Goal: Task Accomplishment & Management: Use online tool/utility

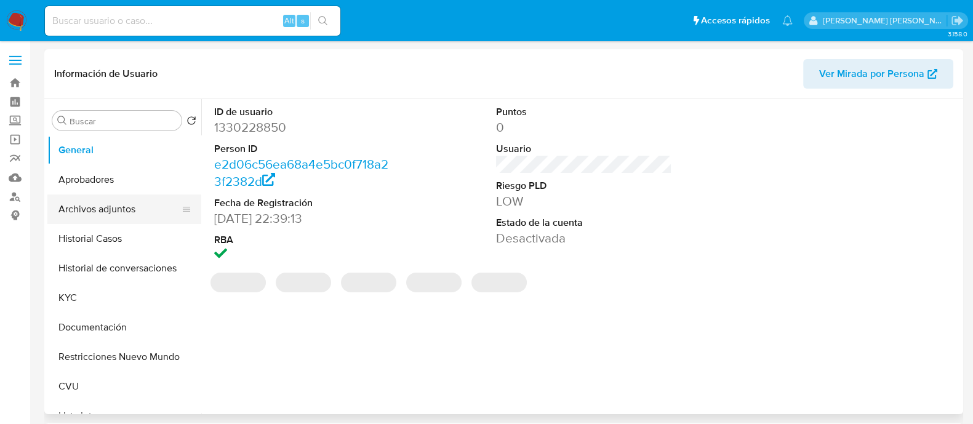
click at [132, 216] on button "Archivos adjuntos" at bounding box center [119, 210] width 144 height 30
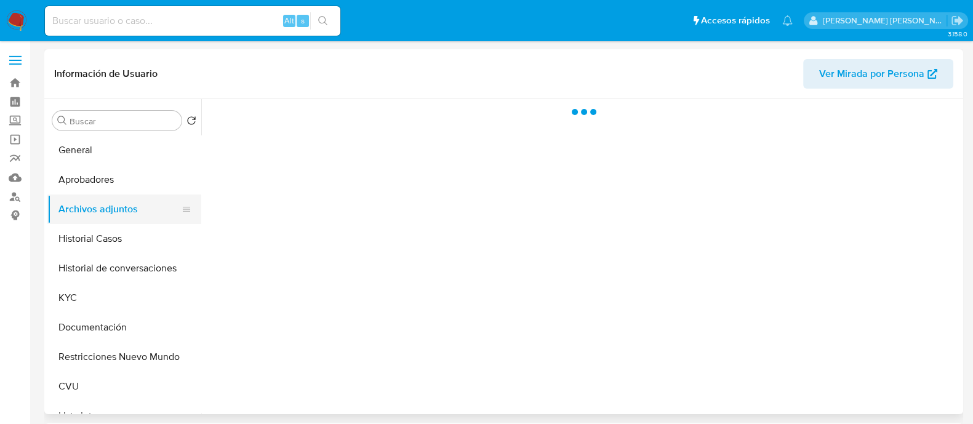
select select "10"
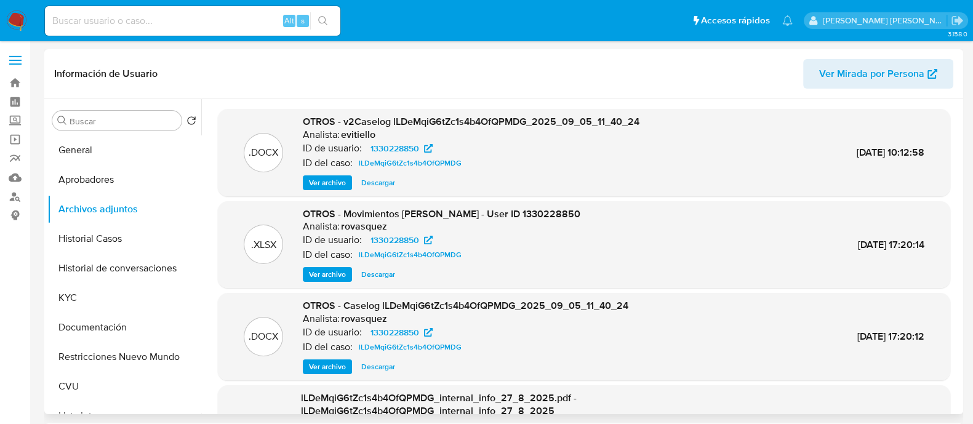
click at [391, 184] on span "Descargar" at bounding box center [378, 183] width 34 height 12
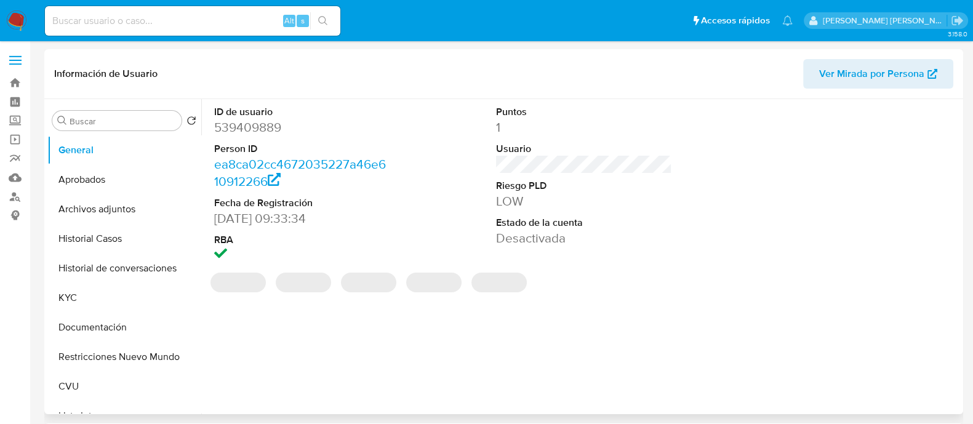
select select "10"
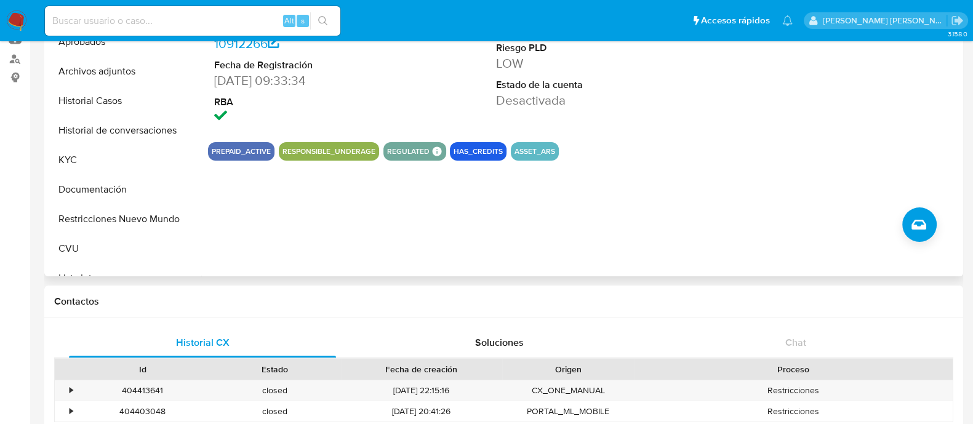
scroll to position [307, 0]
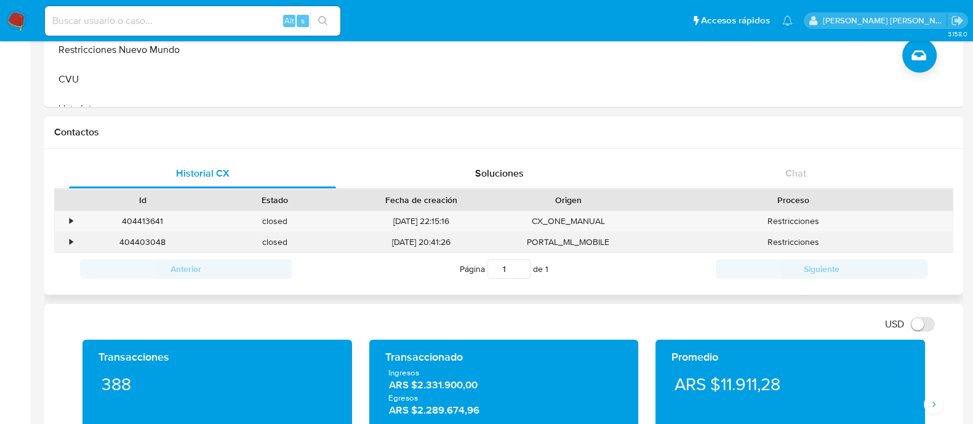
click at [156, 242] on div "404403048" at bounding box center [142, 242] width 132 height 20
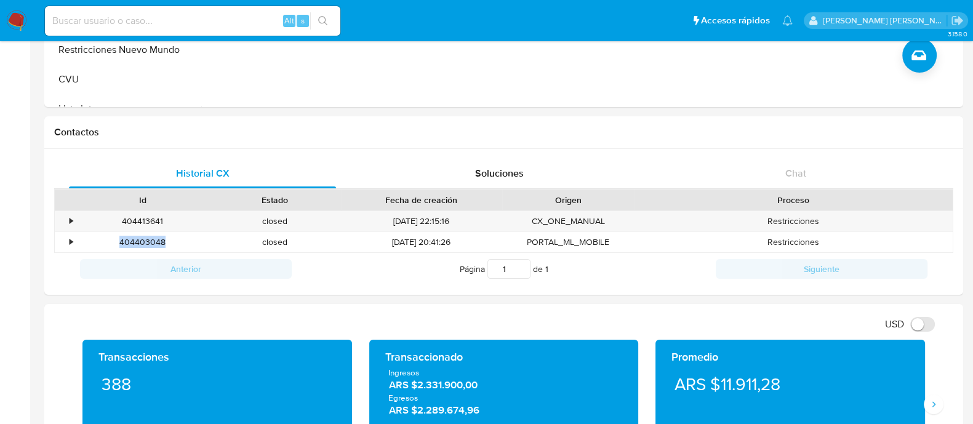
copy div "404403048"
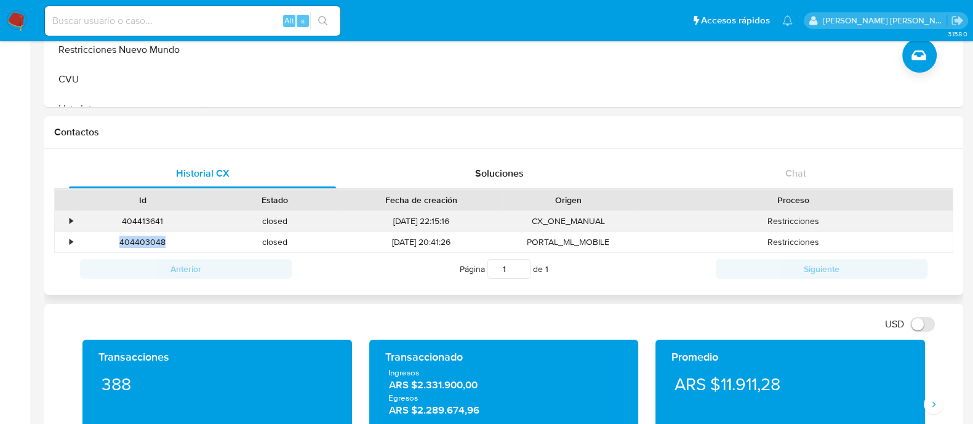
click at [158, 219] on div "404413641" at bounding box center [142, 221] width 132 height 20
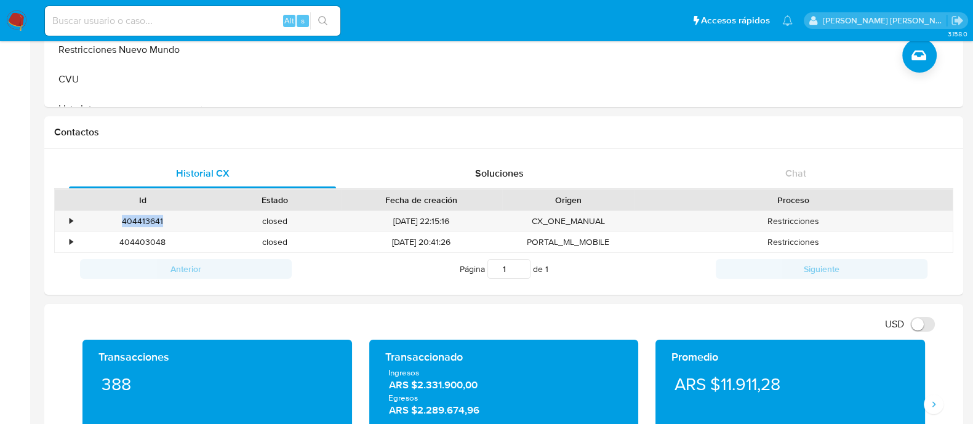
copy div "404413641"
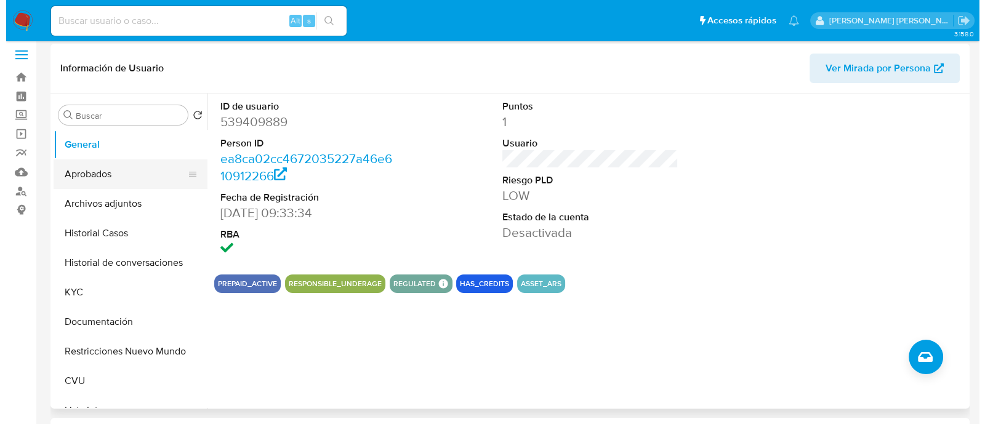
scroll to position [0, 0]
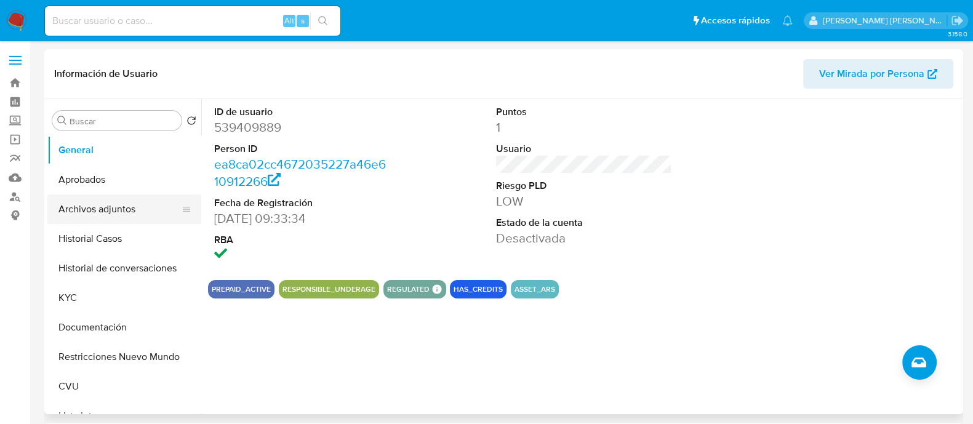
click at [111, 211] on button "Archivos adjuntos" at bounding box center [119, 210] width 144 height 30
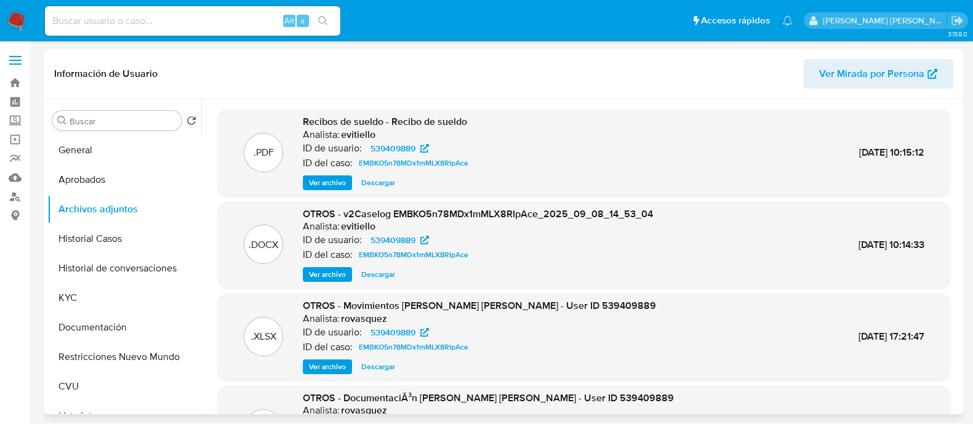
click at [326, 273] on span "Ver archivo" at bounding box center [327, 274] width 37 height 12
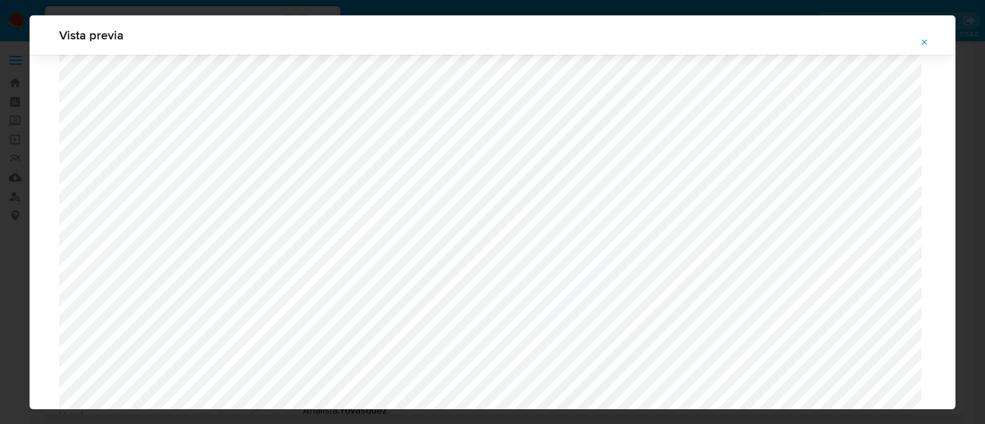
scroll to position [590, 0]
click at [923, 45] on icon "Attachment preview" at bounding box center [925, 43] width 10 height 10
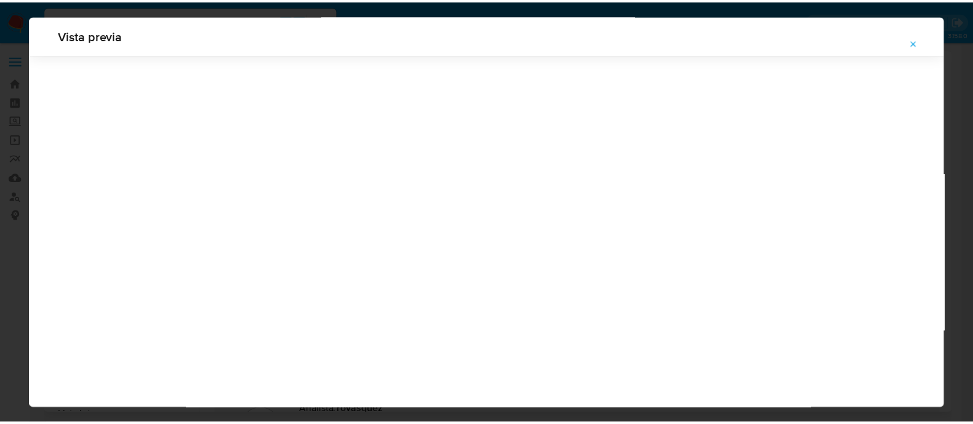
scroll to position [39, 0]
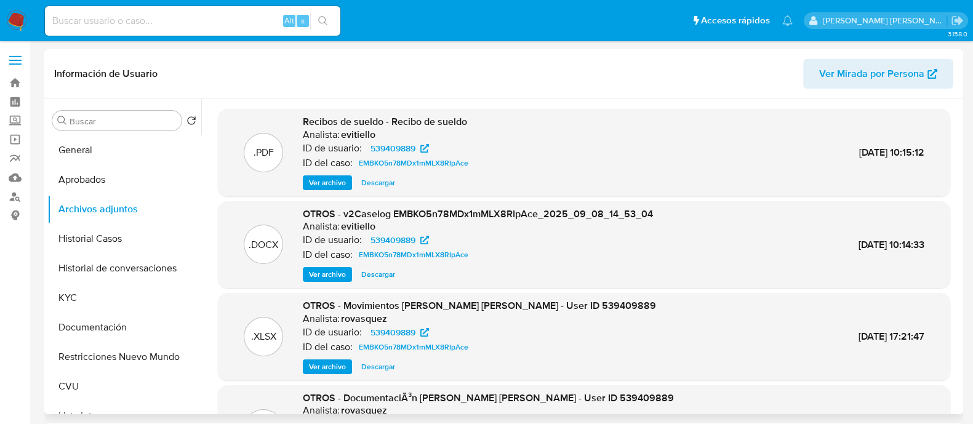
click at [379, 278] on span "Descargar" at bounding box center [378, 274] width 34 height 12
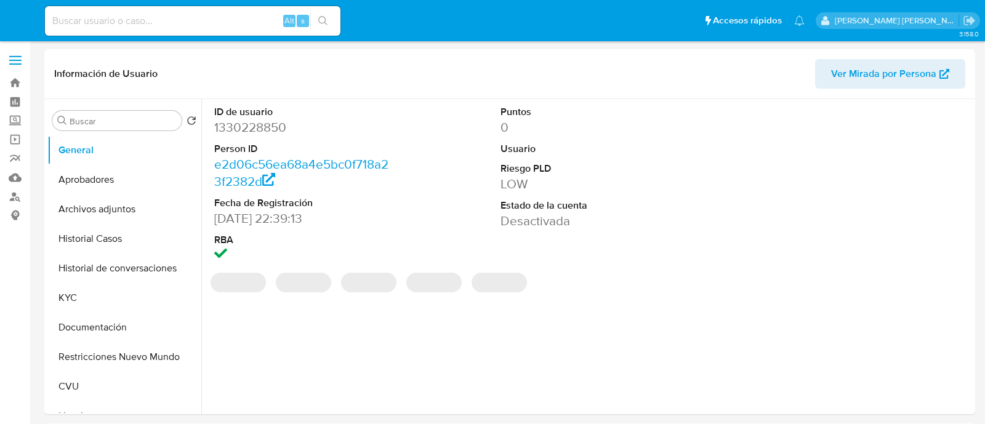
select select "10"
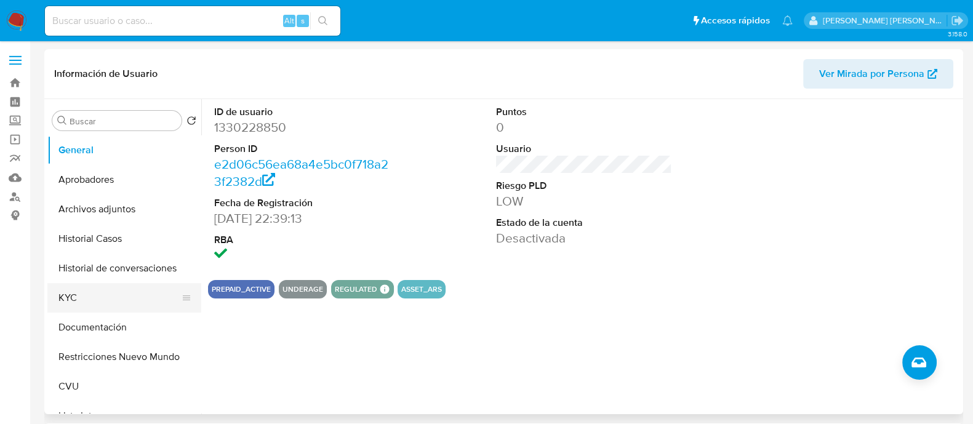
click at [75, 311] on button "KYC" at bounding box center [119, 298] width 144 height 30
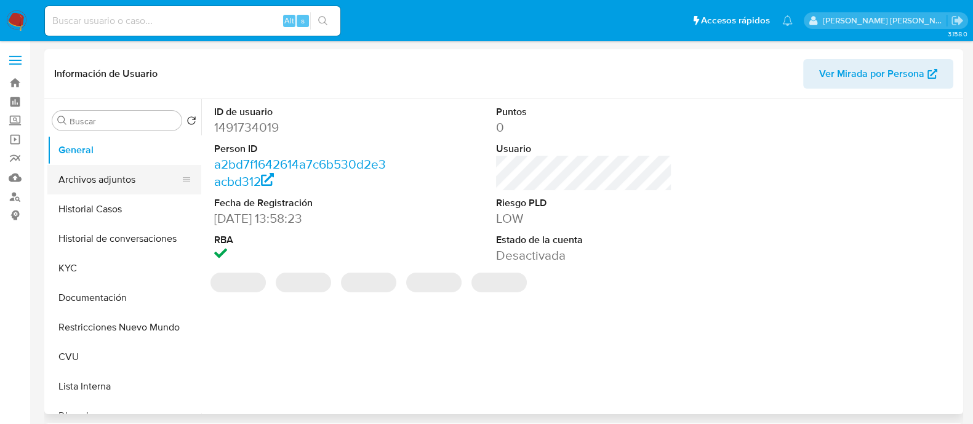
click at [99, 183] on button "Archivos adjuntos" at bounding box center [119, 180] width 144 height 30
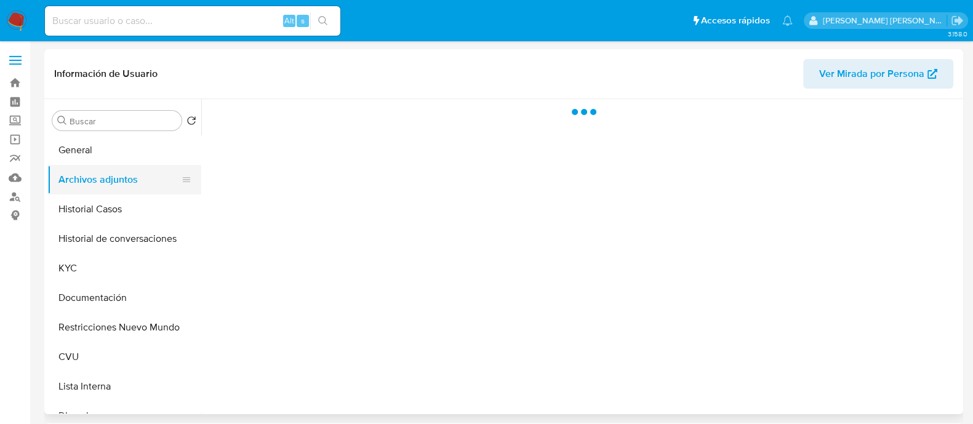
select select "10"
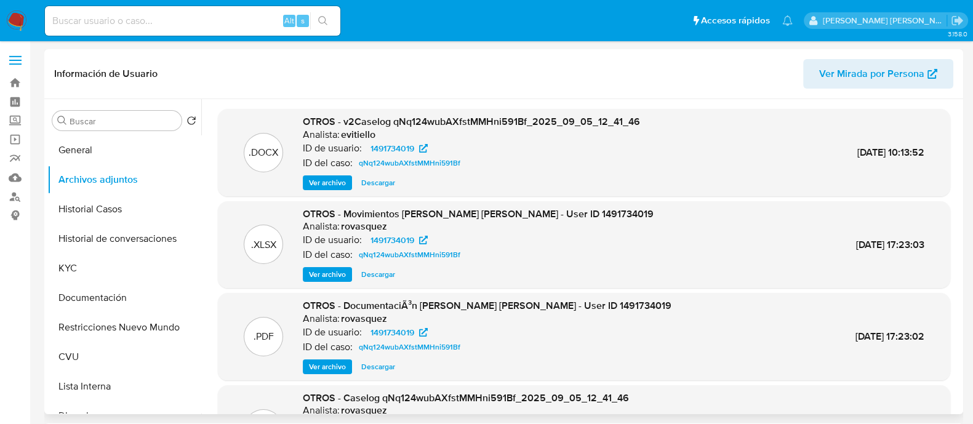
click at [329, 180] on span "Ver archivo" at bounding box center [327, 183] width 37 height 12
drag, startPoint x: 134, startPoint y: 203, endPoint x: 119, endPoint y: 172, distance: 34.1
click at [134, 203] on button "Historial Casos" at bounding box center [124, 210] width 154 height 30
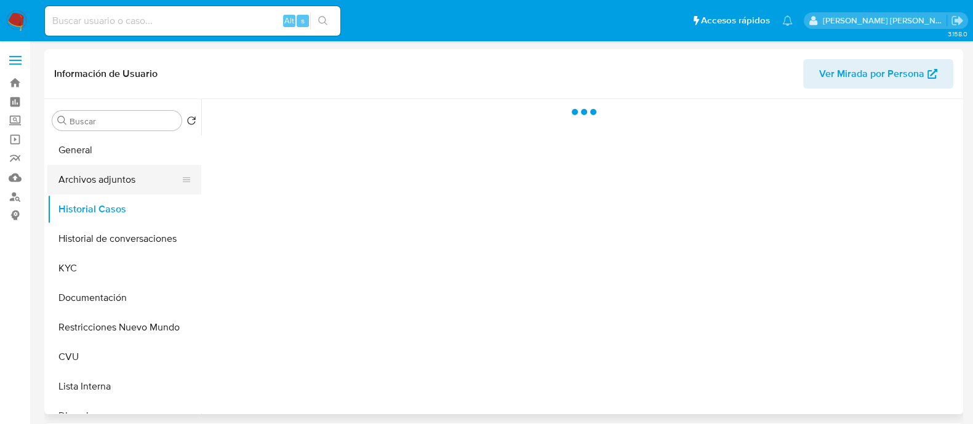
click at [119, 171] on button "Archivos adjuntos" at bounding box center [119, 180] width 144 height 30
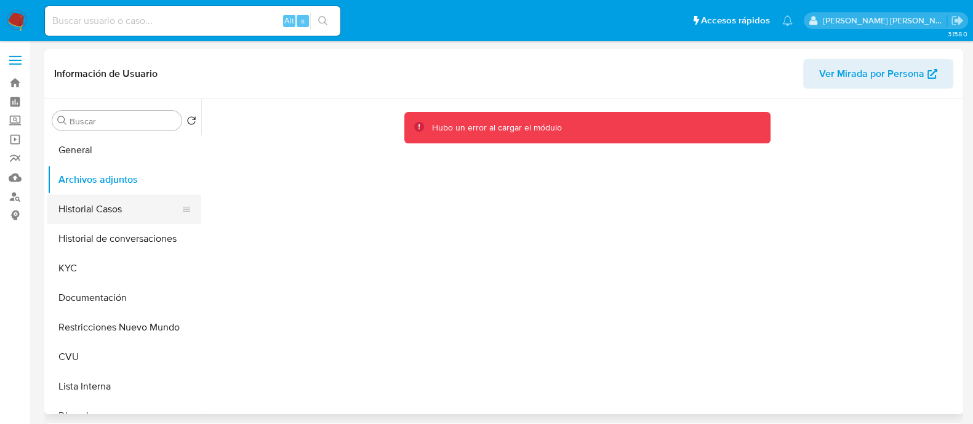
click at [111, 212] on button "Historial Casos" at bounding box center [119, 210] width 144 height 30
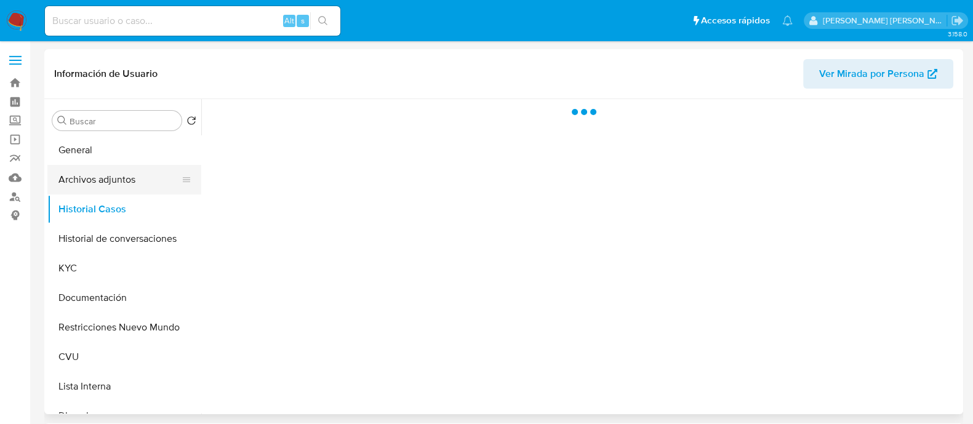
click at [128, 174] on button "Archivos adjuntos" at bounding box center [119, 180] width 144 height 30
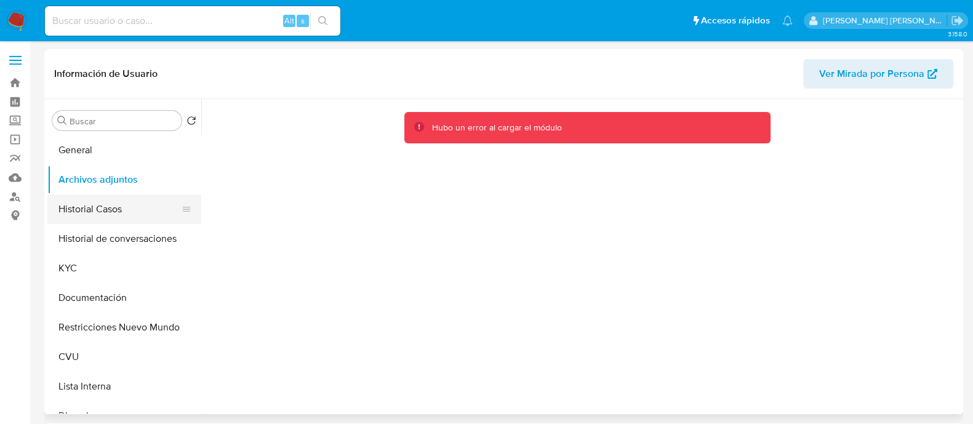
click at [144, 207] on button "Historial Casos" at bounding box center [119, 210] width 144 height 30
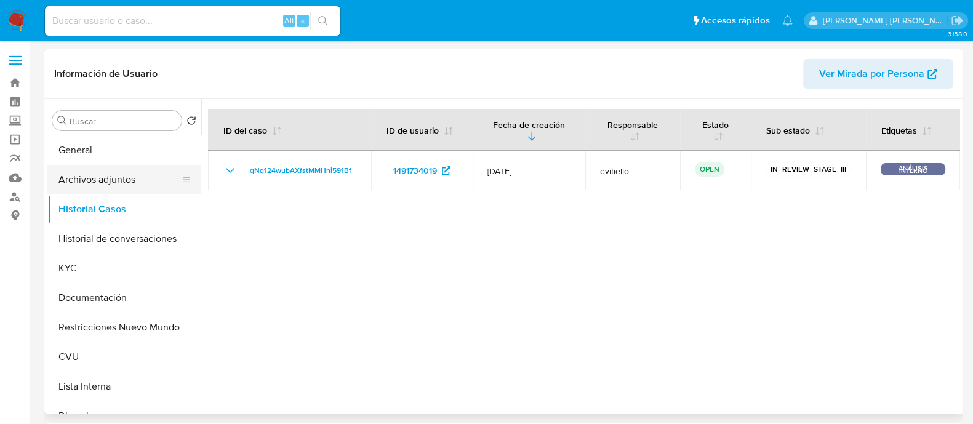
click at [143, 185] on button "Archivos adjuntos" at bounding box center [119, 180] width 144 height 30
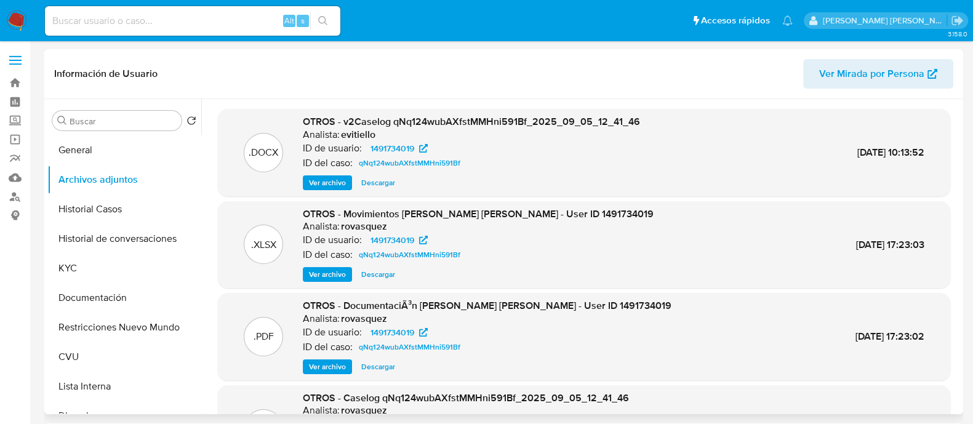
click at [382, 178] on span "Descargar" at bounding box center [378, 183] width 34 height 12
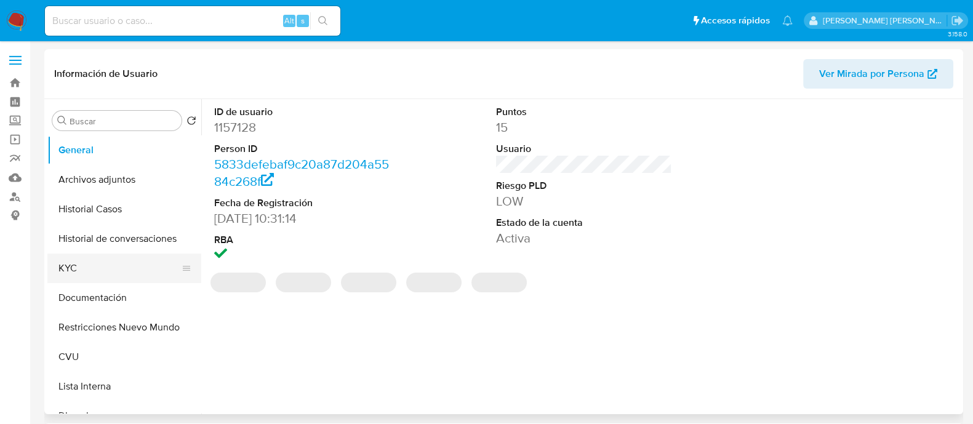
select select "10"
click at [71, 271] on button "KYC" at bounding box center [119, 269] width 144 height 30
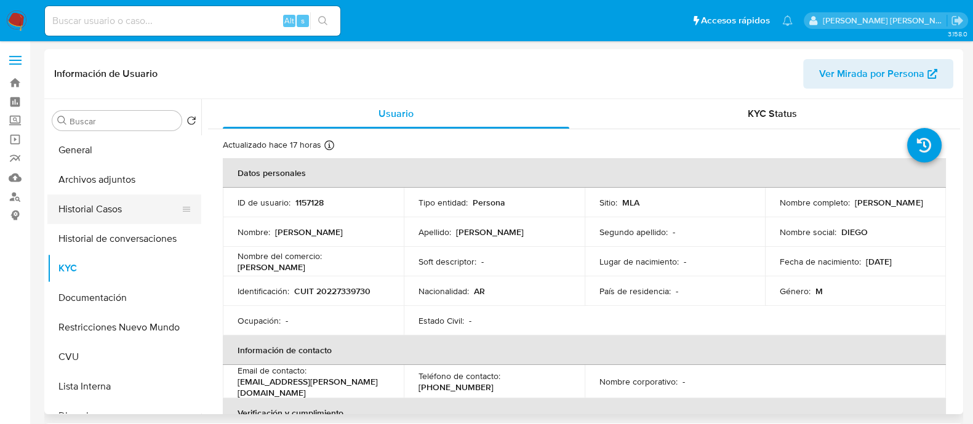
click at [113, 212] on button "Historial Casos" at bounding box center [119, 210] width 144 height 30
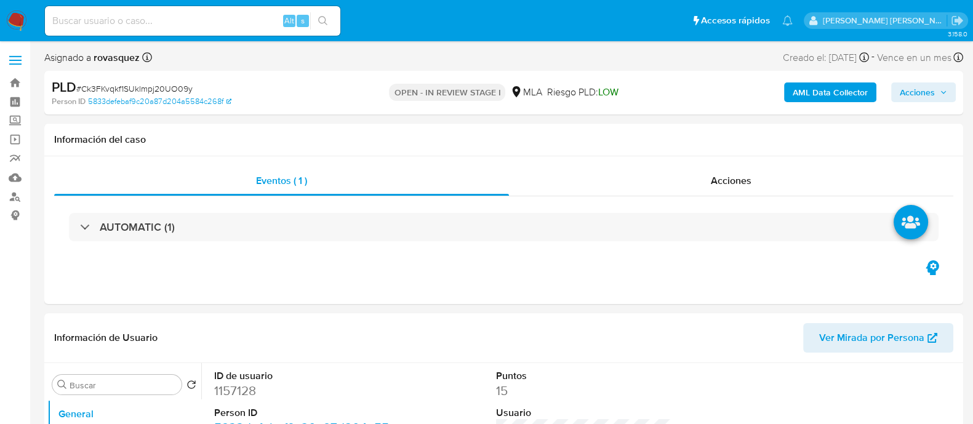
select select "10"
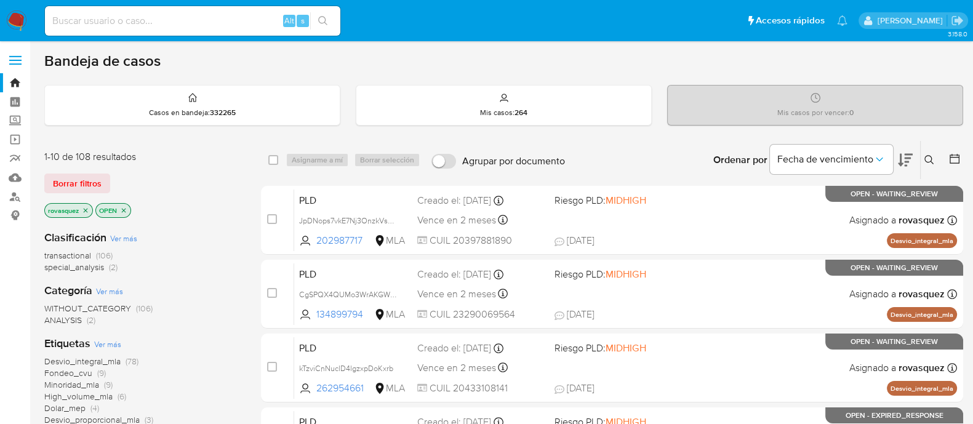
click at [931, 163] on icon at bounding box center [930, 160] width 10 height 10
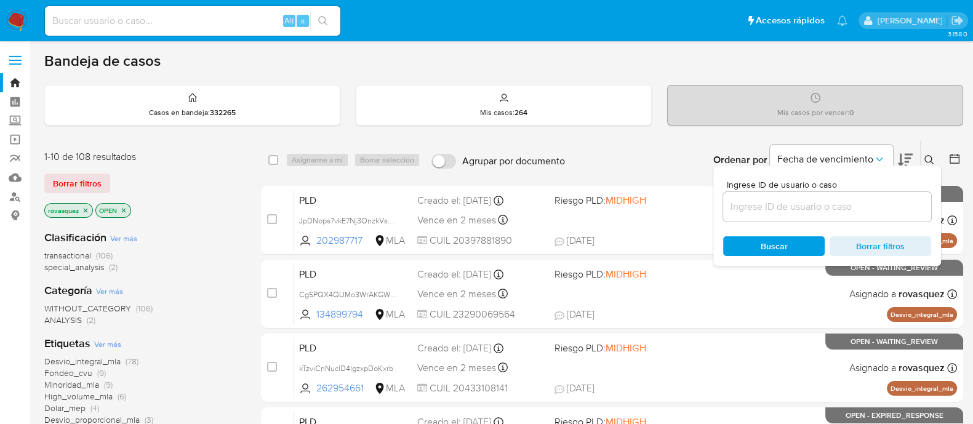
click at [816, 209] on input at bounding box center [827, 207] width 208 height 16
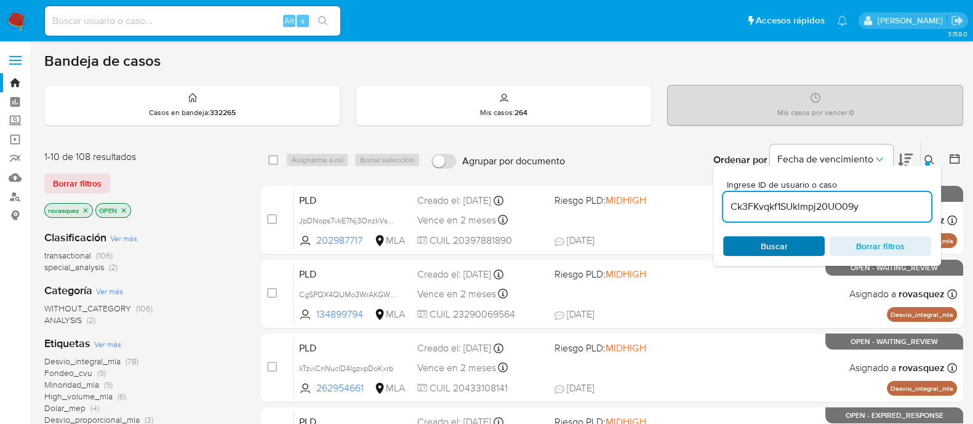
type input "Ck3FKvqkf1SUklmpj20UO09y"
click at [764, 249] on div "Buscar Borrar filtros" at bounding box center [827, 246] width 208 height 20
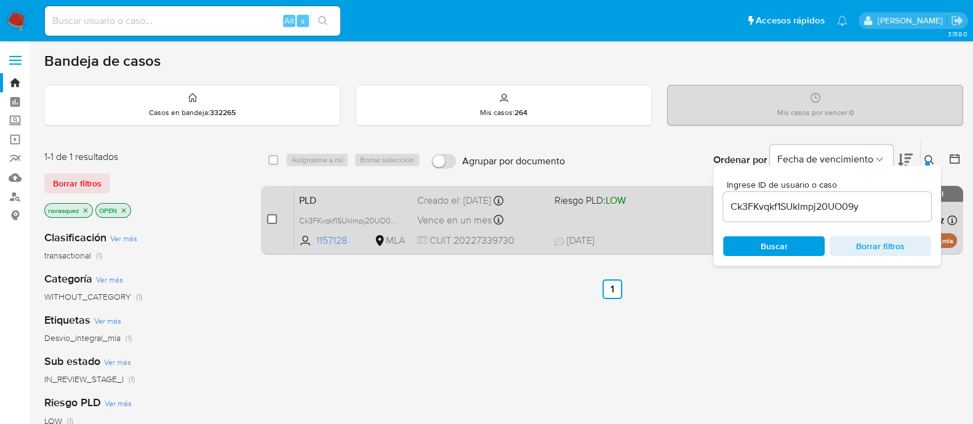
click at [268, 216] on input "checkbox" at bounding box center [272, 219] width 10 height 10
checkbox input "true"
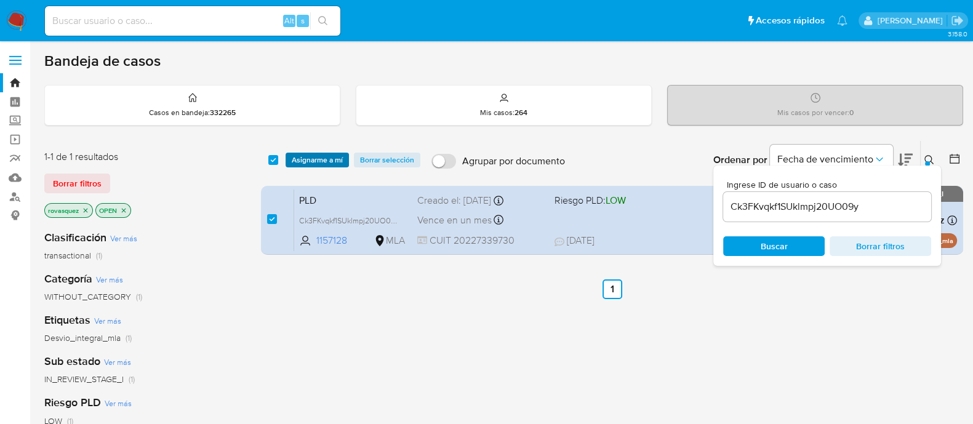
click at [326, 161] on span "Asignarme a mí" at bounding box center [317, 160] width 51 height 12
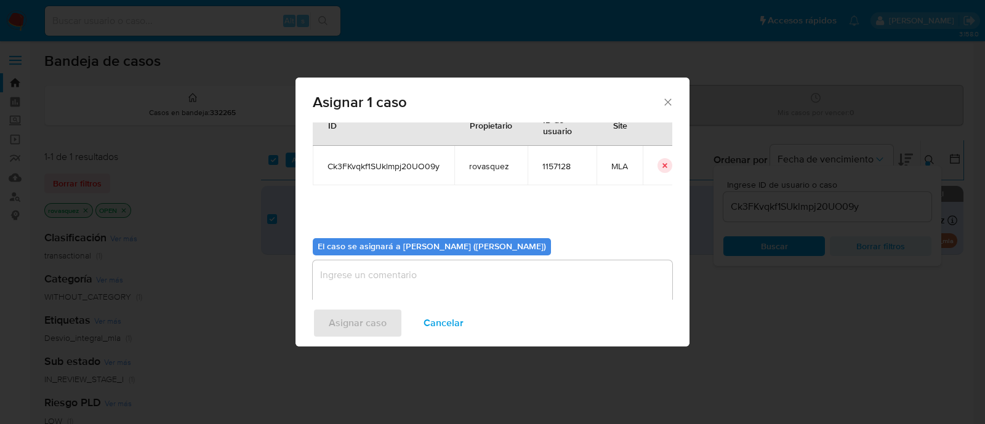
scroll to position [63, 0]
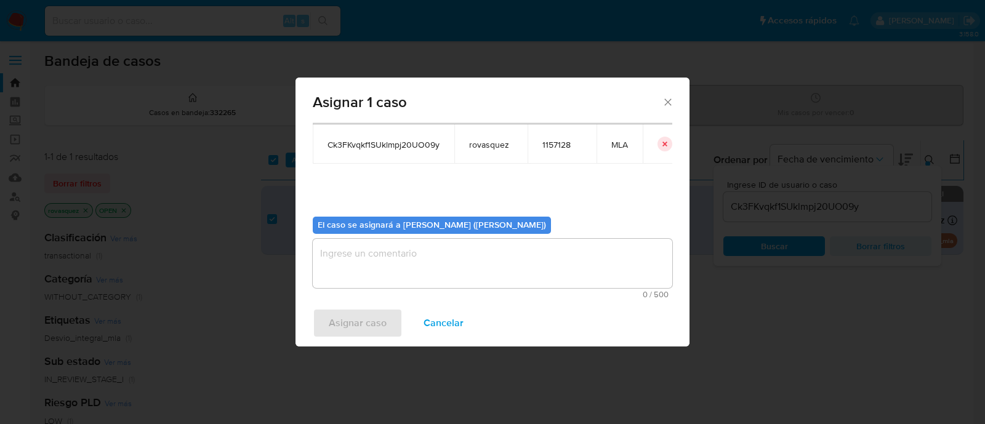
click at [418, 268] on textarea "assign-modal" at bounding box center [493, 263] width 360 height 49
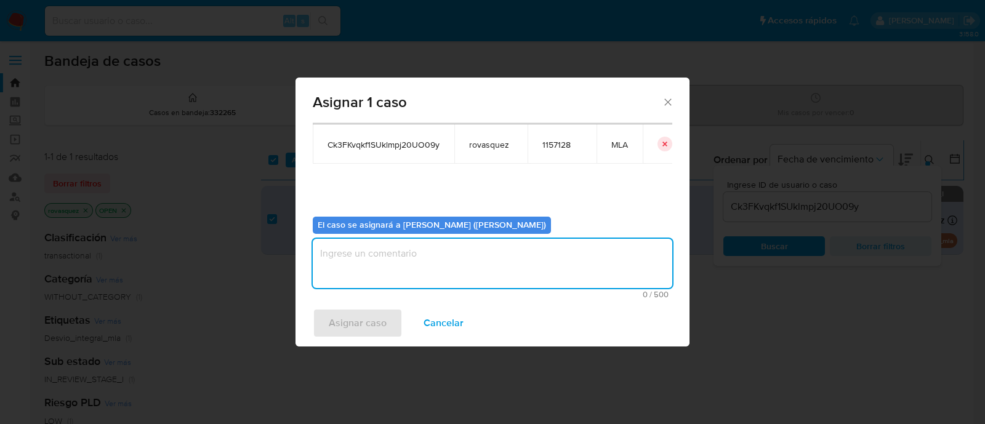
click at [376, 267] on textarea "assign-modal" at bounding box center [493, 263] width 360 height 49
type textarea "."
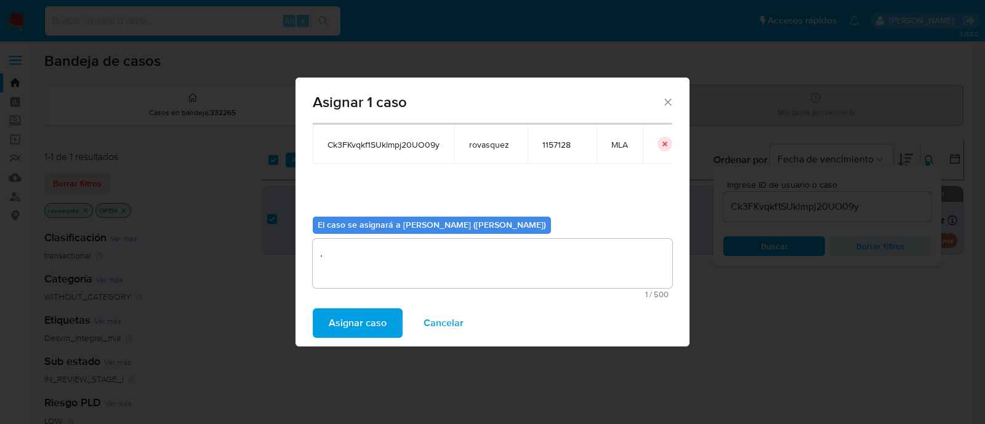
click at [357, 326] on span "Asignar caso" at bounding box center [358, 323] width 58 height 27
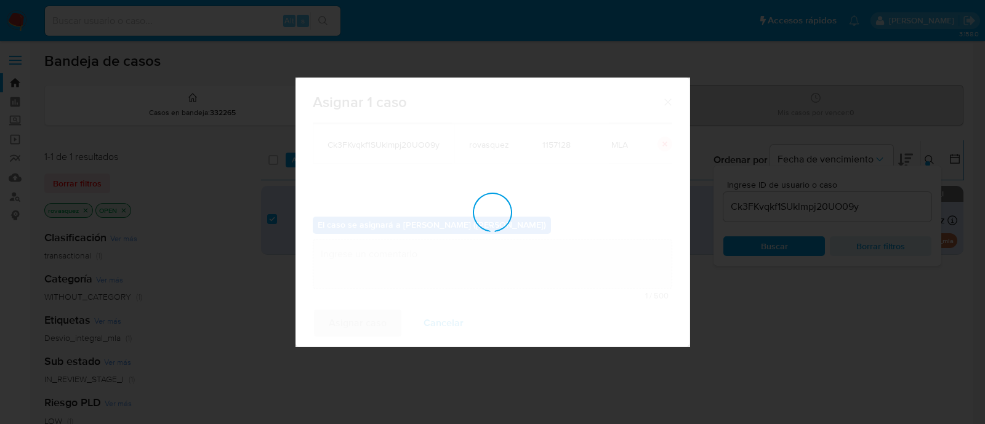
checkbox input "false"
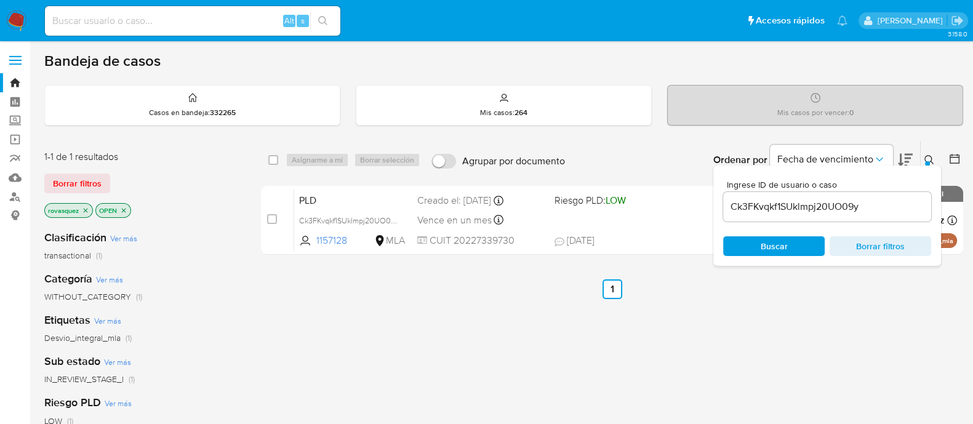
click at [748, 207] on input "Ck3FKvqkf1SUklmpj20UO09y" at bounding box center [827, 207] width 208 height 16
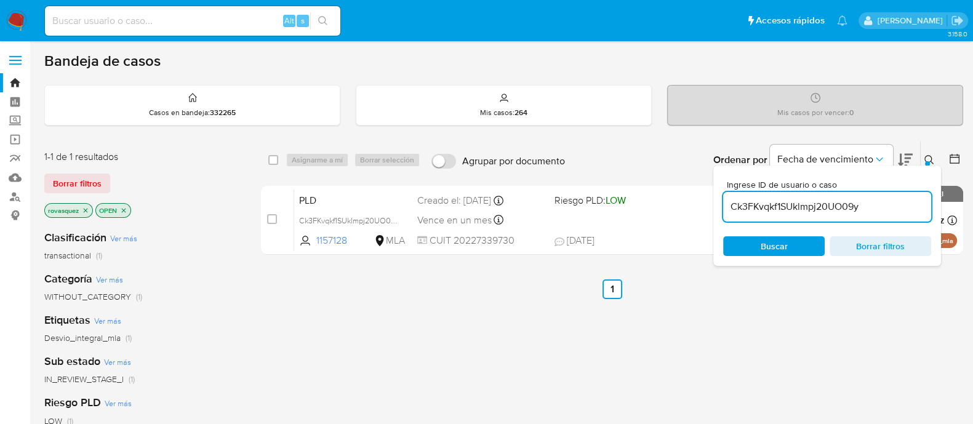
click at [749, 207] on input "Ck3FKvqkf1SUklmpj20UO09y" at bounding box center [827, 207] width 208 height 16
paste input "lh84wc4gGVaruWjZXF33yXts"
type input "lh84wc4gGVaruWjZXF33yXts"
click at [765, 242] on span "Buscar" at bounding box center [774, 246] width 27 height 20
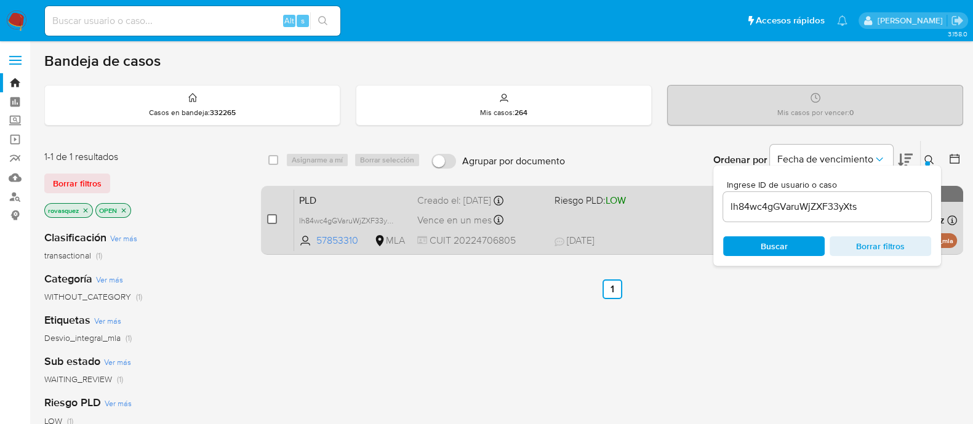
click at [268, 220] on input "checkbox" at bounding box center [272, 219] width 10 height 10
checkbox input "true"
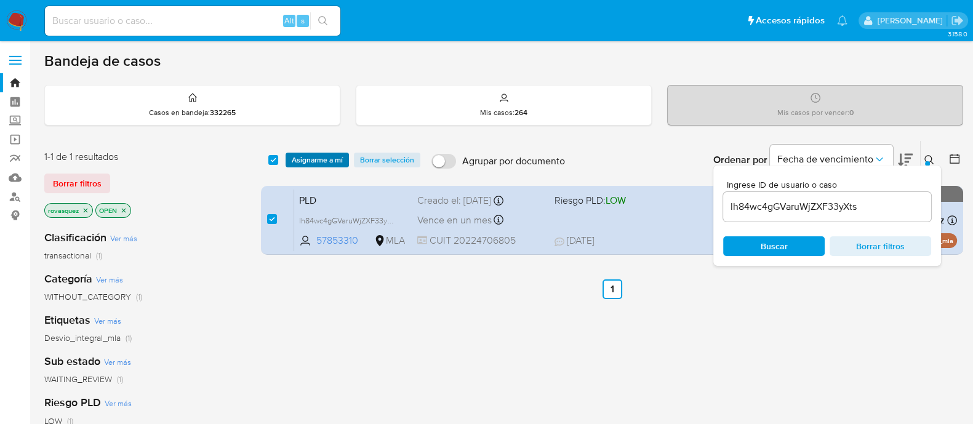
click at [328, 160] on span "Asignarme a mí" at bounding box center [317, 160] width 51 height 12
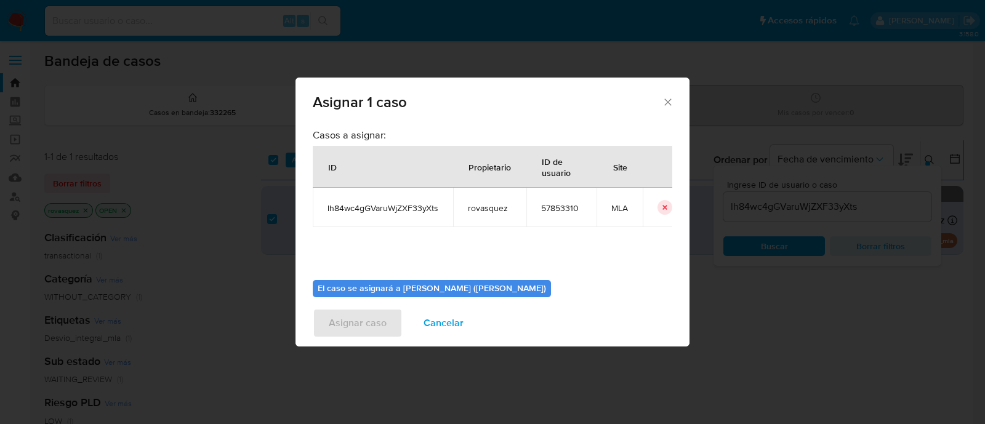
scroll to position [63, 0]
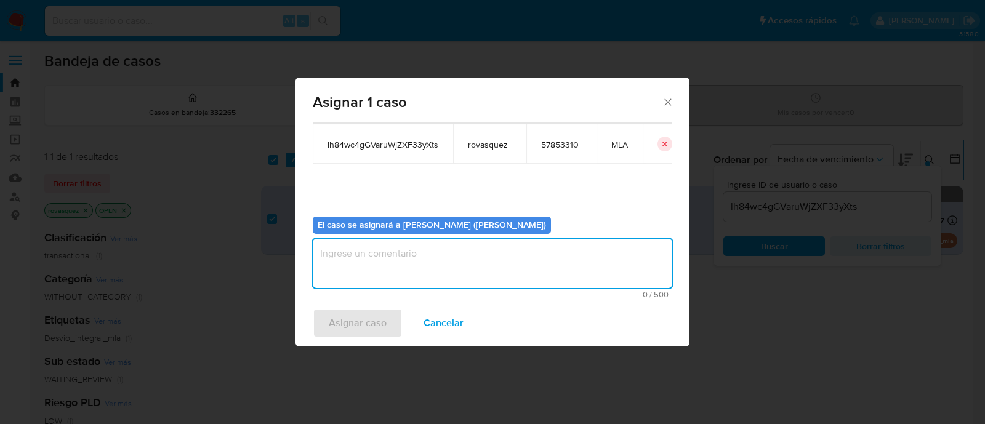
click at [408, 262] on textarea "assign-modal" at bounding box center [493, 263] width 360 height 49
type textarea "."
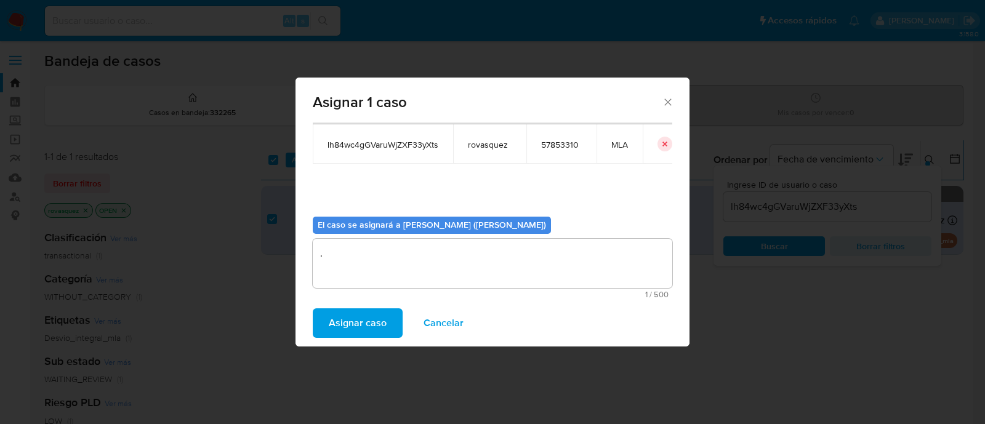
click at [361, 315] on span "Asignar caso" at bounding box center [358, 323] width 58 height 27
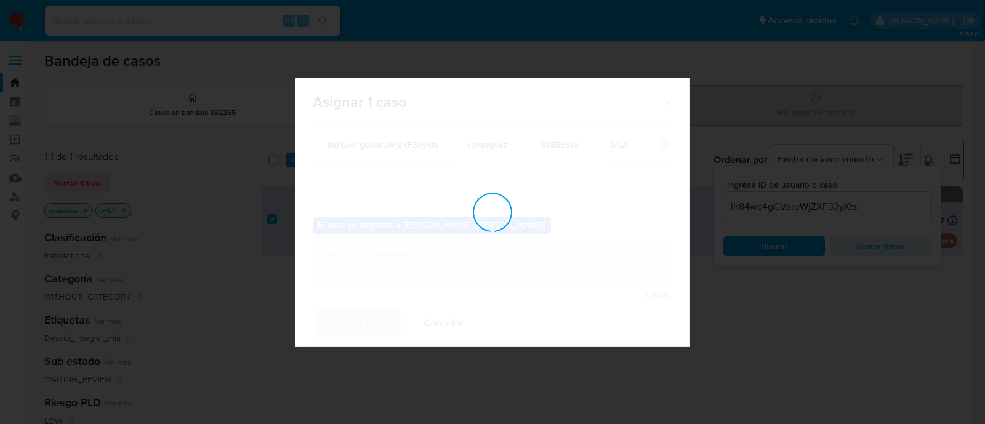
checkbox input "false"
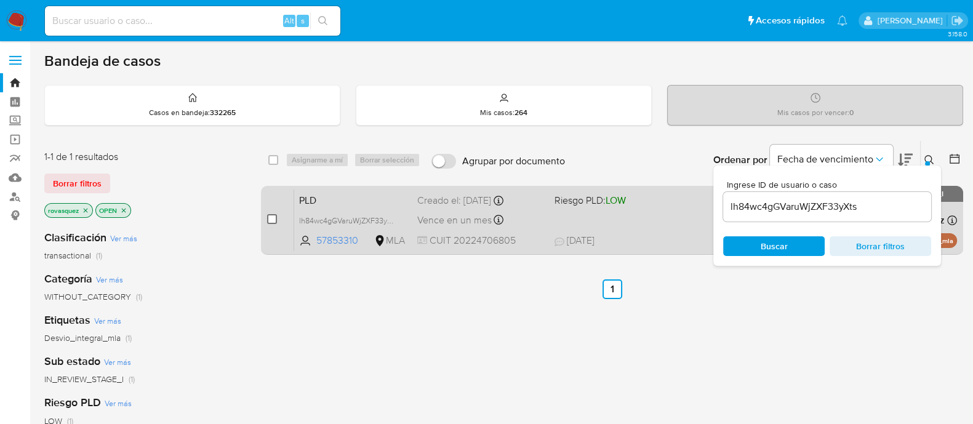
click at [271, 219] on input "checkbox" at bounding box center [272, 219] width 10 height 10
checkbox input "true"
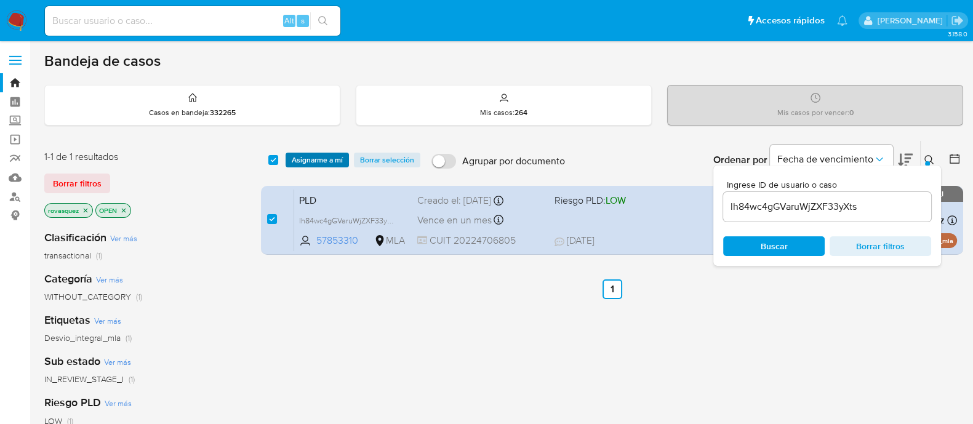
click at [332, 155] on span "Asignarme a mí" at bounding box center [317, 160] width 51 height 12
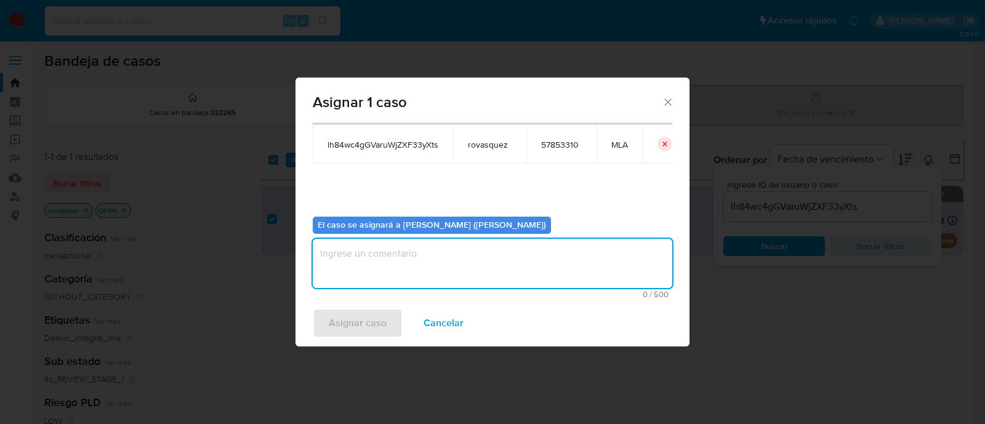
click at [396, 269] on textarea "assign-modal" at bounding box center [493, 263] width 360 height 49
type textarea "."
click at [357, 328] on span "Asignar caso" at bounding box center [358, 323] width 58 height 27
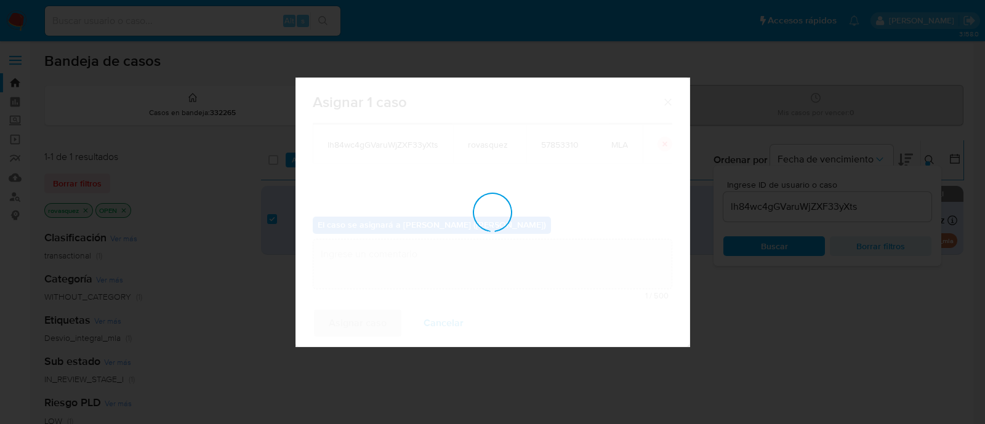
checkbox input "false"
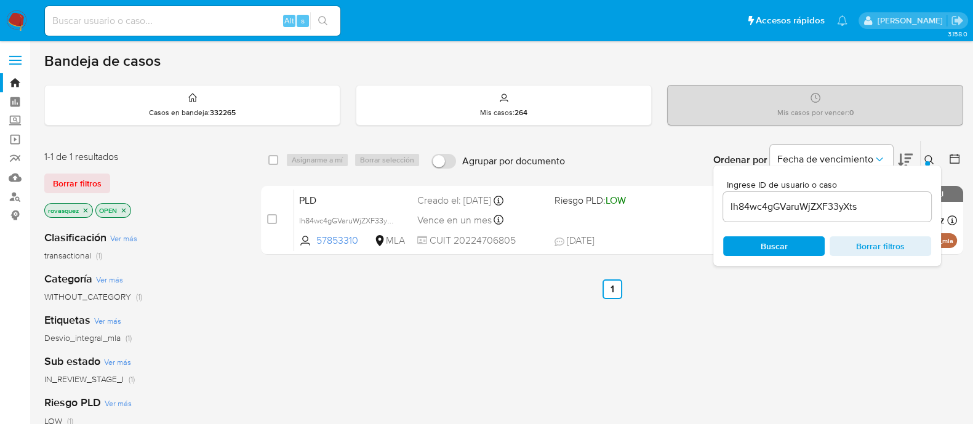
click at [770, 213] on input "lh84wc4gGVaruWjZXF33yXts" at bounding box center [827, 207] width 208 height 16
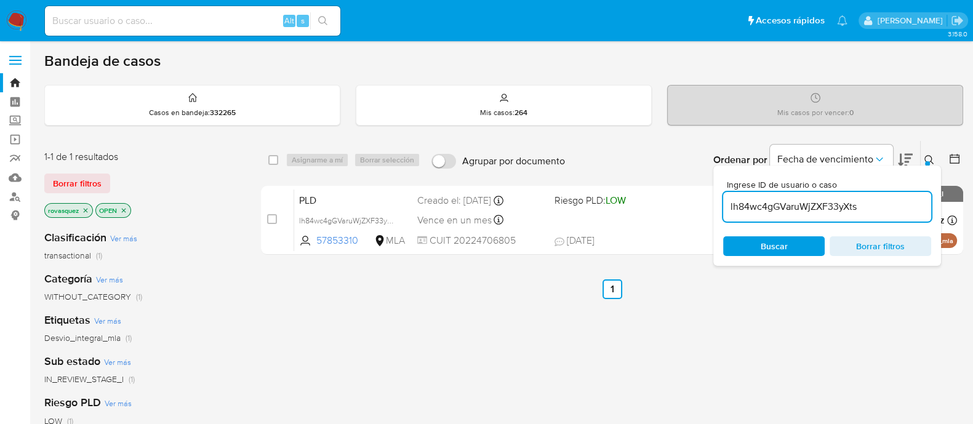
click at [770, 213] on input "lh84wc4gGVaruWjZXF33yXts" at bounding box center [827, 207] width 208 height 16
paste input "tIOHAABvaAXP4KoJ3WZXsafk"
type input "tIOHAABvaAXP4KoJ3WZXsafk"
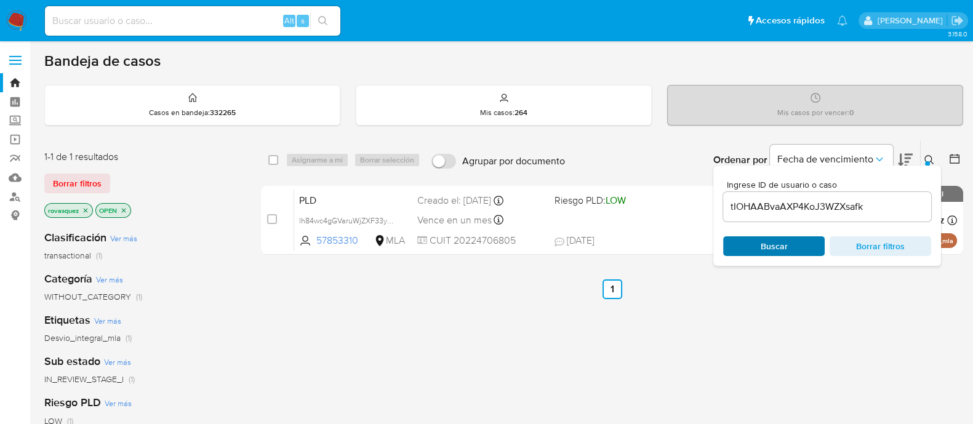
click at [757, 249] on span "Buscar" at bounding box center [774, 246] width 84 height 17
click at [270, 219] on input "checkbox" at bounding box center [272, 219] width 10 height 10
checkbox input "true"
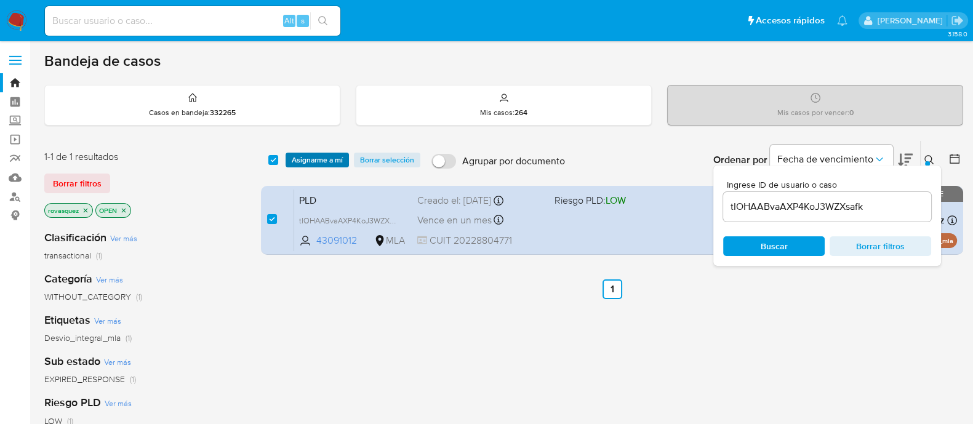
click at [321, 158] on span "Asignarme a mí" at bounding box center [317, 160] width 51 height 12
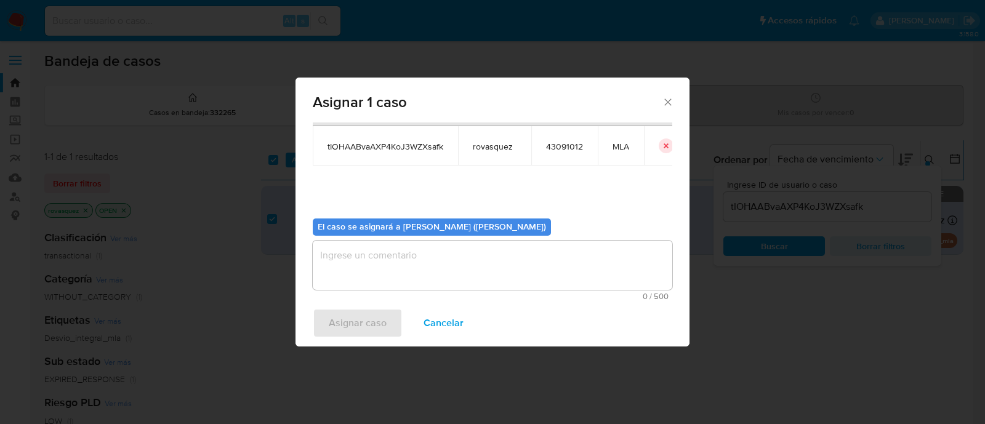
scroll to position [63, 0]
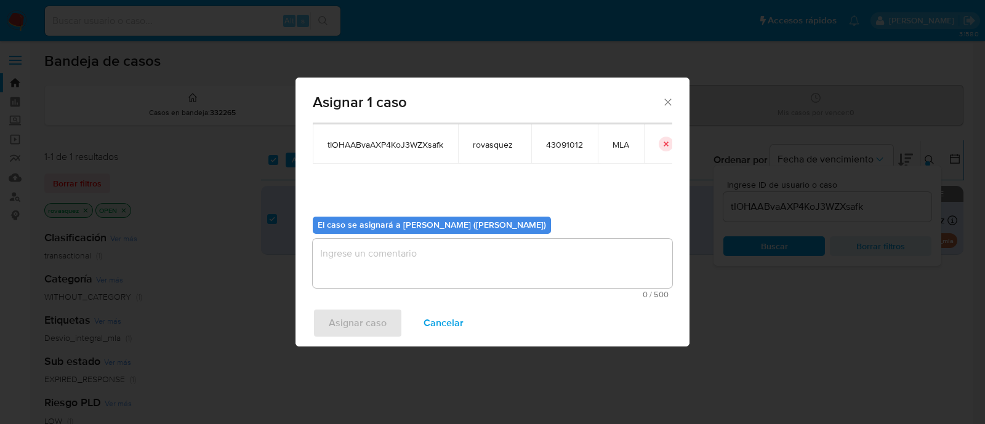
click at [403, 257] on textarea "assign-modal" at bounding box center [493, 263] width 360 height 49
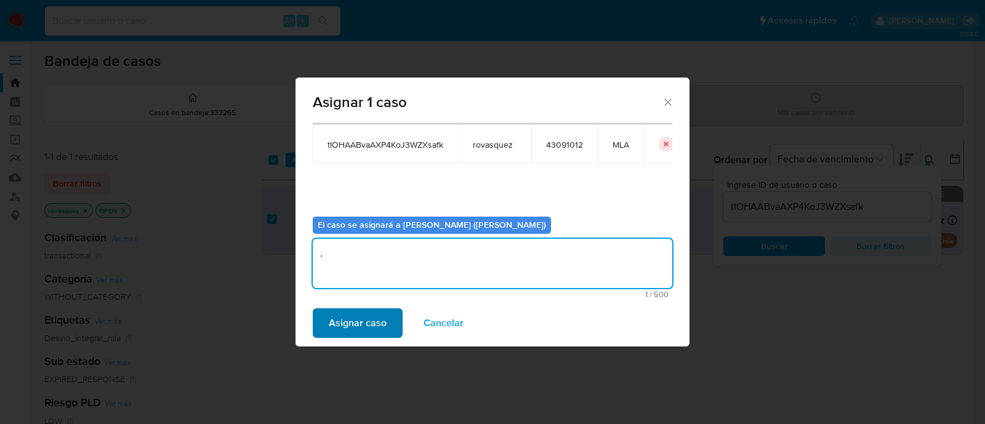
type textarea "."
click at [357, 335] on span "Asignar caso" at bounding box center [358, 323] width 58 height 27
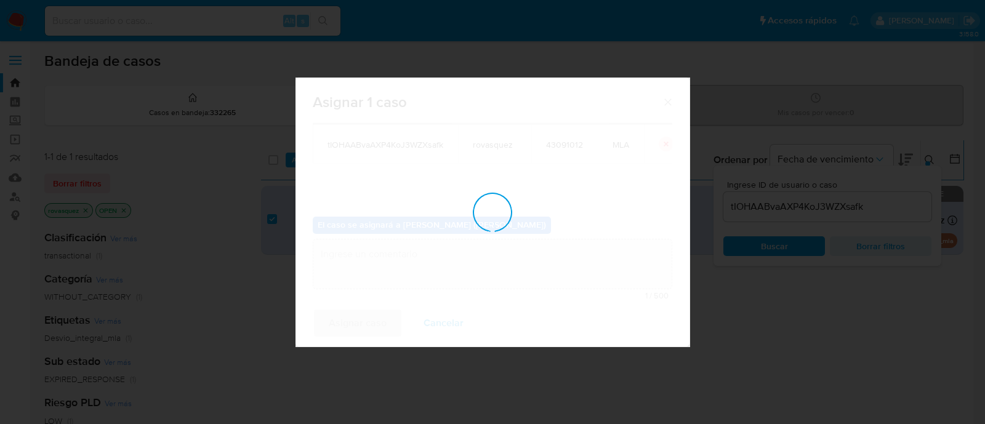
checkbox input "false"
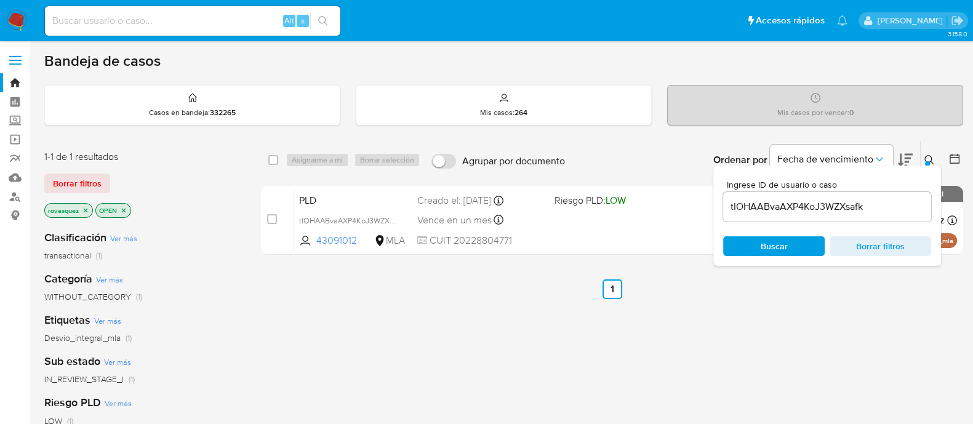
click at [802, 206] on input "tIOHAABvaAXP4KoJ3WZXsafk" at bounding box center [827, 207] width 208 height 16
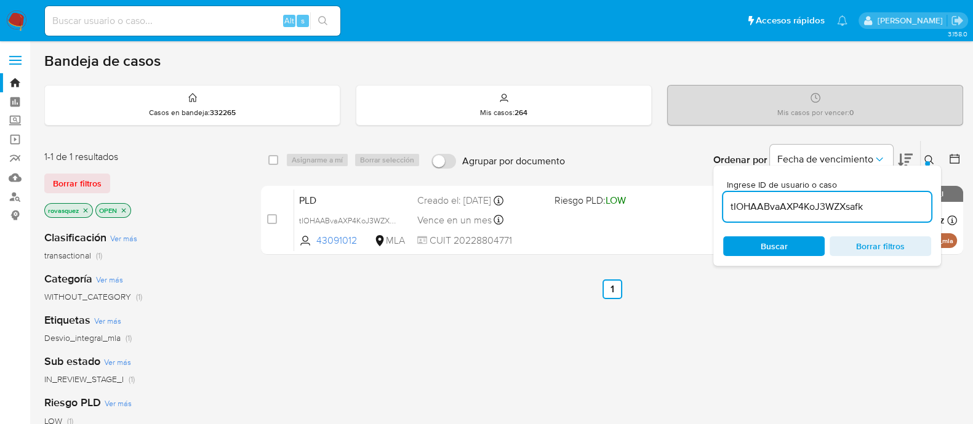
click at [802, 206] on input "tIOHAABvaAXP4KoJ3WZXsafk" at bounding box center [827, 207] width 208 height 16
paste input "a3PSVwyoquyQBswV5HMSSVcS"
type input "a3PSVwyoquyQBswV5HMSSVcS"
click at [758, 247] on div "Buscar Borrar filtros" at bounding box center [827, 246] width 208 height 20
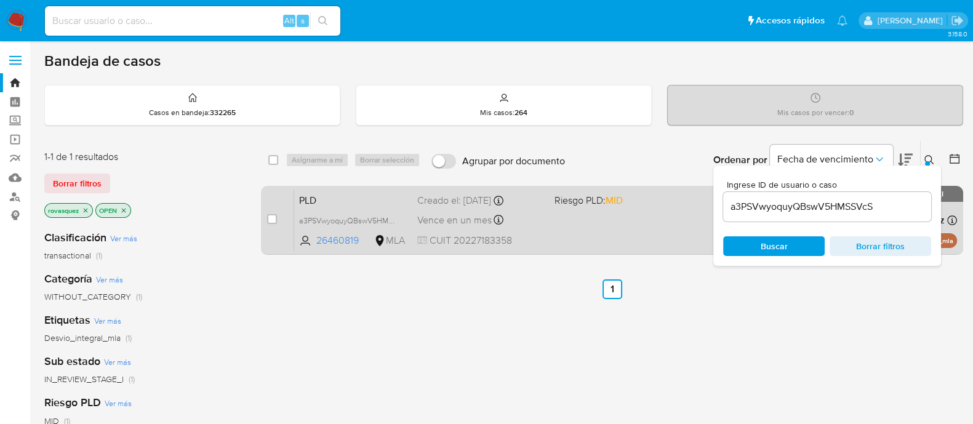
click at [272, 226] on div "case-item-checkbox" at bounding box center [272, 220] width 10 height 15
click at [271, 221] on input "checkbox" at bounding box center [272, 219] width 10 height 10
checkbox input "true"
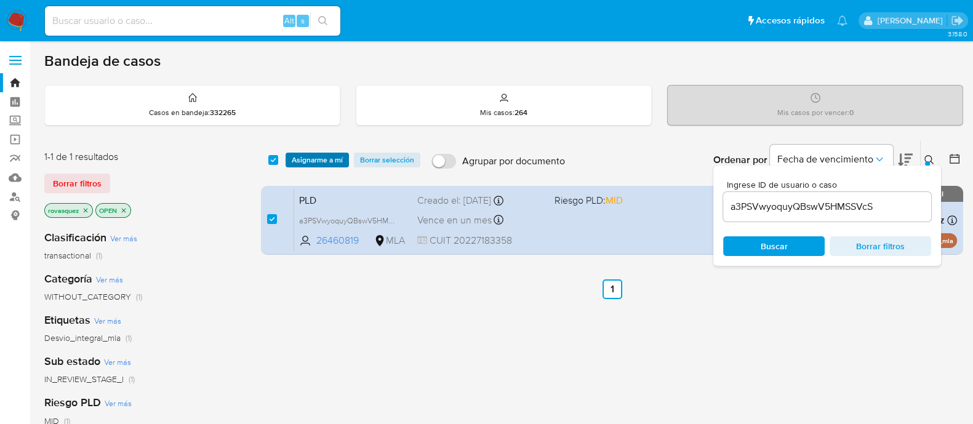
click at [329, 166] on span "Asignarme a mí" at bounding box center [317, 160] width 51 height 12
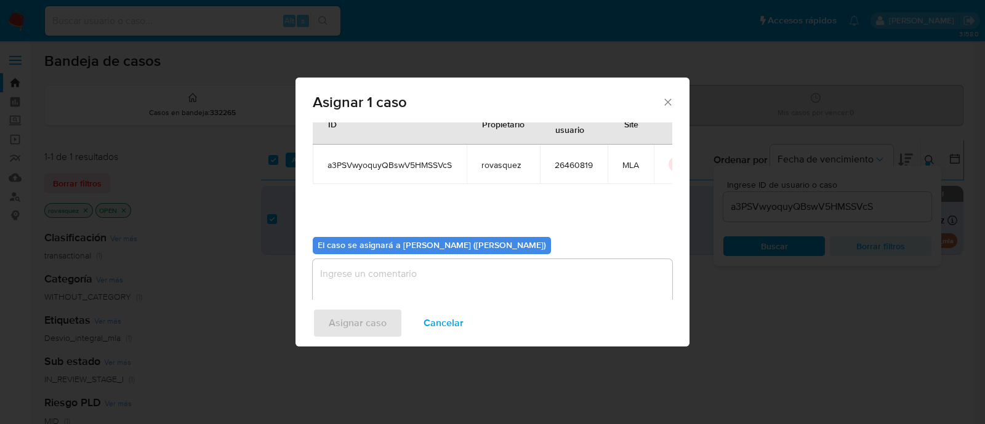
scroll to position [63, 0]
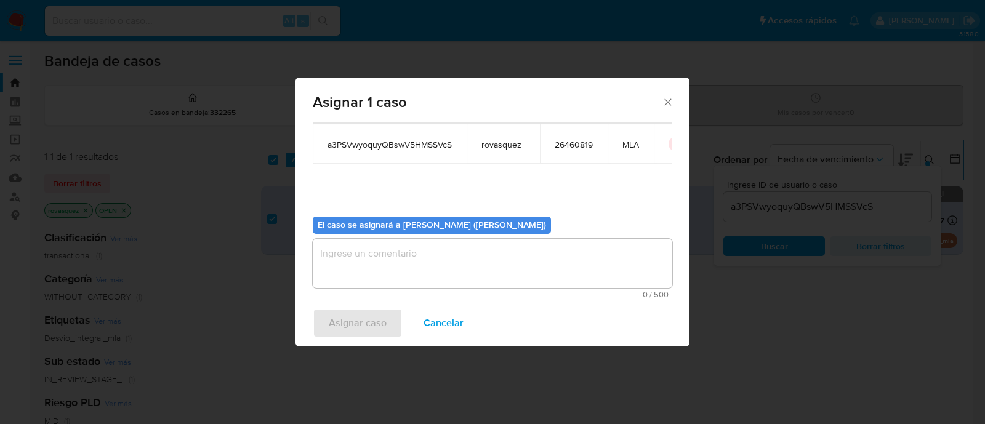
click at [382, 264] on textarea "assign-modal" at bounding box center [493, 263] width 360 height 49
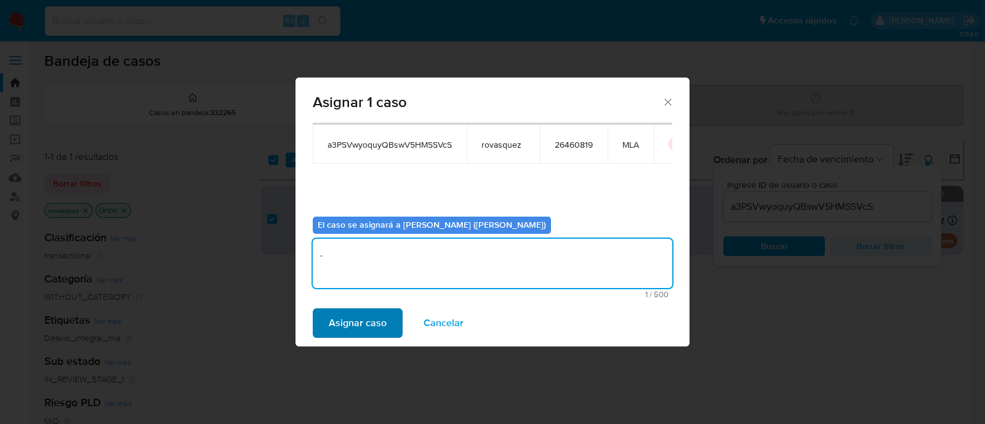
type textarea "."
click at [356, 325] on span "Asignar caso" at bounding box center [358, 323] width 58 height 27
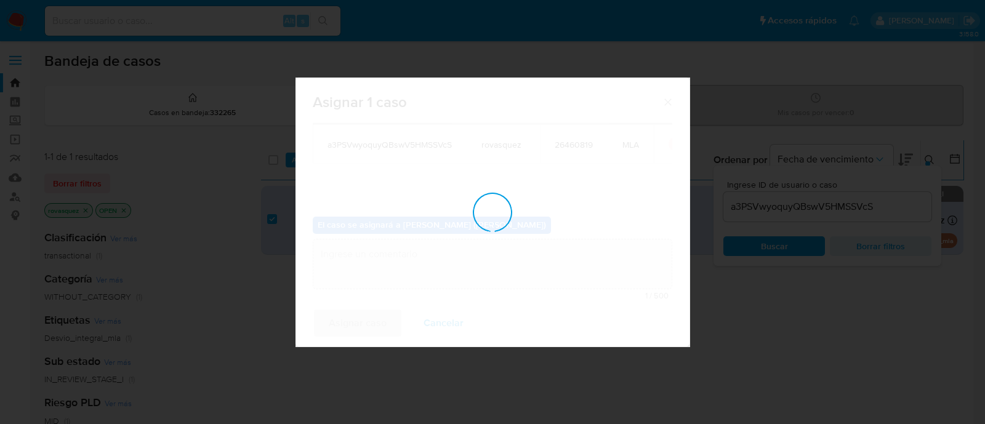
checkbox input "false"
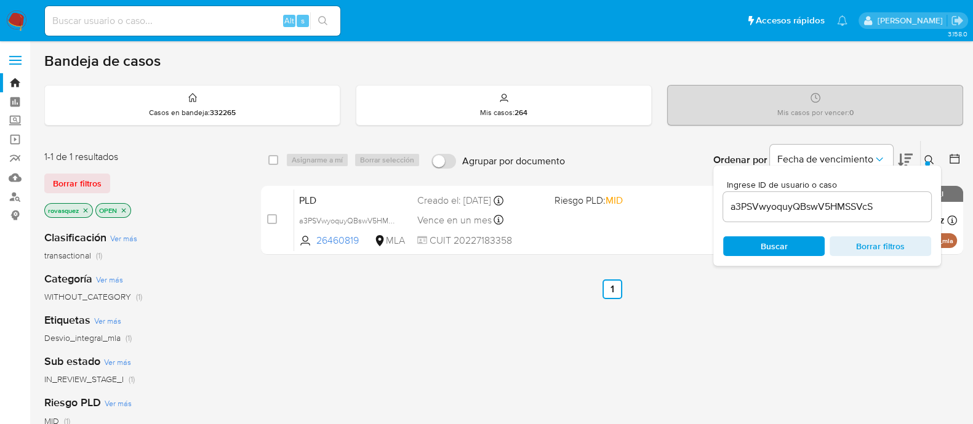
click at [773, 217] on div "a3PSVwyoquyQBswV5HMSSVcS" at bounding box center [827, 207] width 208 height 30
click at [779, 214] on div "a3PSVwyoquyQBswV5HMSSVcS" at bounding box center [827, 207] width 208 height 30
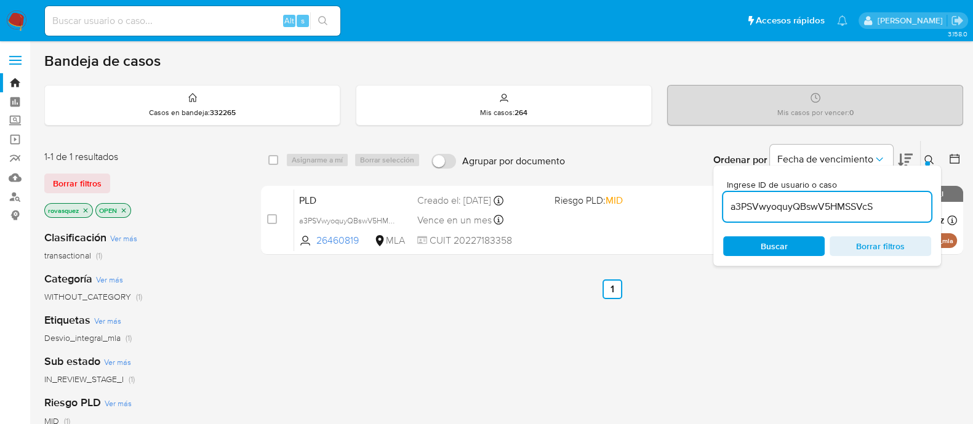
click at [794, 203] on input "a3PSVwyoquyQBswV5HMSSVcS" at bounding box center [827, 207] width 208 height 16
paste input "18xtu9RSlG78cMYqrWSA7WHY"
type input "18xtu9RSlG78cMYqrWSA7WHY"
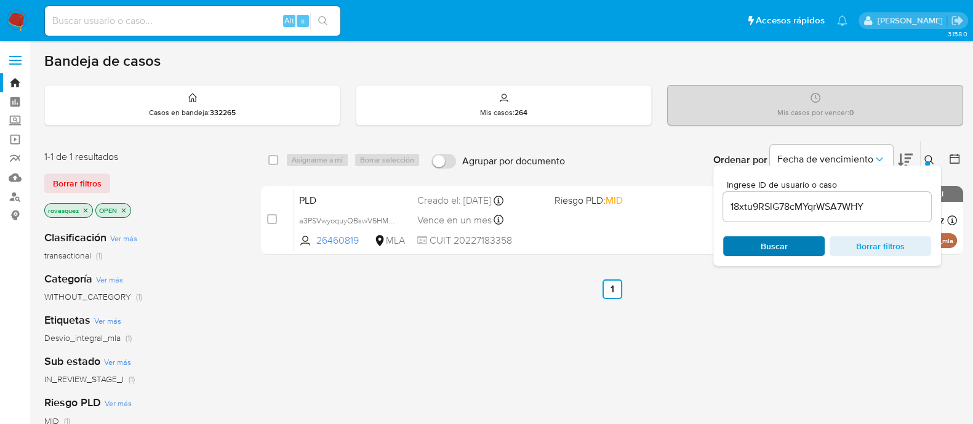
click at [755, 254] on span "Buscar" at bounding box center [774, 246] width 84 height 17
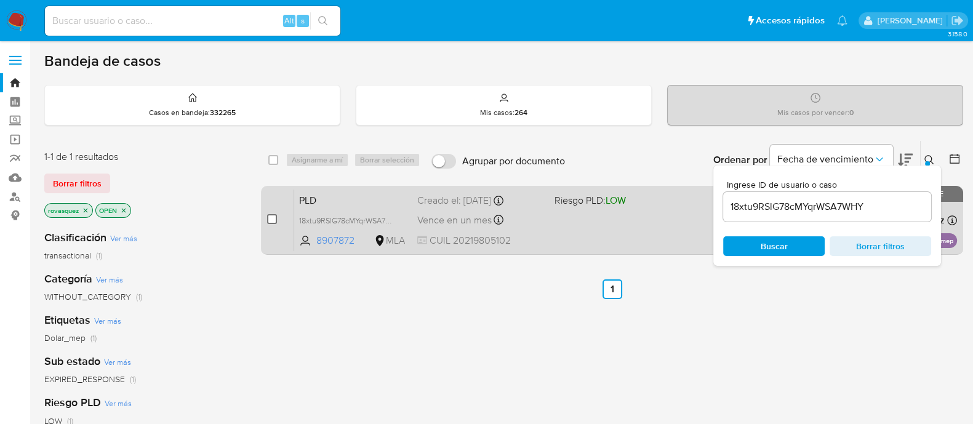
click at [270, 220] on input "checkbox" at bounding box center [272, 219] width 10 height 10
checkbox input "true"
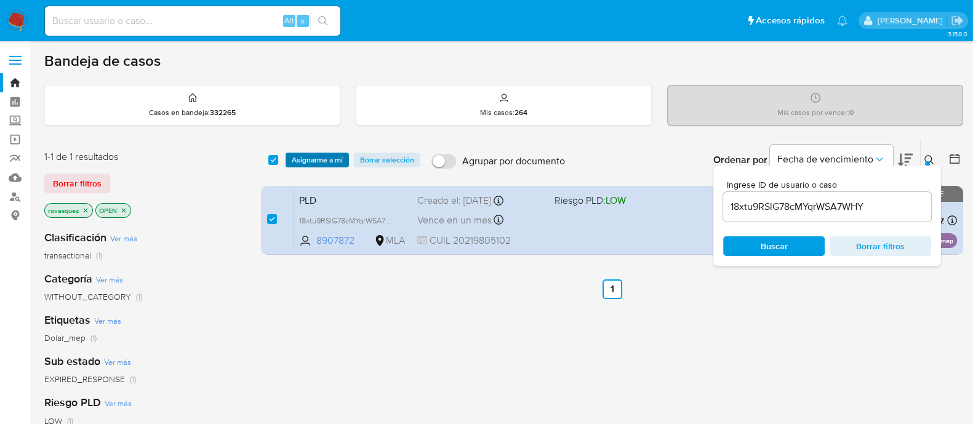
click at [319, 161] on span "Asignarme a mí" at bounding box center [317, 160] width 51 height 12
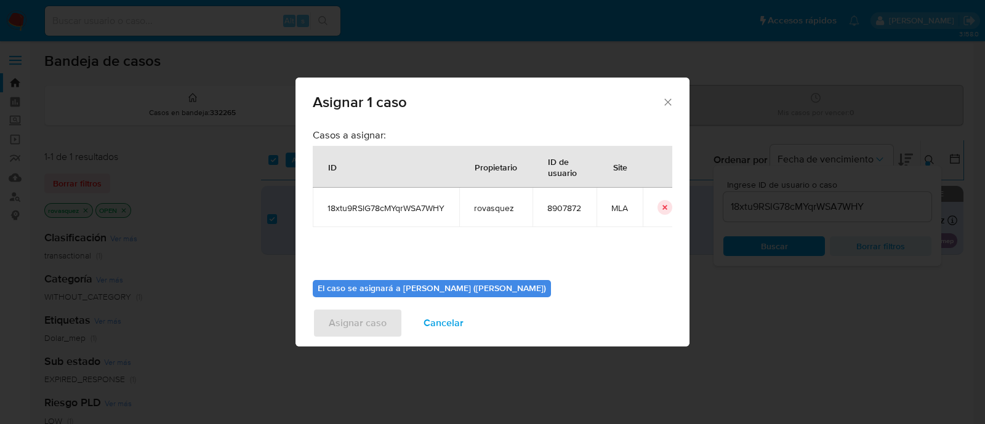
scroll to position [63, 0]
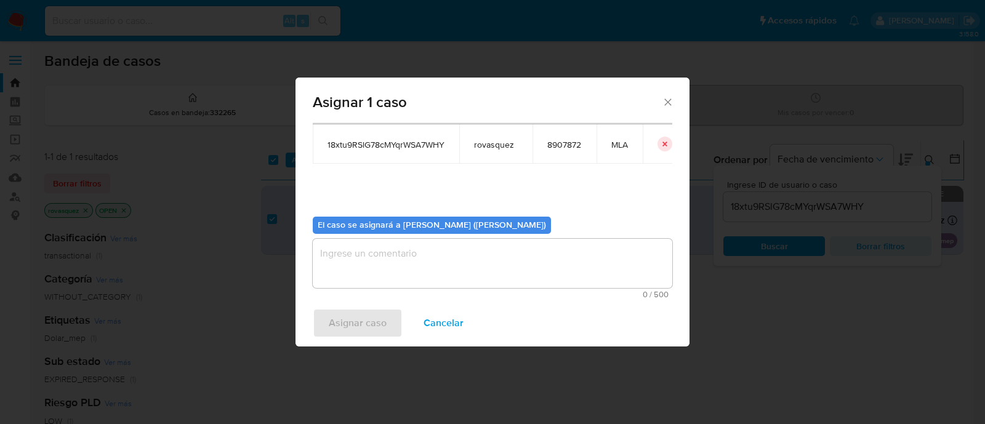
click at [387, 268] on textarea "assign-modal" at bounding box center [493, 263] width 360 height 49
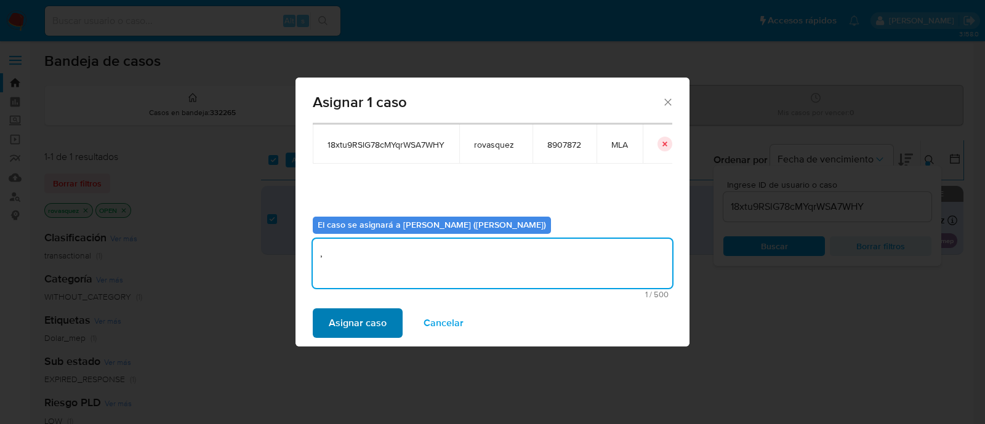
type textarea ","
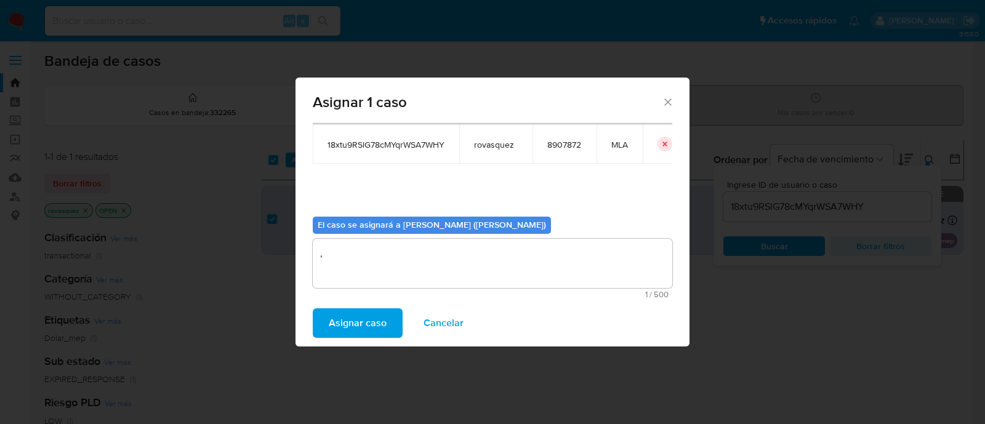
click at [358, 320] on span "Asignar caso" at bounding box center [358, 323] width 58 height 27
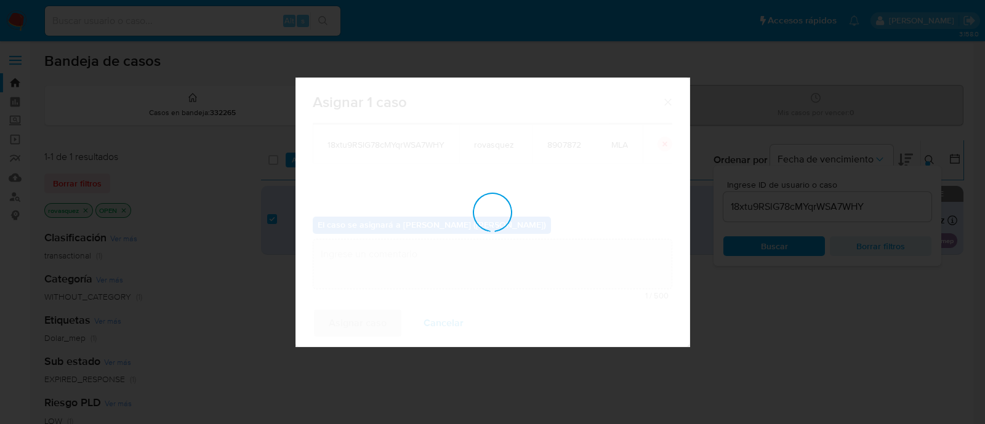
checkbox input "false"
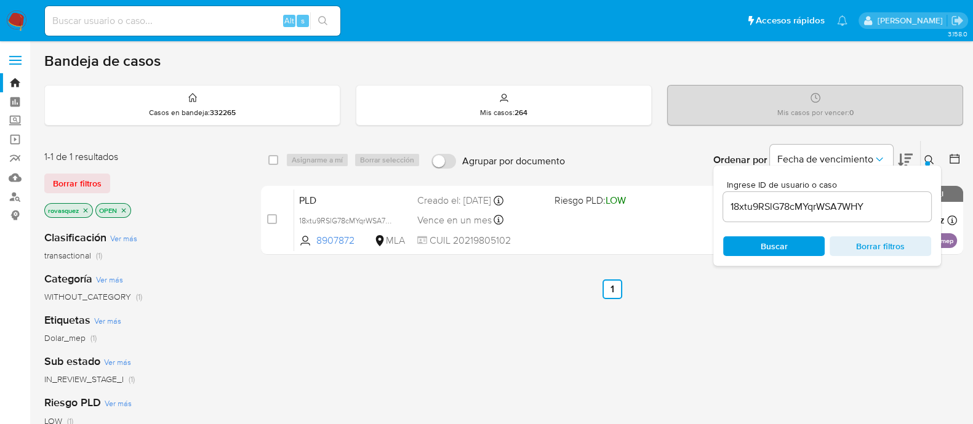
click at [771, 206] on input "18xtu9RSlG78cMYqrWSA7WHY" at bounding box center [827, 207] width 208 height 16
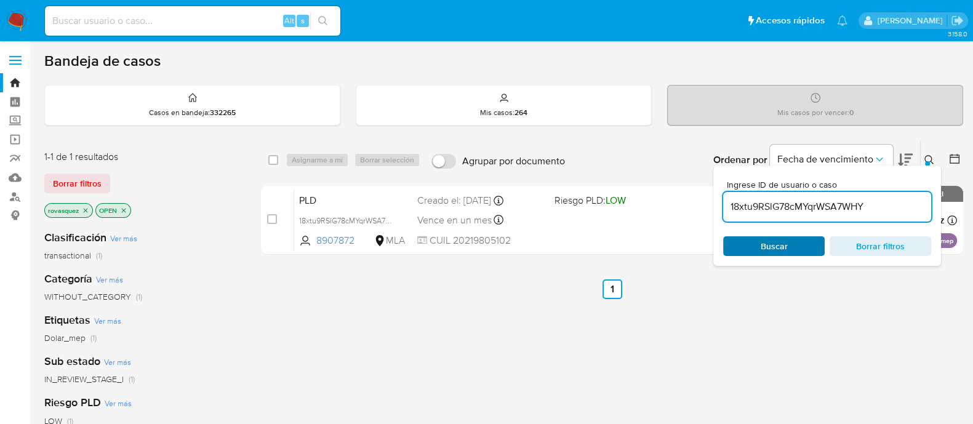
paste input "YrtXVcQQxQ3JGuU1563rvNJy"
type input "YrtXVcQQxQ3JGuU1563rvNJy"
click at [755, 247] on span "Buscar" at bounding box center [774, 246] width 84 height 17
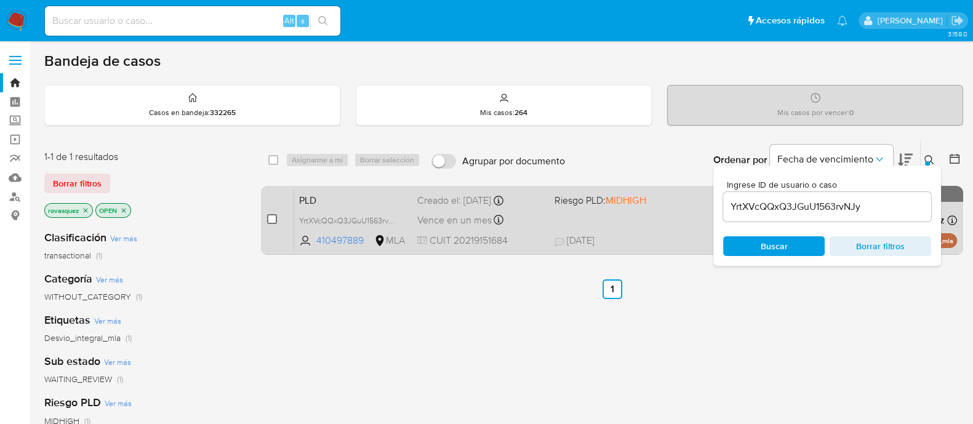
click at [273, 220] on input "checkbox" at bounding box center [272, 219] width 10 height 10
checkbox input "true"
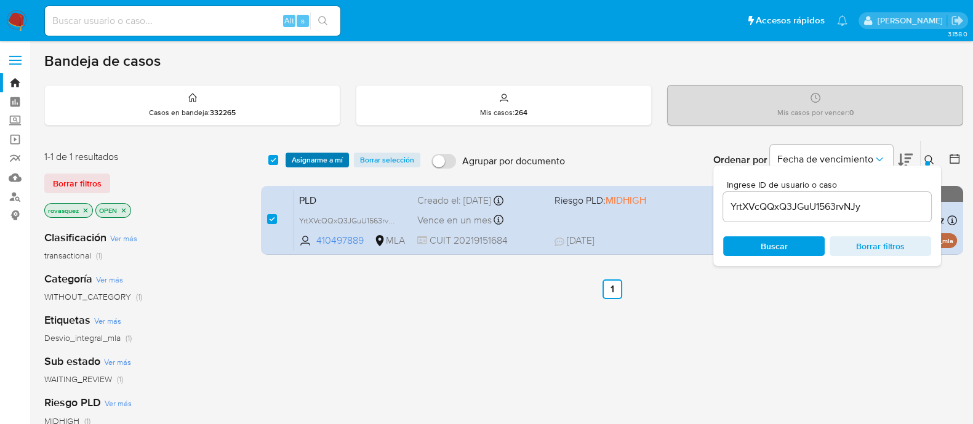
click at [320, 161] on span "Asignarme a mí" at bounding box center [317, 160] width 51 height 12
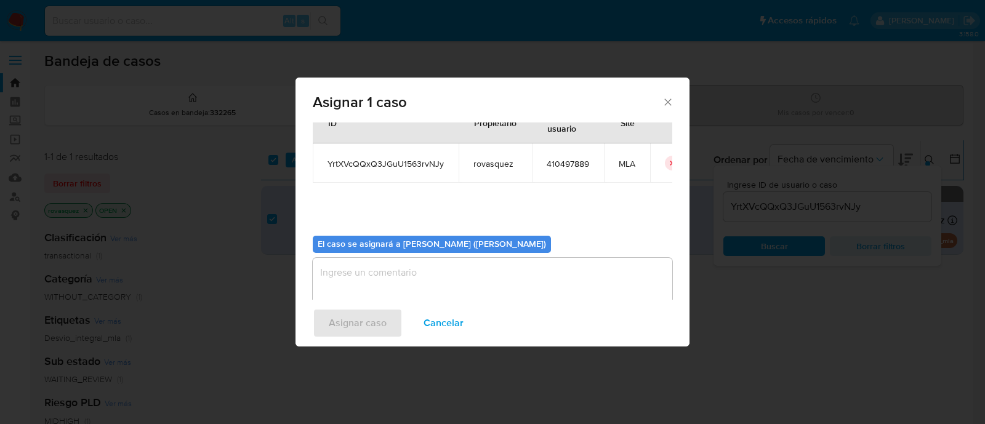
scroll to position [63, 0]
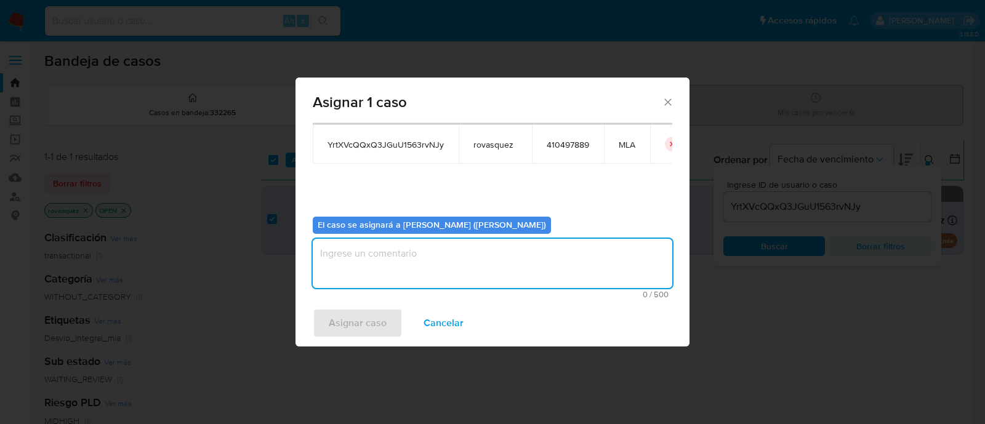
click at [376, 244] on textarea "assign-modal" at bounding box center [493, 263] width 360 height 49
click at [375, 260] on textarea "assign-modal" at bounding box center [493, 263] width 360 height 49
type textarea "."
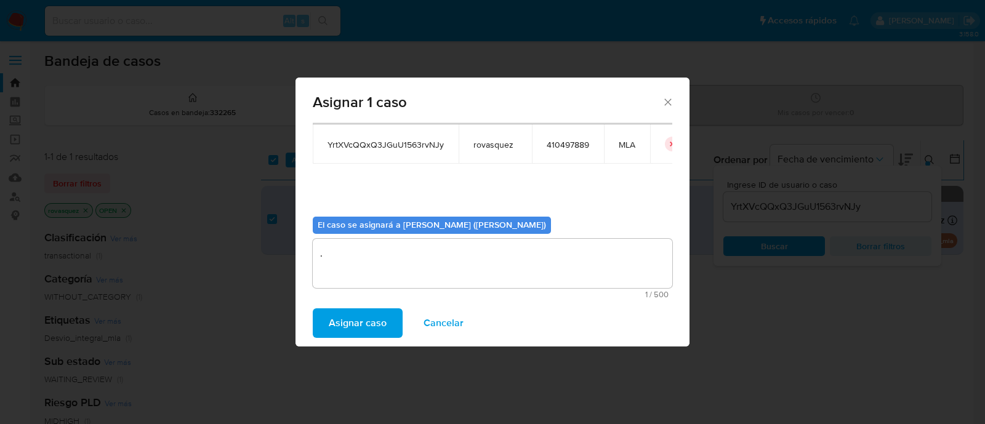
click at [353, 320] on span "Asignar caso" at bounding box center [358, 323] width 58 height 27
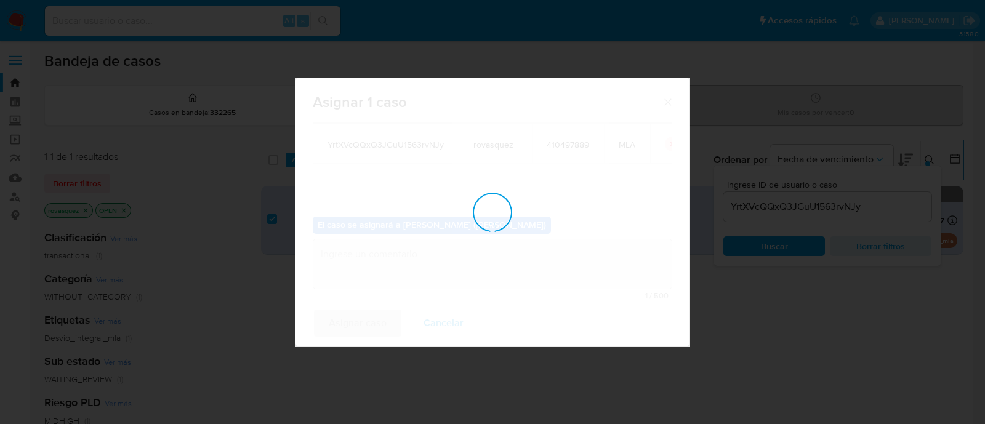
checkbox input "false"
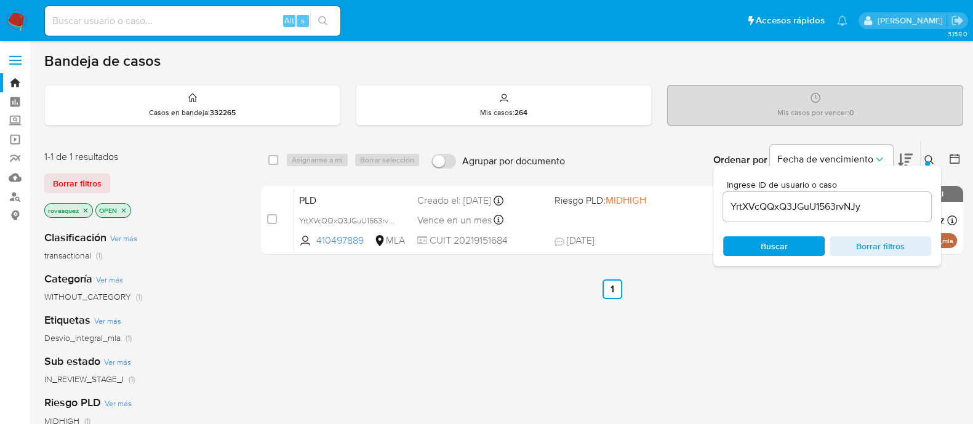
click at [816, 207] on input "YrtXVcQQxQ3JGuU1563rvNJy" at bounding box center [827, 207] width 208 height 16
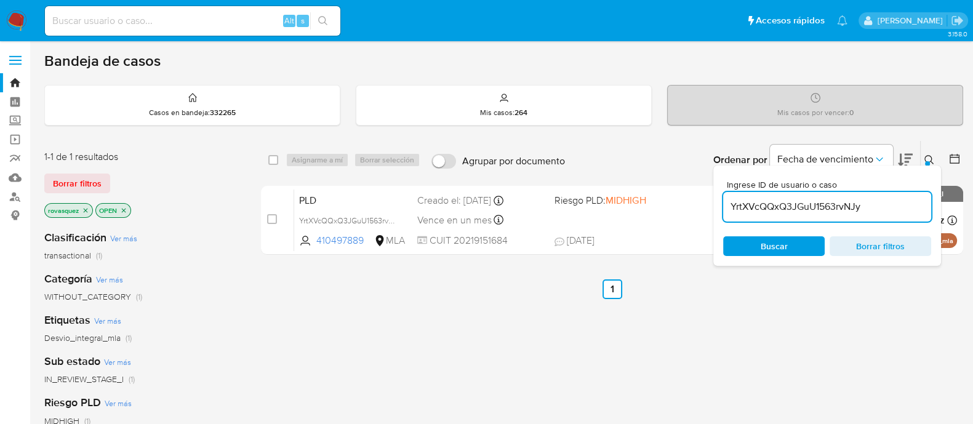
click at [816, 207] on input "YrtXVcQQxQ3JGuU1563rvNJy" at bounding box center [827, 207] width 208 height 16
paste input "OytFAIAppFiGX162eZ1rq2AL"
type input "OytFAIAppFiGX162eZ1rq2AL"
click at [765, 247] on div "Buscar Borrar filtros" at bounding box center [827, 246] width 208 height 20
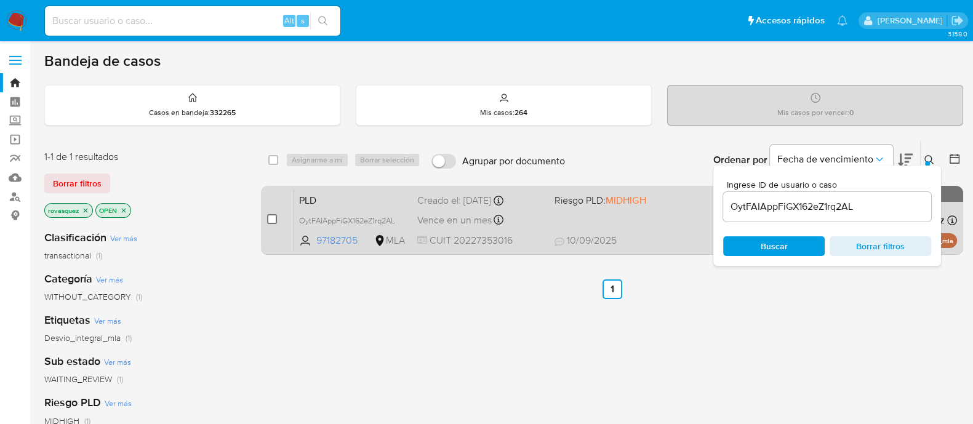
click at [272, 222] on input "checkbox" at bounding box center [272, 219] width 10 height 10
checkbox input "true"
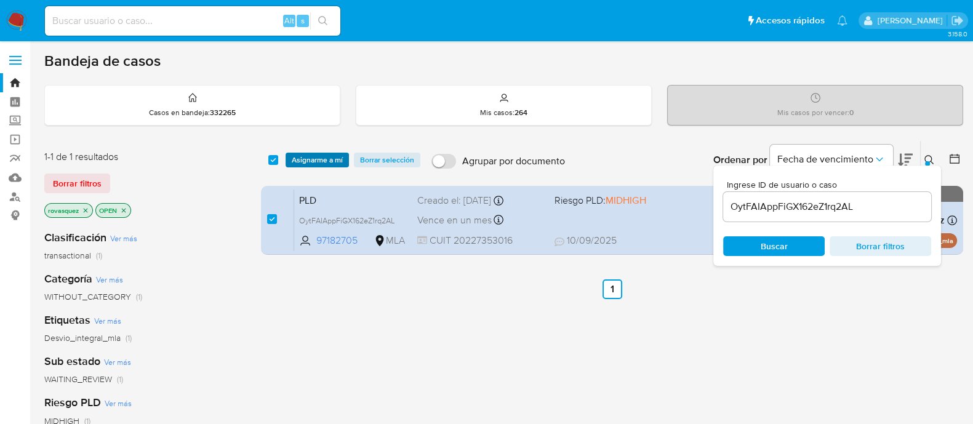
click at [327, 159] on span "Asignarme a mí" at bounding box center [317, 160] width 51 height 12
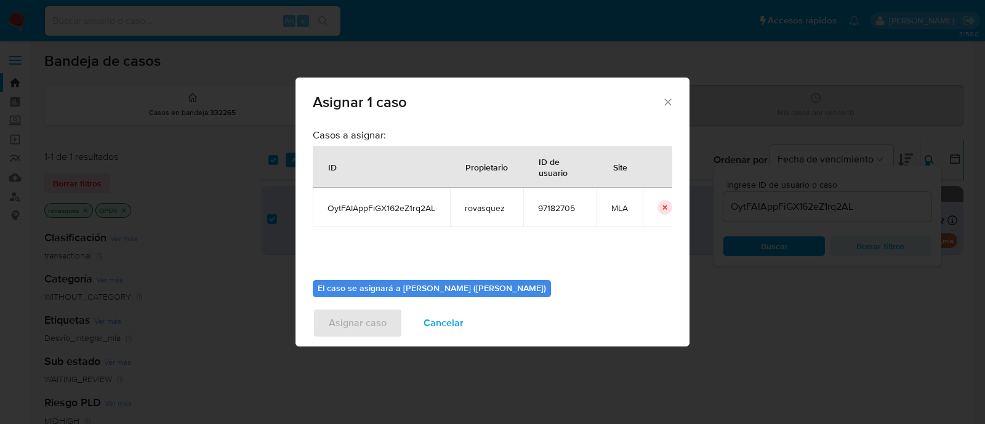
scroll to position [63, 0]
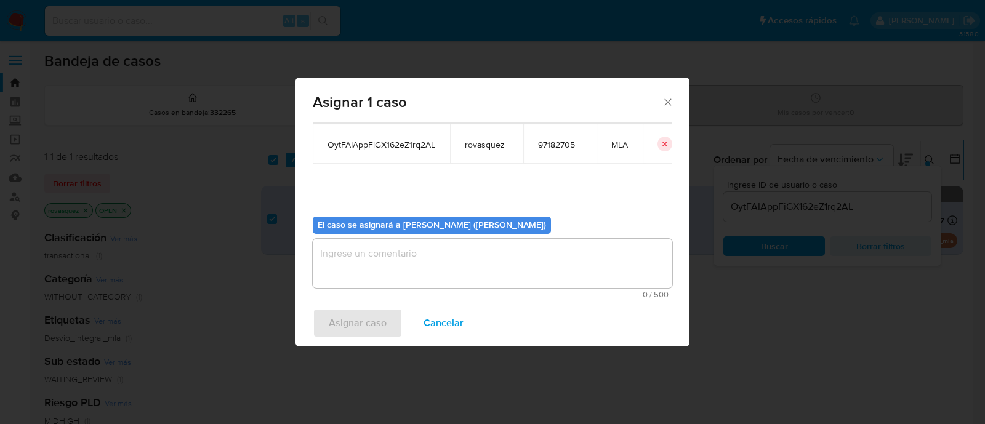
click at [379, 277] on textarea "assign-modal" at bounding box center [493, 263] width 360 height 49
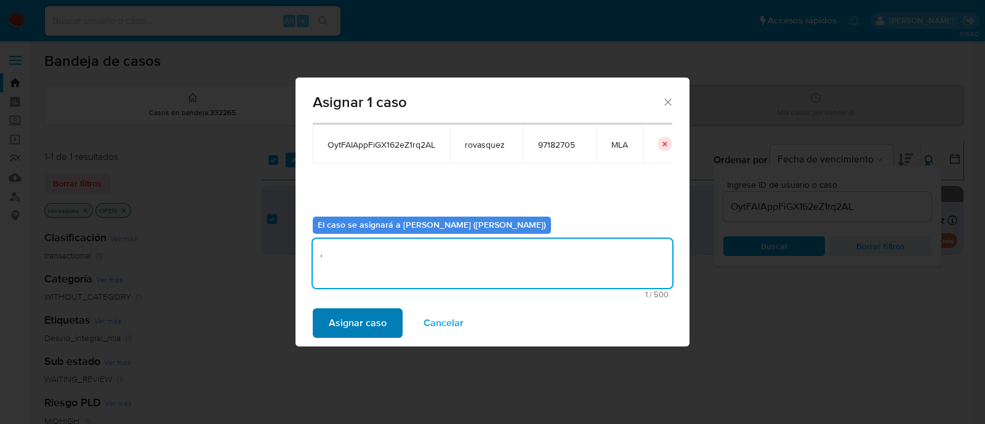
type textarea "."
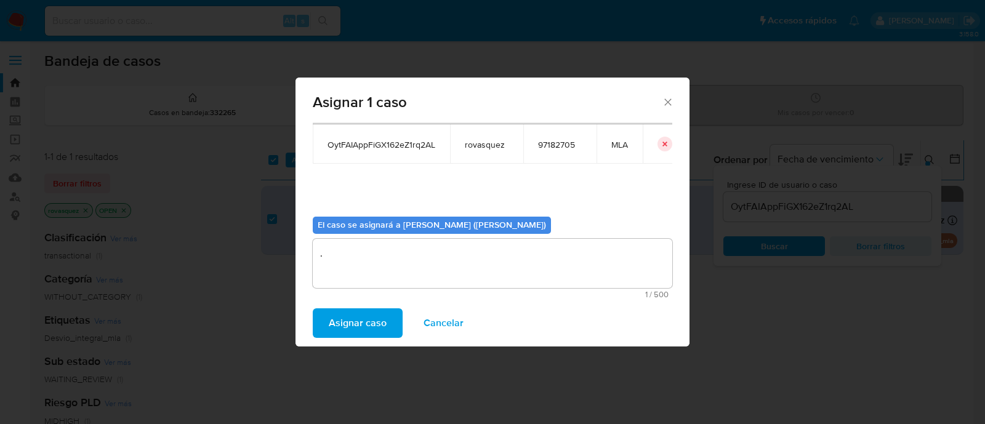
click at [364, 323] on span "Asignar caso" at bounding box center [358, 323] width 58 height 27
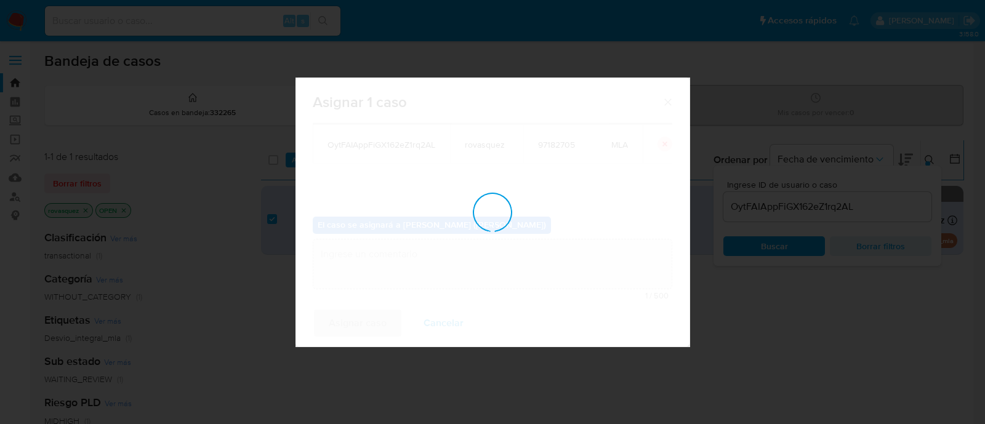
checkbox input "false"
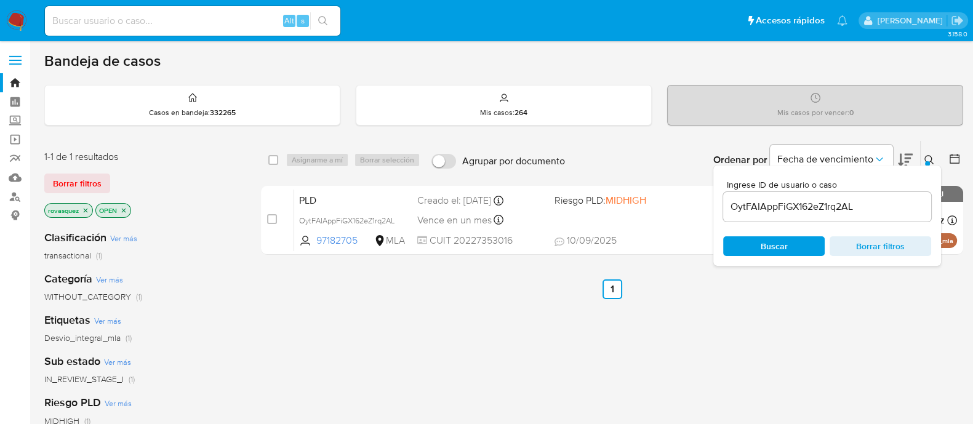
click at [813, 204] on input "OytFAIAppFiGX162eZ1rq2AL" at bounding box center [827, 207] width 208 height 16
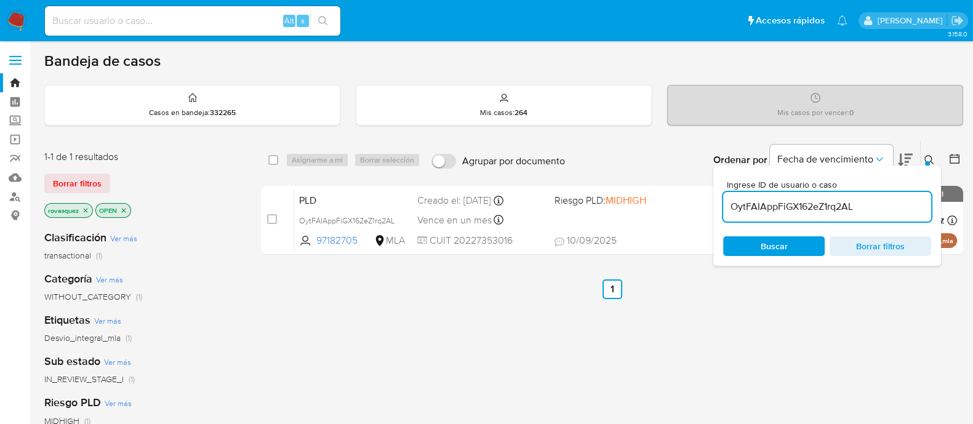
click at [813, 204] on input "OytFAIAppFiGX162eZ1rq2AL" at bounding box center [827, 207] width 208 height 16
paste input "v1P37kq8dirQ3Da1hEEsP1Ti"
type input "v1P37kq8dirQ3Da1hEEsP1Ti"
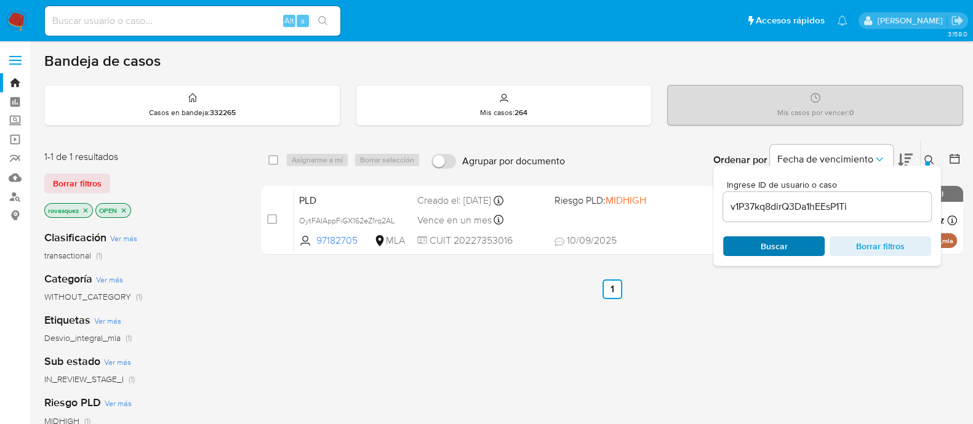
click at [777, 250] on span "Buscar" at bounding box center [774, 246] width 27 height 20
click at [273, 220] on input "checkbox" at bounding box center [272, 219] width 10 height 10
checkbox input "true"
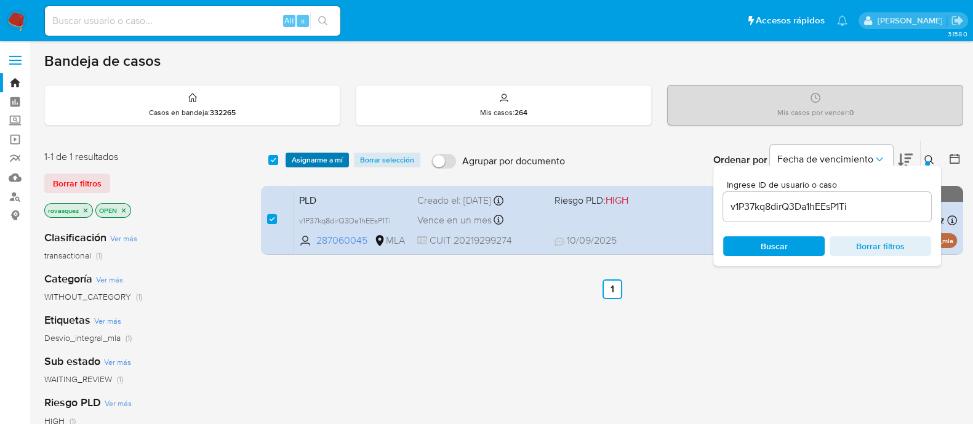
click at [323, 163] on span "Asignarme a mí" at bounding box center [317, 160] width 51 height 12
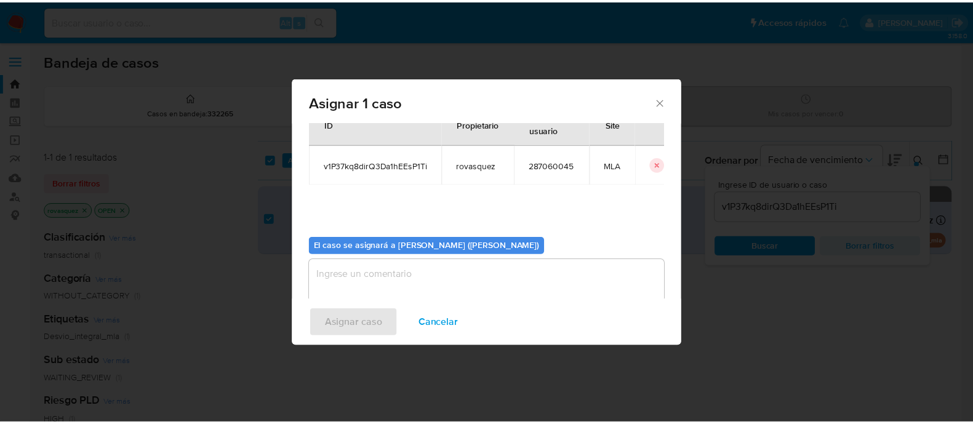
scroll to position [63, 0]
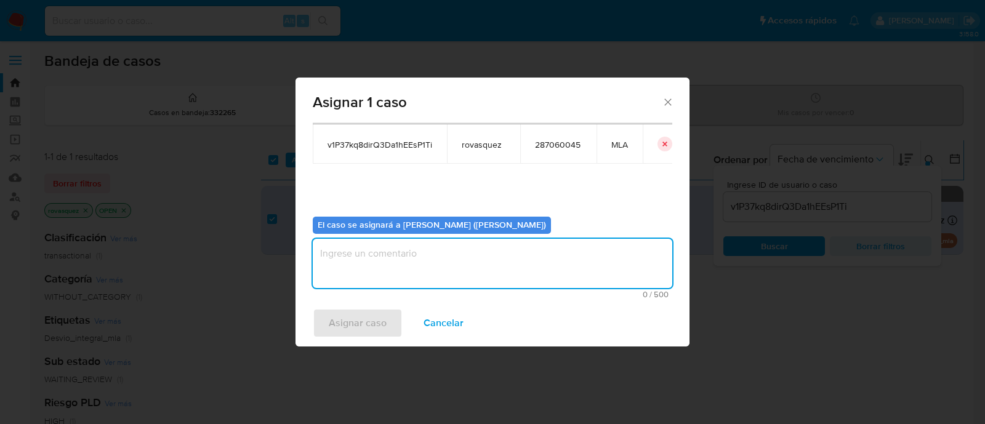
click at [404, 266] on textarea "assign-modal" at bounding box center [493, 263] width 360 height 49
type textarea "."
click at [355, 323] on span "Asignar caso" at bounding box center [358, 323] width 58 height 27
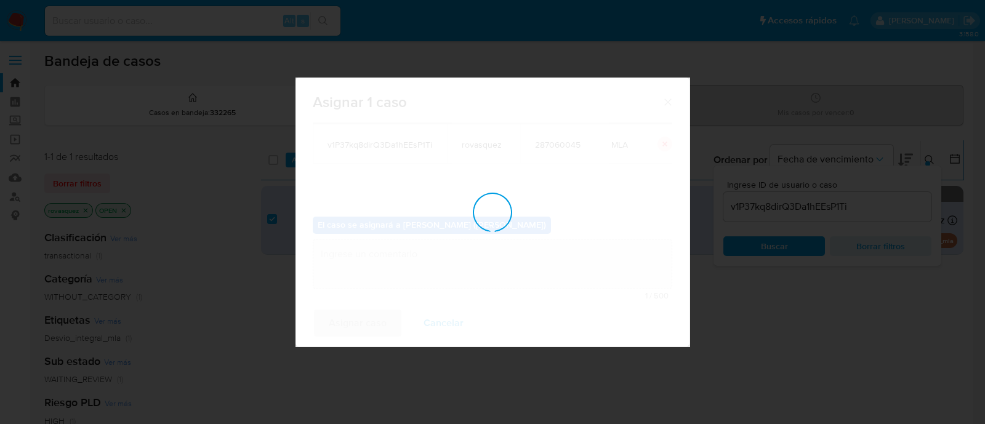
checkbox input "false"
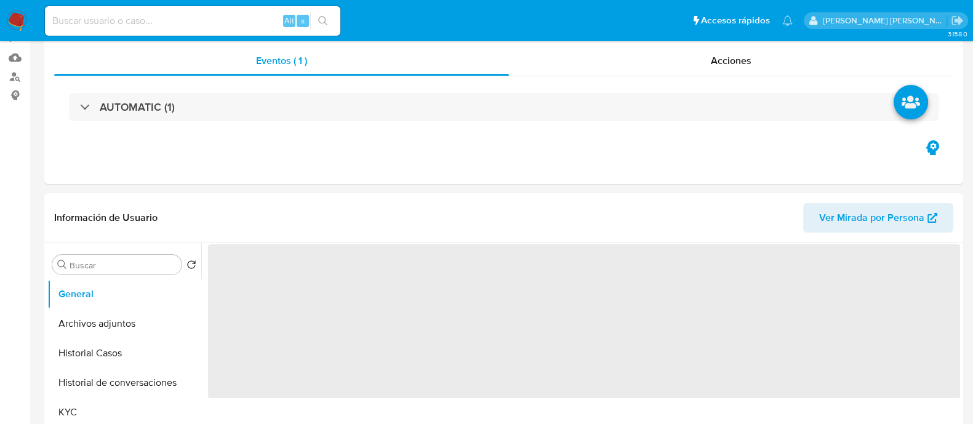
scroll to position [231, 0]
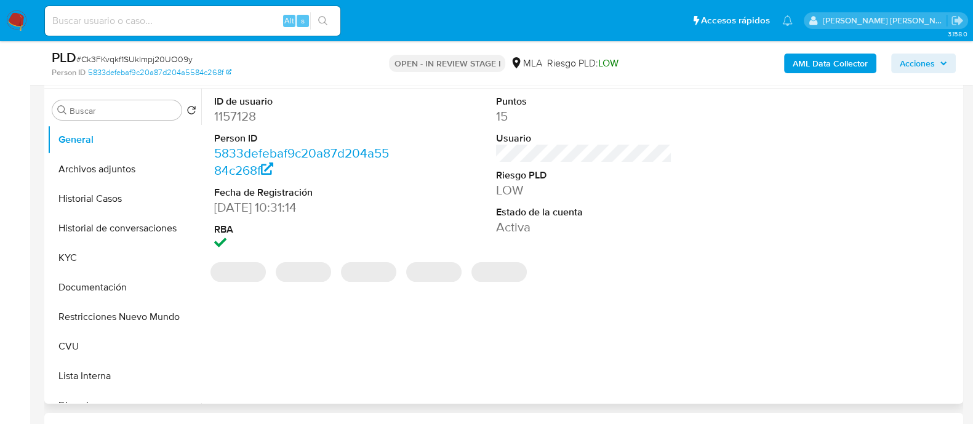
select select "10"
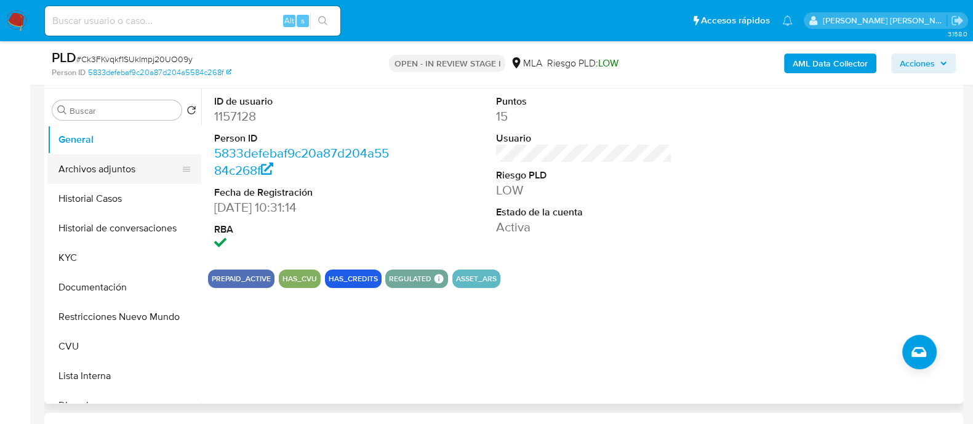
click at [105, 177] on button "Archivos adjuntos" at bounding box center [119, 170] width 144 height 30
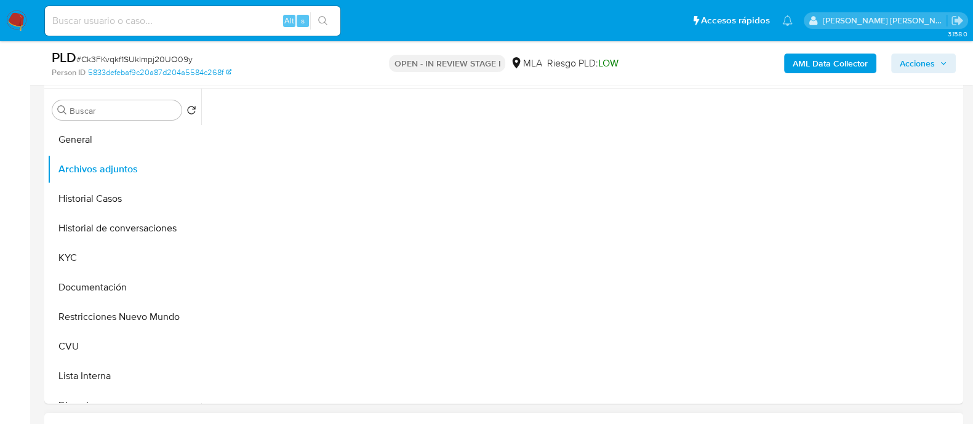
scroll to position [462, 0]
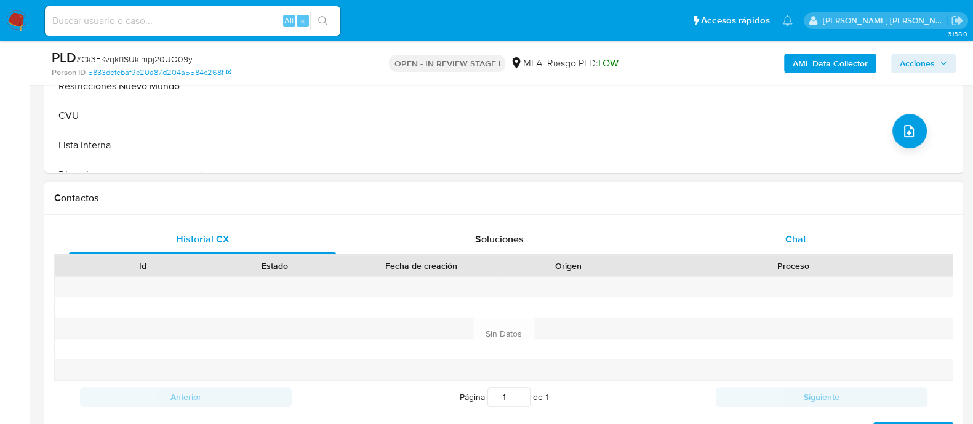
click at [779, 241] on div "Chat" at bounding box center [795, 240] width 267 height 30
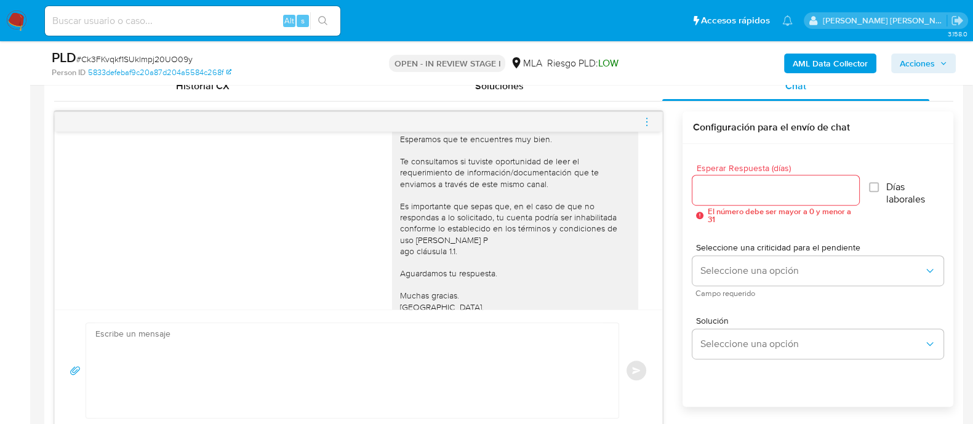
scroll to position [710, 0]
click at [647, 121] on icon "menu-action" at bounding box center [647, 121] width 11 height 11
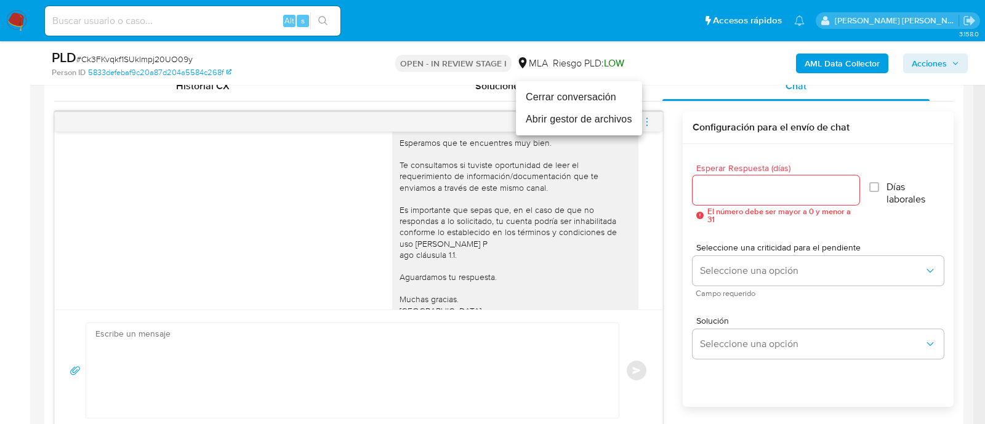
click at [587, 102] on li "Cerrar conversación" at bounding box center [579, 97] width 126 height 22
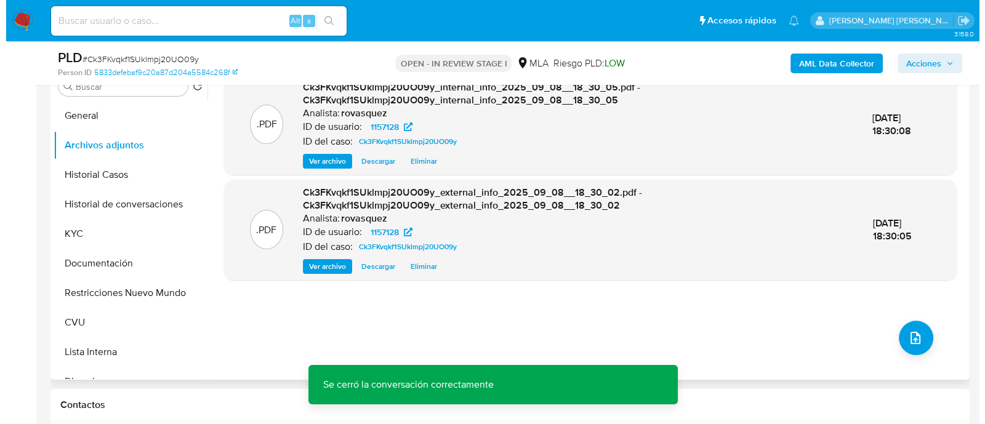
scroll to position [231, 0]
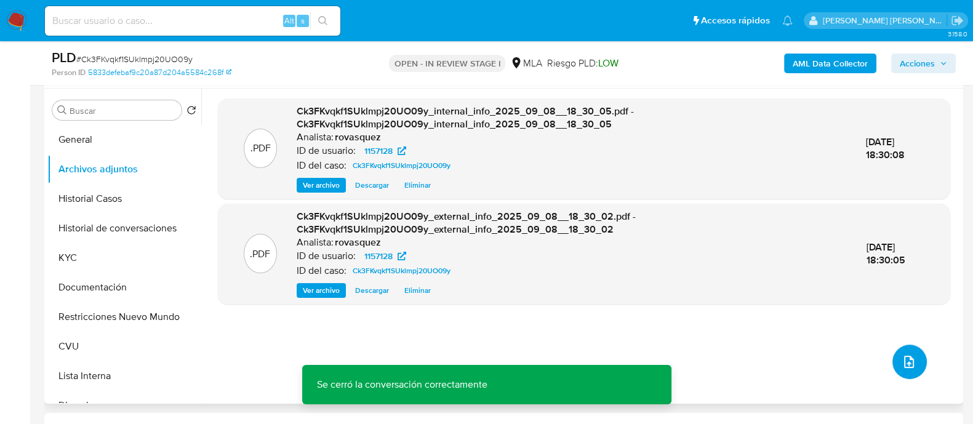
click at [895, 356] on button "upload-file" at bounding box center [910, 362] width 34 height 34
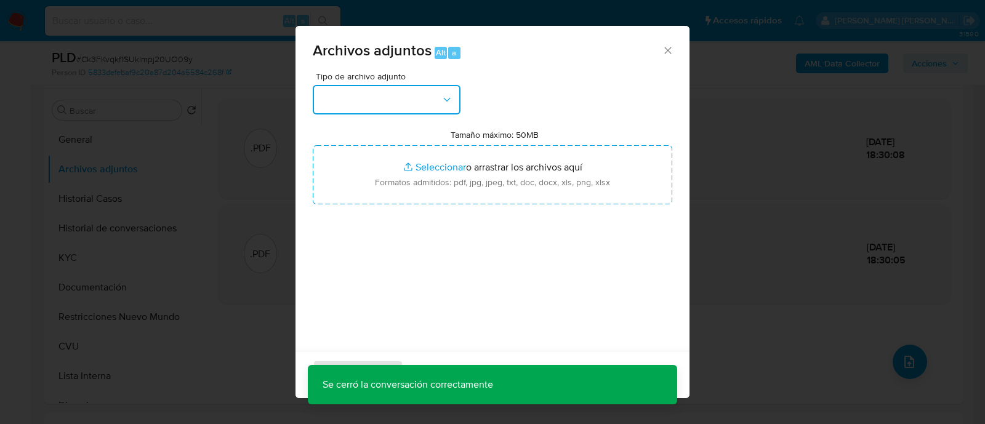
click at [420, 108] on button "button" at bounding box center [387, 100] width 148 height 30
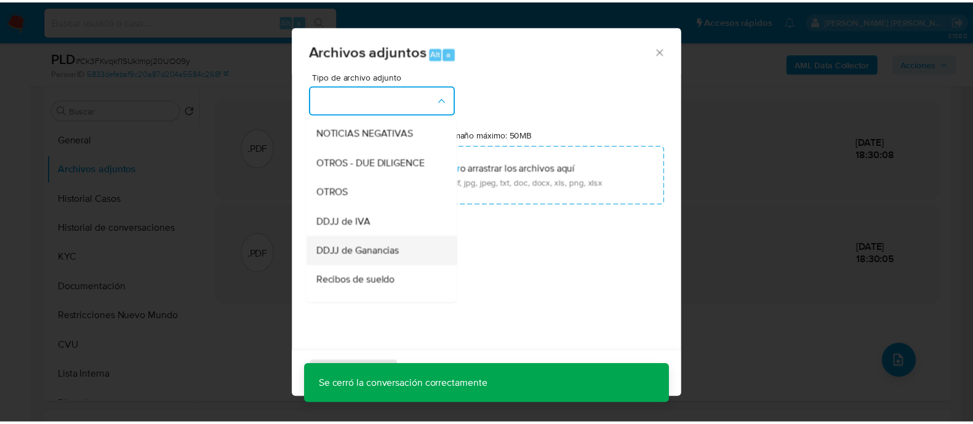
scroll to position [153, 0]
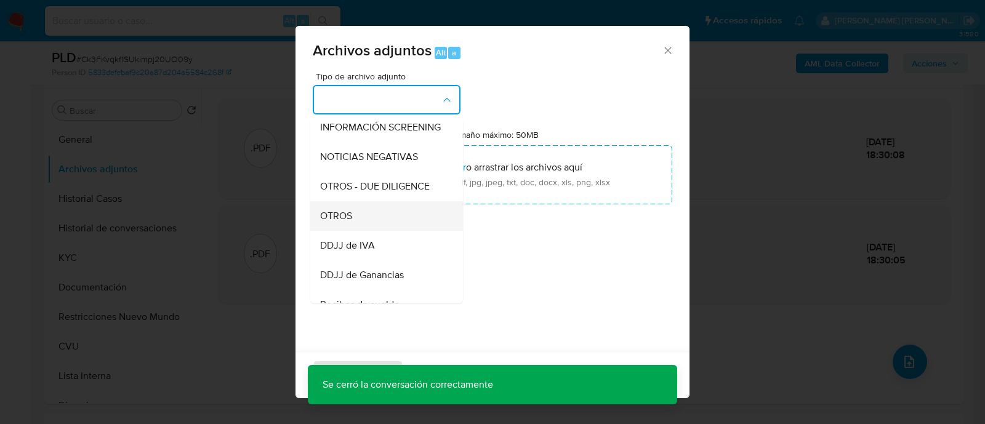
click at [388, 216] on div "OTROS" at bounding box center [383, 216] width 126 height 30
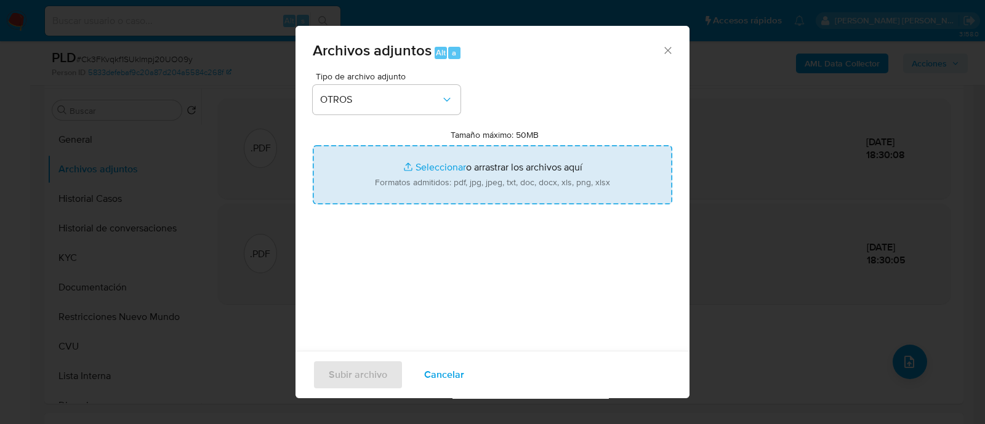
click at [430, 167] on input "Tamaño máximo: 50MB Seleccionar archivos" at bounding box center [493, 174] width 360 height 59
type input "C:\fakepath\Caselog Ck3FKvqkf1SUklmpj20UO09y_2025_09_08_17_38_06.docx"
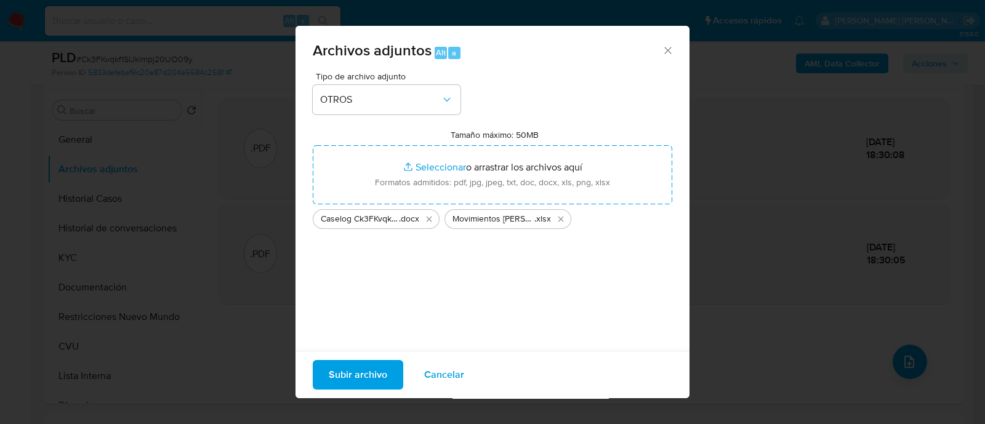
click at [380, 373] on span "Subir archivo" at bounding box center [358, 374] width 58 height 27
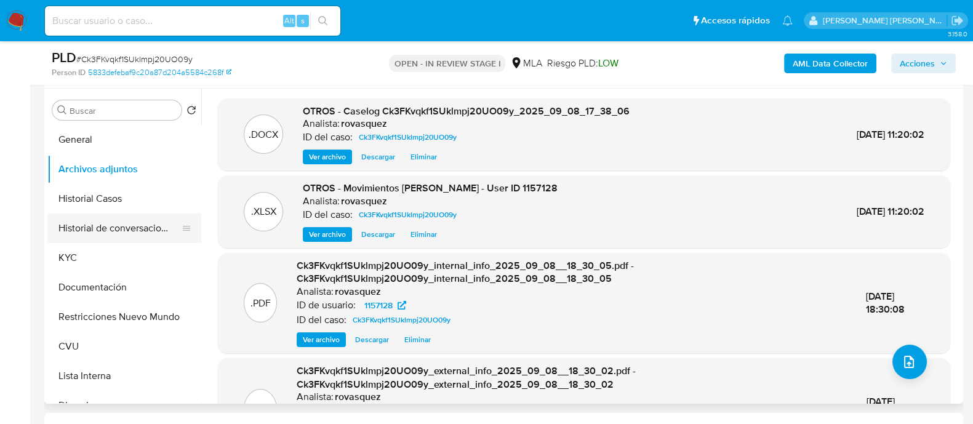
click at [128, 237] on button "Historial de conversaciones" at bounding box center [119, 229] width 144 height 30
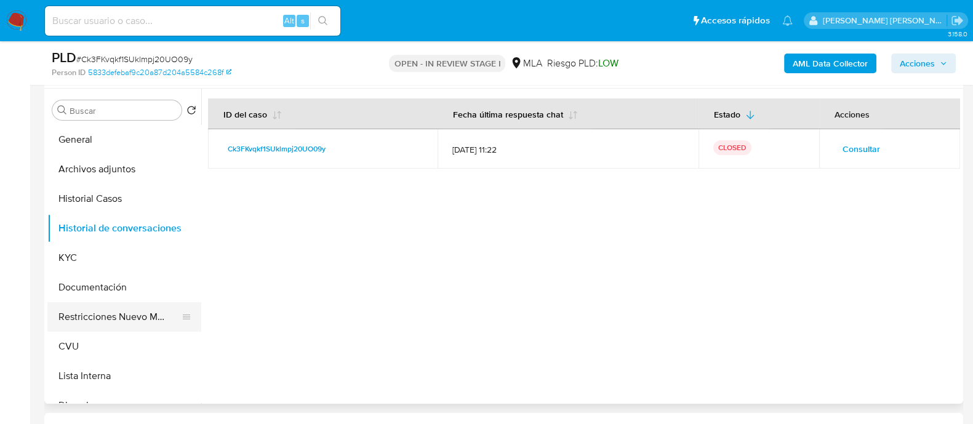
click at [123, 321] on button "Restricciones Nuevo Mundo" at bounding box center [119, 317] width 144 height 30
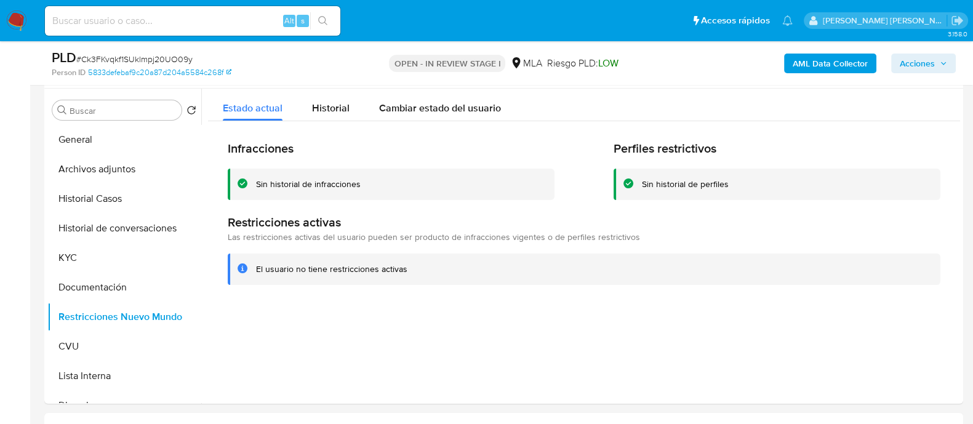
click at [917, 69] on span "Acciones" at bounding box center [917, 64] width 35 height 20
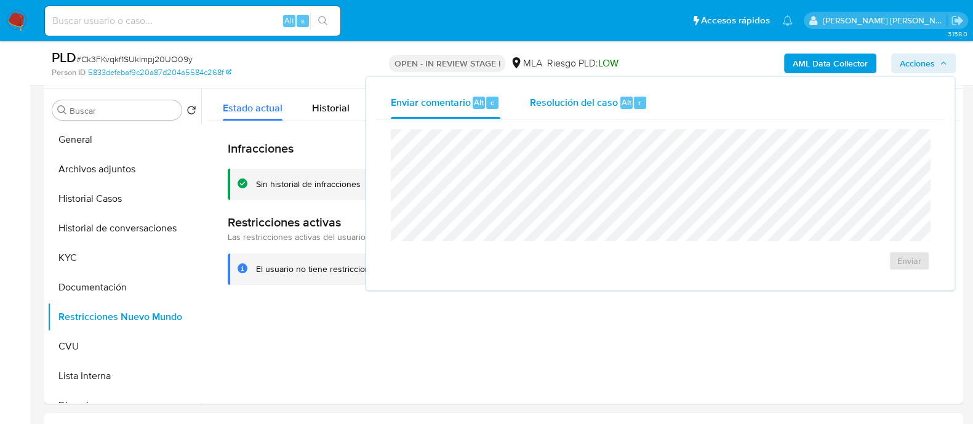
click at [610, 111] on div "Resolución del caso Alt r" at bounding box center [589, 103] width 118 height 32
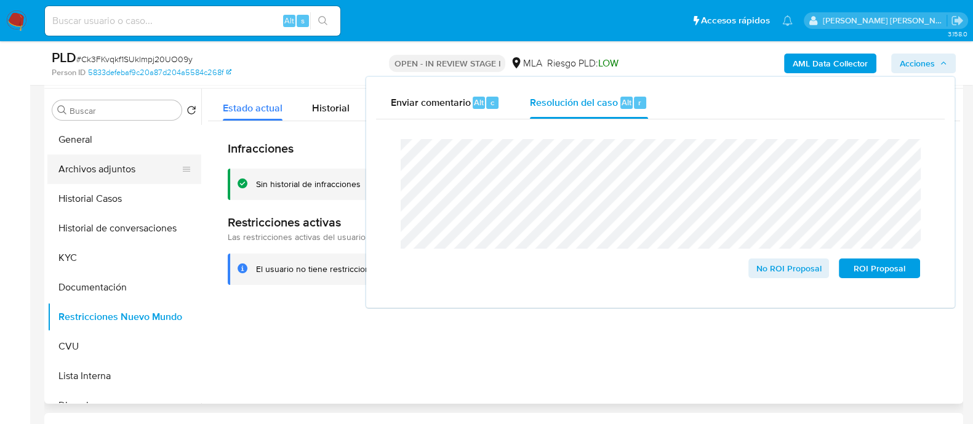
click at [102, 177] on button "Archivos adjuntos" at bounding box center [119, 170] width 144 height 30
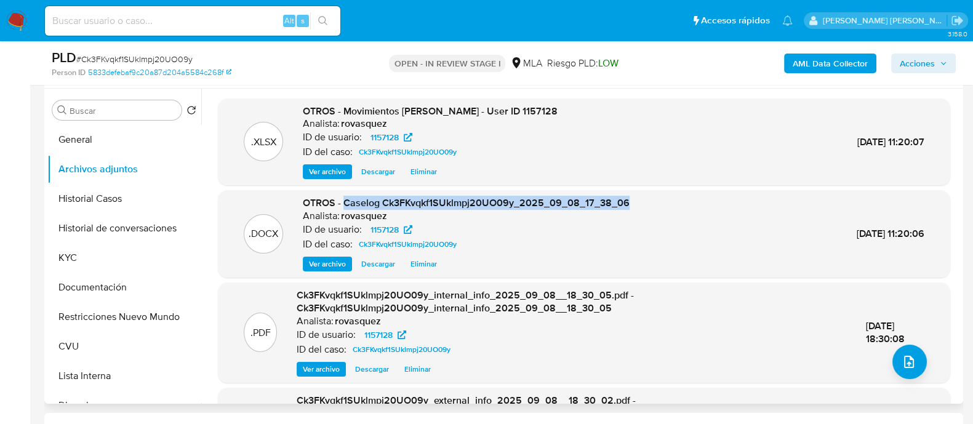
drag, startPoint x: 345, startPoint y: 203, endPoint x: 629, endPoint y: 203, distance: 283.8
click at [629, 203] on div ".DOCX OTROS - Caselog Ck3FKvqkf1SUklmpj20UO09y_2025_09_08_17_38_06 Analista: ro…" at bounding box center [584, 233] width 720 height 75
copy span "Caselog Ck3FKvqkf1SUklmpj20UO09y_2025_09_08_17_38_06"
click at [936, 63] on span "Acciones" at bounding box center [923, 63] width 47 height 17
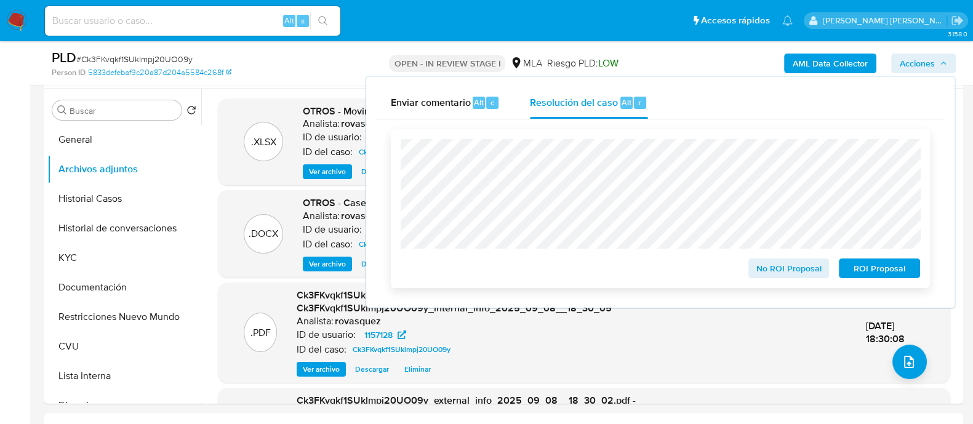
click at [794, 274] on span "No ROI Proposal" at bounding box center [789, 268] width 64 height 17
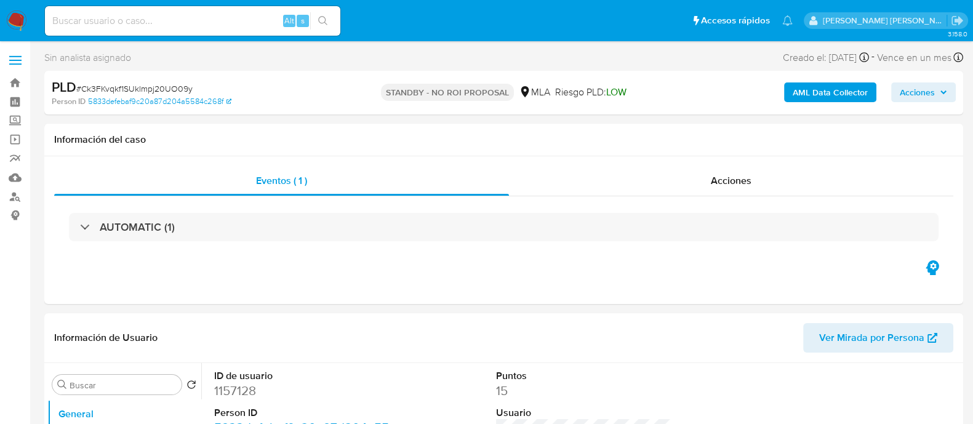
select select "10"
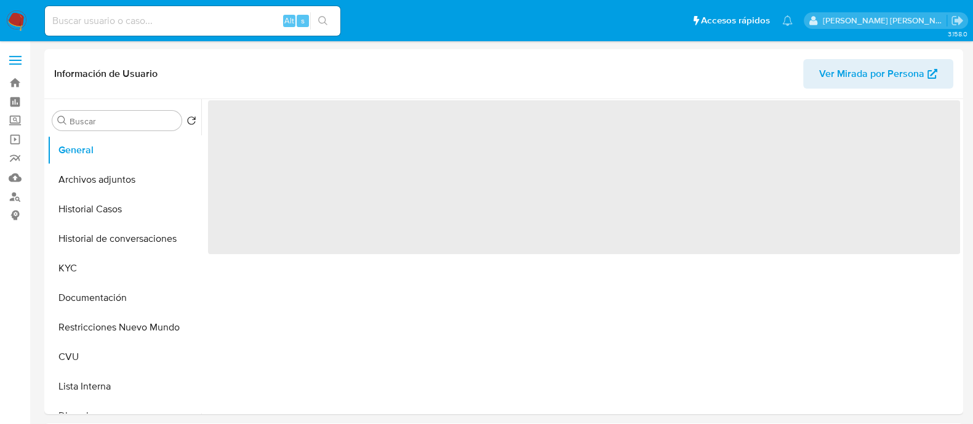
click at [86, 214] on button "Historial Casos" at bounding box center [124, 210] width 154 height 30
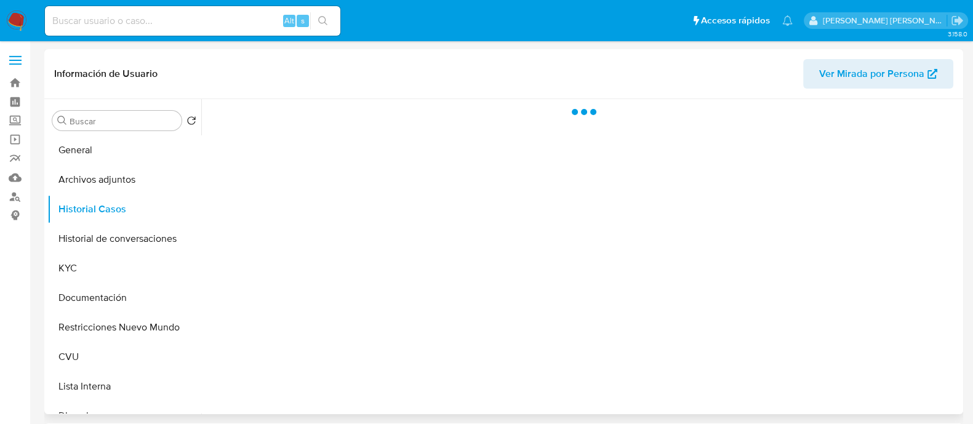
select select "10"
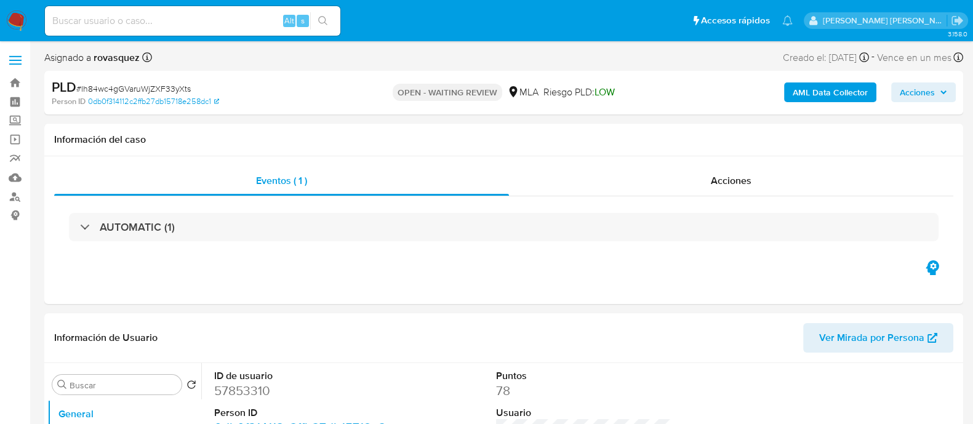
select select "10"
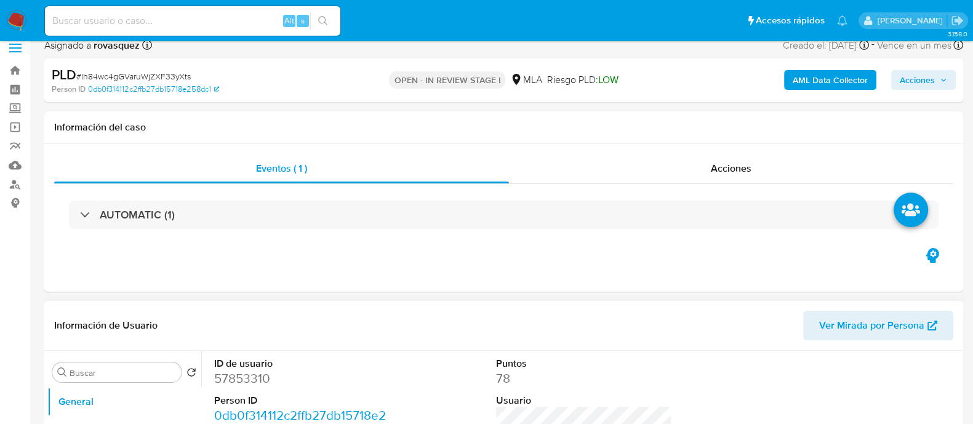
select select "10"
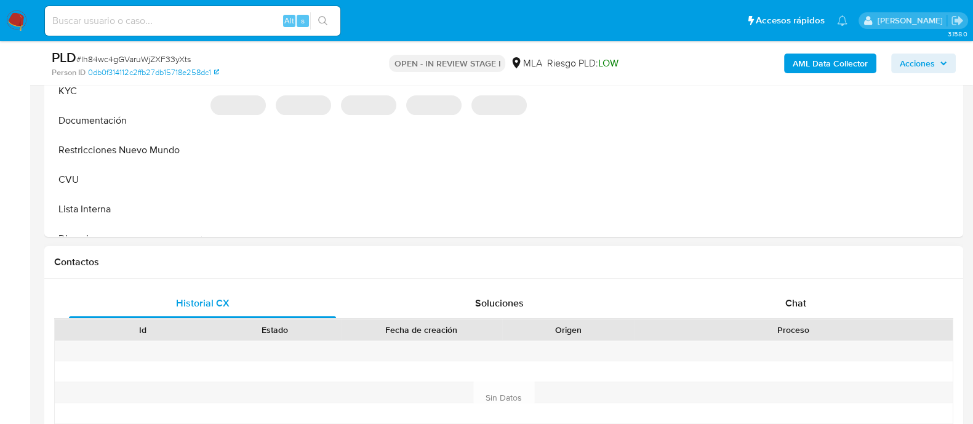
scroll to position [538, 0]
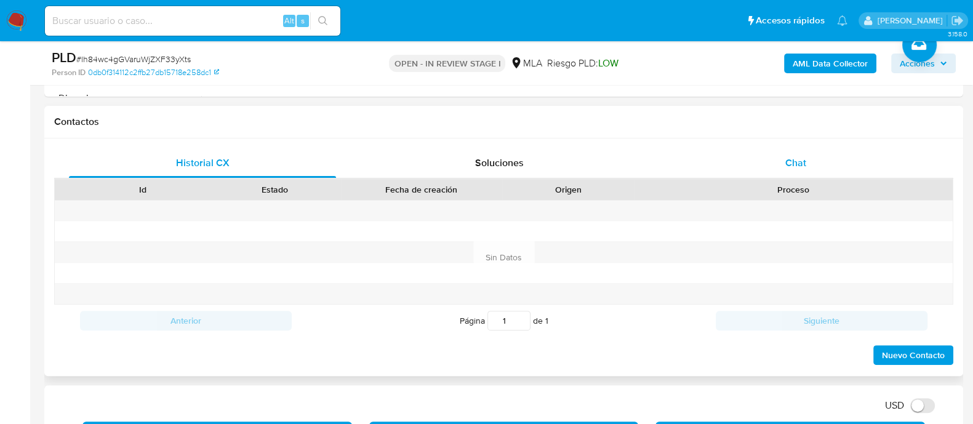
click at [819, 161] on div "Chat" at bounding box center [795, 163] width 267 height 30
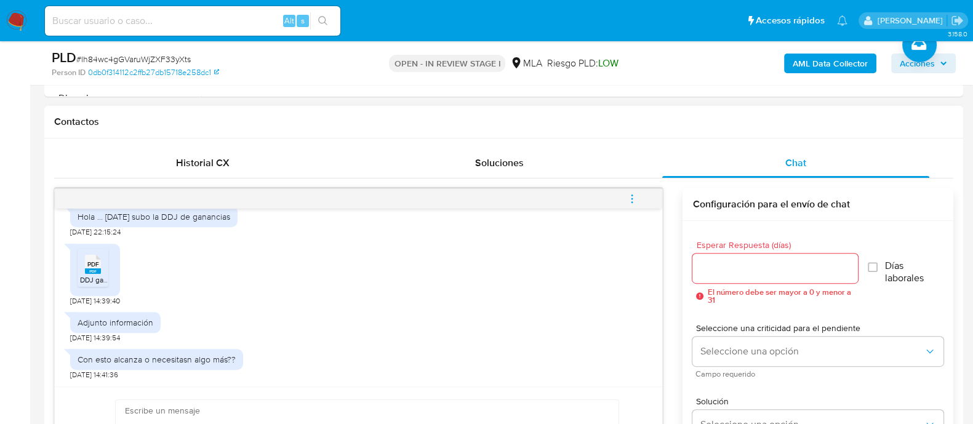
scroll to position [693, 0]
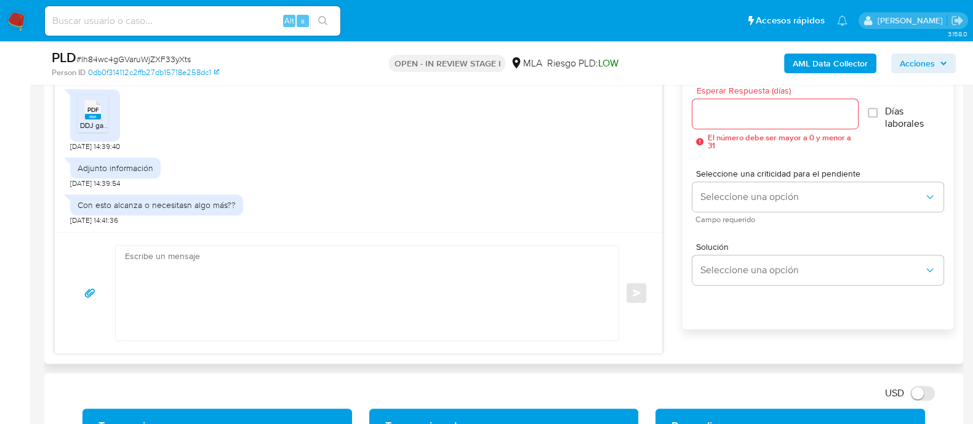
click at [315, 283] on textarea at bounding box center [364, 293] width 478 height 95
paste textarea "Hola, ¡Muchas gracias por tu respuesta! Confirmamos la recepción de la document…"
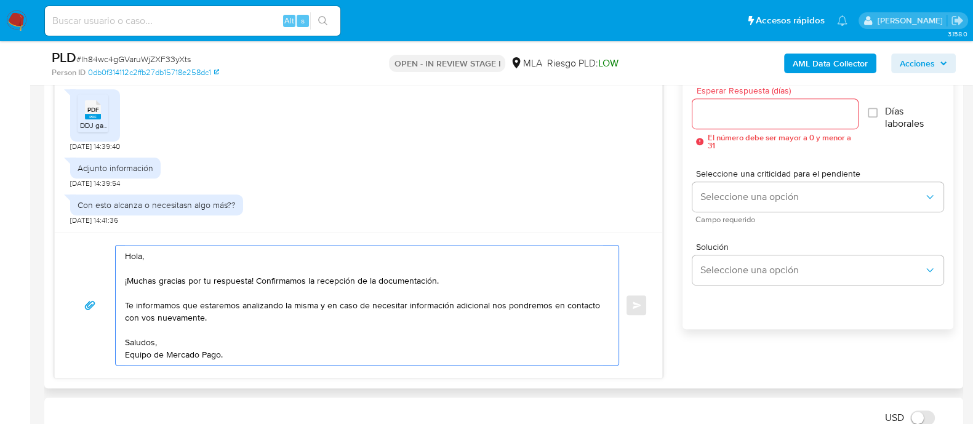
type textarea "Hola, ¡Muchas gracias por tu respuesta! Confirmamos la recepción de la document…"
click at [733, 118] on input "Esperar Respuesta (días)" at bounding box center [775, 114] width 165 height 16
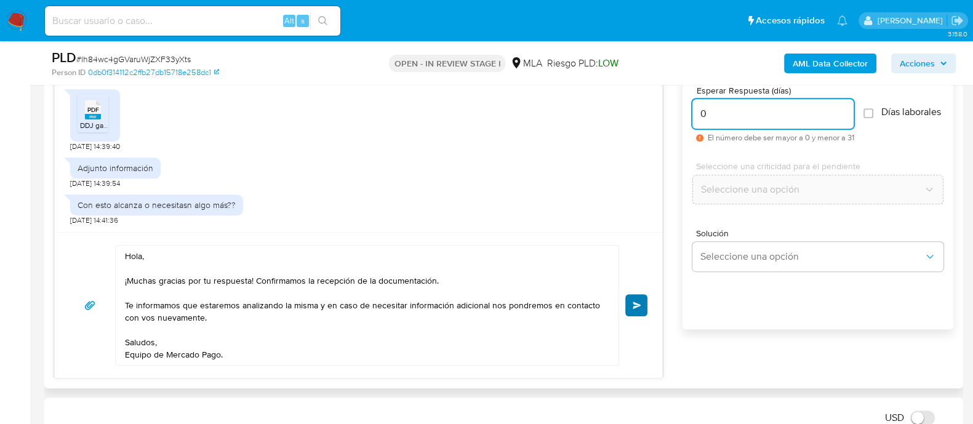
type input "0"
click at [642, 297] on button "Enviar" at bounding box center [637, 305] width 22 height 22
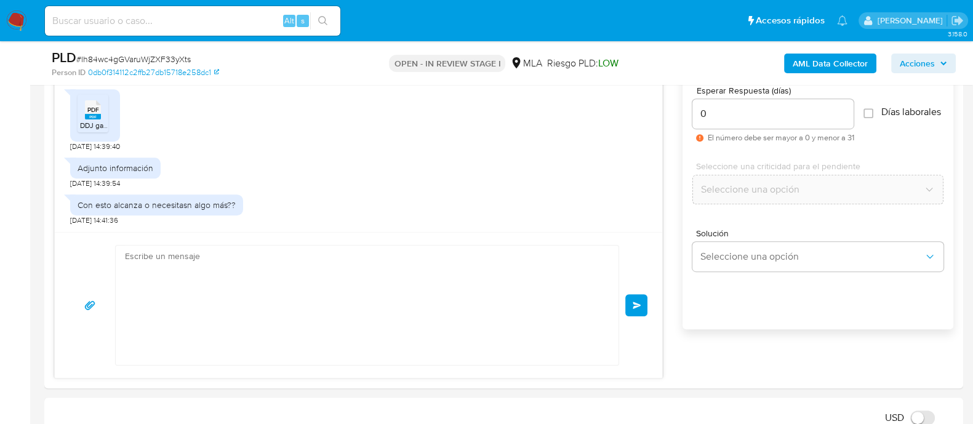
scroll to position [1128, 0]
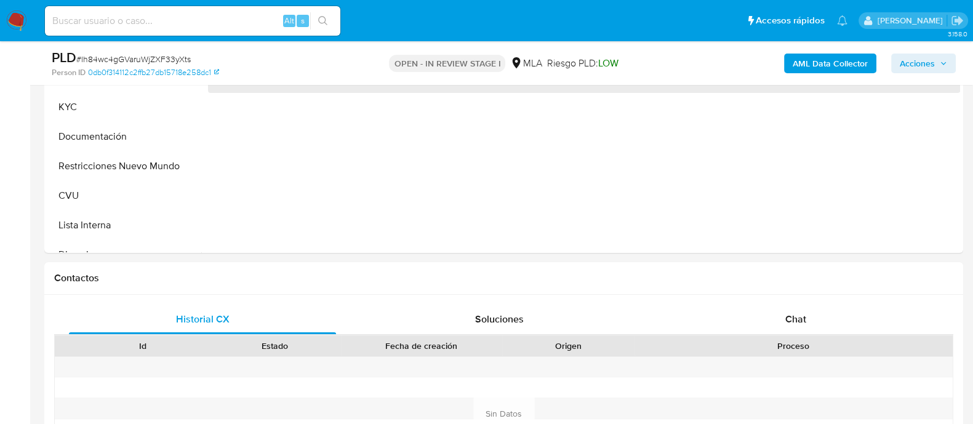
scroll to position [385, 0]
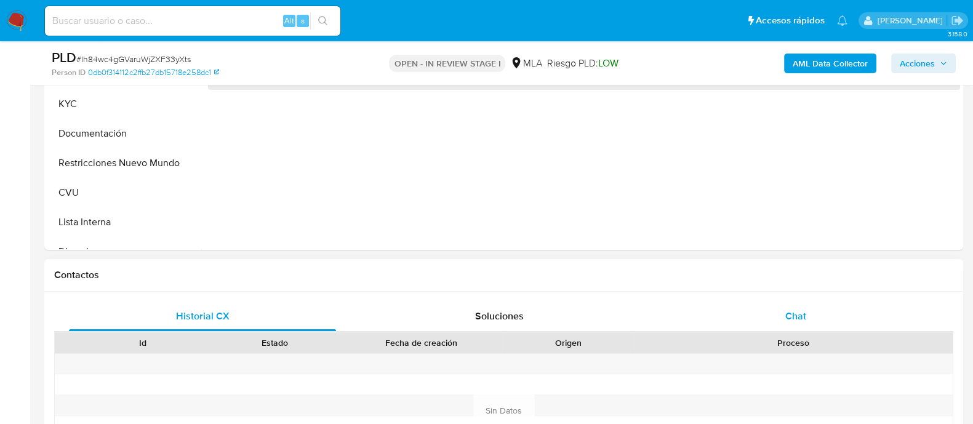
click at [803, 317] on span "Chat" at bounding box center [796, 316] width 21 height 14
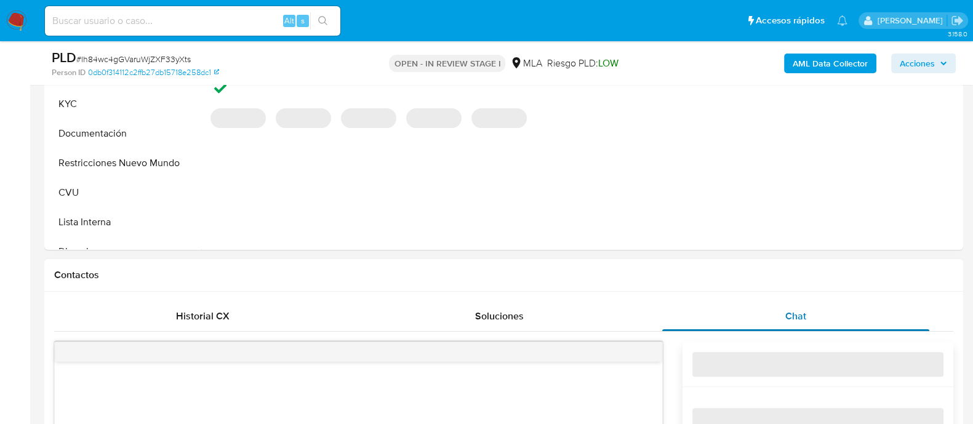
select select "10"
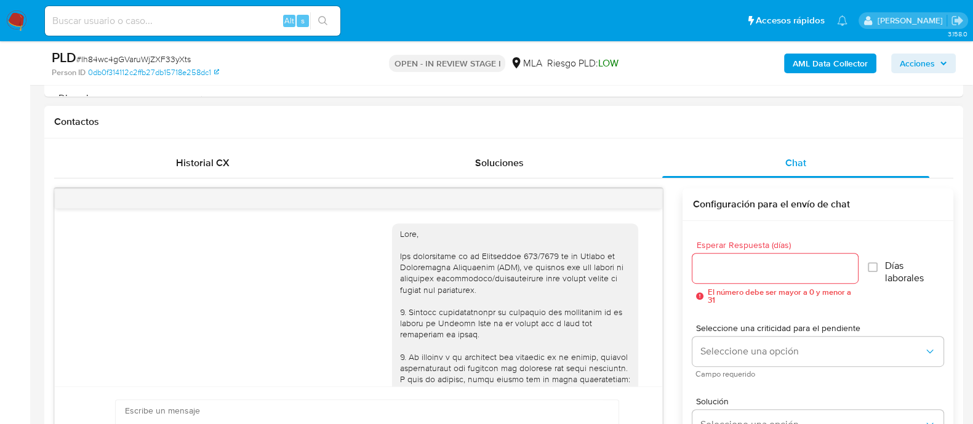
scroll to position [1128, 0]
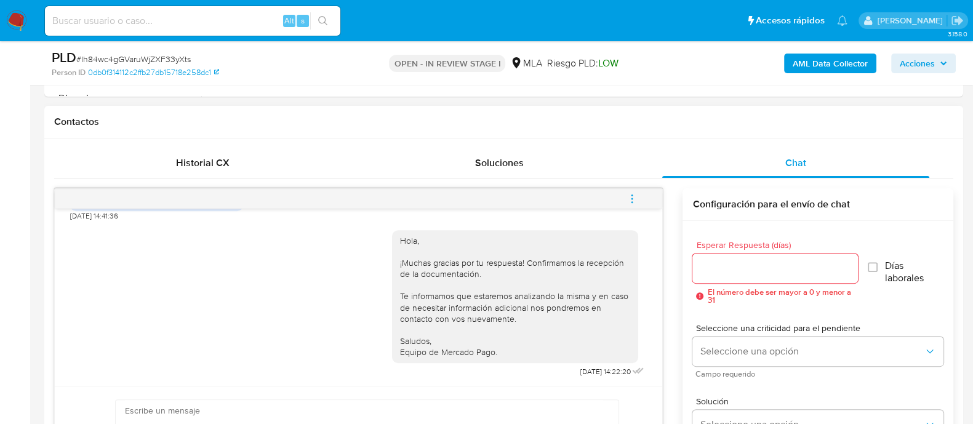
click at [635, 201] on icon "menu-action" at bounding box center [632, 198] width 11 height 11
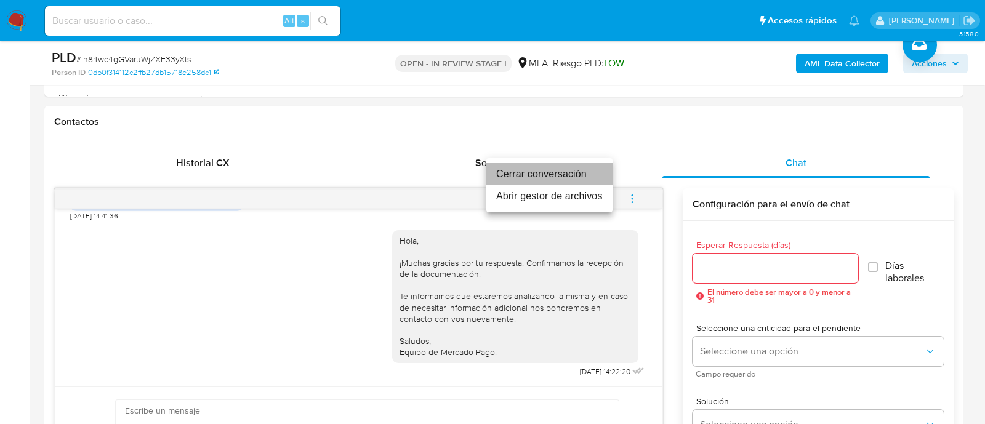
click at [597, 177] on li "Cerrar conversación" at bounding box center [549, 174] width 126 height 22
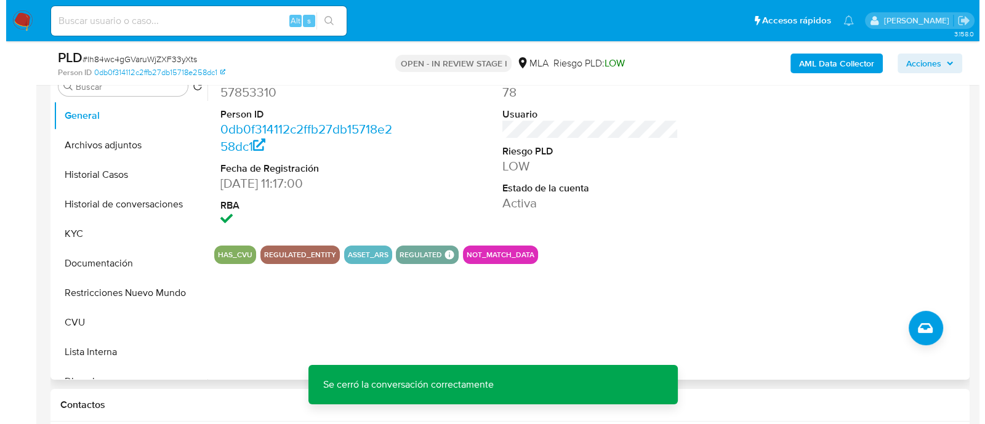
scroll to position [231, 0]
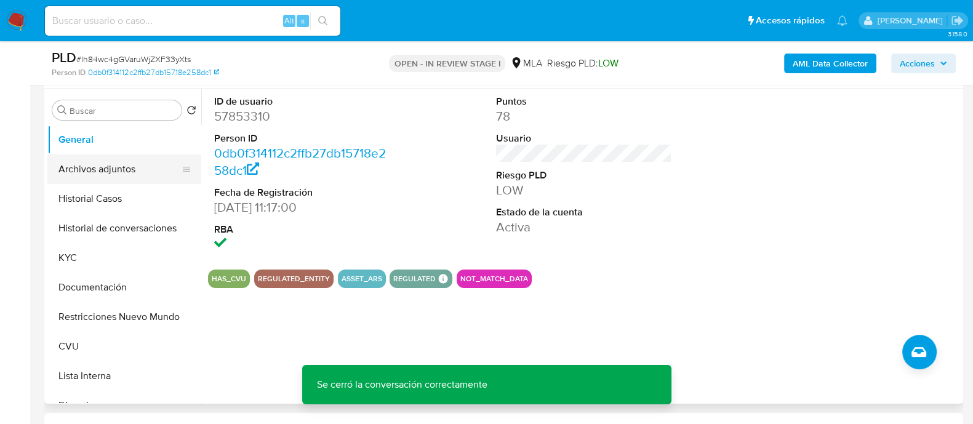
click at [129, 168] on button "Archivos adjuntos" at bounding box center [119, 170] width 144 height 30
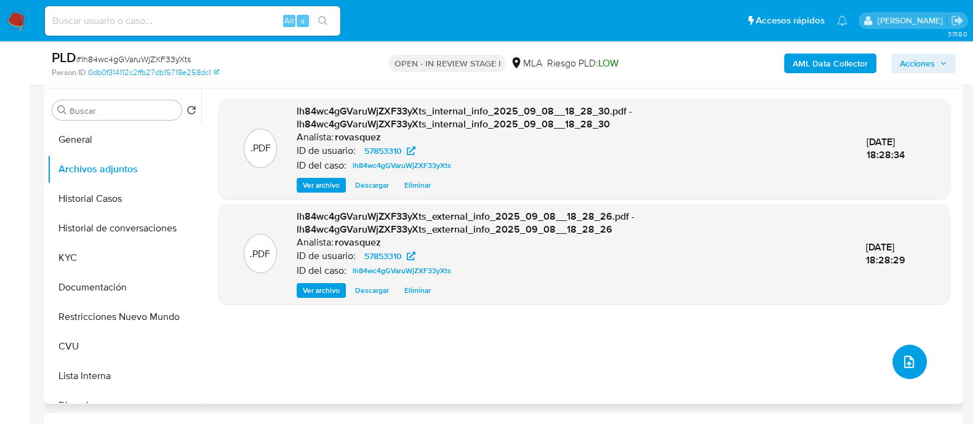
click at [896, 352] on button "upload-file" at bounding box center [910, 362] width 34 height 34
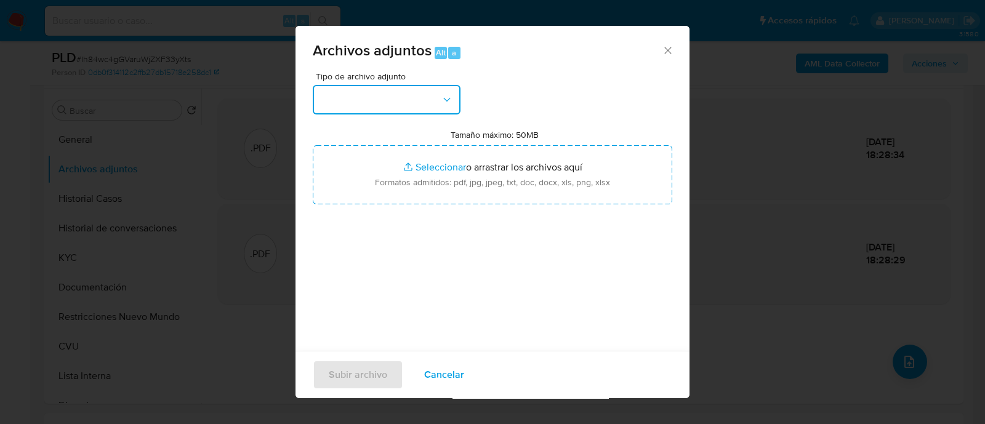
click at [394, 94] on button "button" at bounding box center [387, 100] width 148 height 30
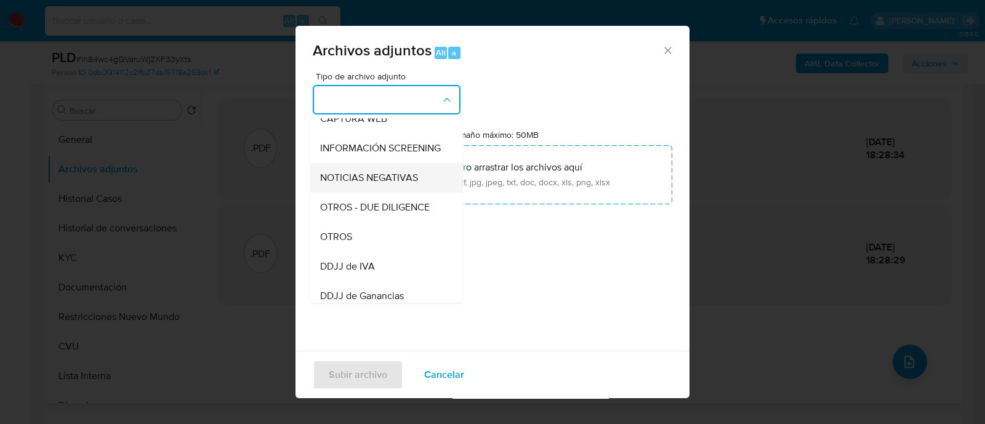
scroll to position [153, 0]
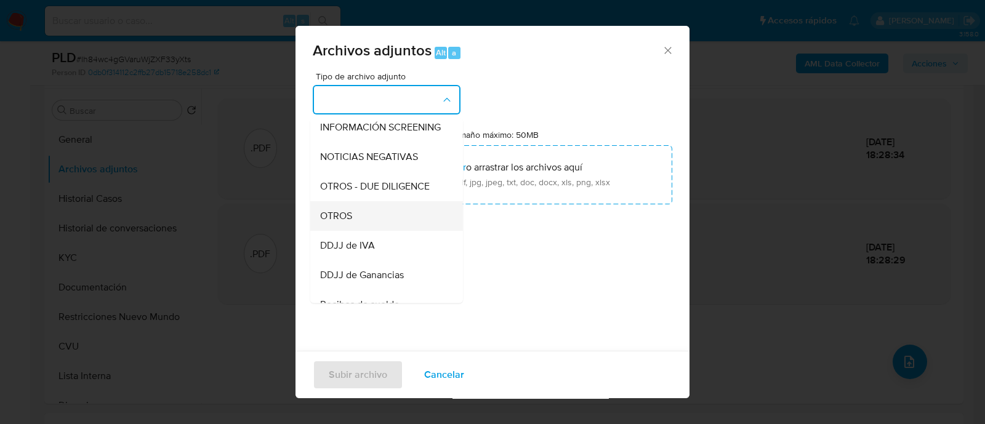
click at [369, 227] on div "OTROS" at bounding box center [383, 216] width 126 height 30
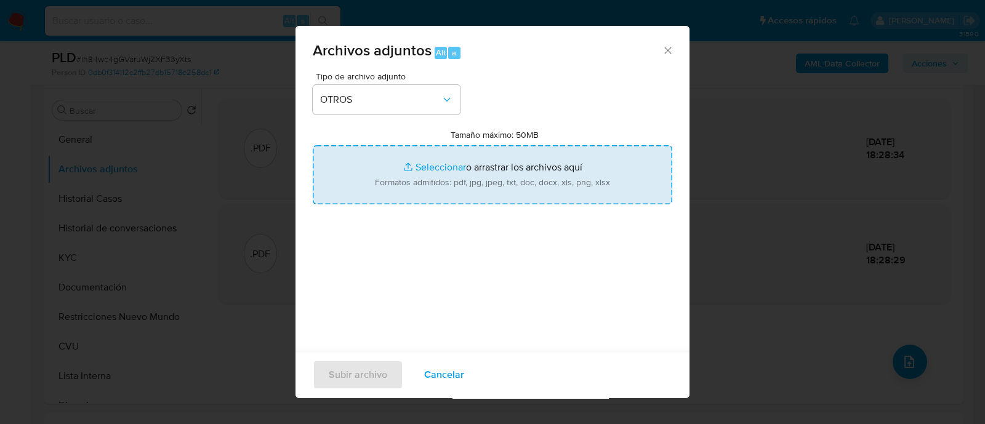
click at [427, 164] on input "Tamaño máximo: 50MB Seleccionar archivos" at bounding box center [493, 174] width 360 height 59
type input "C:\fakepath\ARCA Sbs Trading S.A - CUIT 30643839721.pdf"
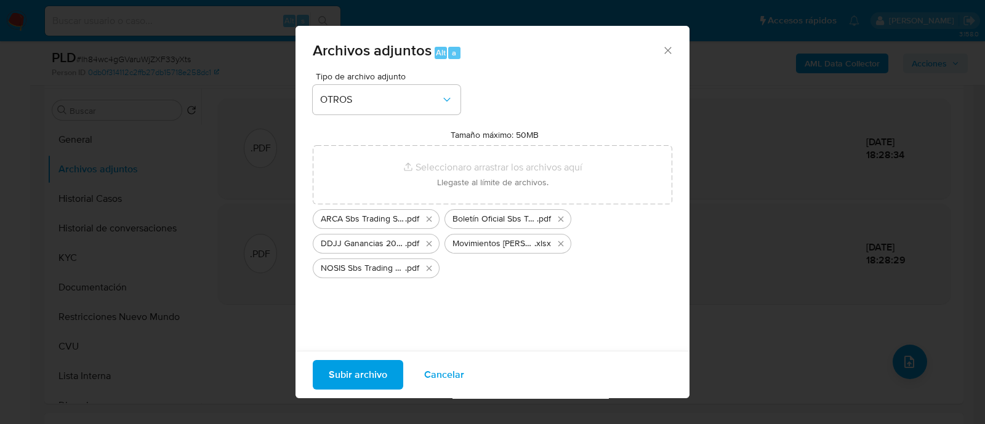
click at [369, 377] on span "Subir archivo" at bounding box center [358, 374] width 58 height 27
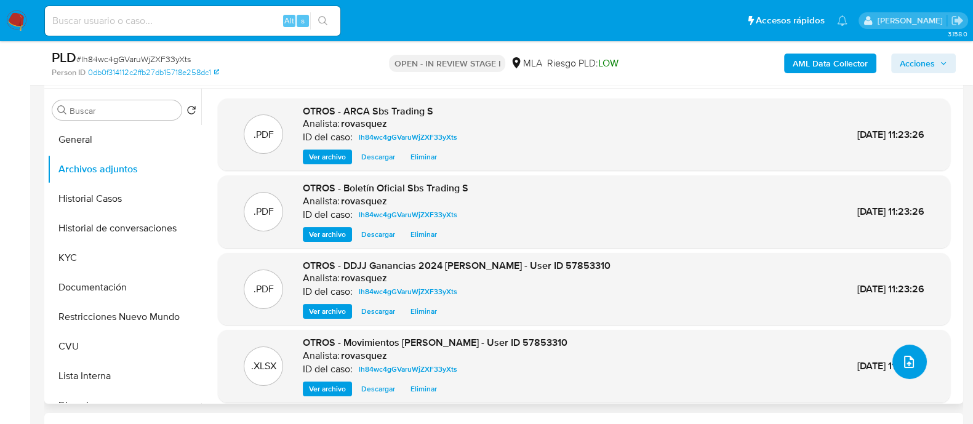
click at [912, 366] on button "upload-file" at bounding box center [910, 362] width 34 height 34
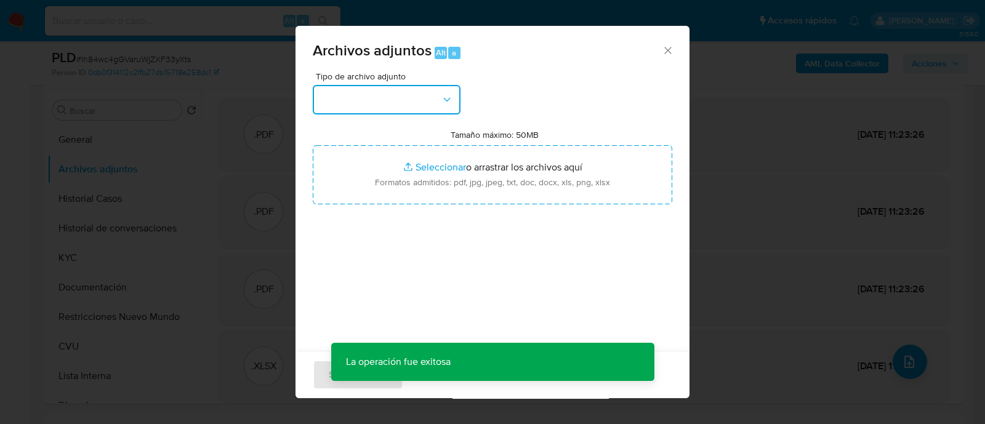
click at [406, 102] on button "button" at bounding box center [387, 100] width 148 height 30
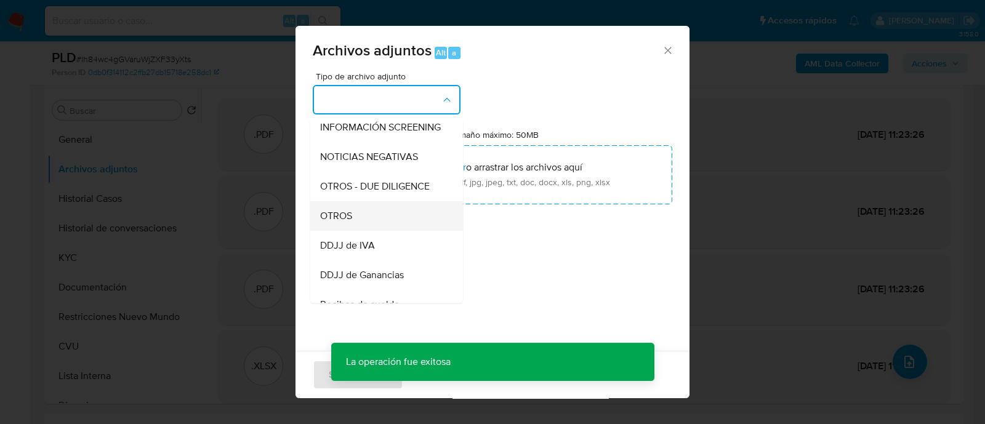
click at [372, 231] on div "OTROS" at bounding box center [383, 216] width 126 height 30
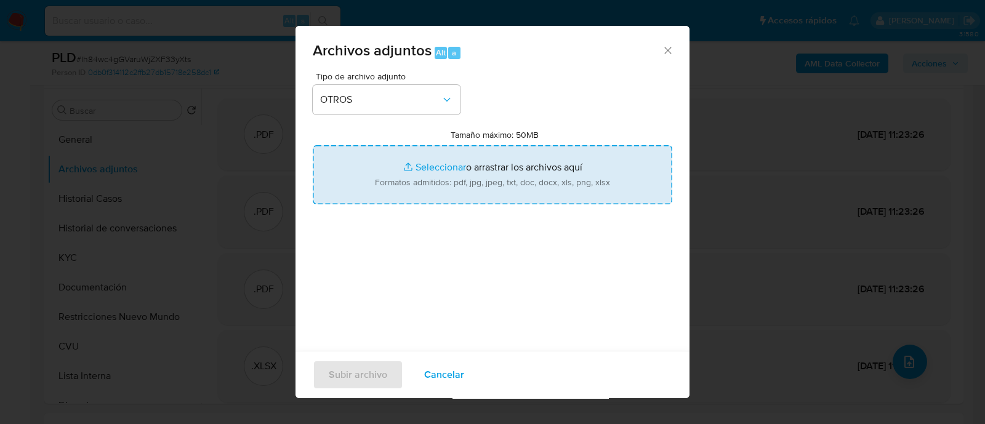
click at [418, 167] on input "Tamaño máximo: 50MB Seleccionar archivos" at bounding box center [493, 174] width 360 height 59
type input "C:\fakepath\Caselog lh84wc4gGVaruWjZXF33yXts_2025_09_08_17_36_26.docx"
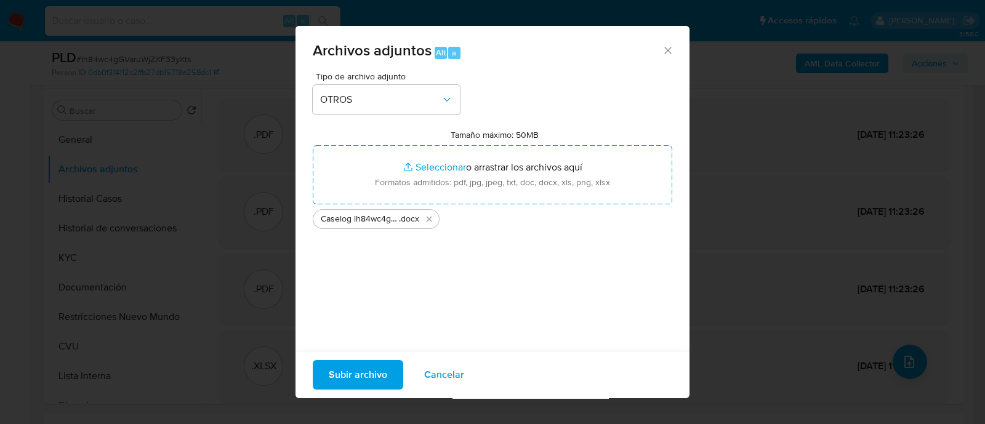
click at [375, 382] on span "Subir archivo" at bounding box center [358, 374] width 58 height 27
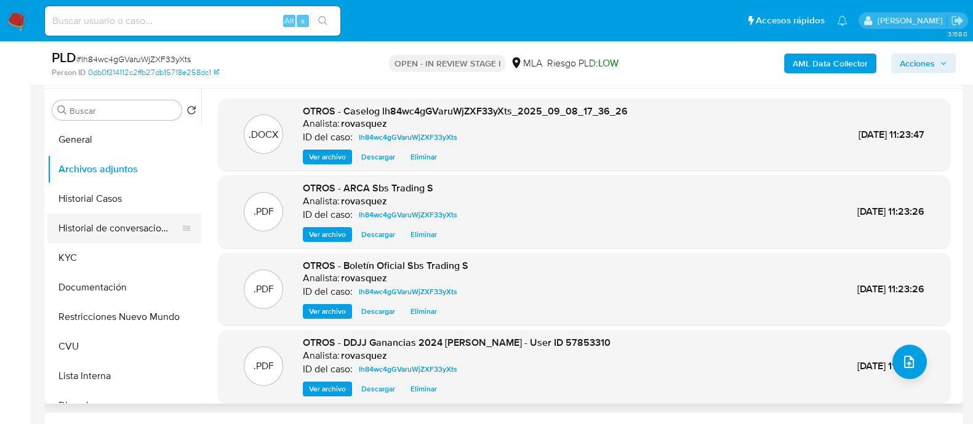
click at [85, 226] on button "Historial de conversaciones" at bounding box center [119, 229] width 144 height 30
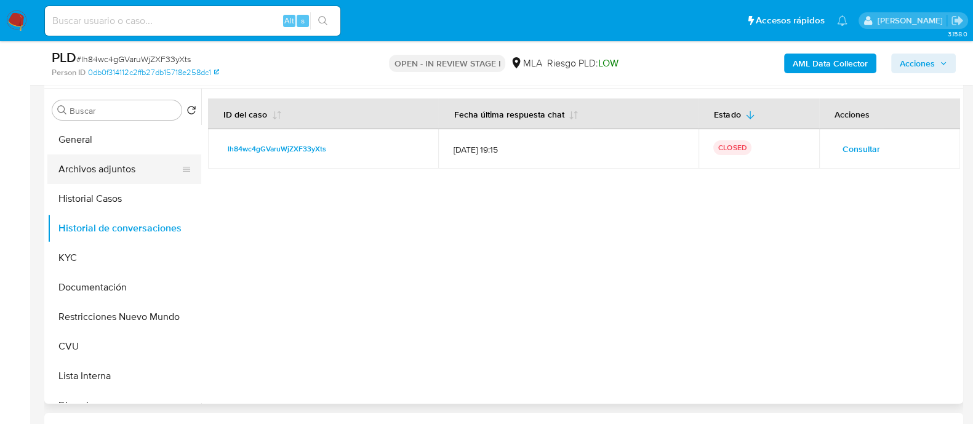
click at [111, 173] on button "Archivos adjuntos" at bounding box center [119, 170] width 144 height 30
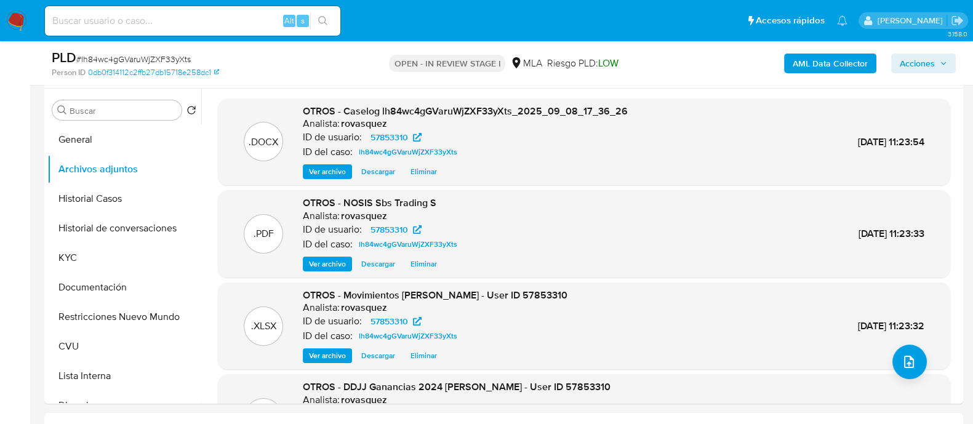
click at [927, 69] on span "Acciones" at bounding box center [917, 64] width 35 height 20
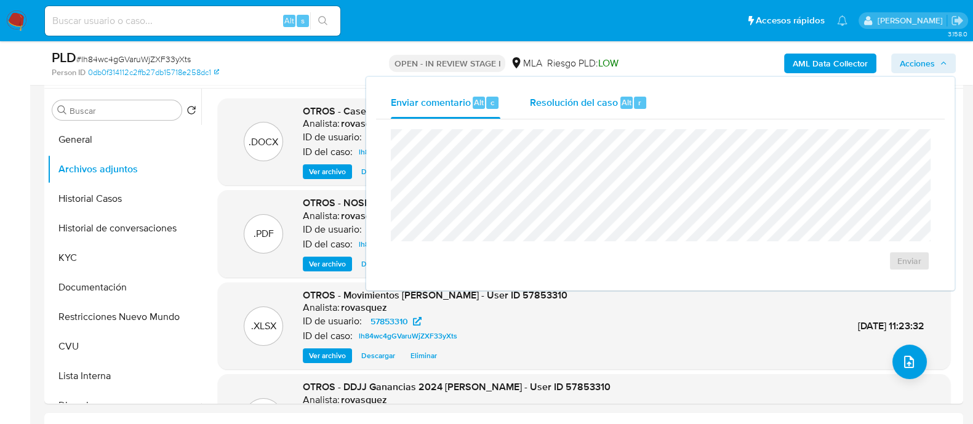
click at [605, 106] on span "Resolución del caso" at bounding box center [574, 102] width 88 height 14
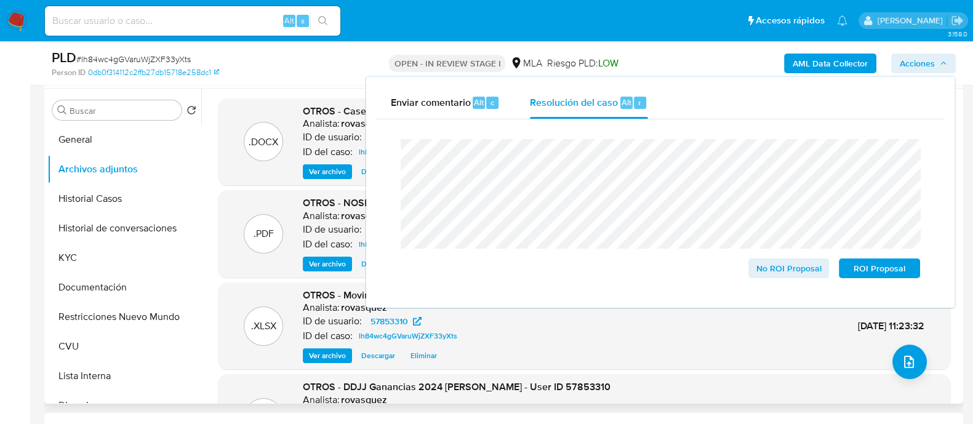
click at [345, 112] on span "OTROS - Caselog lh84wc4gGVaruWjZXF33yXts_2025_09_08_17_36_26" at bounding box center [465, 111] width 325 height 14
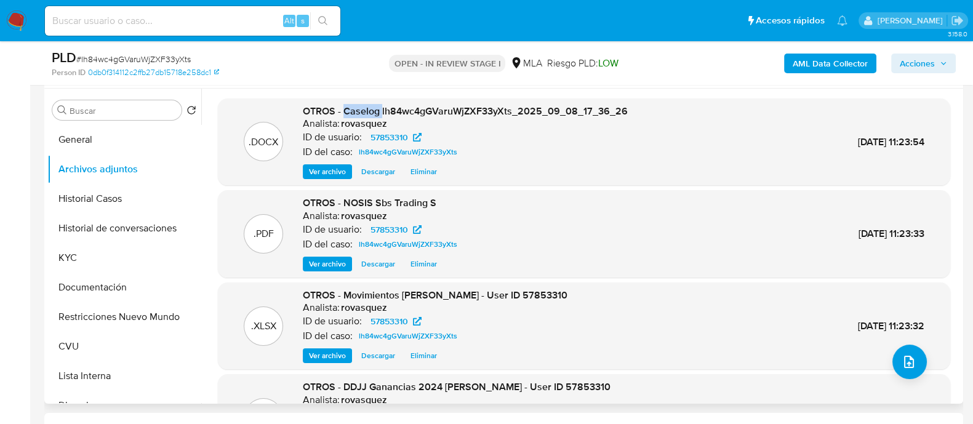
click at [345, 112] on span "OTROS - Caselog lh84wc4gGVaruWjZXF33yXts_2025_09_08_17_36_26" at bounding box center [465, 111] width 325 height 14
click at [373, 110] on span "OTROS - Caselog lh84wc4gGVaruWjZXF33yXts_2025_09_08_17_36_26" at bounding box center [465, 111] width 325 height 14
drag, startPoint x: 345, startPoint y: 110, endPoint x: 637, endPoint y: 110, distance: 291.2
click at [637, 110] on div ".DOCX OTROS - Caselog lh84wc4gGVaruWjZXF33yXts_2025_09_08_17_36_26 Analista: ro…" at bounding box center [584, 142] width 720 height 75
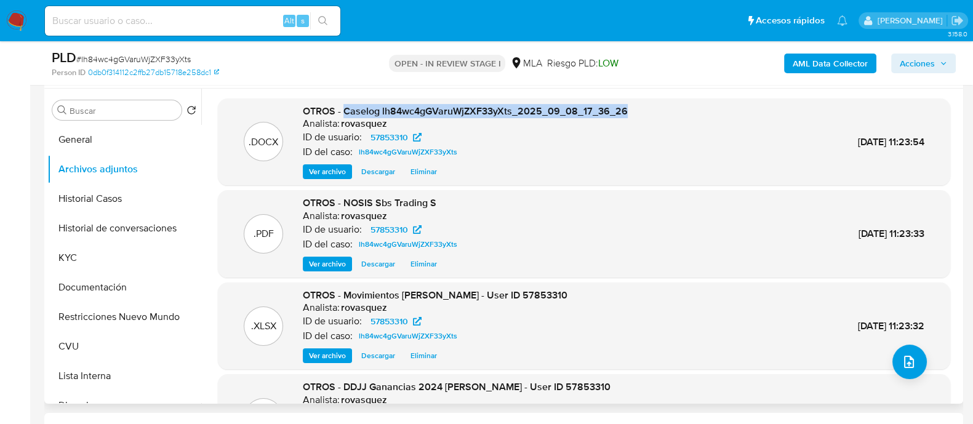
copy span "Caselog lh84wc4gGVaruWjZXF33yXts_2025_09_08_17_36_26"
click at [924, 64] on span "Acciones" at bounding box center [917, 64] width 35 height 20
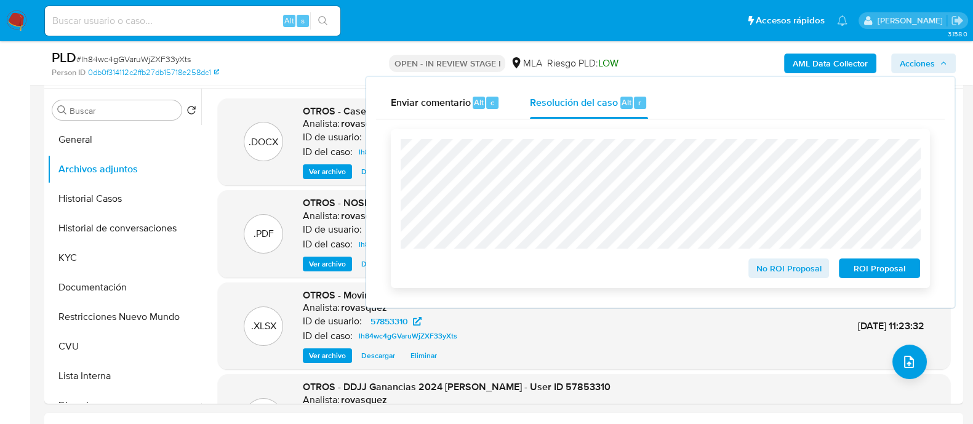
click at [792, 270] on span "No ROI Proposal" at bounding box center [789, 268] width 64 height 17
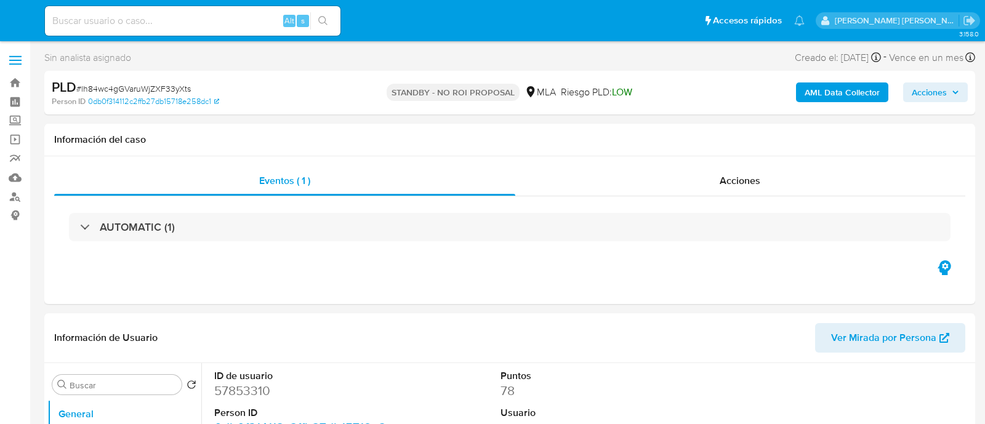
select select "10"
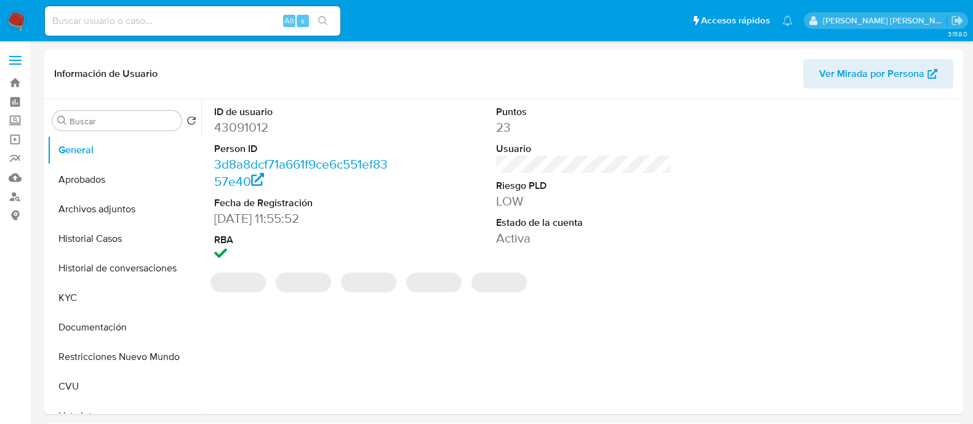
select select "10"
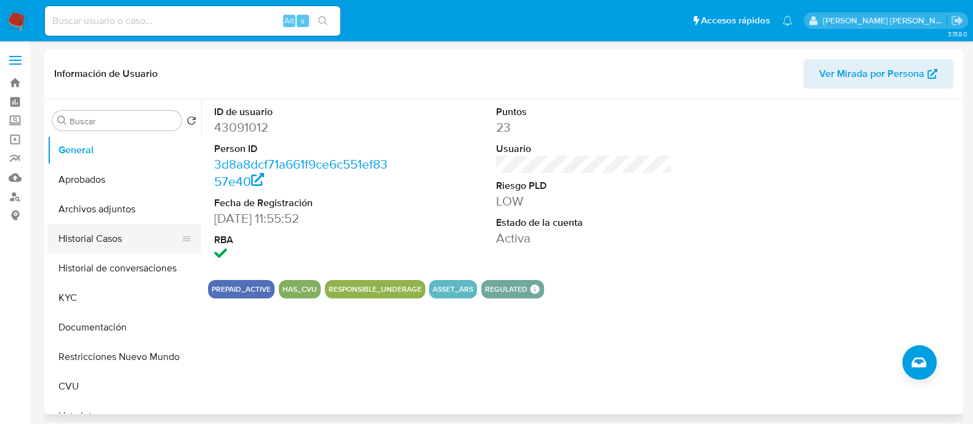
click at [99, 241] on button "Historial Casos" at bounding box center [119, 239] width 144 height 30
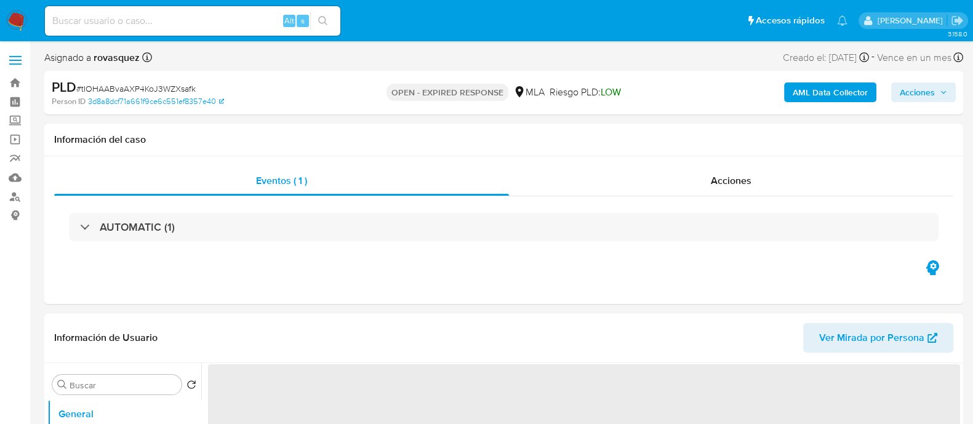
select select "10"
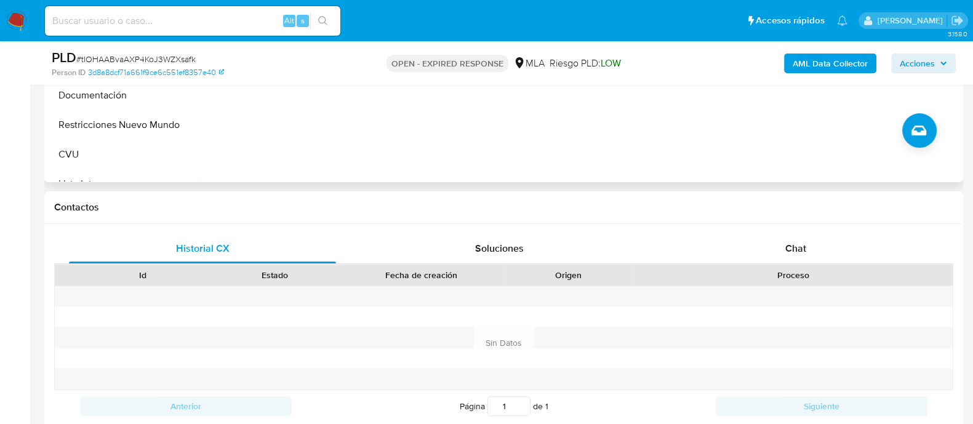
scroll to position [538, 0]
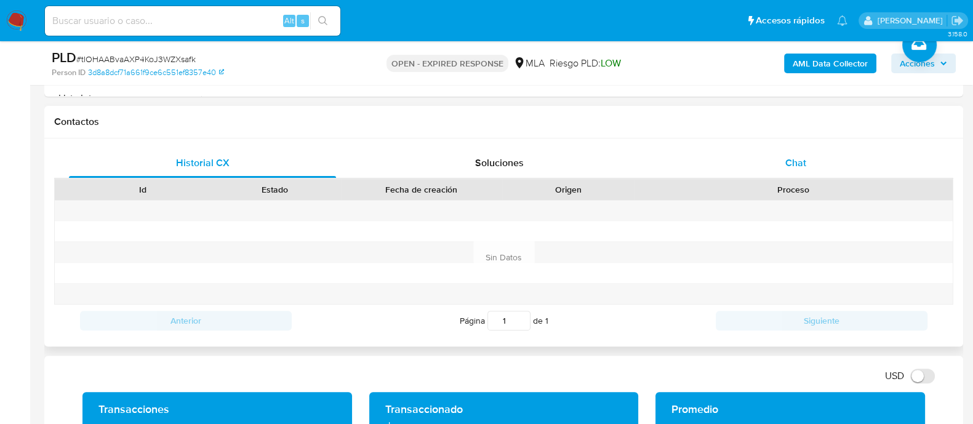
click at [798, 163] on span "Chat" at bounding box center [796, 163] width 21 height 14
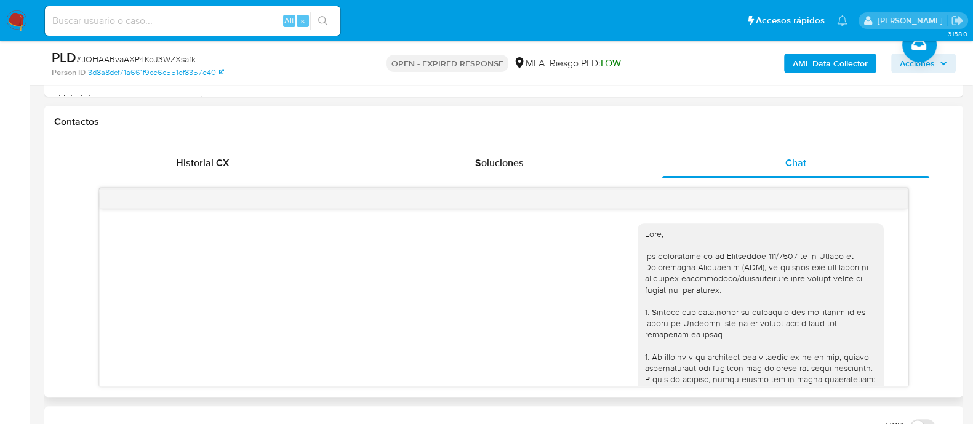
scroll to position [790, 0]
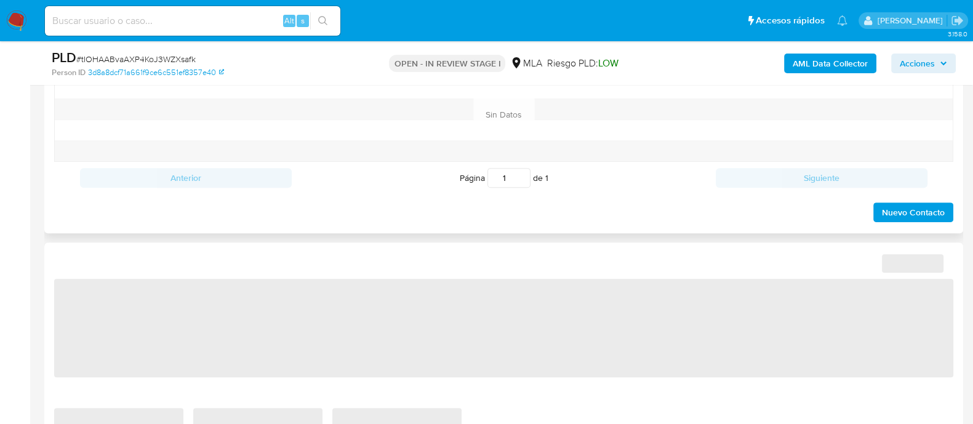
select select "10"
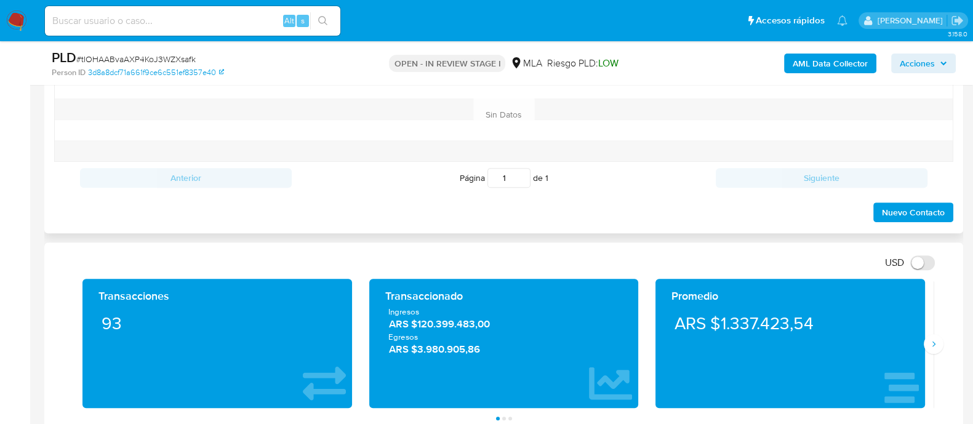
scroll to position [538, 0]
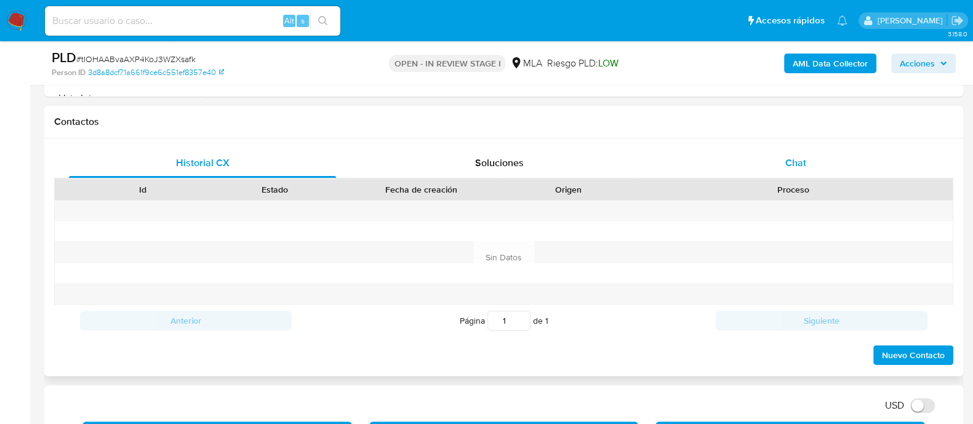
click at [778, 167] on div "Chat" at bounding box center [795, 163] width 267 height 30
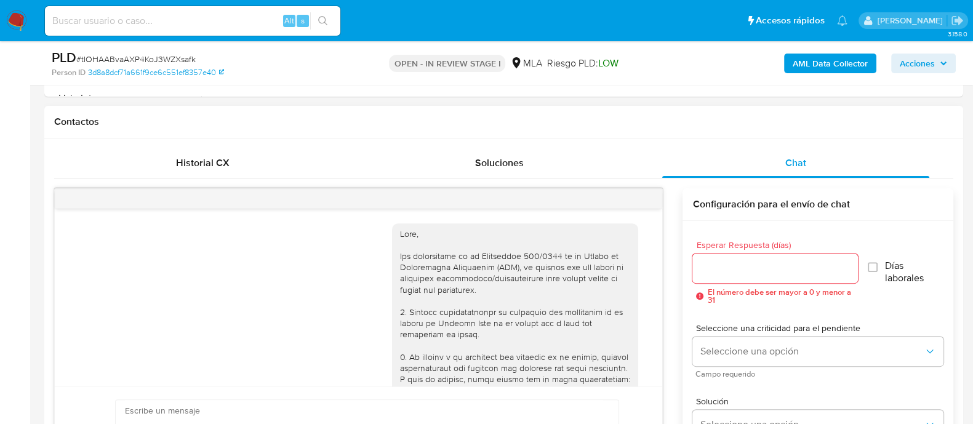
scroll to position [790, 0]
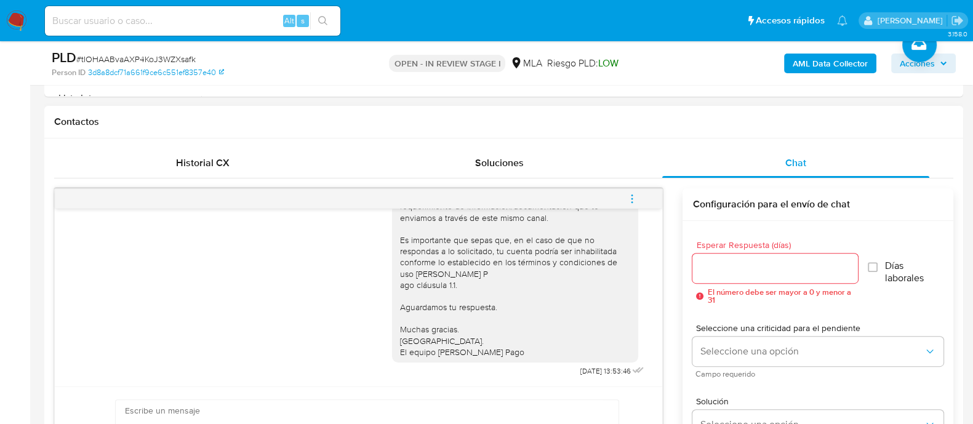
click at [635, 196] on icon "menu-action" at bounding box center [632, 198] width 11 height 11
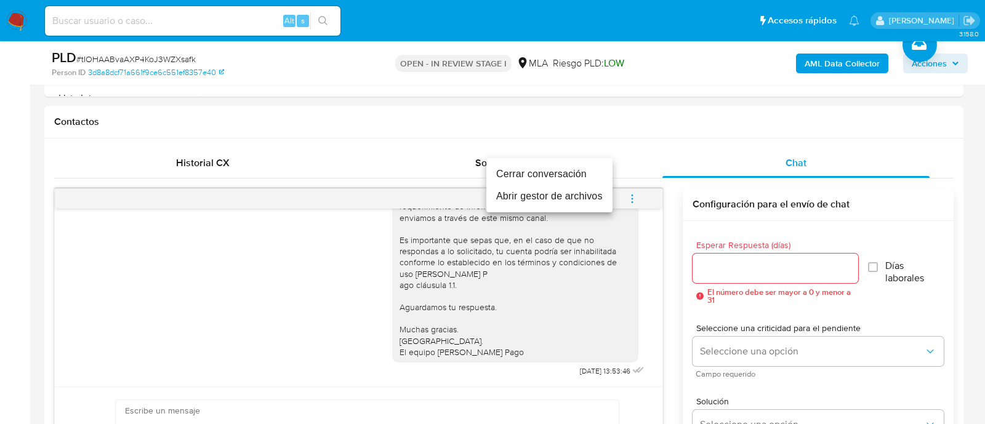
click at [554, 178] on li "Cerrar conversación" at bounding box center [549, 174] width 126 height 22
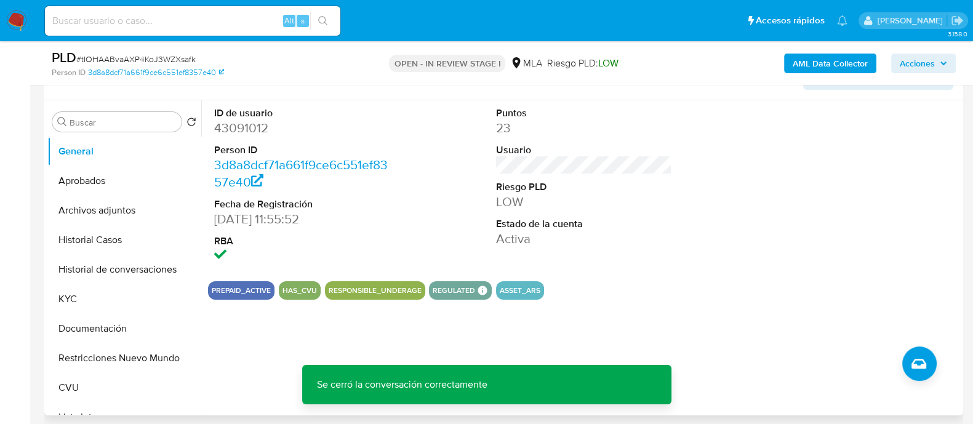
scroll to position [153, 0]
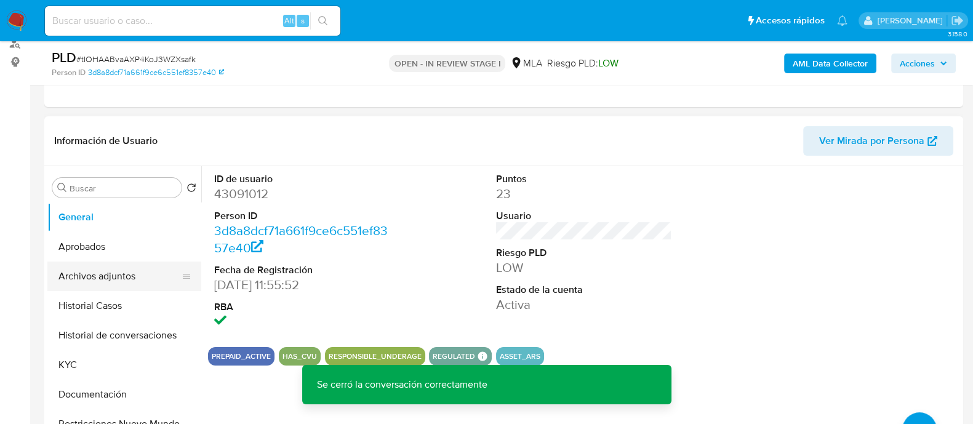
drag, startPoint x: 129, startPoint y: 272, endPoint x: 143, endPoint y: 270, distance: 13.6
click at [129, 272] on button "Archivos adjuntos" at bounding box center [119, 277] width 144 height 30
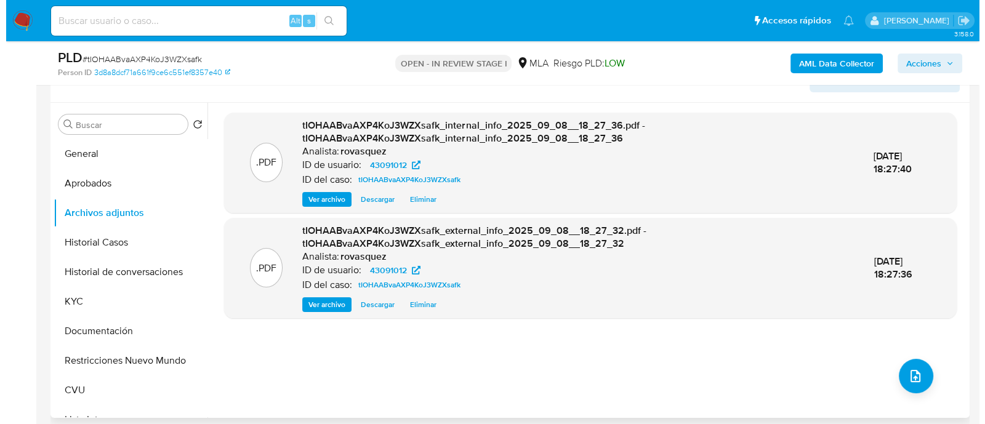
scroll to position [307, 0]
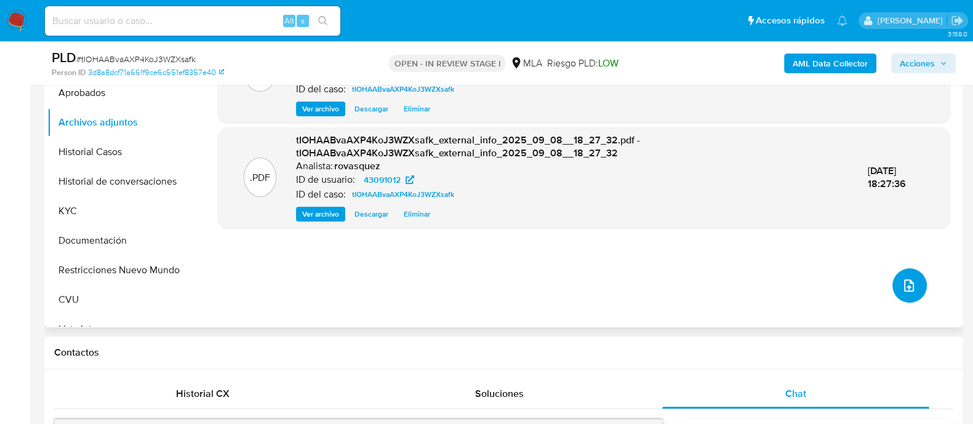
click at [905, 283] on icon "upload-file" at bounding box center [909, 285] width 15 height 15
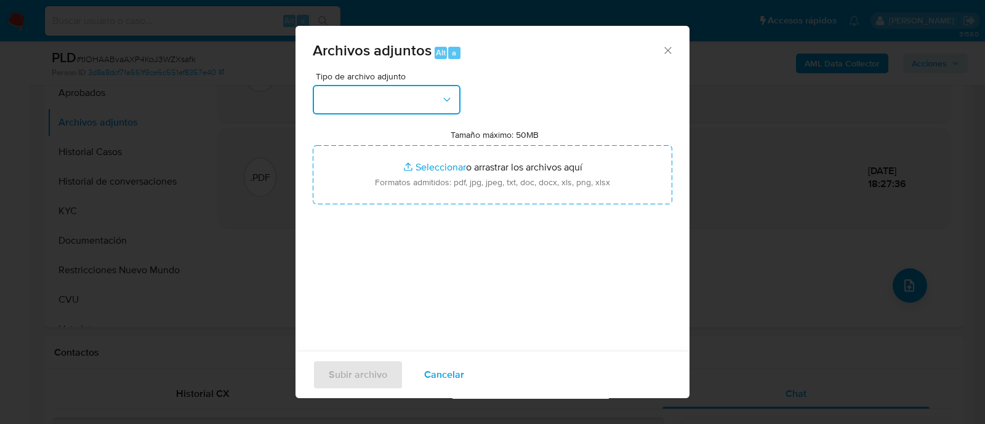
click at [364, 102] on button "button" at bounding box center [387, 100] width 148 height 30
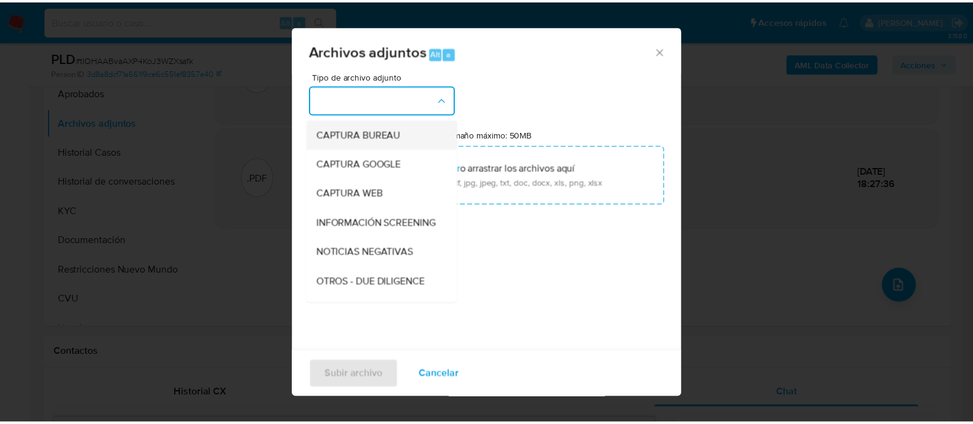
scroll to position [153, 0]
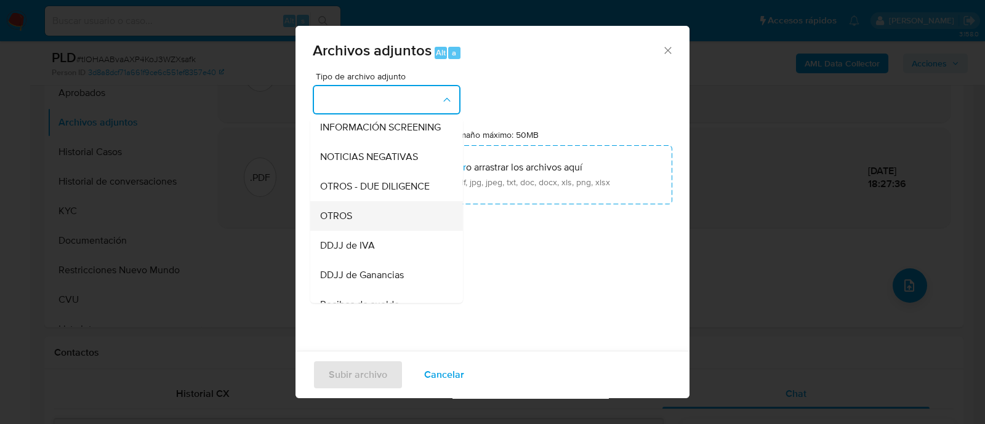
click at [371, 222] on div "OTROS" at bounding box center [383, 216] width 126 height 30
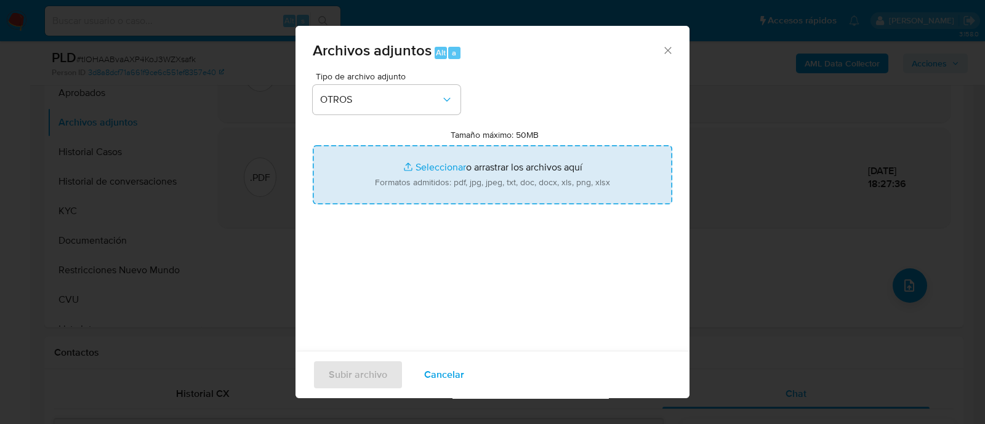
click at [428, 171] on input "Tamaño máximo: 50MB Seleccionar archivos" at bounding box center [493, 174] width 360 height 59
type input "C:\fakepath\Caselog tIOHAABvaAXP4KoJ3WZXsafk_2025_09_08_17_35_01.docx"
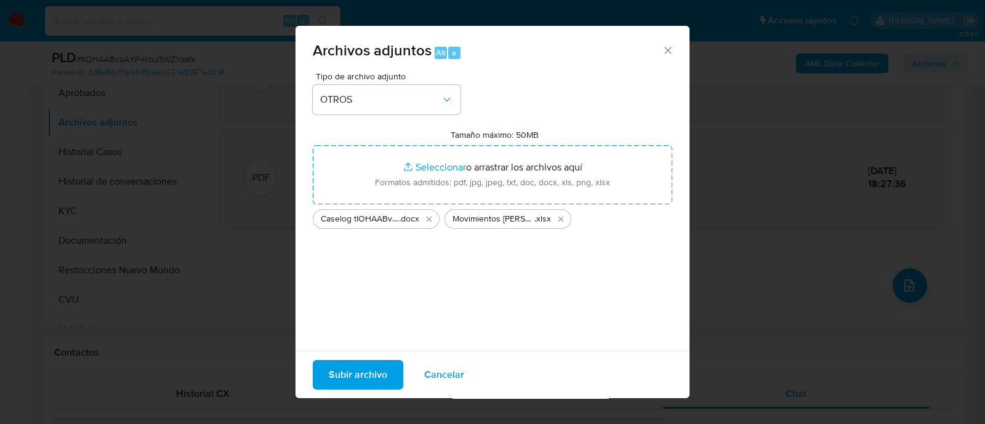
click at [350, 373] on span "Subir archivo" at bounding box center [358, 374] width 58 height 27
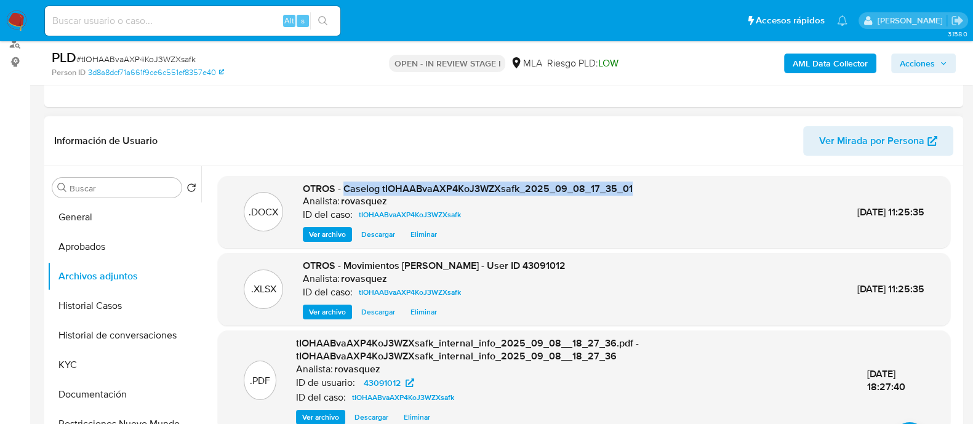
drag, startPoint x: 345, startPoint y: 190, endPoint x: 628, endPoint y: 189, distance: 283.2
click at [628, 189] on span "OTROS - Caselog tIOHAABvaAXP4KoJ3WZXsafk_2025_09_08_17_35_01" at bounding box center [468, 189] width 330 height 14
copy span "Caselog tIOHAABvaAXP4KoJ3WZXsafk_2025_09_08_17_35_01"
drag, startPoint x: 931, startPoint y: 63, endPoint x: 911, endPoint y: 74, distance: 22.6
click at [930, 63] on span "Acciones" at bounding box center [917, 64] width 35 height 20
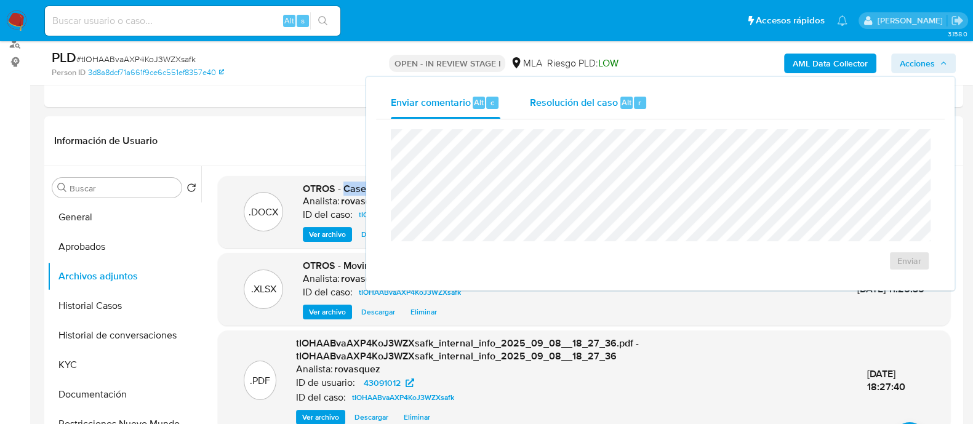
click at [583, 92] on div "Resolución del caso Alt r" at bounding box center [589, 103] width 118 height 32
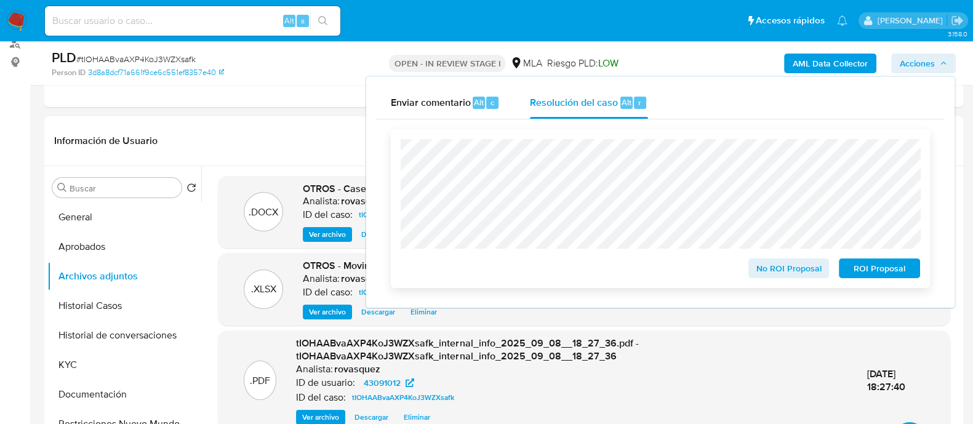
click at [800, 275] on span "No ROI Proposal" at bounding box center [789, 268] width 64 height 17
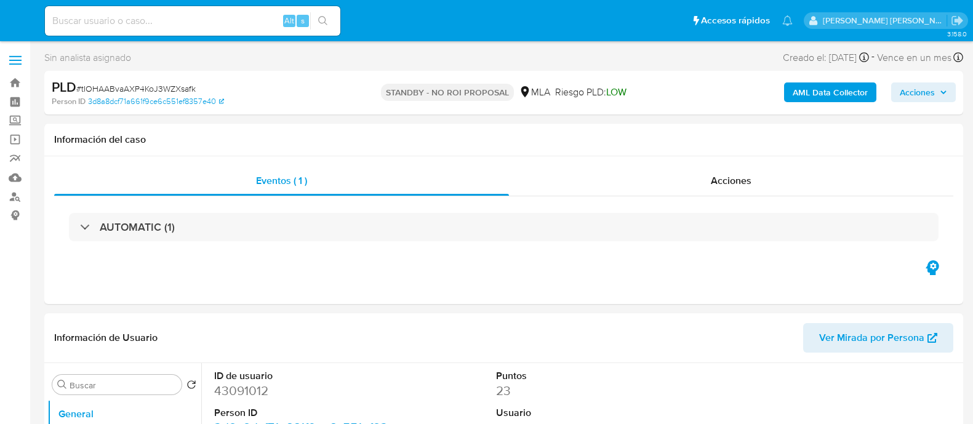
select select "10"
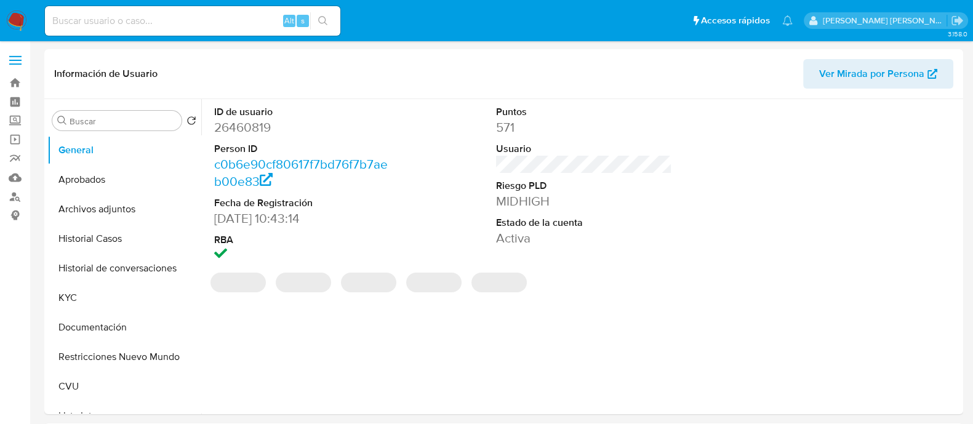
select select "10"
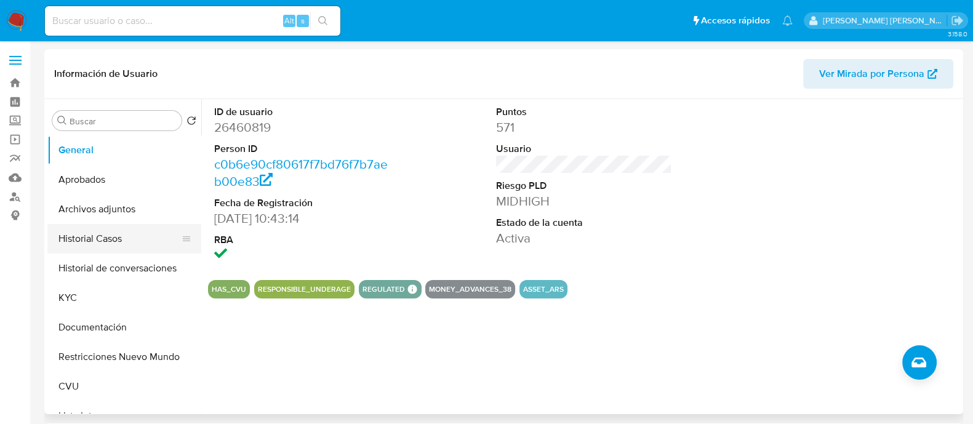
click at [84, 247] on button "Historial Casos" at bounding box center [119, 239] width 144 height 30
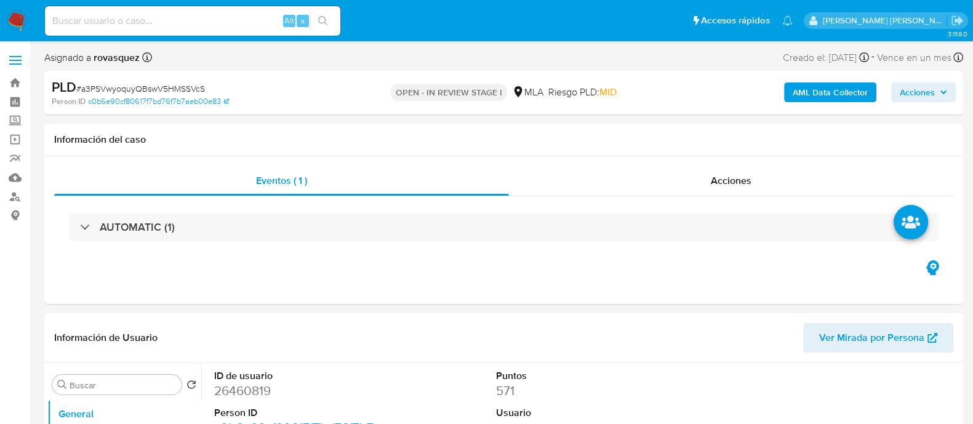
select select "10"
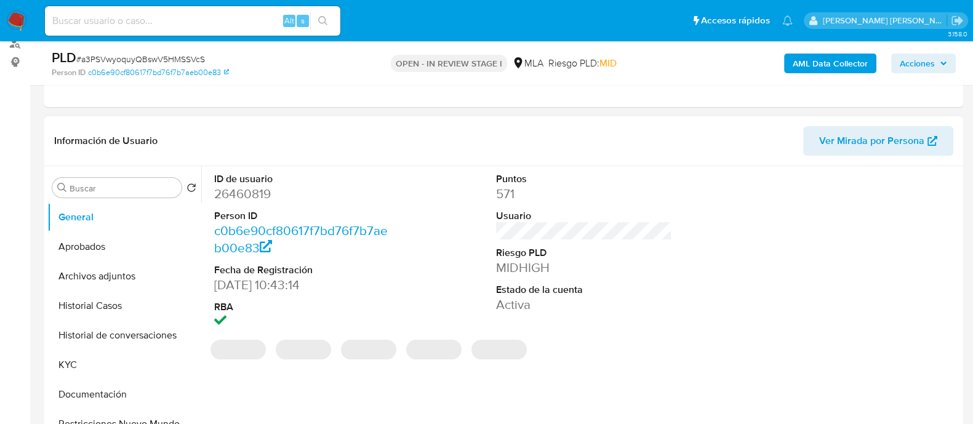
select select "10"
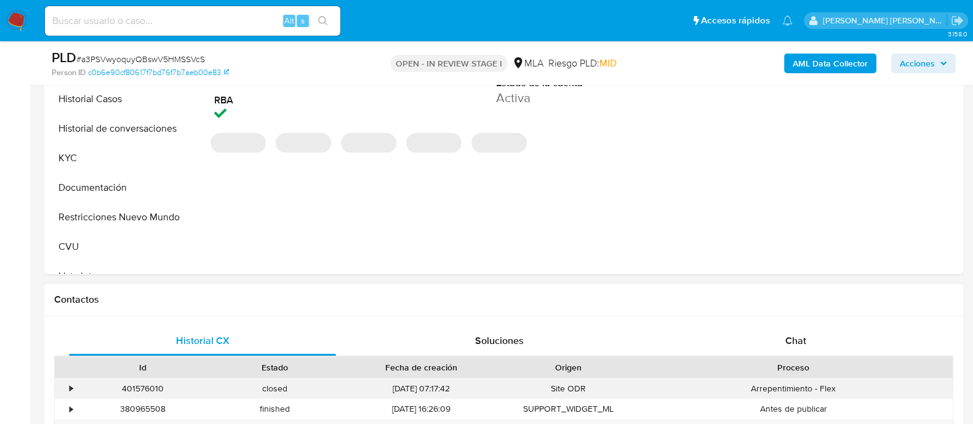
scroll to position [385, 0]
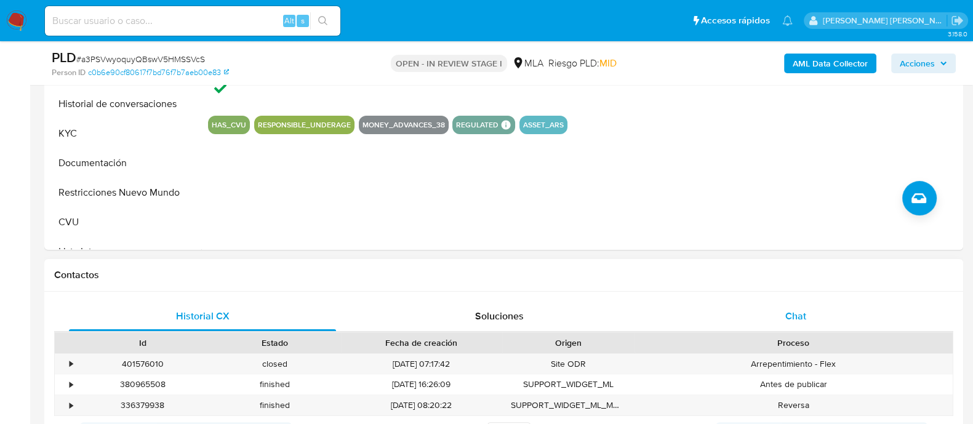
click at [800, 319] on span "Chat" at bounding box center [796, 316] width 21 height 14
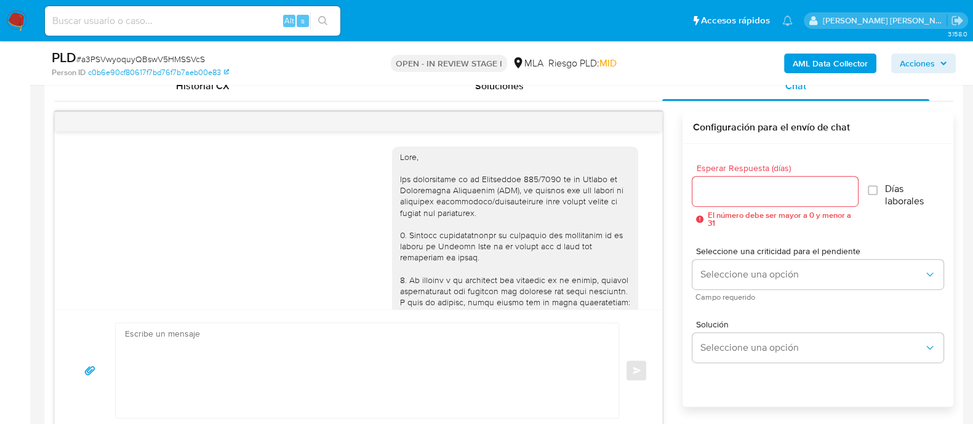
scroll to position [1441, 0]
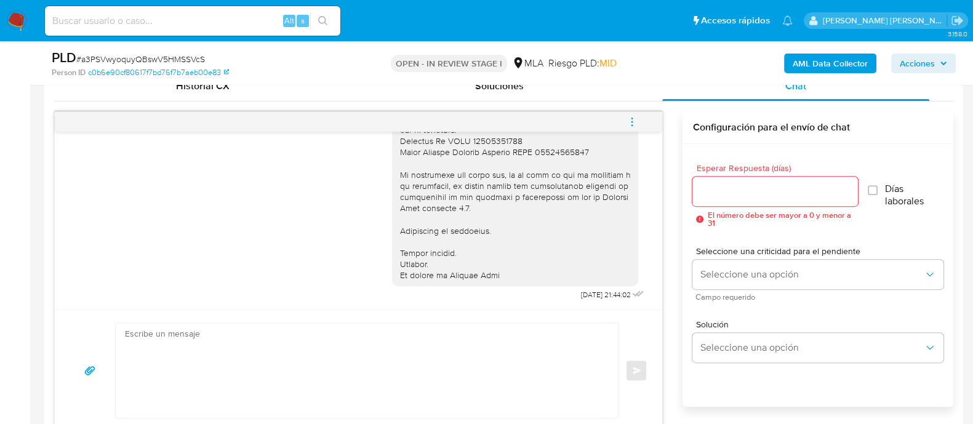
click at [624, 121] on button "menu-action" at bounding box center [632, 122] width 41 height 30
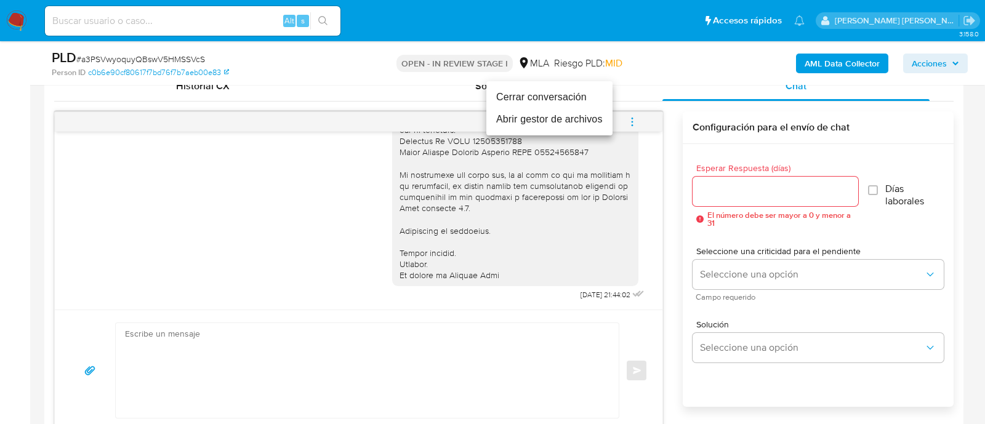
click at [537, 97] on li "Cerrar conversación" at bounding box center [549, 97] width 126 height 22
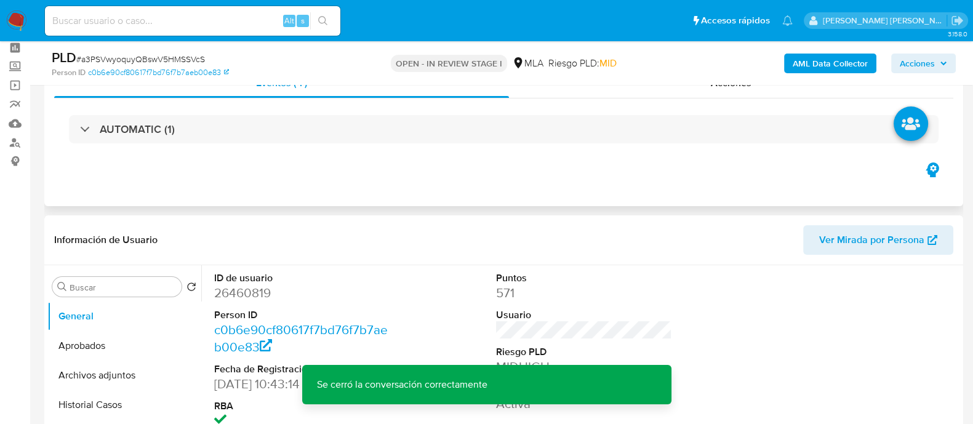
scroll to position [153, 0]
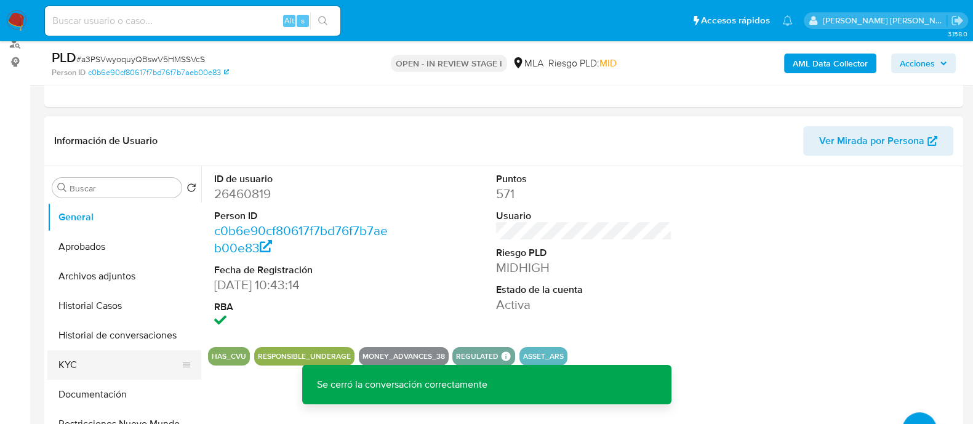
click at [72, 373] on button "KYC" at bounding box center [119, 365] width 144 height 30
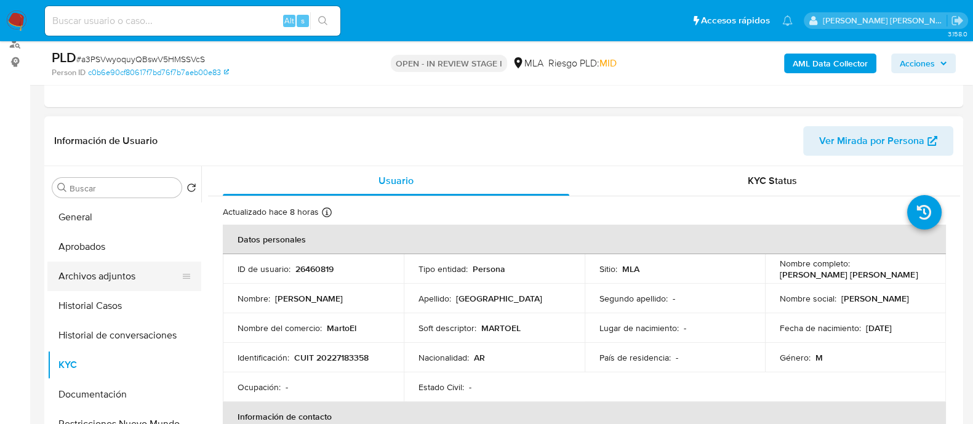
click at [126, 278] on button "Archivos adjuntos" at bounding box center [119, 277] width 144 height 30
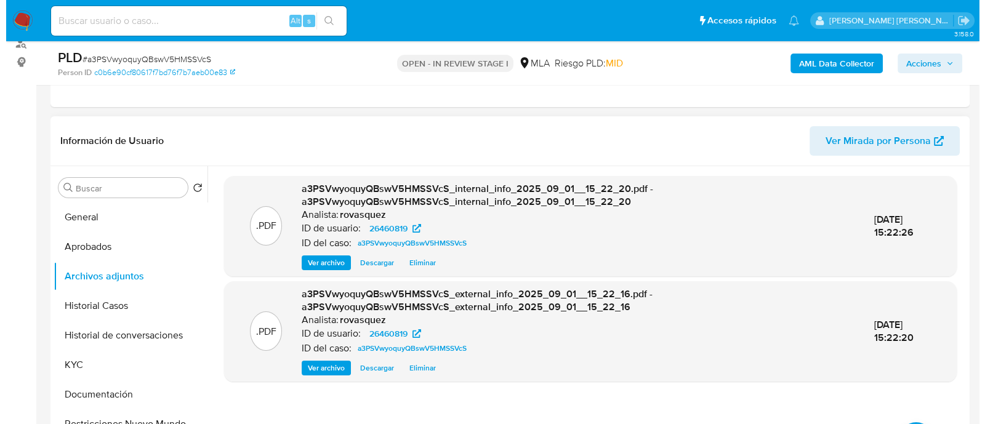
scroll to position [231, 0]
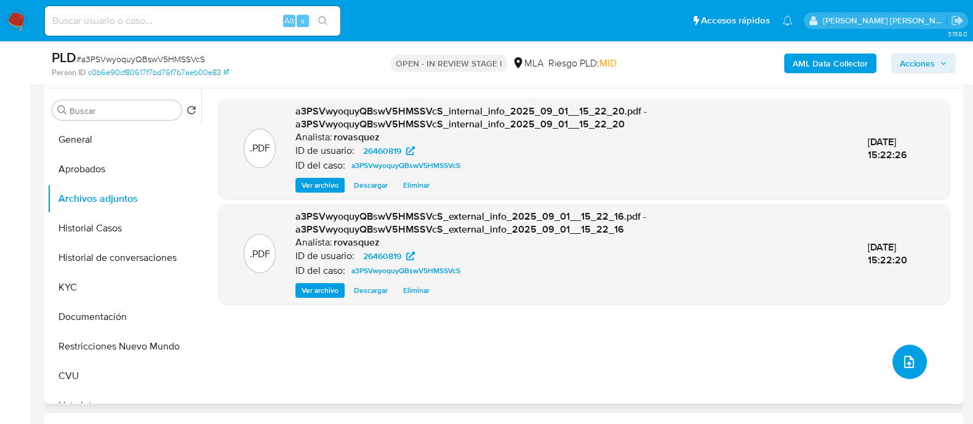
click at [900, 371] on button "upload-file" at bounding box center [910, 362] width 34 height 34
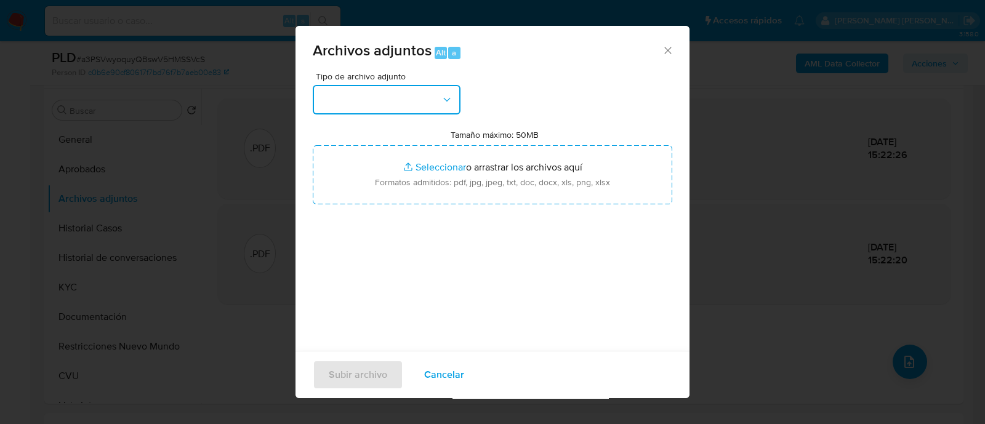
click at [403, 100] on button "button" at bounding box center [387, 100] width 148 height 30
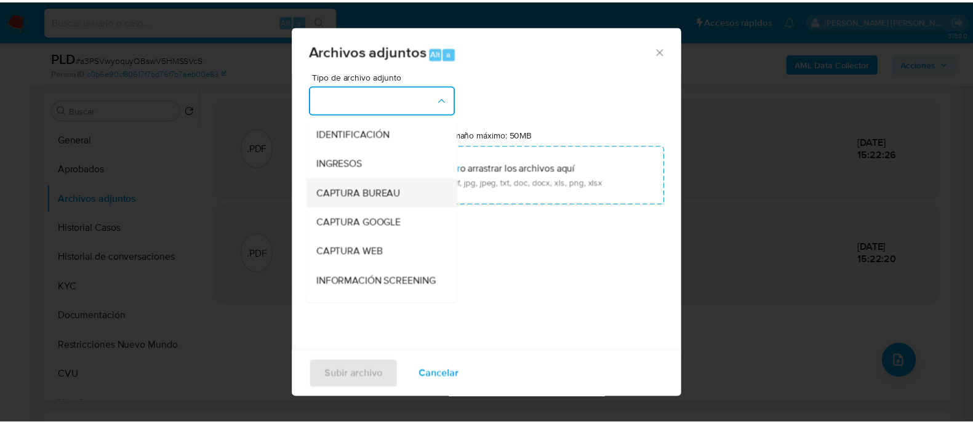
scroll to position [153, 0]
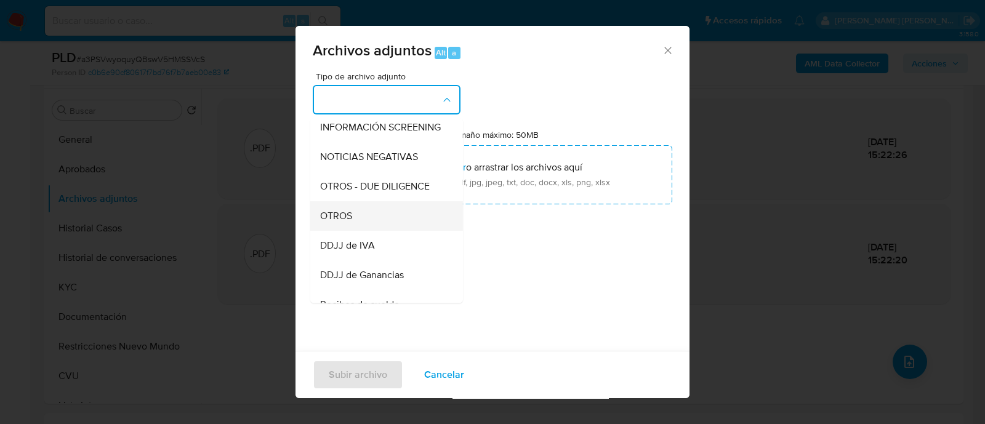
click at [382, 231] on div "OTROS" at bounding box center [383, 216] width 126 height 30
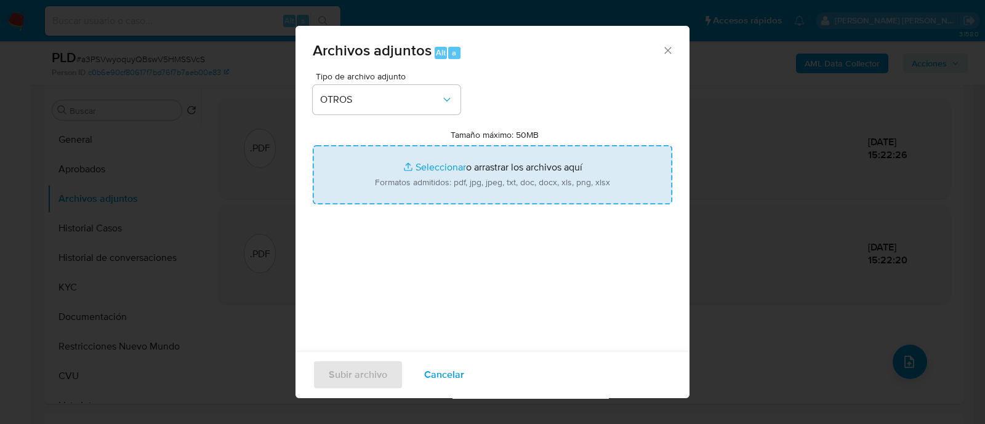
click at [434, 167] on input "Tamaño máximo: 50MB Seleccionar archivos" at bounding box center [493, 174] width 360 height 59
type input "C:\fakepath\Caselog a3PSVwyoquyQBswV5HMSSVcS_2025_09_01_14_34_41.docx"
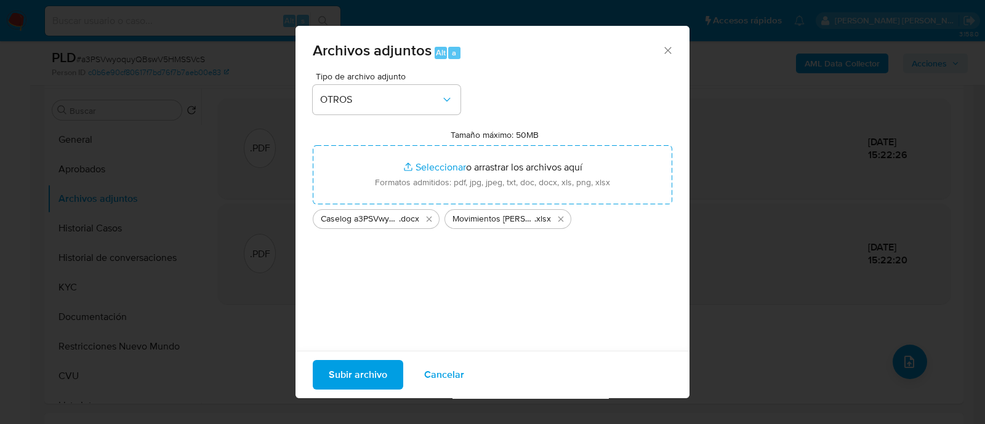
click at [355, 374] on span "Subir archivo" at bounding box center [358, 374] width 58 height 27
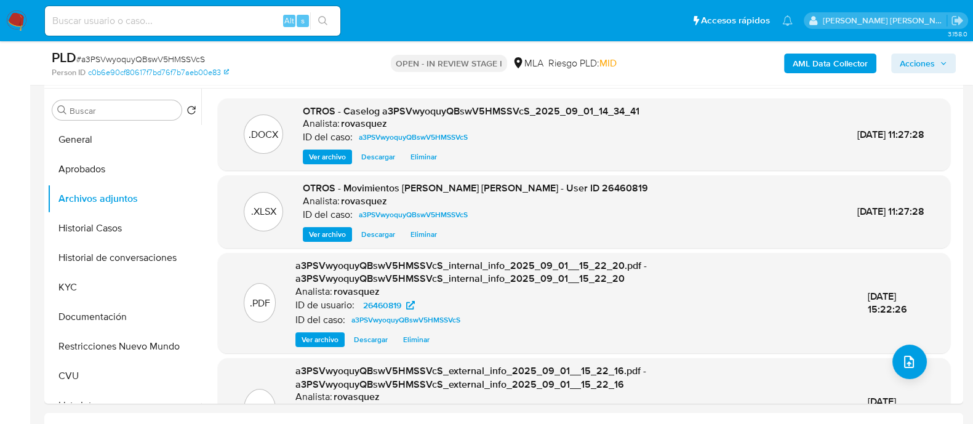
click at [914, 60] on span "Acciones" at bounding box center [917, 64] width 35 height 20
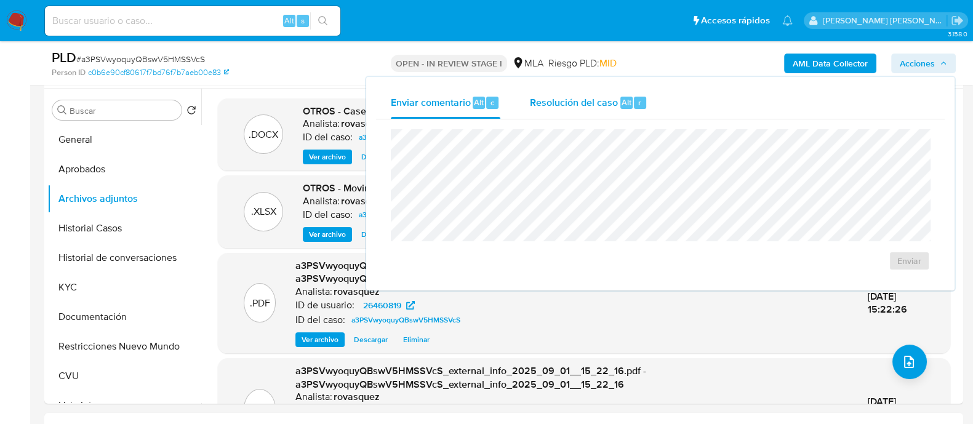
click at [579, 100] on span "Resolución del caso" at bounding box center [574, 102] width 88 height 14
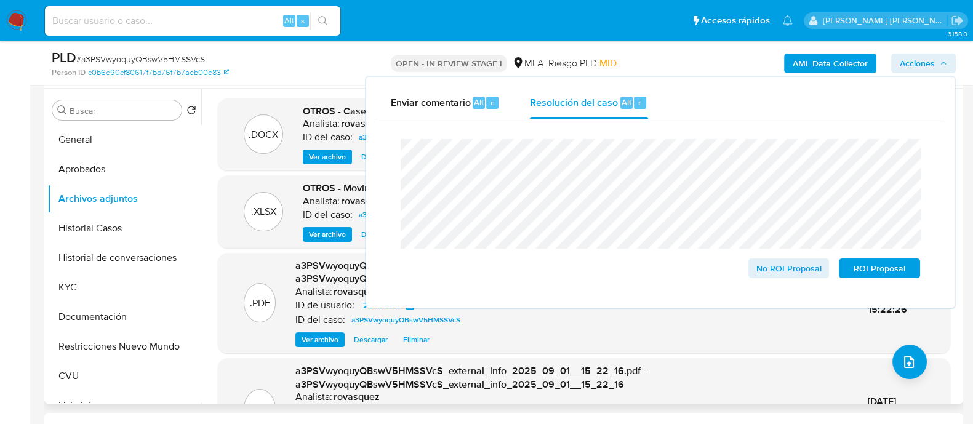
click at [357, 118] on h6 "rovasquez" at bounding box center [364, 124] width 46 height 12
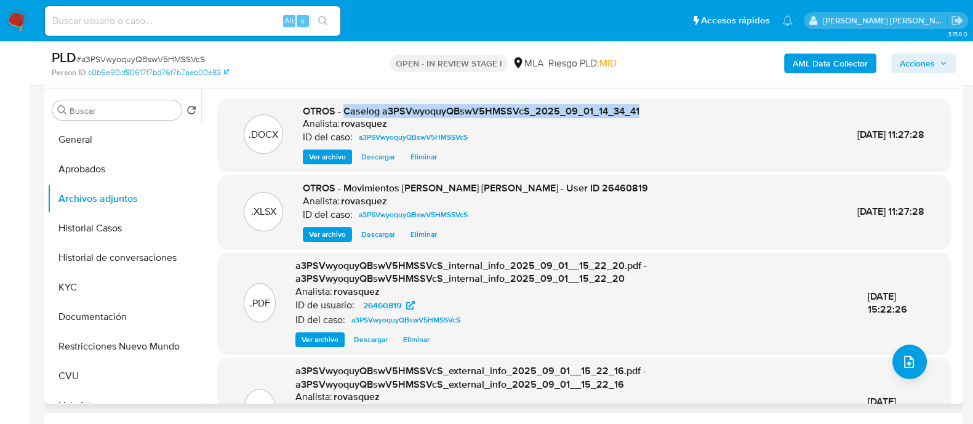
drag, startPoint x: 344, startPoint y: 112, endPoint x: 649, endPoint y: 116, distance: 304.8
click at [649, 116] on div ".DOCX OTROS - Caselog a3PSVwyoquyQBswV5HMSSVcS_2025_09_01_14_34_41 Analista: ro…" at bounding box center [584, 135] width 720 height 60
copy span "Caselog a3PSVwyoquyQBswV5HMSSVcS_2025_09_01_14_34_41"
click at [920, 60] on span "Acciones" at bounding box center [917, 64] width 35 height 20
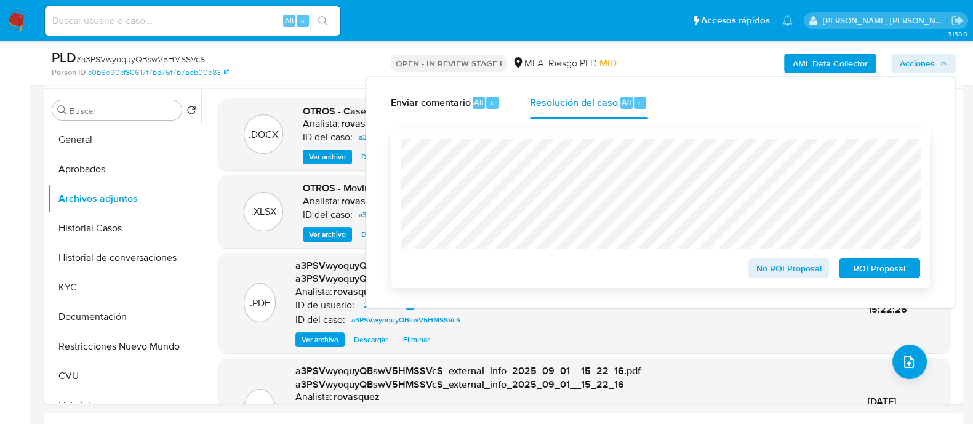
click at [803, 269] on span "No ROI Proposal" at bounding box center [789, 268] width 64 height 17
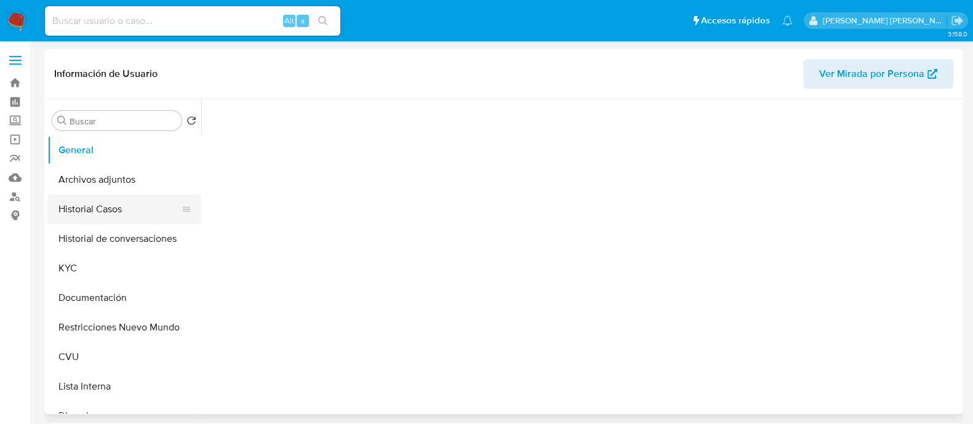
click at [107, 214] on button "Historial Casos" at bounding box center [119, 210] width 144 height 30
select select "10"
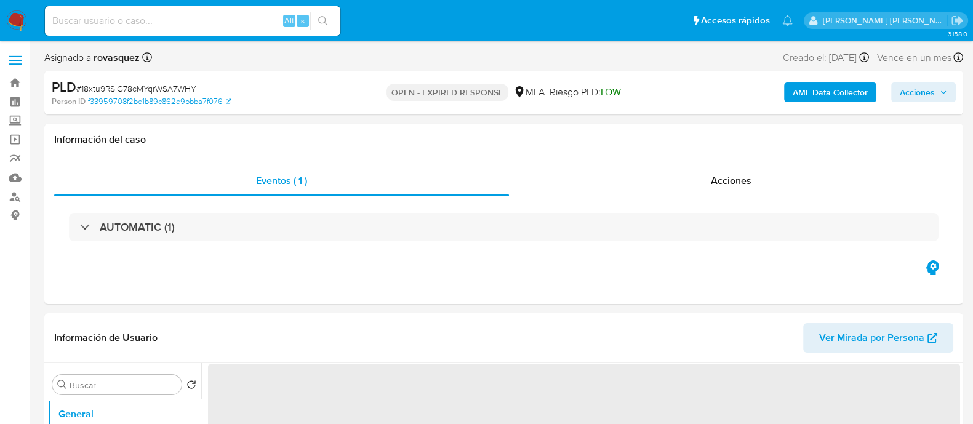
select select "10"
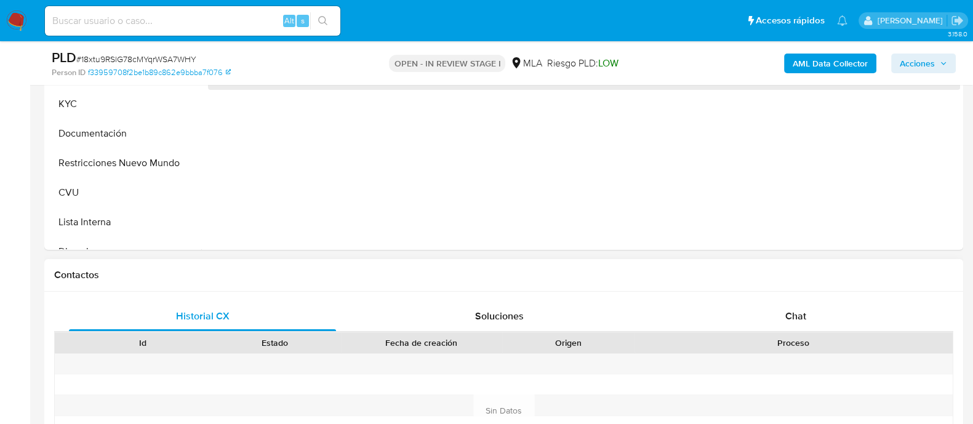
scroll to position [462, 0]
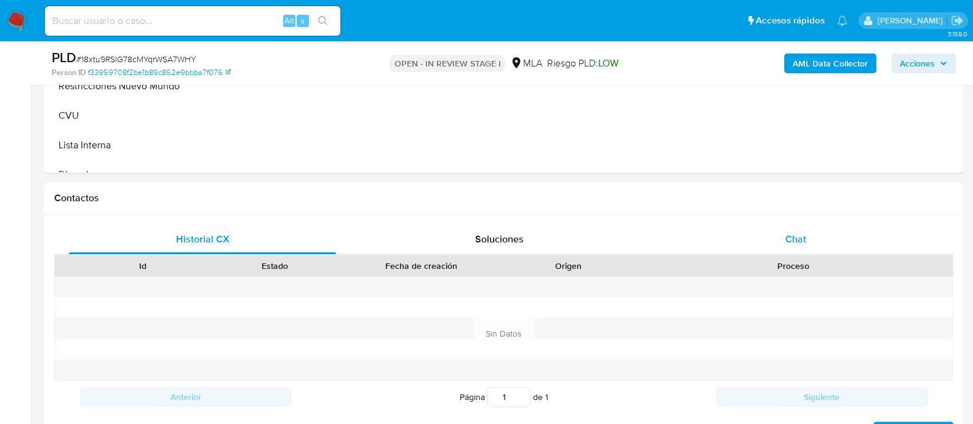
click at [806, 239] on span "Chat" at bounding box center [796, 239] width 21 height 14
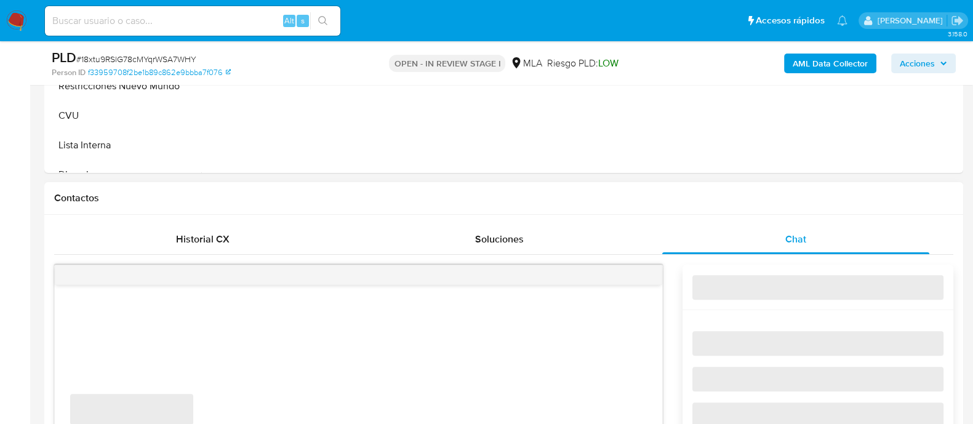
select select "10"
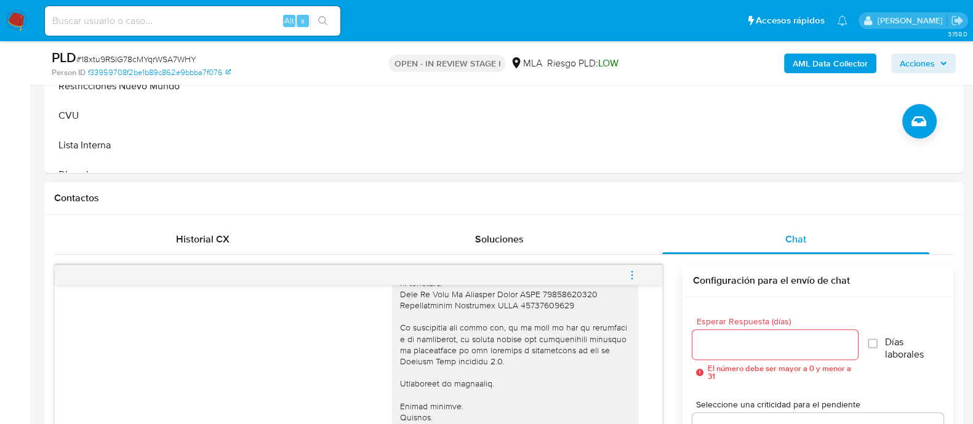
click at [627, 272] on icon "menu-action" at bounding box center [632, 275] width 11 height 11
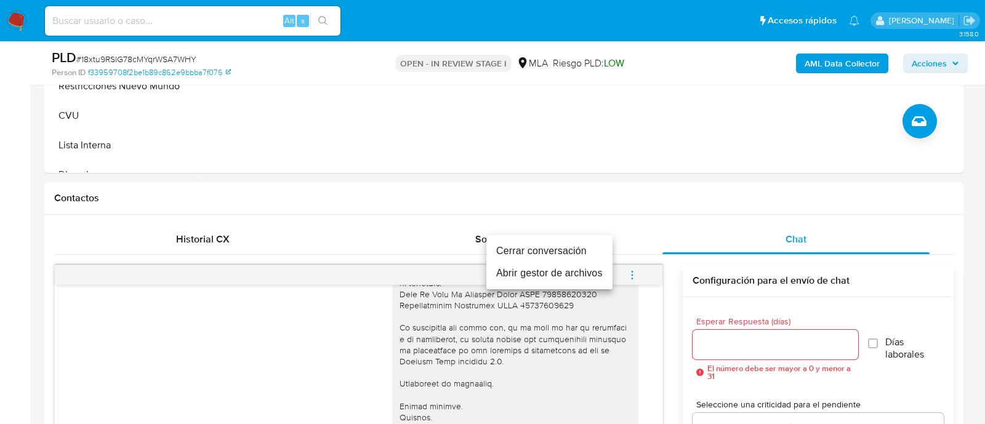
click at [555, 251] on li "Cerrar conversación" at bounding box center [549, 251] width 126 height 22
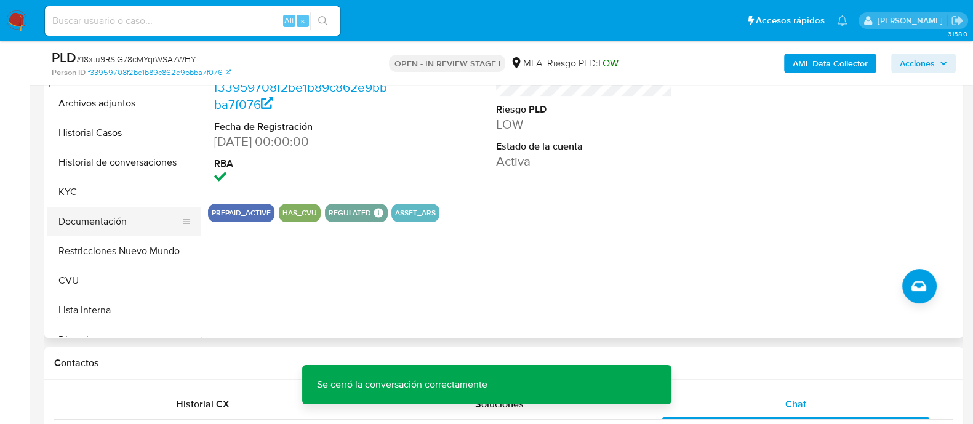
scroll to position [153, 0]
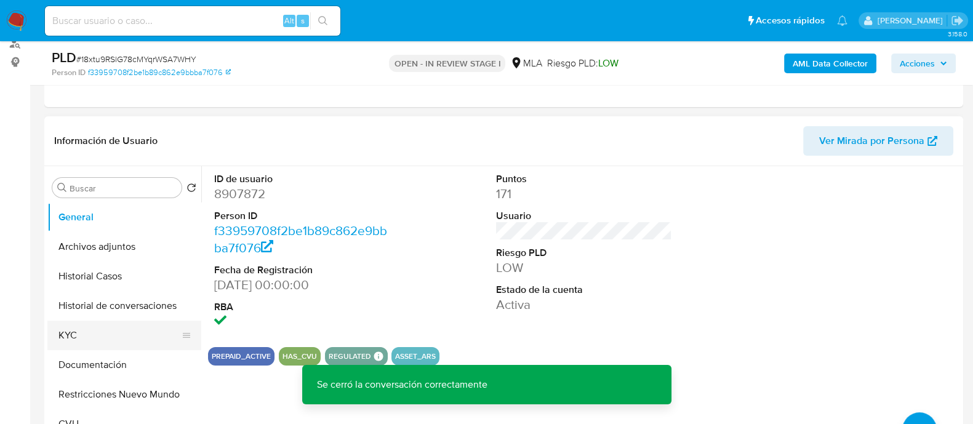
click at [94, 330] on button "KYC" at bounding box center [119, 336] width 144 height 30
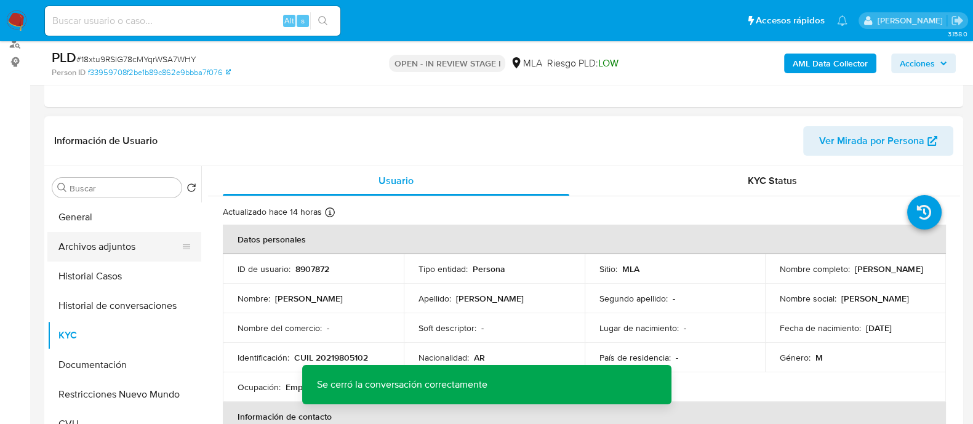
click at [122, 248] on button "Archivos adjuntos" at bounding box center [119, 247] width 144 height 30
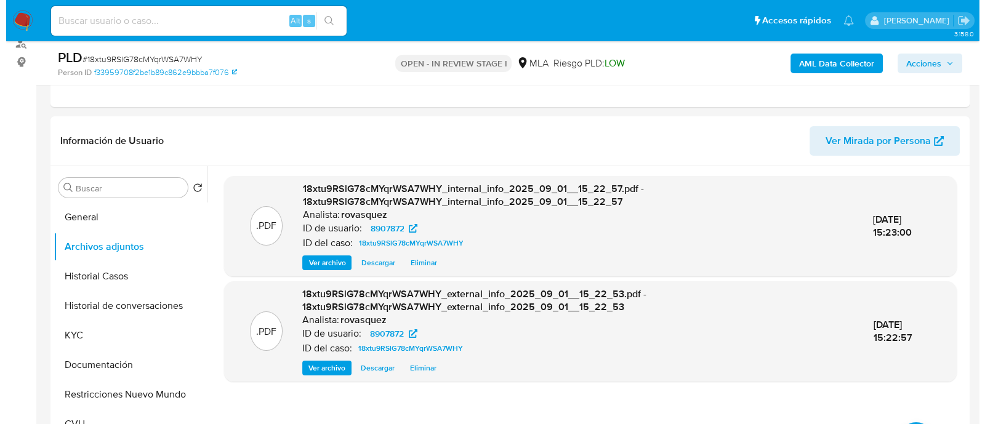
scroll to position [231, 0]
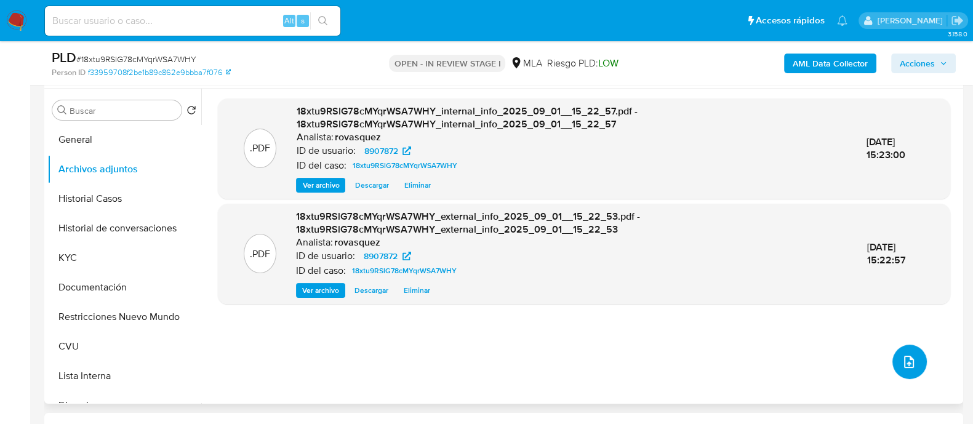
click at [920, 368] on button "upload-file" at bounding box center [910, 362] width 34 height 34
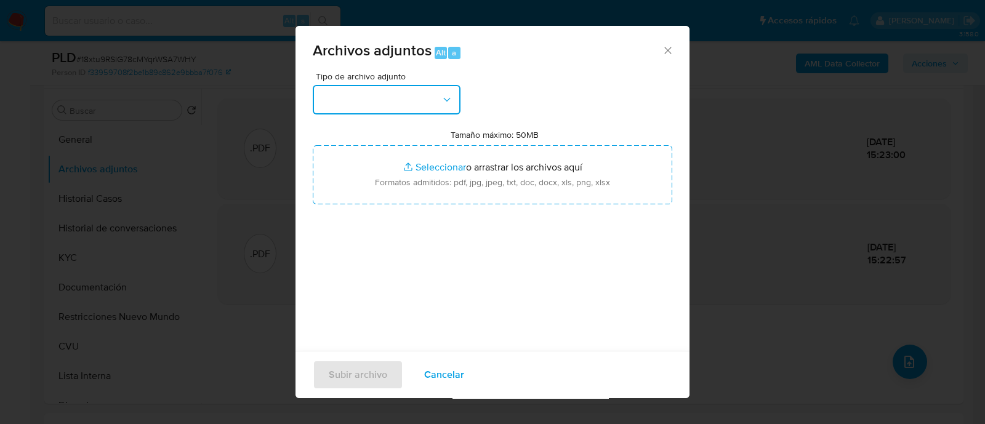
click at [410, 102] on button "button" at bounding box center [387, 100] width 148 height 30
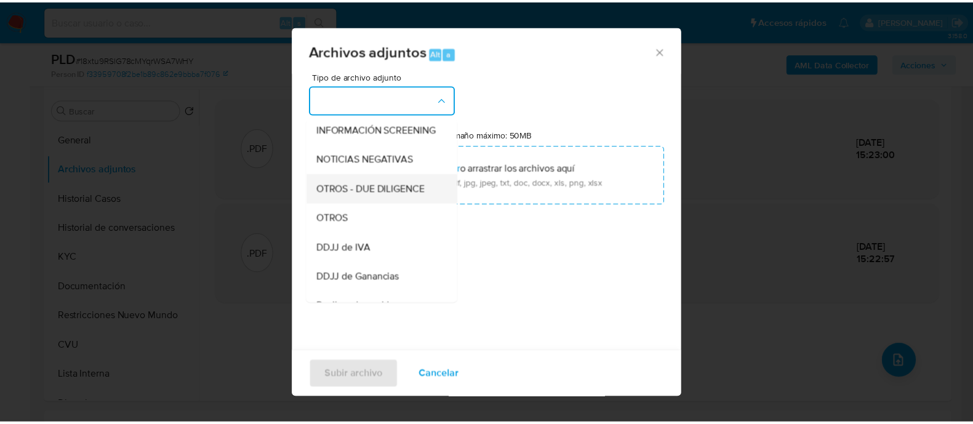
scroll to position [153, 0]
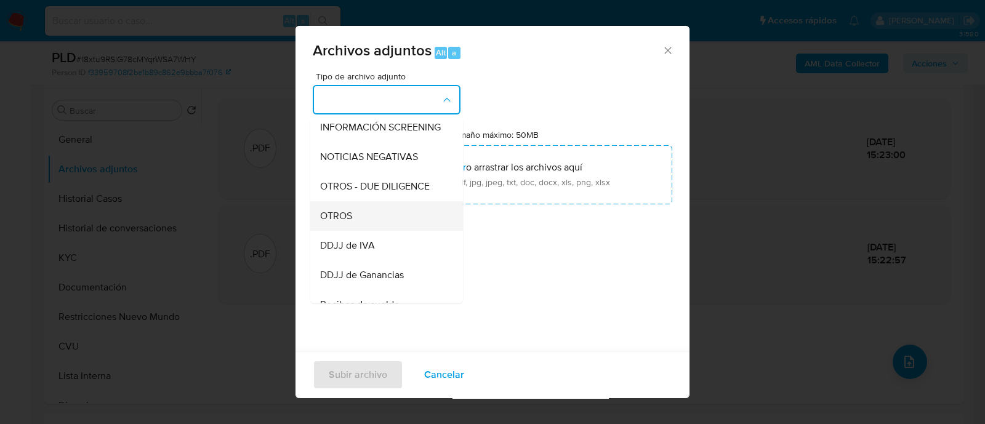
click at [376, 220] on div "OTROS" at bounding box center [383, 216] width 126 height 30
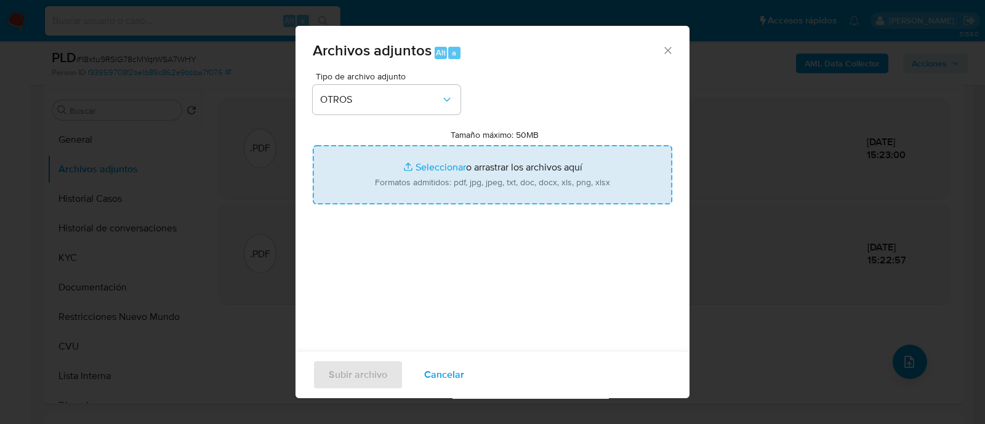
click at [440, 164] on input "Tamaño máximo: 50MB Seleccionar archivos" at bounding box center [493, 174] width 360 height 59
type input "C:\fakepath\Caselog 18xtu9RSlG78cMYqrWSA7WHY_2025_09_01_14_49_22.docx"
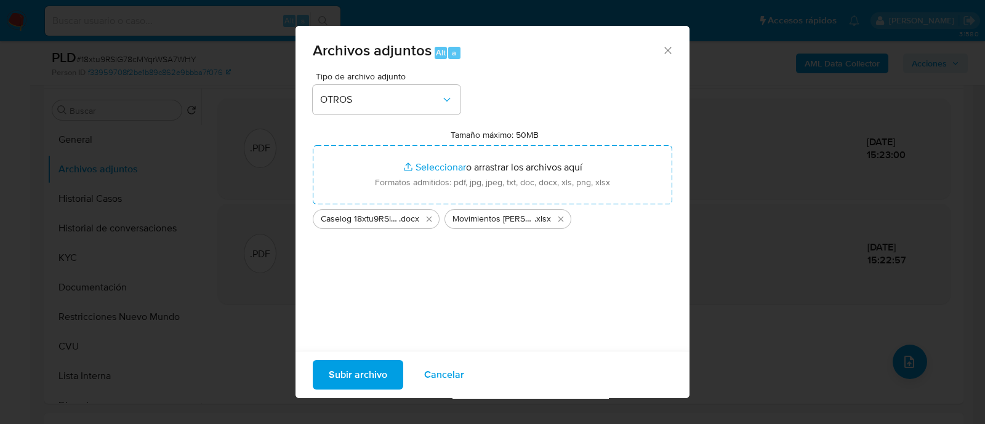
click at [371, 379] on span "Subir archivo" at bounding box center [358, 374] width 58 height 27
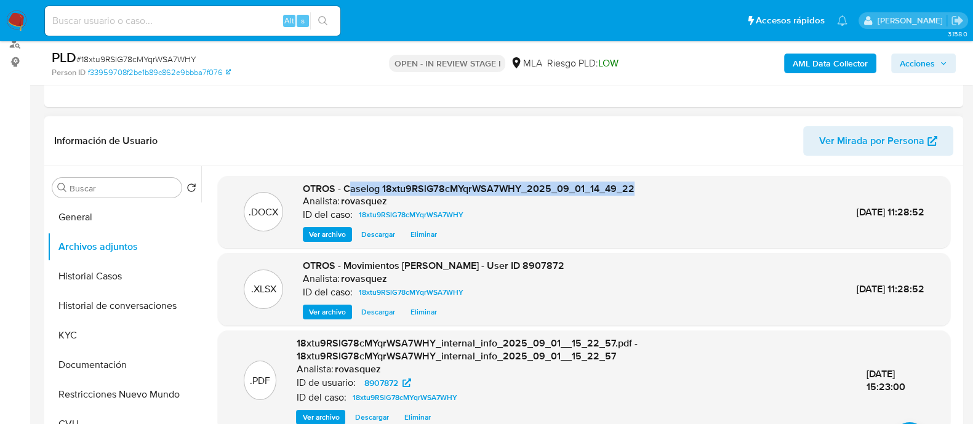
drag, startPoint x: 347, startPoint y: 186, endPoint x: 629, endPoint y: 185, distance: 281.4
click at [629, 185] on span "OTROS - Caselog 18xtu9RSlG78cMYqrWSA7WHY_2025_09_01_14_49_22" at bounding box center [469, 189] width 332 height 14
click at [354, 188] on span "OTROS - Caselog 18xtu9RSlG78cMYqrWSA7WHY_2025_09_01_14_49_22" at bounding box center [469, 189] width 332 height 14
drag, startPoint x: 344, startPoint y: 186, endPoint x: 637, endPoint y: 191, distance: 293.7
click at [637, 191] on div ".DOCX OTROS - Caselog 18xtu9RSlG78cMYqrWSA7WHY_2025_09_01_14_49_22 Analista: ro…" at bounding box center [584, 212] width 720 height 60
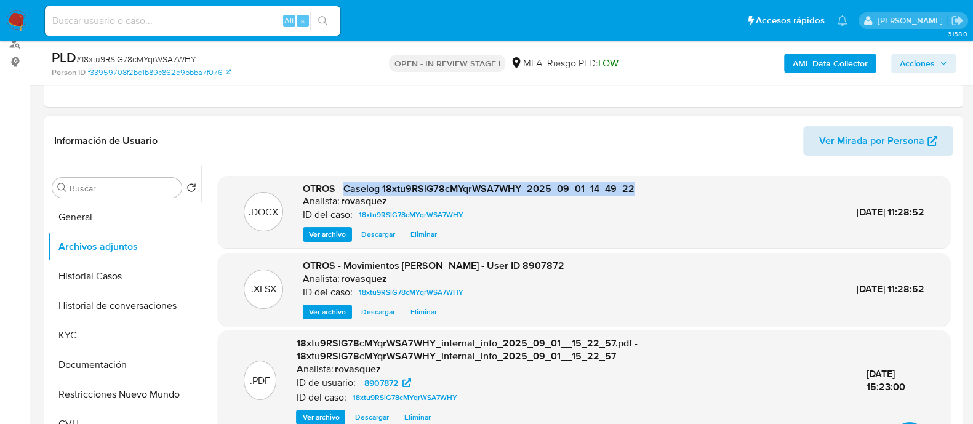
copy span "Caselog 18xtu9RSlG78cMYqrWSA7WHY_2025_09_01_14_49_22"
click at [917, 62] on span "Acciones" at bounding box center [917, 64] width 35 height 20
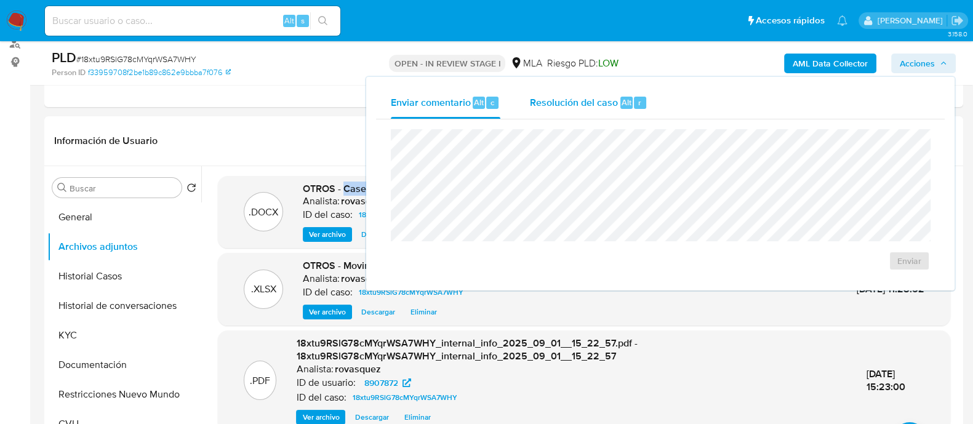
click at [616, 105] on span "Resolución del caso" at bounding box center [574, 102] width 88 height 14
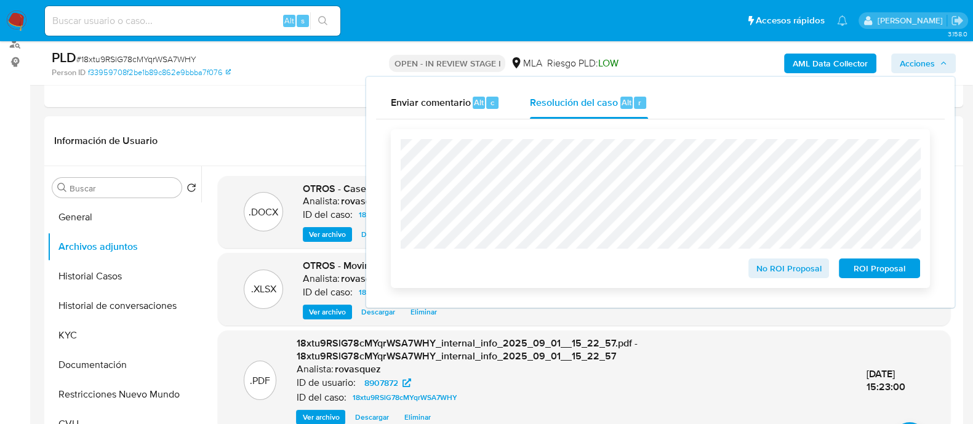
click at [769, 264] on span "No ROI Proposal" at bounding box center [789, 268] width 64 height 17
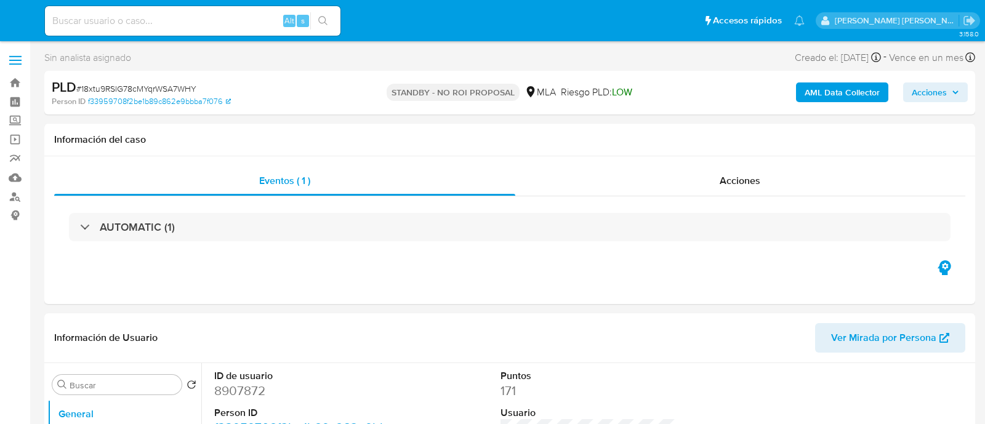
select select "10"
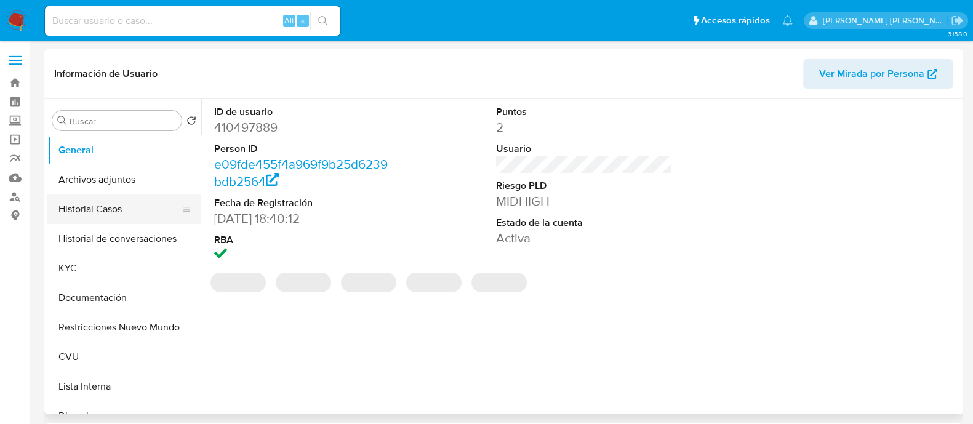
click at [117, 218] on button "Historial Casos" at bounding box center [119, 210] width 144 height 30
select select "10"
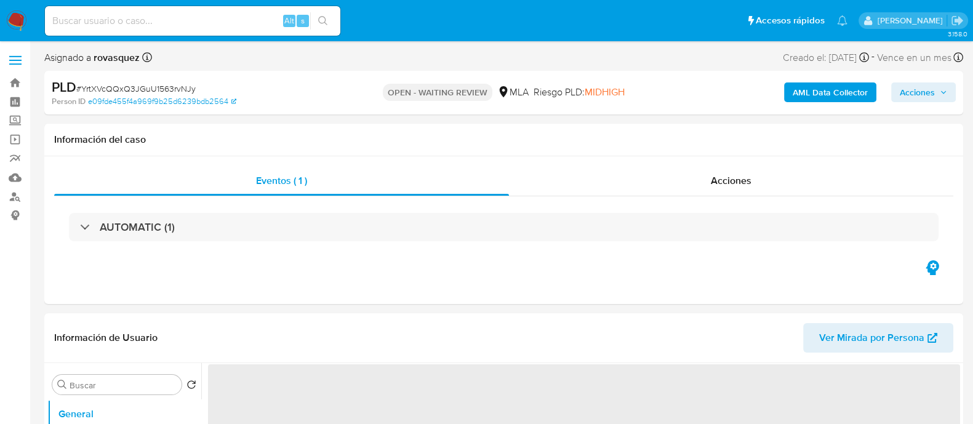
select select "10"
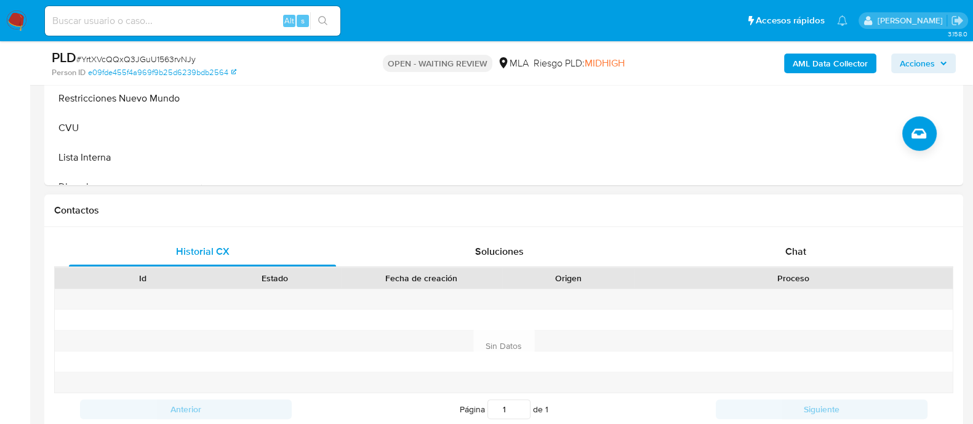
scroll to position [538, 0]
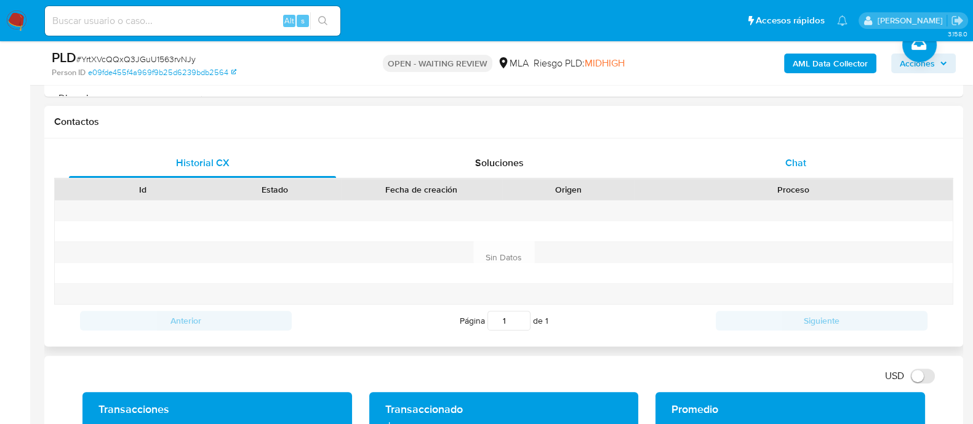
click at [787, 164] on span "Chat" at bounding box center [796, 163] width 21 height 14
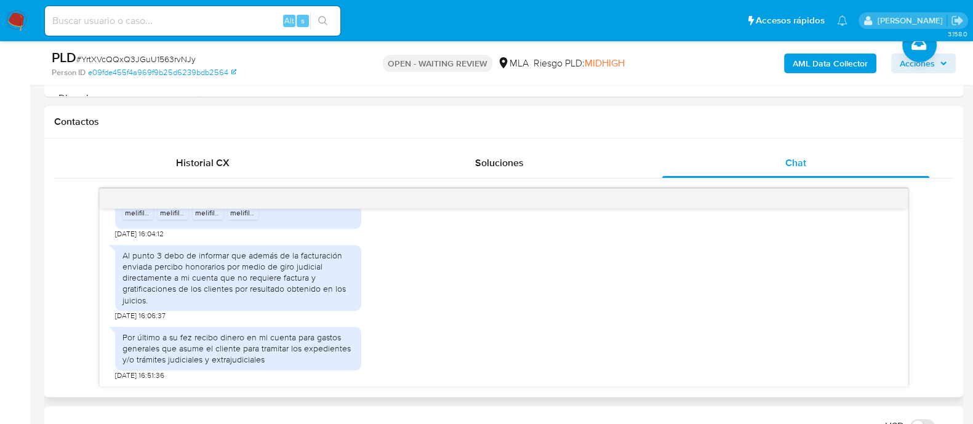
scroll to position [1089, 0]
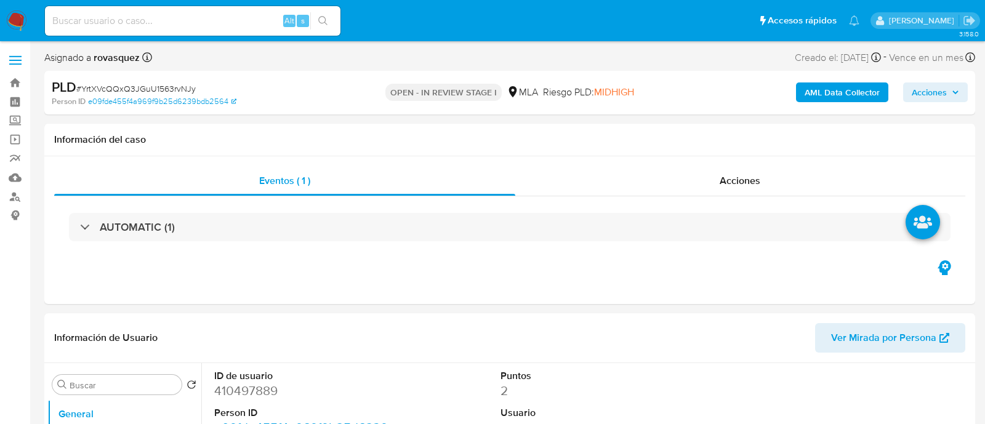
select select "10"
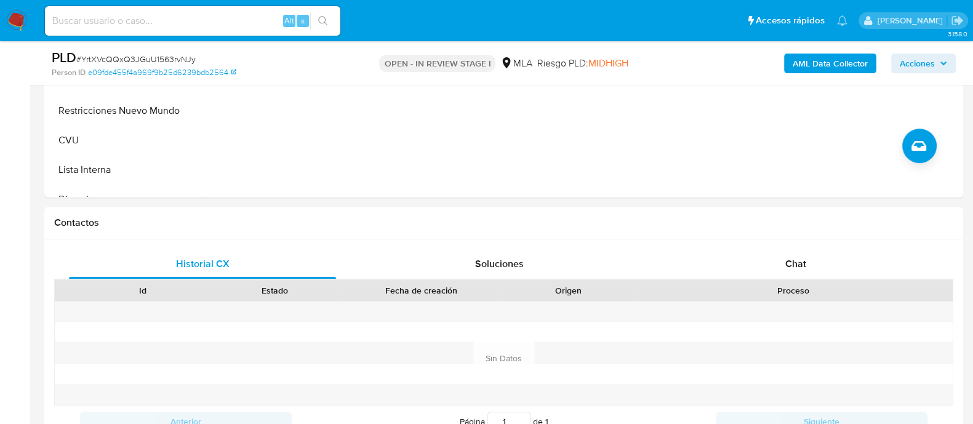
scroll to position [538, 0]
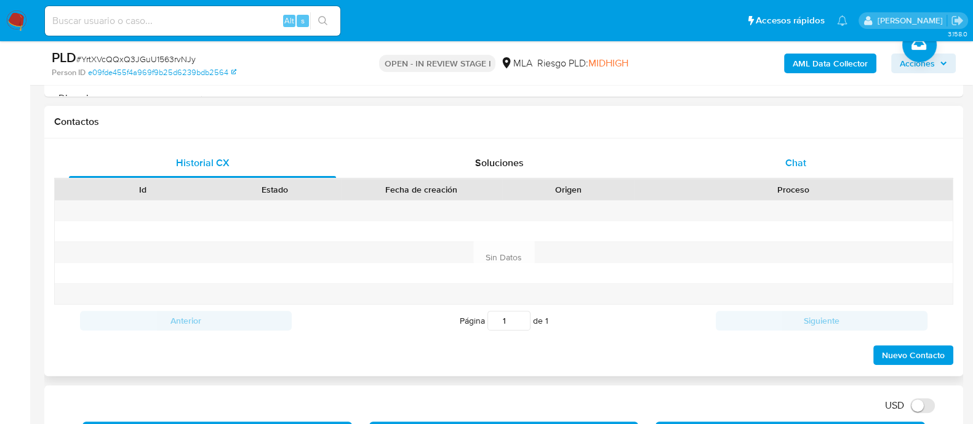
click at [808, 159] on div "Chat" at bounding box center [795, 163] width 267 height 30
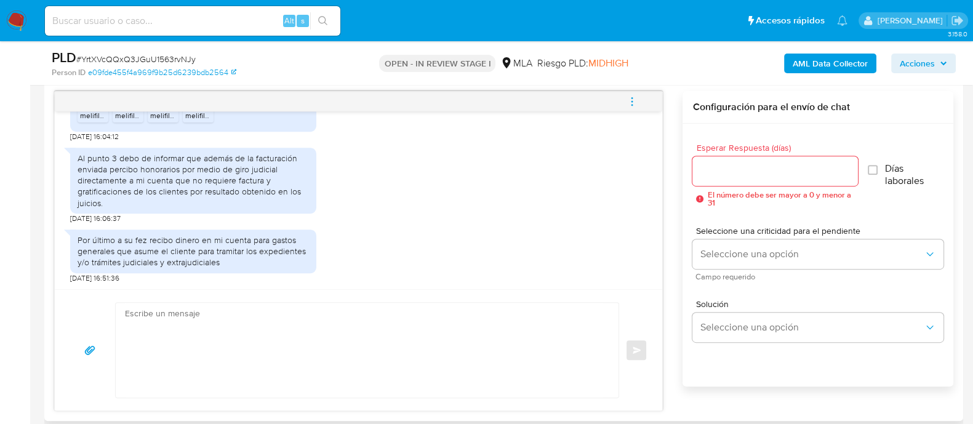
scroll to position [615, 0]
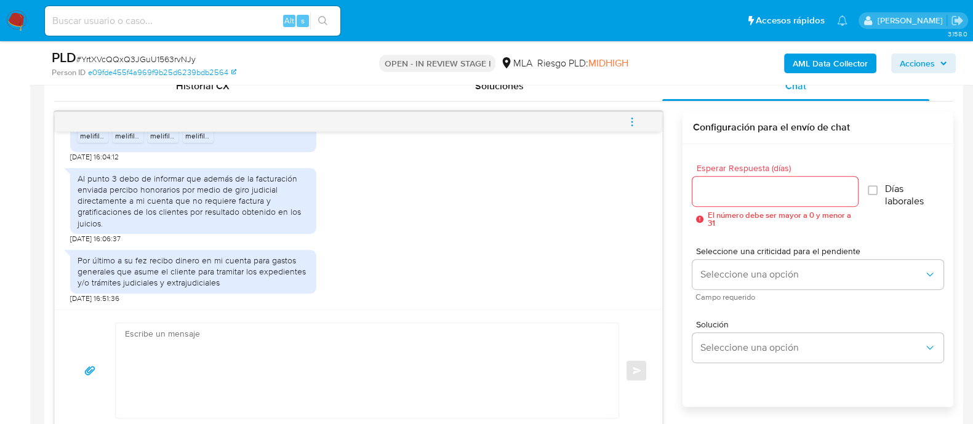
click at [742, 201] on div at bounding box center [775, 192] width 165 height 30
click at [743, 195] on input "Esperar Respuesta (días)" at bounding box center [775, 191] width 165 height 16
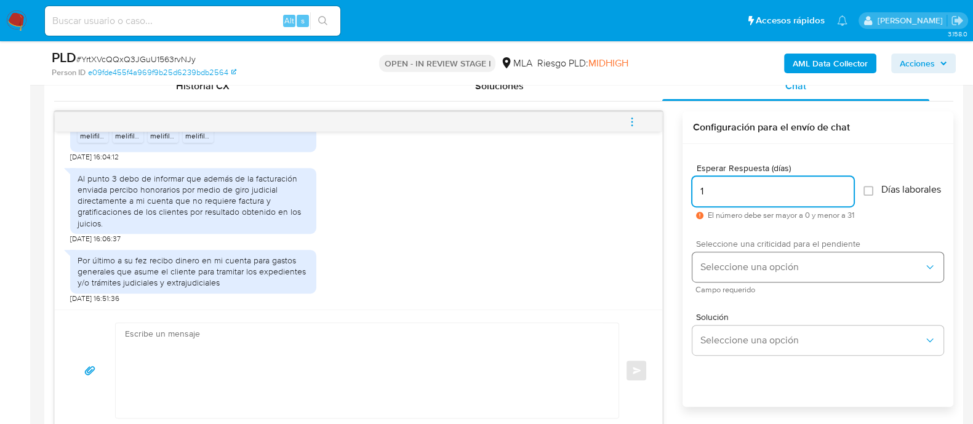
type input "1"
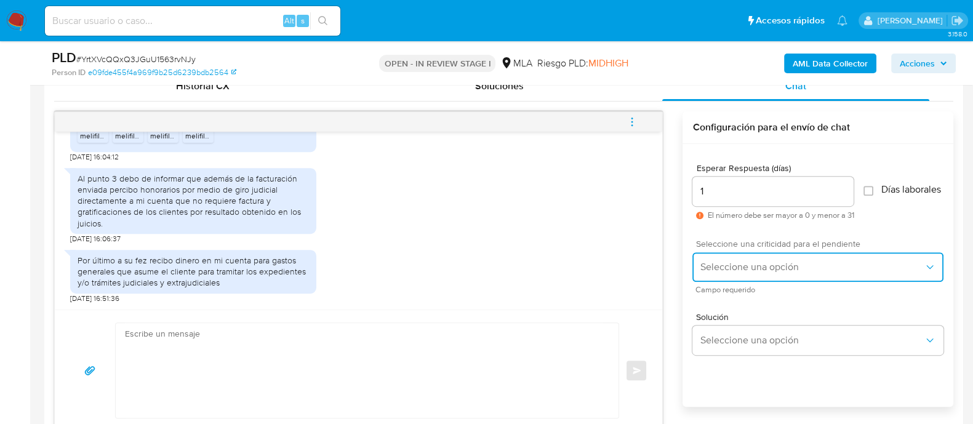
click at [718, 281] on button "Seleccione una opción" at bounding box center [818, 267] width 251 height 30
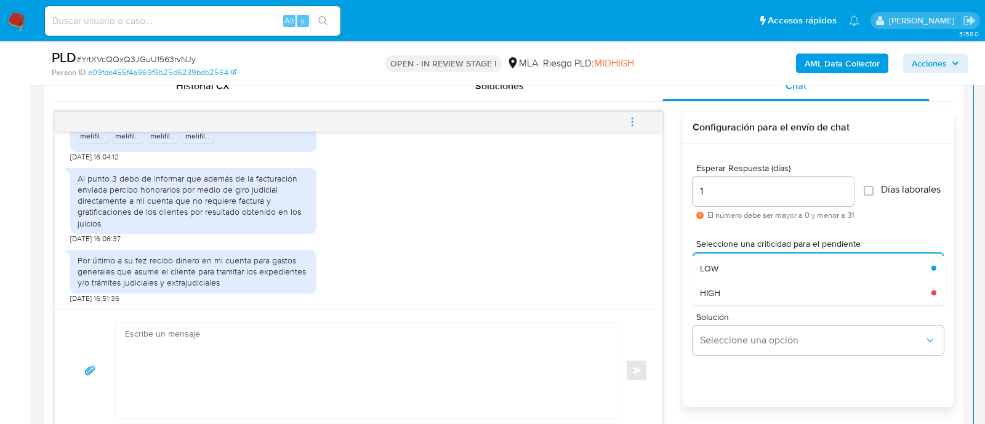
click at [597, 291] on div "Por último a su fez recibo dinero en mi cuenta para gastos generales que asume …" at bounding box center [358, 274] width 577 height 60
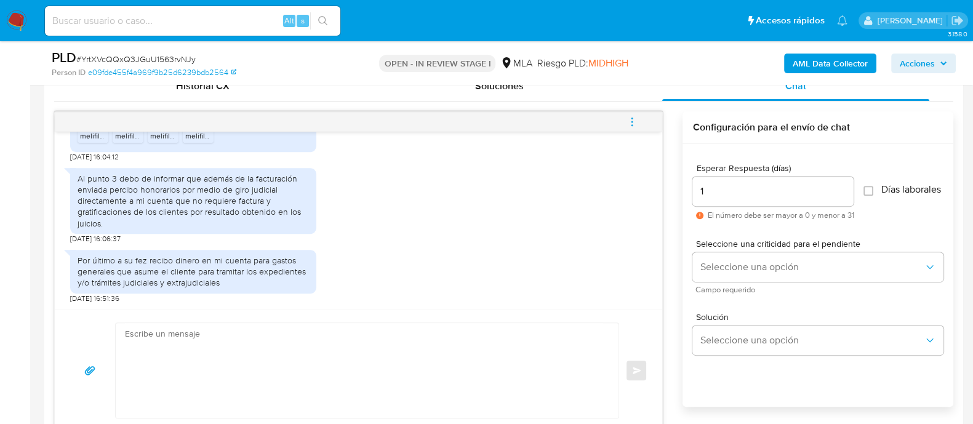
click at [281, 357] on textarea at bounding box center [364, 370] width 478 height 95
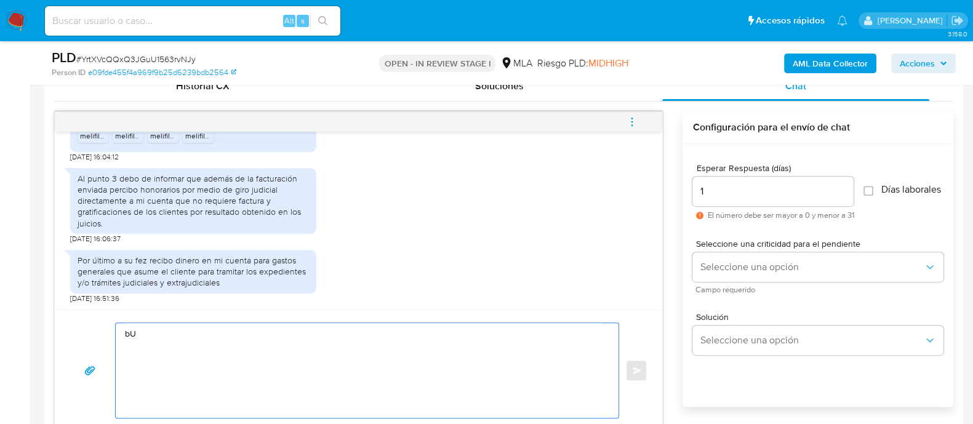
type textarea "b"
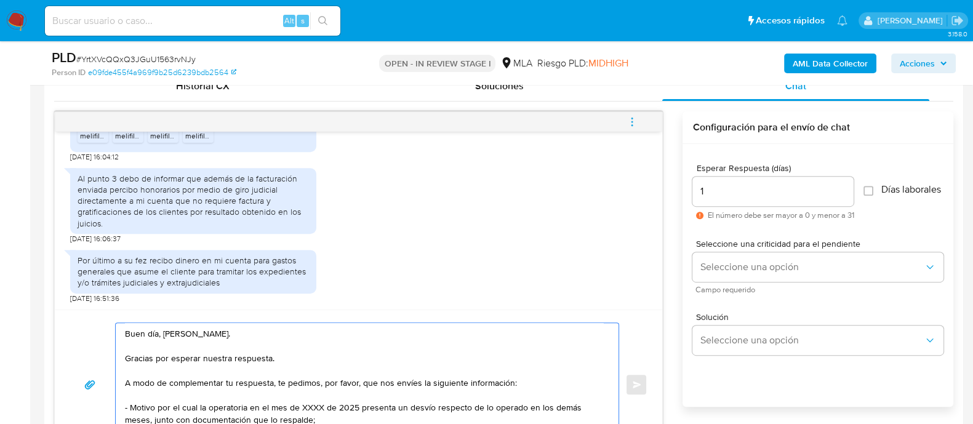
scroll to position [76, 0]
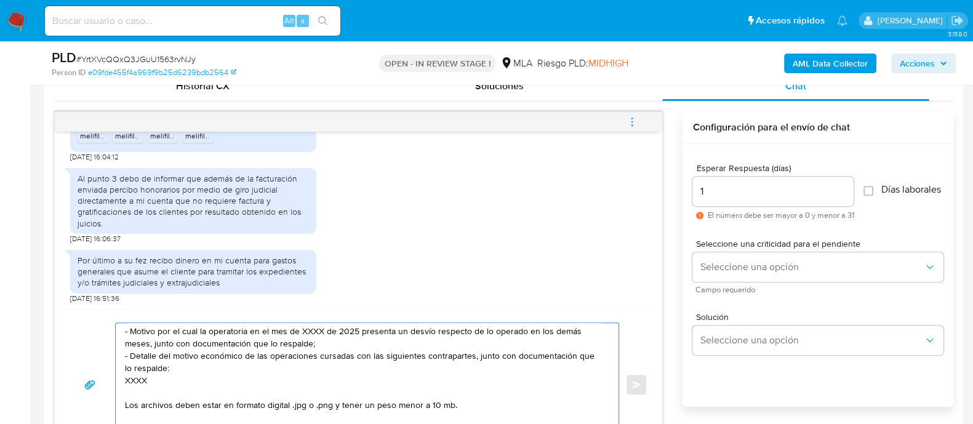
click at [129, 380] on textarea "Buen día, Luis. Gracias por esperar nuestra respuesta. A modo de complementar t…" at bounding box center [364, 384] width 478 height 123
paste textarea "20262582737 name: CEJAS SEBASTIAN || alias: 20320132941 Felix Jose Blanco 27131…"
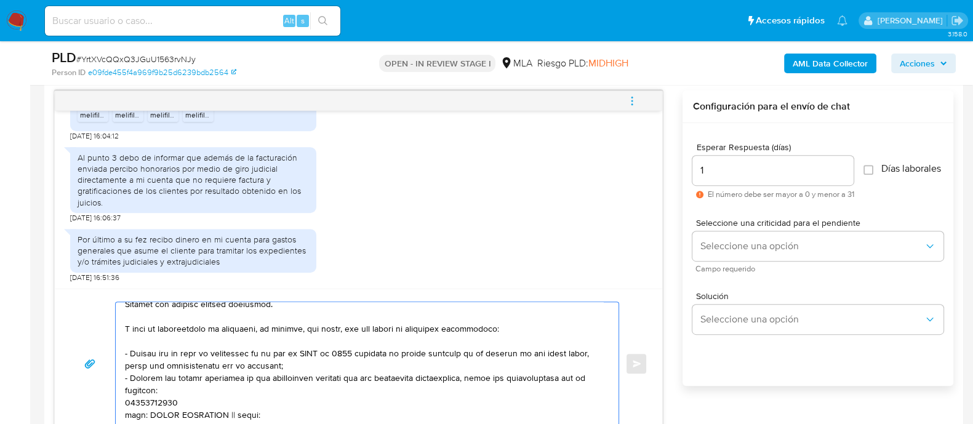
scroll to position [0, 0]
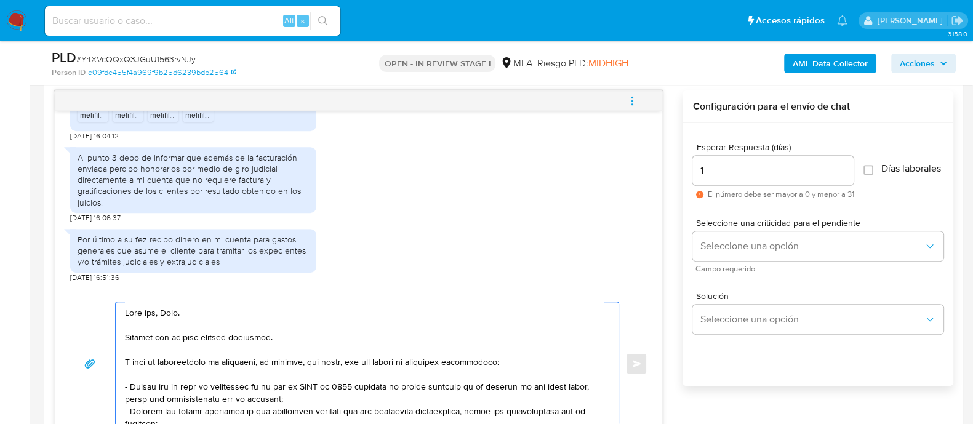
drag, startPoint x: 329, startPoint y: 400, endPoint x: 98, endPoint y: 388, distance: 231.2
click at [98, 388] on div "Enviar" at bounding box center [359, 364] width 578 height 124
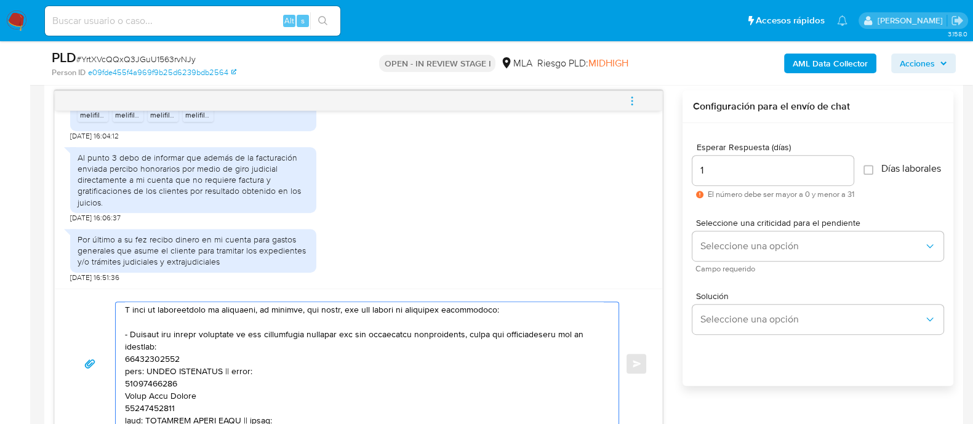
scroll to position [76, 0]
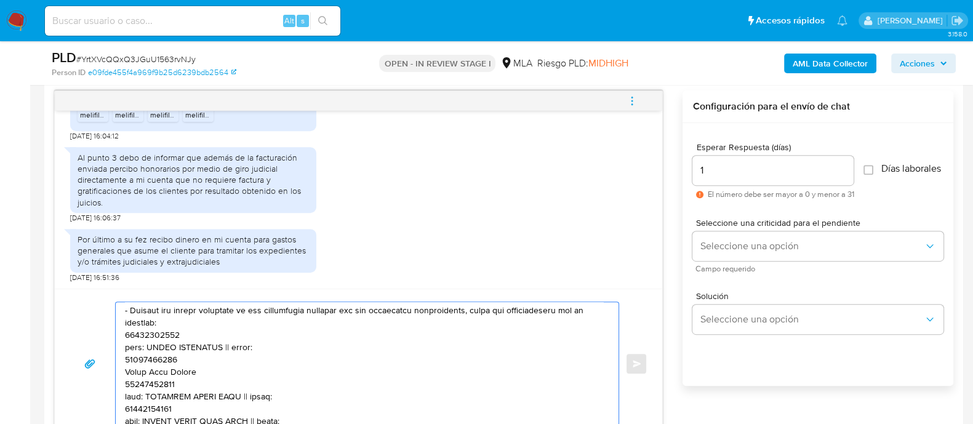
click at [163, 334] on textarea at bounding box center [364, 363] width 478 height 123
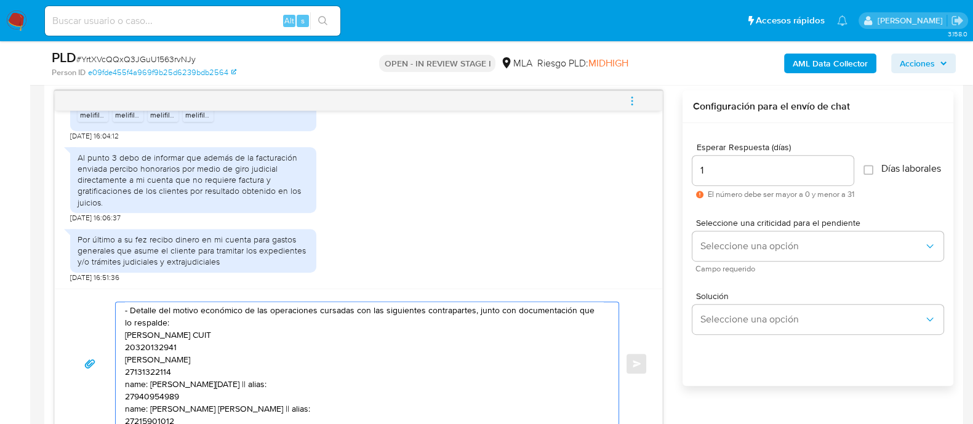
paste textarea "20262582737"
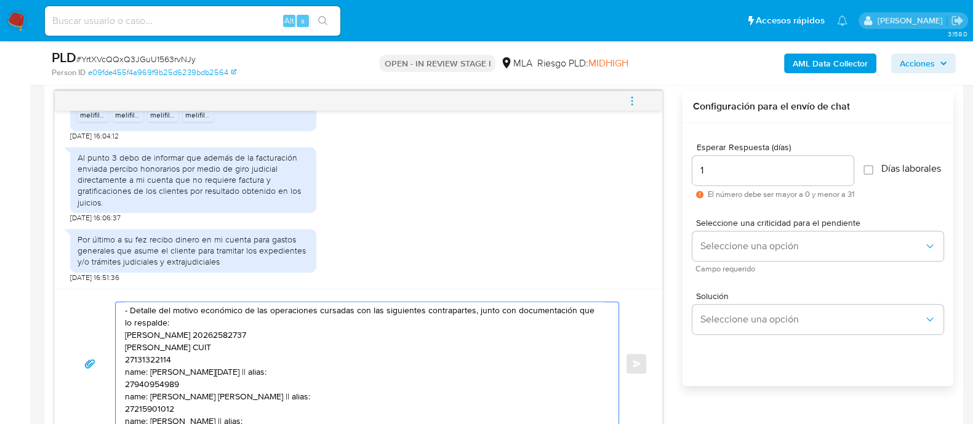
paste textarea "20320132941"
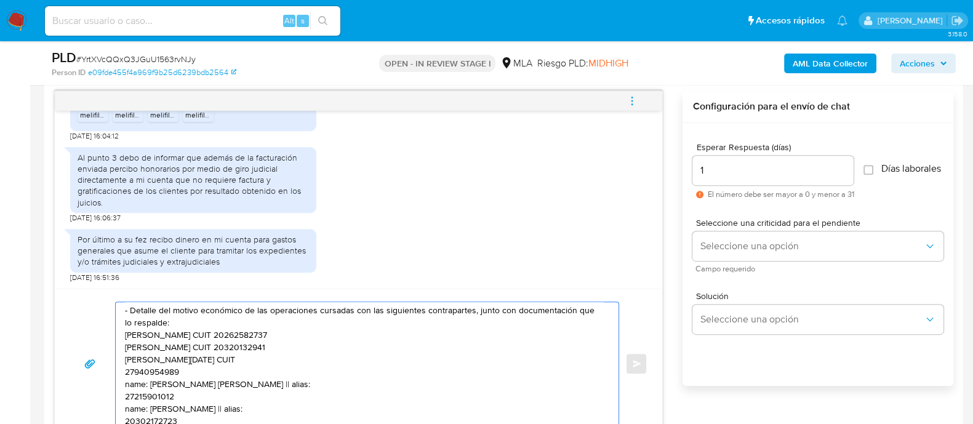
paste textarea "27131322114"
paste textarea "27940954989"
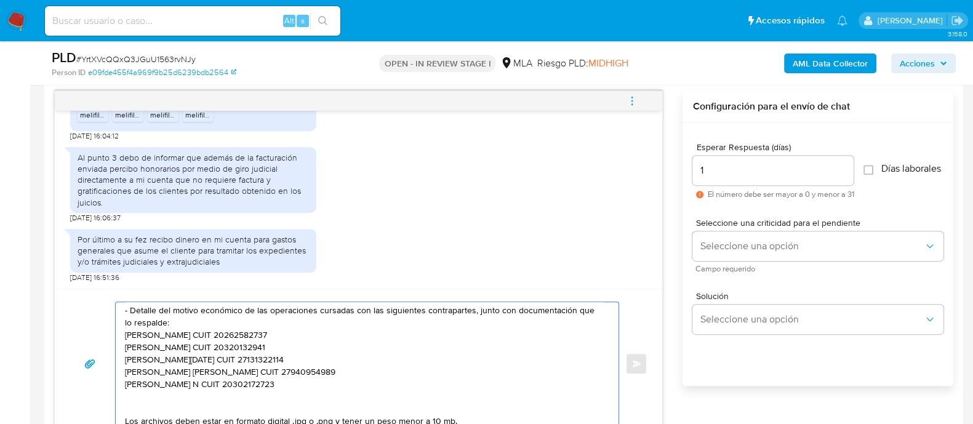
paste textarea "72159010122"
click at [129, 392] on textarea "Buen día, Luis. Gracias por esperar nuestra respuesta. A modo de complementar t…" at bounding box center [364, 363] width 478 height 123
paste textarea "Monica Graciela Aguerre"
paste textarea "27303144140"
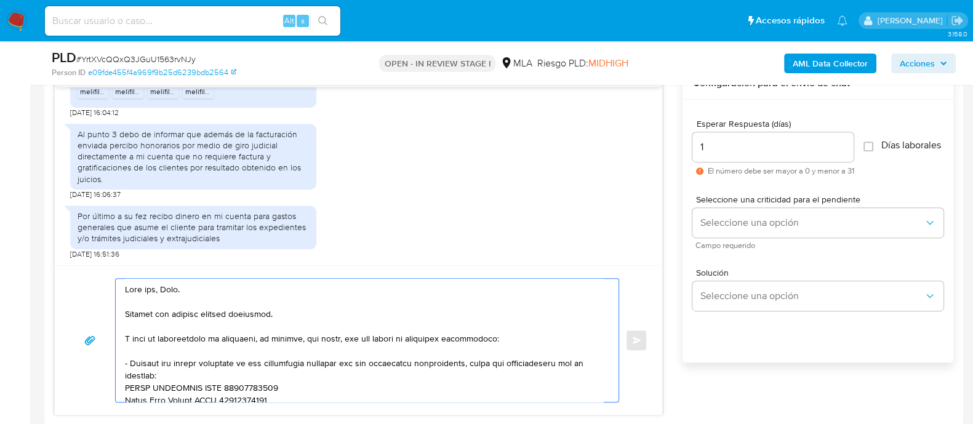
scroll to position [636, 0]
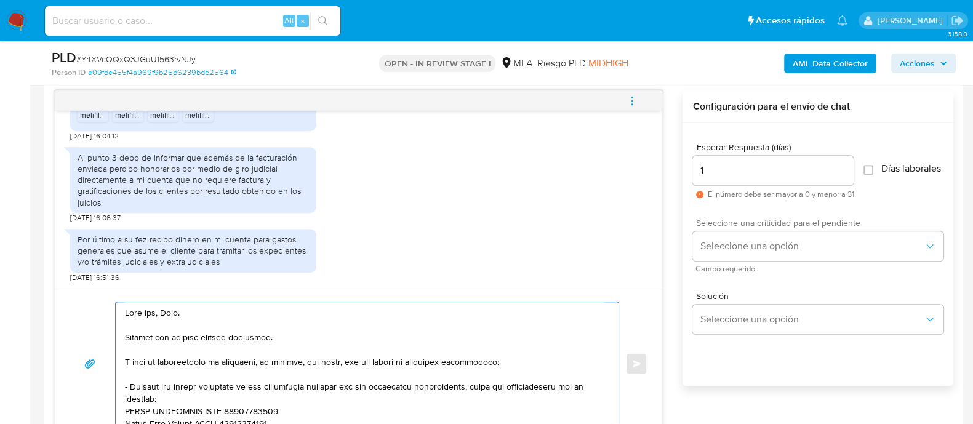
click at [719, 269] on span "Campo requerido" at bounding box center [821, 269] width 251 height 6
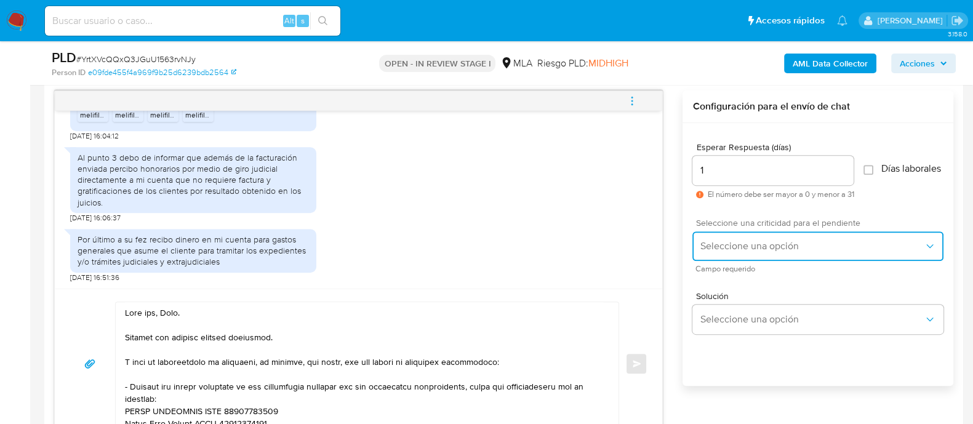
click at [730, 260] on button "Seleccione una opción" at bounding box center [818, 246] width 251 height 30
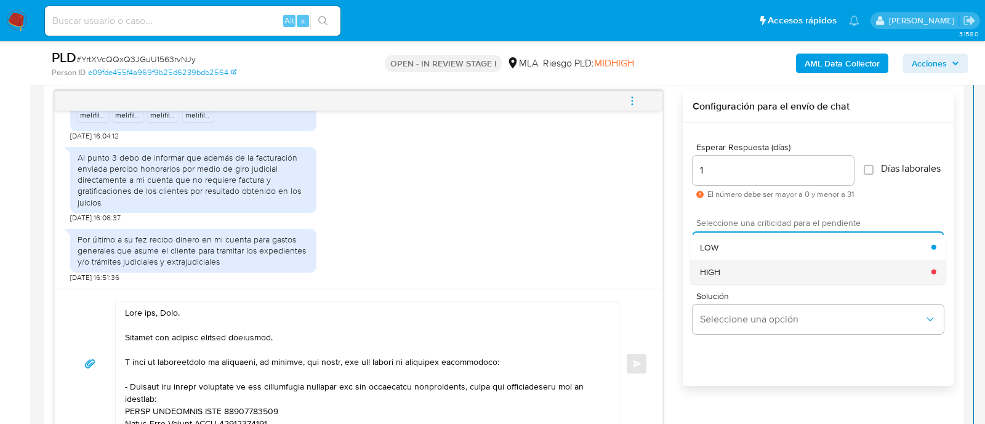
click at [723, 284] on div "HIGH" at bounding box center [815, 271] width 231 height 25
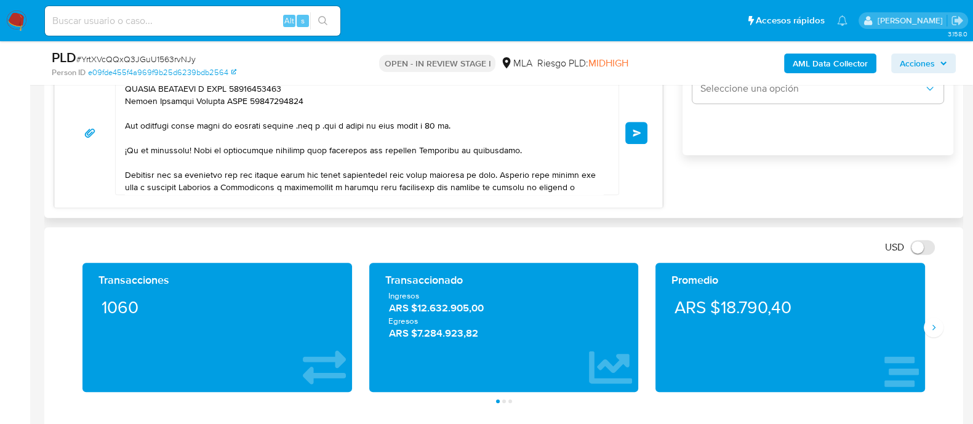
scroll to position [218, 0]
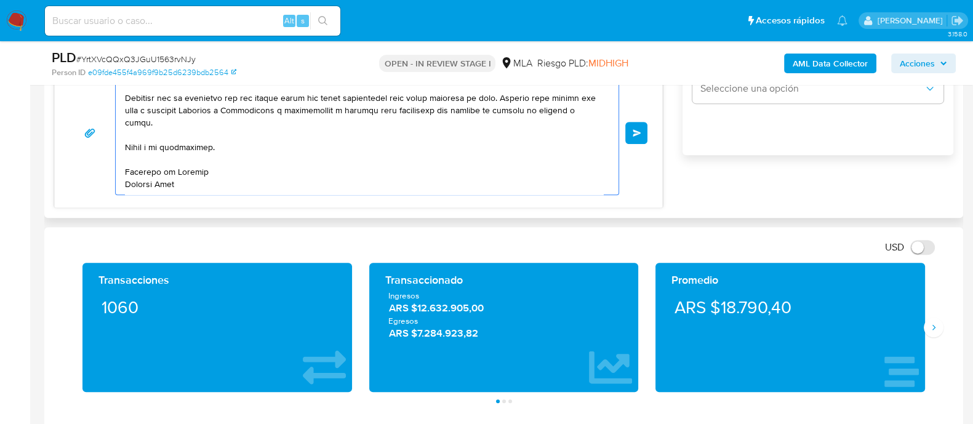
drag, startPoint x: 496, startPoint y: 90, endPoint x: 505, endPoint y: 123, distance: 34.3
click at [505, 123] on textarea at bounding box center [364, 132] width 478 height 123
drag, startPoint x: 498, startPoint y: 97, endPoint x: 501, endPoint y: 121, distance: 23.5
click at [501, 121] on textarea at bounding box center [364, 132] width 478 height 123
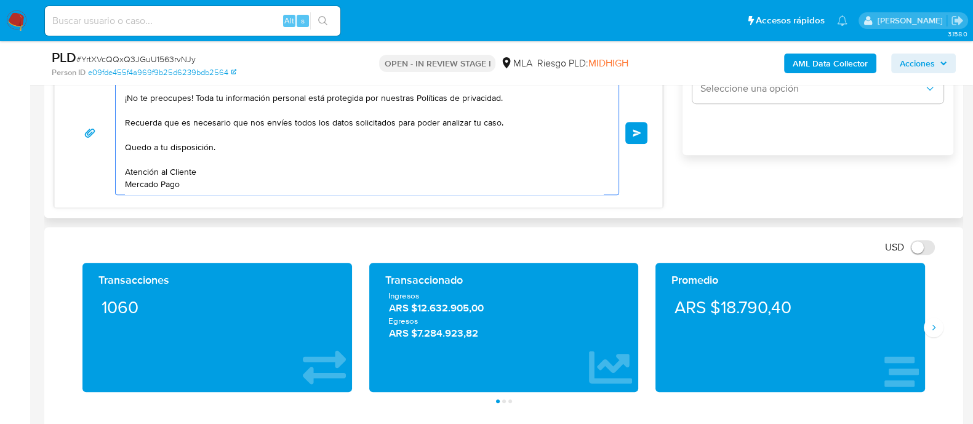
scroll to position [193, 0]
drag, startPoint x: 201, startPoint y: 172, endPoint x: 97, endPoint y: 175, distance: 104.1
click at [97, 175] on div "Buen día, Luis. Gracias por esperar nuestra respuesta. A modo de complementar t…" at bounding box center [359, 133] width 578 height 124
type textarea "Buen día, Luis. Gracias por esperar nuestra respuesta. A modo de complementar t…"
click at [626, 122] on button "Enviar" at bounding box center [637, 133] width 22 height 22
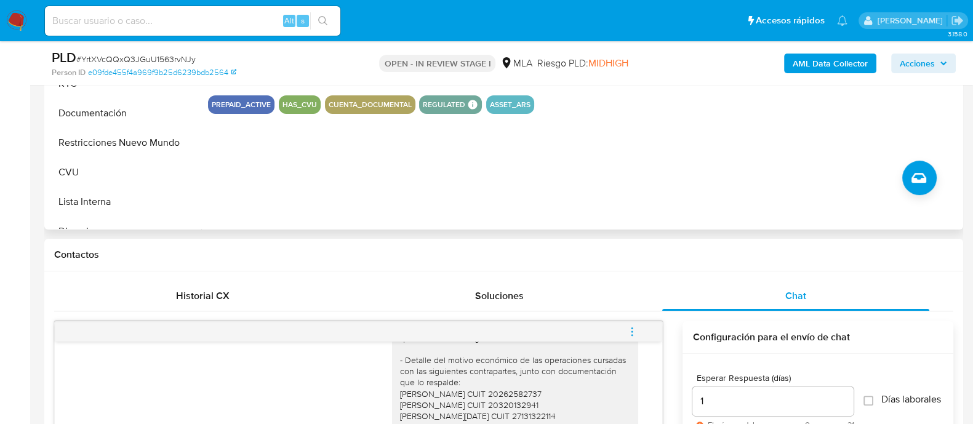
scroll to position [636, 0]
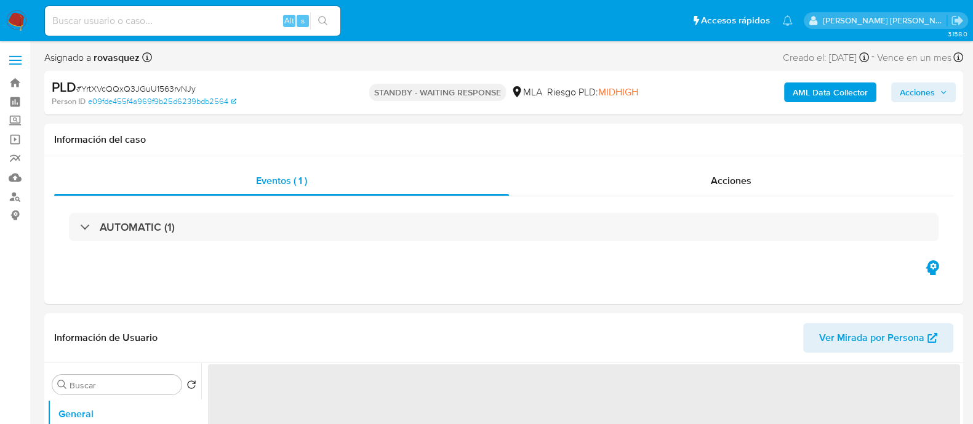
scroll to position [76, 0]
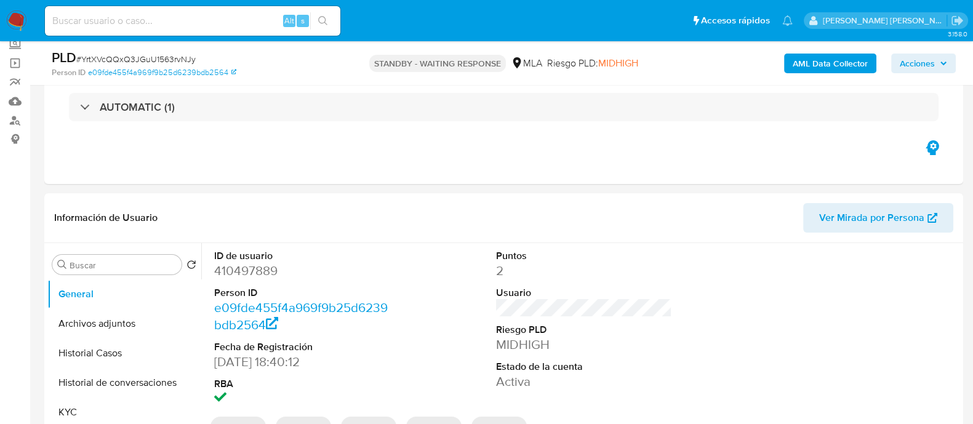
select select "10"
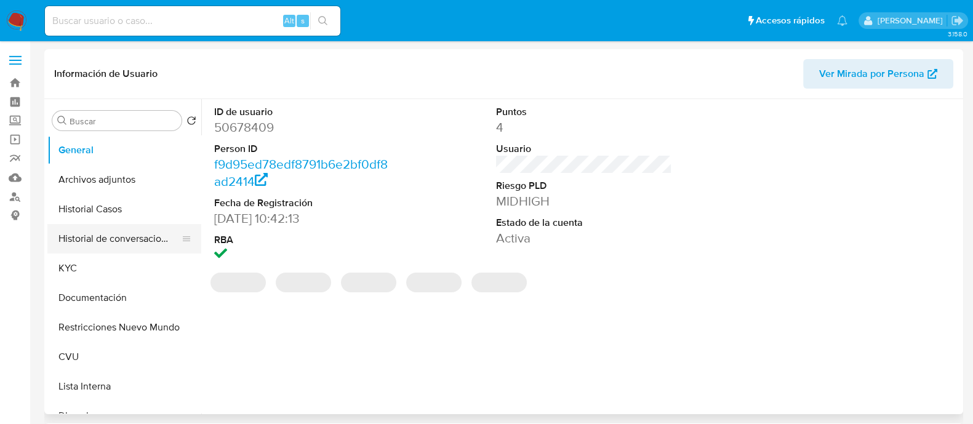
select select "10"
click at [129, 246] on button "Historial de conversaciones" at bounding box center [119, 239] width 144 height 30
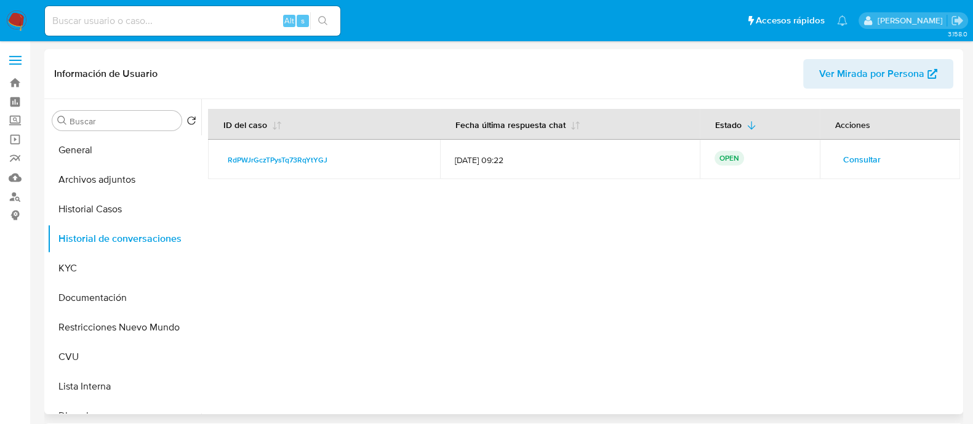
click at [850, 159] on span "Consultar" at bounding box center [862, 159] width 38 height 17
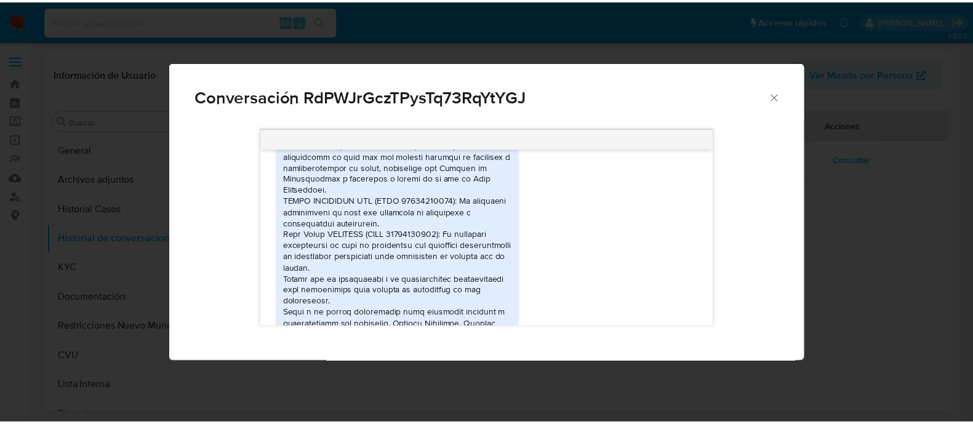
scroll to position [2836, 0]
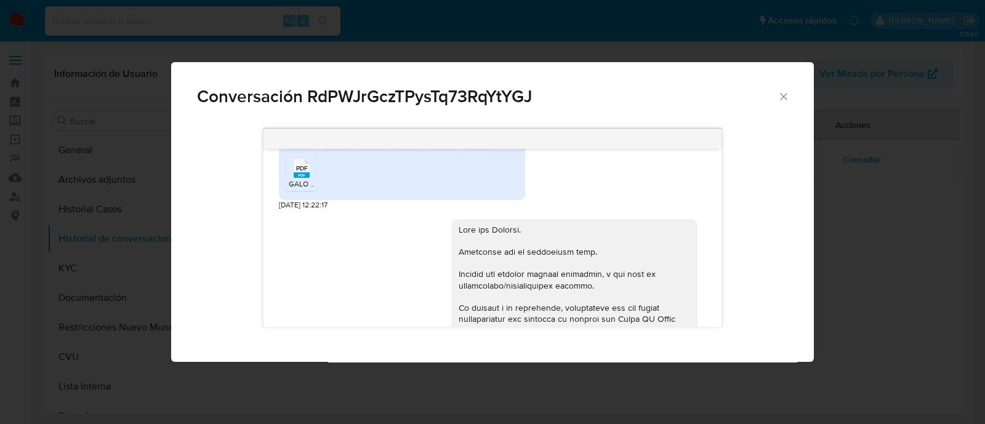
click at [781, 98] on icon "Cerrar" at bounding box center [784, 97] width 12 height 12
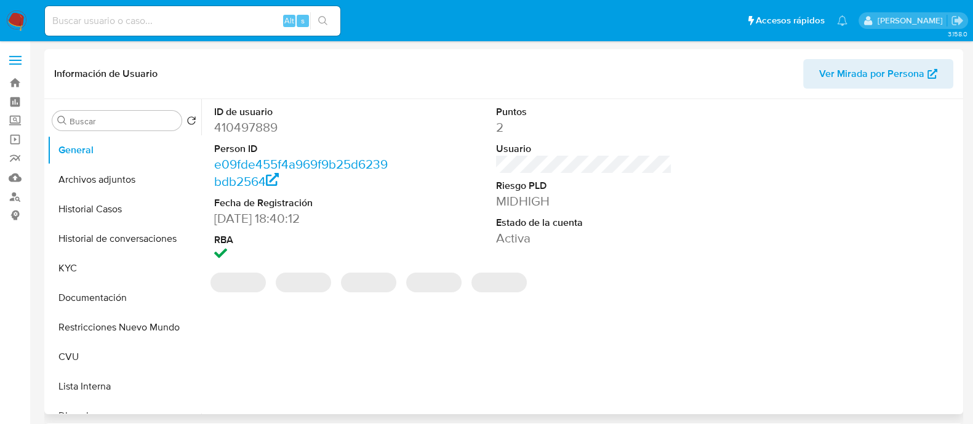
select select "10"
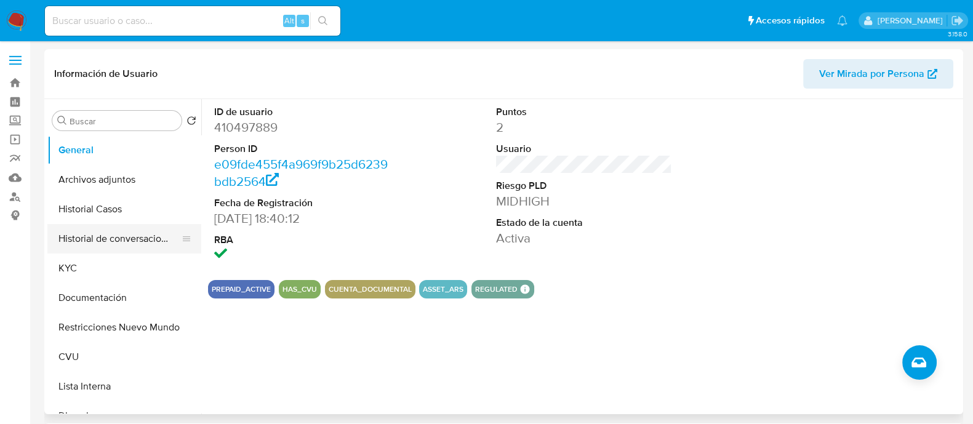
click at [113, 235] on button "Historial de conversaciones" at bounding box center [119, 239] width 144 height 30
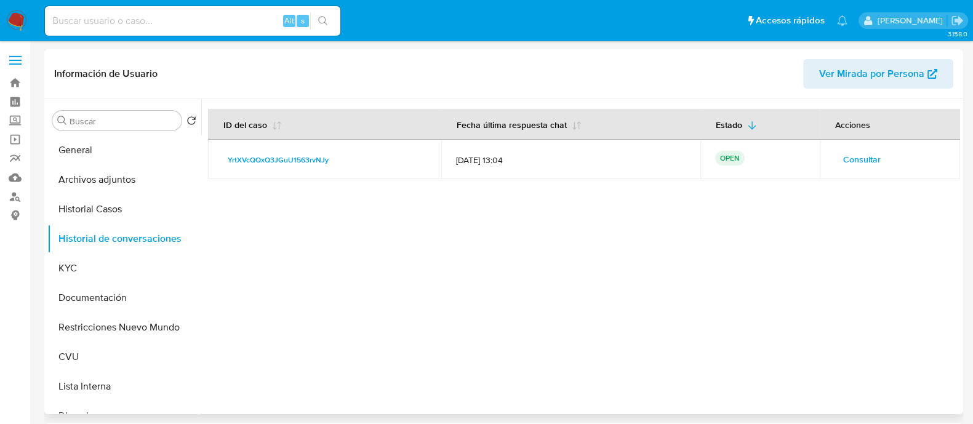
click at [859, 164] on span "Consultar" at bounding box center [862, 159] width 38 height 17
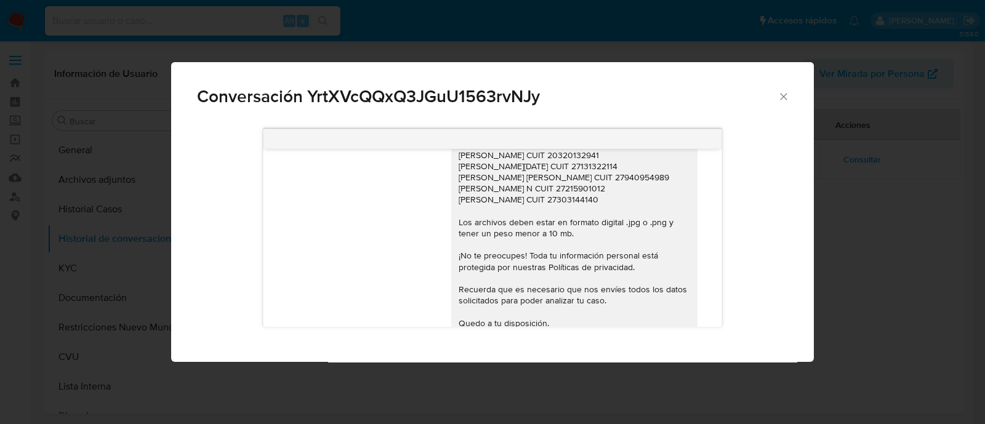
scroll to position [1463, 0]
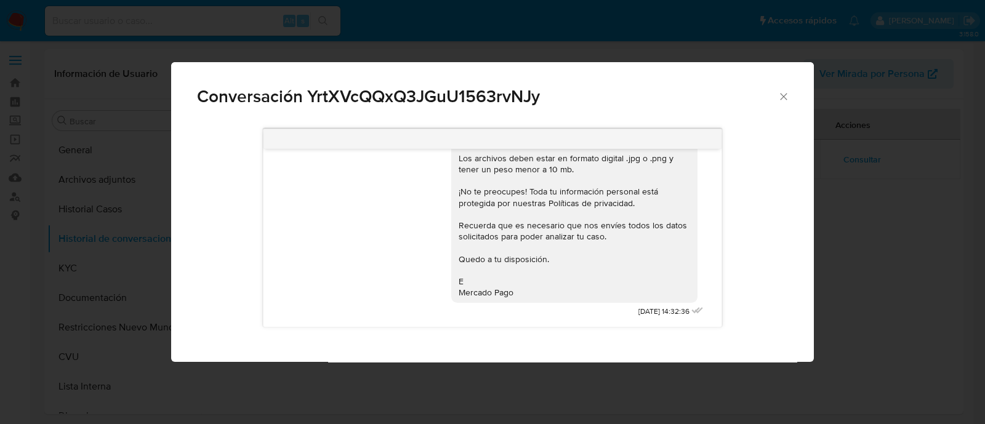
click at [789, 100] on div "Conversación YrtXVcQQxQ3JGuU1563rvNJy" at bounding box center [492, 91] width 643 height 58
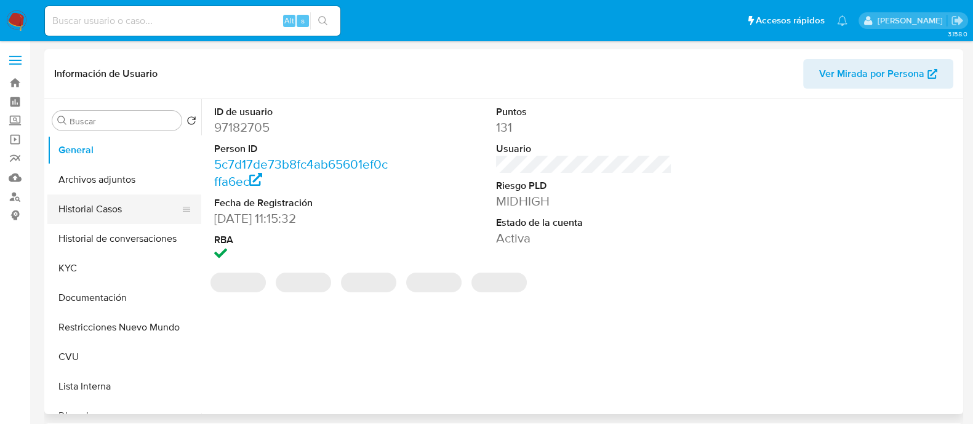
select select "10"
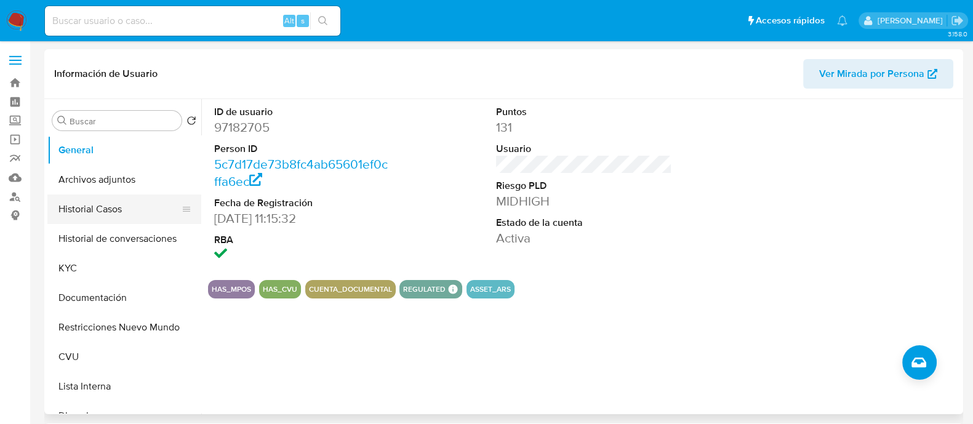
click at [103, 211] on button "Historial Casos" at bounding box center [119, 210] width 144 height 30
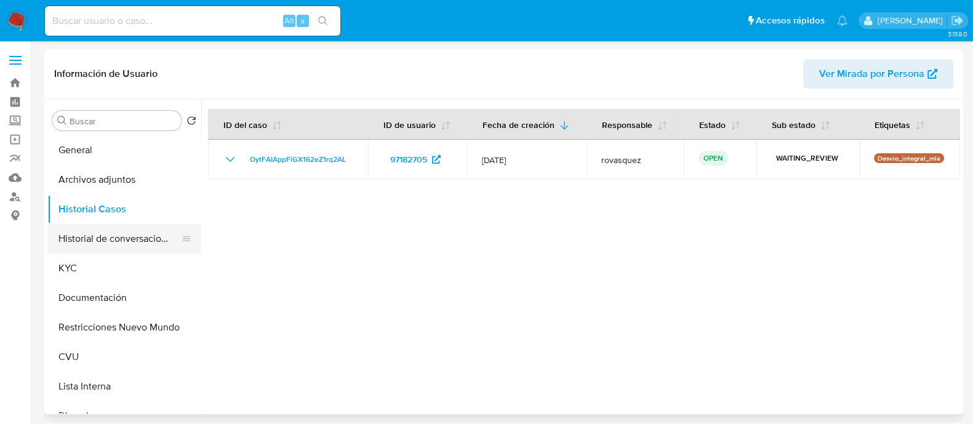
click at [119, 244] on button "Historial de conversaciones" at bounding box center [119, 239] width 144 height 30
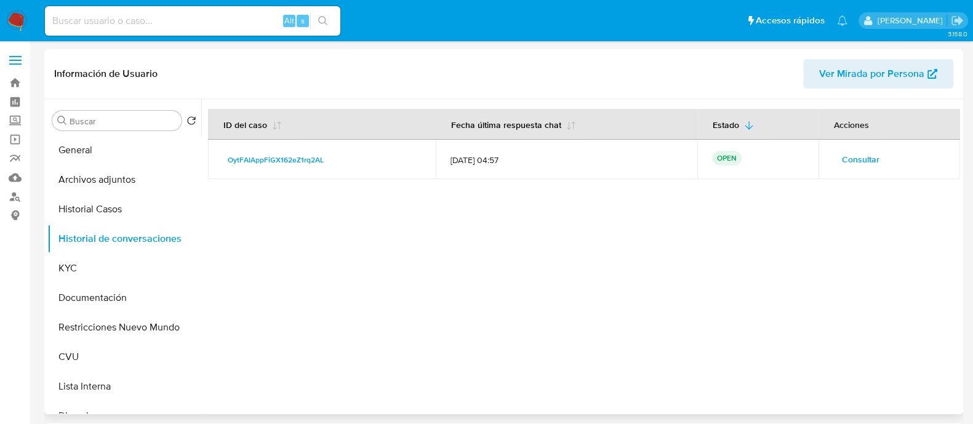
click at [853, 158] on span "Consultar" at bounding box center [861, 159] width 38 height 17
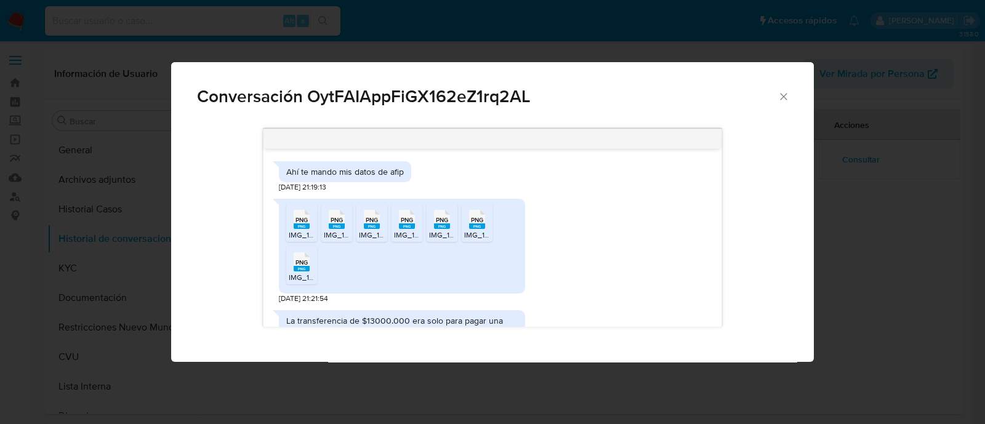
scroll to position [1487, 0]
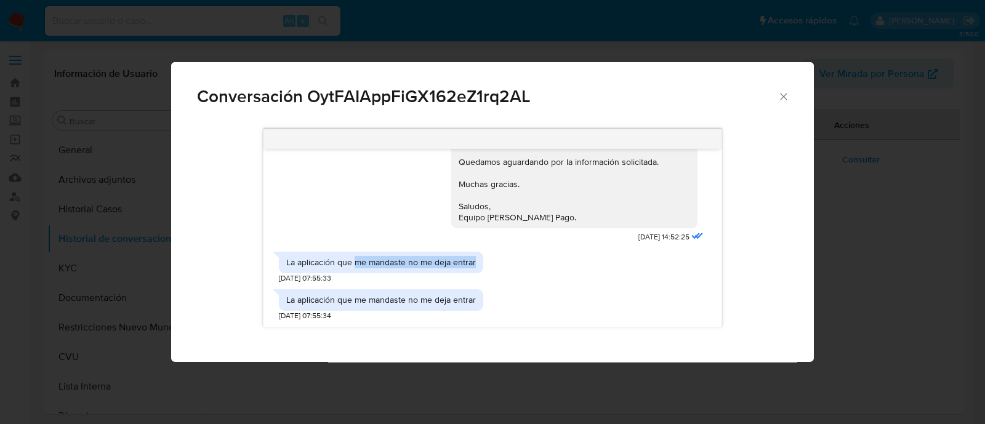
drag, startPoint x: 353, startPoint y: 267, endPoint x: 477, endPoint y: 263, distance: 123.8
click at [477, 263] on div "La aplicación que me mandaste no me deja entrar" at bounding box center [381, 262] width 204 height 21
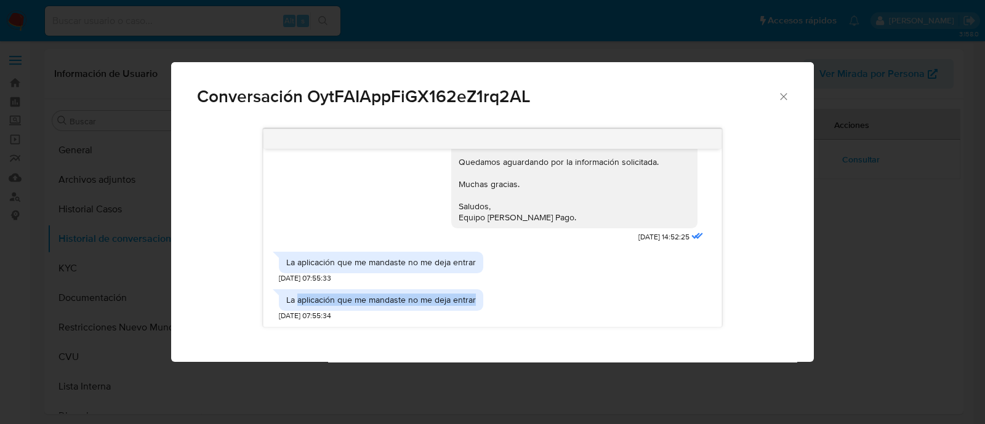
drag, startPoint x: 297, startPoint y: 299, endPoint x: 496, endPoint y: 297, distance: 198.9
click at [496, 297] on div "La aplicación que me mandaste no me deja entrar 10/09/2025 07:55:34" at bounding box center [492, 302] width 427 height 38
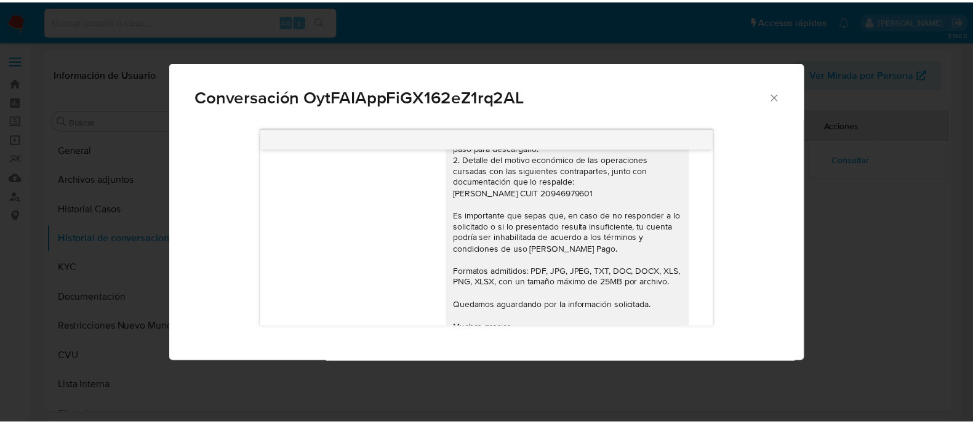
scroll to position [1257, 0]
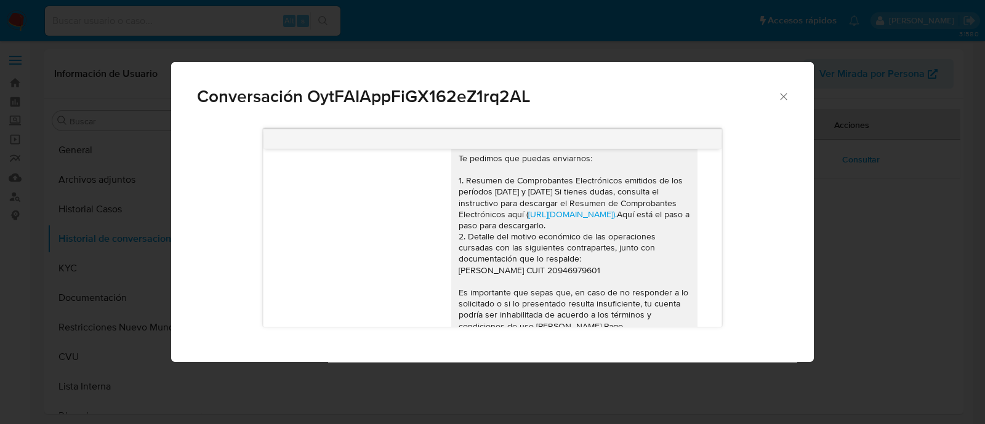
click at [447, 105] on span "Conversación OytFAIAppFiGX162eZ1rq2AL" at bounding box center [487, 96] width 581 height 17
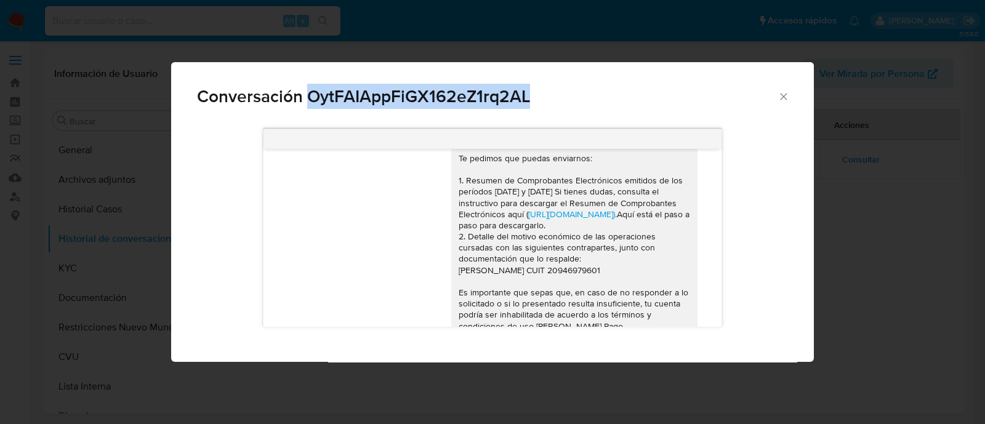
click at [447, 105] on span "Conversación OytFAIAppFiGX162eZ1rq2AL" at bounding box center [487, 96] width 581 height 17
copy span "OytFAIAppFiGX162eZ1rq2AL"
click at [784, 96] on icon "Cerrar" at bounding box center [783, 96] width 7 height 7
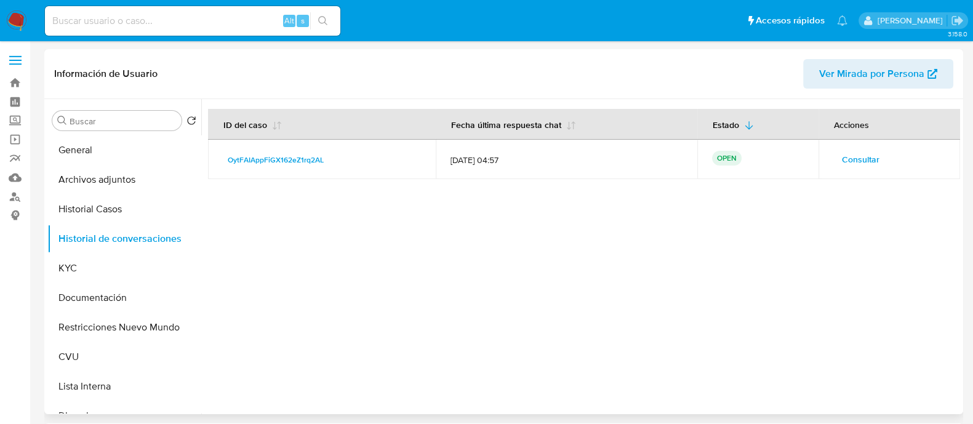
click at [568, 267] on div at bounding box center [580, 256] width 759 height 315
click at [110, 281] on button "KYC" at bounding box center [119, 269] width 144 height 30
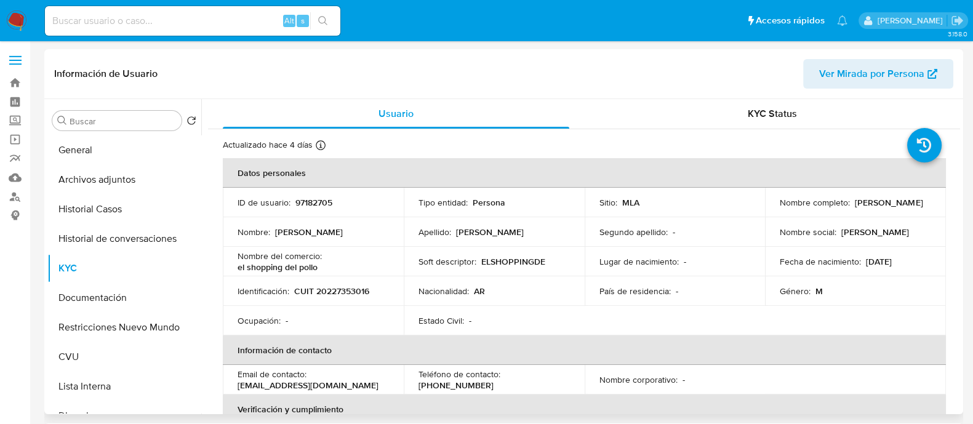
drag, startPoint x: 365, startPoint y: 387, endPoint x: 234, endPoint y: 390, distance: 131.2
click at [234, 390] on td "Email de contacto : javier_ferraro2006@hotmail.com" at bounding box center [313, 380] width 181 height 30
copy p "javier_ferraro2006@hotmail.com"
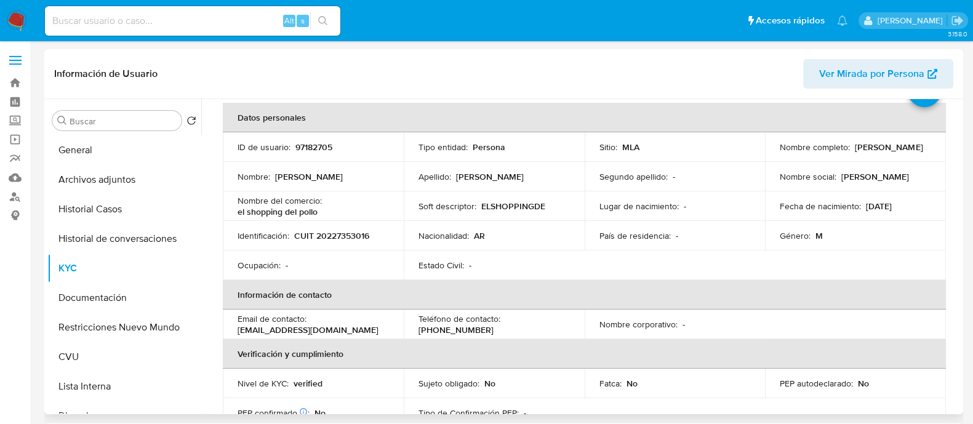
scroll to position [76, 0]
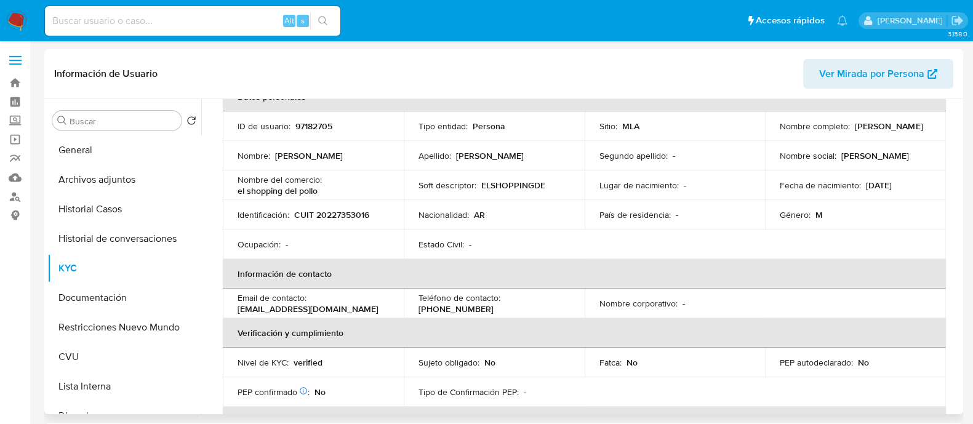
click at [305, 310] on p "javier_ferraro2006@hotmail.com" at bounding box center [308, 309] width 141 height 11
click at [361, 309] on p "javier_ferraro2006@hotmail.com" at bounding box center [308, 309] width 141 height 11
click at [369, 308] on div "Email de contacto : javier_ferraro2006@hotmail.com" at bounding box center [313, 303] width 151 height 22
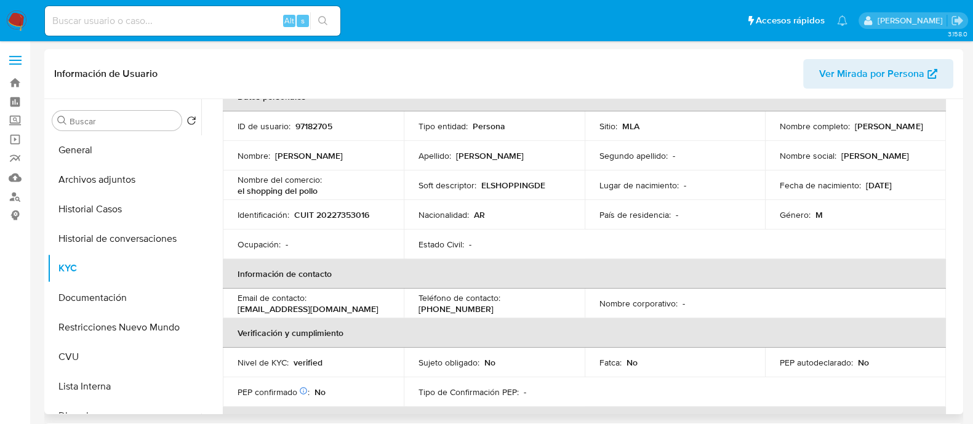
drag, startPoint x: 369, startPoint y: 308, endPoint x: 236, endPoint y: 313, distance: 133.1
click at [236, 313] on td "Email de contacto : javier_ferraro2006@hotmail.com" at bounding box center [313, 304] width 181 height 30
copy p "javier_ferraro2006@hotmail.com"
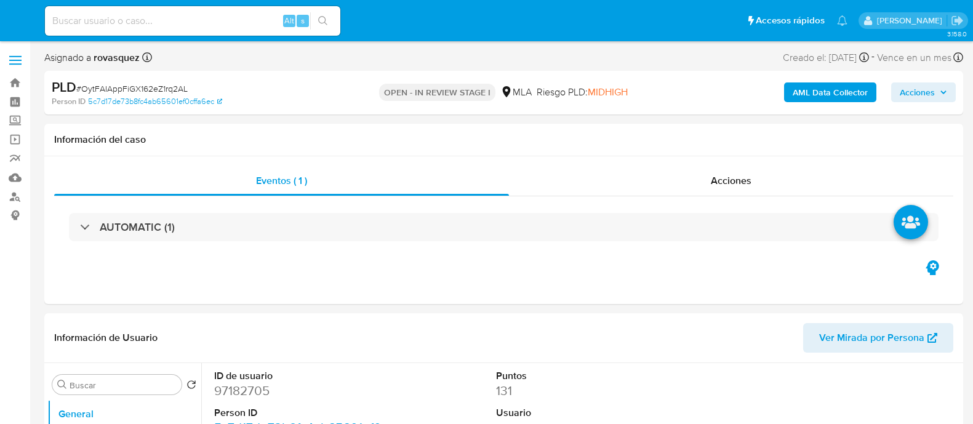
select select "10"
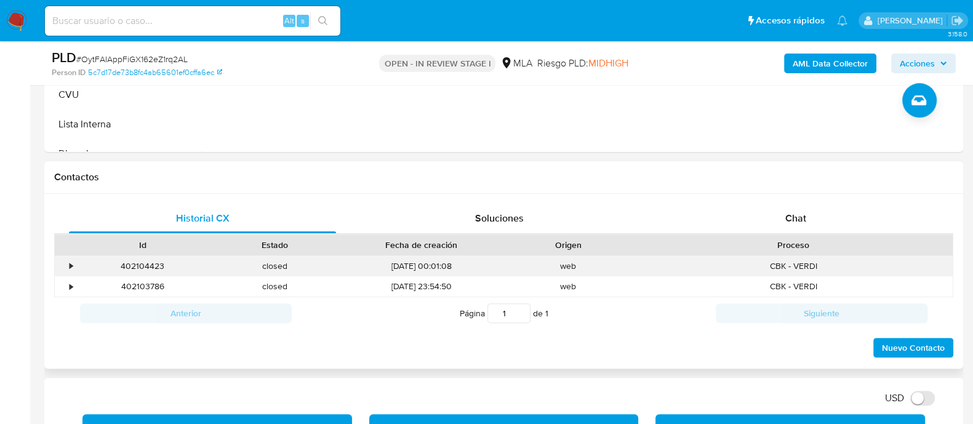
scroll to position [538, 0]
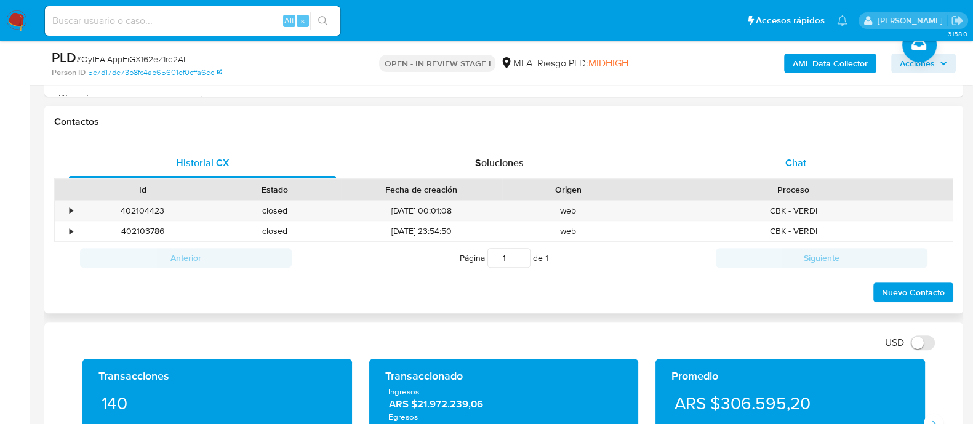
click at [802, 161] on span "Chat" at bounding box center [796, 163] width 21 height 14
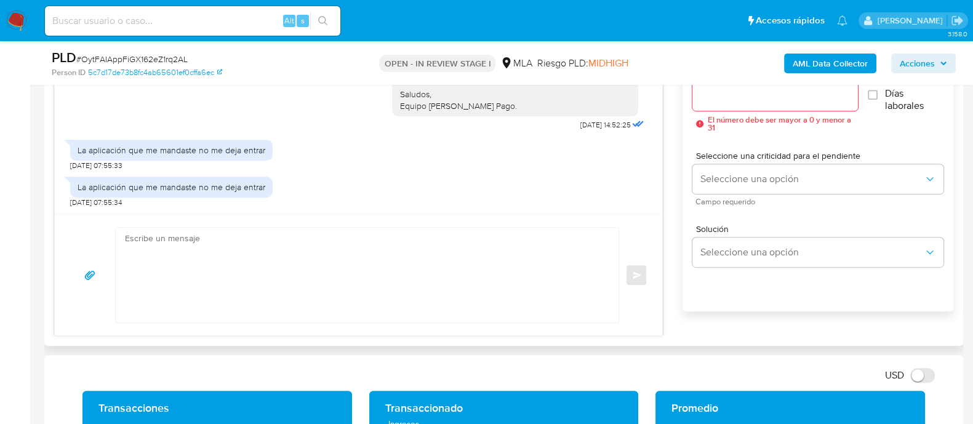
scroll to position [770, 0]
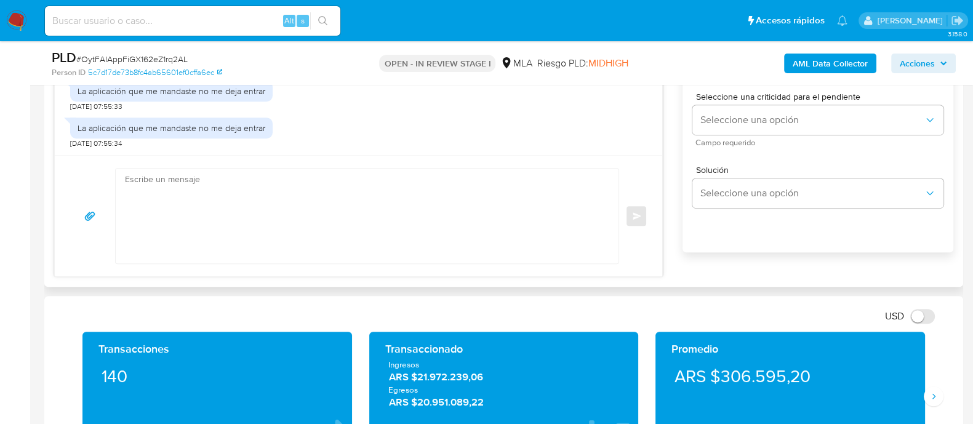
click at [228, 217] on textarea at bounding box center [364, 216] width 478 height 95
paste textarea "OytFAIAppFiGX162eZ1rq2AL"
type textarea "OytFAIAppFiGX162eZ1rq2AL"
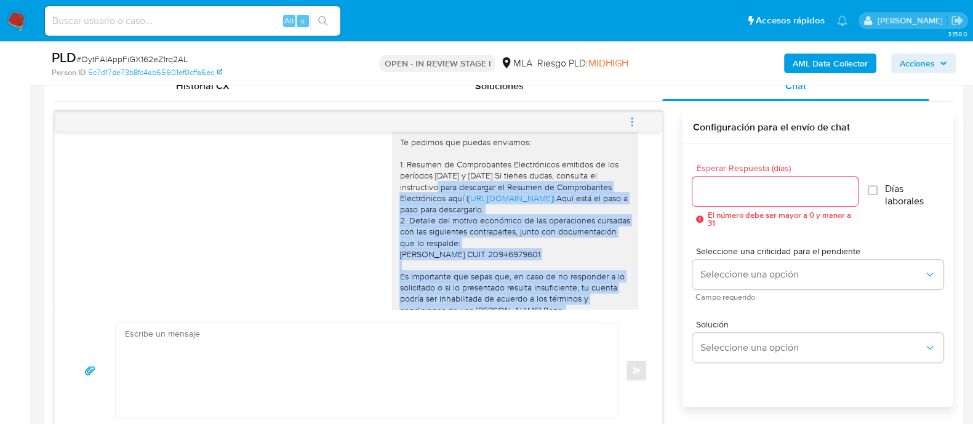
scroll to position [1099, 0]
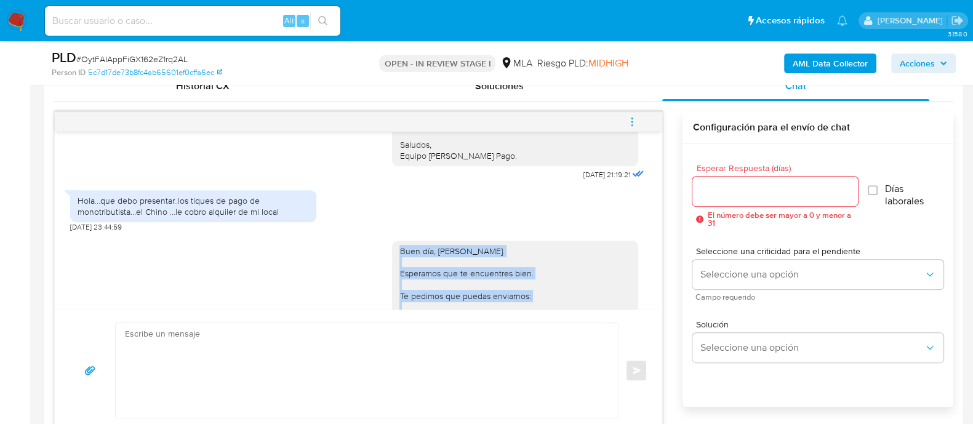
drag, startPoint x: 493, startPoint y: 201, endPoint x: 387, endPoint y: 264, distance: 123.1
click at [392, 264] on div "Buen día, Javier. Esperamos que te encuentres bien. Te pedimos que puedas envia…" at bounding box center [515, 414] width 246 height 346
copy div "Buen día, Javier. Esperamos que te encuentres bien. Te pedimos que puedas envia…"
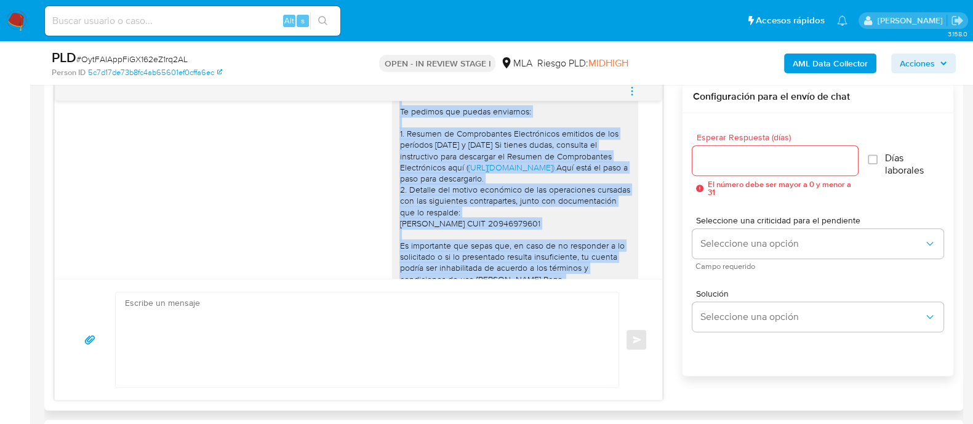
scroll to position [693, 0]
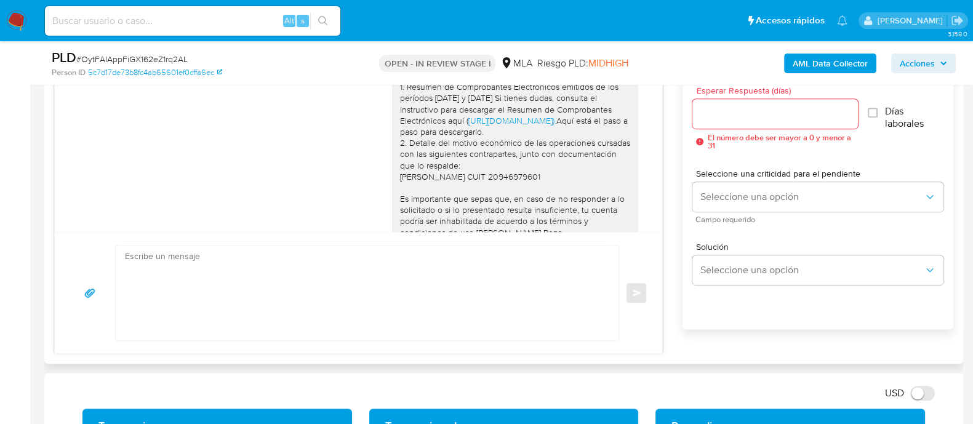
click at [190, 301] on textarea at bounding box center [364, 293] width 478 height 95
paste textarea "Buen día, Javier. Esperamos que te encuentres bien. Te pedimos que puedas envia…"
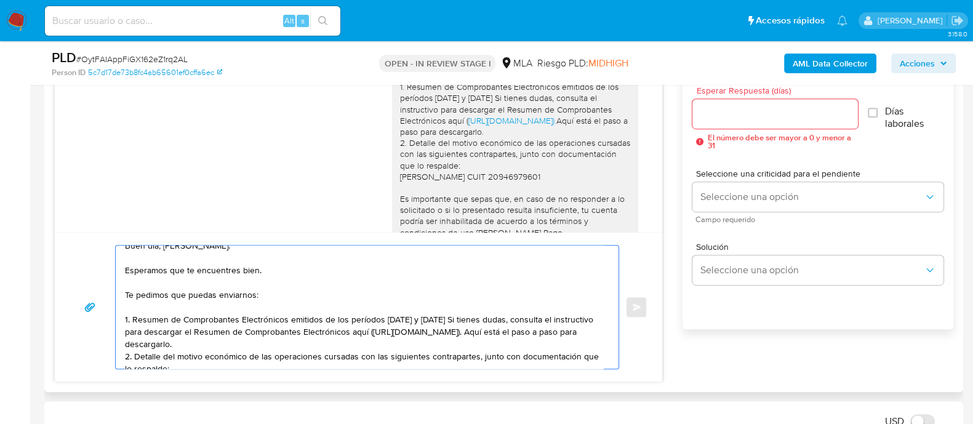
scroll to position [0, 0]
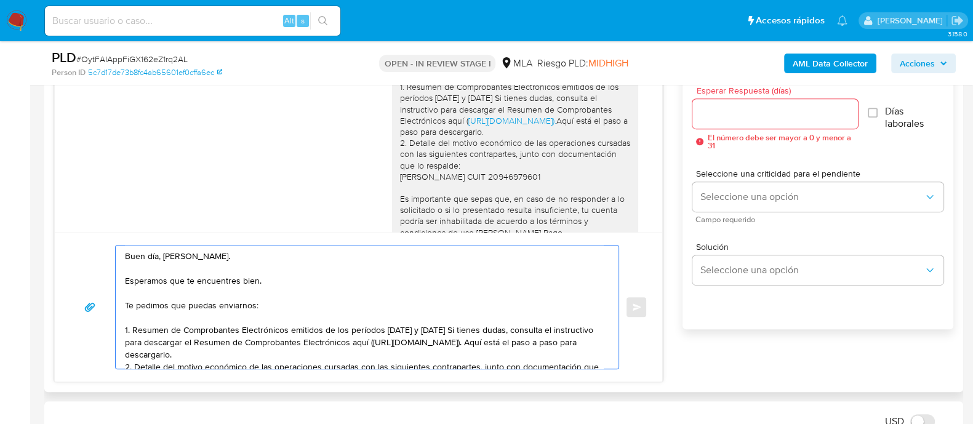
drag, startPoint x: 123, startPoint y: 256, endPoint x: 149, endPoint y: 264, distance: 27.5
click at [149, 264] on div "Buen día, Javier. Esperamos que te encuentres bien. Te pedimos que puedas envia…" at bounding box center [364, 307] width 497 height 123
click at [203, 283] on textarea "Buen día, Javier. Esperamos que te encuentres bien. Te pedimos que puedas envia…" at bounding box center [364, 307] width 478 height 123
click at [270, 283] on textarea "Buen día, Javier. Esperamos que te encuentres bien. Te pedimos que puedas envia…" at bounding box center [364, 307] width 478 height 123
paste textarea "javier_ferraro2006@hotmail.com"
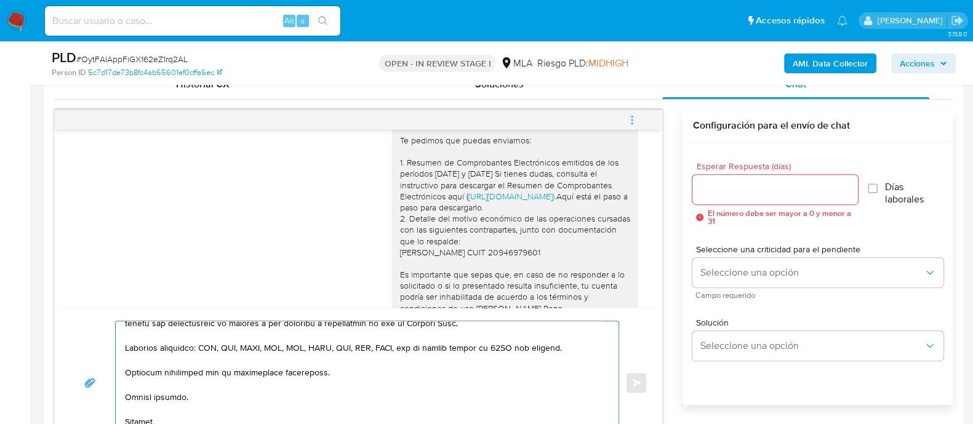
scroll to position [615, 0]
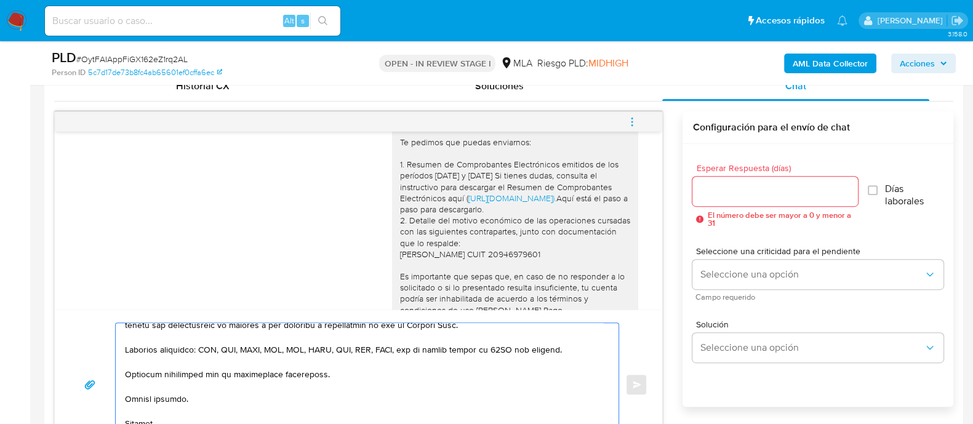
type textarea "Buen día, Javier. Esperamos que te encuentres bien. Acabamos de enviarte un cor…"
click at [722, 193] on input "Esperar Respuesta (días)" at bounding box center [775, 191] width 165 height 16
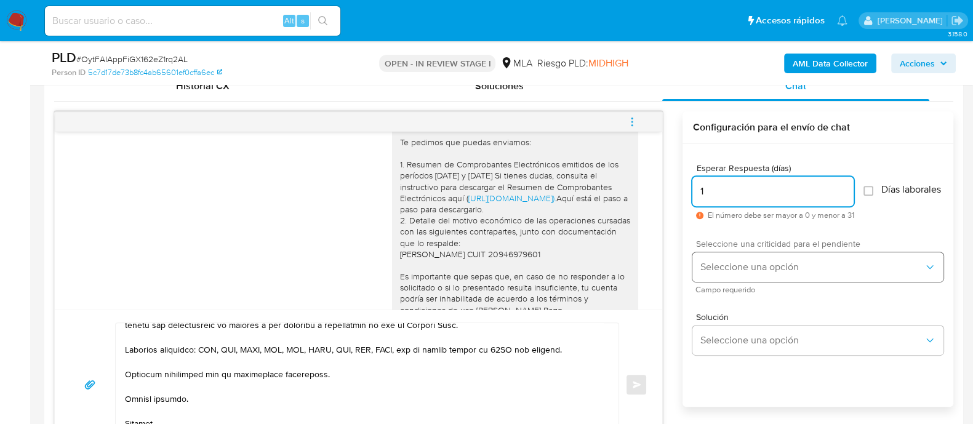
type input "1"
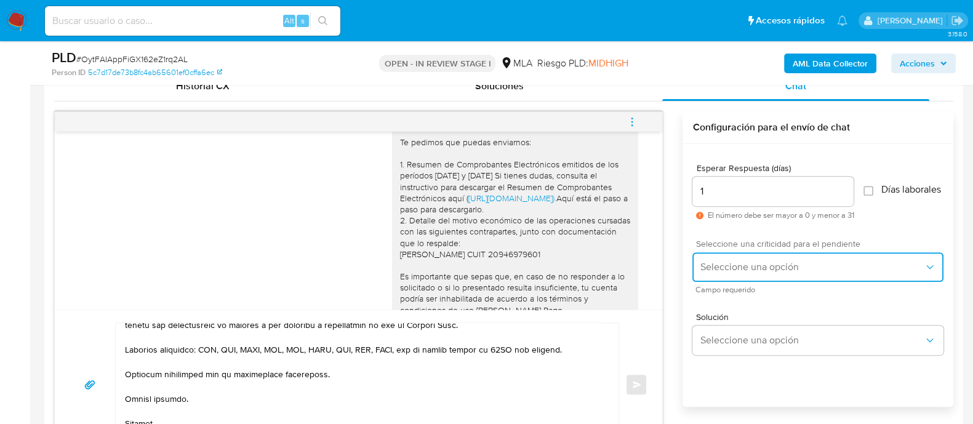
click at [726, 273] on span "Seleccione una opción" at bounding box center [812, 267] width 224 height 12
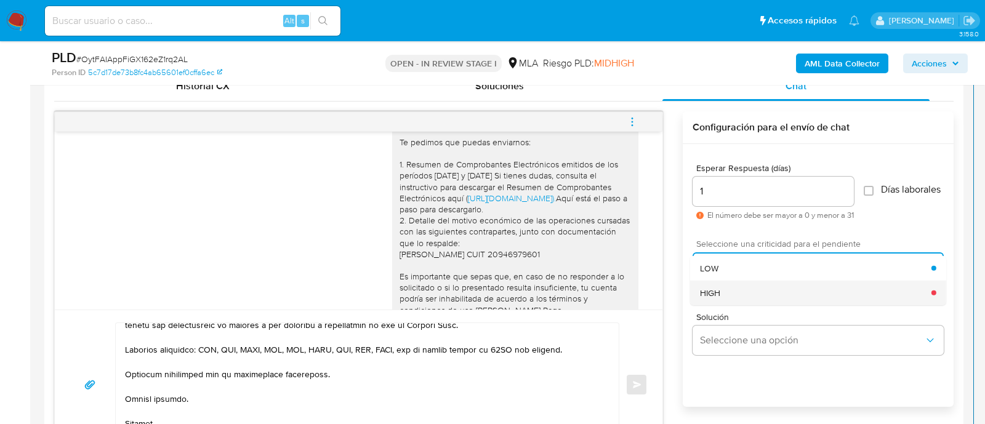
click at [724, 294] on div "HIGH" at bounding box center [815, 292] width 231 height 25
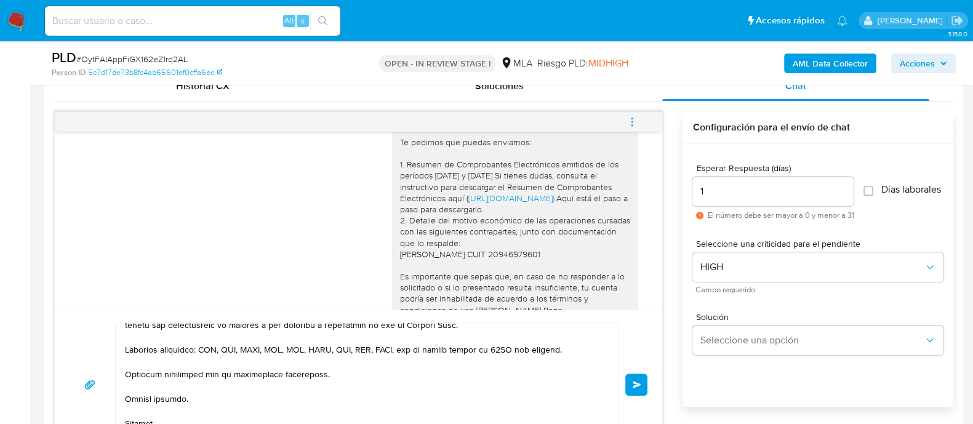
click at [642, 389] on button "Enviar" at bounding box center [637, 385] width 22 height 22
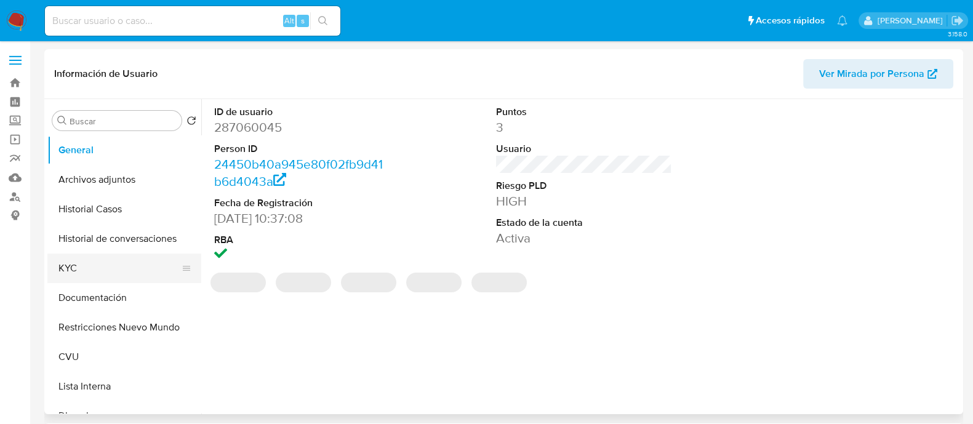
click at [99, 267] on button "KYC" at bounding box center [119, 269] width 144 height 30
select select "10"
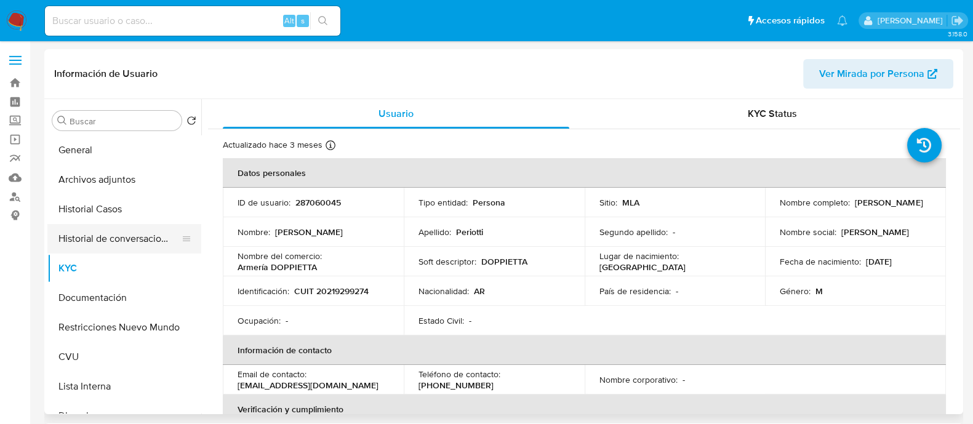
click at [135, 244] on button "Historial de conversaciones" at bounding box center [119, 239] width 144 height 30
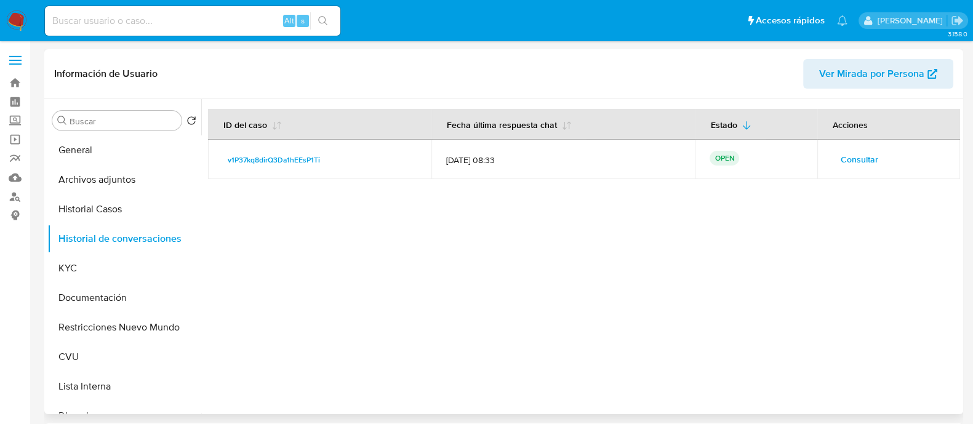
click at [847, 161] on span "Consultar" at bounding box center [860, 159] width 38 height 17
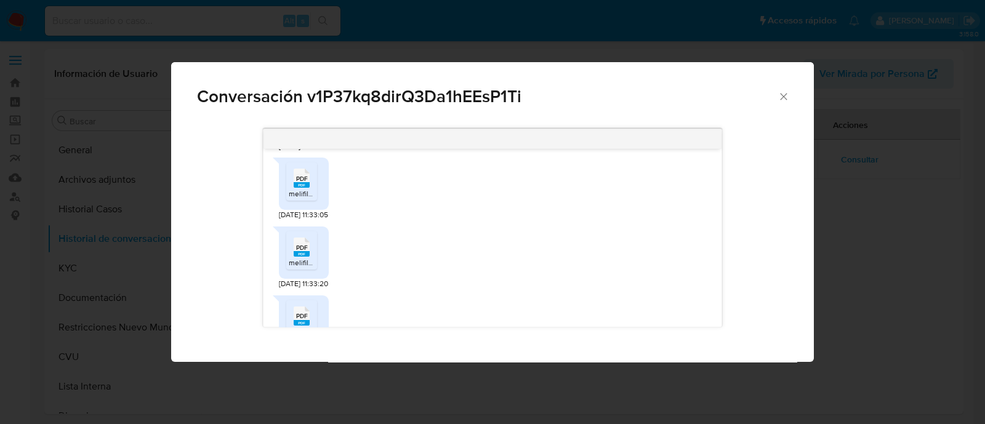
scroll to position [1462, 0]
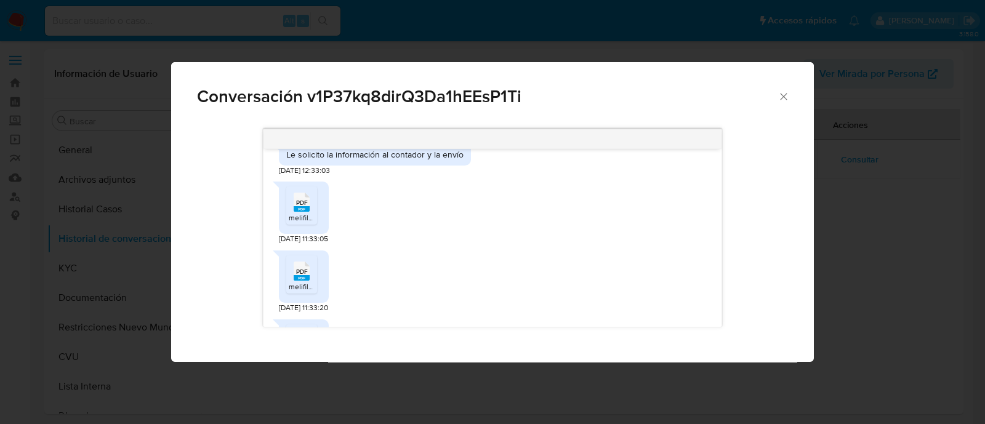
click at [299, 212] on rect "Comunicación" at bounding box center [302, 209] width 16 height 6
click at [302, 276] on span "PDF" at bounding box center [302, 272] width 12 height 8
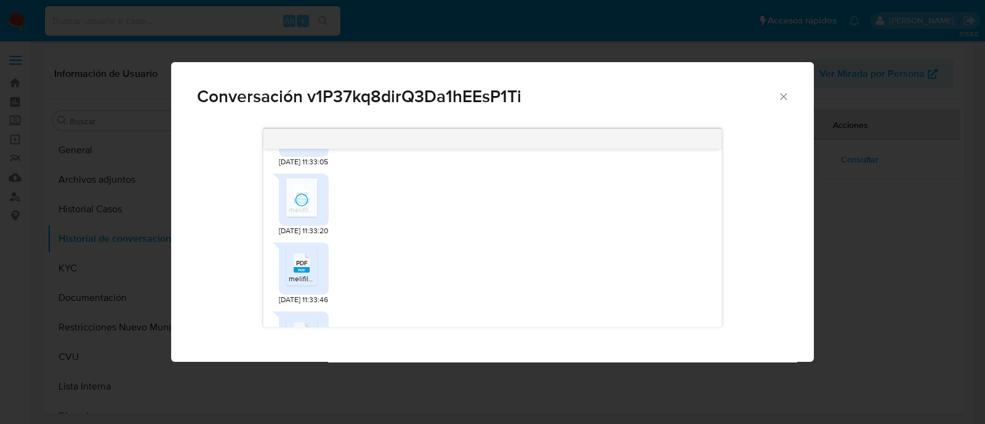
click at [299, 273] on rect "Comunicación" at bounding box center [302, 270] width 16 height 6
click at [300, 265] on rect "Comunicación" at bounding box center [302, 262] width 16 height 6
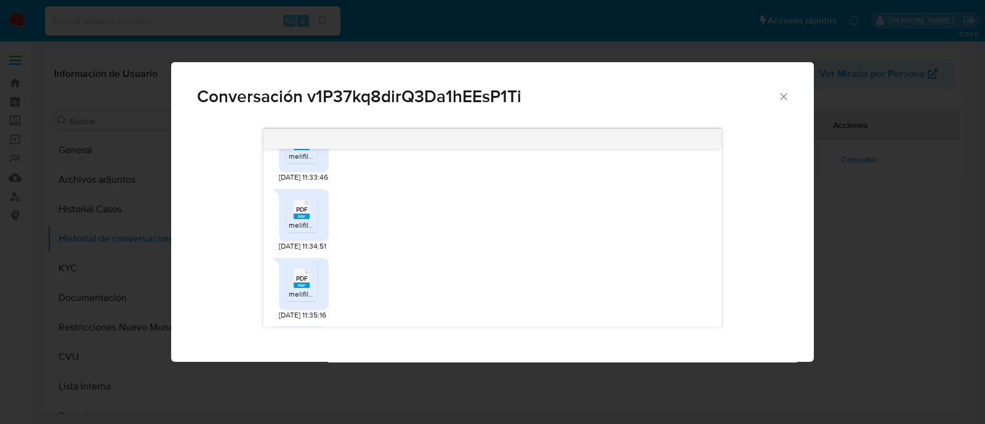
scroll to position [1693, 0]
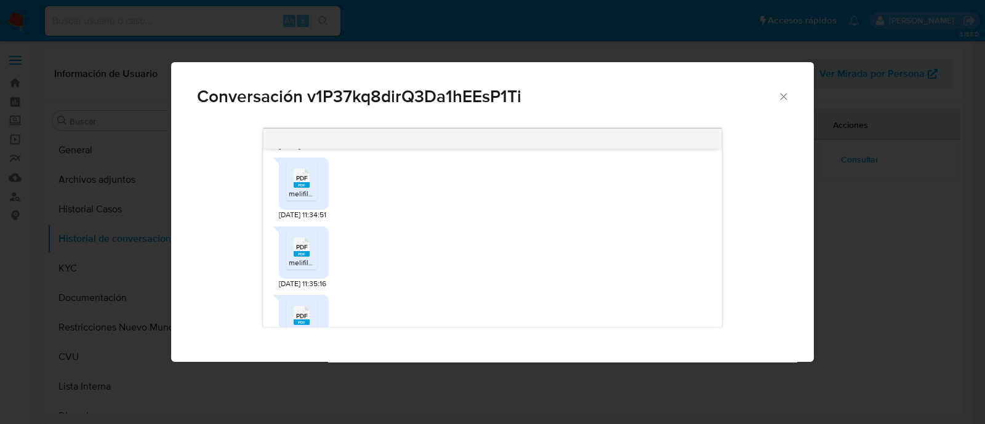
click at [299, 251] on span "PDF" at bounding box center [302, 247] width 12 height 8
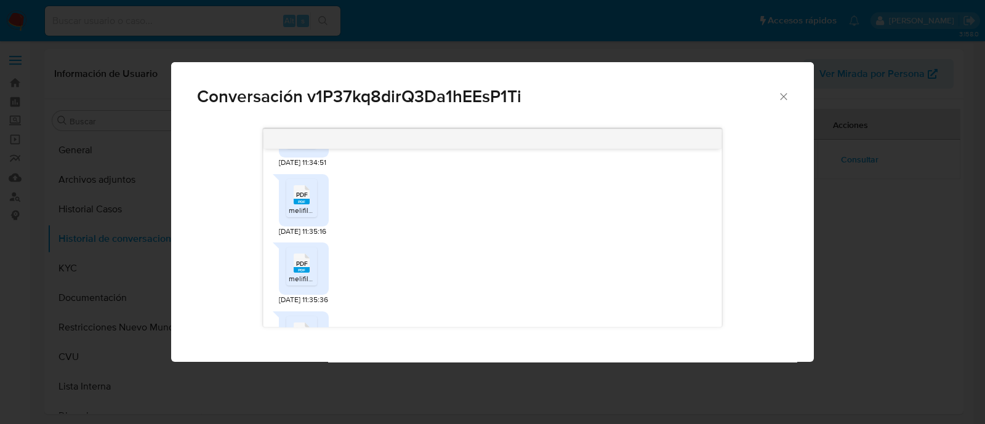
scroll to position [1770, 0]
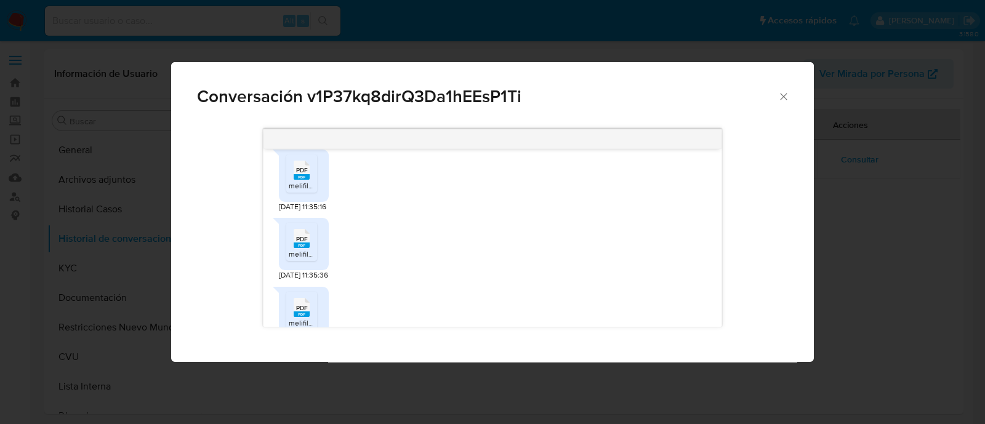
click at [299, 248] on rect "Comunicación" at bounding box center [302, 246] width 16 height 6
click at [301, 240] on rect "Comunicación" at bounding box center [302, 238] width 16 height 6
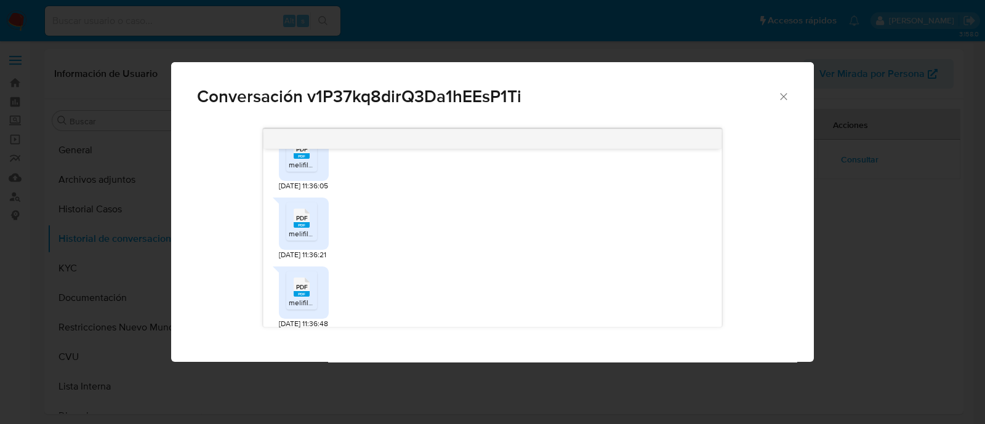
scroll to position [2000, 0]
click at [304, 150] on span "PDF" at bounding box center [302, 146] width 12 height 8
click at [302, 219] on span "PDF" at bounding box center [302, 215] width 12 height 8
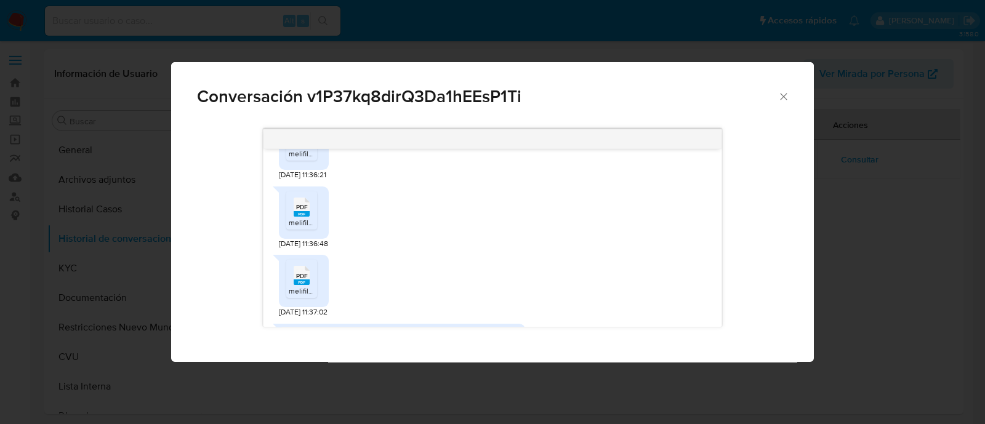
click at [303, 217] on rect "Comunicación" at bounding box center [302, 214] width 16 height 6
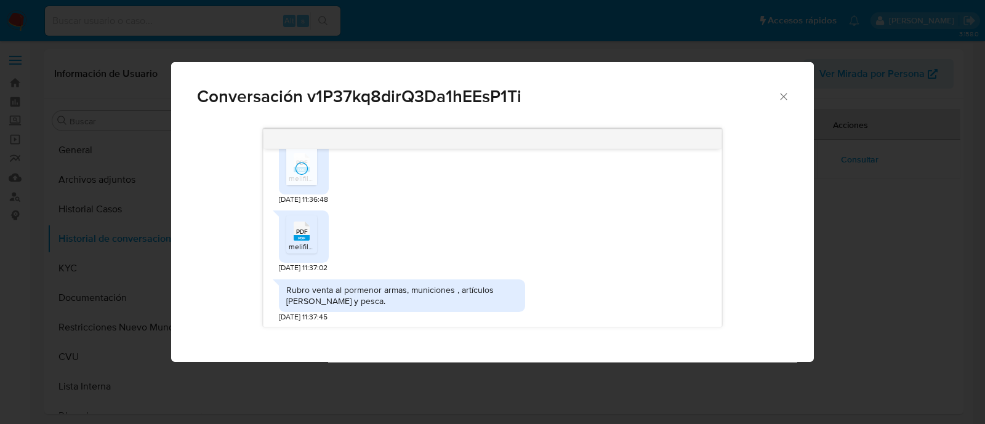
scroll to position [2144, 0]
click at [300, 234] on span "PDF" at bounding box center [302, 231] width 12 height 8
click at [406, 103] on span "Conversación v1P37kq8dirQ3Da1hEEsP1Ti" at bounding box center [487, 96] width 581 height 17
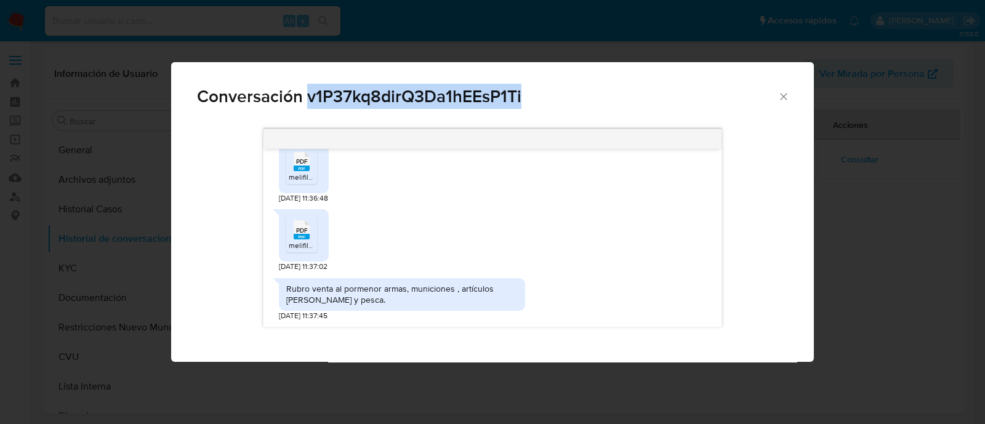
click at [406, 103] on span "Conversación v1P37kq8dirQ3Da1hEEsP1Ti" at bounding box center [487, 96] width 581 height 17
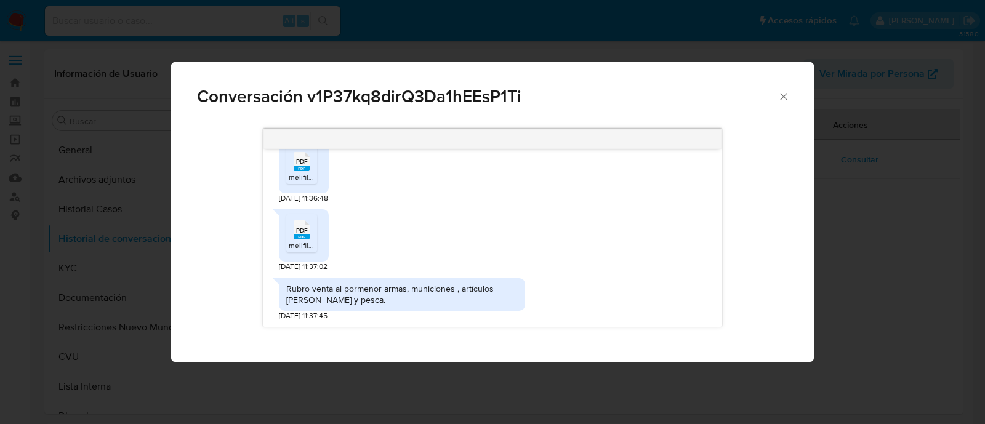
click at [419, 300] on div "Rubro venta al pormenor armas, municiones , artículos de caza y pesca." at bounding box center [401, 294] width 231 height 22
drag, startPoint x: 313, startPoint y: 289, endPoint x: 334, endPoint y: 300, distance: 24.0
click at [334, 300] on div "Rubro venta al pormenor armas, municiones , artículos de caza y pesca." at bounding box center [401, 294] width 231 height 22
copy div "venta al pormenor armas, municiones , artículos de caza y pesca"
click at [787, 99] on icon "Cerrar" at bounding box center [784, 97] width 12 height 12
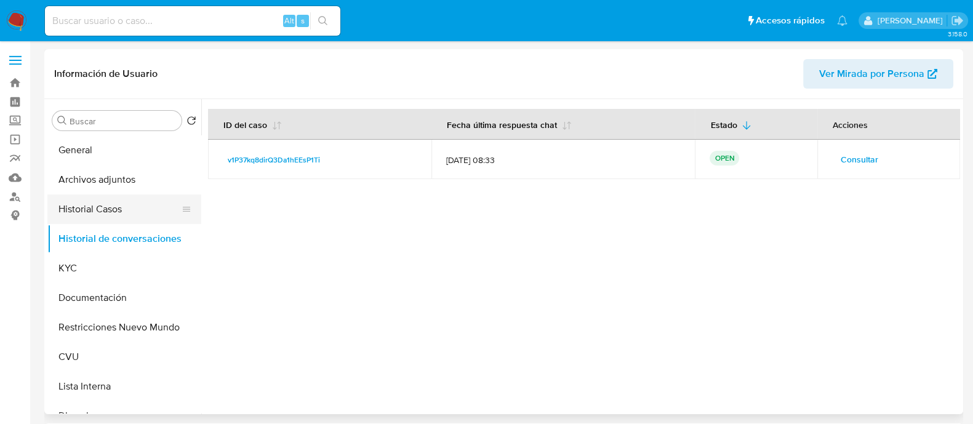
click at [111, 209] on button "Historial Casos" at bounding box center [119, 210] width 144 height 30
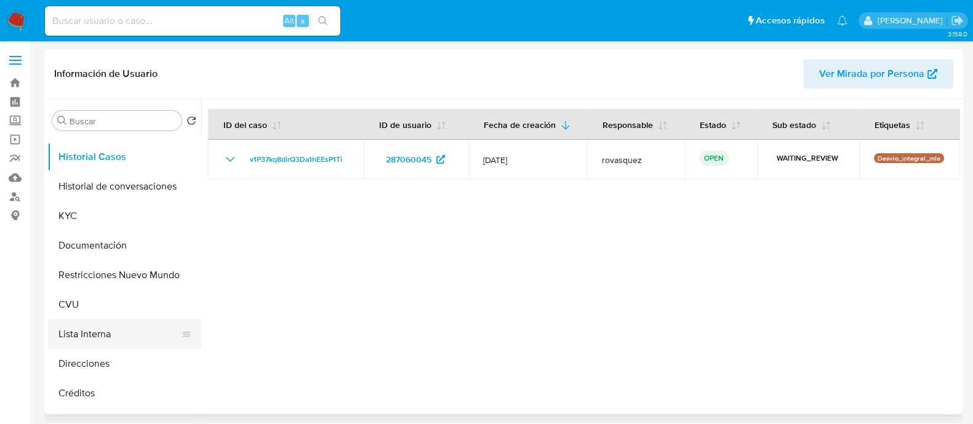
scroll to position [76, 0]
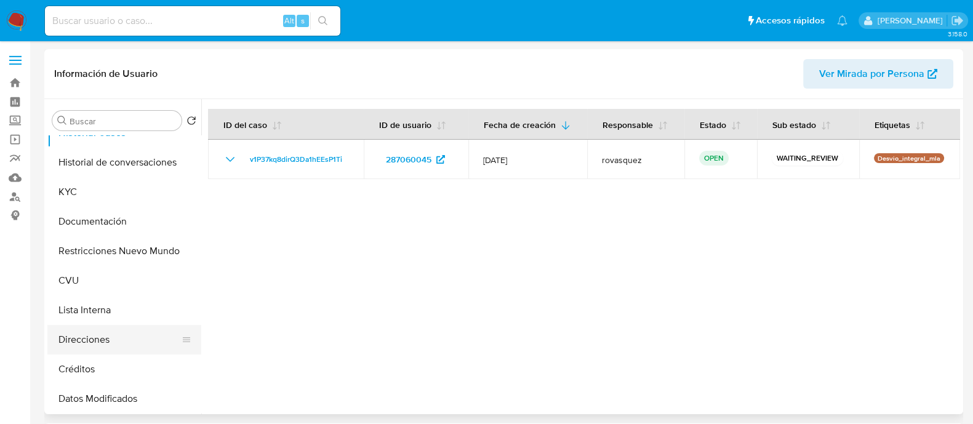
click at [114, 342] on button "Direcciones" at bounding box center [119, 340] width 144 height 30
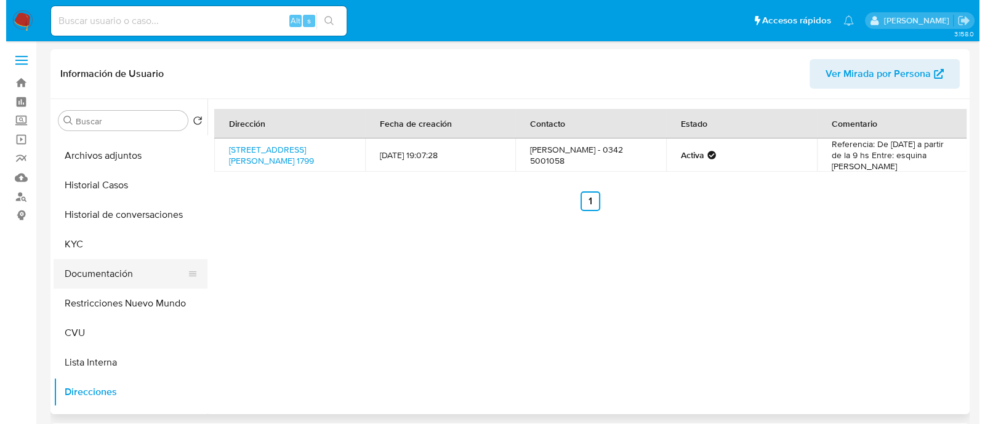
scroll to position [0, 0]
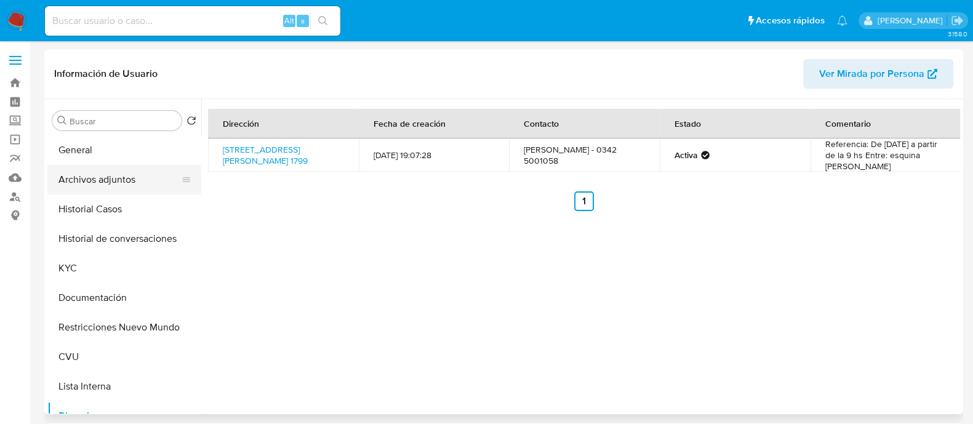
click at [99, 181] on button "Archivos adjuntos" at bounding box center [119, 180] width 144 height 30
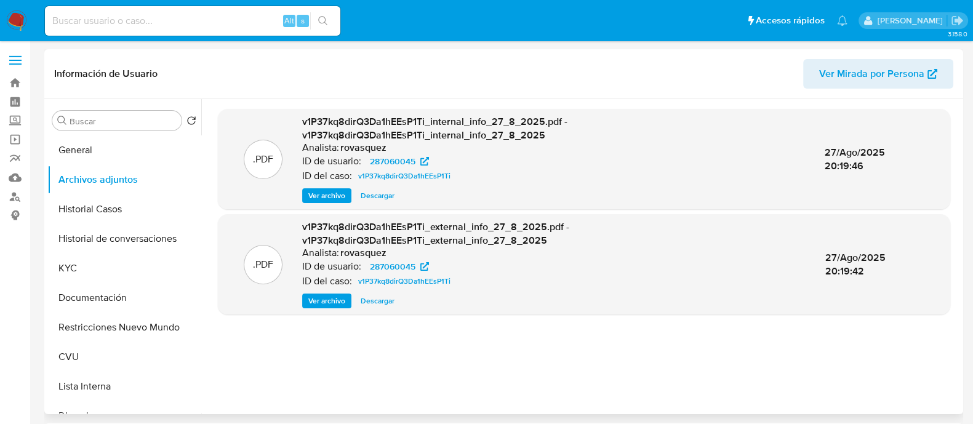
click at [341, 302] on span "Ver archivo" at bounding box center [326, 301] width 37 height 12
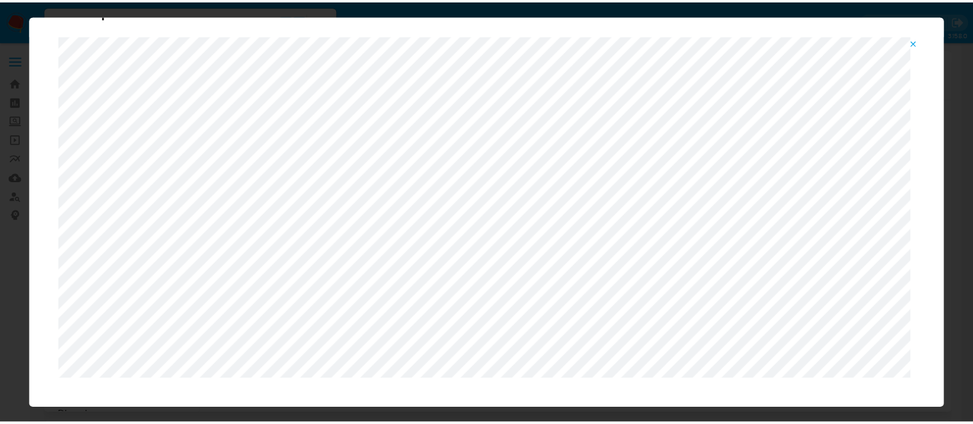
scroll to position [63, 0]
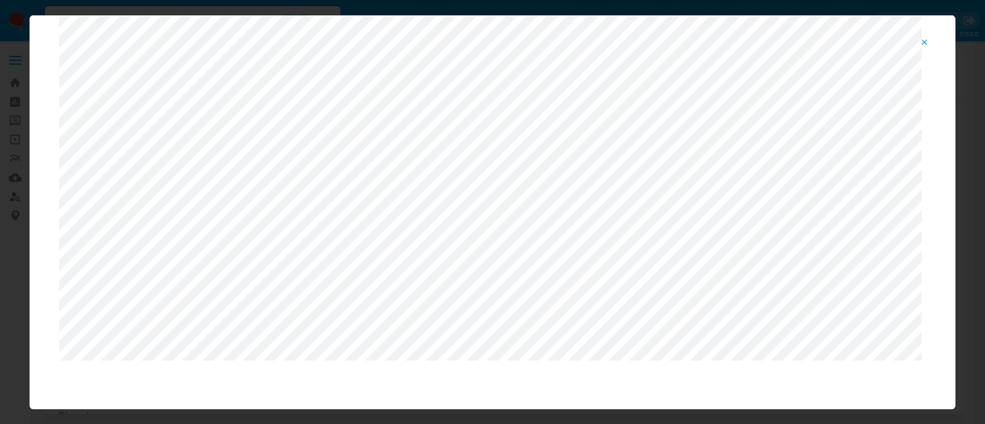
click at [930, 44] on icon "Attachment preview" at bounding box center [925, 43] width 10 height 10
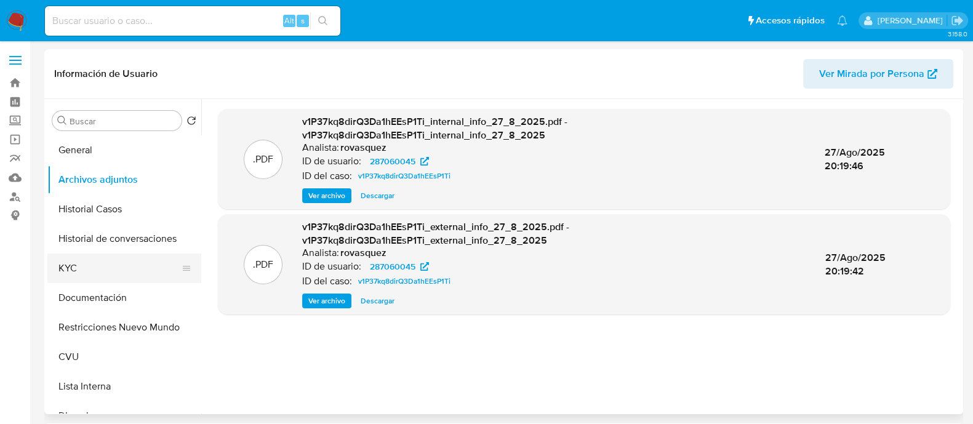
click at [93, 262] on button "KYC" at bounding box center [119, 269] width 144 height 30
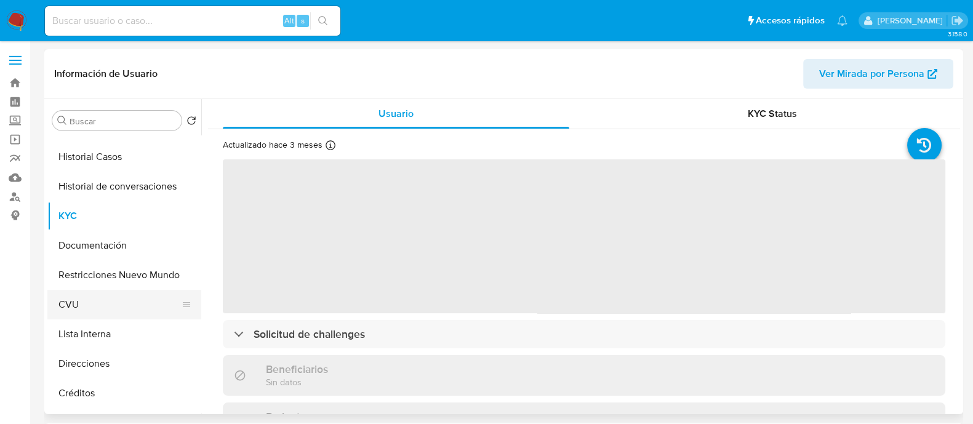
scroll to position [76, 0]
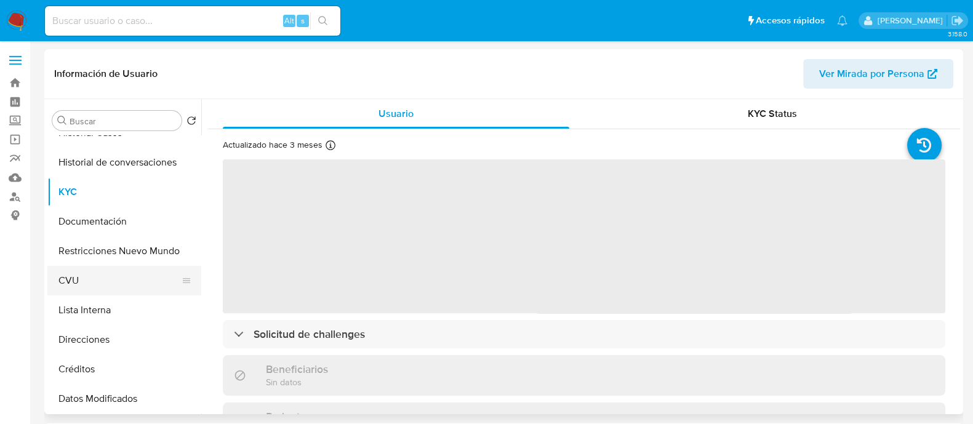
click at [120, 368] on button "Créditos" at bounding box center [124, 370] width 154 height 30
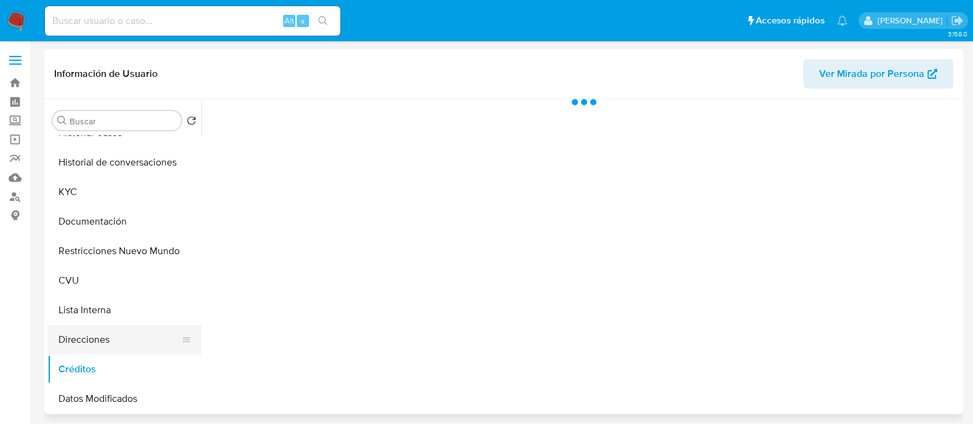
click at [123, 352] on button "Direcciones" at bounding box center [119, 340] width 144 height 30
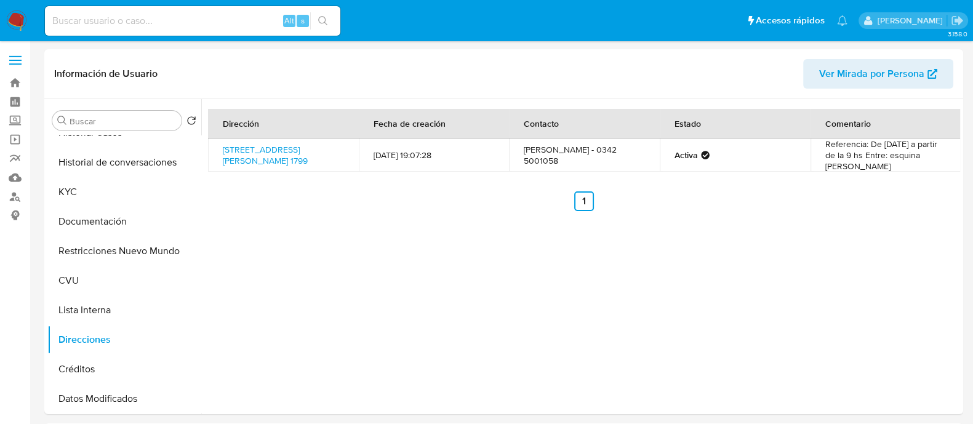
drag, startPoint x: 296, startPoint y: 166, endPoint x: 214, endPoint y: 147, distance: 83.3
click at [214, 147] on td "Calle Cruz Roja Argentina 1799, Santa Fe, Santa Fe, 3000, Argentina 1799" at bounding box center [283, 155] width 151 height 33
copy link "Calle Cruz Roja Argentina 1799, Santa Fe, Santa Fe, 3000, Argentina 1799"
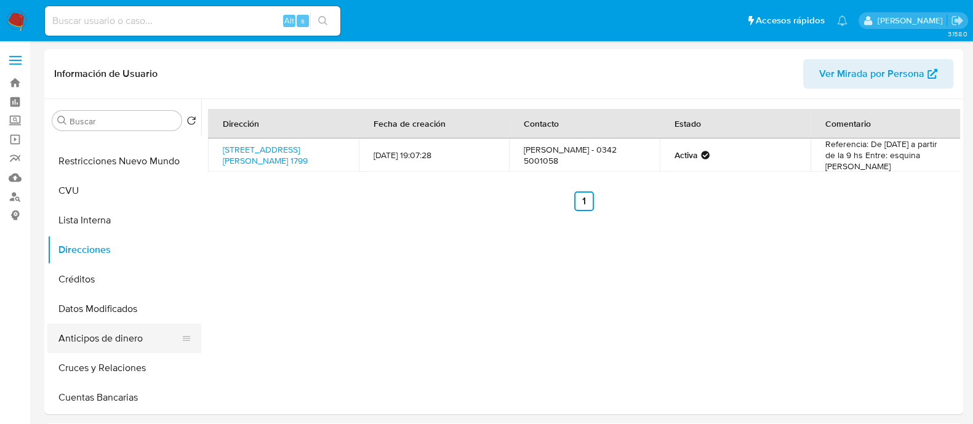
scroll to position [385, 0]
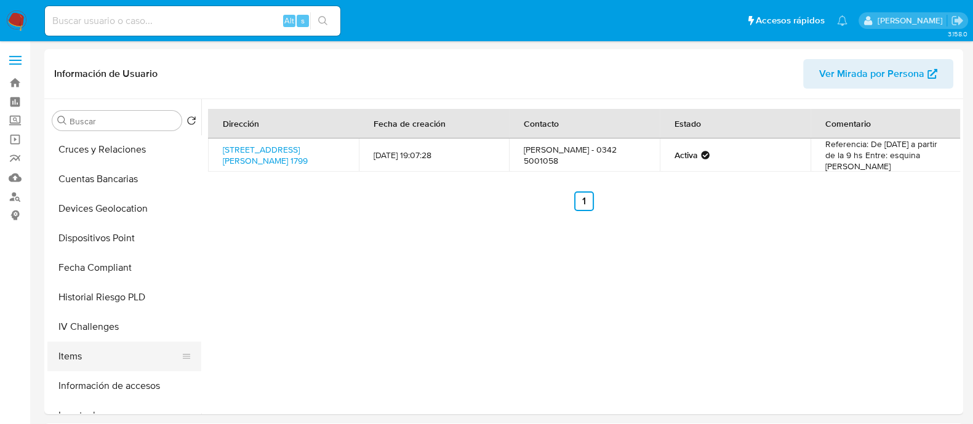
click at [97, 363] on button "Items" at bounding box center [119, 357] width 144 height 30
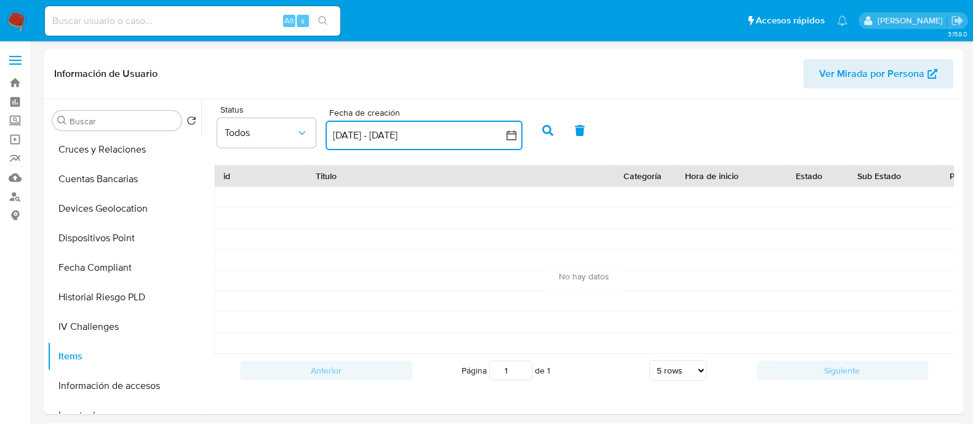
click at [447, 137] on button "11 ago 2025 - 10 sep 2025" at bounding box center [424, 136] width 197 height 30
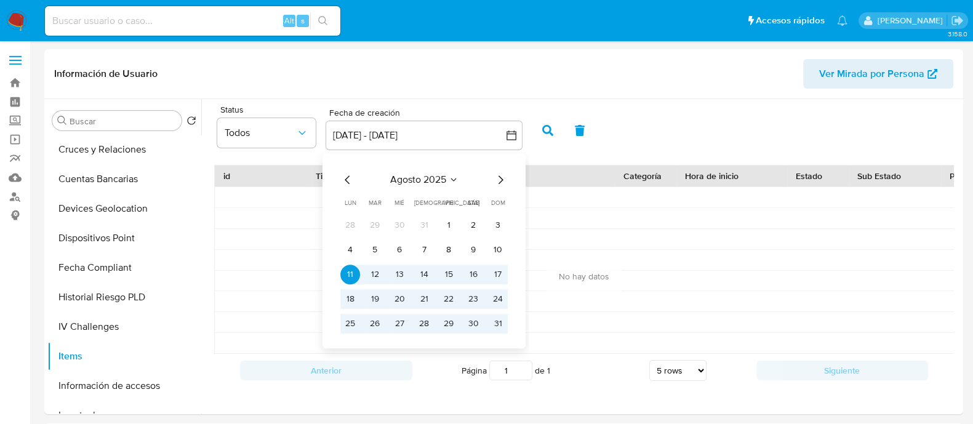
click at [351, 182] on icon "Mes anterior" at bounding box center [347, 179] width 15 height 15
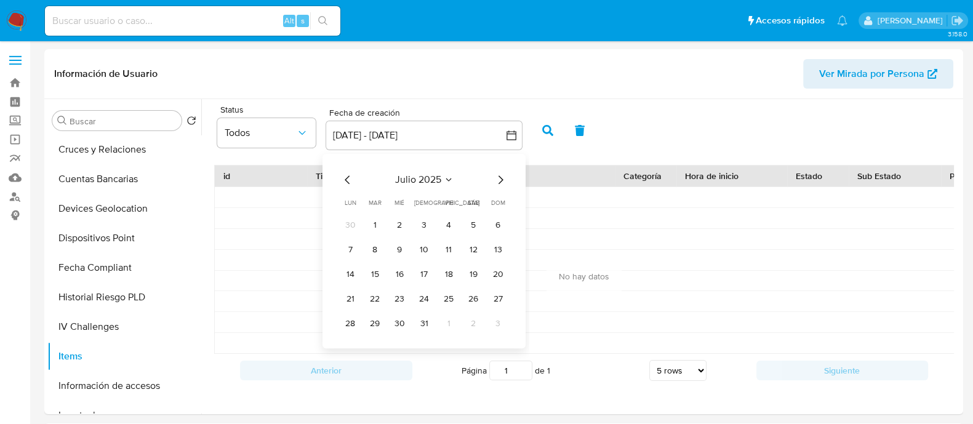
click at [351, 182] on icon "Mes anterior" at bounding box center [347, 179] width 15 height 15
click at [474, 228] on button "1" at bounding box center [474, 225] width 20 height 20
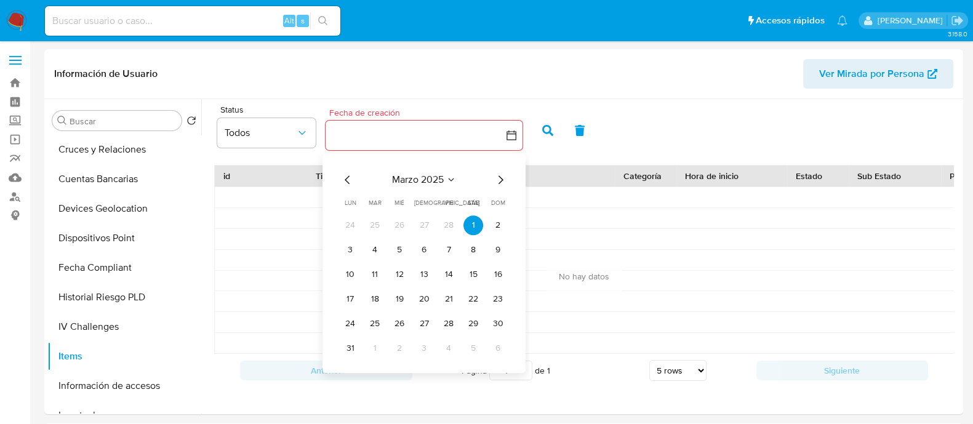
click at [504, 180] on icon "Mes siguiente" at bounding box center [500, 179] width 15 height 15
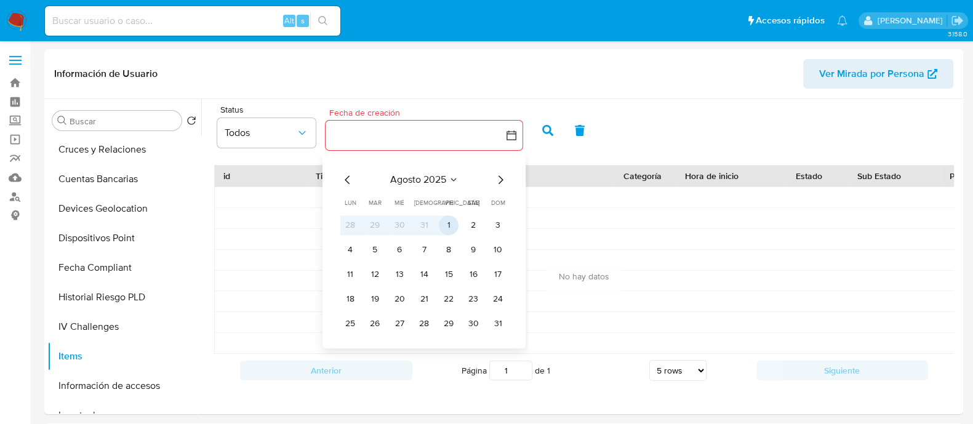
click at [445, 226] on button "1" at bounding box center [449, 225] width 20 height 20
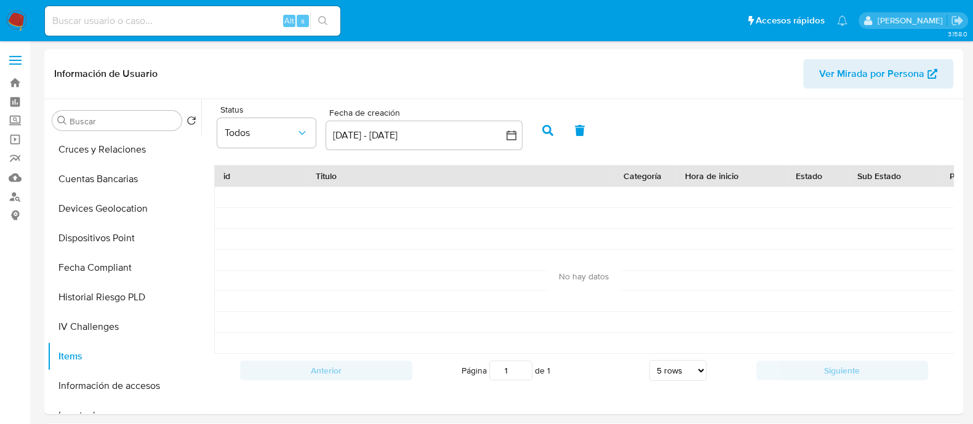
click at [543, 129] on icon "button" at bounding box center [547, 130] width 11 height 11
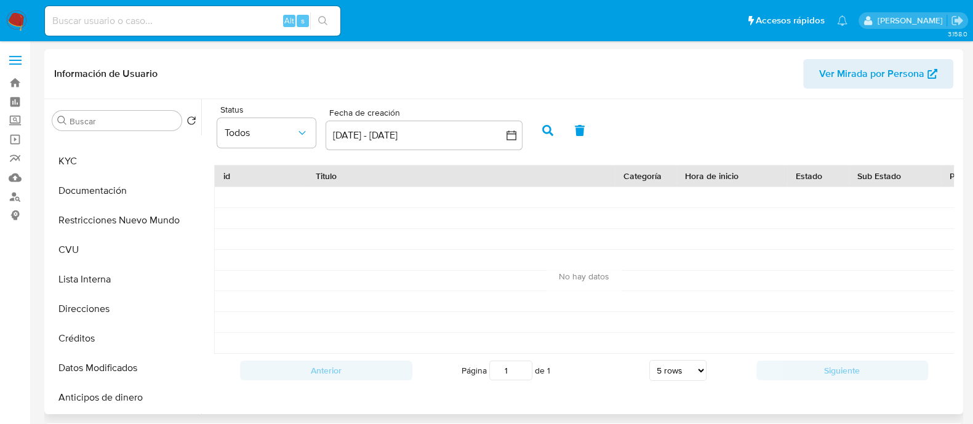
scroll to position [0, 0]
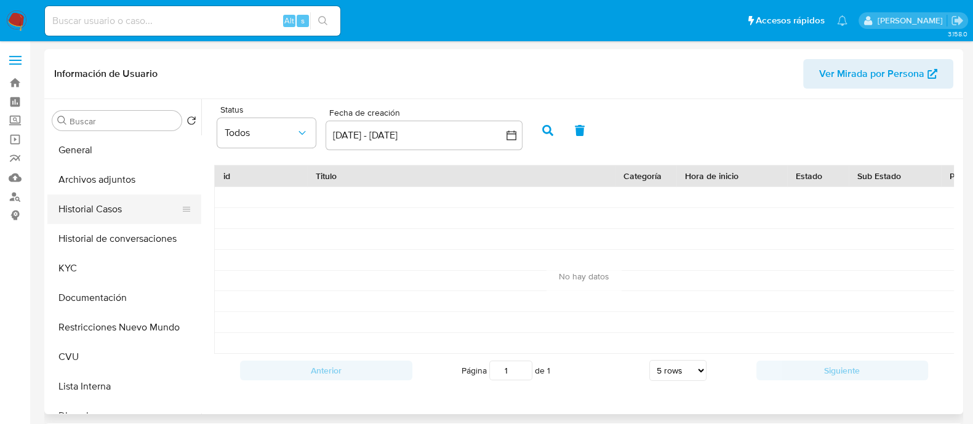
click at [114, 210] on button "Historial Casos" at bounding box center [119, 210] width 144 height 30
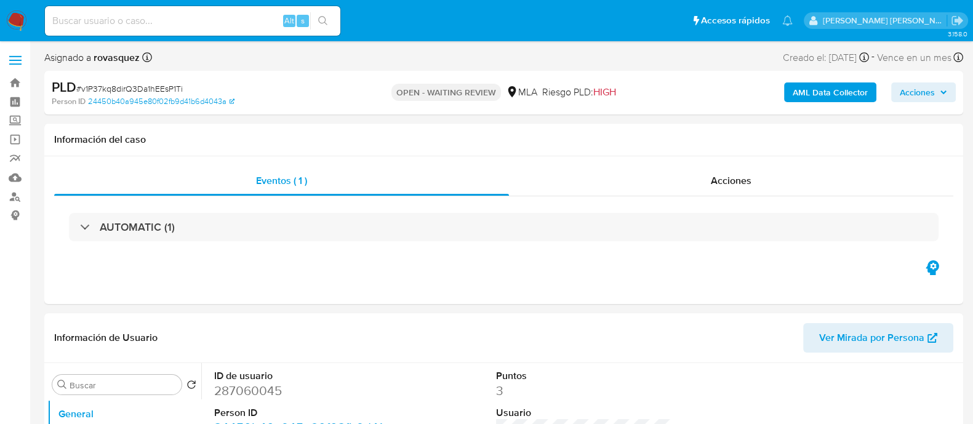
select select "10"
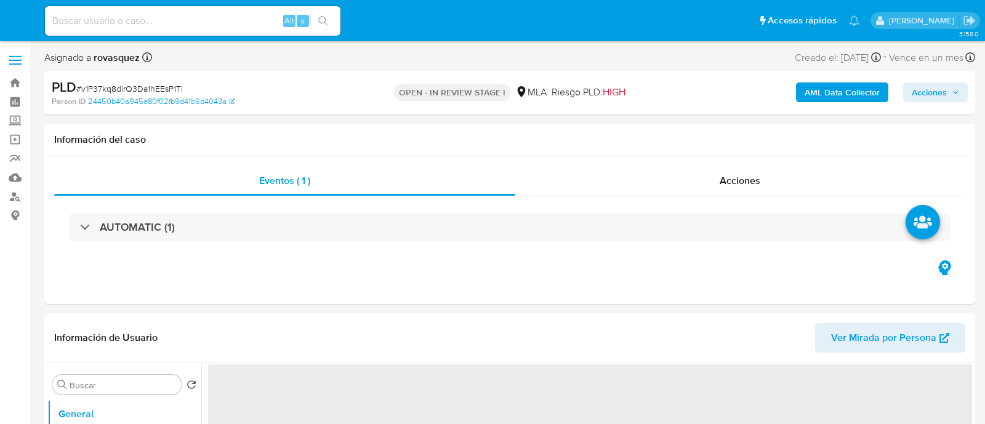
select select "10"
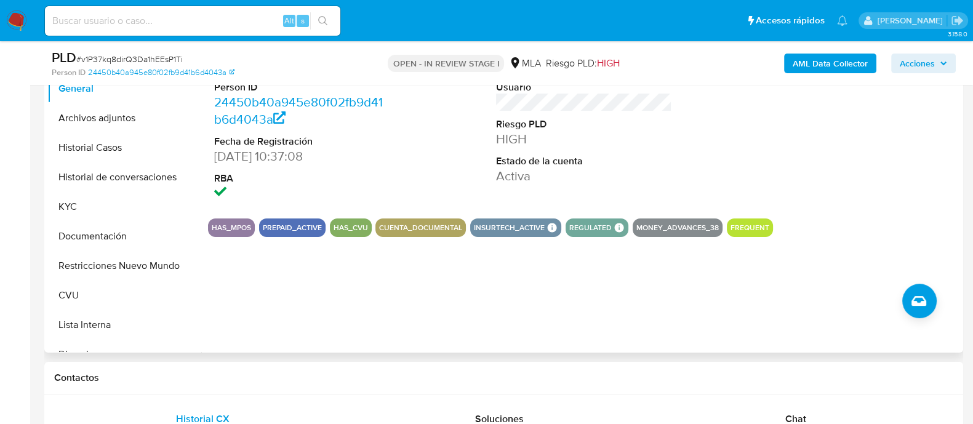
scroll to position [462, 0]
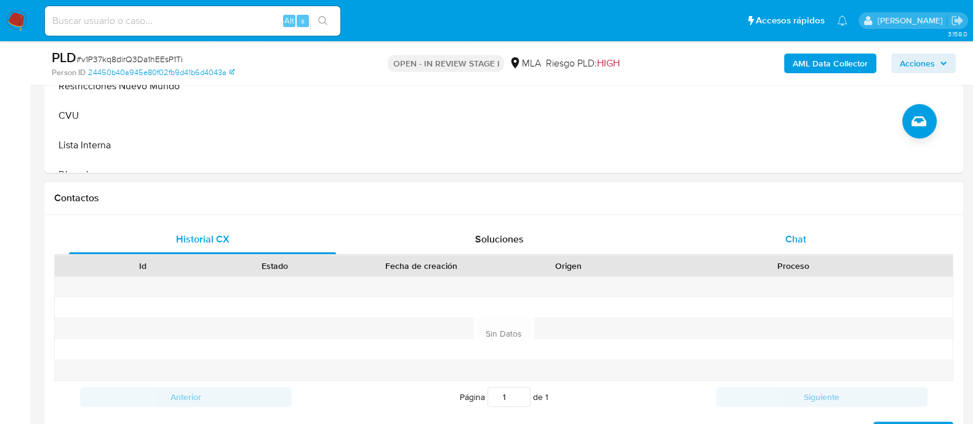
click at [798, 232] on span "Chat" at bounding box center [796, 239] width 21 height 14
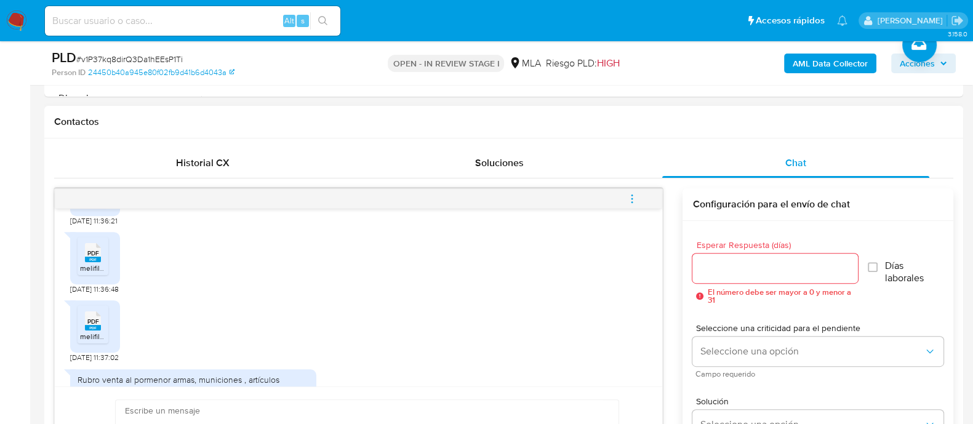
scroll to position [2138, 0]
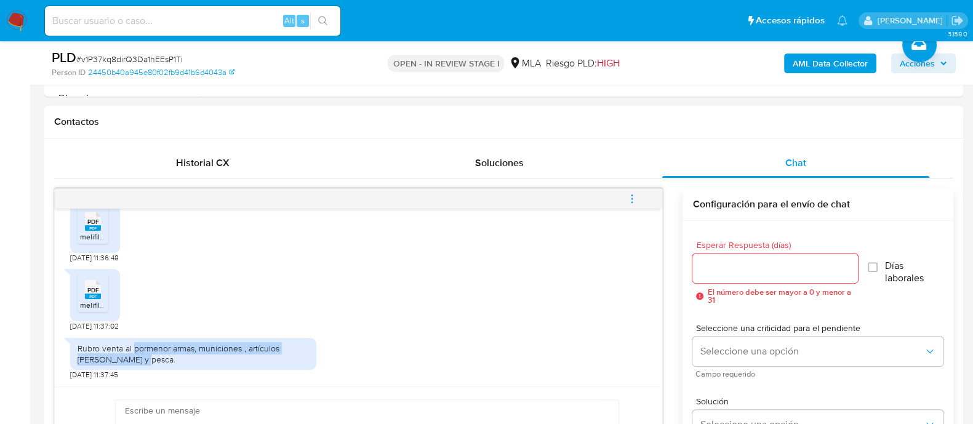
drag, startPoint x: 132, startPoint y: 346, endPoint x: 166, endPoint y: 363, distance: 37.7
click at [166, 363] on div "Rubro venta al pormenor armas, municiones , artículos de caza y pesca." at bounding box center [193, 354] width 231 height 22
copy div "pormenor armas, municiones , artículos de caza y pesca."
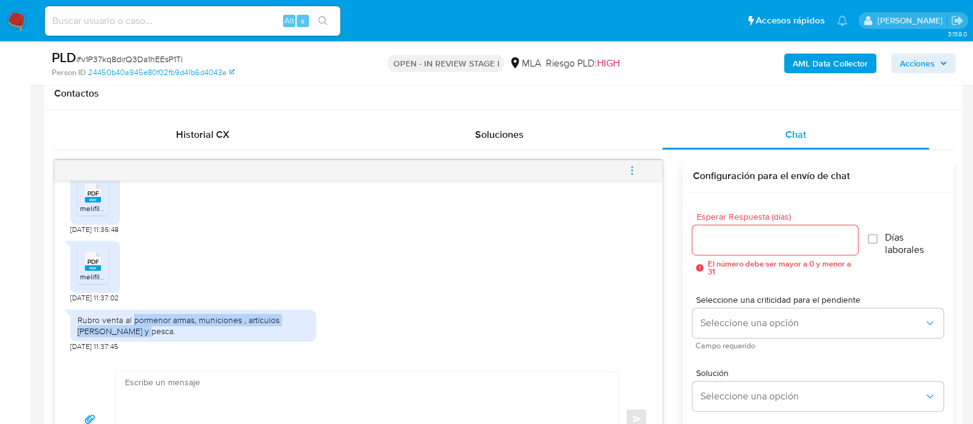
scroll to position [693, 0]
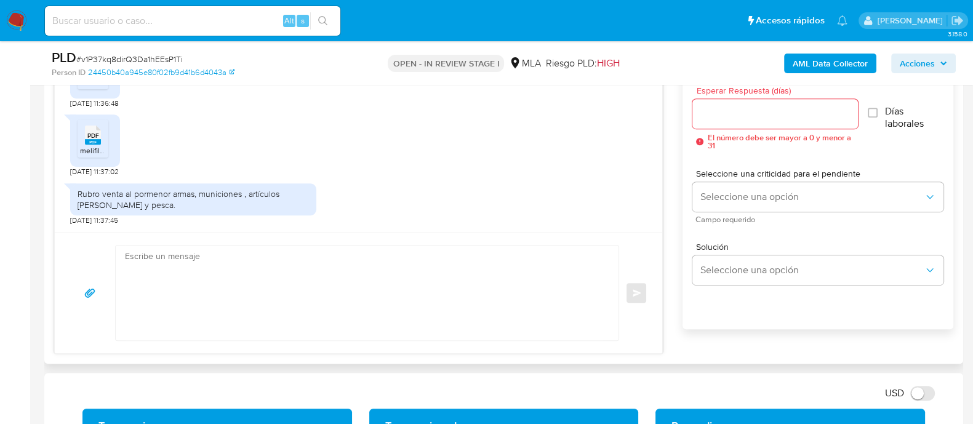
click at [224, 286] on textarea at bounding box center [364, 293] width 478 height 95
paste textarea "Hola, ¡Muchas gracias por tu respuesta! Confirmamos la recepción de la document…"
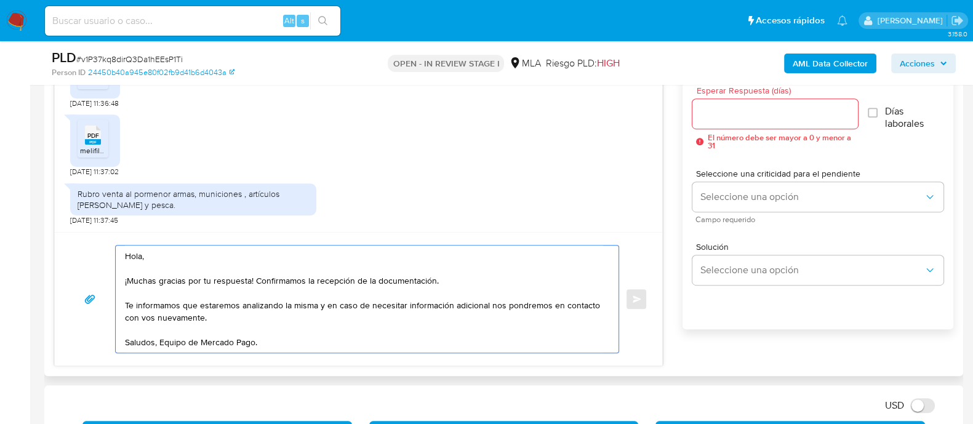
click at [160, 345] on textarea "Hola, ¡Muchas gracias por tu respuesta! Confirmamos la recepción de la document…" at bounding box center [364, 299] width 478 height 107
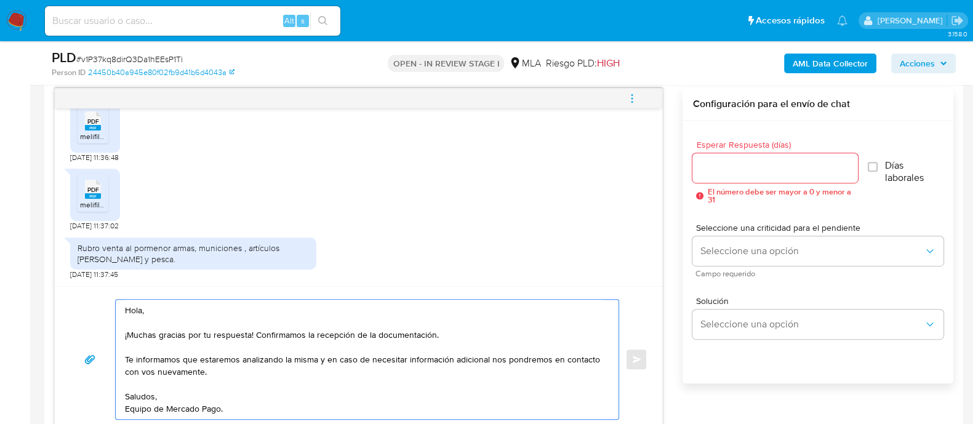
scroll to position [615, 0]
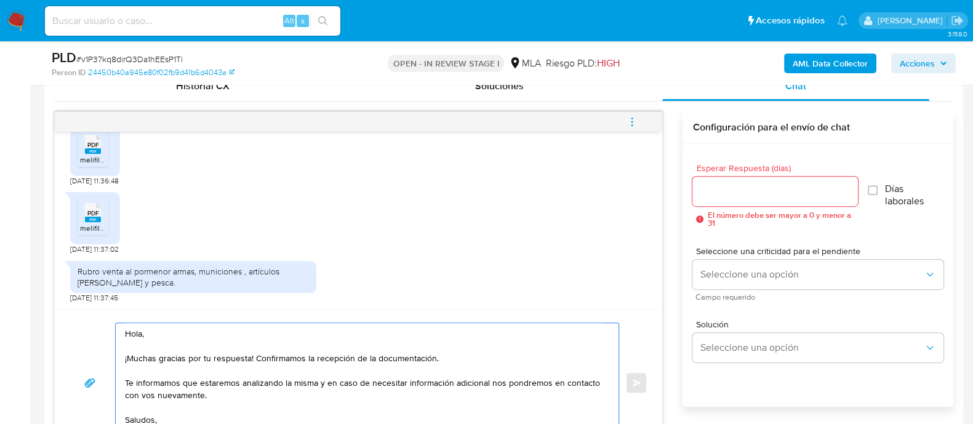
type textarea "Hola, ¡Muchas gracias por tu respuesta! Confirmamos la recepción de la document…"
click at [726, 195] on input "Esperar Respuesta (días)" at bounding box center [775, 191] width 165 height 16
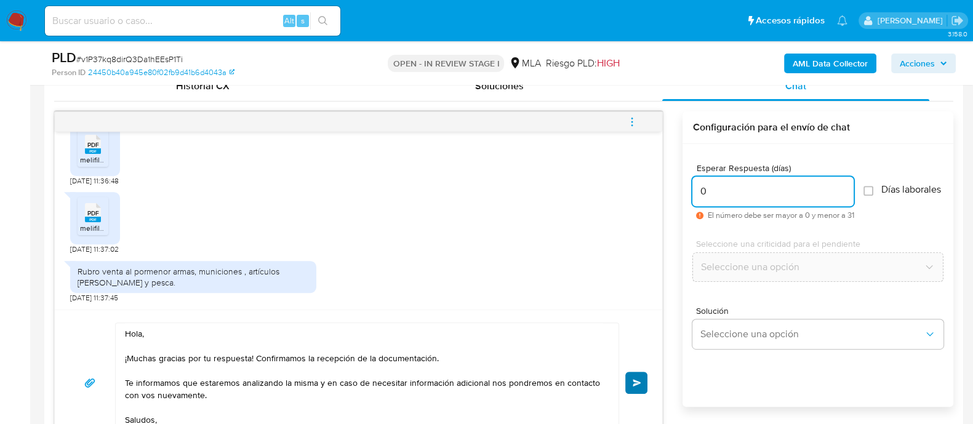
type input "0"
click at [637, 383] on span "Enviar" at bounding box center [637, 382] width 9 height 7
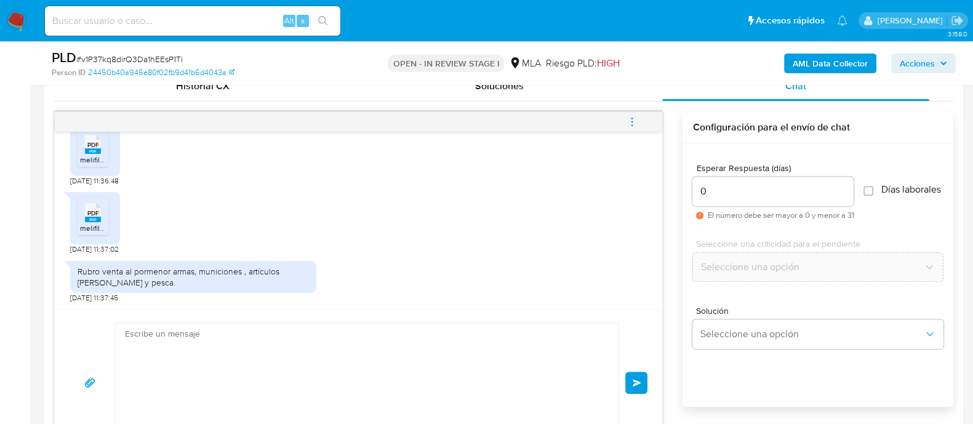
scroll to position [2296, 0]
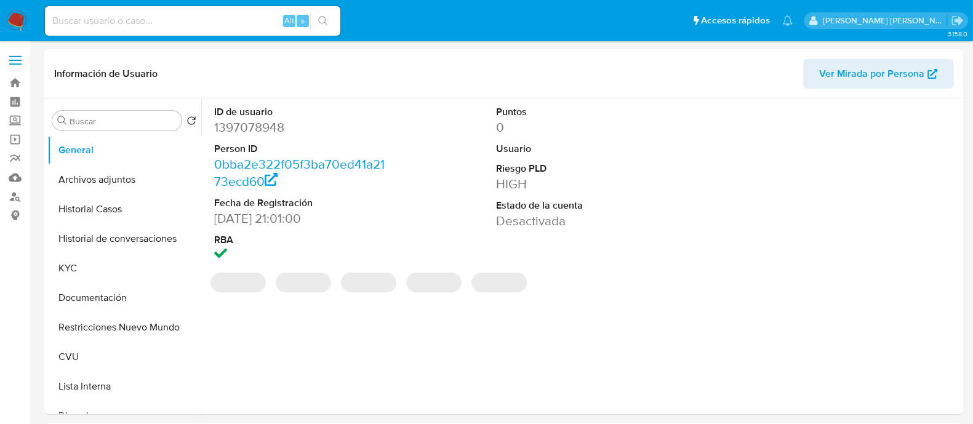
select select "10"
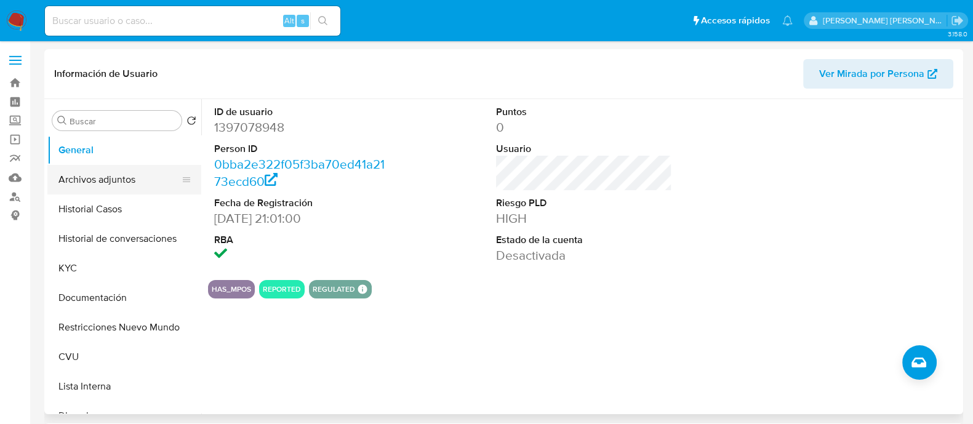
click at [119, 188] on button "Archivos adjuntos" at bounding box center [119, 180] width 144 height 30
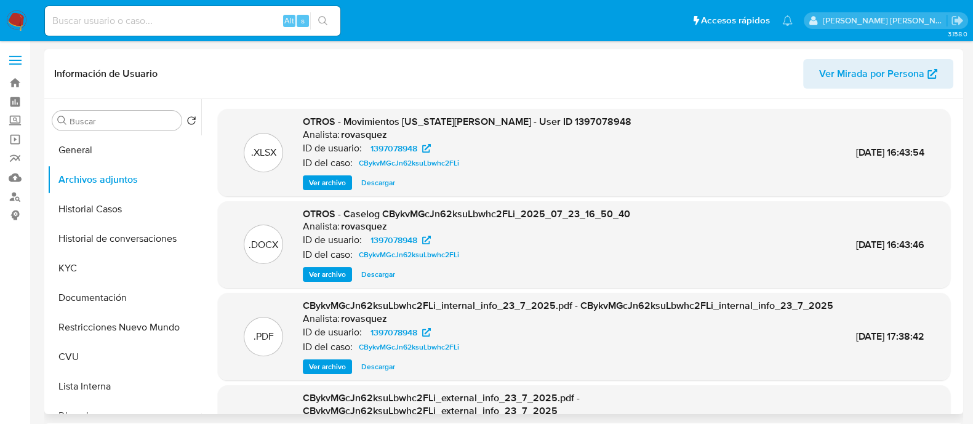
click at [343, 269] on span "Ver archivo" at bounding box center [327, 274] width 37 height 12
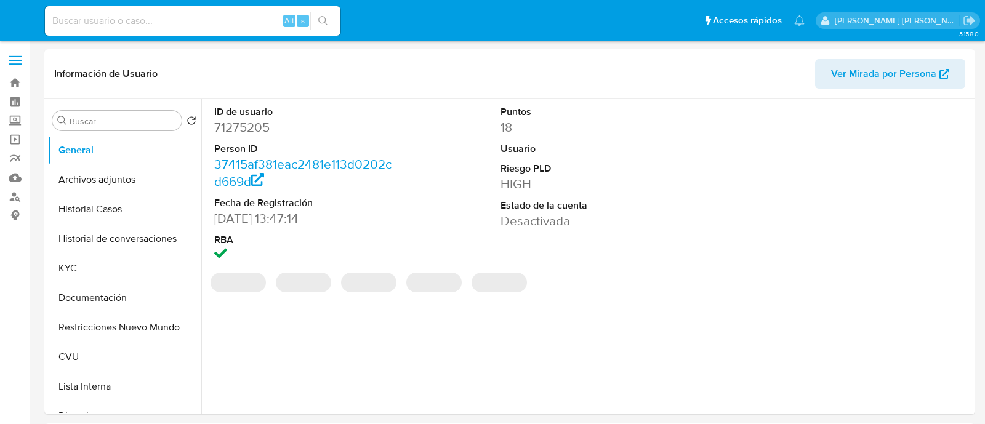
select select "10"
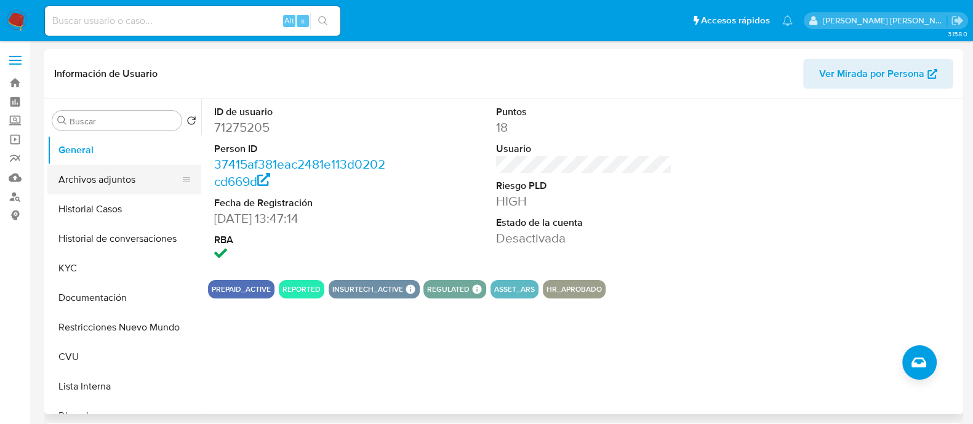
click at [105, 182] on button "Archivos adjuntos" at bounding box center [119, 180] width 144 height 30
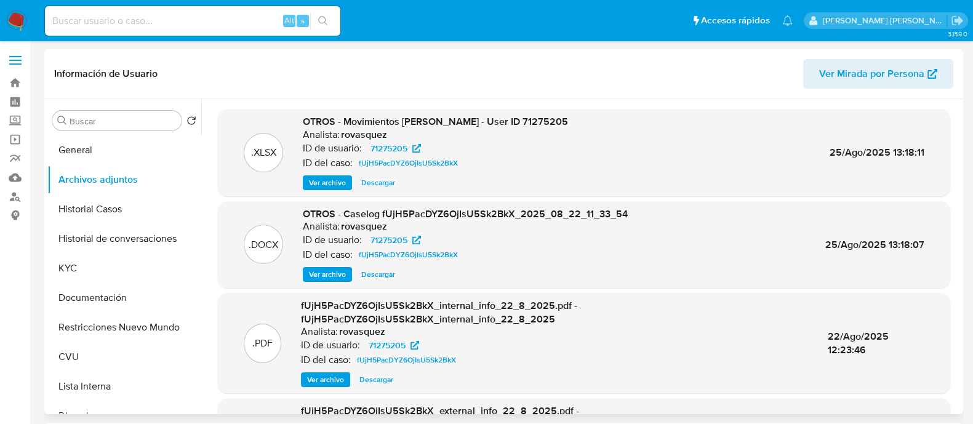
click at [328, 272] on span "Ver archivo" at bounding box center [327, 274] width 37 height 12
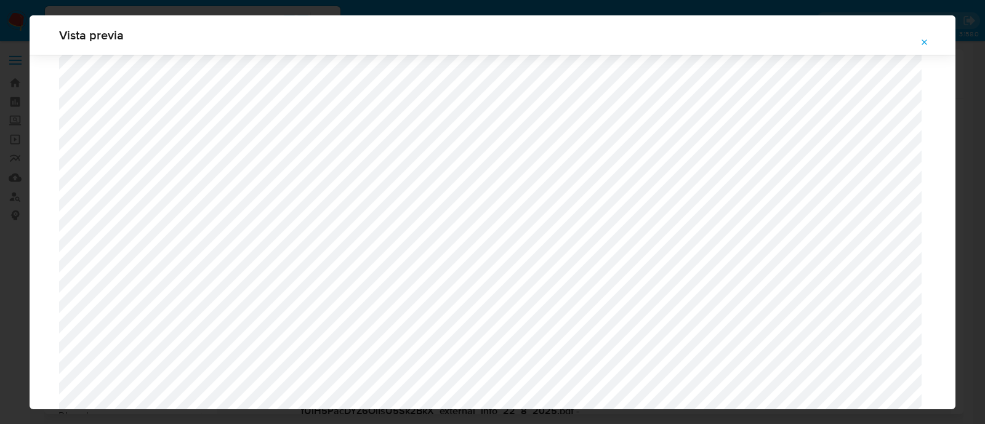
scroll to position [1129, 0]
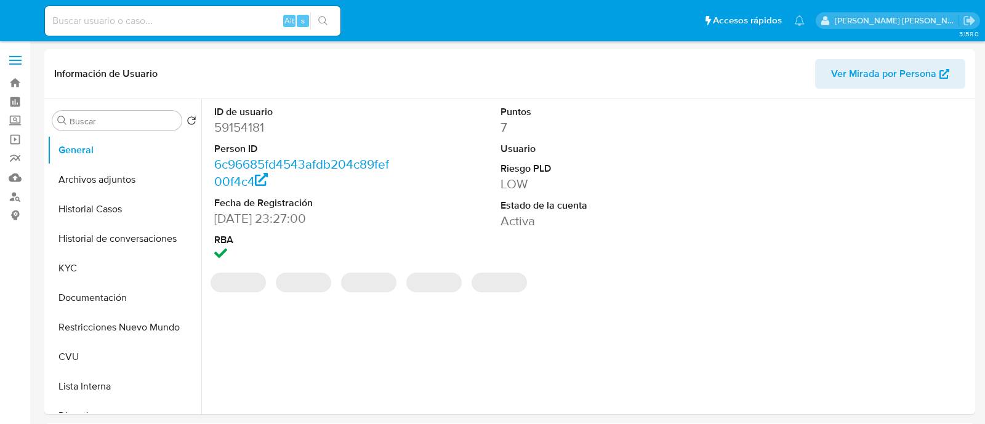
select select "10"
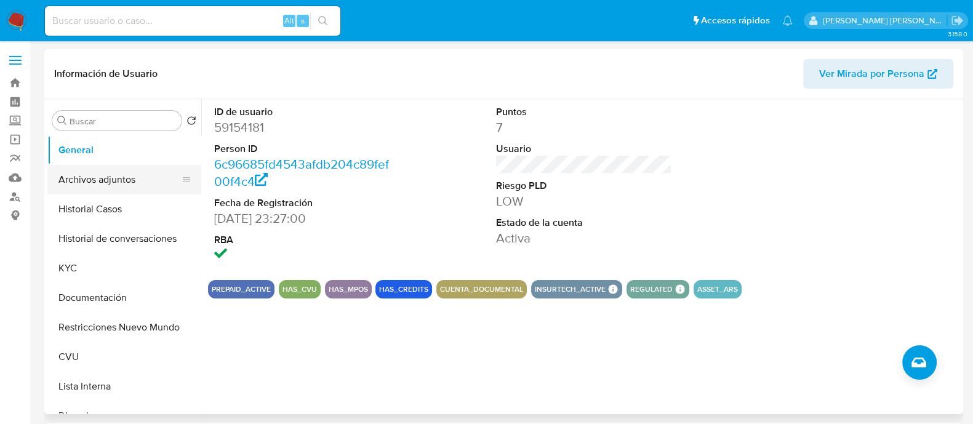
click at [124, 172] on button "Archivos adjuntos" at bounding box center [119, 180] width 144 height 30
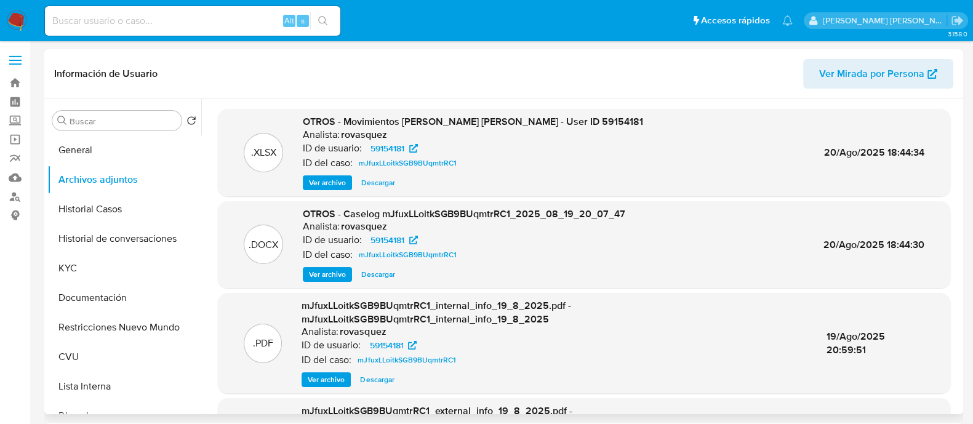
click at [329, 272] on span "Ver archivo" at bounding box center [327, 274] width 37 height 12
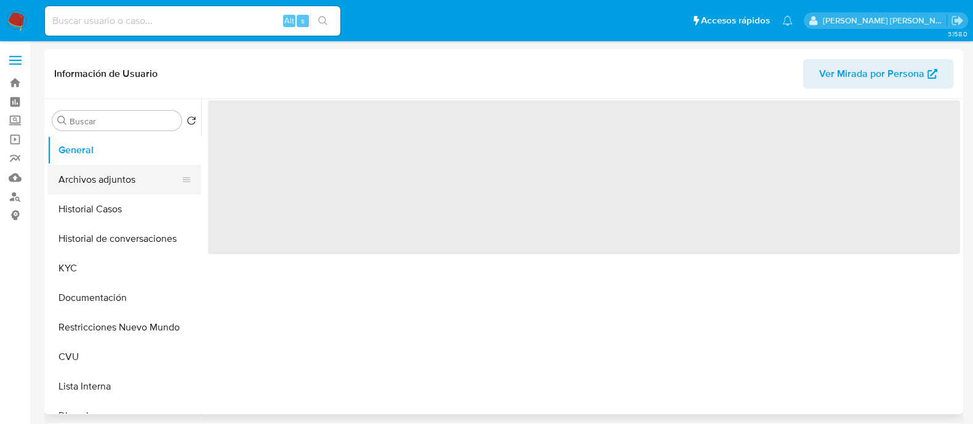
click at [117, 179] on button "Archivos adjuntos" at bounding box center [119, 180] width 144 height 30
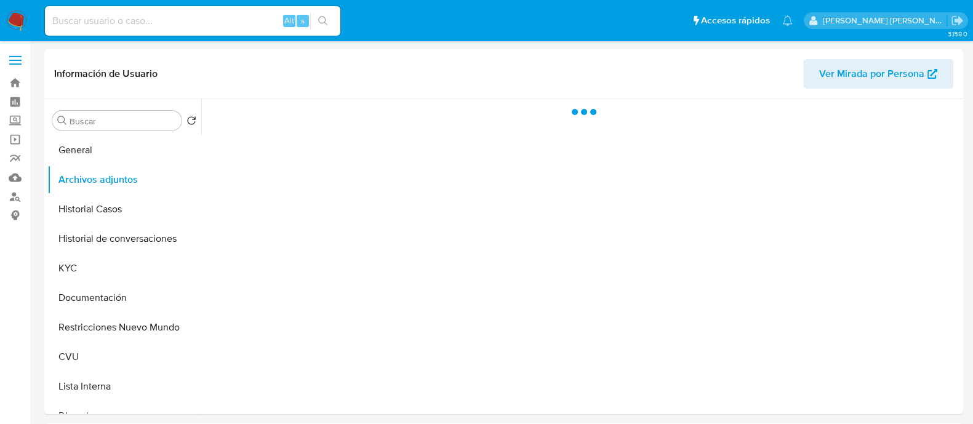
select select "10"
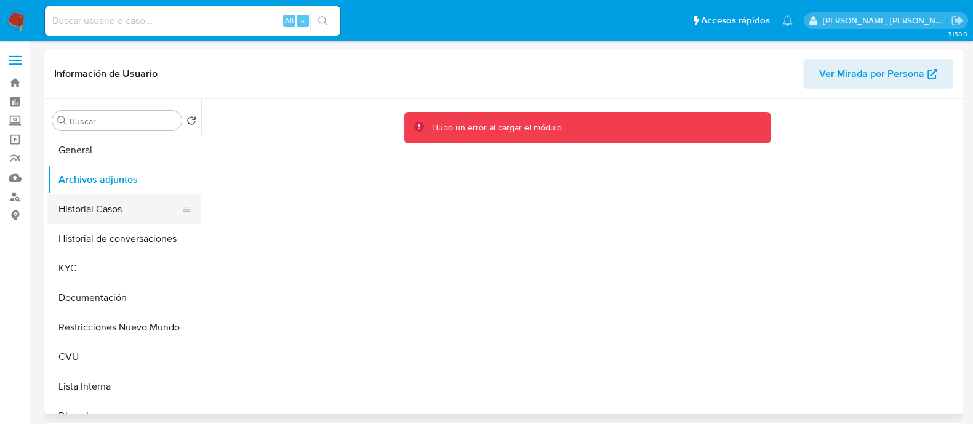
click at [102, 204] on button "Historial Casos" at bounding box center [119, 210] width 144 height 30
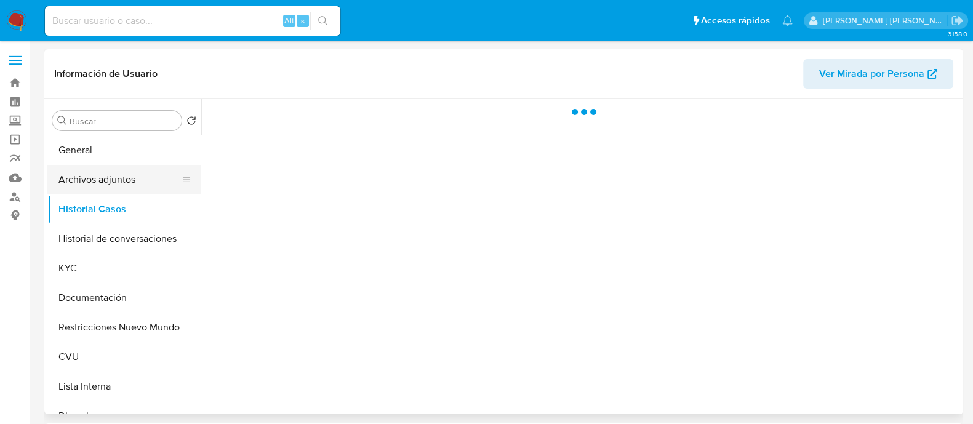
click at [108, 183] on button "Archivos adjuntos" at bounding box center [119, 180] width 144 height 30
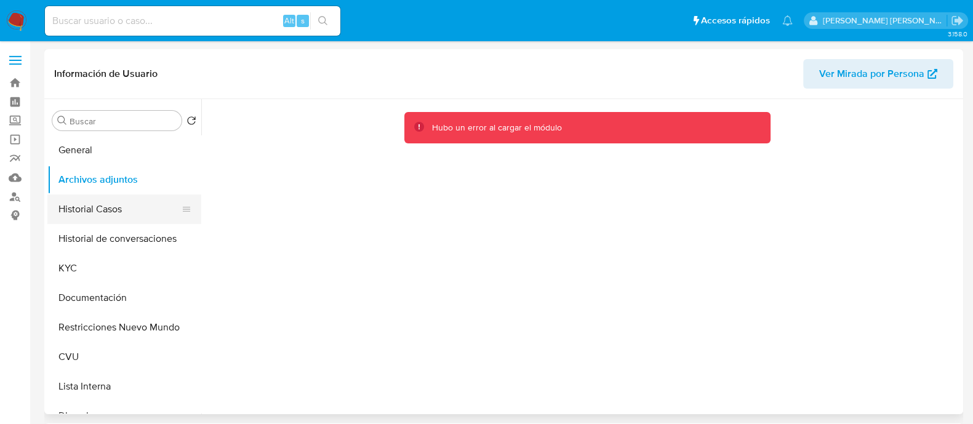
click at [105, 201] on button "Historial Casos" at bounding box center [119, 210] width 144 height 30
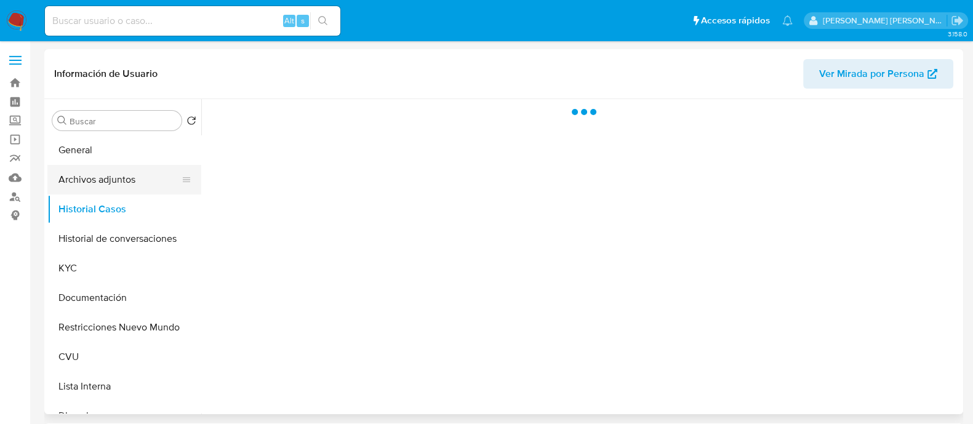
click at [123, 180] on button "Archivos adjuntos" at bounding box center [119, 180] width 144 height 30
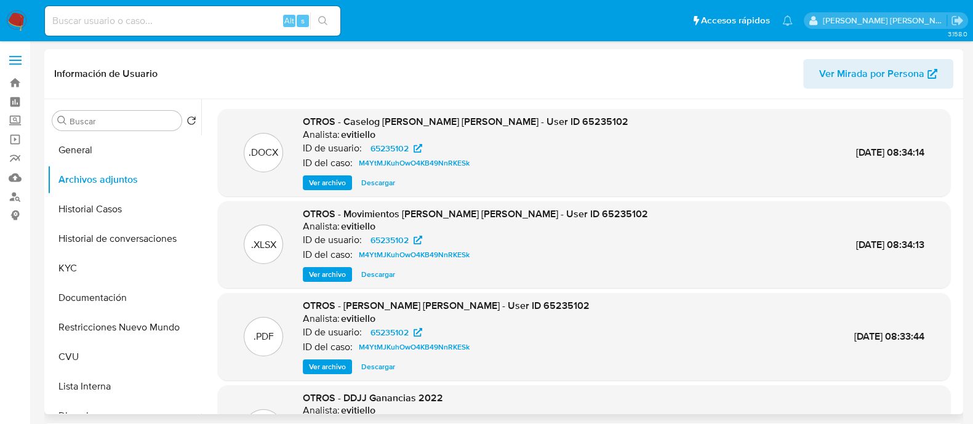
click at [332, 180] on span "Ver archivo" at bounding box center [327, 183] width 37 height 12
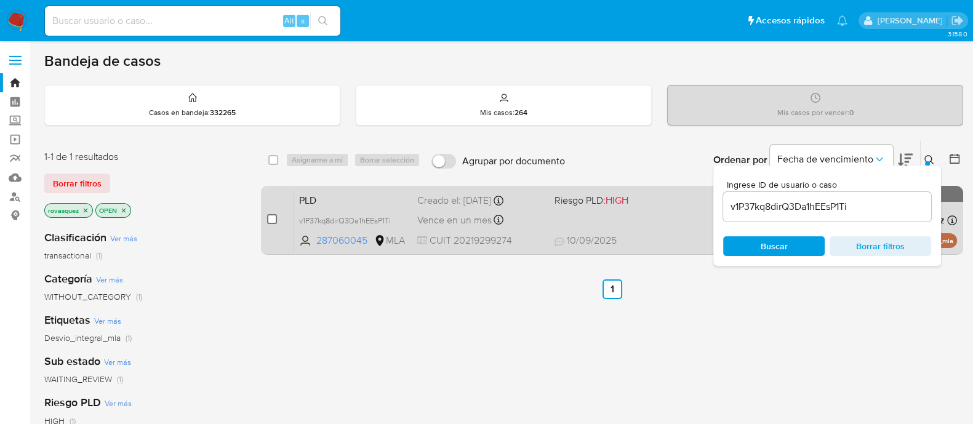
click at [272, 219] on input "checkbox" at bounding box center [272, 219] width 10 height 10
checkbox input "true"
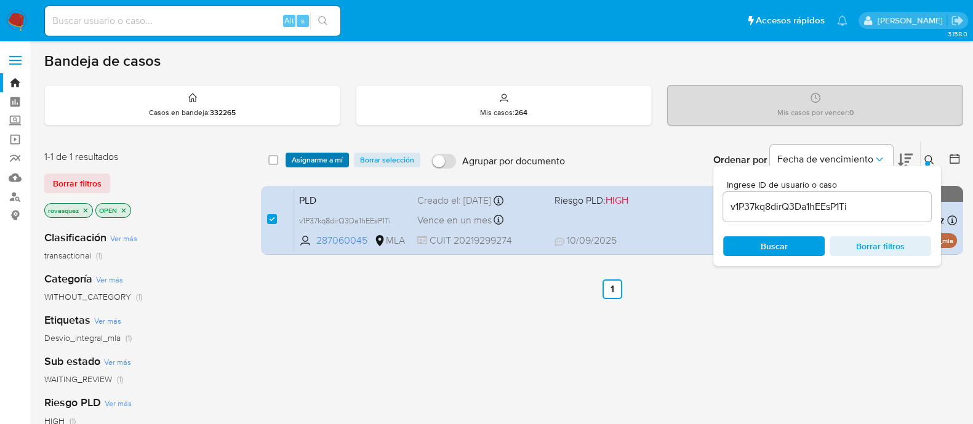
click at [315, 156] on span "Asignarme a mí" at bounding box center [317, 160] width 51 height 12
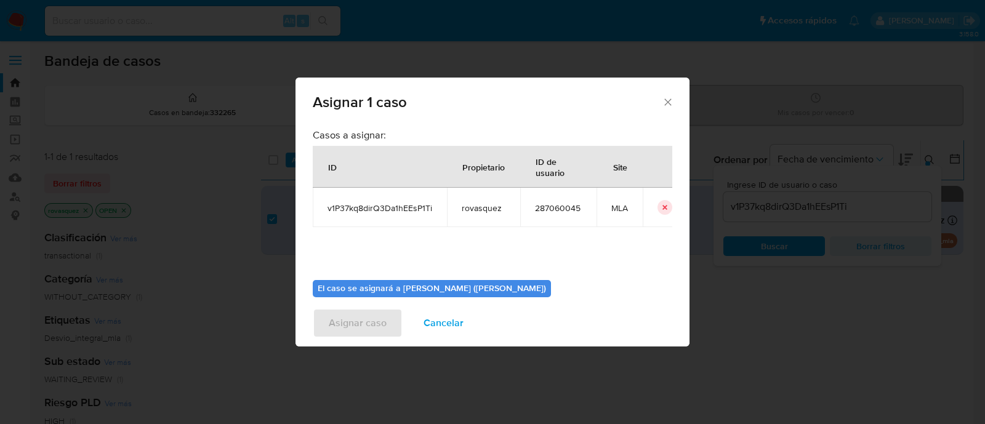
scroll to position [63, 0]
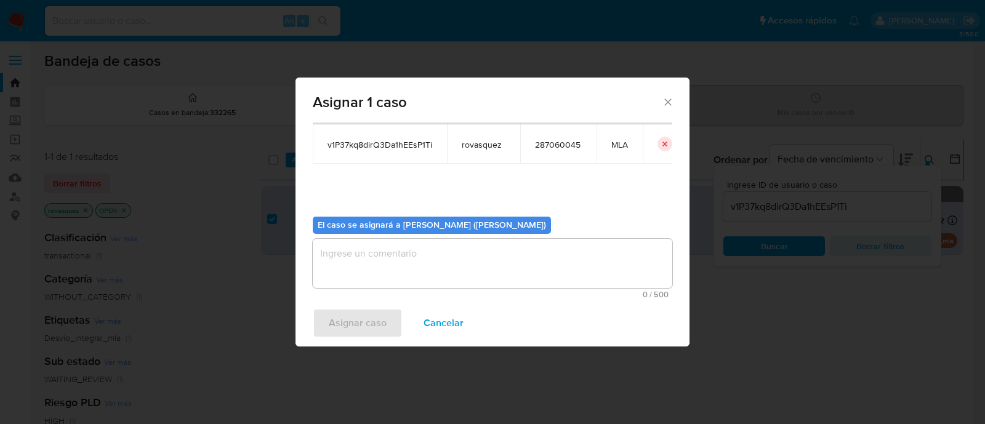
click at [352, 265] on textarea "assign-modal" at bounding box center [493, 263] width 360 height 49
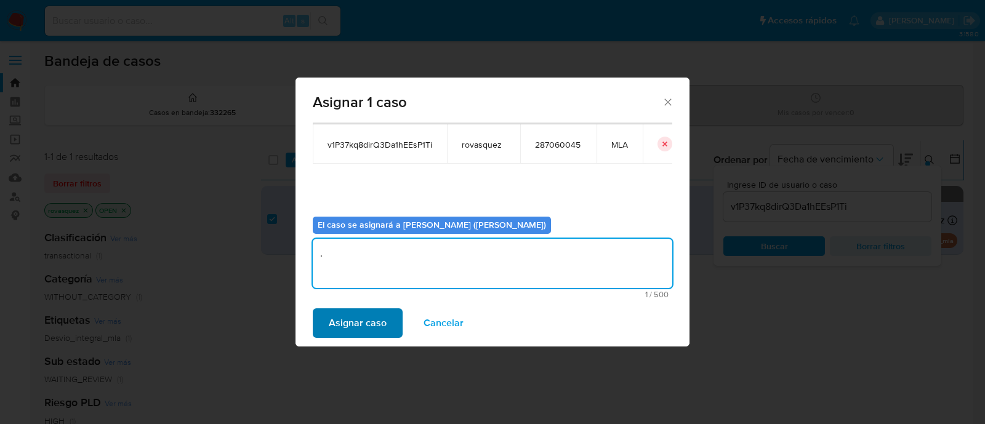
type textarea "."
click at [353, 326] on span "Asignar caso" at bounding box center [358, 323] width 58 height 27
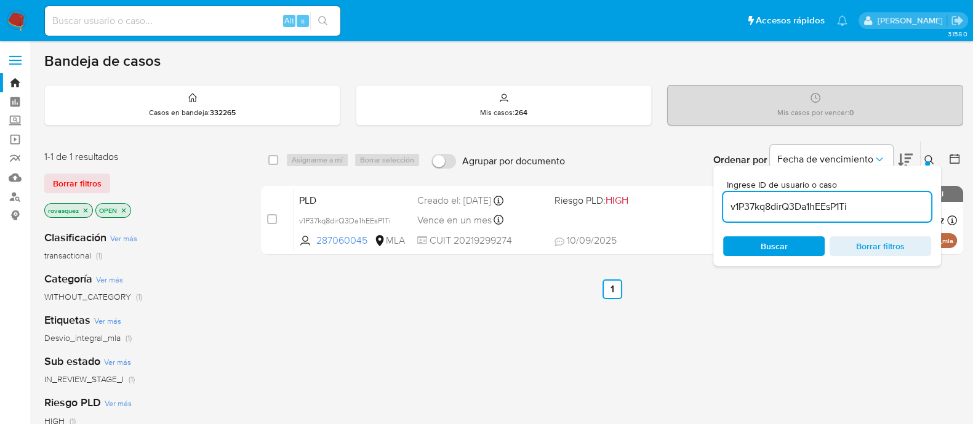
click at [751, 203] on input "v1P37kq8dirQ3Da1hEEsP1Ti" at bounding box center [827, 207] width 208 height 16
paste input "emSj9FoogK9PploA1HXvloPB"
type input "emSj9FoogK9PploA1HXvloPB"
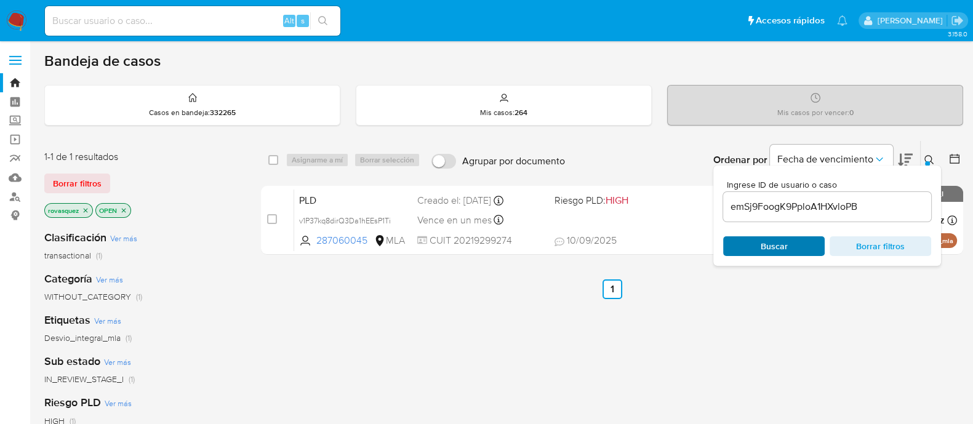
click at [753, 240] on span "Buscar" at bounding box center [774, 246] width 84 height 17
click at [268, 219] on input "checkbox" at bounding box center [272, 219] width 10 height 10
checkbox input "true"
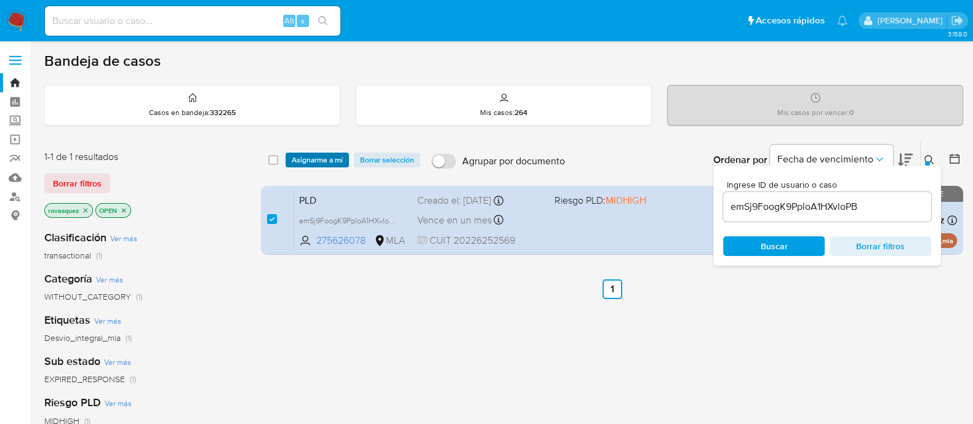
click at [318, 163] on span "Asignarme a mí" at bounding box center [317, 160] width 51 height 12
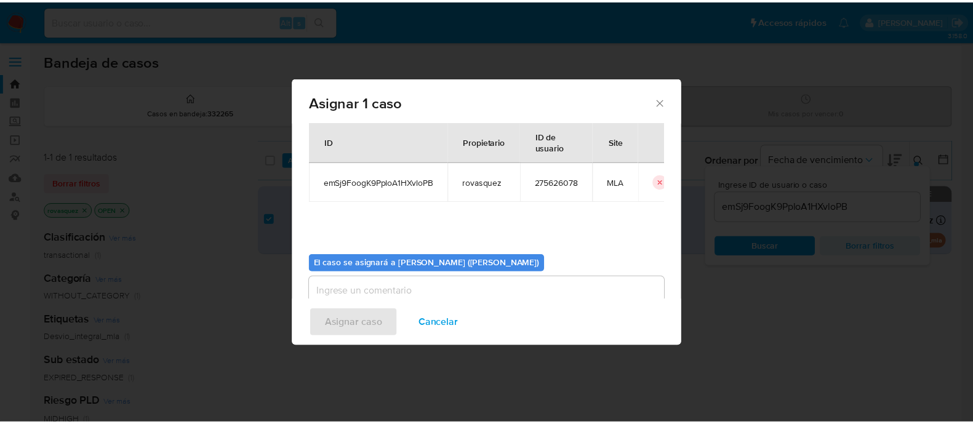
scroll to position [63, 0]
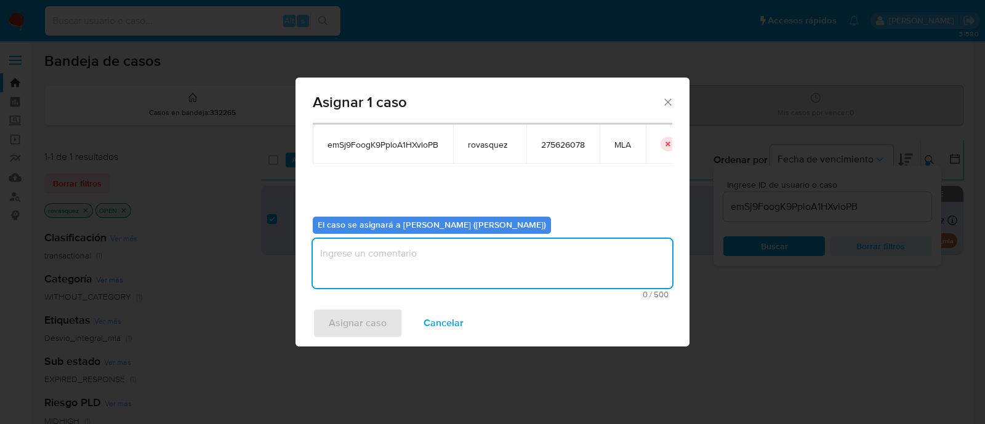
click at [400, 274] on textarea "assign-modal" at bounding box center [493, 263] width 360 height 49
type textarea ","
click at [368, 331] on span "Asignar caso" at bounding box center [358, 323] width 58 height 27
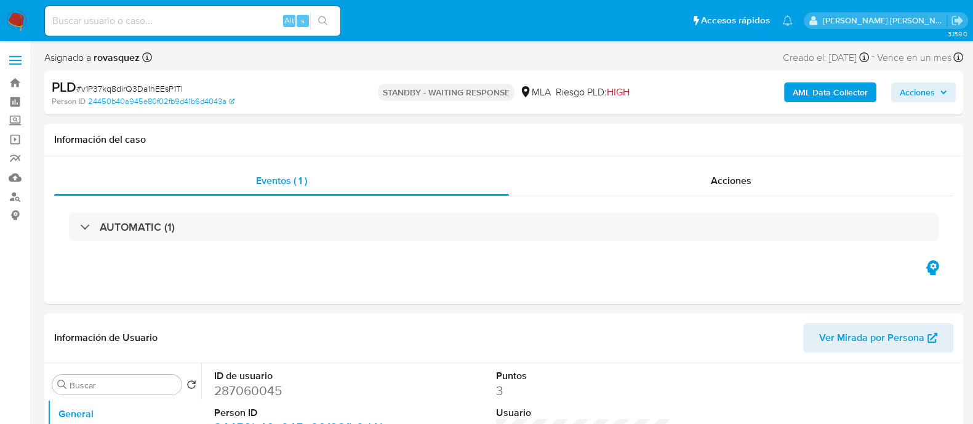
select select "10"
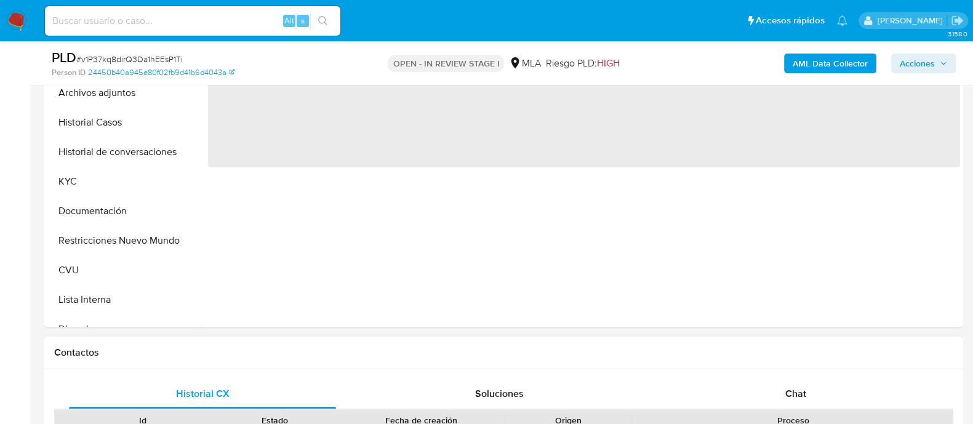
scroll to position [462, 0]
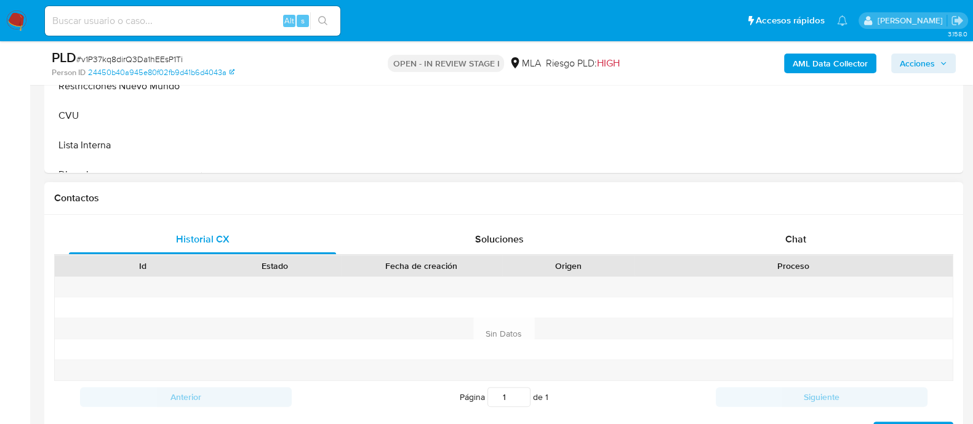
select select "10"
click at [794, 233] on span "Chat" at bounding box center [796, 239] width 21 height 14
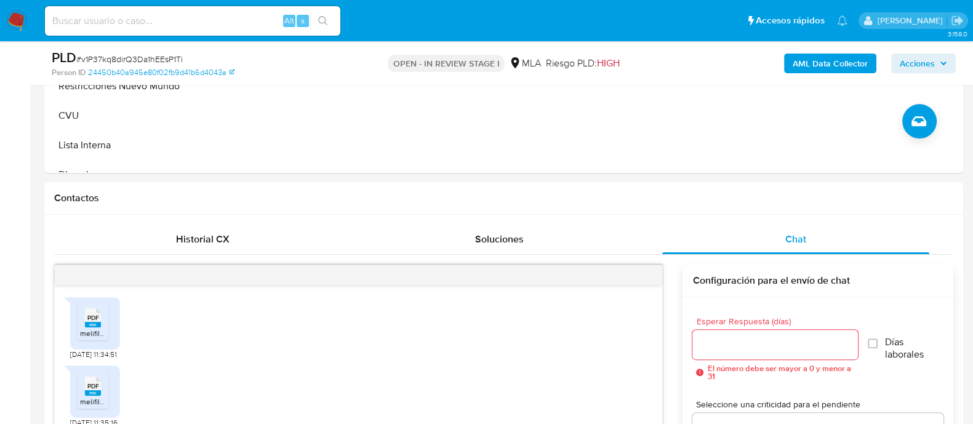
scroll to position [589, 0]
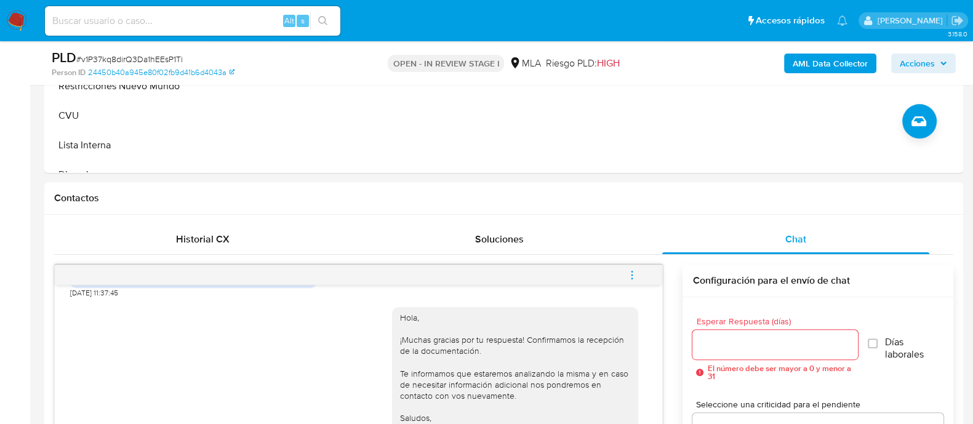
click at [639, 276] on button "menu-action" at bounding box center [632, 275] width 41 height 30
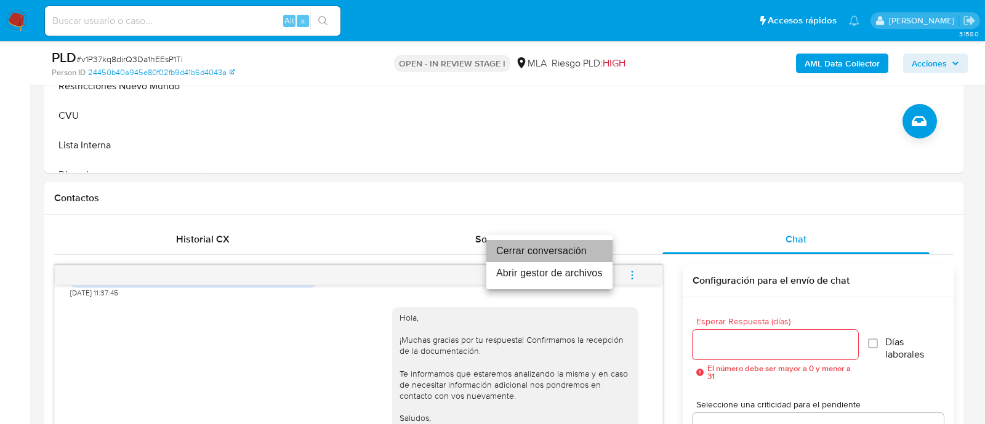
click at [580, 245] on li "Cerrar conversación" at bounding box center [549, 251] width 126 height 22
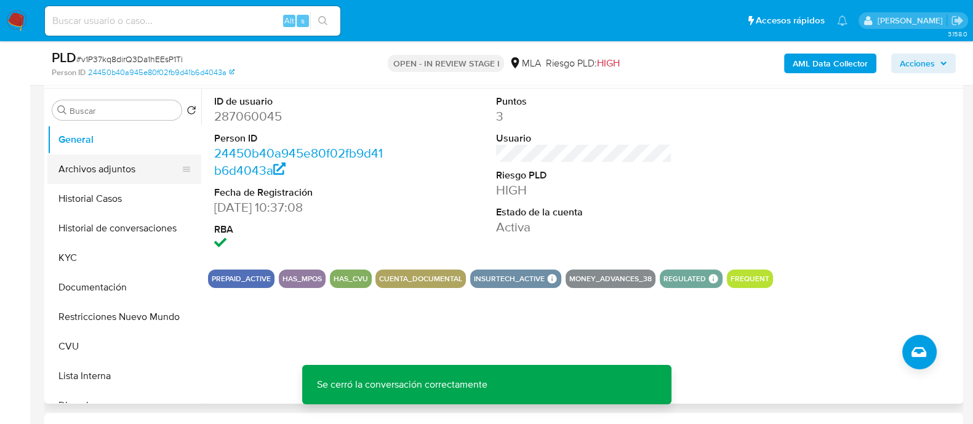
click at [120, 171] on button "Archivos adjuntos" at bounding box center [119, 170] width 144 height 30
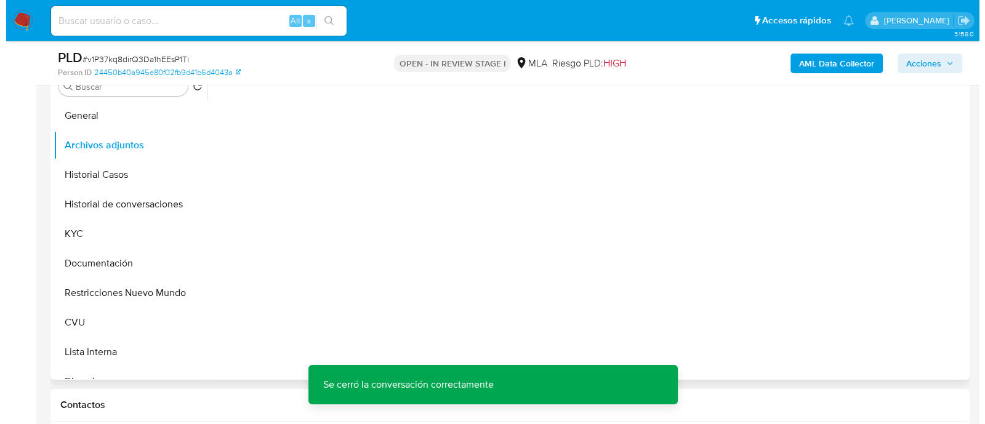
scroll to position [231, 0]
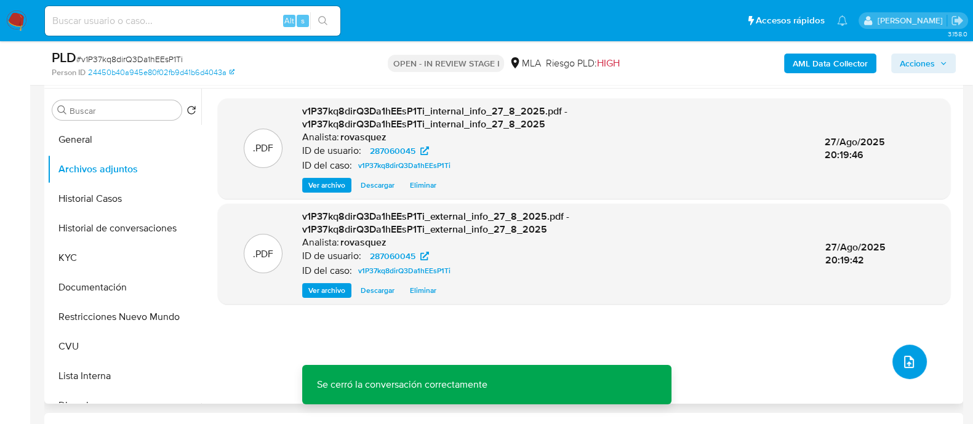
click at [911, 363] on span "upload-file" at bounding box center [909, 362] width 15 height 15
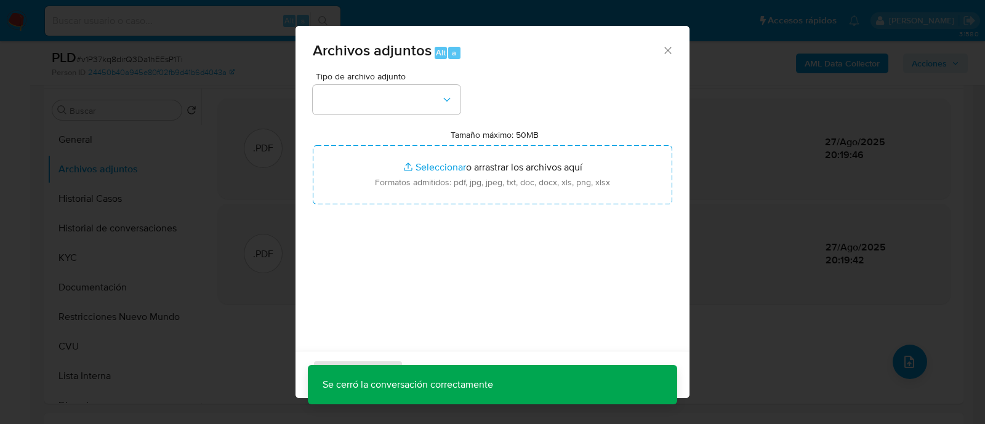
click at [771, 344] on div "Archivos adjuntos Alt a Tipo de archivo adjunto Tamaño máximo: 50MB Seleccionar…" at bounding box center [492, 212] width 985 height 424
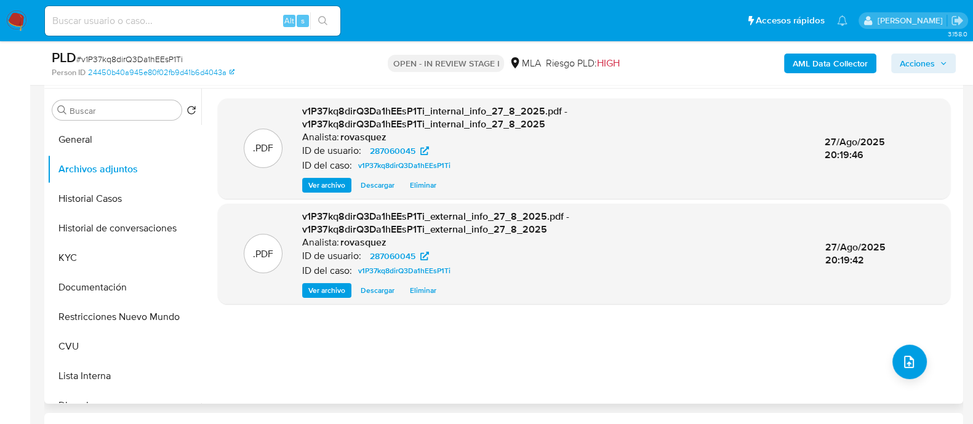
click at [218, 368] on div ".PDF v1P37kq8dirQ3Da1hEEsP1Ti_internal_info_27_8_2025.pdf - v1P37kq8dirQ3Da1hEE…" at bounding box center [584, 247] width 733 height 296
click at [902, 360] on icon "upload-file" at bounding box center [909, 362] width 15 height 15
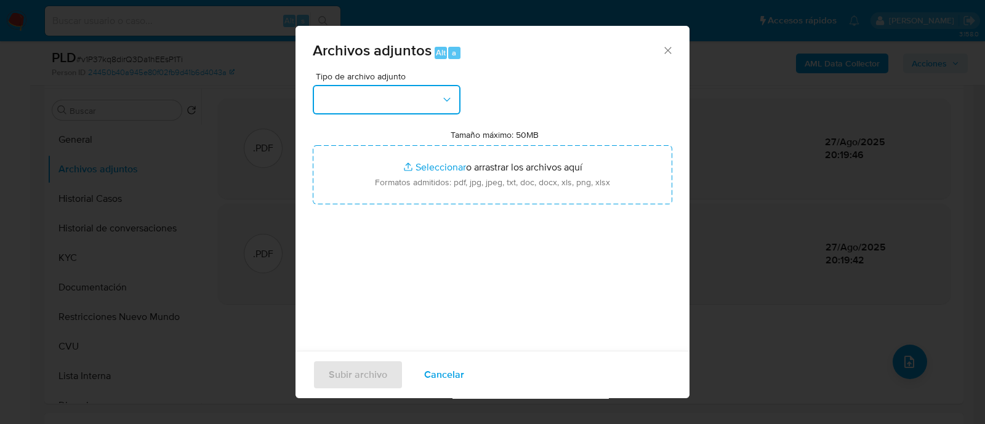
click at [402, 94] on button "button" at bounding box center [387, 100] width 148 height 30
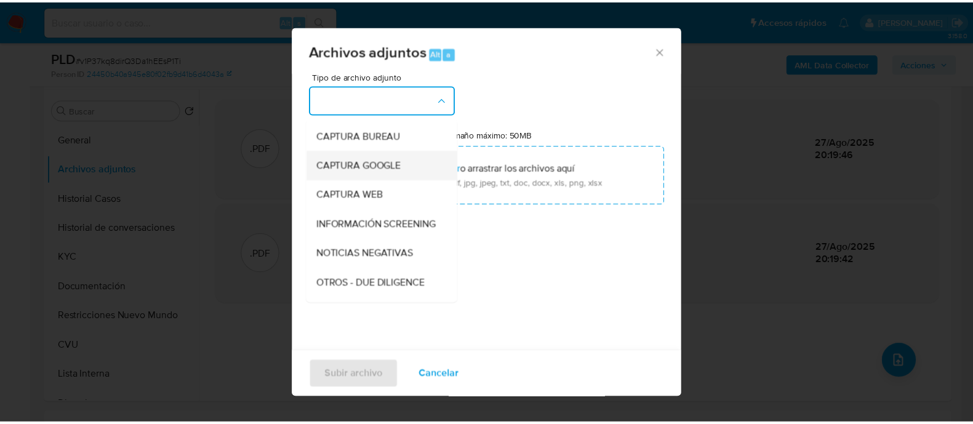
scroll to position [153, 0]
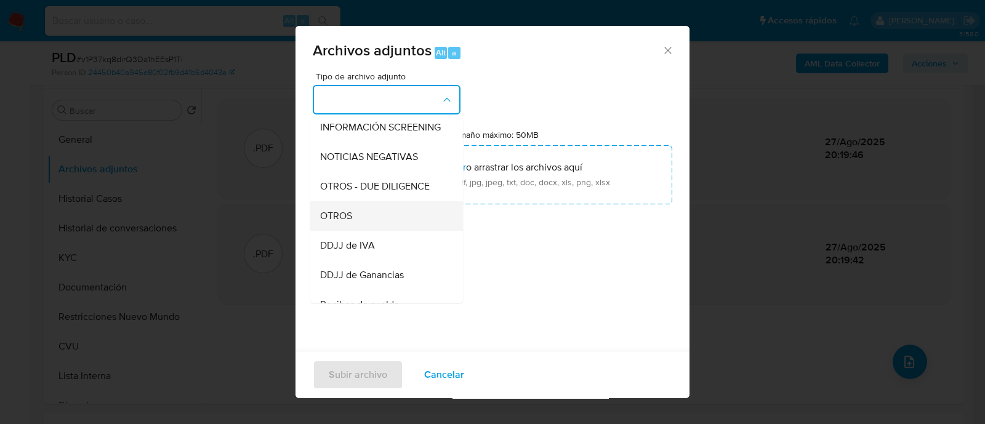
click at [374, 231] on div "OTROS" at bounding box center [383, 216] width 126 height 30
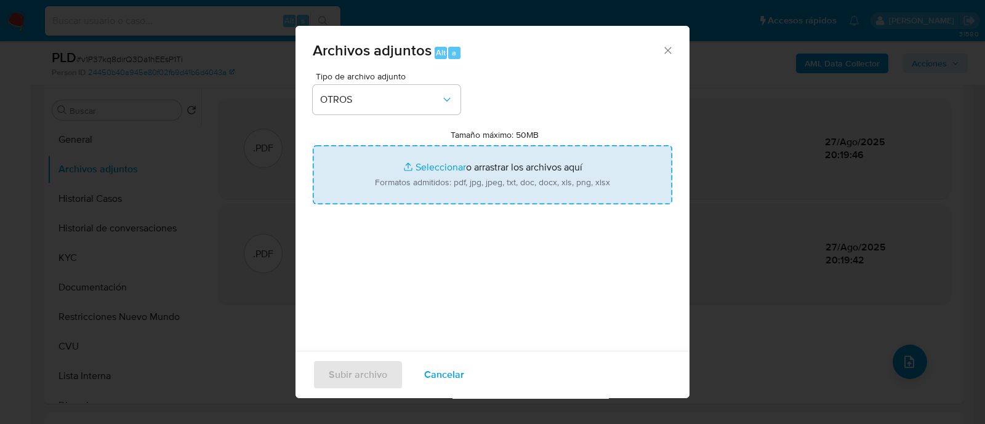
click at [436, 163] on input "Tamaño máximo: 50MB Seleccionar archivos" at bounding box center [493, 174] width 360 height 59
type input "C:\fakepath\Calculador Andres Conrado Periotti - User ID 287060045.xlsx"
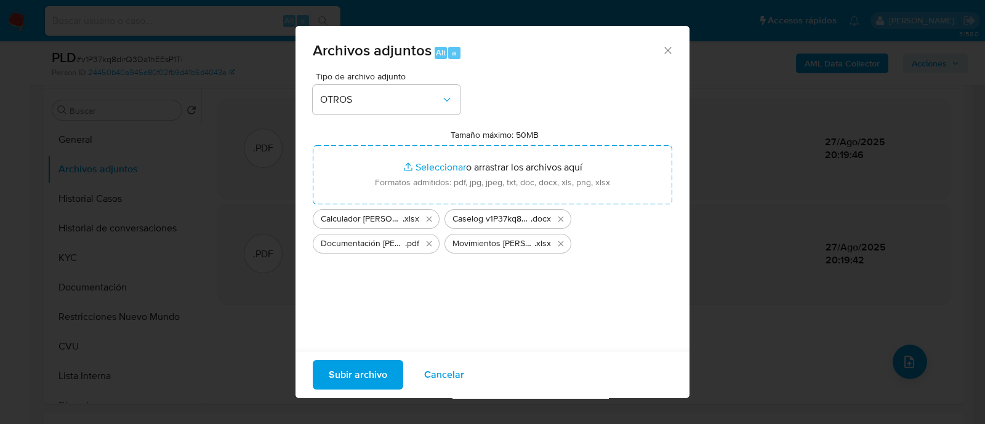
click at [372, 371] on span "Subir archivo" at bounding box center [358, 374] width 58 height 27
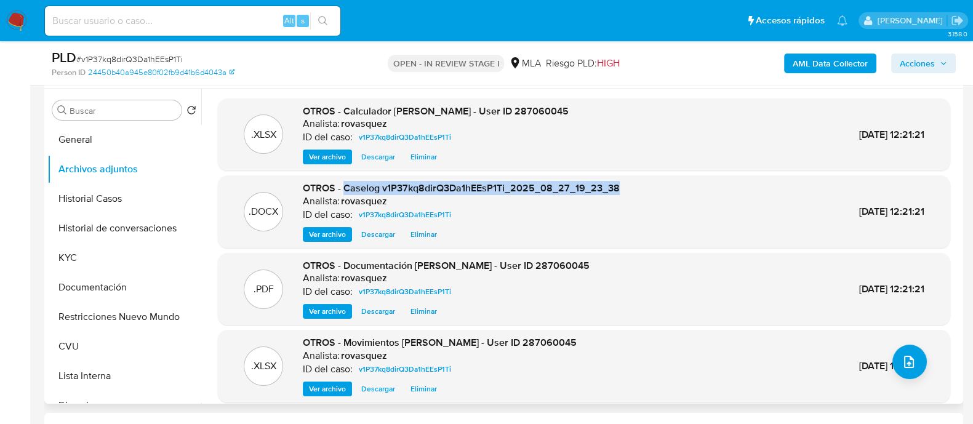
drag, startPoint x: 345, startPoint y: 189, endPoint x: 624, endPoint y: 193, distance: 278.3
click at [624, 193] on div ".DOCX OTROS - Caselog v1P37kq8dirQ3Da1hEEsP1Ti_2025_08_27_19_23_38 Analista: ro…" at bounding box center [584, 212] width 720 height 60
copy span "Caselog v1P37kq8dirQ3Da1hEEsP1Ti_2025_08_27_19_23_38"
click at [912, 62] on span "Acciones" at bounding box center [917, 64] width 35 height 20
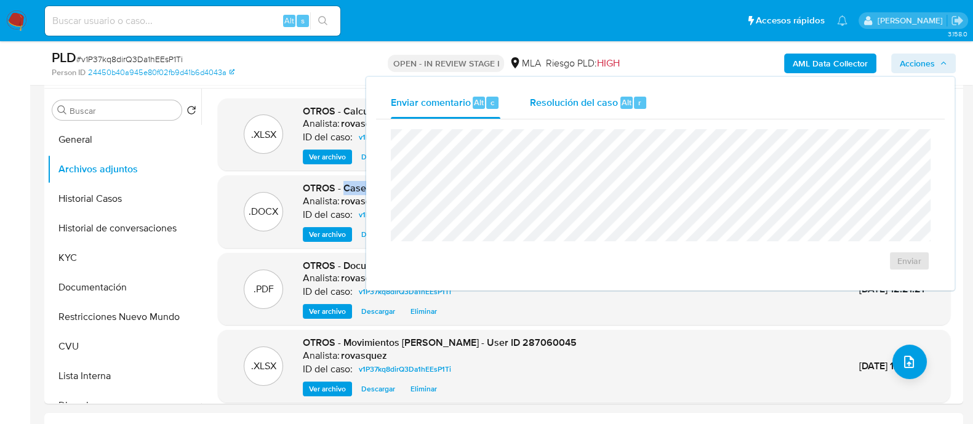
click at [579, 100] on span "Resolución del caso" at bounding box center [574, 102] width 88 height 14
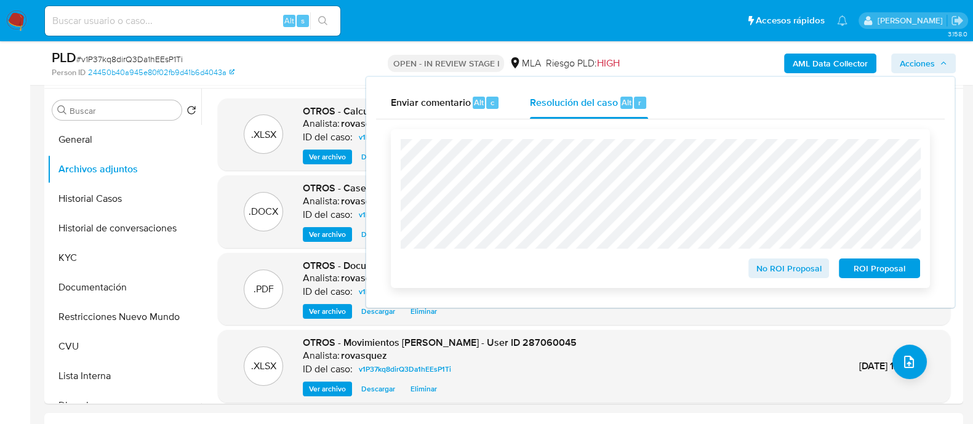
click at [773, 270] on span "No ROI Proposal" at bounding box center [789, 268] width 64 height 17
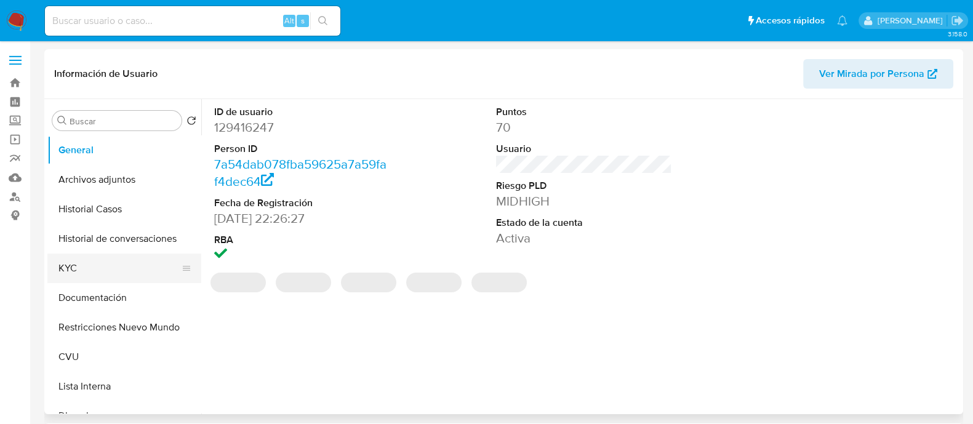
select select "10"
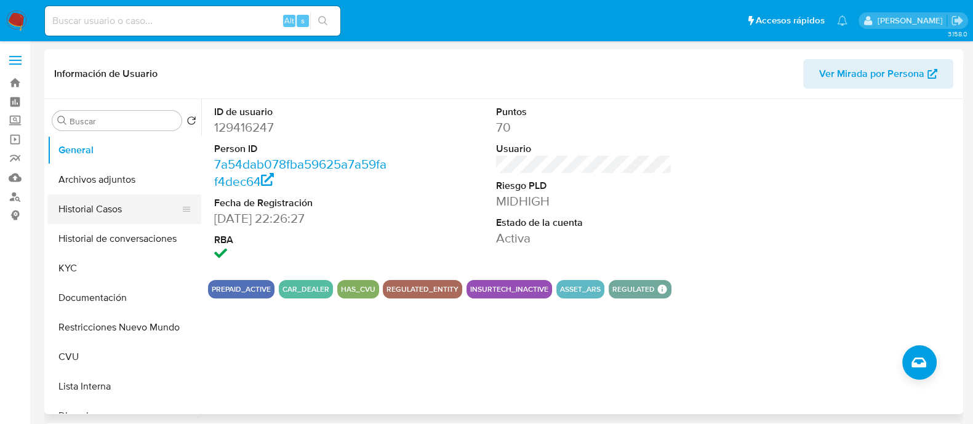
click at [121, 219] on button "Historial Casos" at bounding box center [119, 210] width 144 height 30
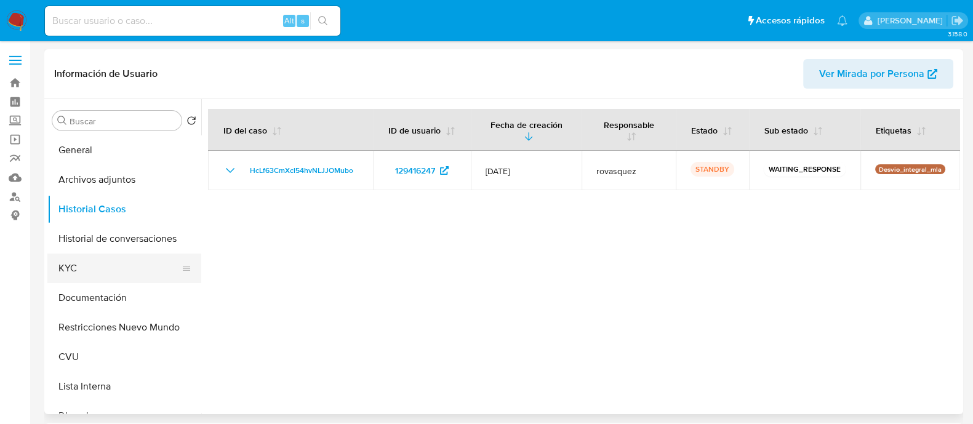
click at [113, 271] on button "KYC" at bounding box center [119, 269] width 144 height 30
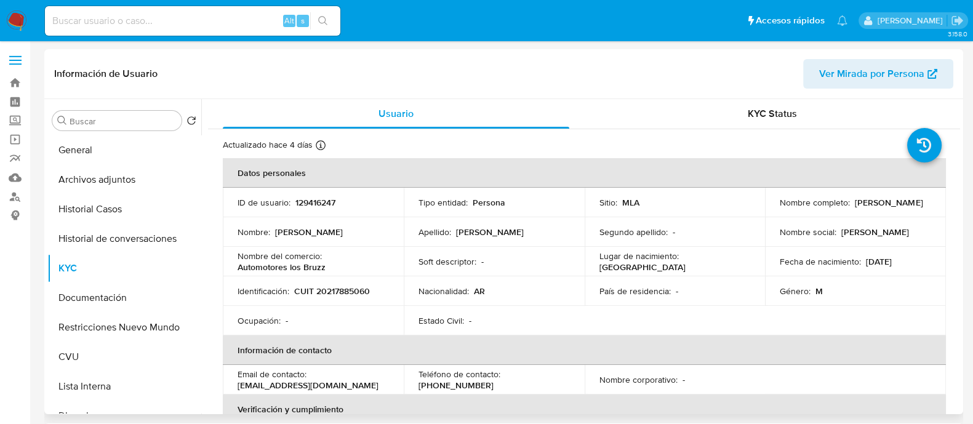
click at [304, 276] on td "Identificación : CUIT 20217885060" at bounding box center [313, 291] width 181 height 30
click at [286, 388] on p "[EMAIL_ADDRESS][DOMAIN_NAME]" at bounding box center [308, 385] width 141 height 11
click at [355, 395] on th "Verificación y cumplimiento" at bounding box center [584, 410] width 723 height 30
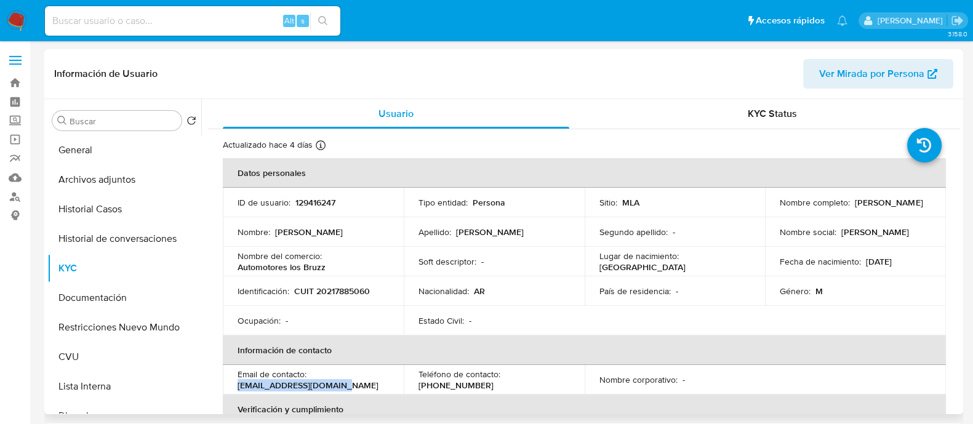
drag, startPoint x: 337, startPoint y: 386, endPoint x: 234, endPoint y: 387, distance: 102.8
click at [234, 387] on td "Email de contacto : [EMAIL_ADDRESS][DOMAIN_NAME]" at bounding box center [313, 380] width 181 height 30
copy p "[EMAIL_ADDRESS][DOMAIN_NAME]"
click at [127, 232] on button "Historial de conversaciones" at bounding box center [119, 239] width 144 height 30
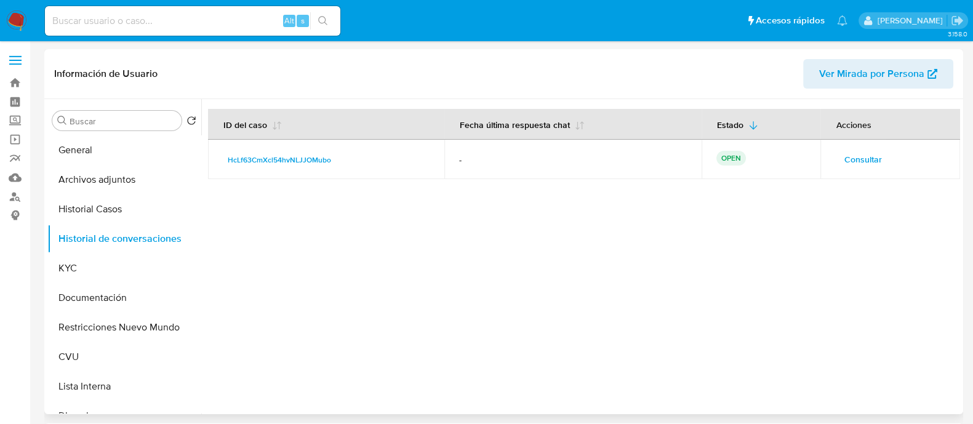
click at [864, 167] on span "Consultar" at bounding box center [863, 159] width 38 height 17
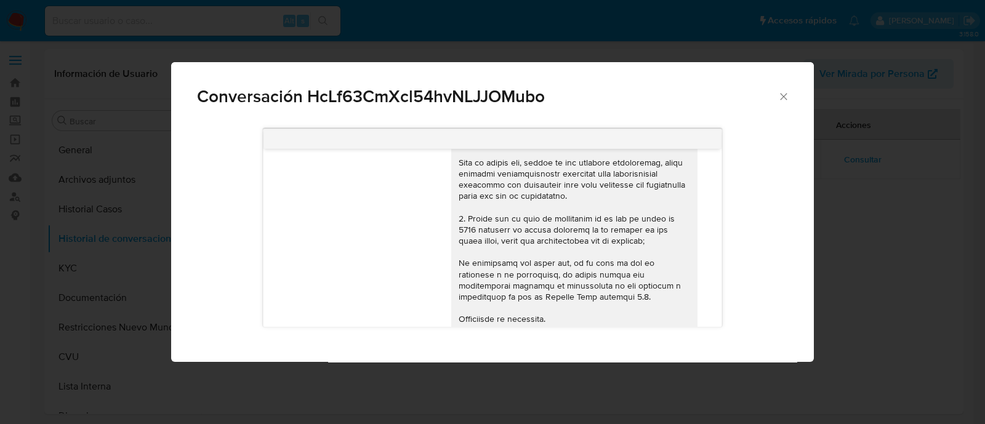
scroll to position [907, 0]
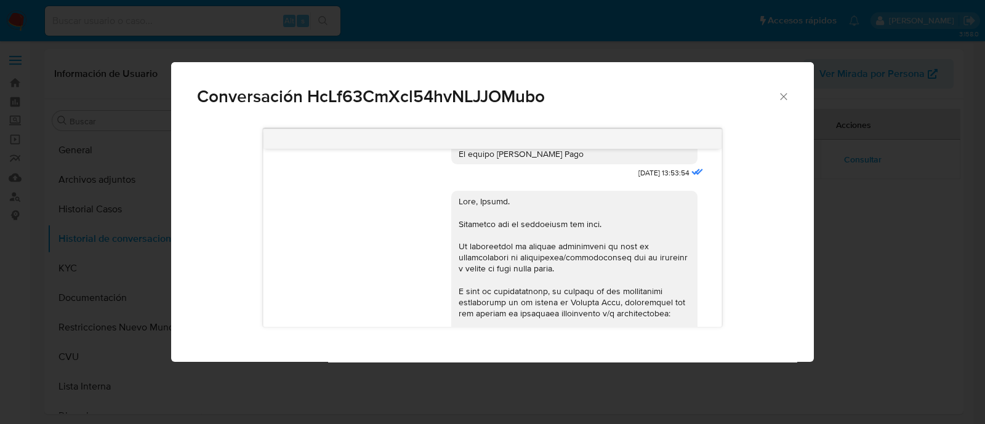
click at [857, 223] on div "Conversación HcLf63CmXcl54hvNLJJOMubo [DATE] 20:08:56 Hola, Esperamos que te en…" at bounding box center [492, 212] width 985 height 424
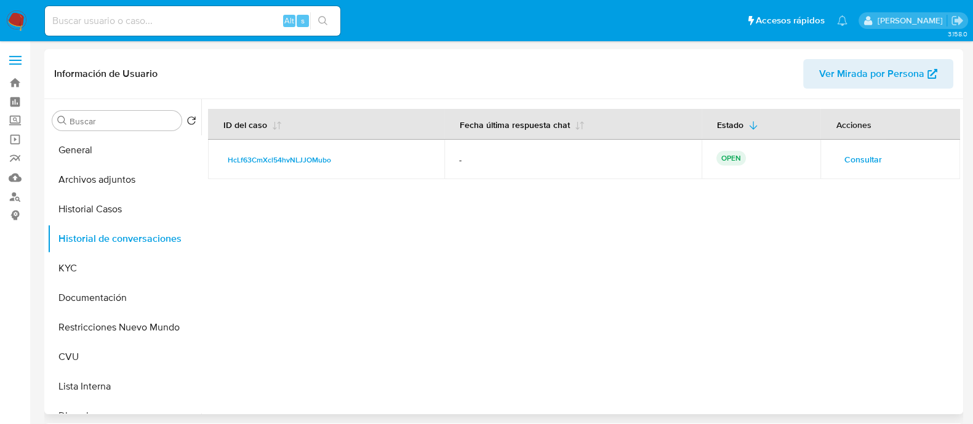
click at [865, 161] on span "Consultar" at bounding box center [863, 159] width 38 height 17
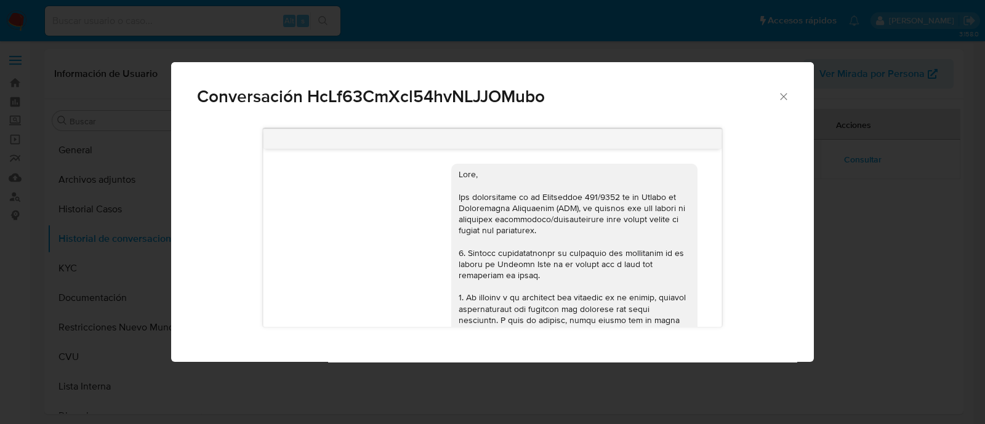
scroll to position [1523, 0]
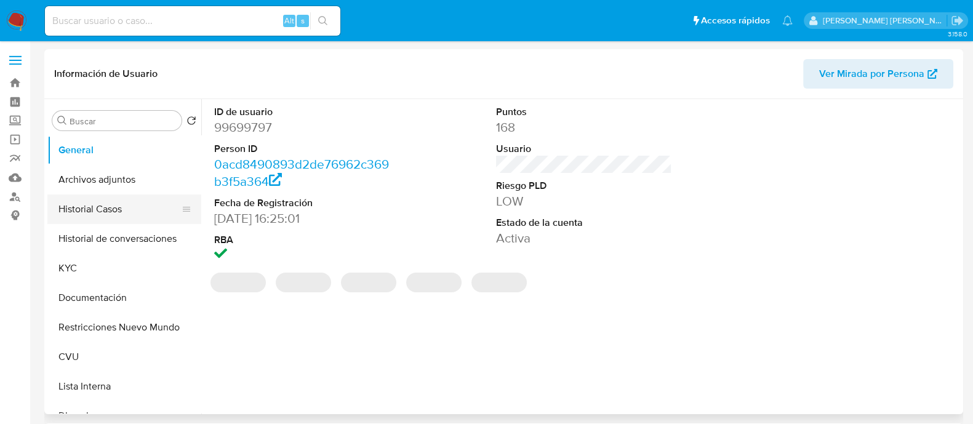
select select "10"
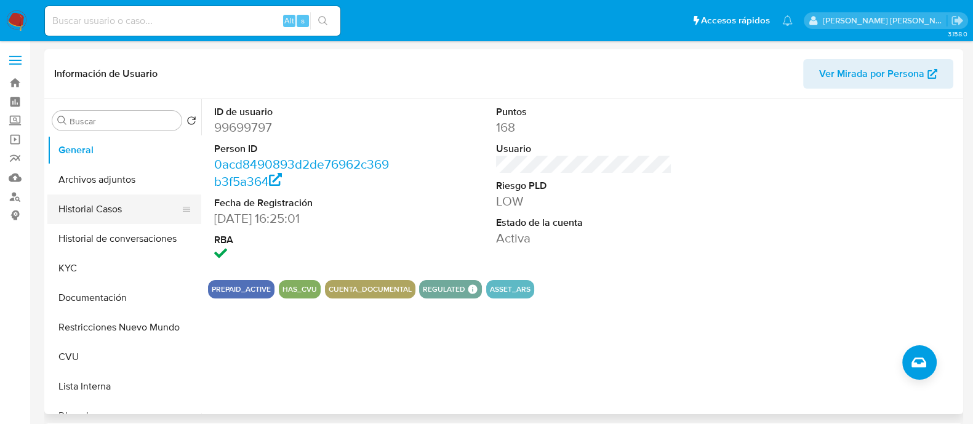
click at [126, 212] on button "Historial Casos" at bounding box center [119, 210] width 144 height 30
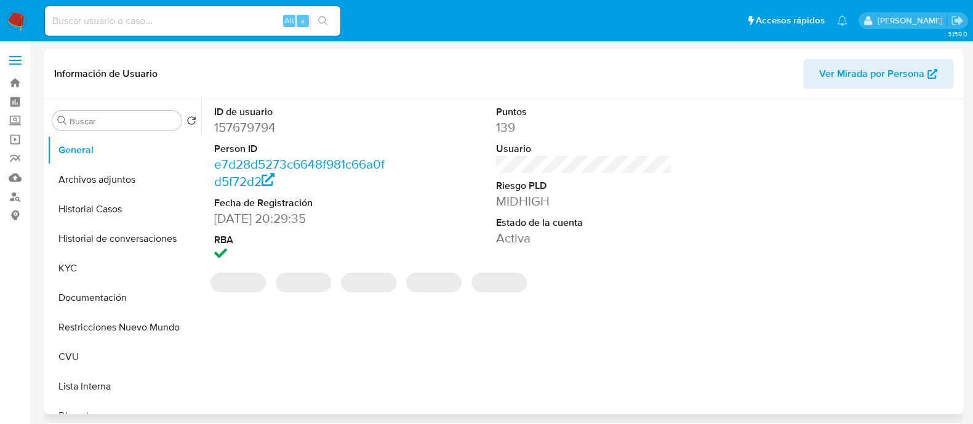
select select "10"
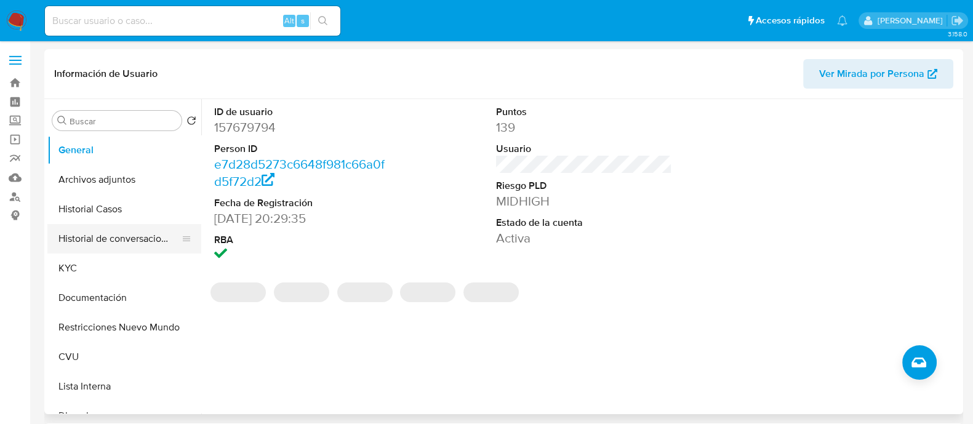
click at [107, 244] on button "Historial de conversaciones" at bounding box center [119, 239] width 144 height 30
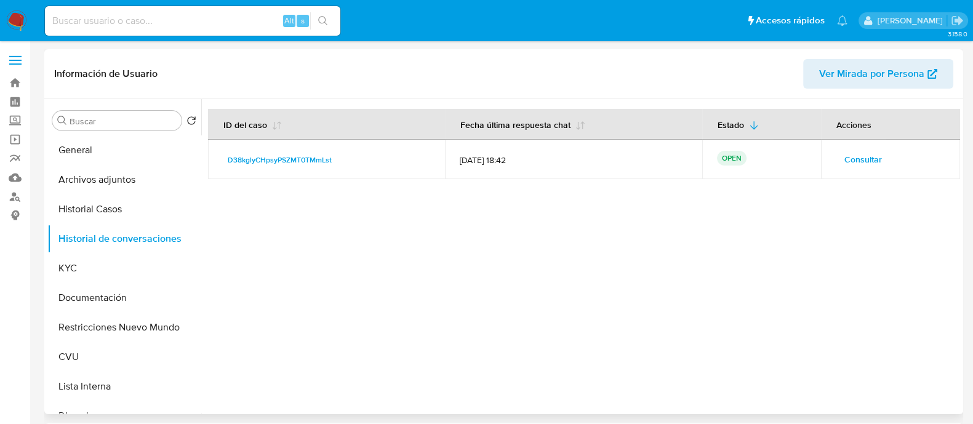
click at [858, 158] on span "Consultar" at bounding box center [864, 159] width 38 height 17
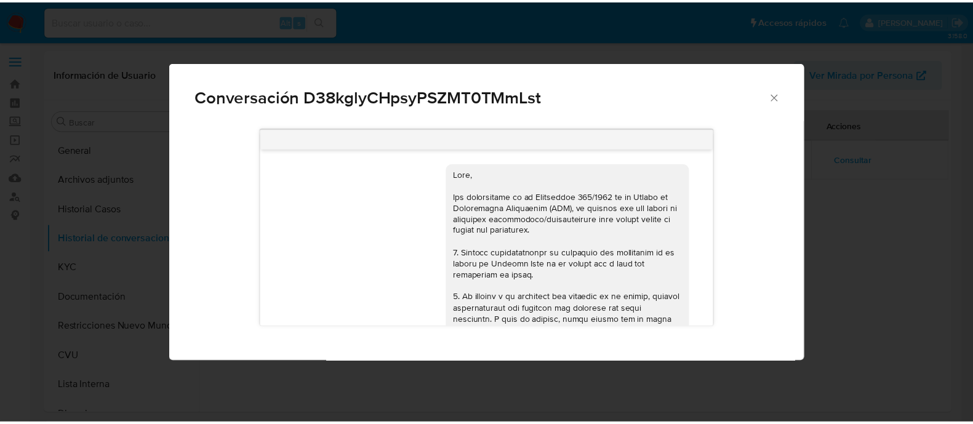
scroll to position [1350, 0]
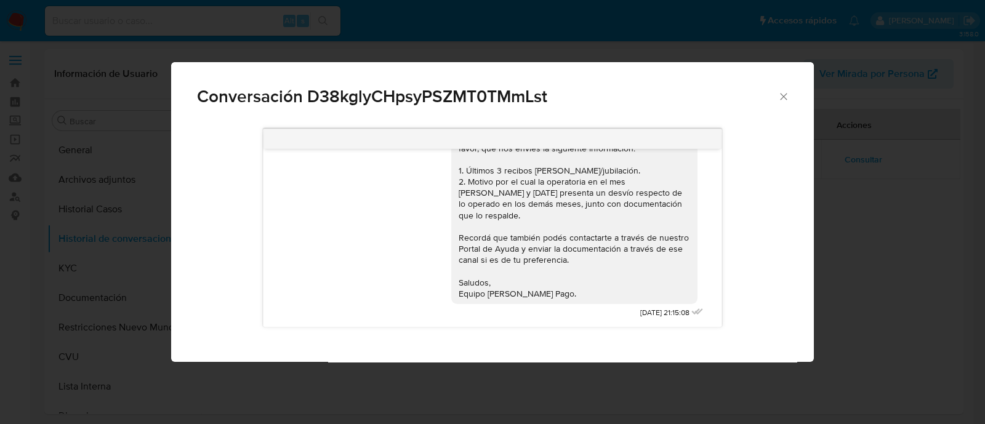
click at [788, 97] on icon "Cerrar" at bounding box center [784, 97] width 12 height 12
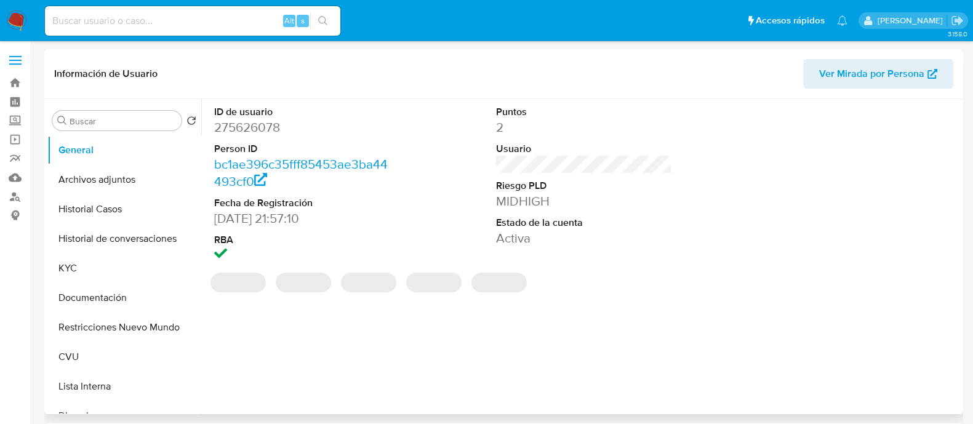
select select "10"
click at [883, 322] on div "ID de usuario 275626078 Person ID bc1ae396c35fff85453ae3ba44493cf0 Fecha de Reg…" at bounding box center [580, 256] width 759 height 315
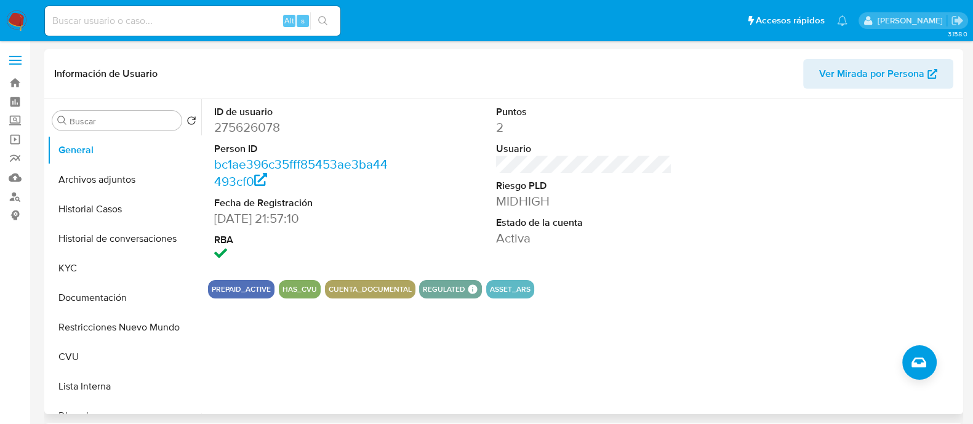
click at [749, 361] on div "ID de usuario 275626078 Person ID bc1ae396c35fff85453ae3ba44493cf0 Fecha de Reg…" at bounding box center [580, 256] width 759 height 315
click at [726, 403] on div "ID de usuario 275626078 Person ID bc1ae396c35fff85453ae3ba44493cf0 Fecha de Reg…" at bounding box center [580, 256] width 759 height 315
click at [84, 201] on button "Historial Casos" at bounding box center [119, 210] width 144 height 30
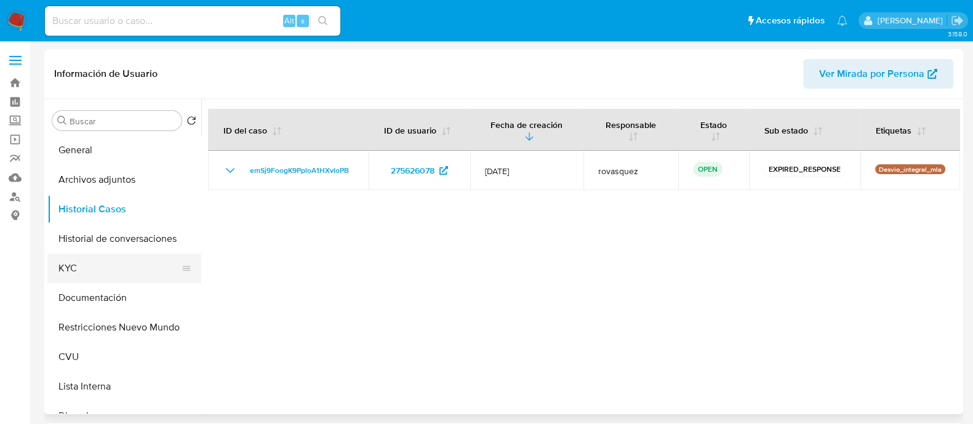
click at [95, 265] on button "KYC" at bounding box center [119, 269] width 144 height 30
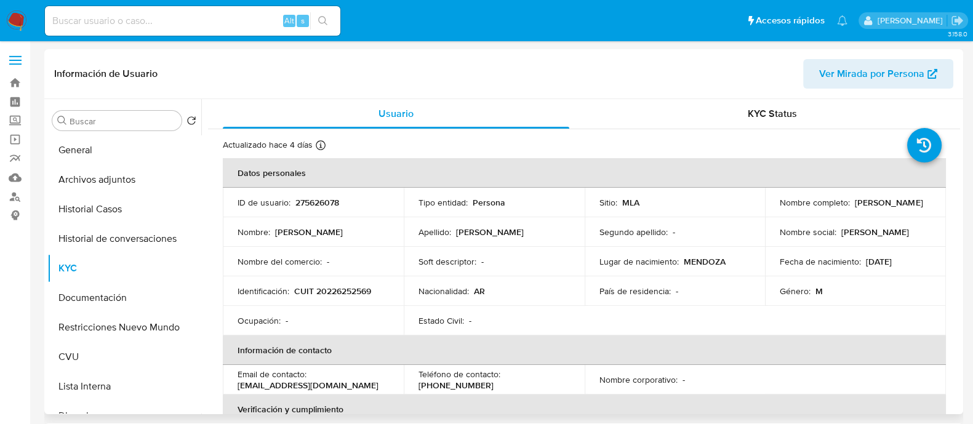
click at [351, 291] on p "CUIT 20226252569" at bounding box center [332, 291] width 77 height 11
copy p "20226252569"
drag, startPoint x: 853, startPoint y: 203, endPoint x: 931, endPoint y: 205, distance: 78.2
click at [931, 205] on td "Nombre completo : Rodrigo Martinez" at bounding box center [855, 203] width 181 height 30
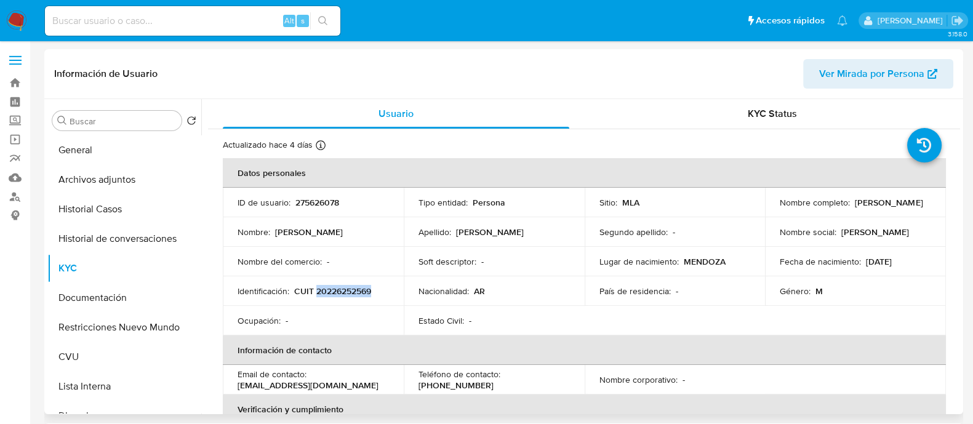
copy p "[PERSON_NAME]"
click at [108, 298] on button "Documentación" at bounding box center [119, 298] width 144 height 30
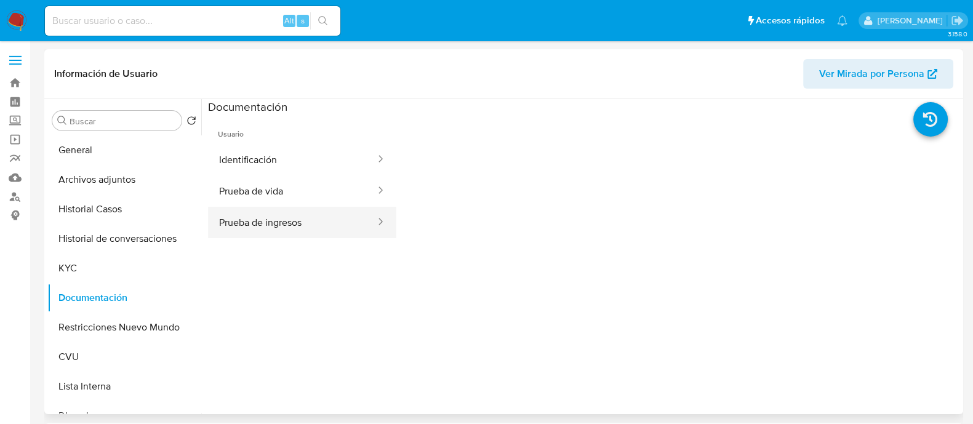
click at [310, 231] on button "Prueba de ingresos" at bounding box center [292, 222] width 169 height 31
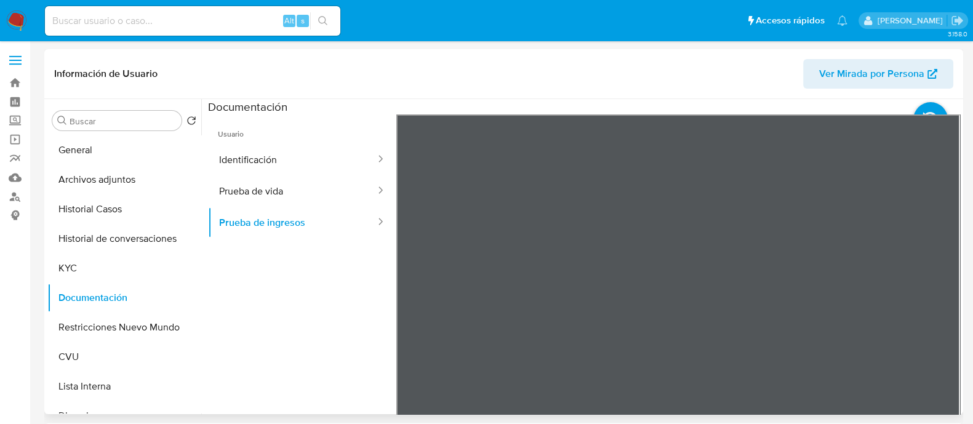
scroll to position [14, 0]
click at [91, 261] on button "KYC" at bounding box center [119, 269] width 144 height 30
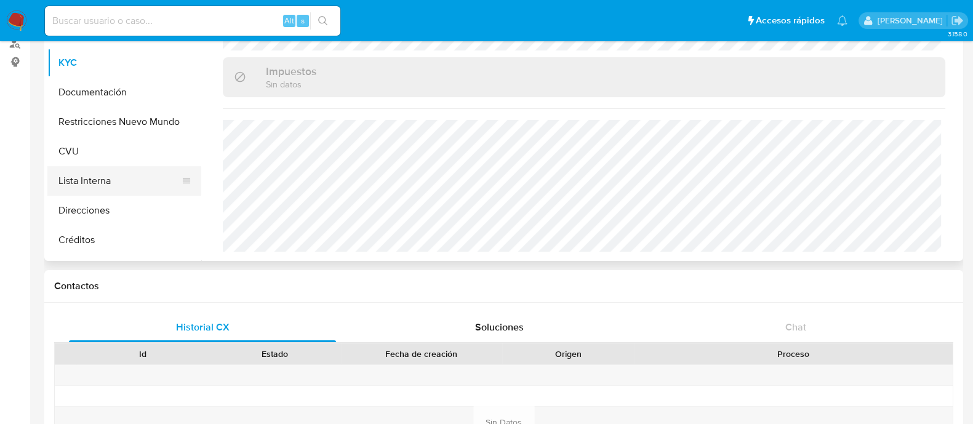
scroll to position [76, 0]
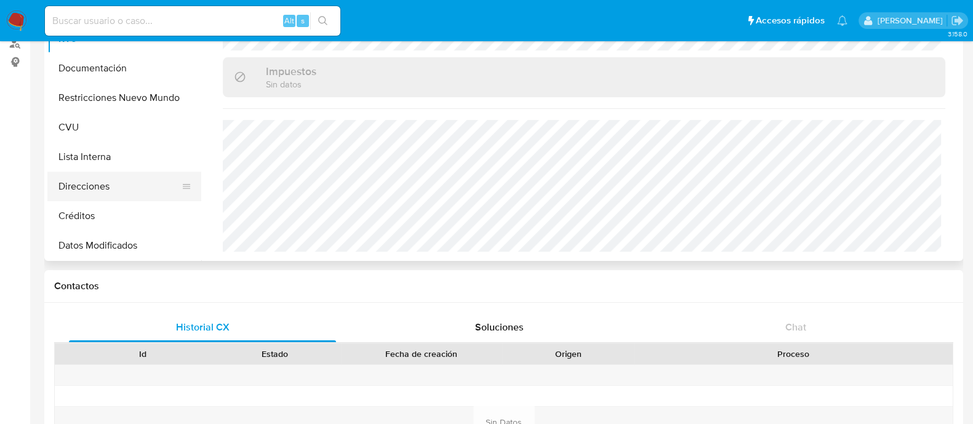
click at [116, 191] on button "Direcciones" at bounding box center [119, 187] width 144 height 30
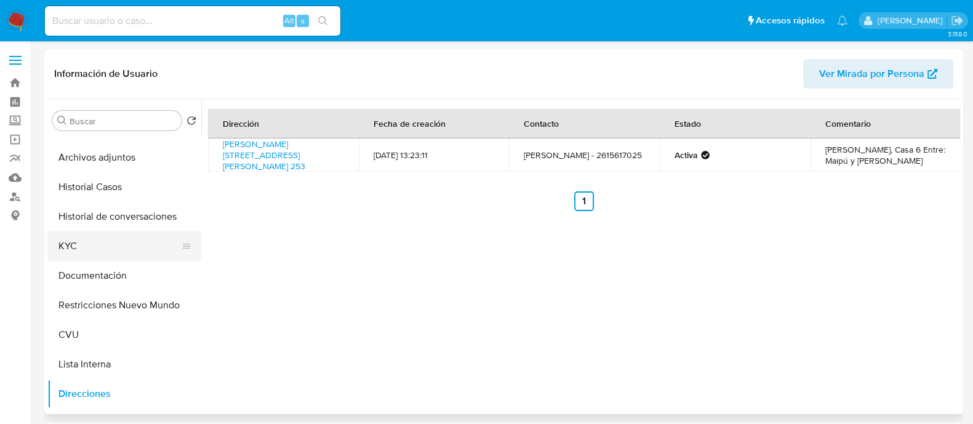
scroll to position [0, 0]
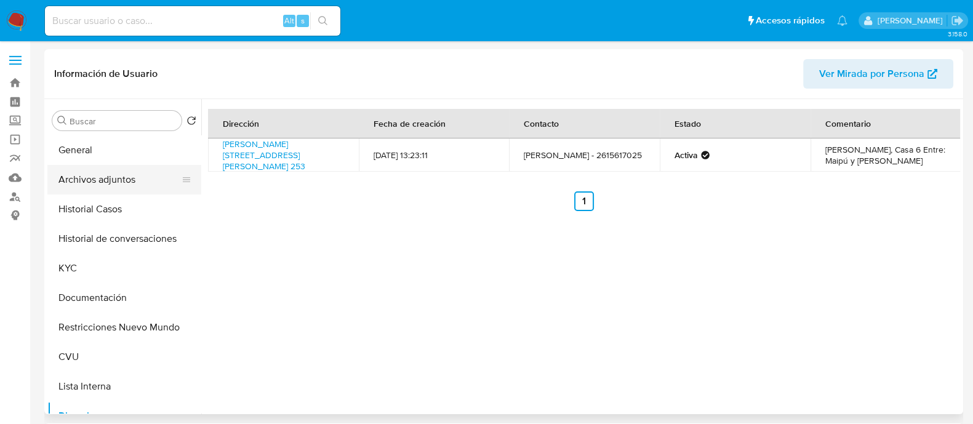
click at [103, 187] on button "Archivos adjuntos" at bounding box center [119, 180] width 144 height 30
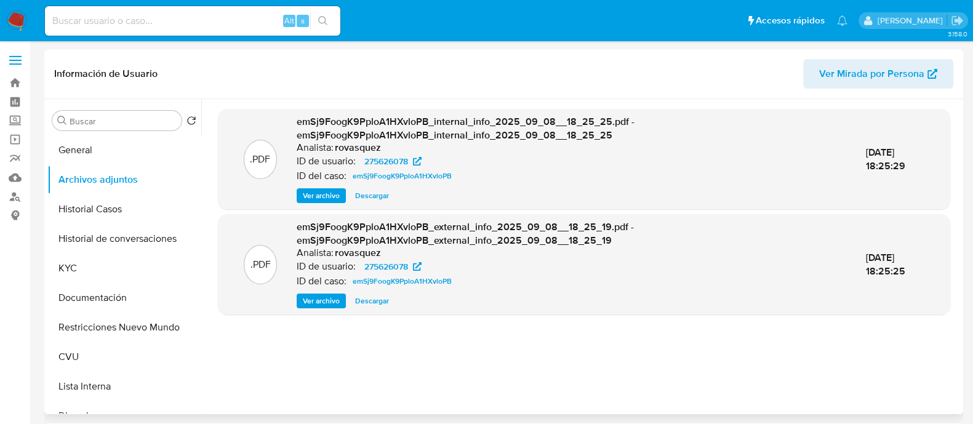
click at [324, 297] on span "Ver archivo" at bounding box center [321, 301] width 37 height 12
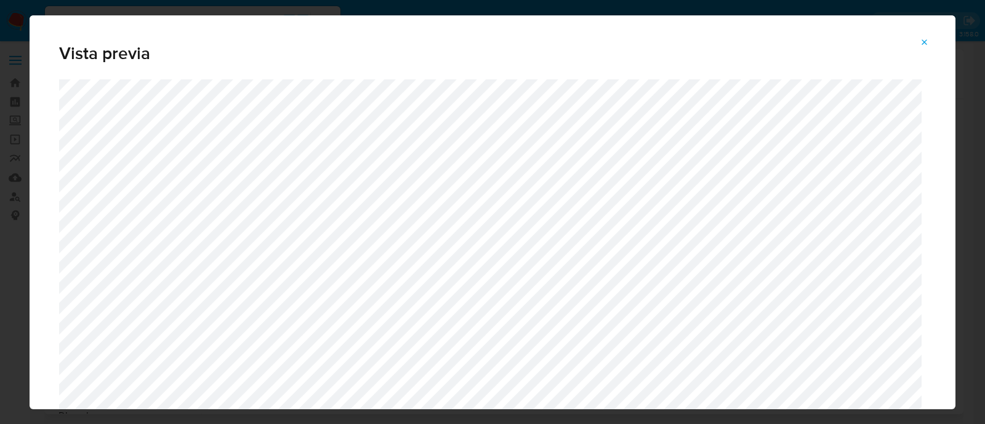
click at [921, 46] on icon "Attachment preview" at bounding box center [925, 43] width 10 height 10
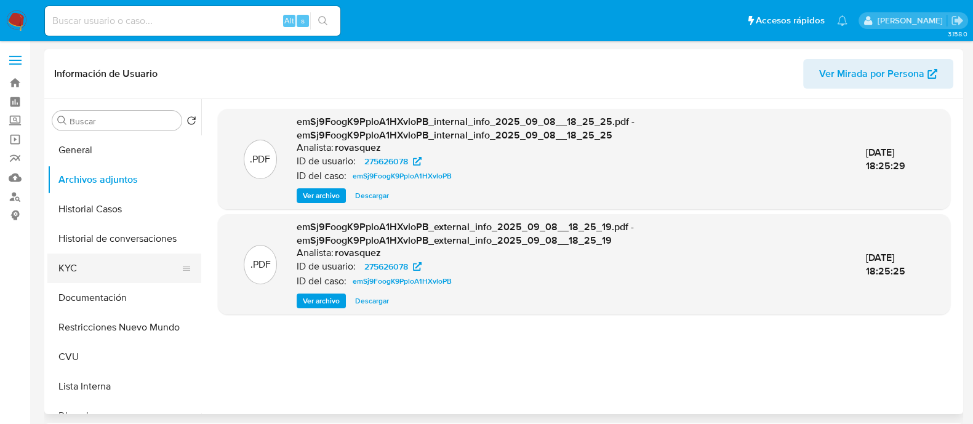
click at [68, 267] on button "KYC" at bounding box center [119, 269] width 144 height 30
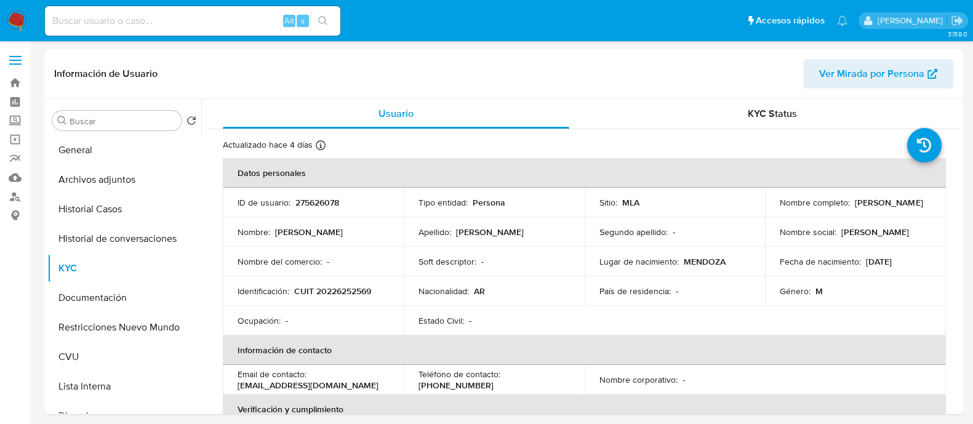
click at [355, 289] on p "CUIT 20226252569" at bounding box center [332, 291] width 77 height 11
copy p "20226252569"
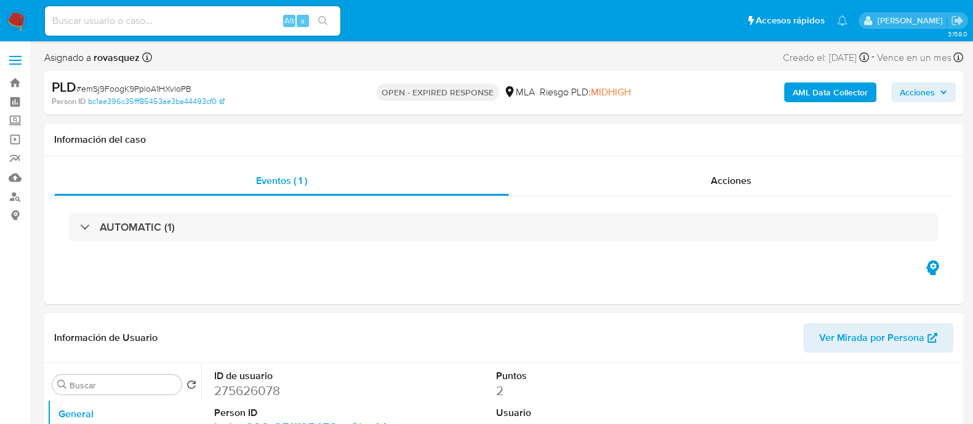
select select "10"
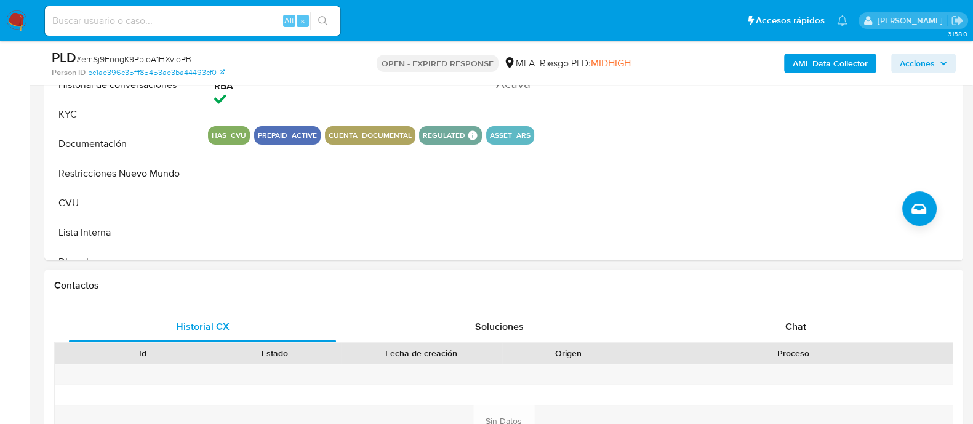
scroll to position [462, 0]
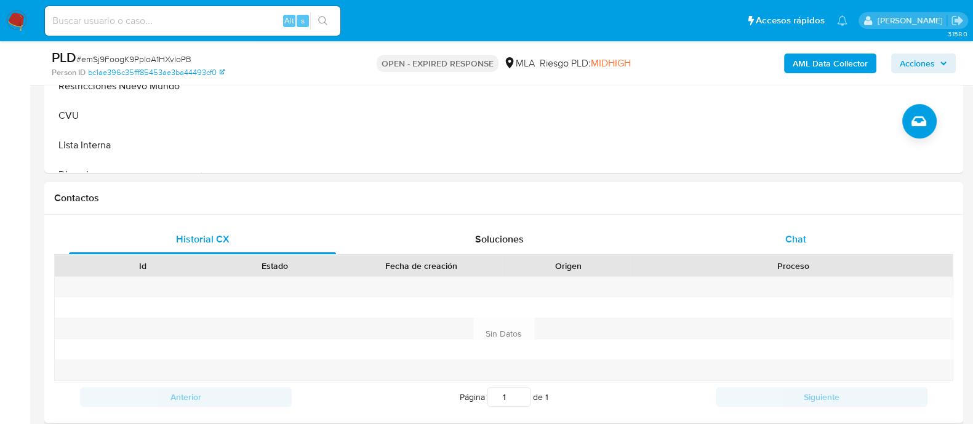
click at [795, 239] on span "Chat" at bounding box center [796, 239] width 21 height 14
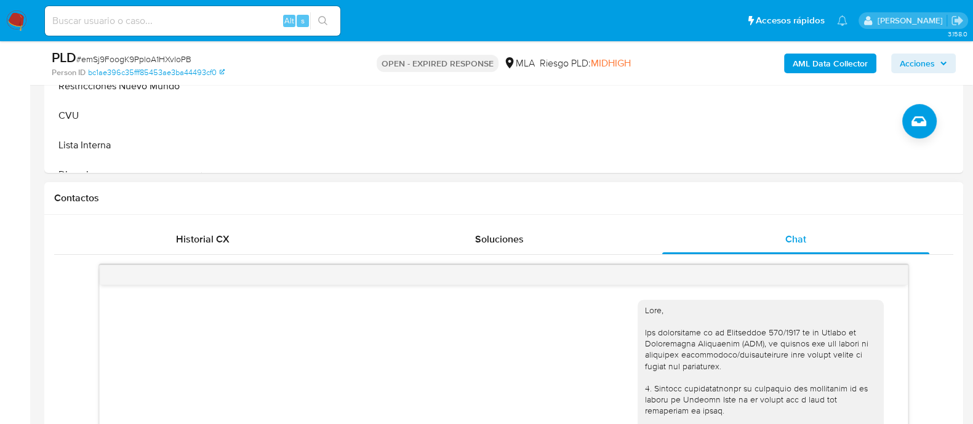
scroll to position [790, 0]
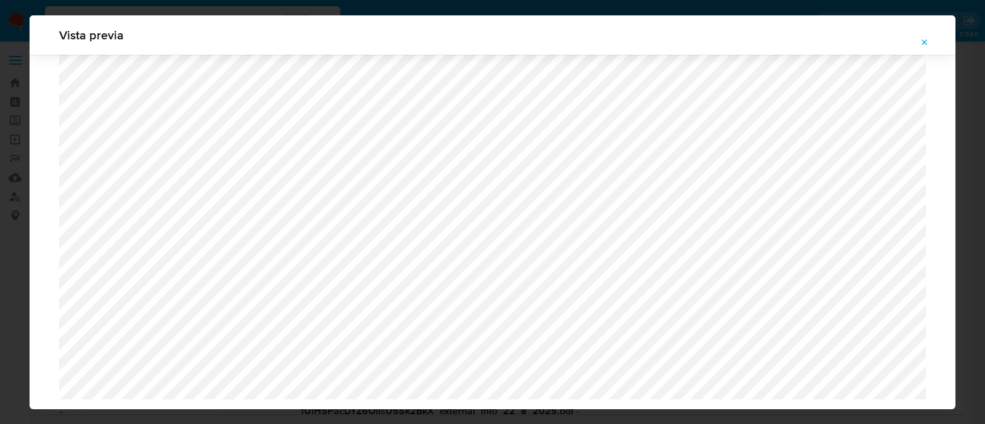
select select "10"
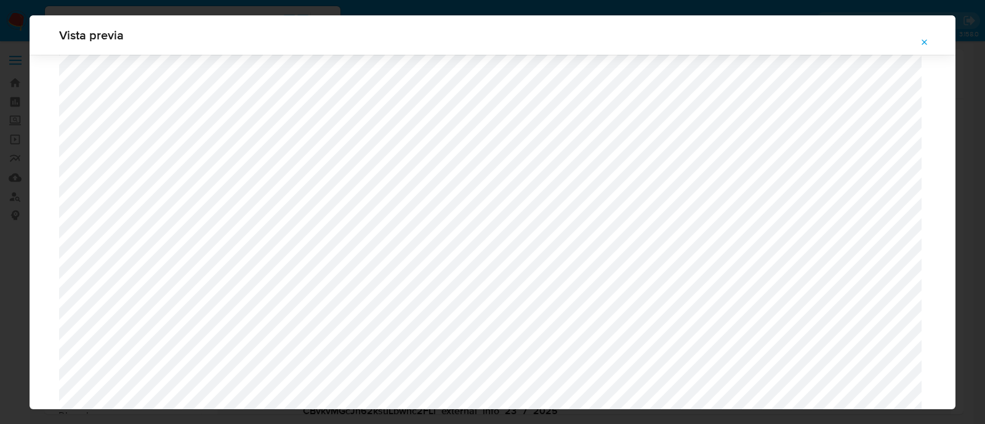
scroll to position [1129, 0]
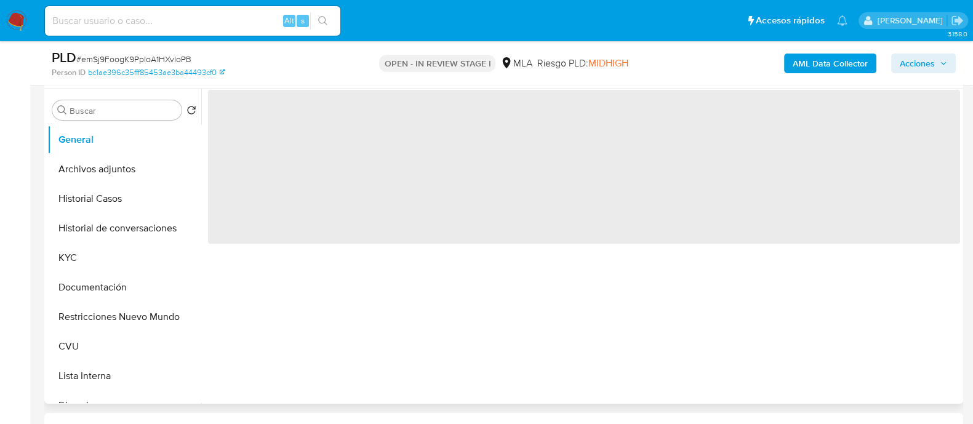
scroll to position [313, 0]
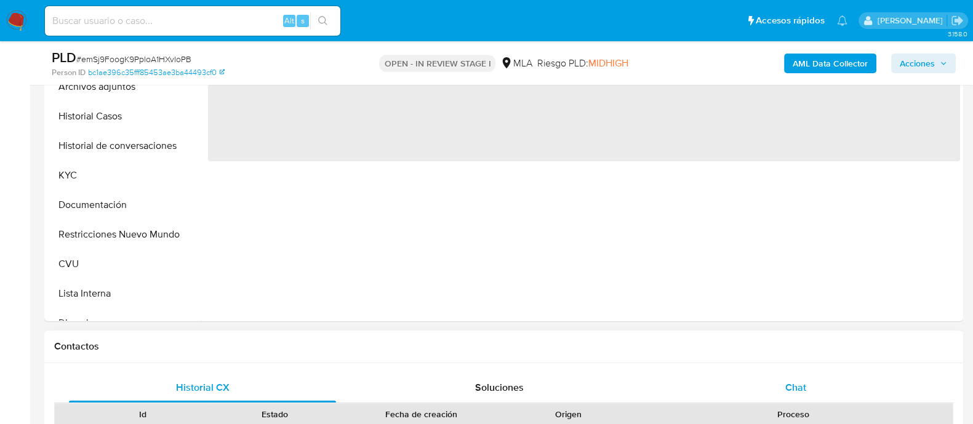
click at [805, 373] on div "Chat" at bounding box center [795, 388] width 267 height 30
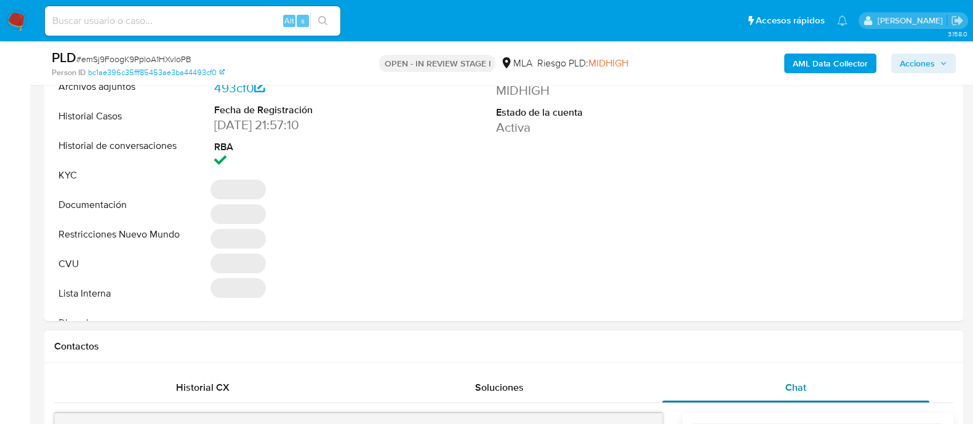
scroll to position [462, 0]
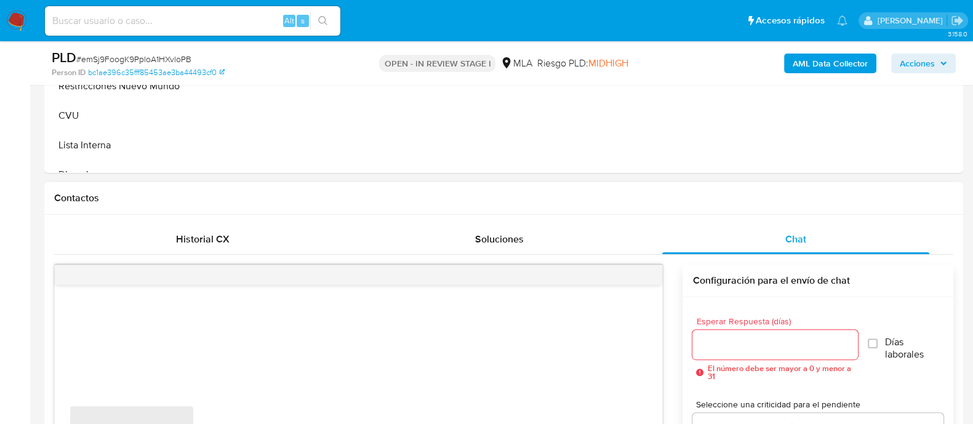
select select "10"
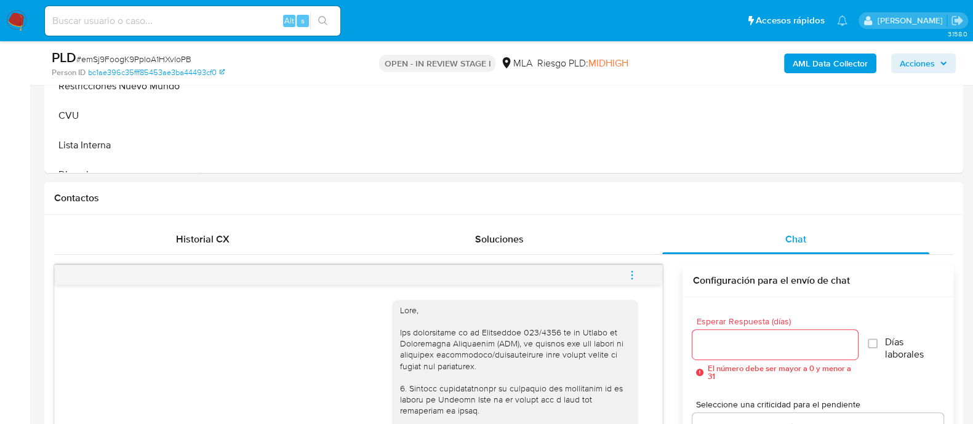
scroll to position [790, 0]
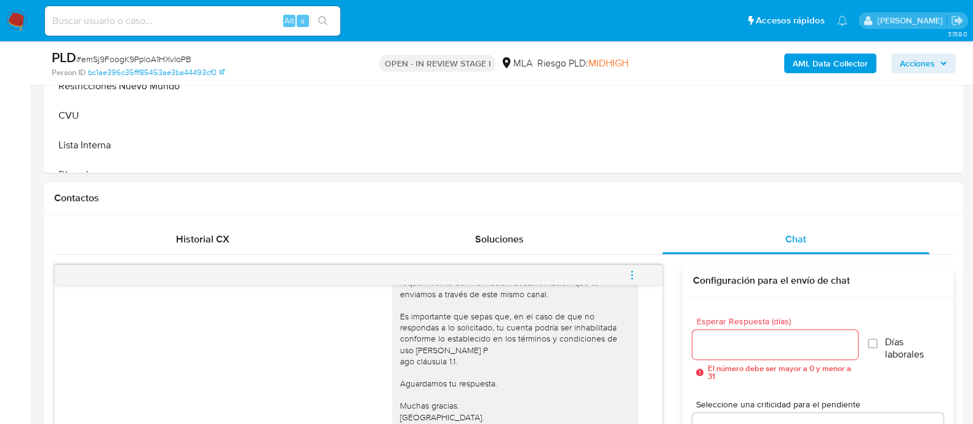
click at [625, 276] on button "menu-action" at bounding box center [632, 275] width 41 height 30
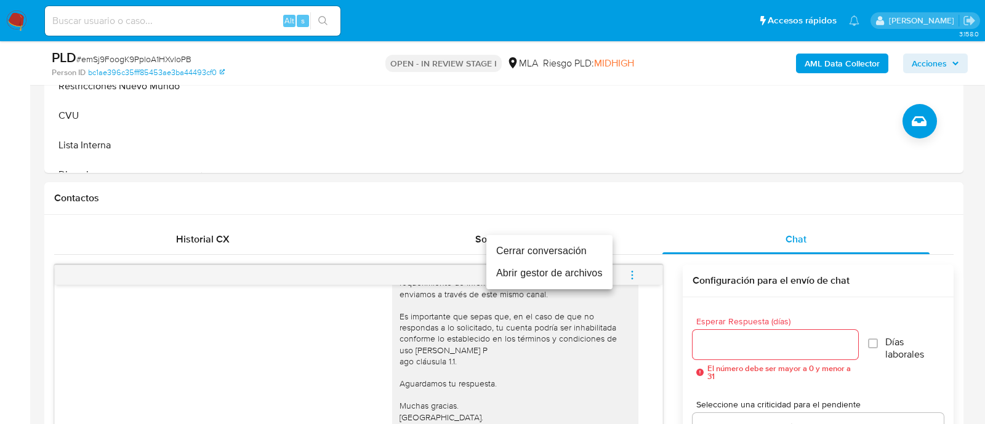
click at [592, 252] on li "Cerrar conversación" at bounding box center [549, 251] width 126 height 22
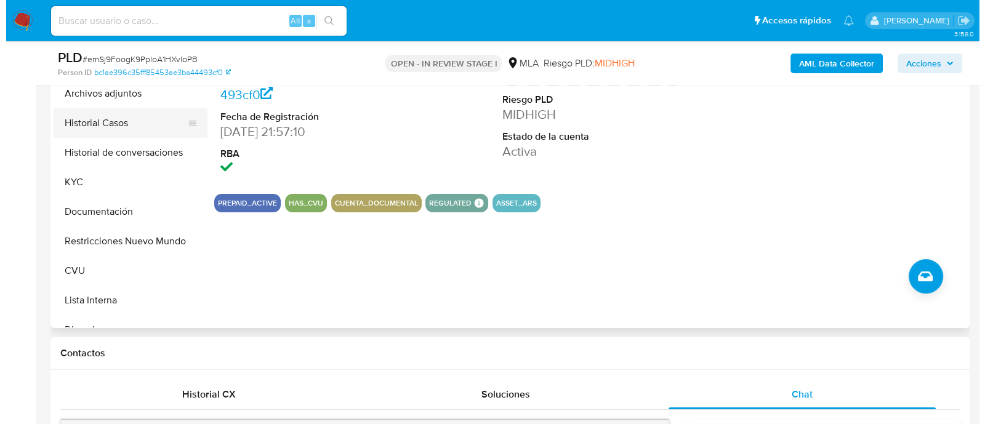
scroll to position [231, 0]
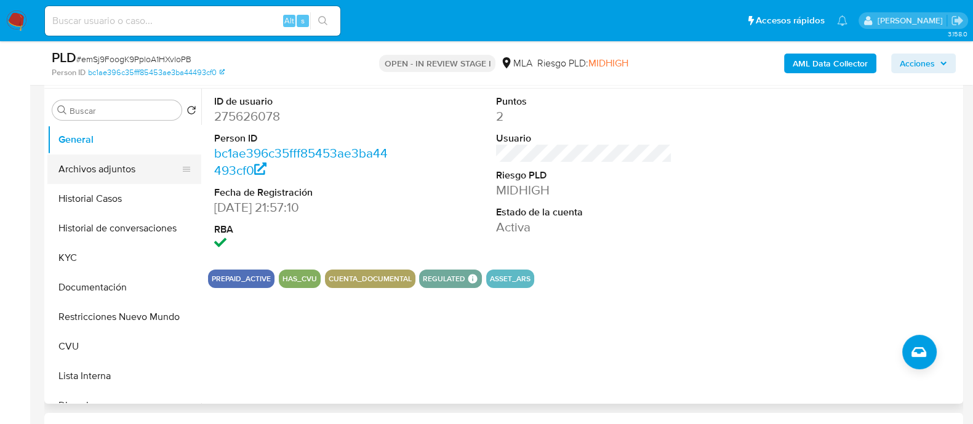
click at [96, 168] on button "Archivos adjuntos" at bounding box center [119, 170] width 144 height 30
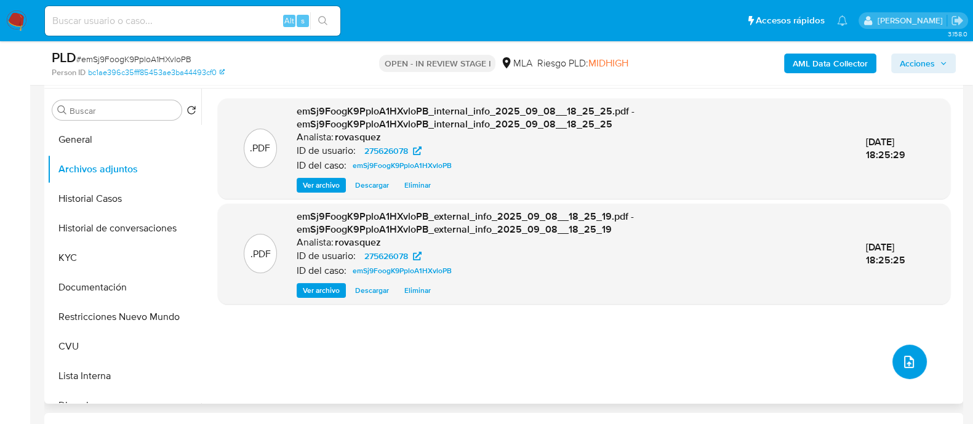
click at [904, 363] on icon "upload-file" at bounding box center [909, 362] width 15 height 15
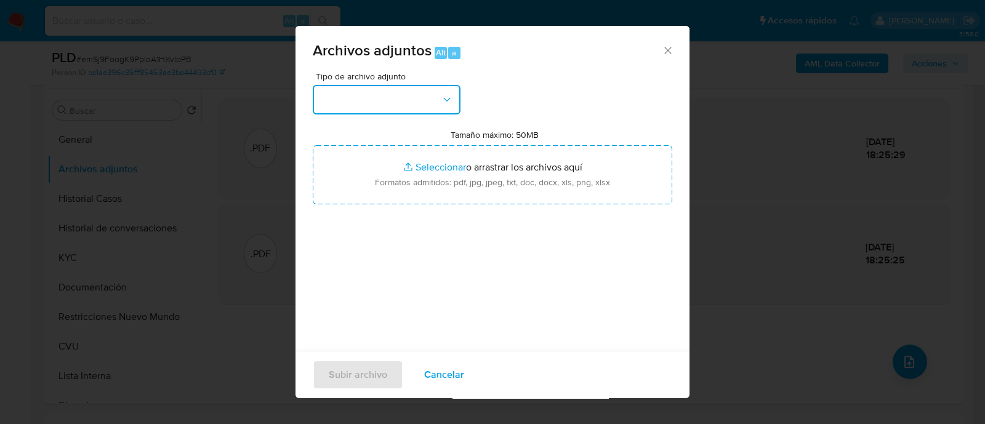
click at [401, 94] on button "button" at bounding box center [387, 100] width 148 height 30
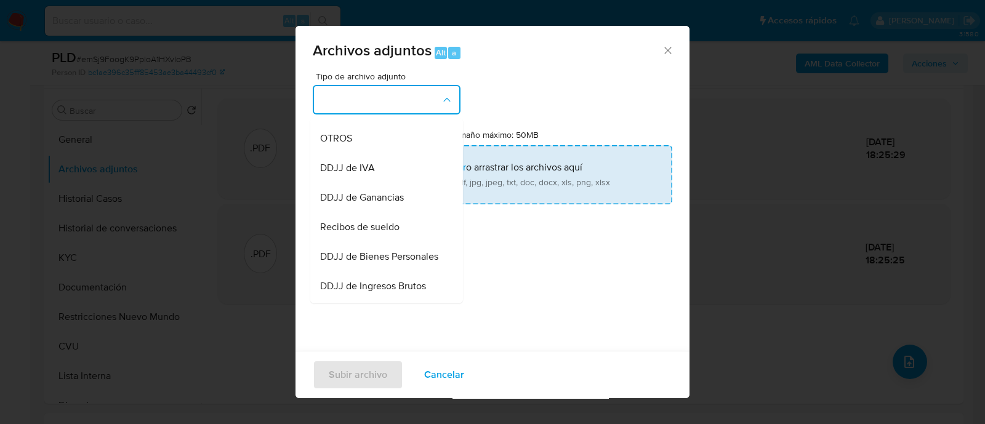
click at [360, 153] on div "OTROS" at bounding box center [383, 139] width 126 height 30
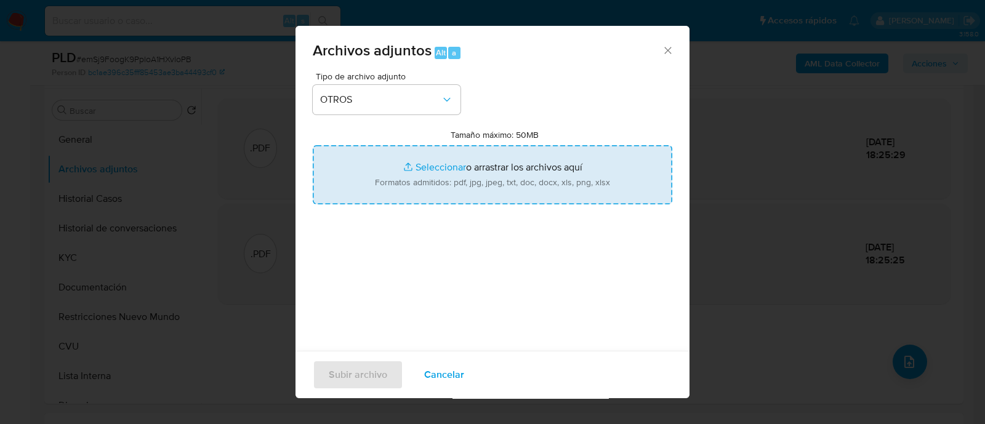
click at [360, 156] on input "Tamaño máximo: 50MB Seleccionar archivos" at bounding box center [493, 174] width 360 height 59
type input "C:\fakepath\Caselog emSj9FoogK9PploA1HXvloPB_2025_09_08_17_32_14.docx"
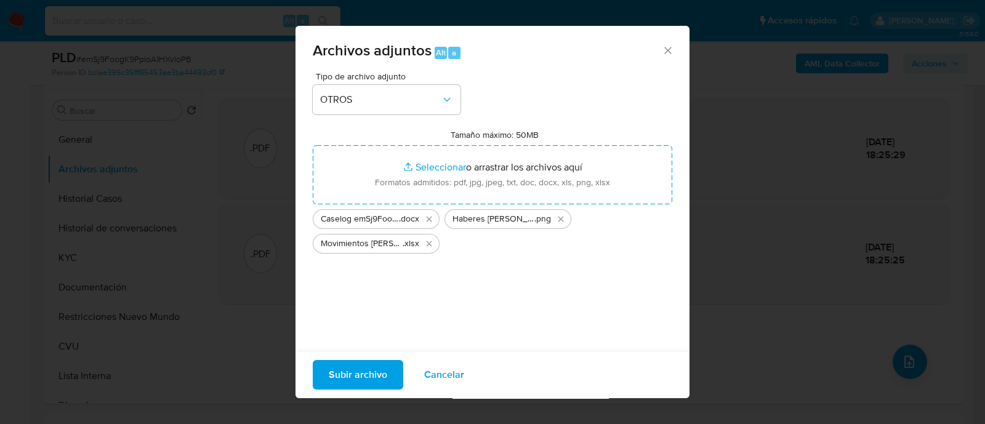
click at [359, 381] on span "Subir archivo" at bounding box center [358, 374] width 58 height 27
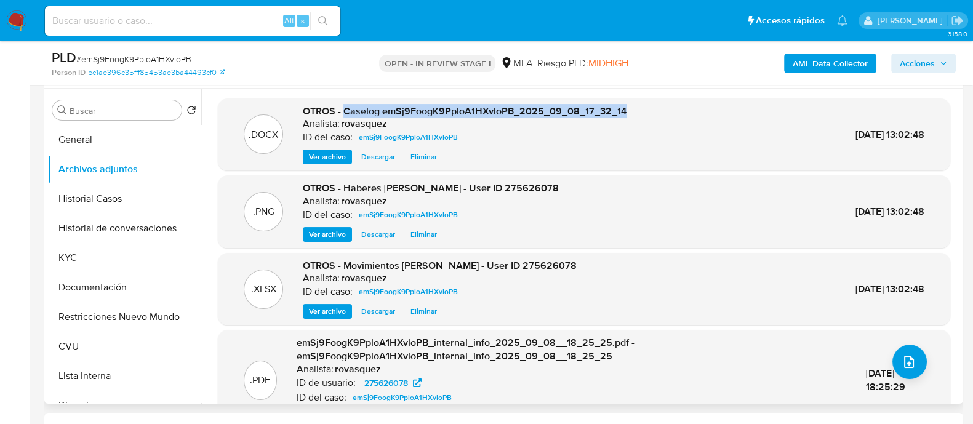
drag, startPoint x: 342, startPoint y: 113, endPoint x: 624, endPoint y: 113, distance: 282.0
click at [624, 113] on div ".DOCX OTROS - Caselog emSj9FoogK9PploA1HXvloPB_2025_09_08_17_32_14 Analista: ro…" at bounding box center [584, 135] width 720 height 60
copy span "Caselog emSj9FoogK9PploA1HXvloPB_2025_09_08_17_32_14"
click at [927, 64] on span "Acciones" at bounding box center [917, 64] width 35 height 20
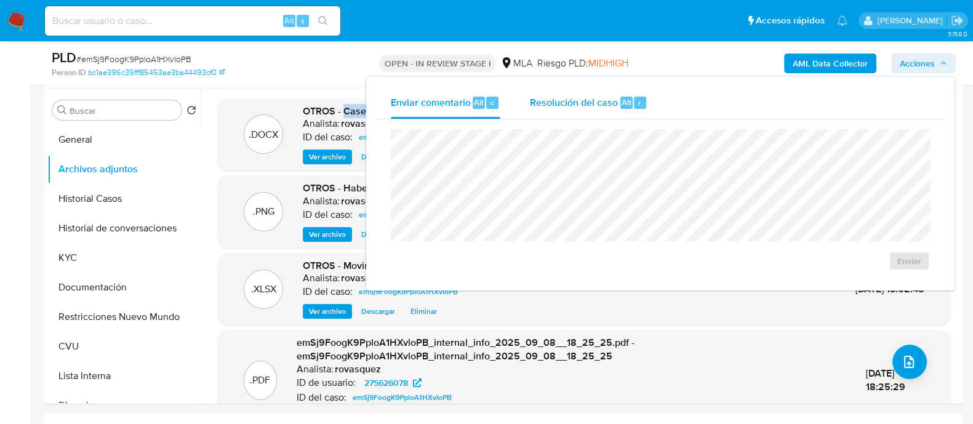
click at [569, 95] on span "Resolución del caso" at bounding box center [574, 102] width 88 height 14
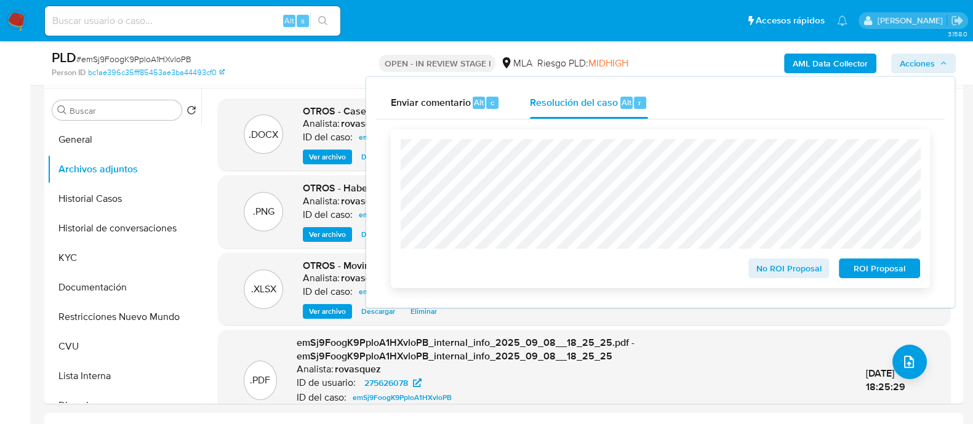
click at [763, 269] on span "No ROI Proposal" at bounding box center [789, 268] width 64 height 17
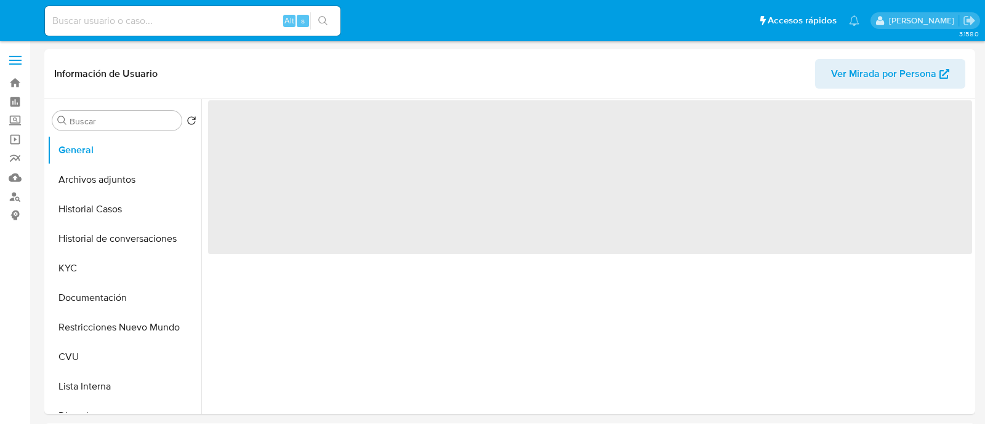
select select "10"
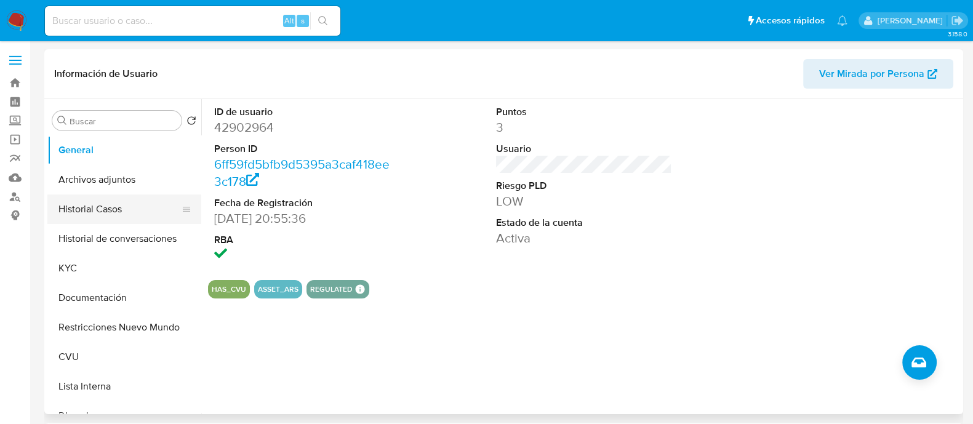
click at [111, 199] on button "Historial Casos" at bounding box center [119, 210] width 144 height 30
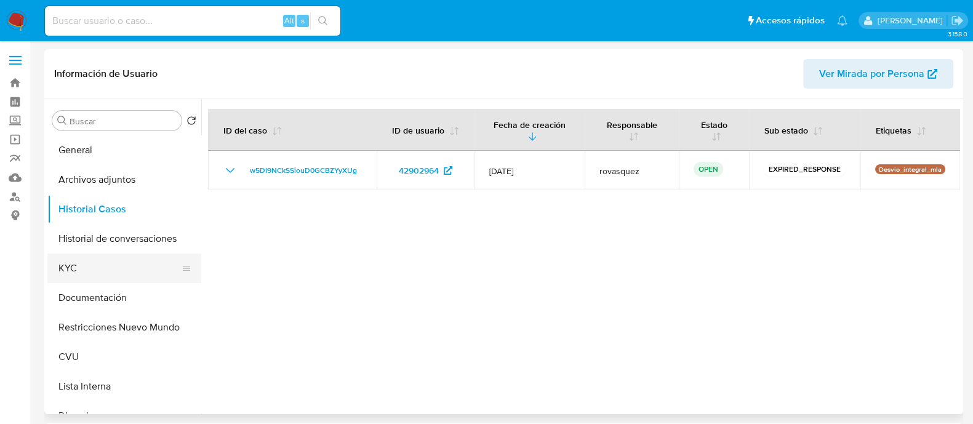
click at [99, 278] on button "KYC" at bounding box center [119, 269] width 144 height 30
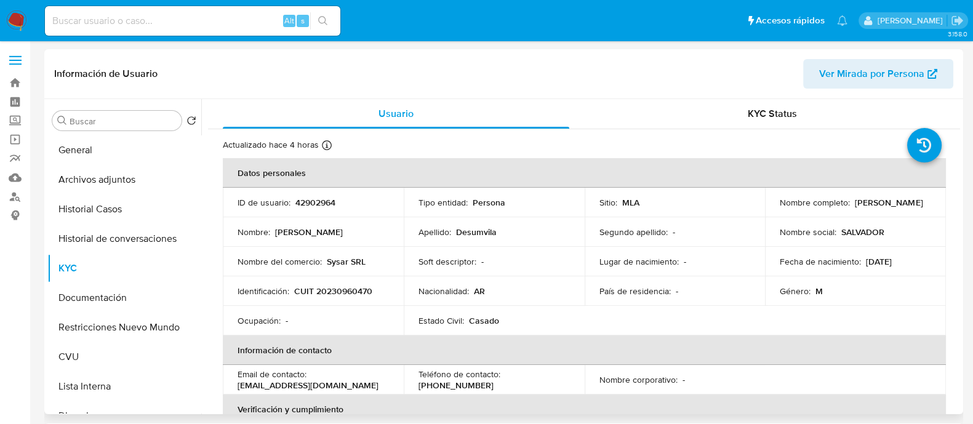
click at [342, 291] on p "CUIT 20230960470" at bounding box center [333, 291] width 78 height 11
copy p "20230960470"
click at [691, 266] on div "Lugar de nacimiento : -" at bounding box center [675, 261] width 151 height 11
drag, startPoint x: 778, startPoint y: 210, endPoint x: 902, endPoint y: 217, distance: 124.5
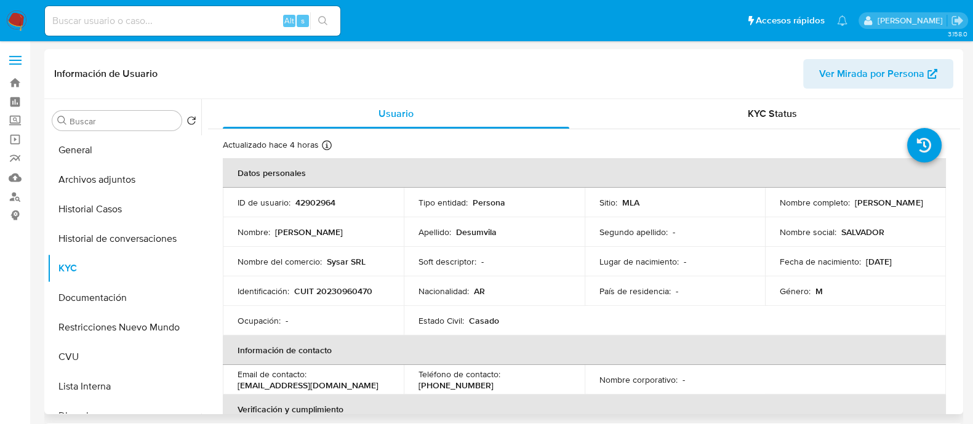
click at [902, 217] on tbody "ID de usuario : 42902964 Tipo entidad : Persona Sitio : MLA Nombre completo : S…" at bounding box center [584, 262] width 723 height 148
copy p "Salvador Maria Desumvila"
click at [112, 189] on button "Archivos adjuntos" at bounding box center [119, 180] width 144 height 30
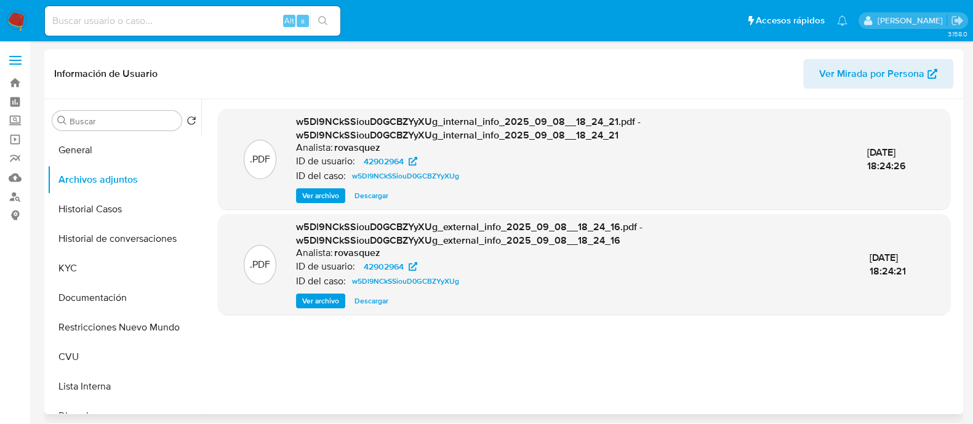
drag, startPoint x: 336, startPoint y: 302, endPoint x: 339, endPoint y: 294, distance: 8.0
click at [336, 302] on span "Ver archivo" at bounding box center [320, 301] width 37 height 12
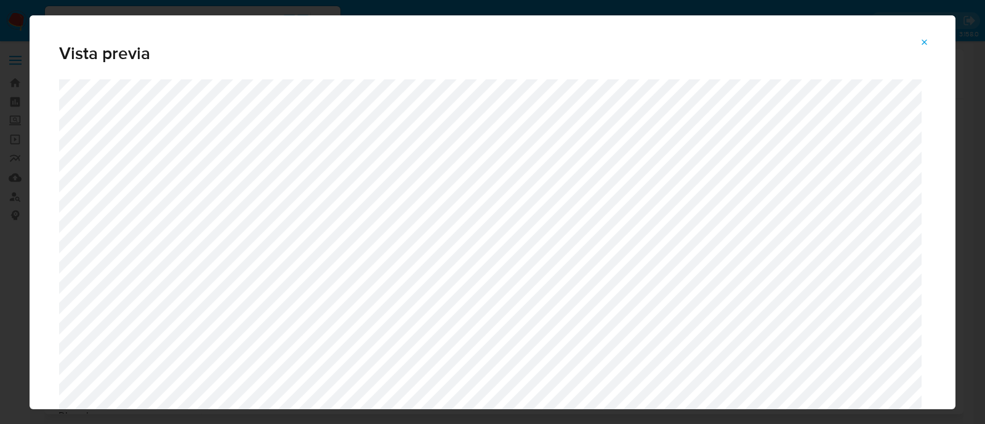
click at [927, 43] on icon "Attachment preview" at bounding box center [925, 43] width 10 height 10
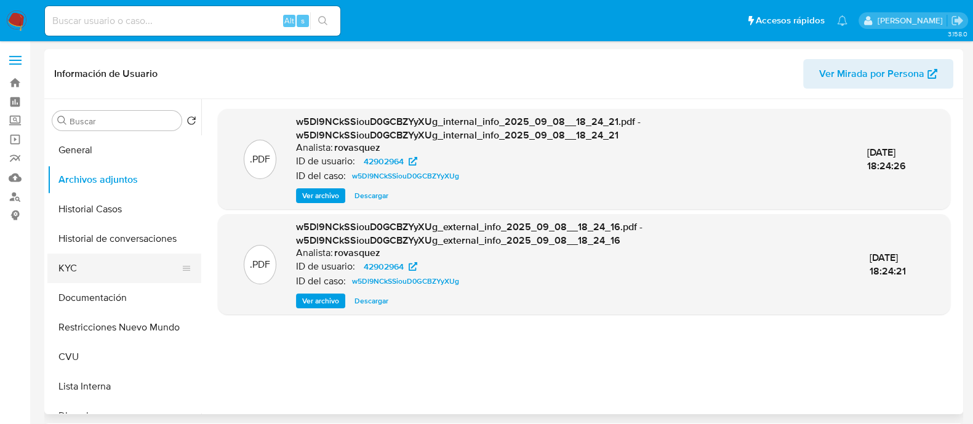
click at [107, 262] on button "KYC" at bounding box center [119, 269] width 144 height 30
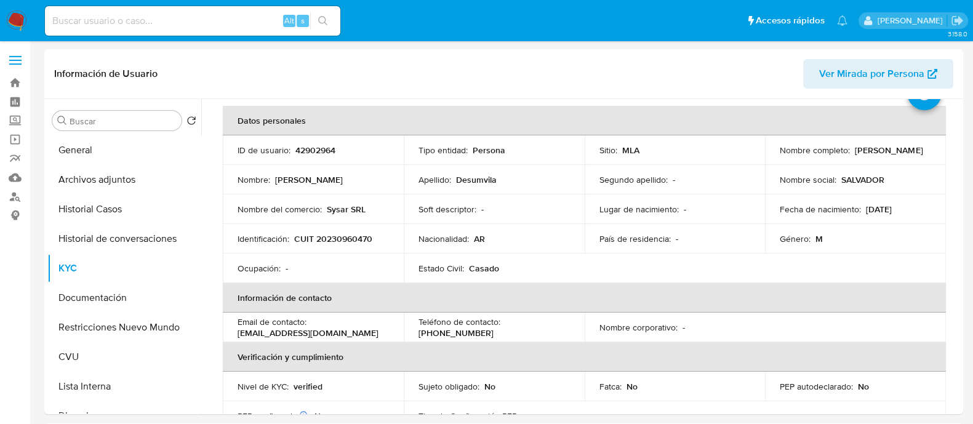
scroll to position [76, 0]
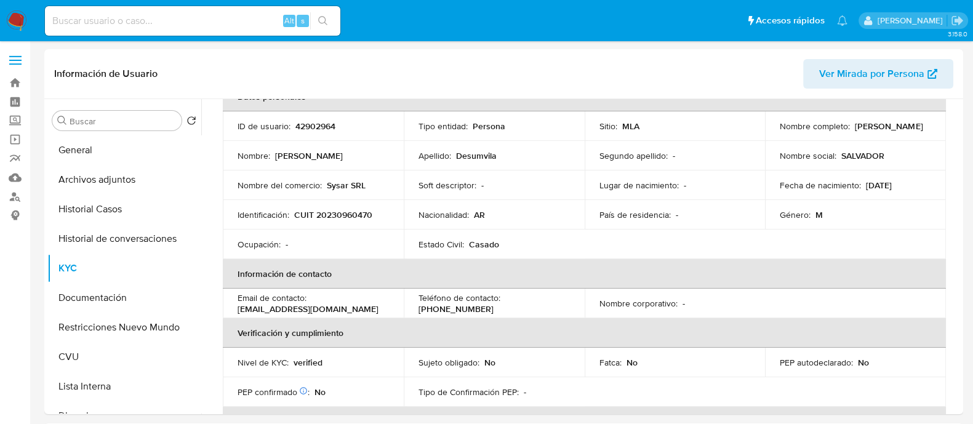
click at [529, 295] on td "Teléfono de contacto : (11) 50958679" at bounding box center [494, 304] width 181 height 30
click at [494, 304] on p "(11) 50958679" at bounding box center [456, 309] width 75 height 11
copy p "50958679"
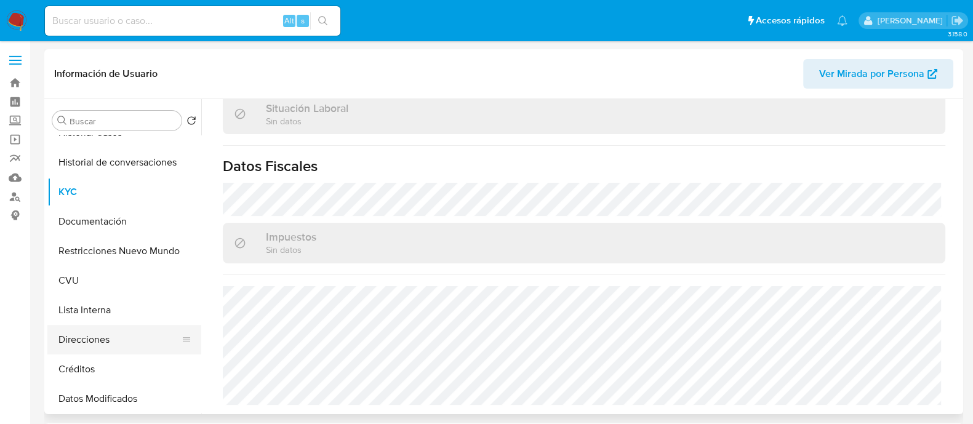
click at [103, 340] on button "Direcciones" at bounding box center [119, 340] width 144 height 30
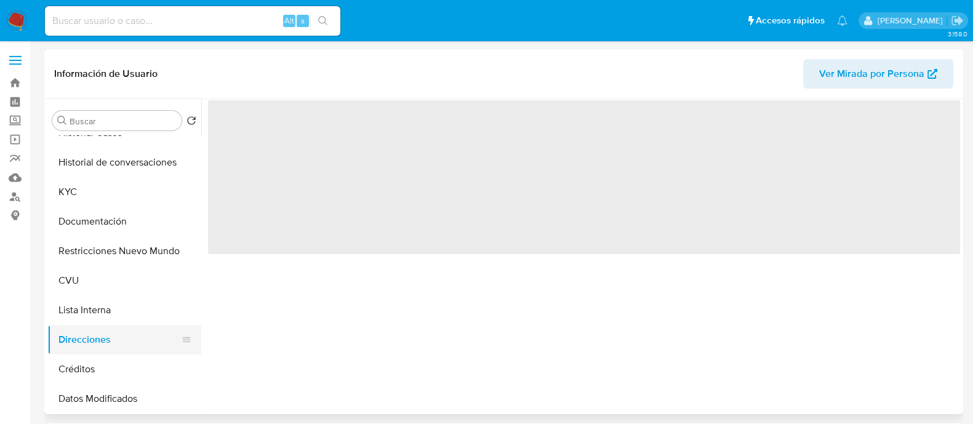
scroll to position [0, 0]
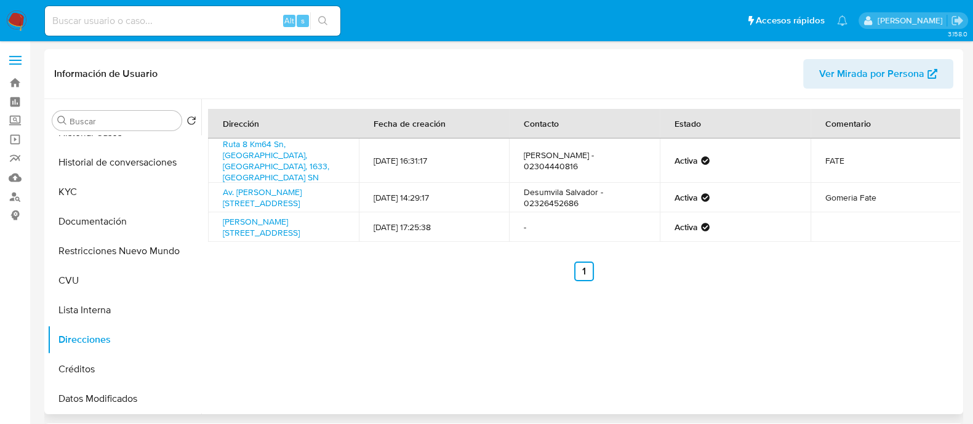
drag, startPoint x: 543, startPoint y: 159, endPoint x: 579, endPoint y: 160, distance: 36.3
click at [579, 160] on td "salvador desumvila - 02304440816" at bounding box center [584, 161] width 151 height 44
copy td "4440816"
click at [545, 148] on td "salvador desumvila - 02304440816" at bounding box center [584, 161] width 151 height 44
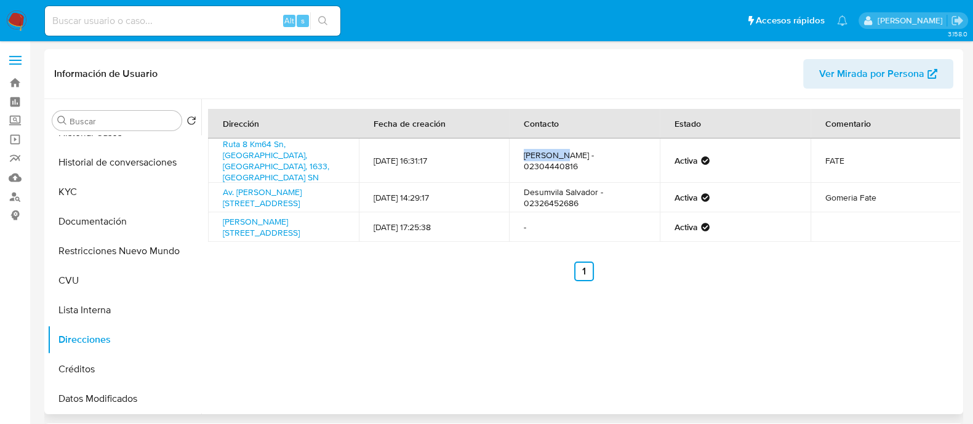
copy td "salvador"
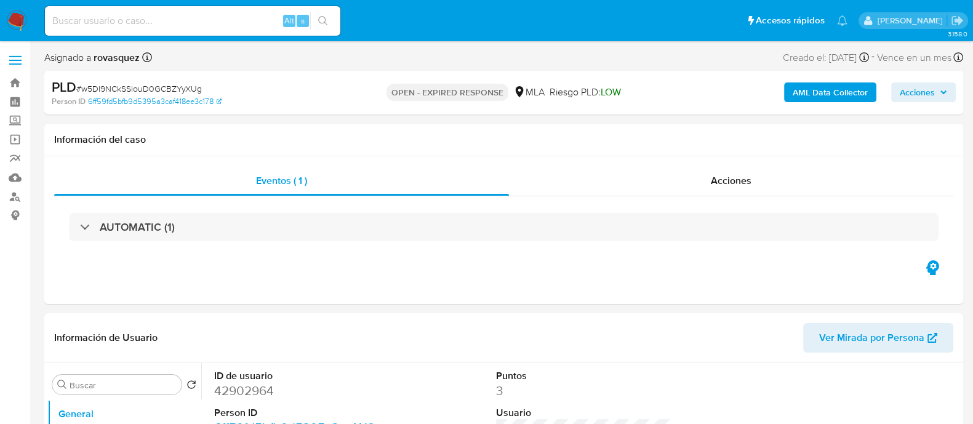
select select "10"
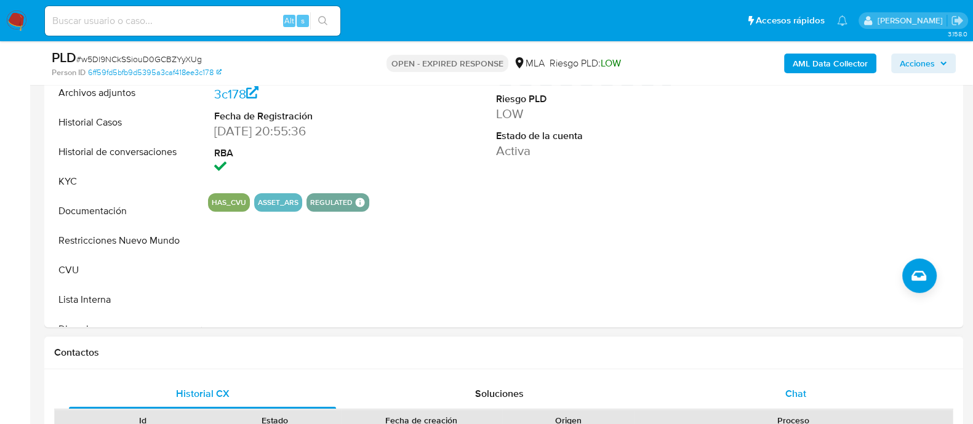
click at [792, 390] on span "Chat" at bounding box center [796, 394] width 21 height 14
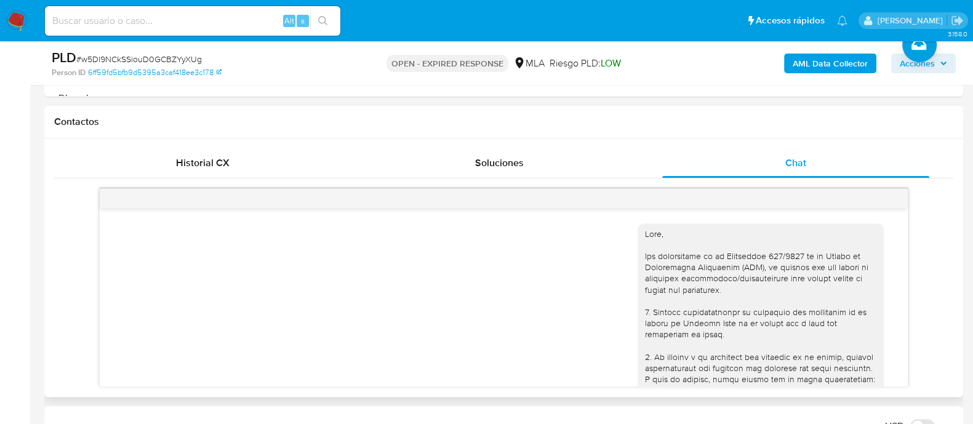
scroll to position [790, 0]
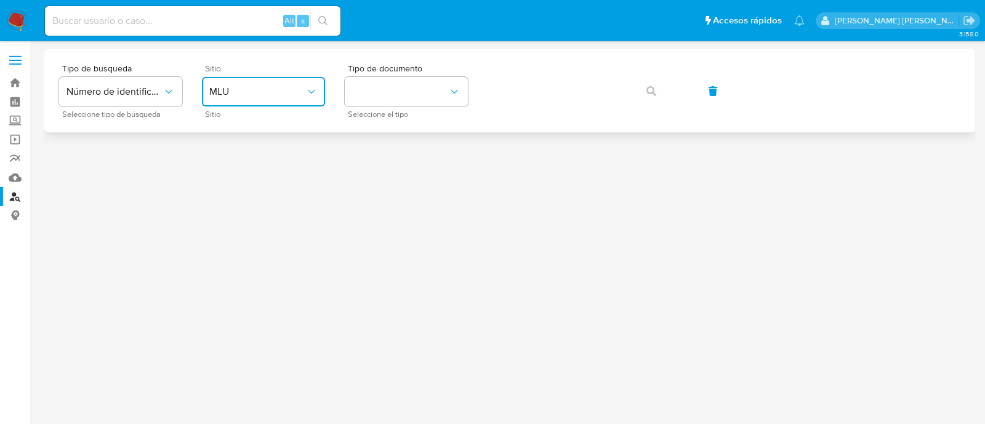
click at [310, 96] on icon "site_id" at bounding box center [311, 92] width 12 height 12
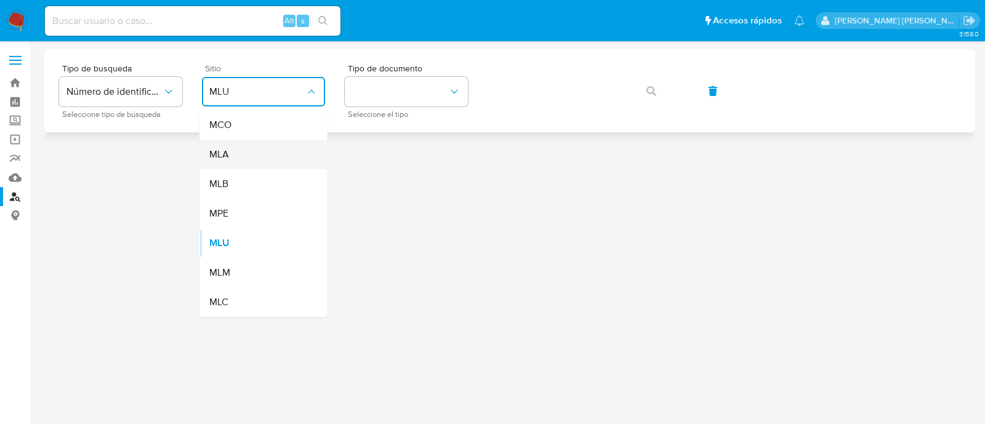
click at [273, 156] on div "MLA" at bounding box center [259, 155] width 101 height 30
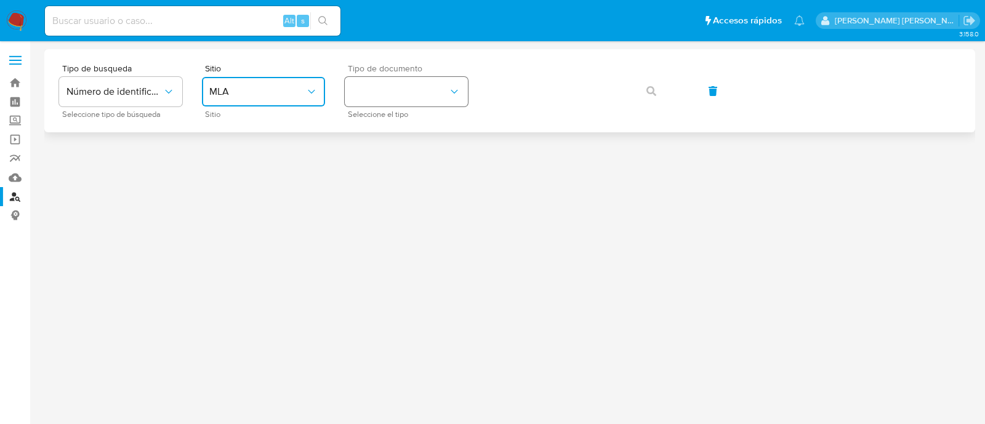
click at [379, 104] on button "identificationType" at bounding box center [406, 92] width 123 height 30
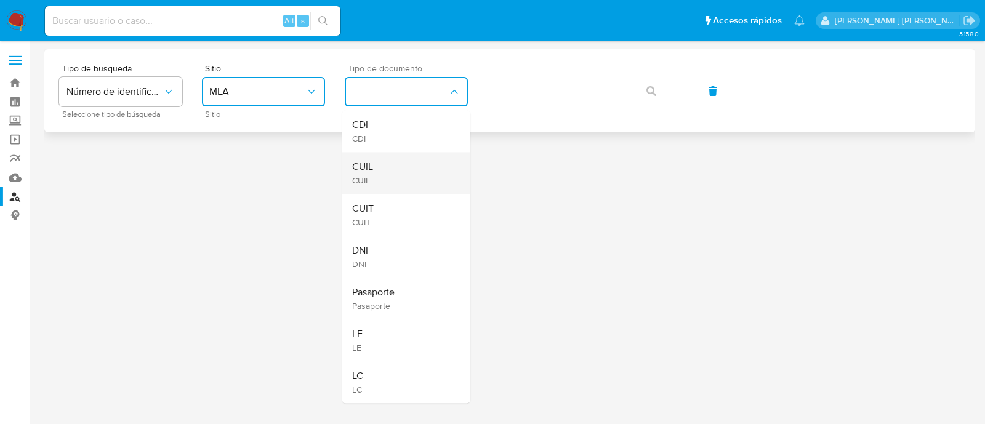
click at [388, 183] on div "CUIL CUIL" at bounding box center [402, 173] width 101 height 42
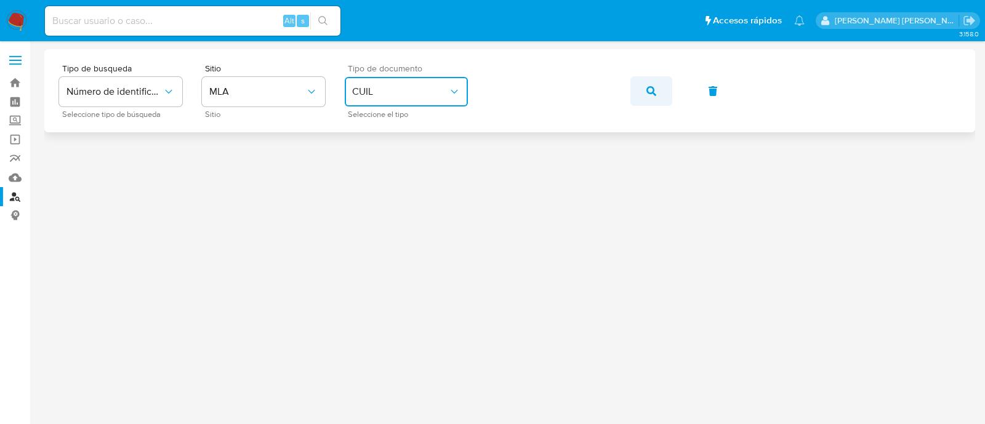
click at [646, 94] on icon "button" at bounding box center [651, 91] width 10 height 10
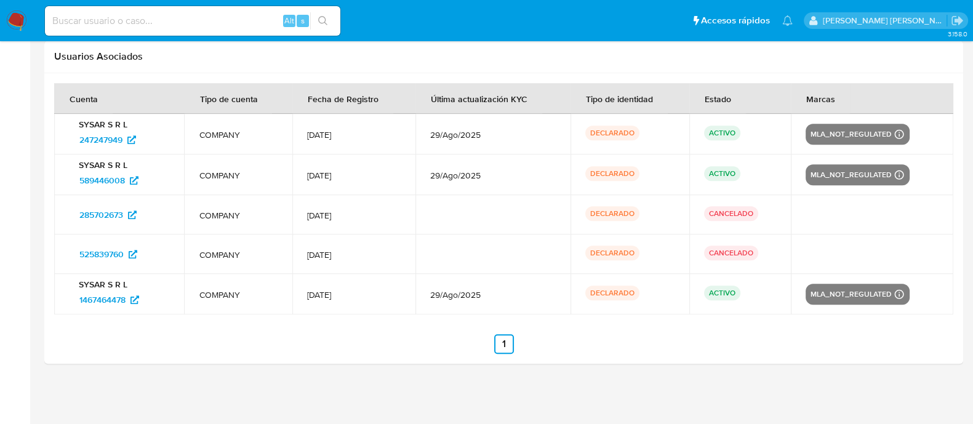
select select "10"
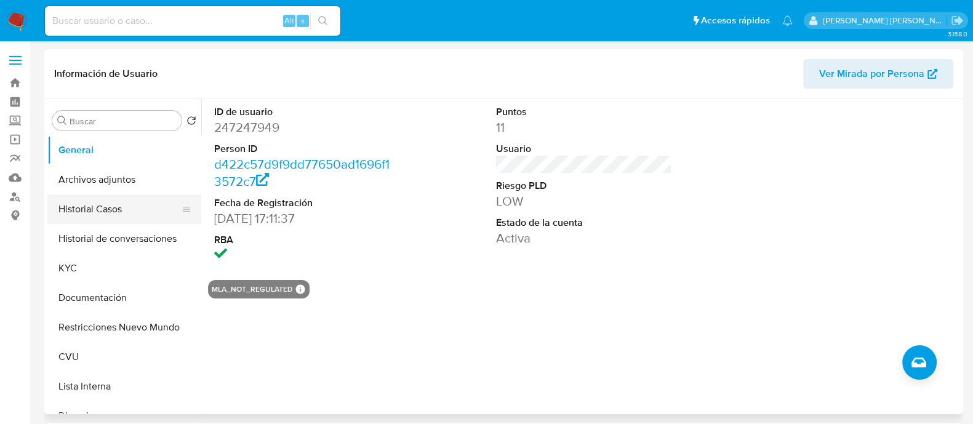
click at [107, 215] on button "Historial Casos" at bounding box center [119, 210] width 144 height 30
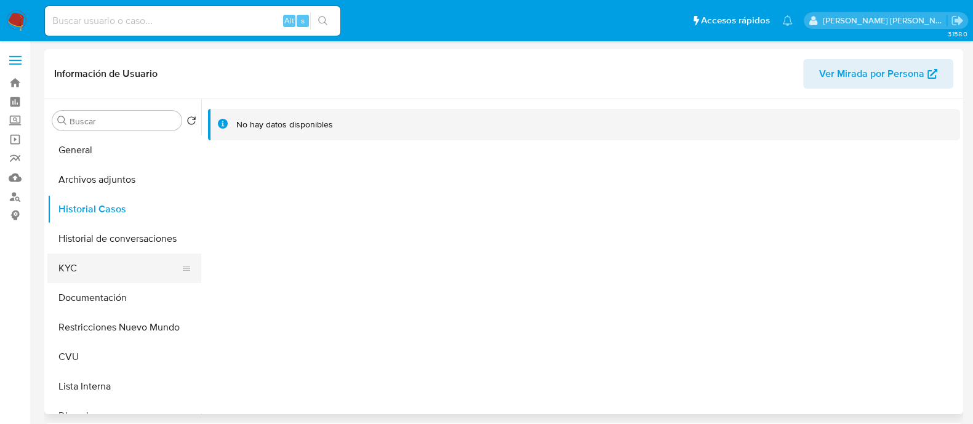
click at [100, 270] on button "KYC" at bounding box center [119, 269] width 144 height 30
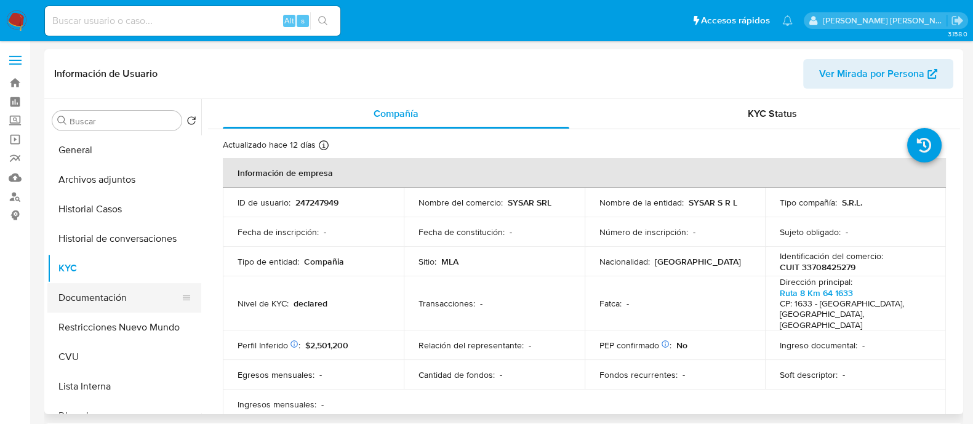
click at [95, 300] on button "Documentación" at bounding box center [119, 298] width 144 height 30
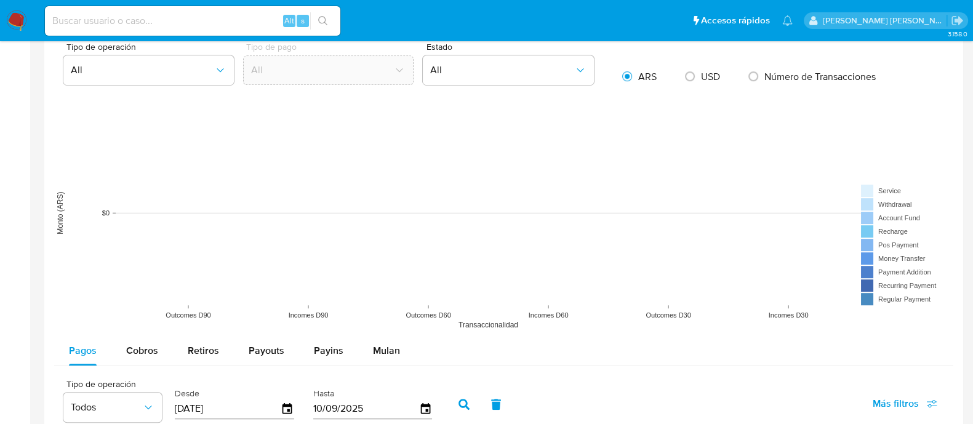
scroll to position [1000, 0]
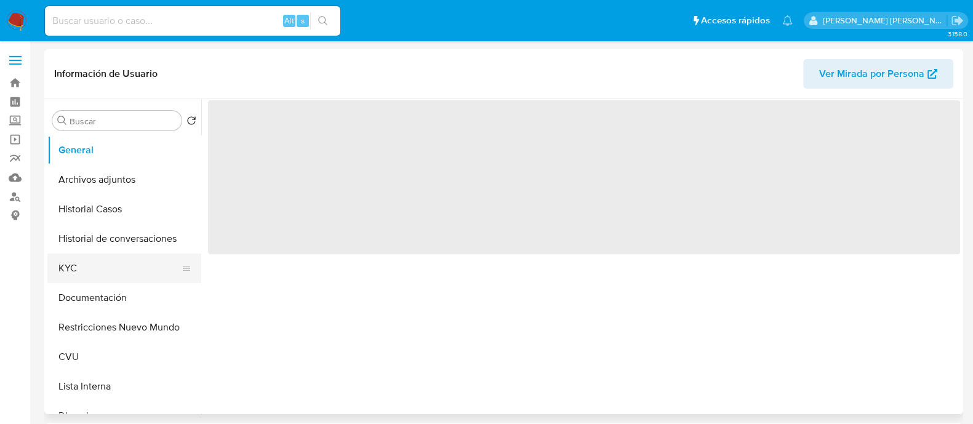
click at [94, 268] on button "KYC" at bounding box center [119, 269] width 144 height 30
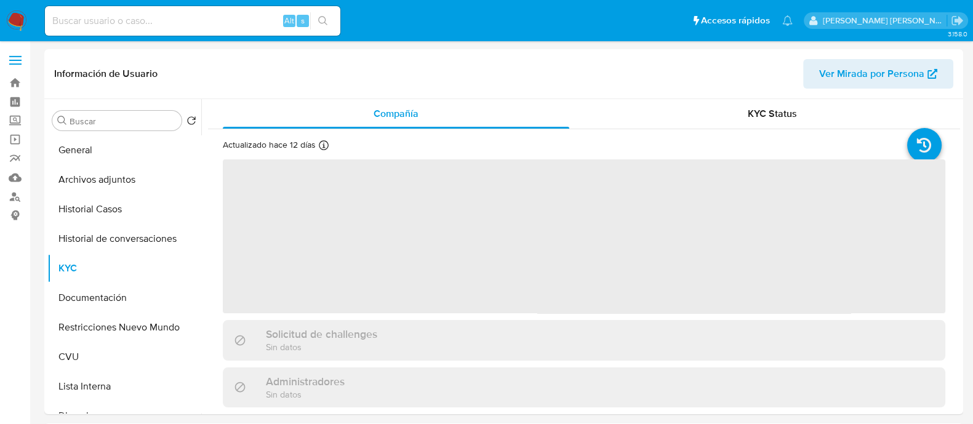
select select "10"
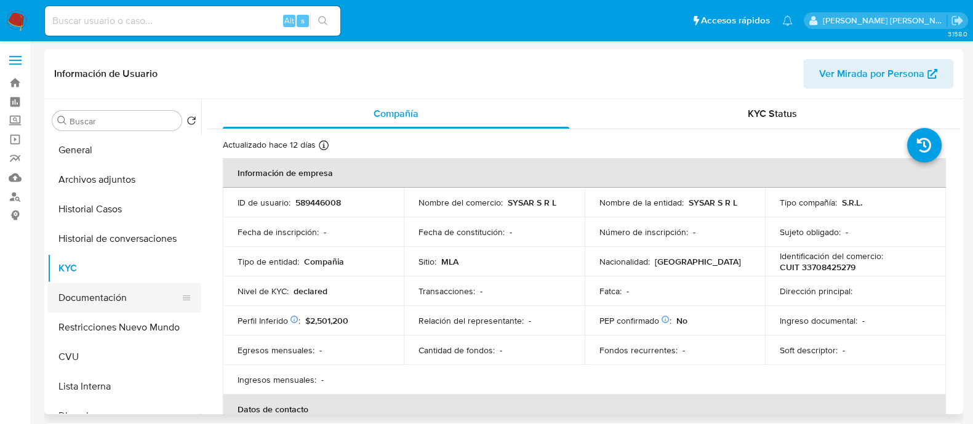
click at [88, 302] on button "Documentación" at bounding box center [119, 298] width 144 height 30
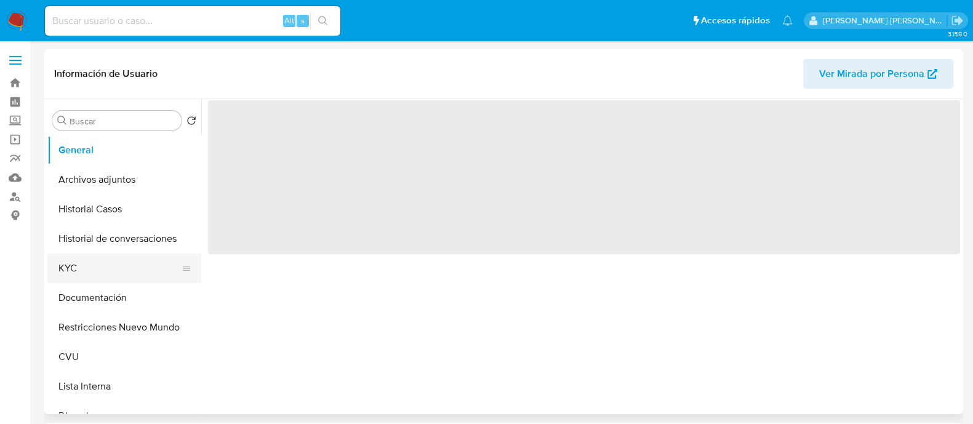
click at [70, 271] on button "KYC" at bounding box center [119, 269] width 144 height 30
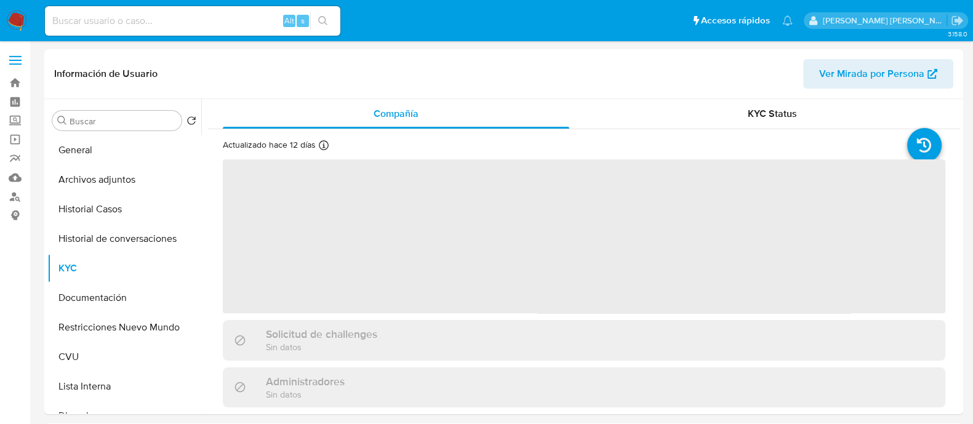
select select "10"
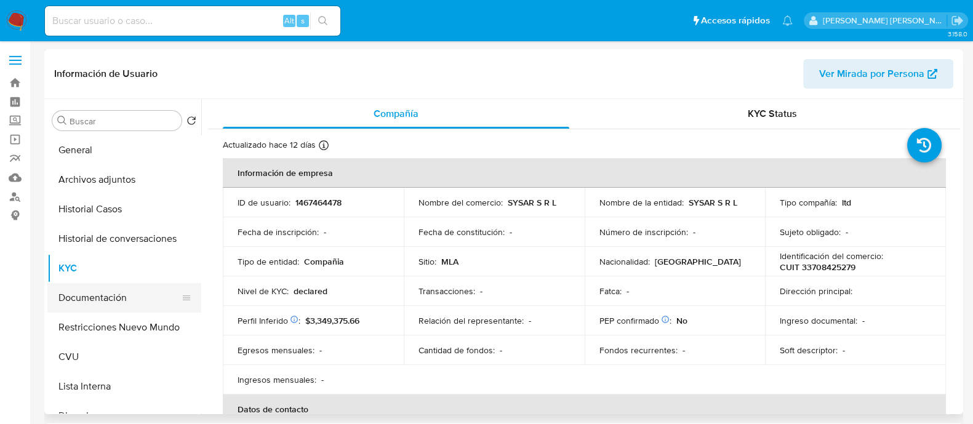
click at [119, 302] on button "Documentación" at bounding box center [119, 298] width 144 height 30
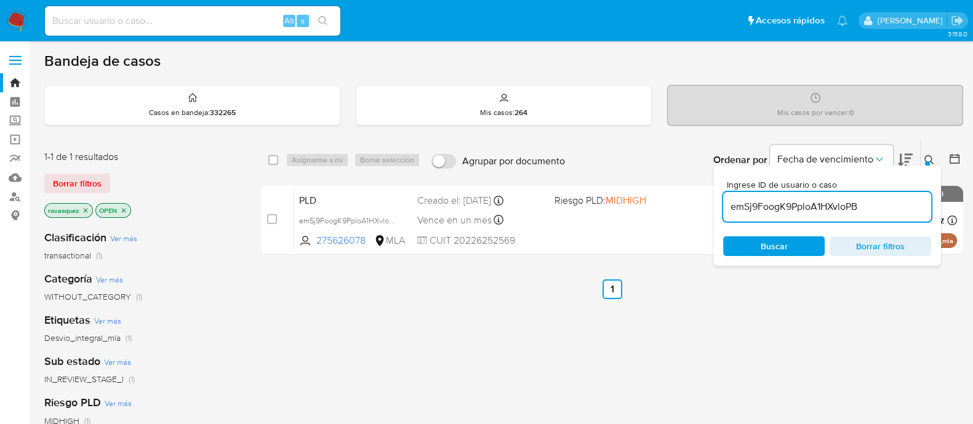
click at [770, 210] on input "emSj9FoogK9PploA1HXvloPB" at bounding box center [827, 207] width 208 height 16
click at [771, 209] on input "emSj9FoogK9PploA1HXvloPB" at bounding box center [827, 207] width 208 height 16
paste input "w5Dl9NCkSSiouD0GCBZYyXUg"
type input "w5Dl9NCkSSiouD0GCBZYyXUg"
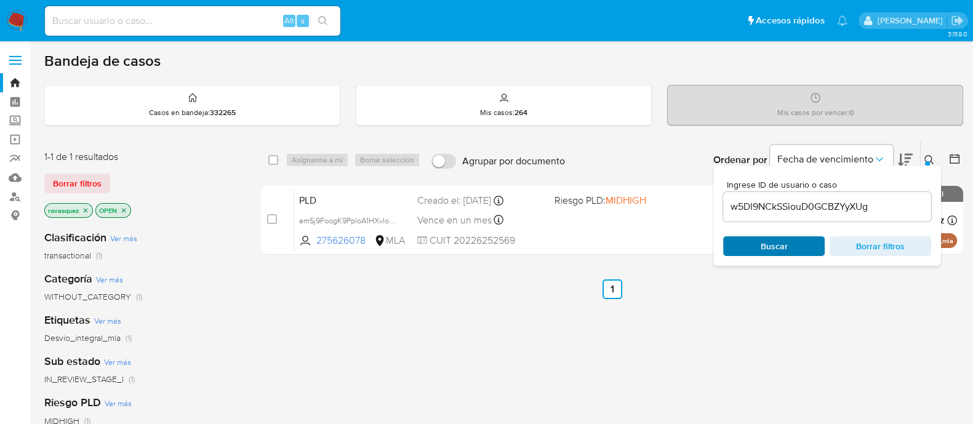
click at [757, 248] on span "Buscar" at bounding box center [774, 246] width 84 height 17
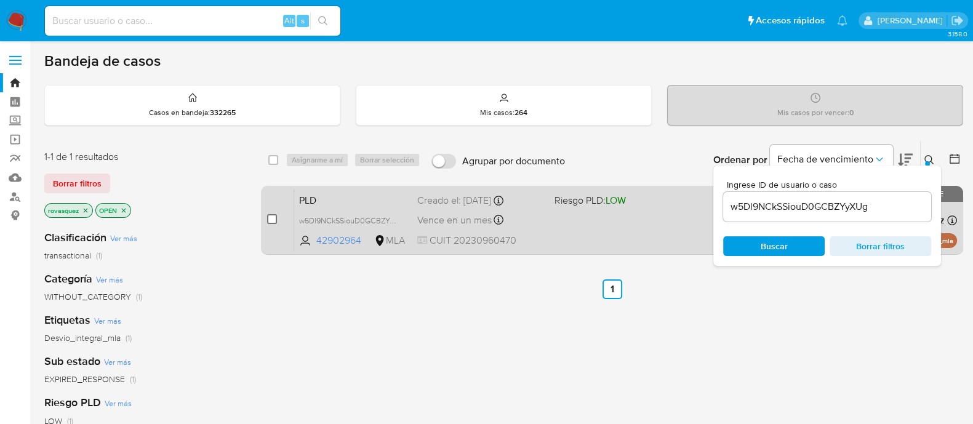
click at [276, 219] on input "checkbox" at bounding box center [272, 219] width 10 height 10
checkbox input "true"
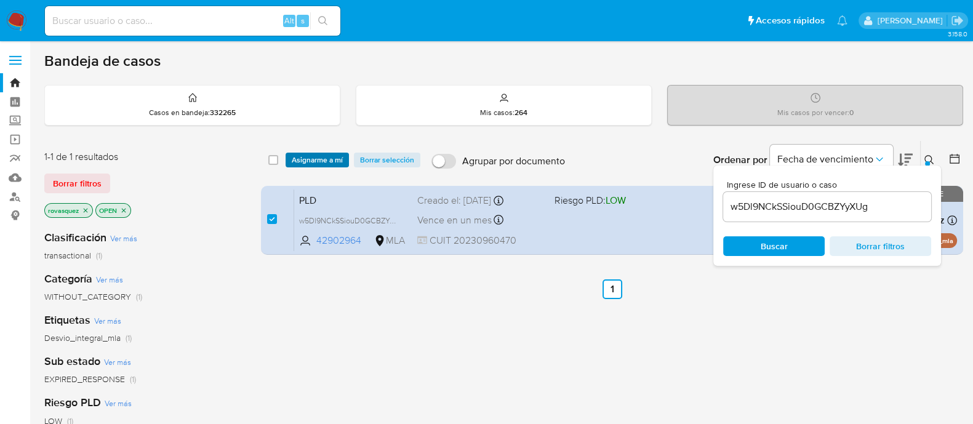
click at [308, 156] on span "Asignarme a mí" at bounding box center [317, 160] width 51 height 12
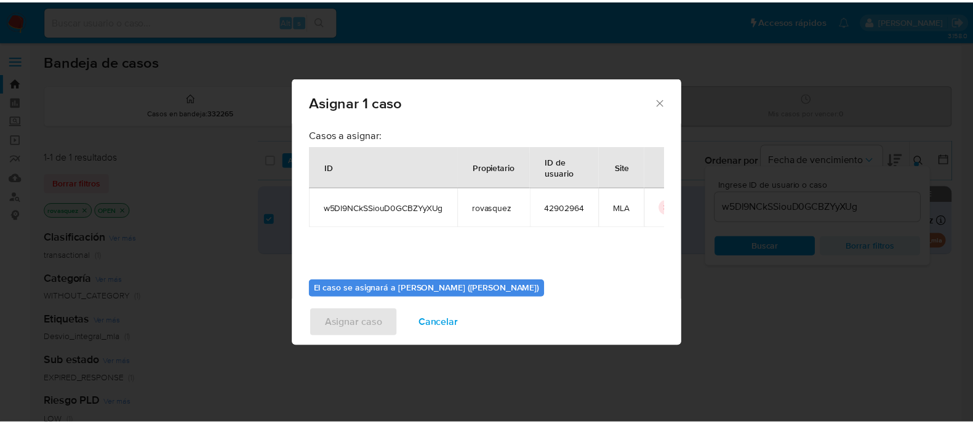
scroll to position [63, 0]
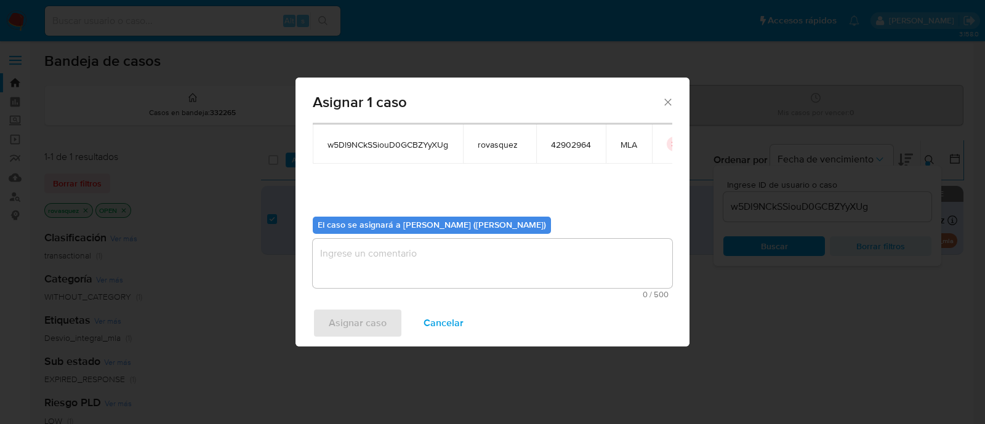
click at [391, 263] on textarea "assign-modal" at bounding box center [493, 263] width 360 height 49
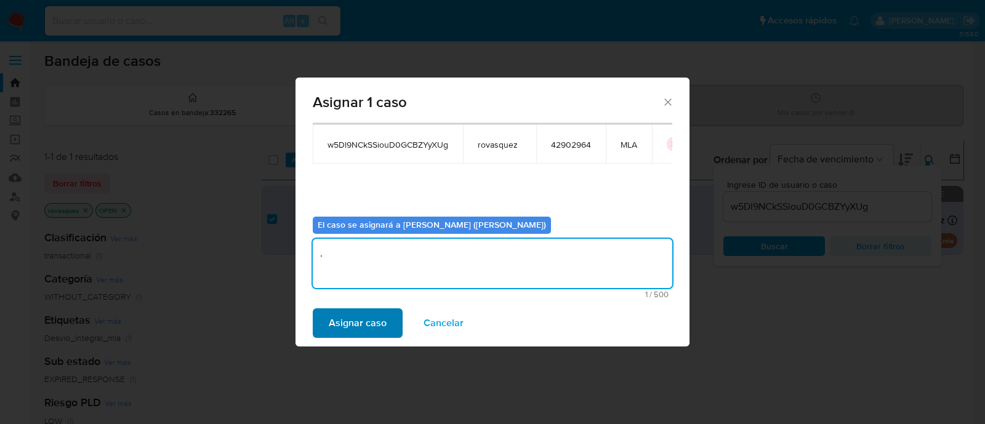
type textarea "."
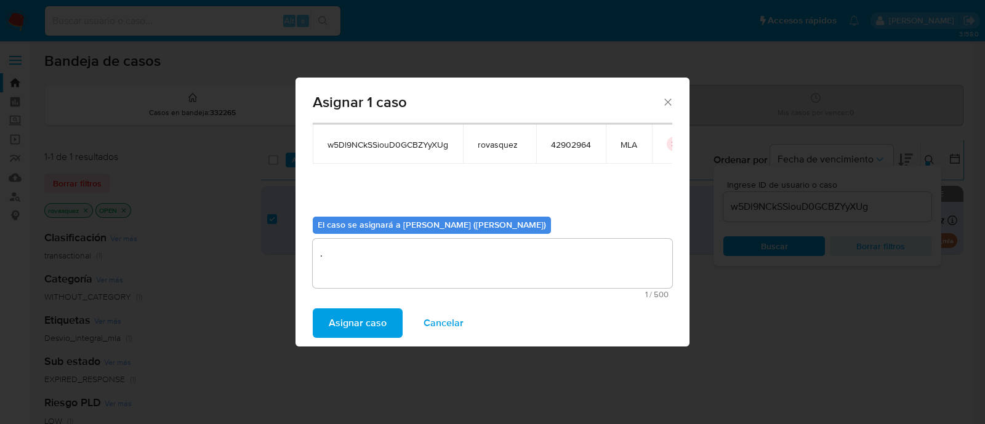
click at [353, 334] on span "Asignar caso" at bounding box center [358, 323] width 58 height 27
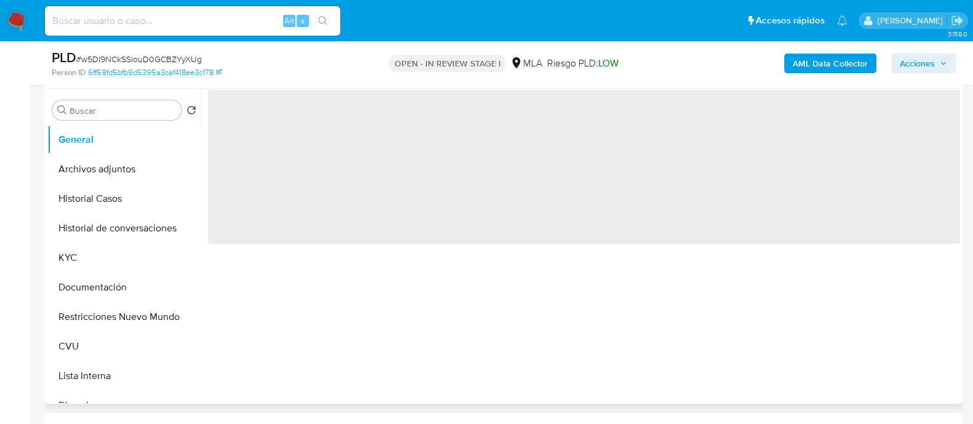
scroll to position [385, 0]
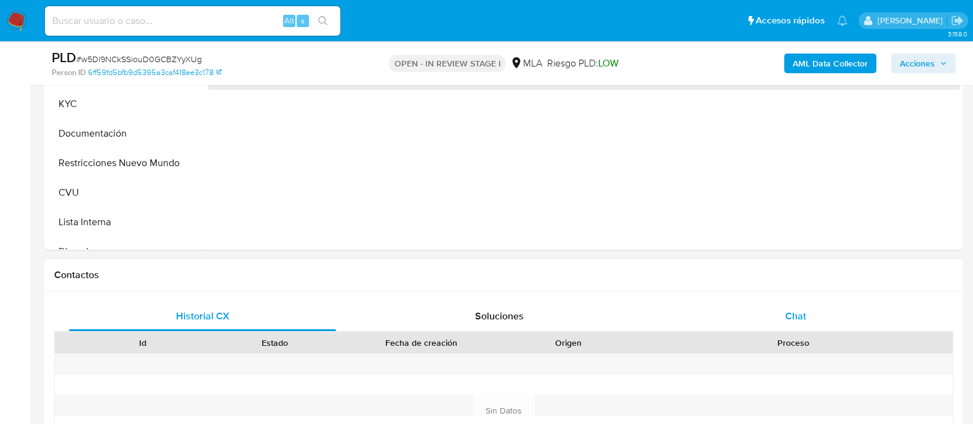
click at [818, 312] on div "Chat" at bounding box center [795, 317] width 267 height 30
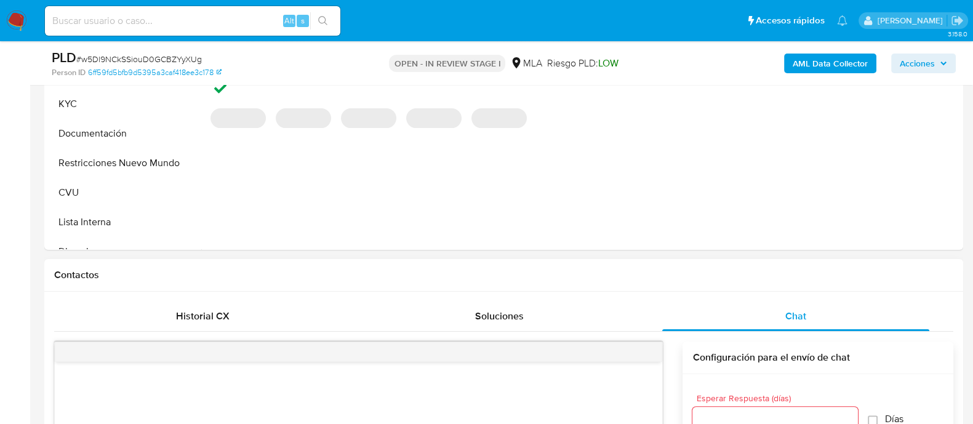
scroll to position [462, 0]
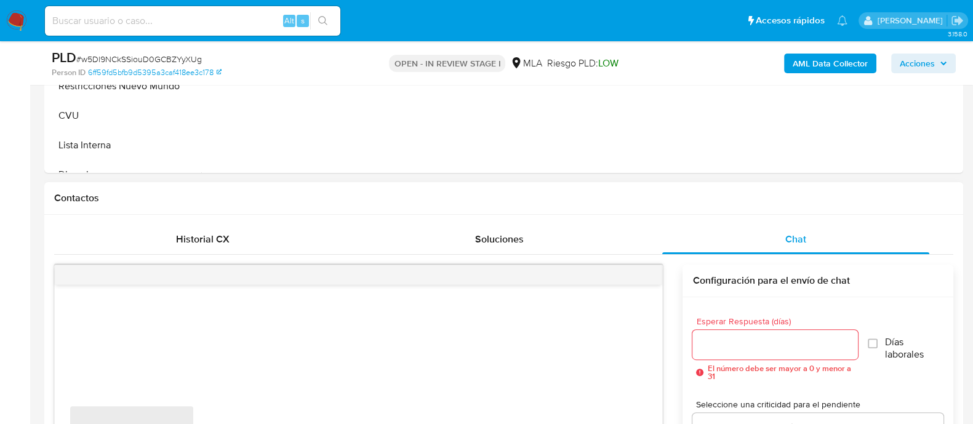
select select "10"
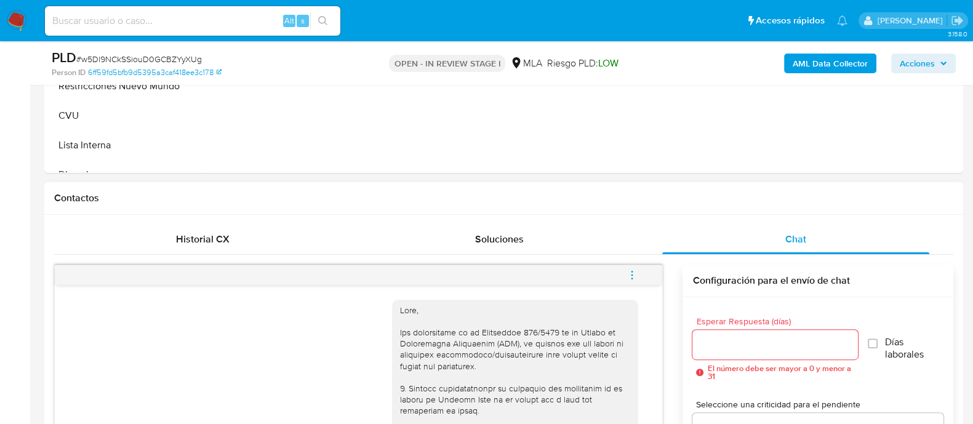
scroll to position [790, 0]
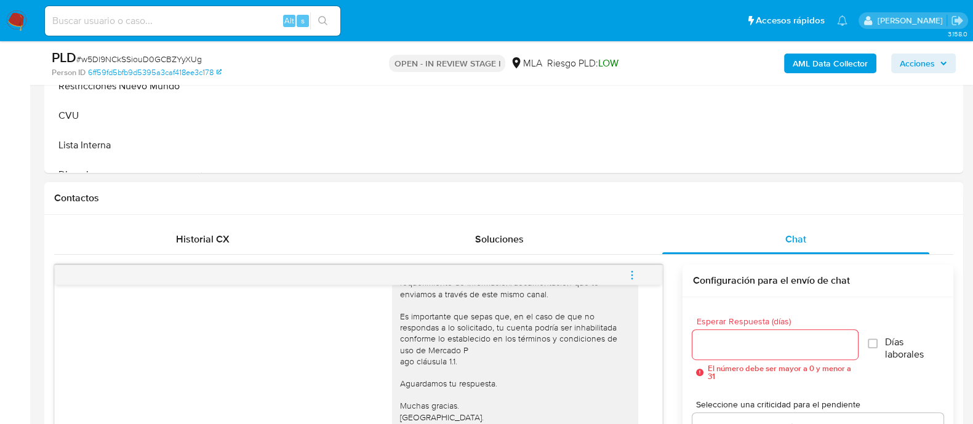
click at [636, 279] on icon "menu-action" at bounding box center [632, 275] width 11 height 11
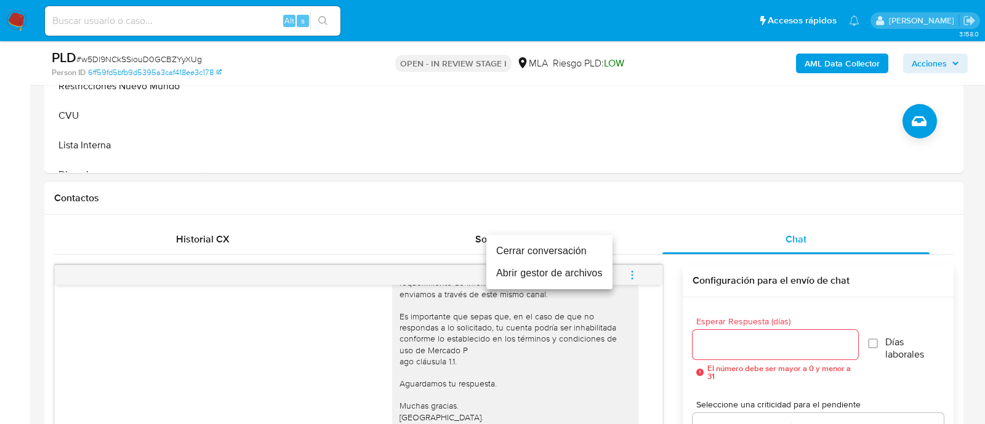
click at [576, 247] on li "Cerrar conversación" at bounding box center [549, 251] width 126 height 22
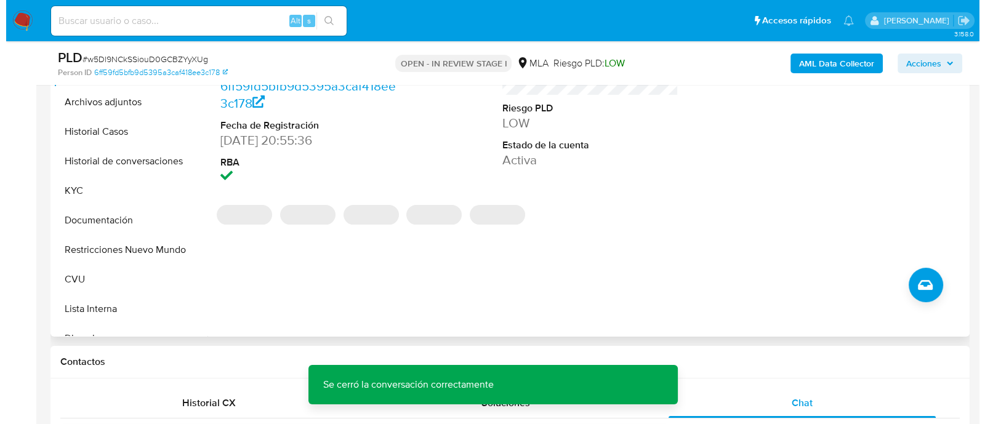
scroll to position [231, 0]
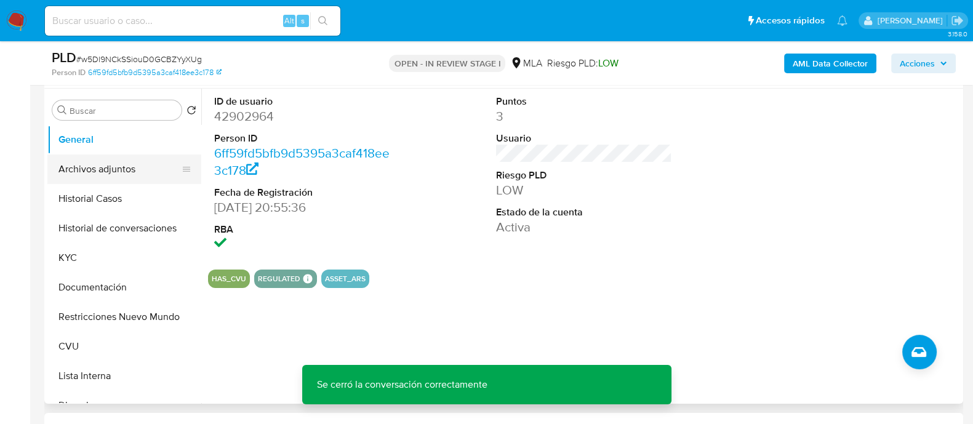
click at [127, 177] on button "Archivos adjuntos" at bounding box center [119, 170] width 144 height 30
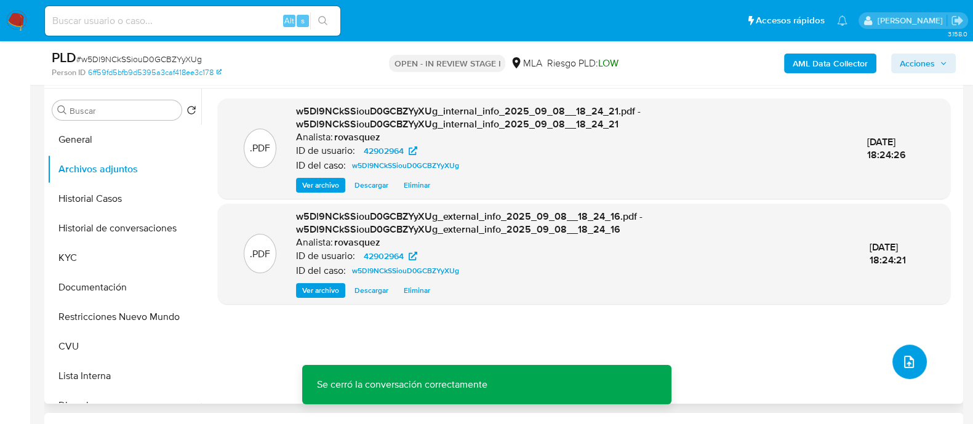
click at [904, 356] on icon "upload-file" at bounding box center [909, 362] width 15 height 15
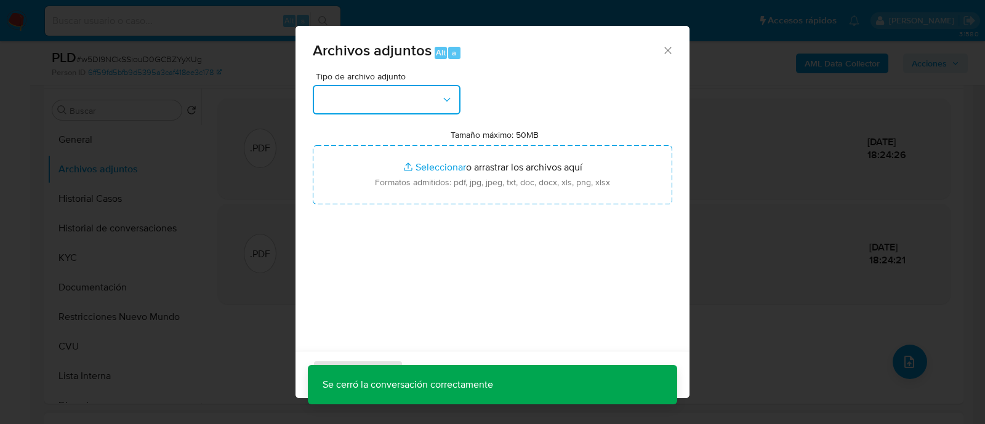
click at [403, 101] on button "button" at bounding box center [387, 100] width 148 height 30
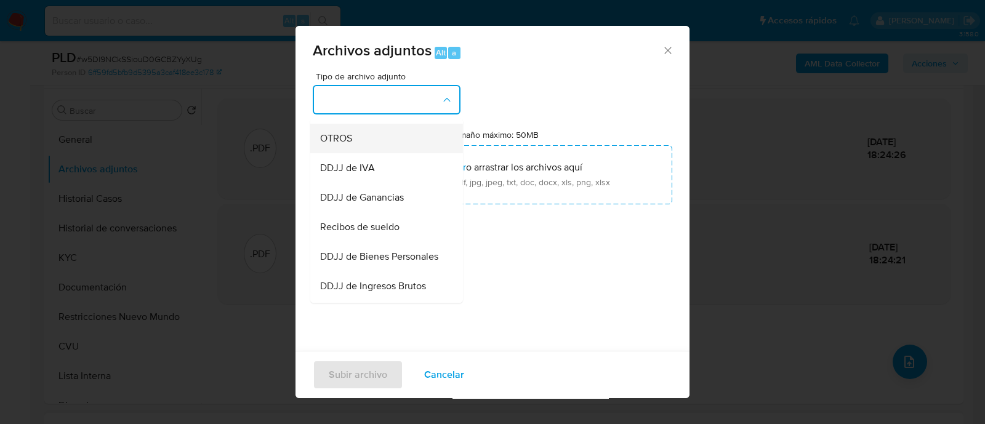
click at [362, 153] on div "OTROS" at bounding box center [383, 139] width 126 height 30
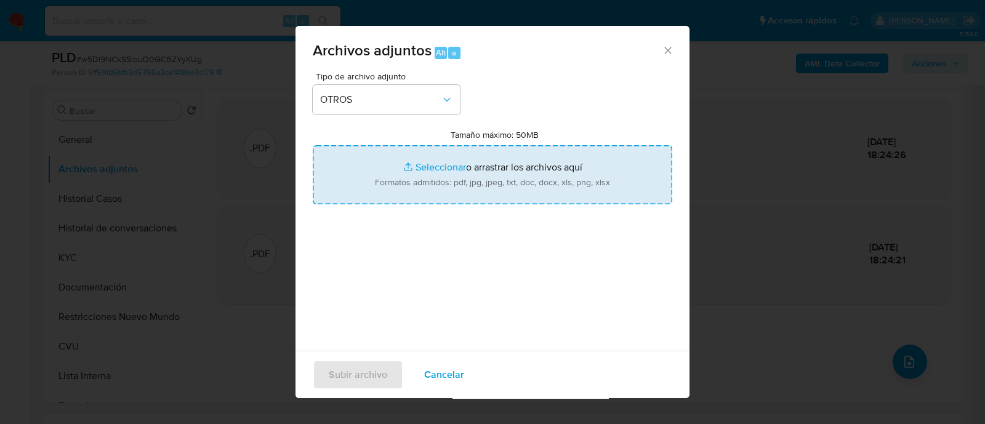
click at [438, 166] on input "Tamaño máximo: 50MB Seleccionar archivos" at bounding box center [493, 174] width 360 height 59
type input "C:\fakepath\ARCA Sysar SRL CUIT 33708425279.pdf"
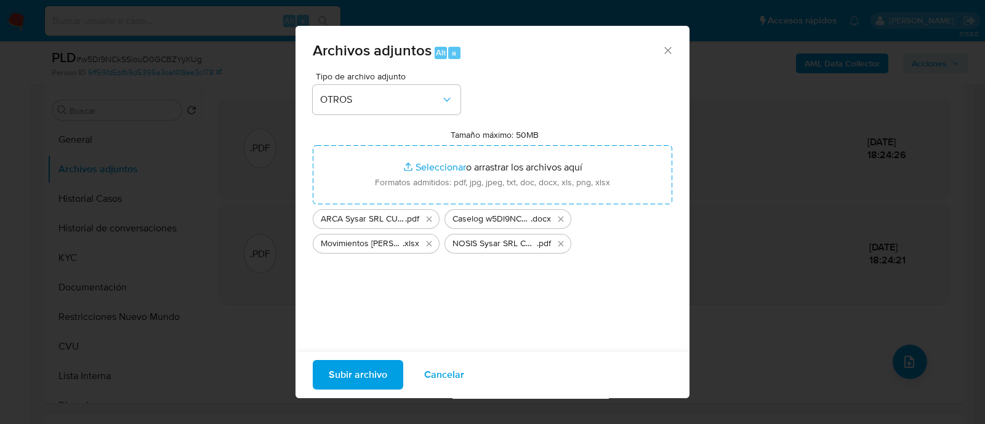
click at [368, 374] on span "Subir archivo" at bounding box center [358, 374] width 58 height 27
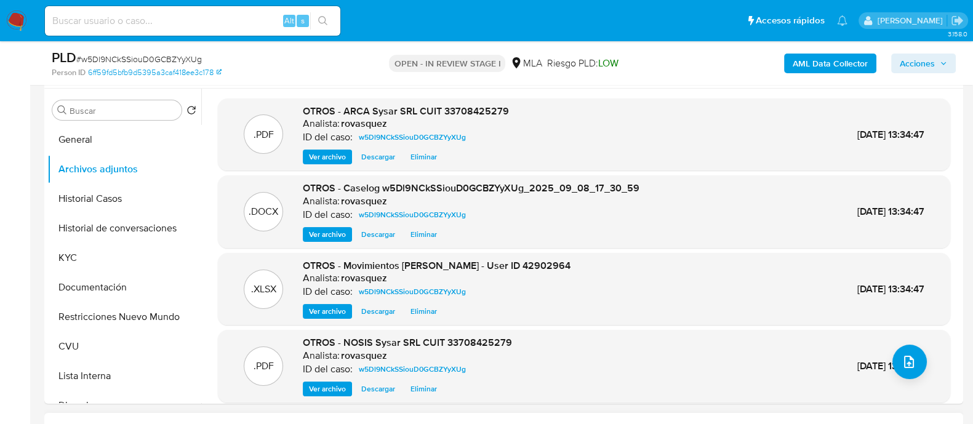
click at [944, 69] on span "Acciones" at bounding box center [923, 63] width 47 height 17
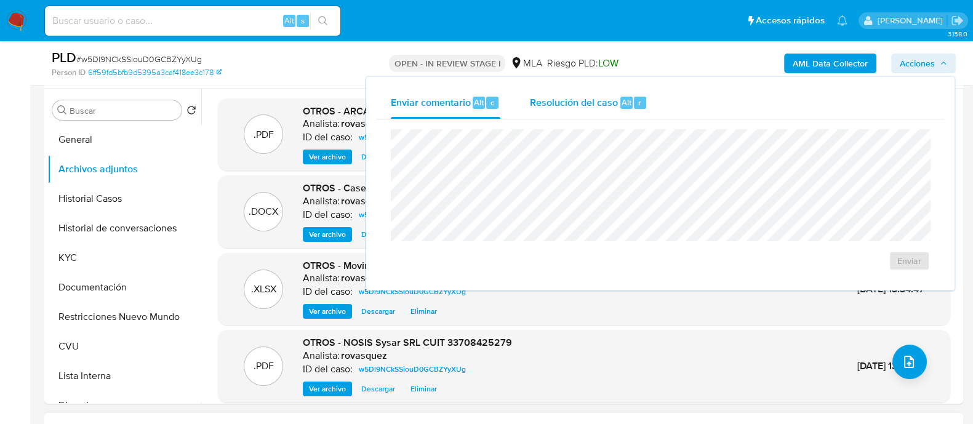
click at [604, 101] on span "Resolución del caso" at bounding box center [574, 102] width 88 height 14
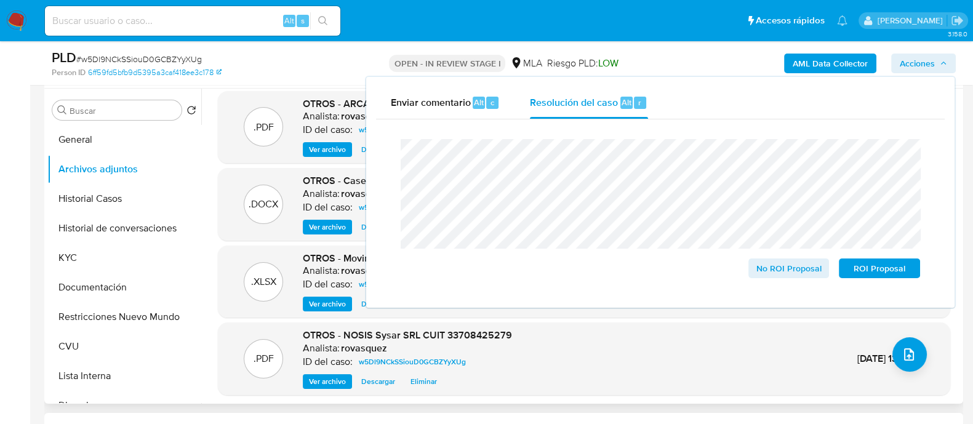
scroll to position [10, 0]
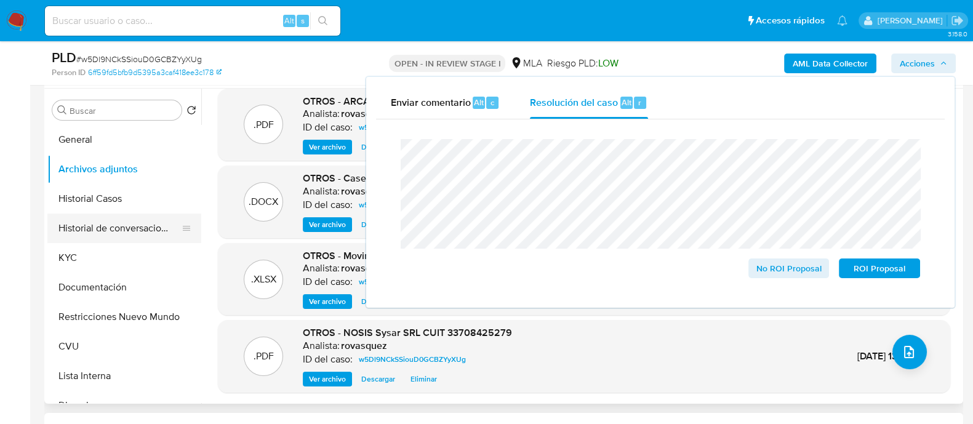
click at [117, 238] on button "Historial de conversaciones" at bounding box center [119, 229] width 144 height 30
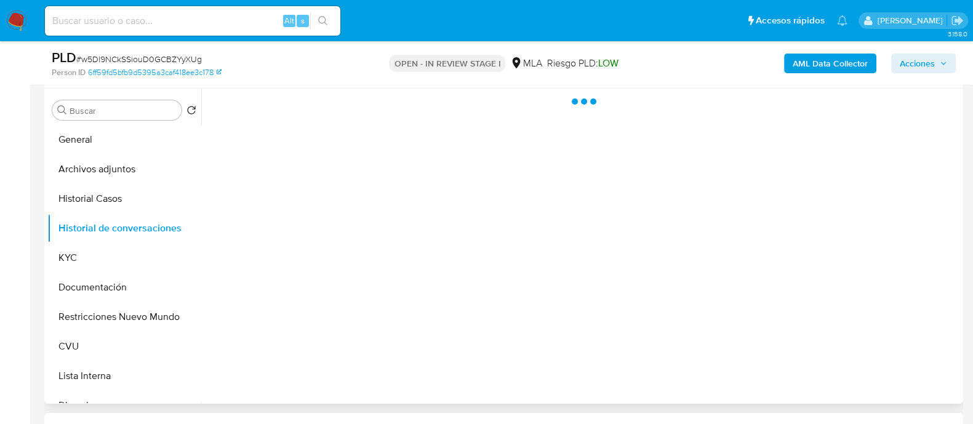
scroll to position [0, 0]
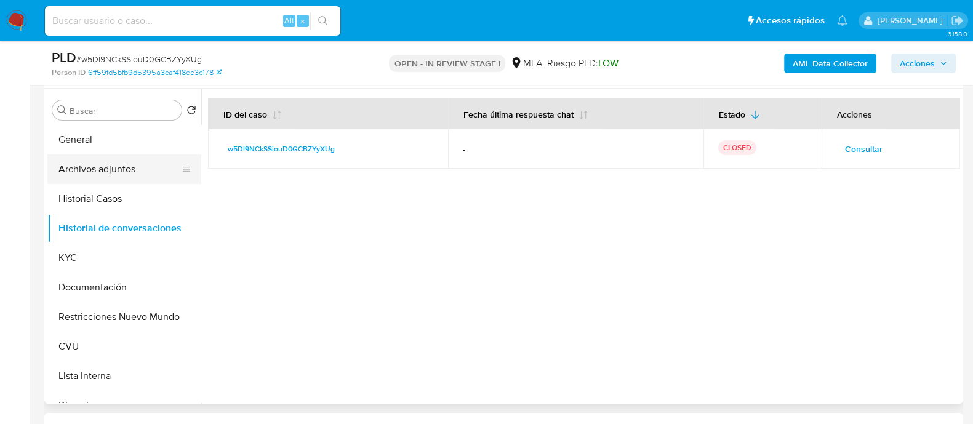
click at [90, 172] on button "Archivos adjuntos" at bounding box center [119, 170] width 144 height 30
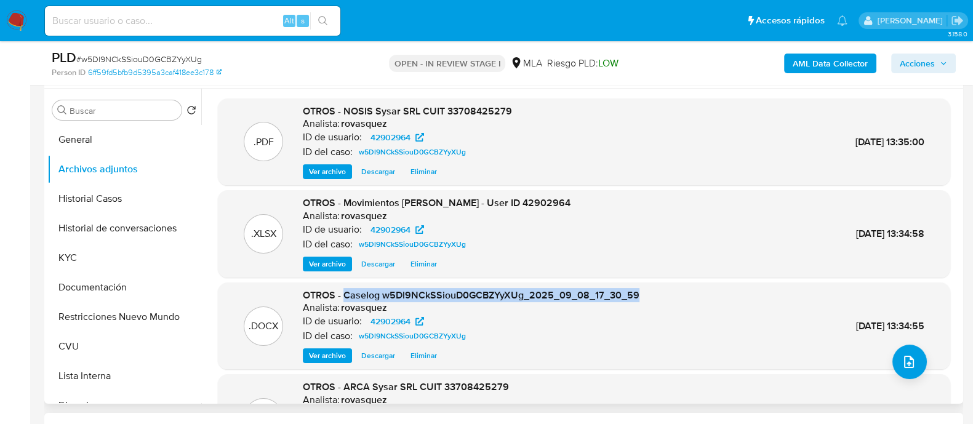
drag, startPoint x: 345, startPoint y: 296, endPoint x: 654, endPoint y: 293, distance: 309.1
click at [654, 293] on div ".DOCX OTROS - Caselog w5Dl9NCkSSiouD0GCBZYyXUg_2025_09_08_17_30_59 Analista: ro…" at bounding box center [584, 326] width 720 height 75
copy span "Caselog w5Dl9NCkSSiouD0GCBZYyXUg_2025_09_08_17_30_59"
click at [917, 64] on span "Acciones" at bounding box center [917, 64] width 35 height 20
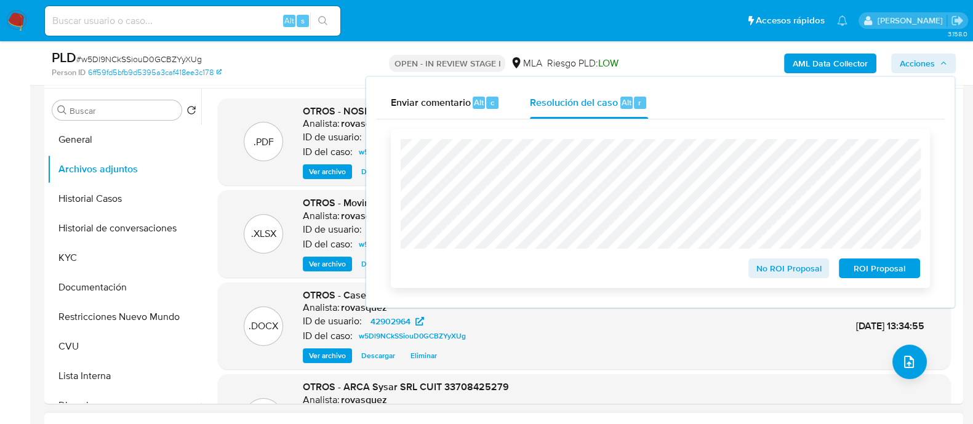
click at [785, 266] on span "No ROI Proposal" at bounding box center [789, 268] width 64 height 17
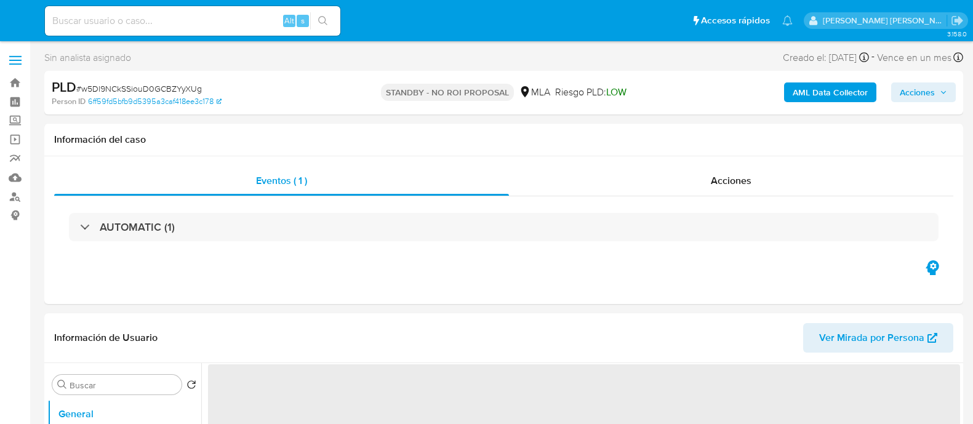
select select "10"
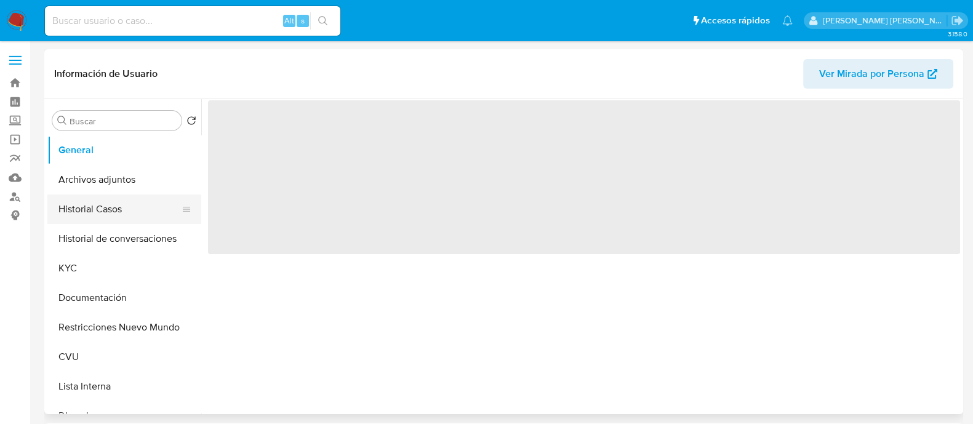
click at [96, 215] on button "Historial Casos" at bounding box center [119, 210] width 144 height 30
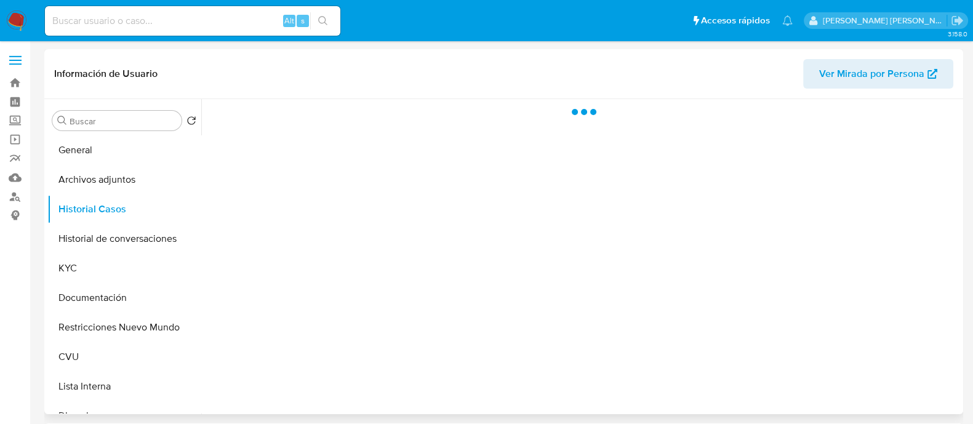
select select "10"
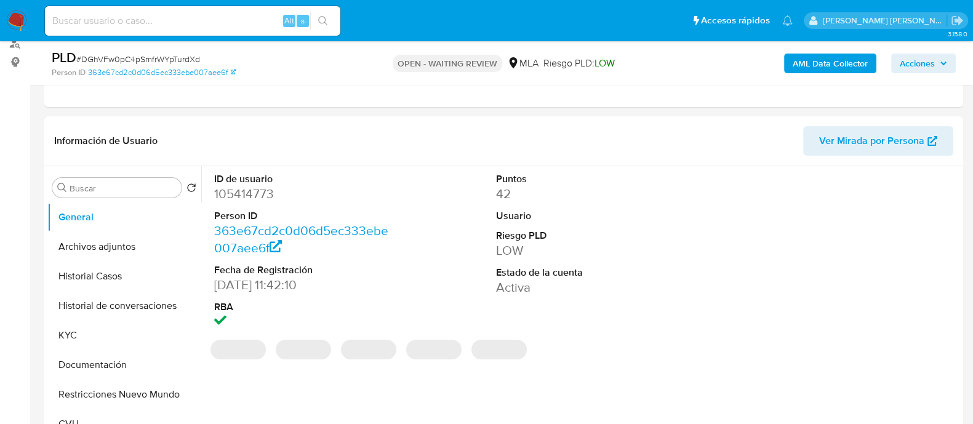
select select "10"
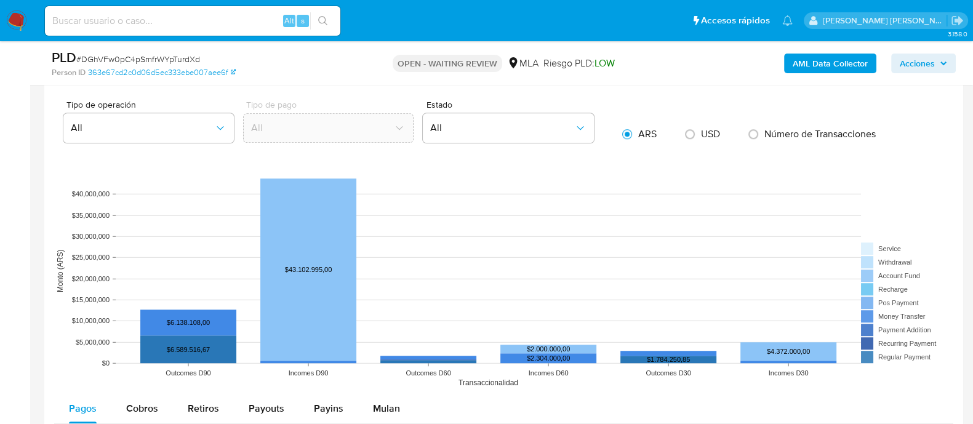
scroll to position [1231, 0]
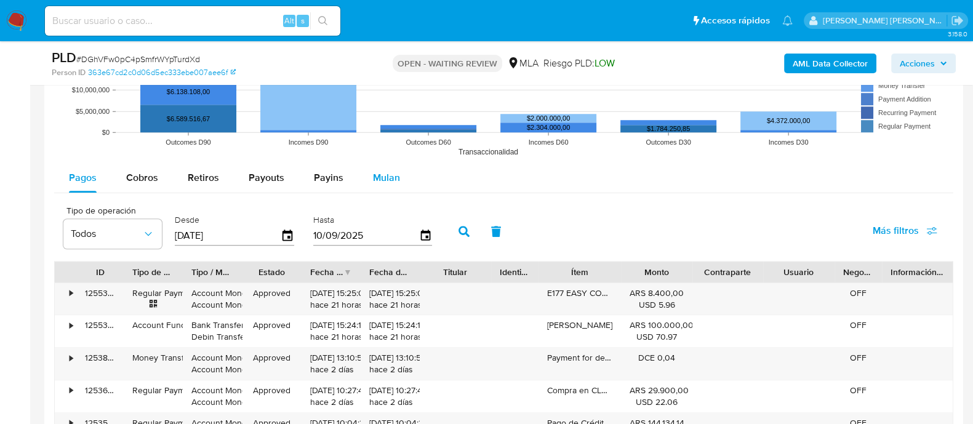
click at [376, 180] on span "Mulan" at bounding box center [386, 178] width 27 height 14
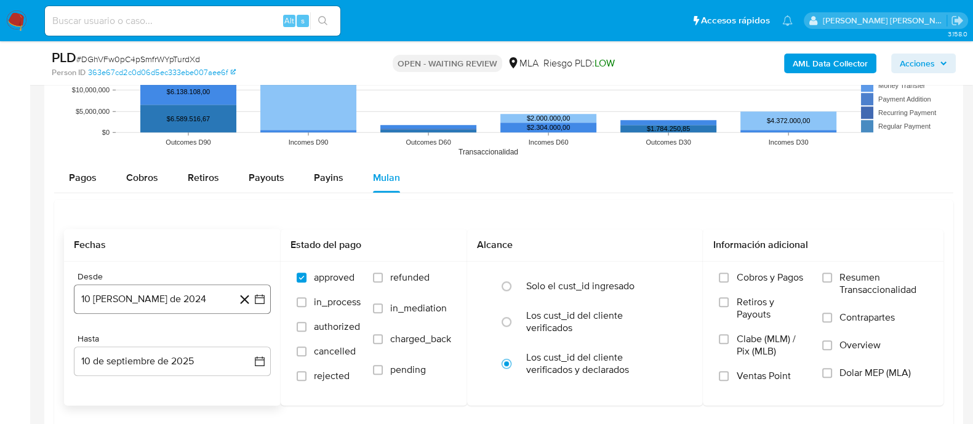
click at [158, 299] on button "10 [PERSON_NAME] de 2024" at bounding box center [172, 299] width 197 height 30
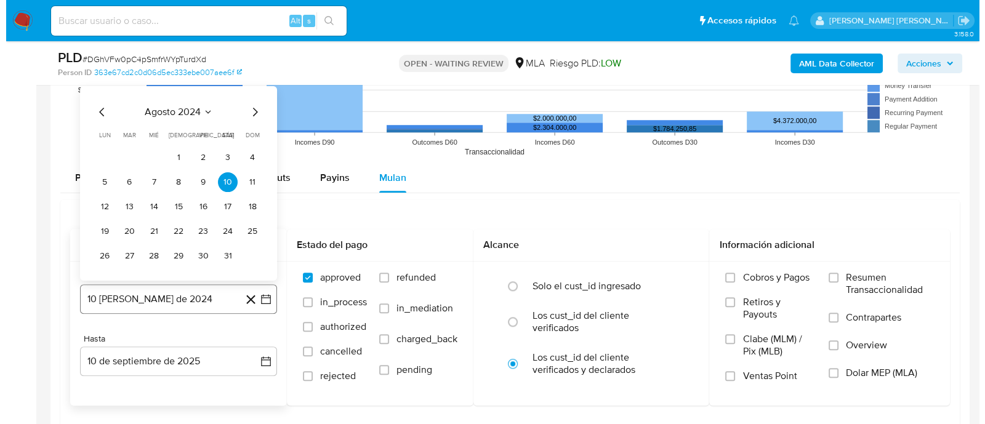
scroll to position [1385, 0]
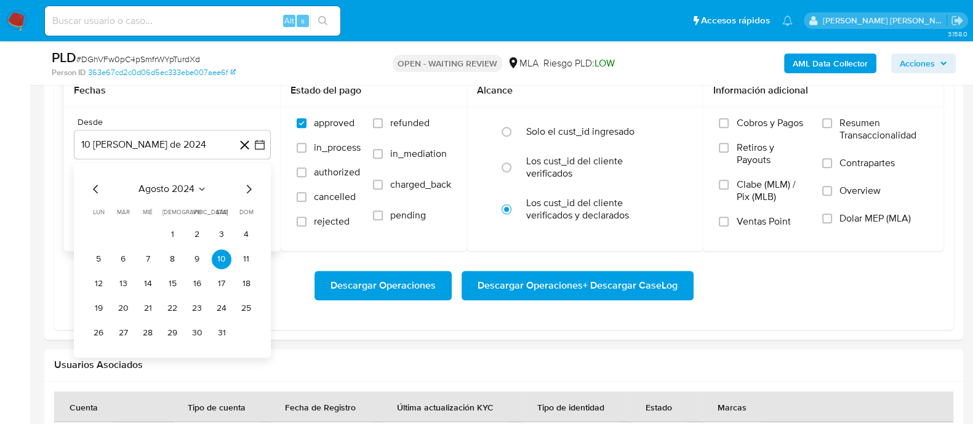
click at [250, 190] on icon "Mes siguiente" at bounding box center [248, 189] width 15 height 15
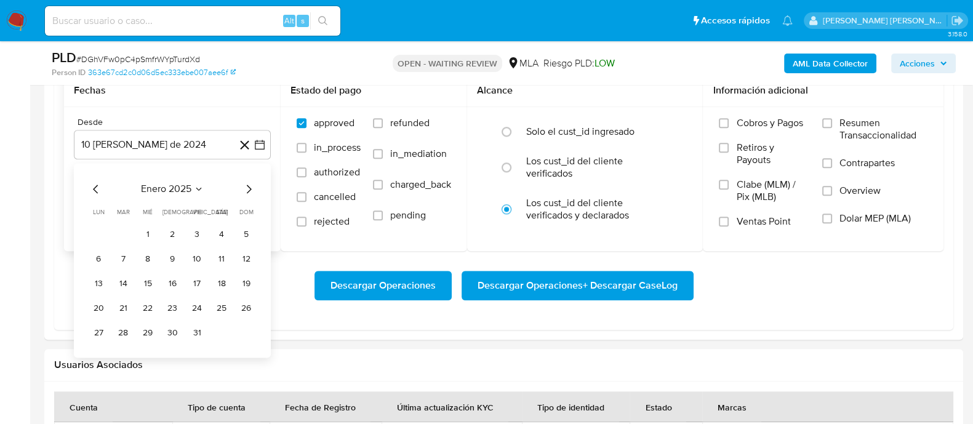
click at [250, 190] on icon "Mes siguiente" at bounding box center [248, 189] width 15 height 15
click at [219, 234] on button "1" at bounding box center [222, 235] width 20 height 20
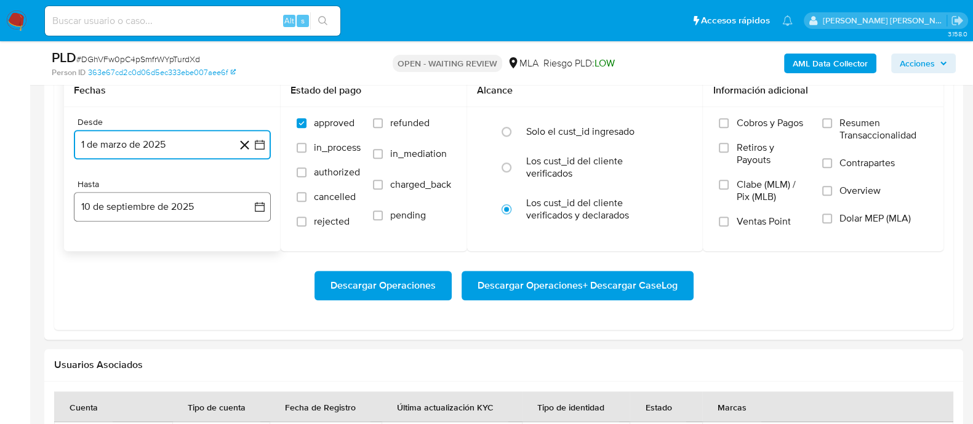
click at [196, 208] on button "10 de septiembre de 2025" at bounding box center [172, 207] width 197 height 30
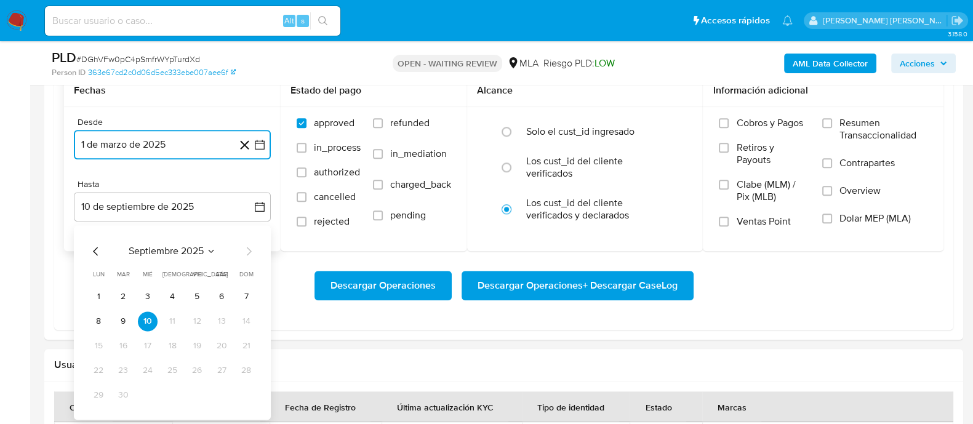
click at [96, 247] on icon "Mes anterior" at bounding box center [96, 251] width 15 height 15
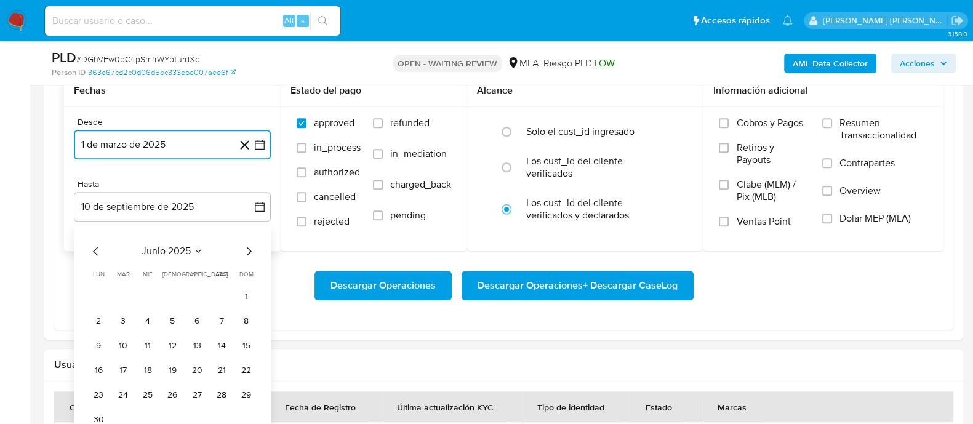
click at [96, 247] on icon "Mes anterior" at bounding box center [96, 251] width 15 height 15
click at [249, 254] on icon "Mes siguiente" at bounding box center [248, 251] width 15 height 15
click at [97, 416] on button "30" at bounding box center [99, 420] width 20 height 20
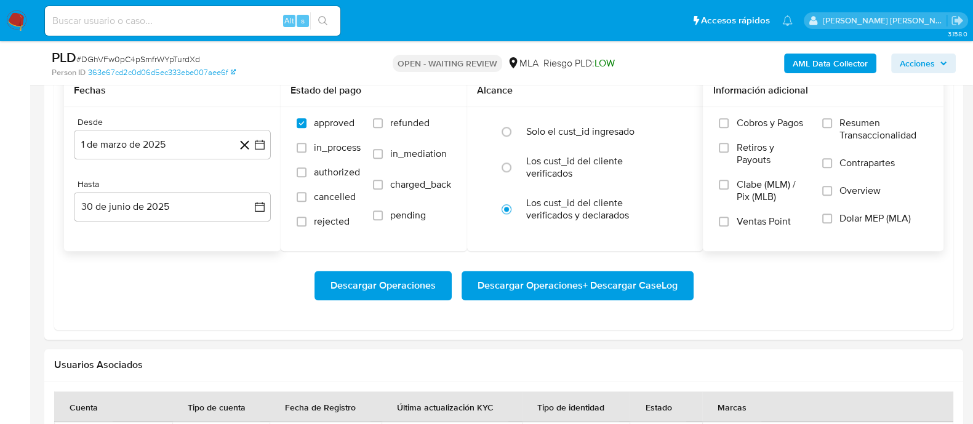
click at [858, 220] on span "Dolar MEP (MLA)" at bounding box center [875, 218] width 71 height 12
click at [832, 220] on input "Dolar MEP (MLA)" at bounding box center [828, 219] width 10 height 10
click at [619, 281] on span "Descargar Operaciones + Descargar CaseLog" at bounding box center [578, 285] width 200 height 27
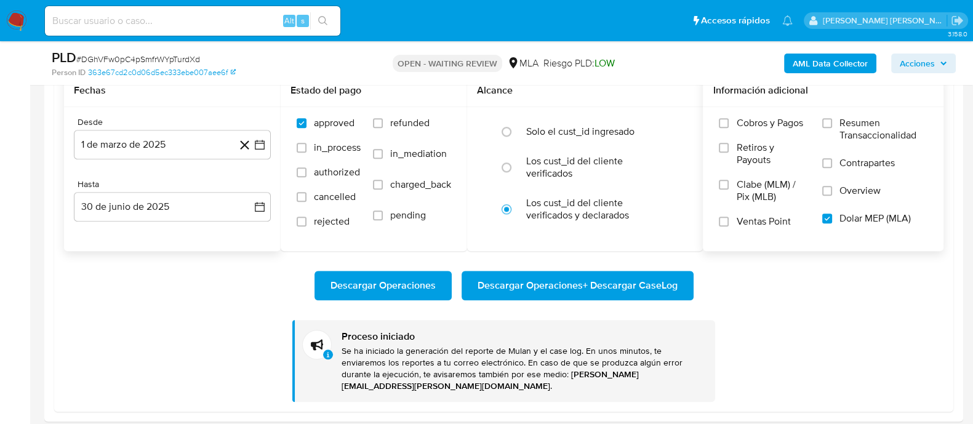
click at [832, 60] on b "AML Data Collector" at bounding box center [830, 64] width 75 height 20
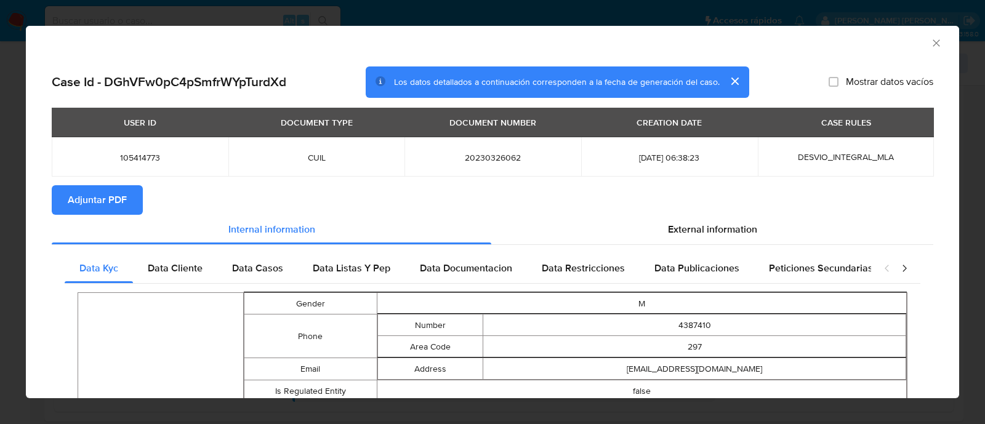
click at [100, 201] on span "Adjuntar PDF" at bounding box center [97, 200] width 59 height 27
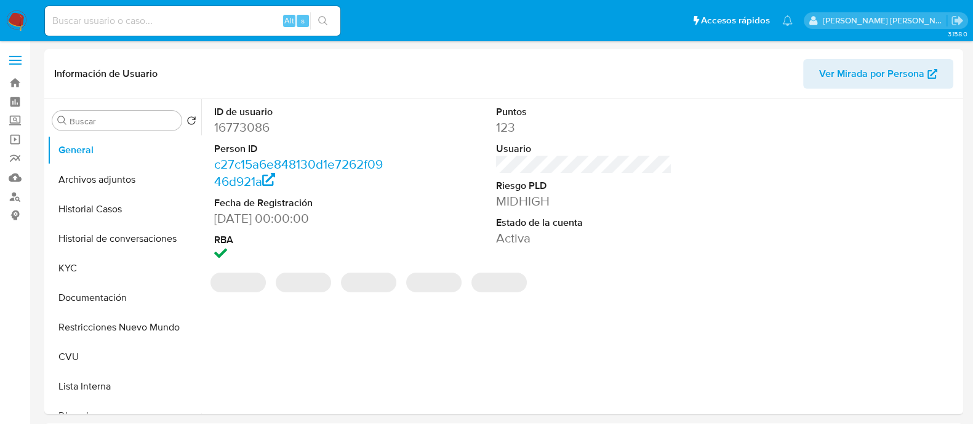
select select "10"
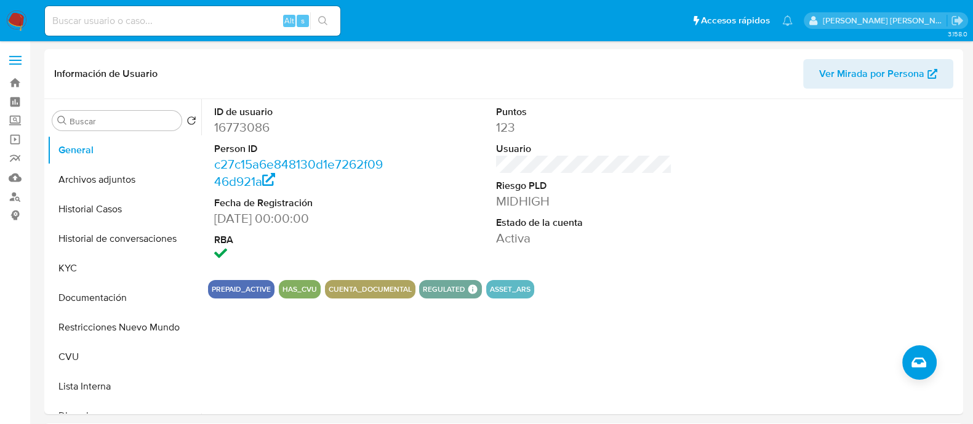
click at [102, 211] on button "Historial Casos" at bounding box center [124, 210] width 154 height 30
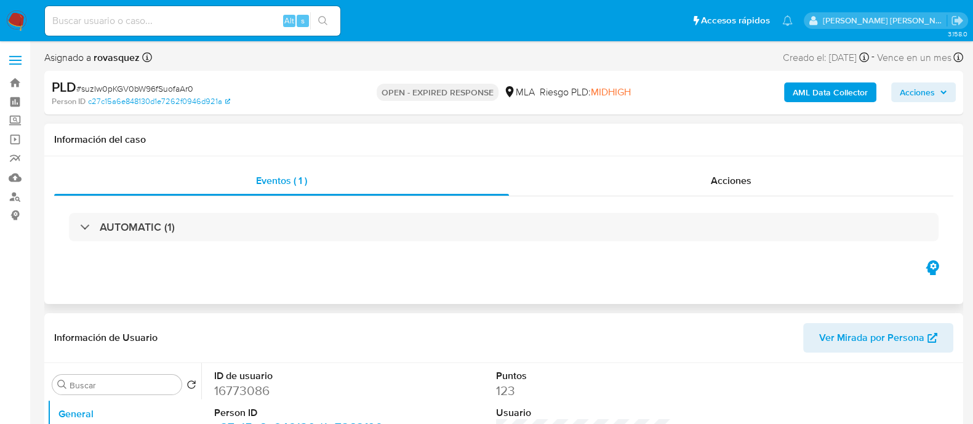
select select "10"
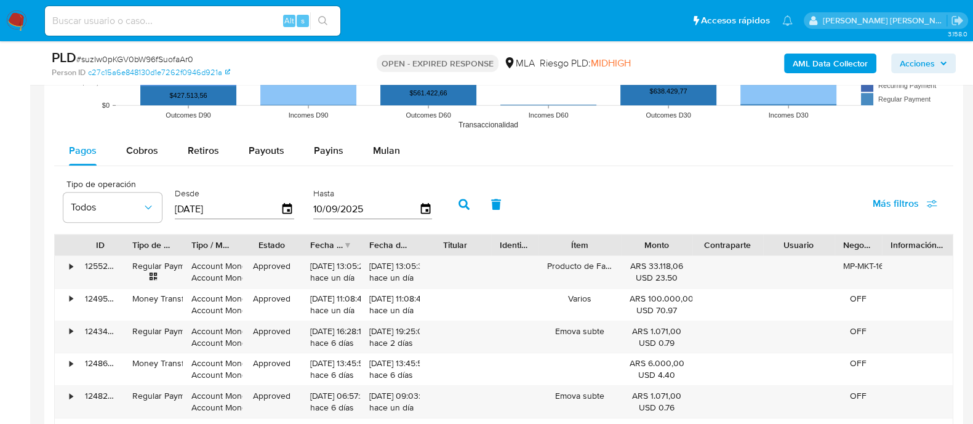
scroll to position [1154, 0]
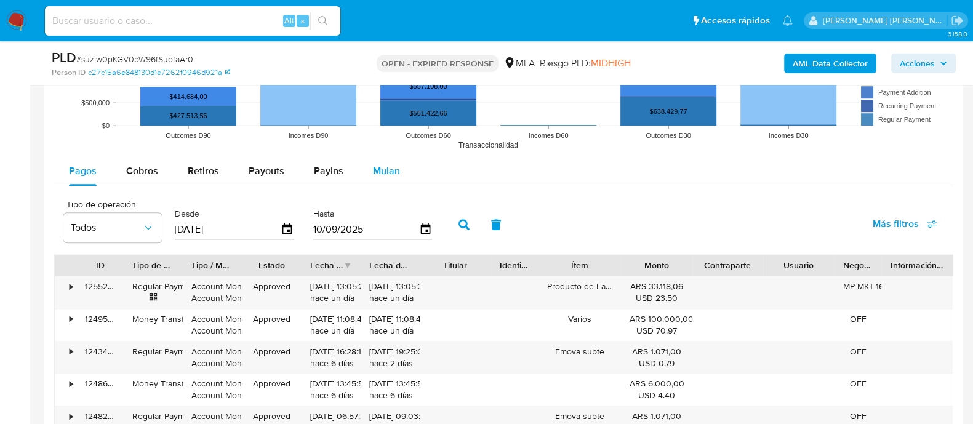
click at [379, 170] on span "Mulan" at bounding box center [386, 171] width 27 height 14
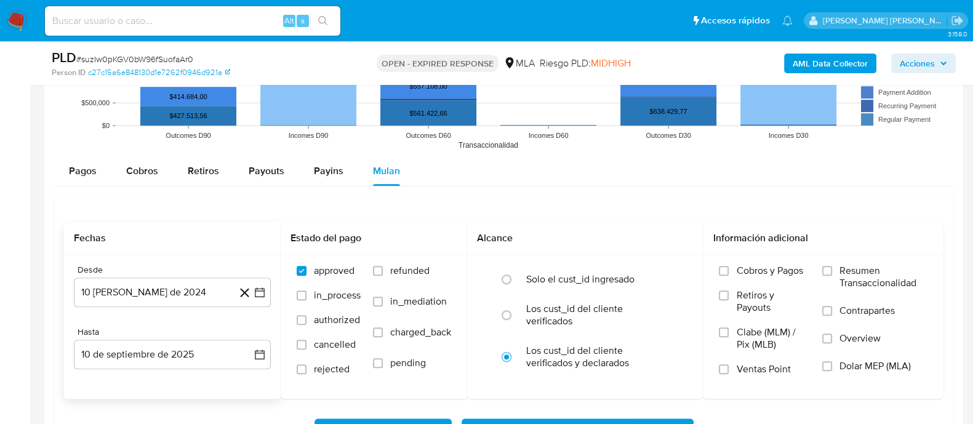
scroll to position [1231, 0]
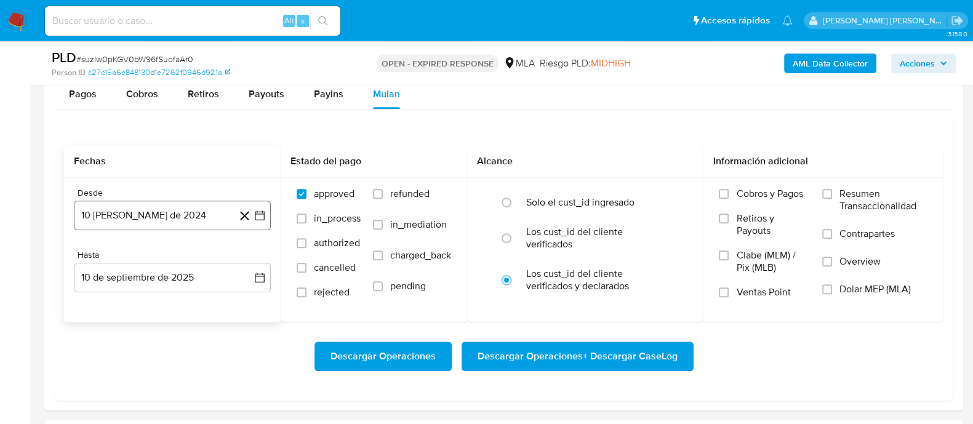
click at [255, 214] on icon "button" at bounding box center [260, 215] width 12 height 12
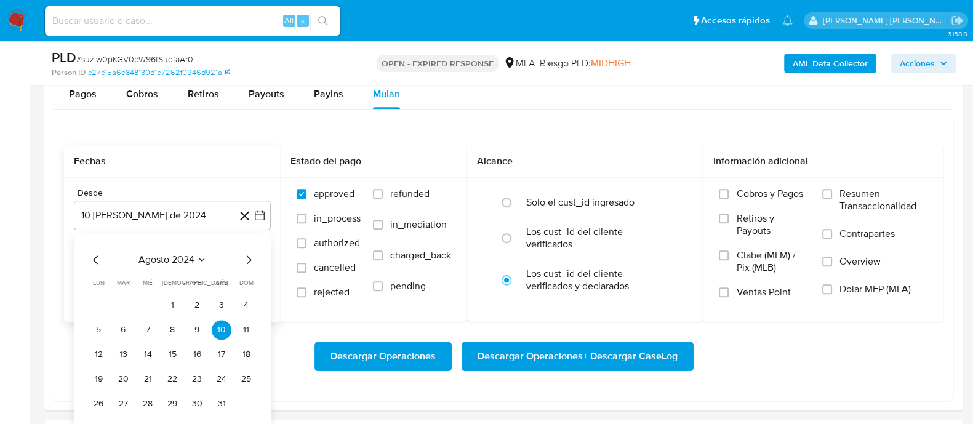
click at [245, 264] on icon "Mes siguiente" at bounding box center [248, 259] width 15 height 15
click at [254, 260] on icon "Mes siguiente" at bounding box center [248, 259] width 15 height 15
click at [246, 260] on icon "Mes siguiente" at bounding box center [248, 259] width 15 height 15
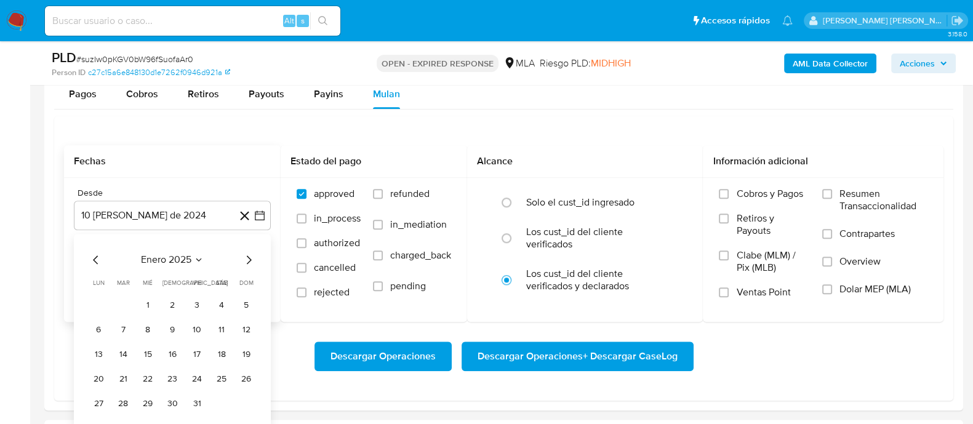
click at [246, 260] on icon "Mes siguiente" at bounding box center [248, 259] width 15 height 15
click at [247, 255] on icon "Mes siguiente" at bounding box center [249, 259] width 5 height 9
click at [222, 297] on button "1" at bounding box center [222, 306] width 20 height 20
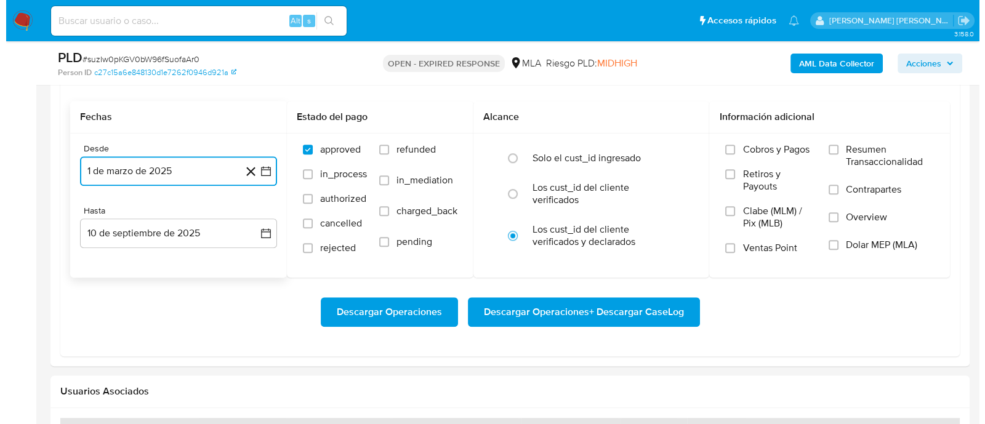
scroll to position [1308, 0]
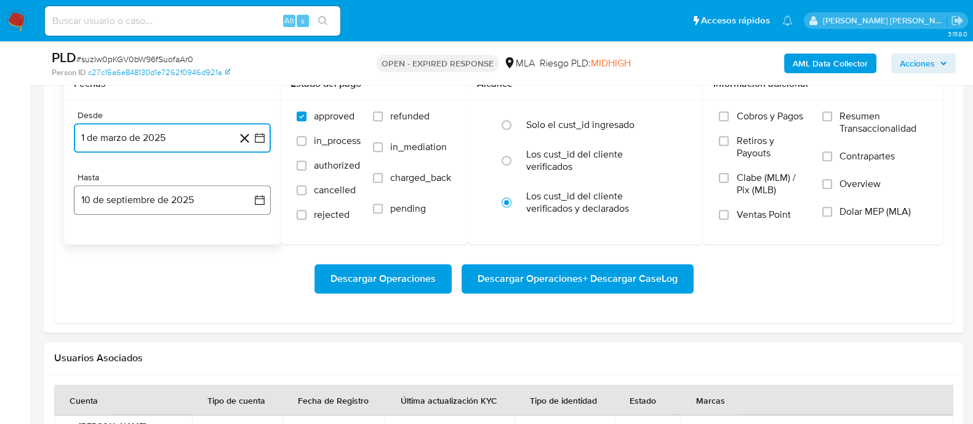
click at [199, 209] on button "10 de septiembre de 2025" at bounding box center [172, 200] width 197 height 30
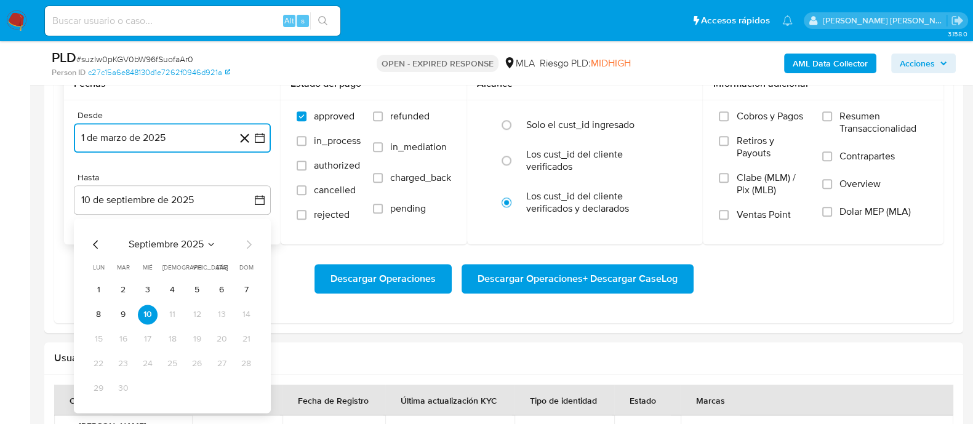
click at [94, 244] on icon "Mes anterior" at bounding box center [95, 244] width 5 height 9
click at [101, 416] on button "30" at bounding box center [99, 413] width 20 height 20
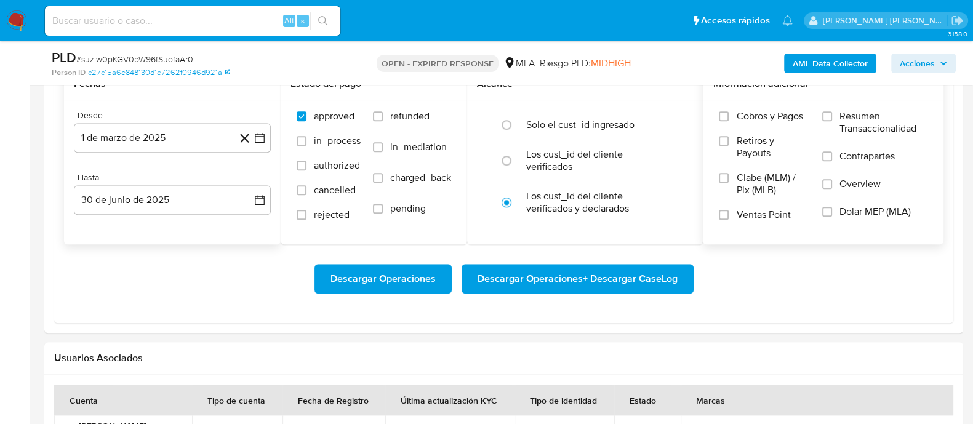
click at [888, 206] on span "Dolar MEP (MLA)" at bounding box center [875, 212] width 71 height 12
click at [832, 207] on input "Dolar MEP (MLA)" at bounding box center [828, 212] width 10 height 10
click at [550, 276] on span "Descargar Operaciones + Descargar CaseLog" at bounding box center [578, 278] width 200 height 27
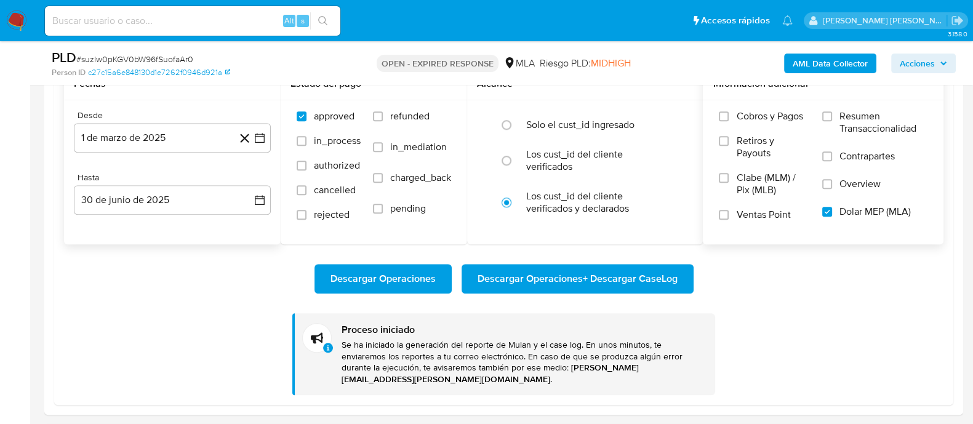
click at [829, 71] on b "AML Data Collector" at bounding box center [830, 64] width 75 height 20
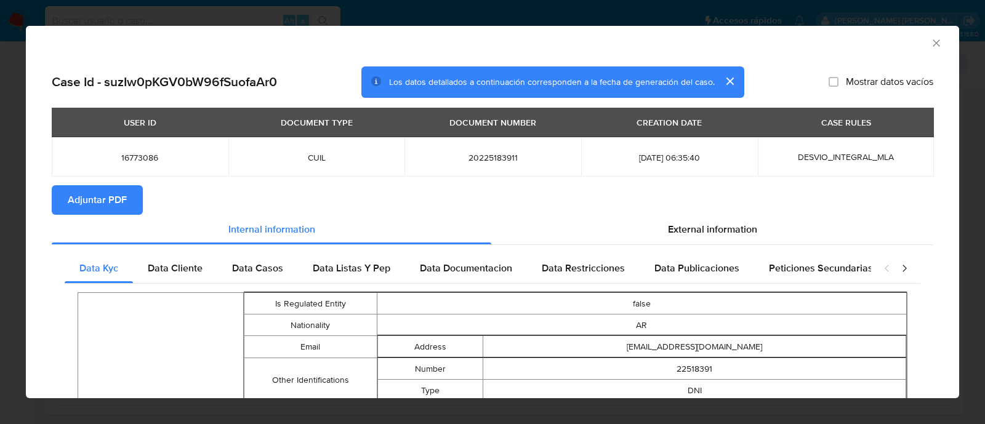
click at [104, 199] on span "Adjuntar PDF" at bounding box center [97, 200] width 59 height 27
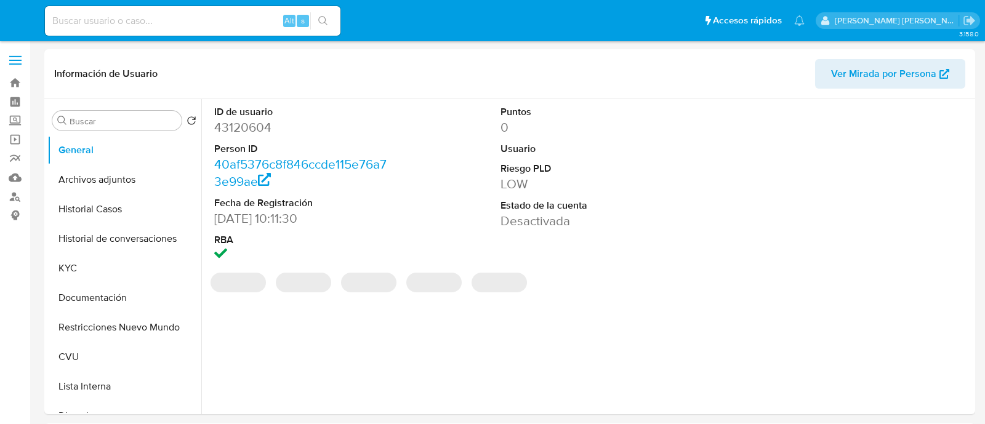
select select "10"
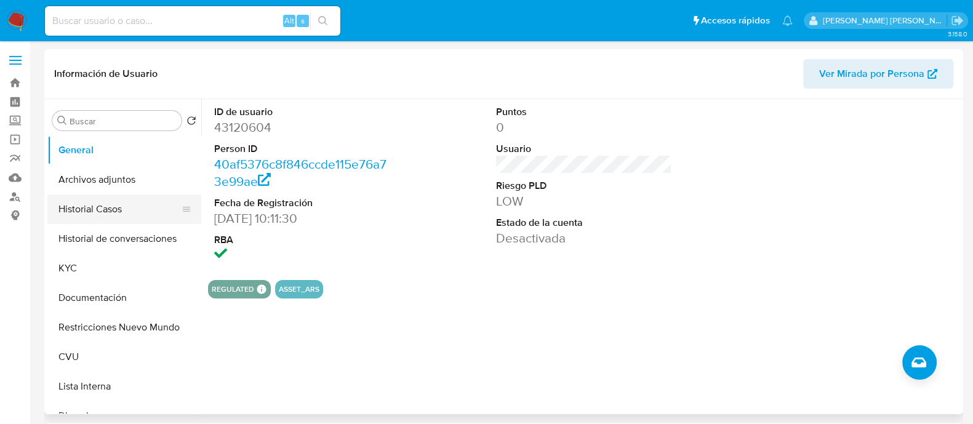
click at [111, 207] on button "Historial Casos" at bounding box center [119, 210] width 144 height 30
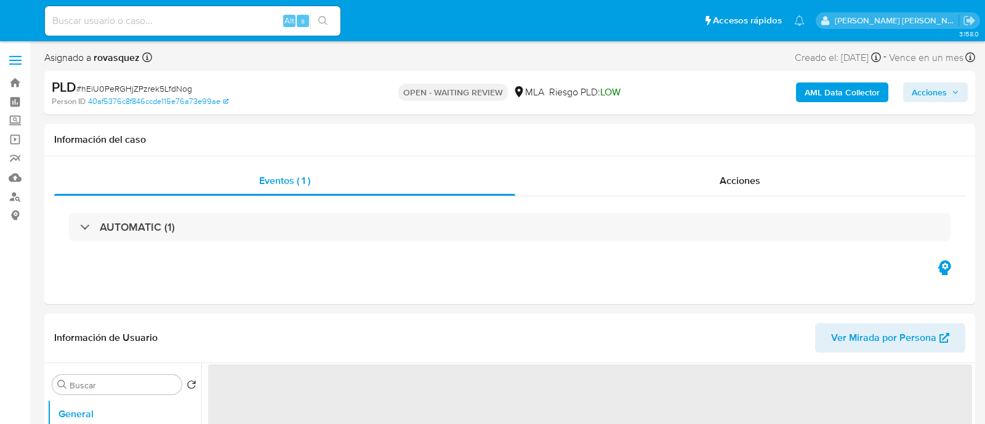
select select "10"
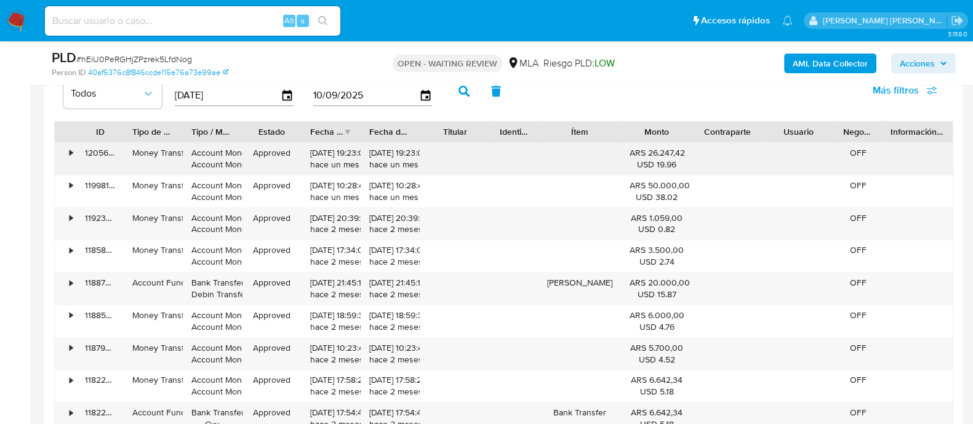
scroll to position [1231, 0]
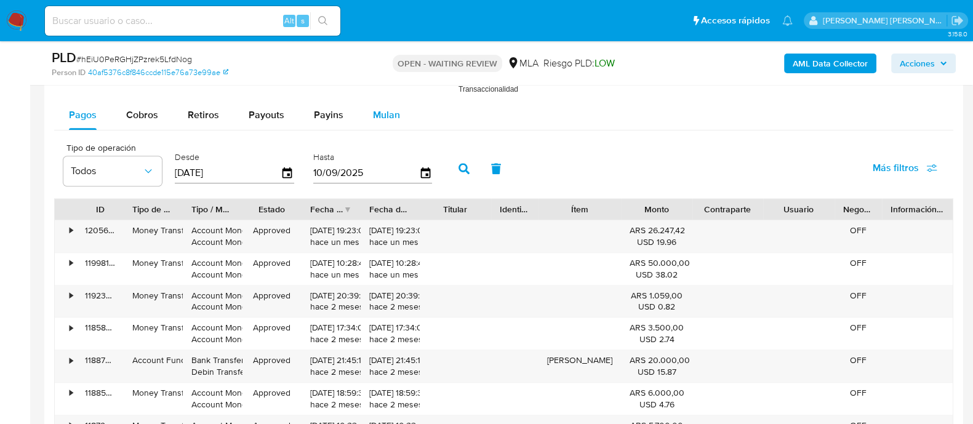
click at [391, 114] on span "Mulan" at bounding box center [386, 115] width 27 height 14
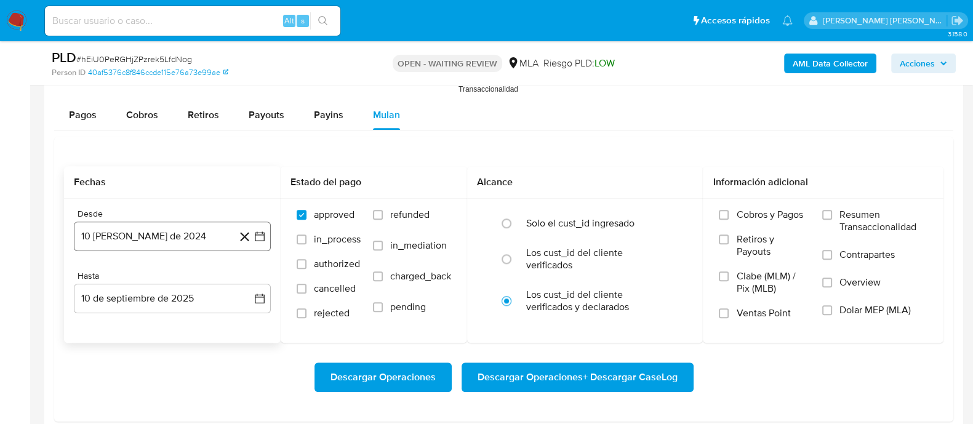
scroll to position [1308, 0]
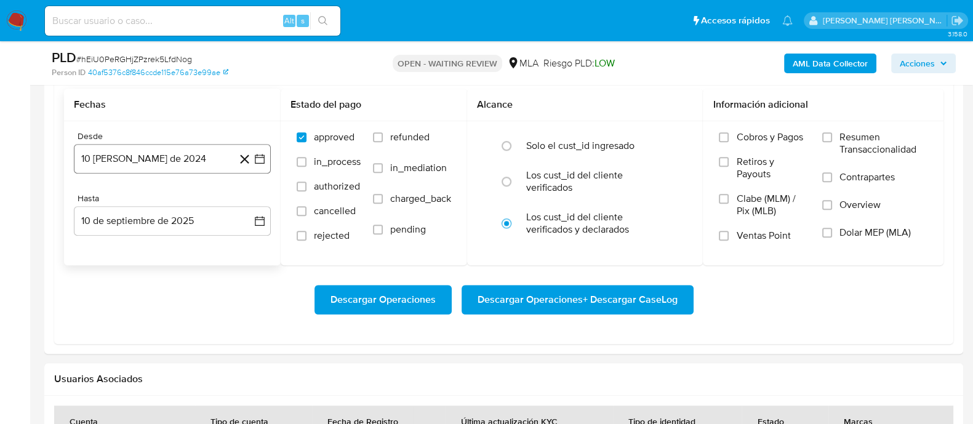
click at [268, 156] on button "10 [PERSON_NAME] de 2024" at bounding box center [172, 159] width 197 height 30
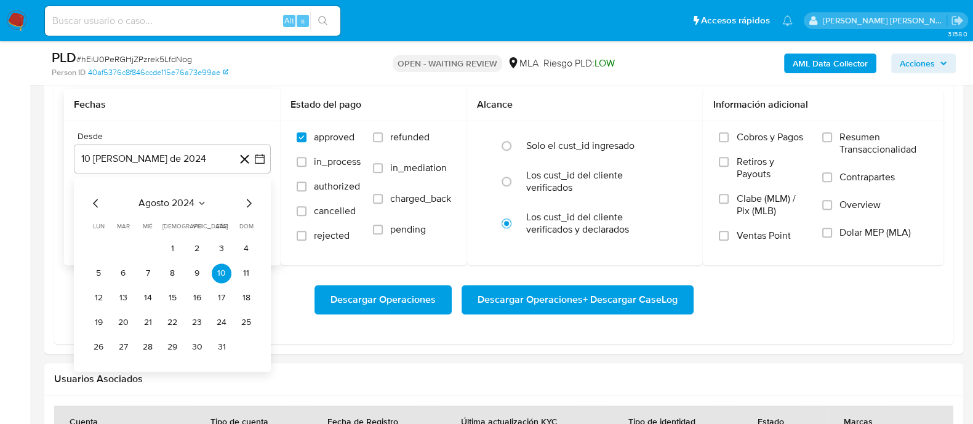
click at [252, 196] on icon "Mes siguiente" at bounding box center [248, 203] width 15 height 15
click at [250, 202] on icon "Mes siguiente" at bounding box center [249, 203] width 5 height 9
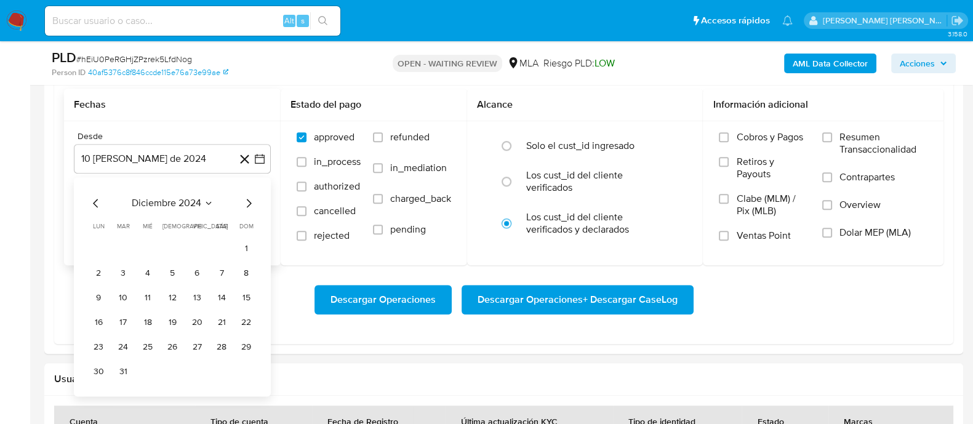
click at [250, 202] on icon "Mes siguiente" at bounding box center [249, 203] width 5 height 9
click at [224, 247] on button "1" at bounding box center [222, 249] width 20 height 20
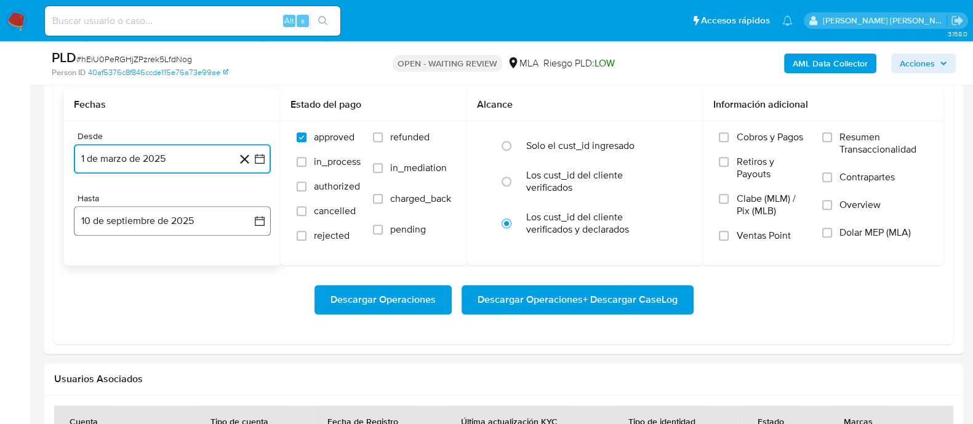
click at [233, 221] on button "10 de septiembre de 2025" at bounding box center [172, 221] width 197 height 30
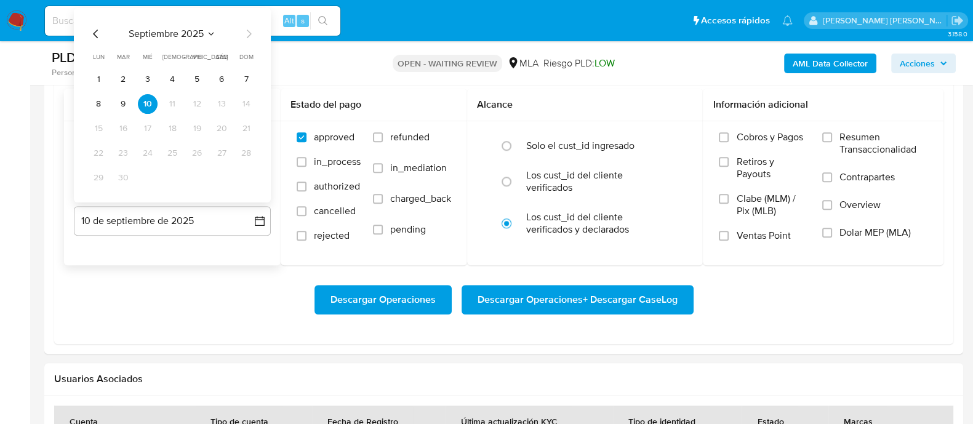
click at [91, 34] on icon "Mes anterior" at bounding box center [96, 33] width 15 height 15
click at [92, 33] on icon "Mes anterior" at bounding box center [96, 33] width 15 height 15
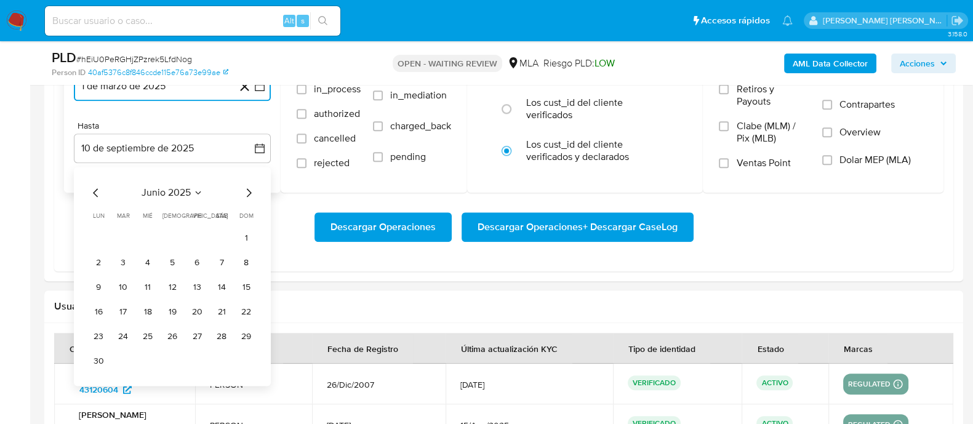
scroll to position [1462, 0]
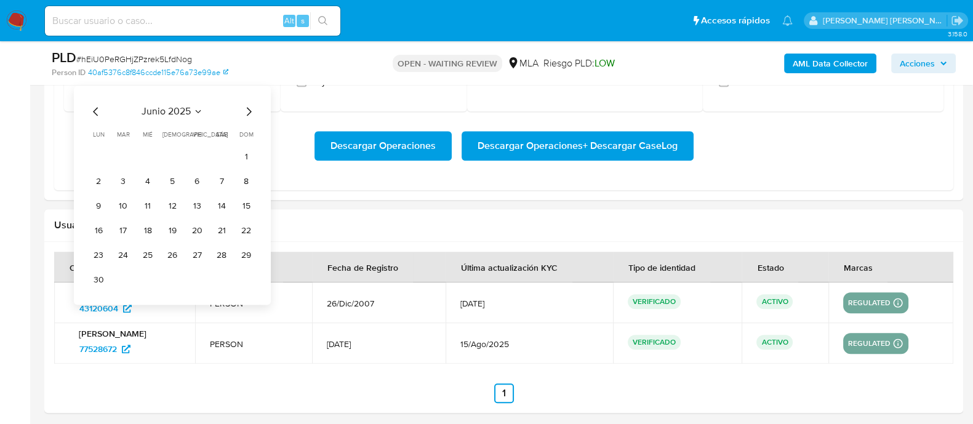
click at [95, 279] on button "30" at bounding box center [99, 280] width 20 height 20
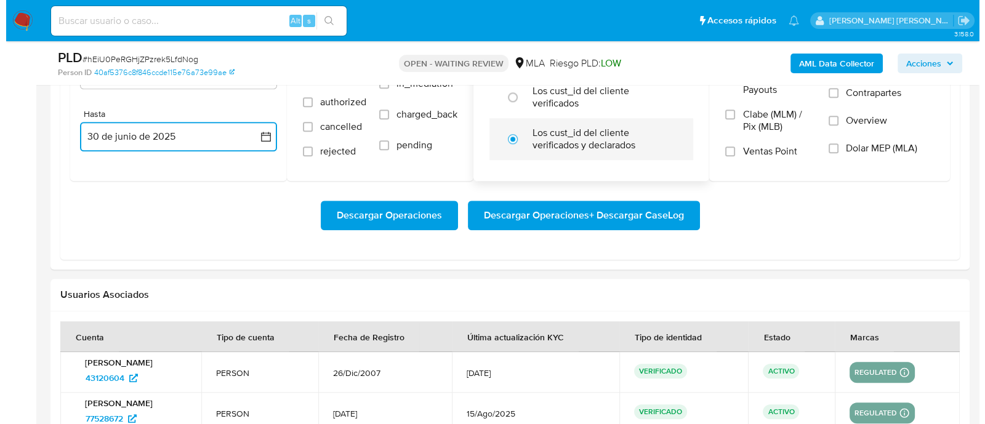
scroll to position [1308, 0]
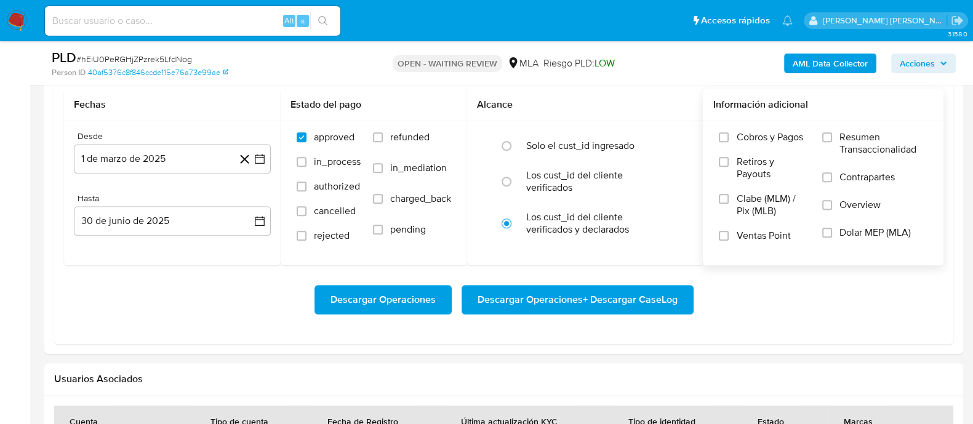
click at [860, 236] on span "Dolar MEP (MLA)" at bounding box center [875, 233] width 71 height 12
click at [832, 236] on input "Dolar MEP (MLA)" at bounding box center [828, 233] width 10 height 10
click at [574, 306] on span "Descargar Operaciones + Descargar CaseLog" at bounding box center [578, 299] width 200 height 27
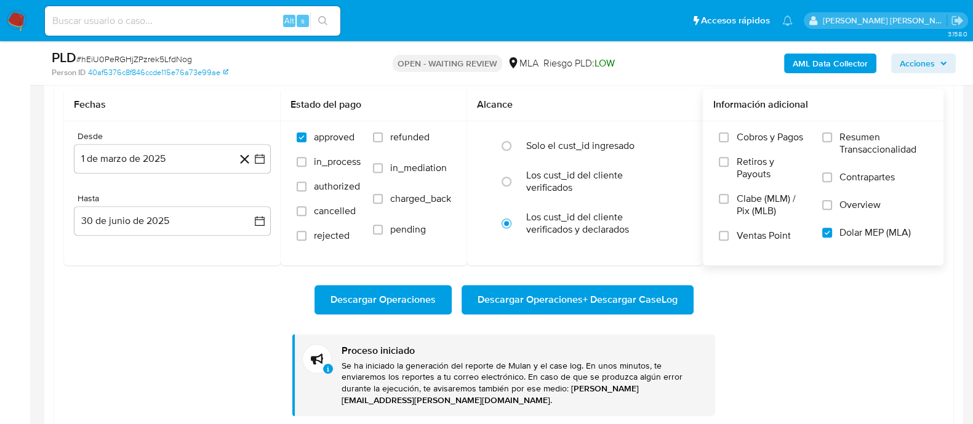
click at [842, 69] on b "AML Data Collector" at bounding box center [830, 64] width 75 height 20
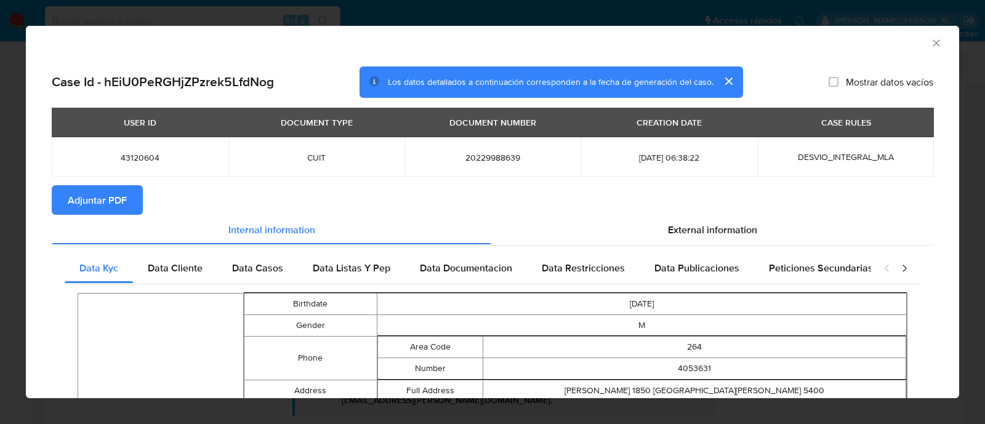
click at [102, 204] on span "Adjuntar PDF" at bounding box center [97, 200] width 59 height 27
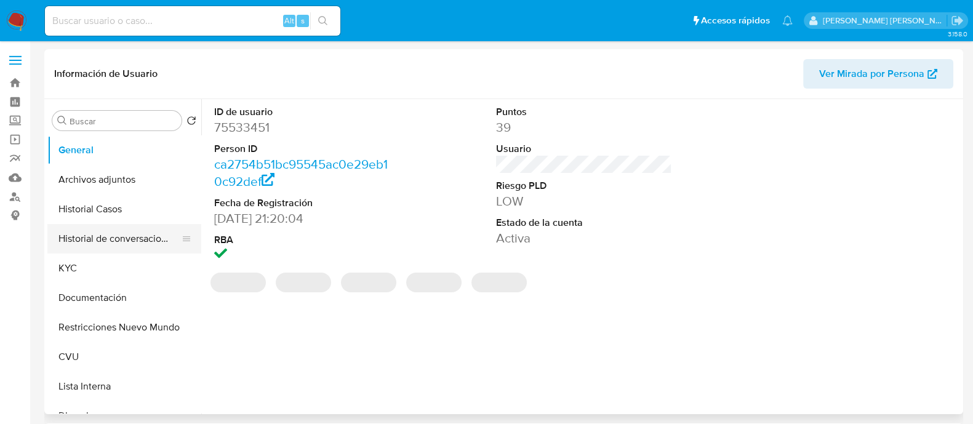
select select "10"
click at [99, 214] on button "Historial Casos" at bounding box center [119, 210] width 144 height 30
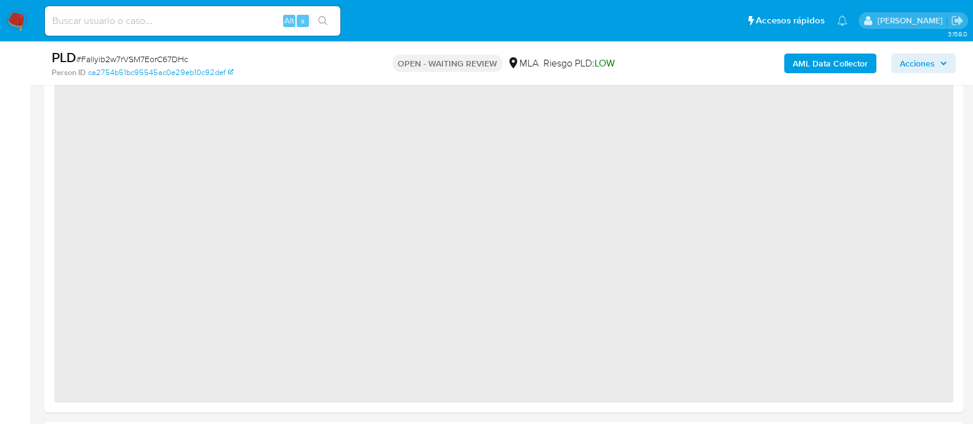
scroll to position [923, 0]
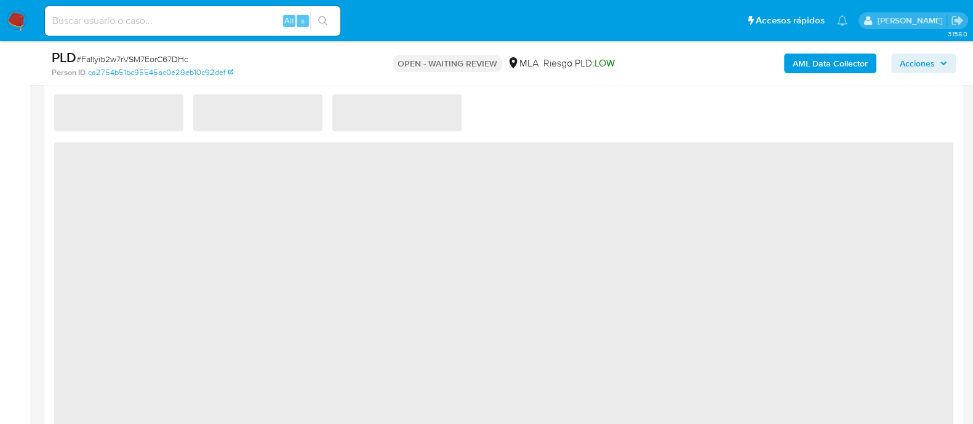
select select "10"
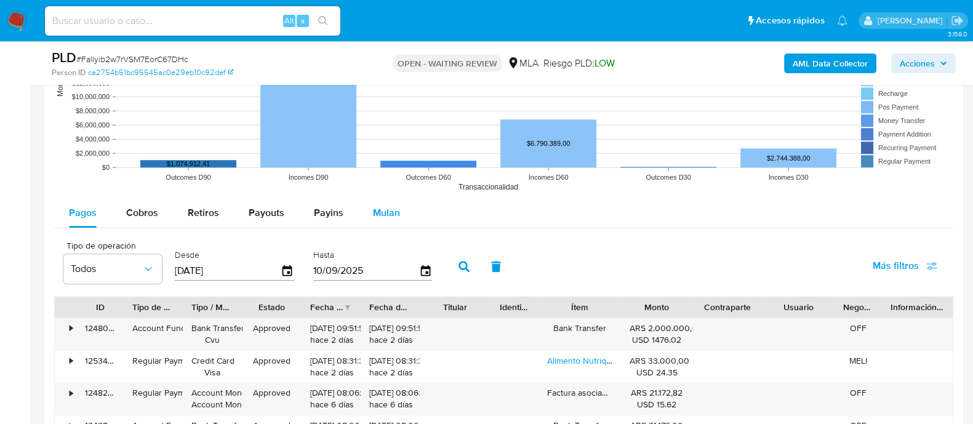
click at [378, 212] on span "Mulan" at bounding box center [386, 213] width 27 height 14
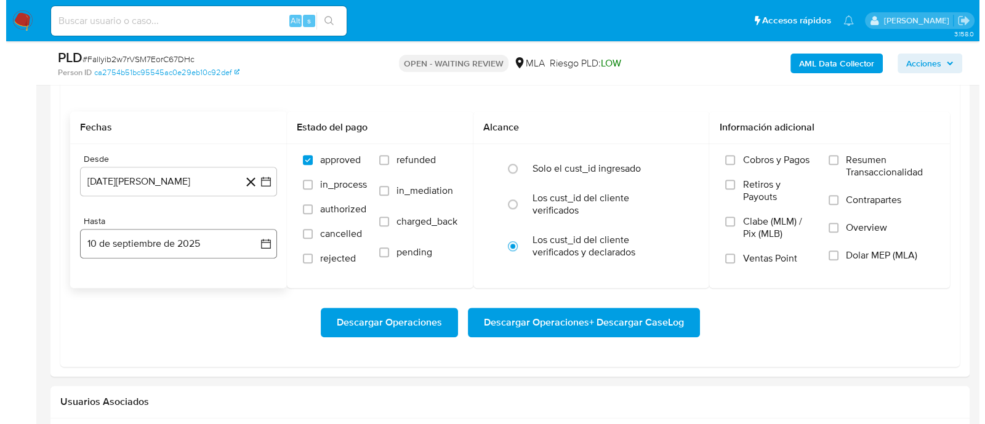
scroll to position [1308, 0]
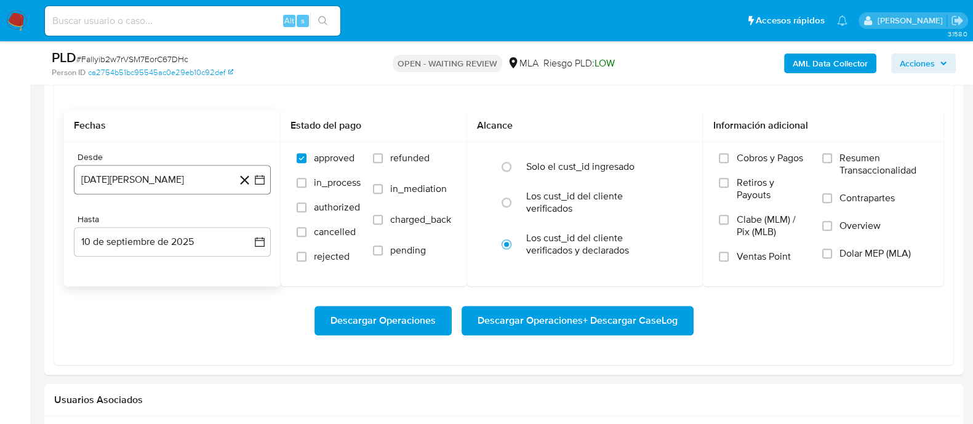
click at [193, 184] on button "[DATE][PERSON_NAME]" at bounding box center [172, 180] width 197 height 30
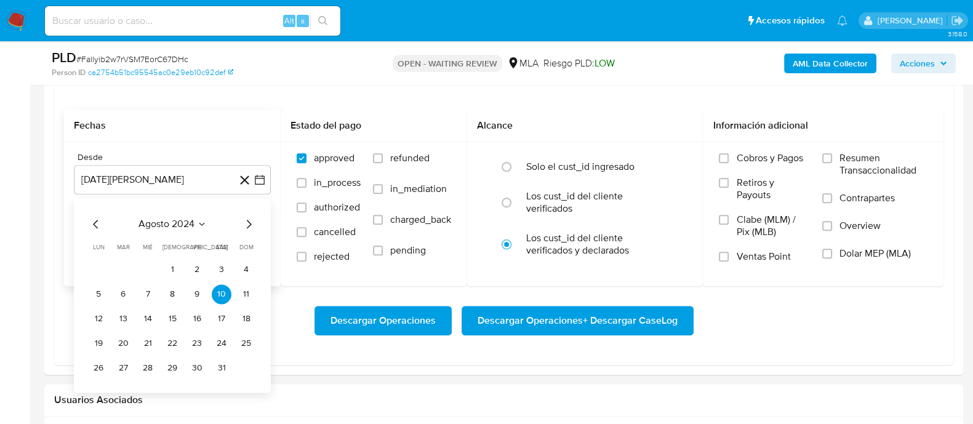
click at [246, 222] on icon "Mes siguiente" at bounding box center [248, 224] width 15 height 15
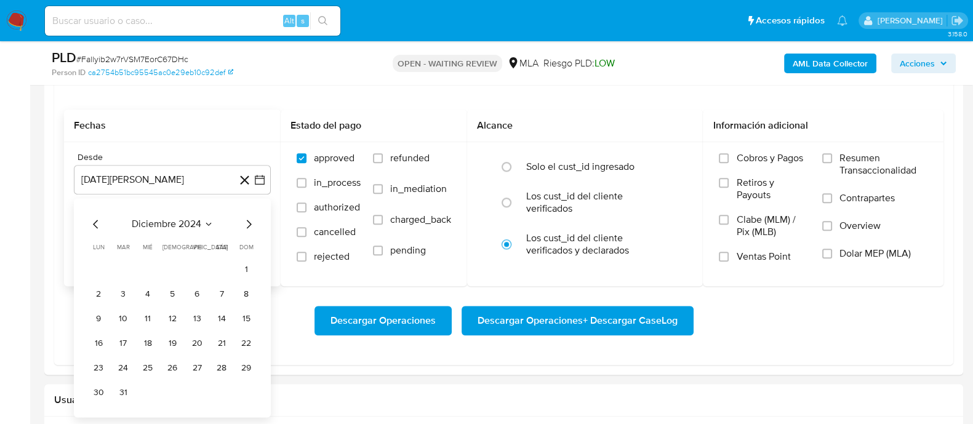
click at [246, 222] on icon "Mes siguiente" at bounding box center [248, 224] width 15 height 15
click at [217, 272] on button "1" at bounding box center [222, 270] width 20 height 20
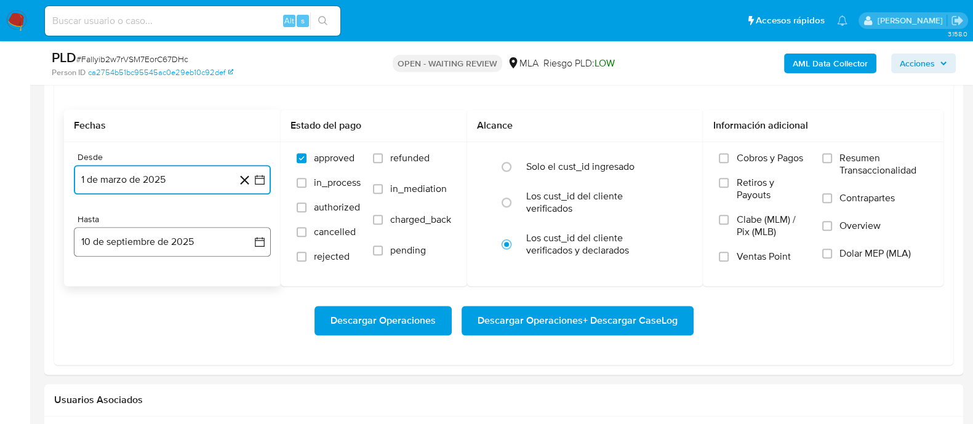
click at [175, 246] on button "10 de septiembre de 2025" at bounding box center [172, 242] width 197 height 30
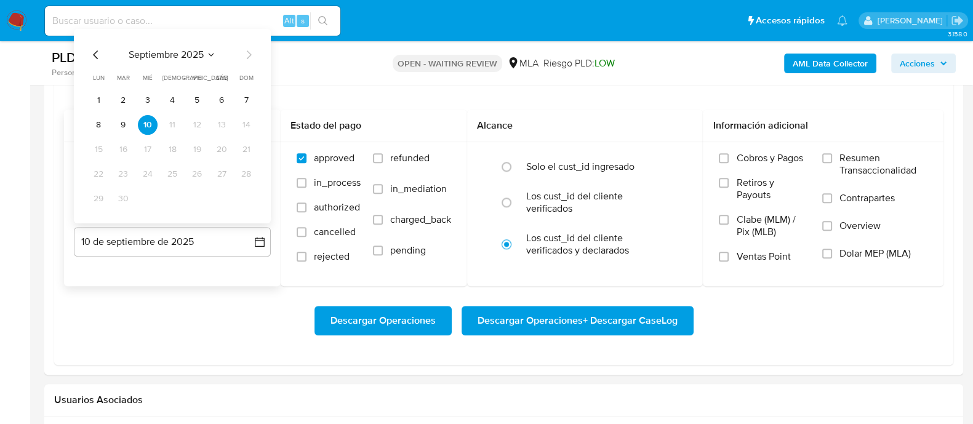
click at [95, 55] on icon "Mes anterior" at bounding box center [95, 54] width 5 height 9
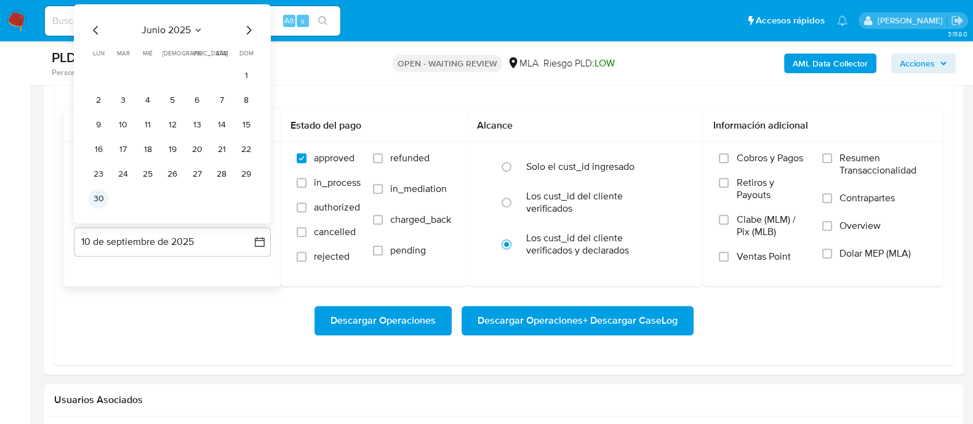
click at [102, 201] on button "30" at bounding box center [99, 199] width 20 height 20
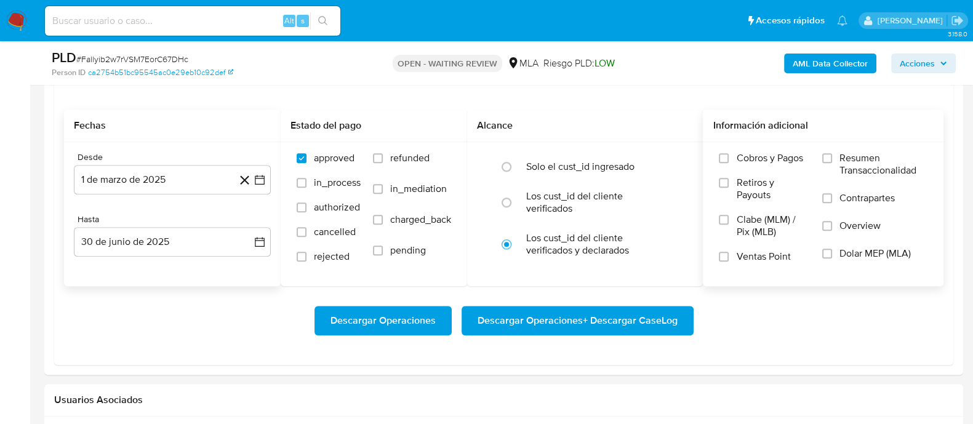
click at [855, 257] on span "Dolar MEP (MLA)" at bounding box center [875, 253] width 71 height 12
click at [832, 257] on input "Dolar MEP (MLA)" at bounding box center [828, 254] width 10 height 10
click at [606, 321] on span "Descargar Operaciones + Descargar CaseLog" at bounding box center [578, 320] width 200 height 27
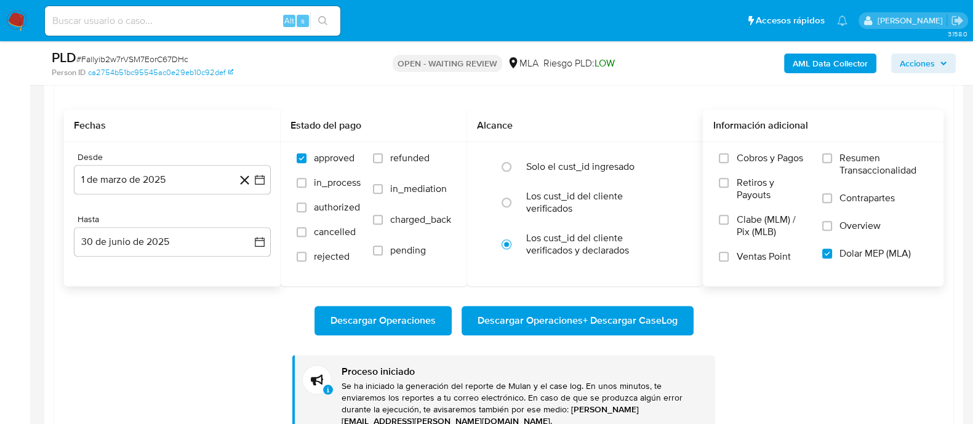
click at [829, 63] on b "AML Data Collector" at bounding box center [830, 64] width 75 height 20
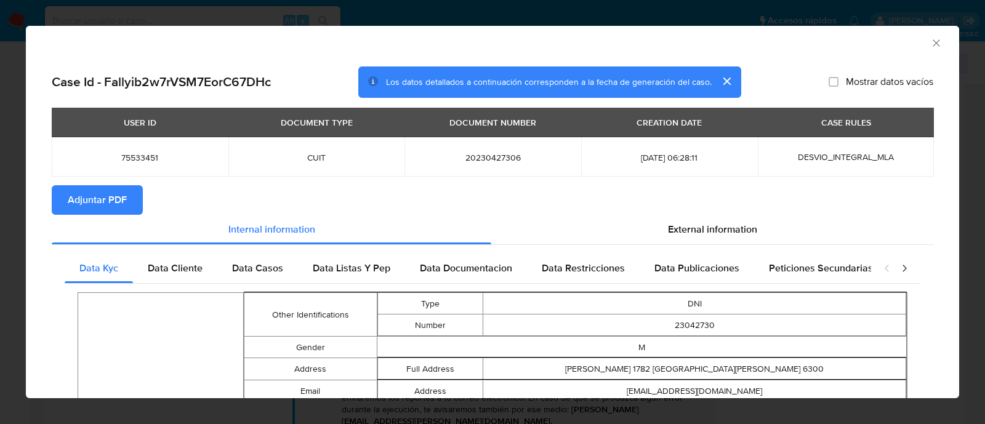
click at [83, 207] on span "Adjuntar PDF" at bounding box center [97, 200] width 59 height 27
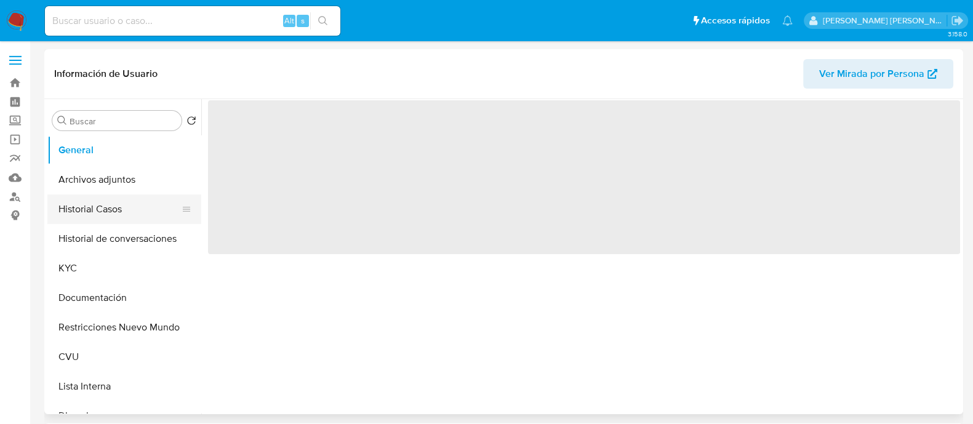
click at [118, 204] on button "Historial Casos" at bounding box center [119, 210] width 144 height 30
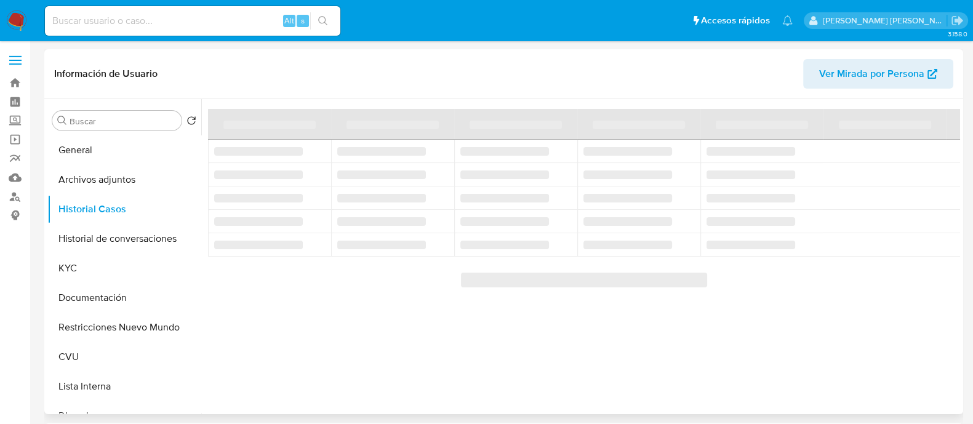
select select "10"
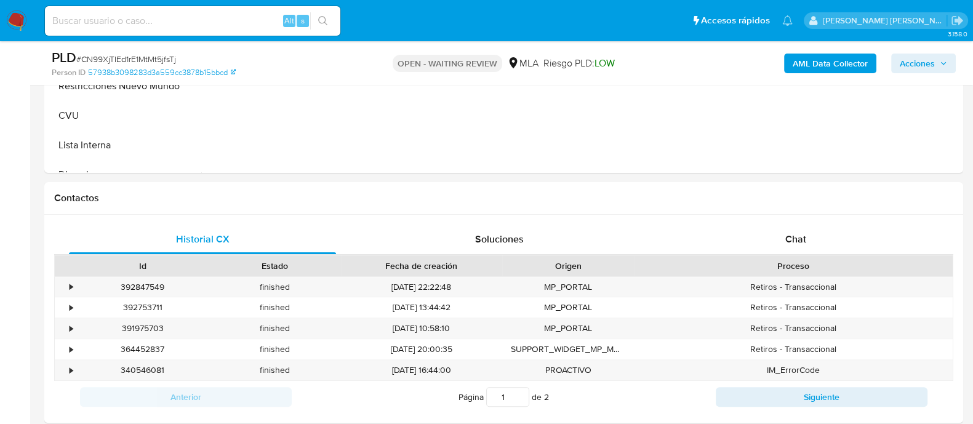
scroll to position [923, 0]
select select "10"
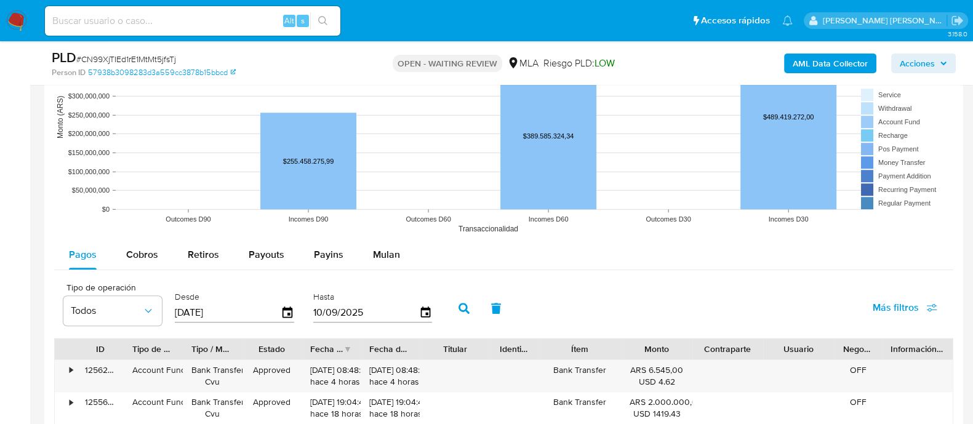
scroll to position [1231, 0]
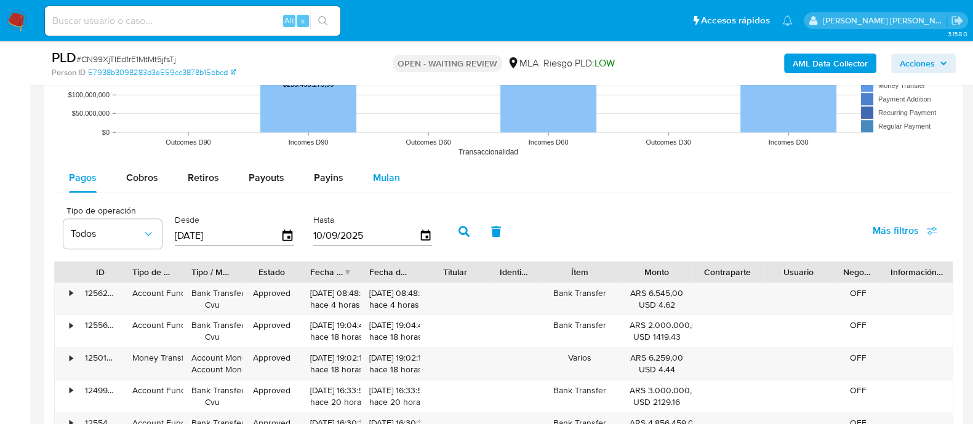
click at [390, 183] on span "Mulan" at bounding box center [386, 178] width 27 height 14
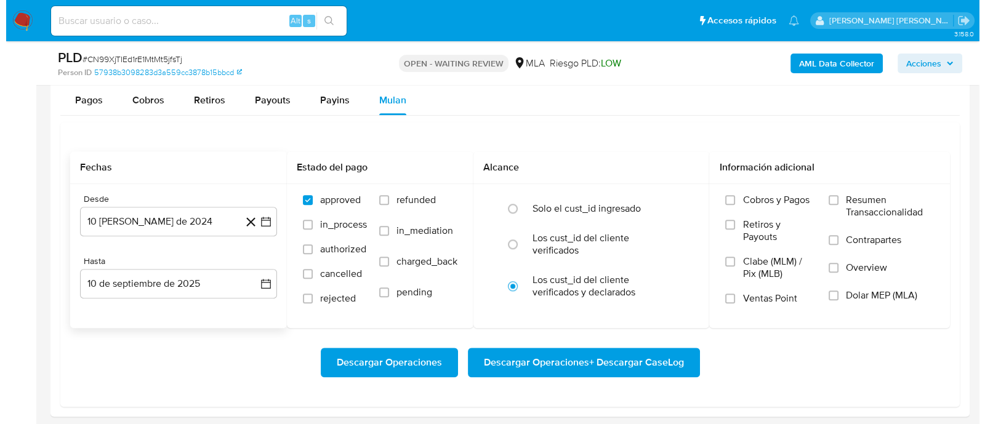
scroll to position [1385, 0]
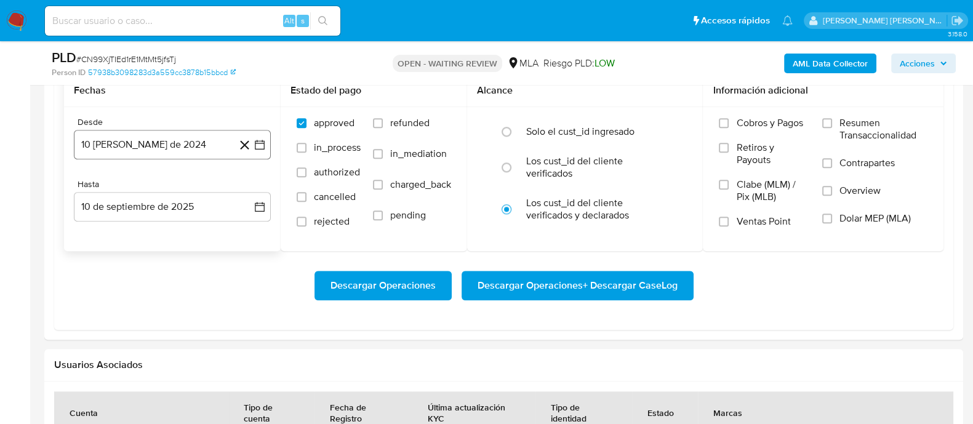
click at [259, 137] on button "10 [PERSON_NAME] de 2024" at bounding box center [172, 145] width 197 height 30
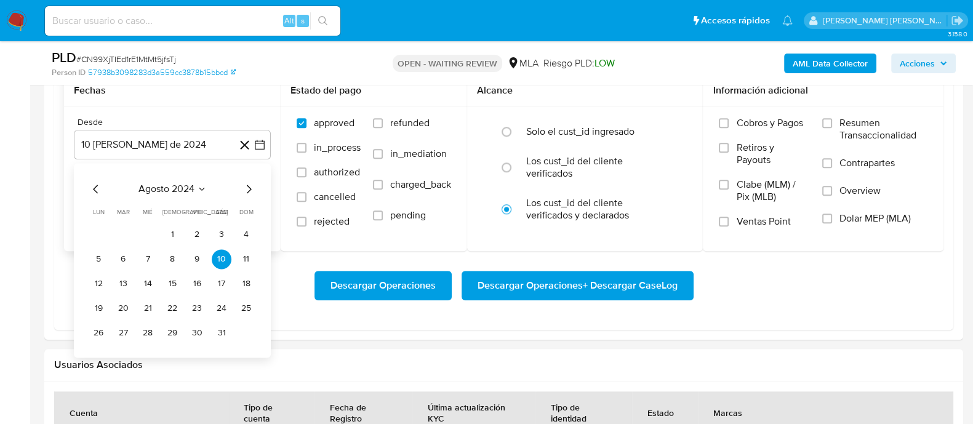
click at [246, 189] on icon "Mes siguiente" at bounding box center [248, 189] width 15 height 15
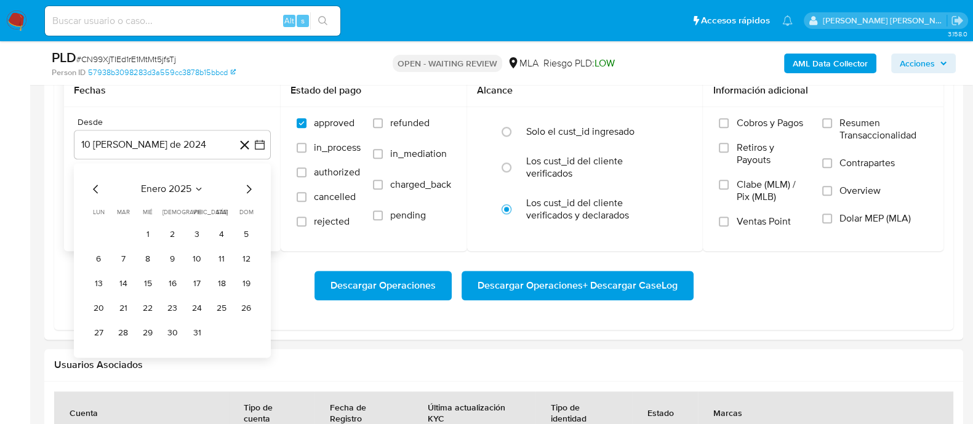
click at [246, 189] on icon "Mes siguiente" at bounding box center [248, 189] width 15 height 15
click at [224, 241] on button "1" at bounding box center [222, 235] width 20 height 20
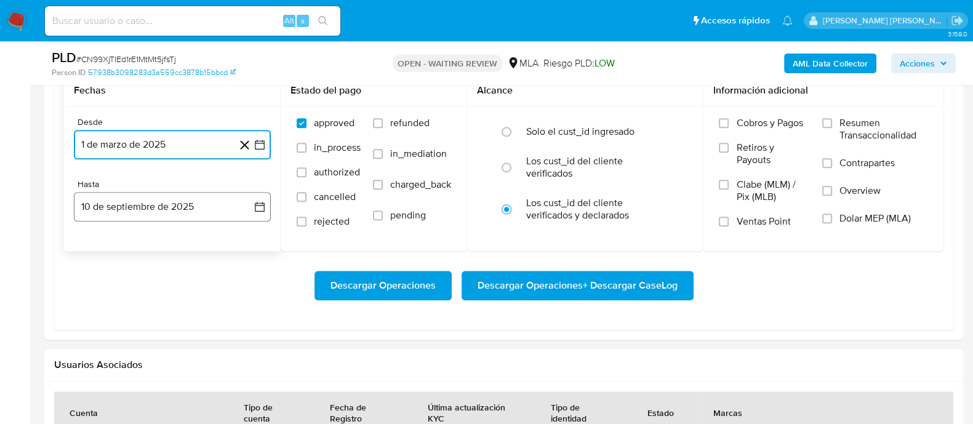
click at [226, 216] on button "10 de septiembre de 2025" at bounding box center [172, 207] width 197 height 30
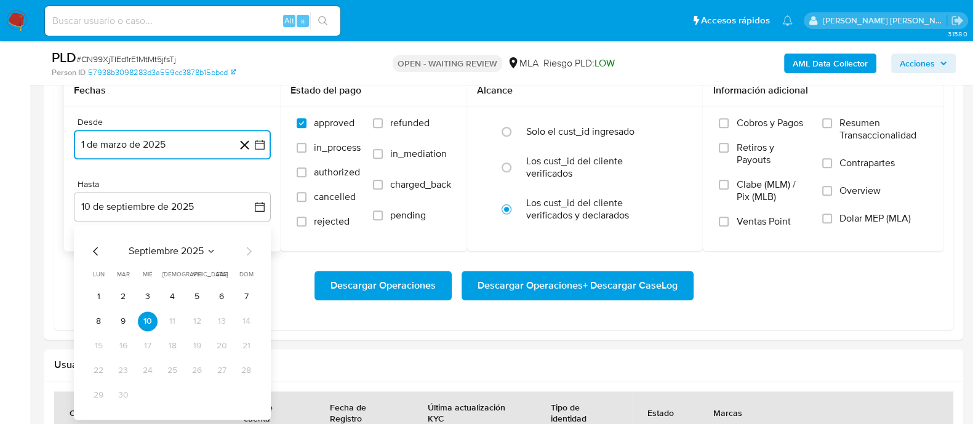
click at [90, 248] on icon "Mes anterior" at bounding box center [96, 251] width 15 height 15
click at [92, 248] on icon "Mes anterior" at bounding box center [96, 251] width 15 height 15
click at [172, 391] on button "31" at bounding box center [173, 395] width 20 height 20
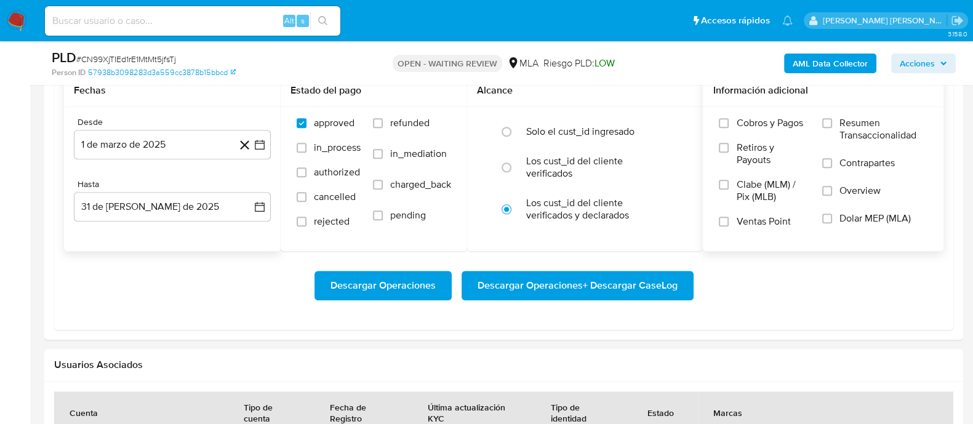
click at [874, 227] on label "Dolar MEP (MLA)" at bounding box center [875, 226] width 105 height 28
click at [832, 223] on input "Dolar MEP (MLA)" at bounding box center [828, 219] width 10 height 10
click at [581, 281] on span "Descargar Operaciones + Descargar CaseLog" at bounding box center [578, 285] width 200 height 27
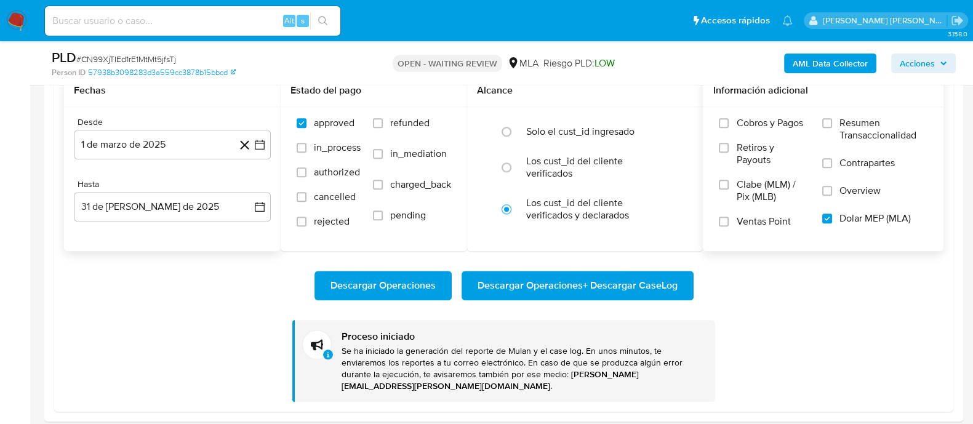
click at [829, 70] on b "AML Data Collector" at bounding box center [830, 64] width 75 height 20
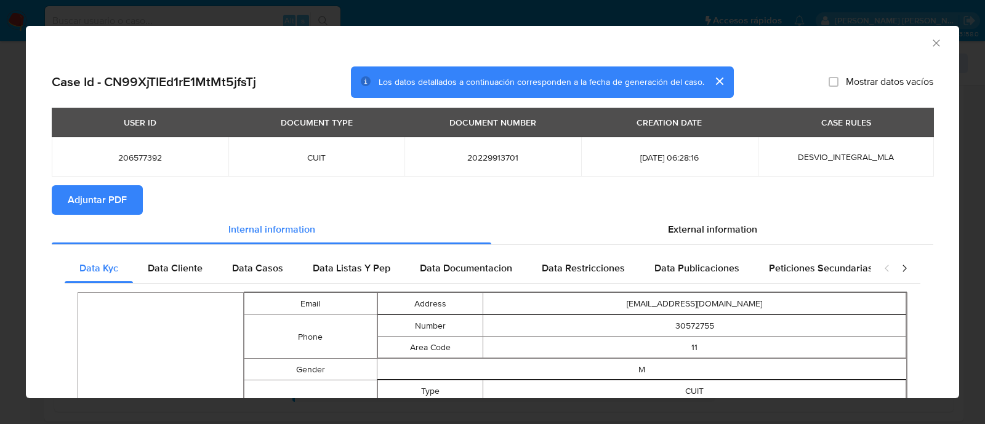
click at [108, 206] on span "Adjuntar PDF" at bounding box center [97, 200] width 59 height 27
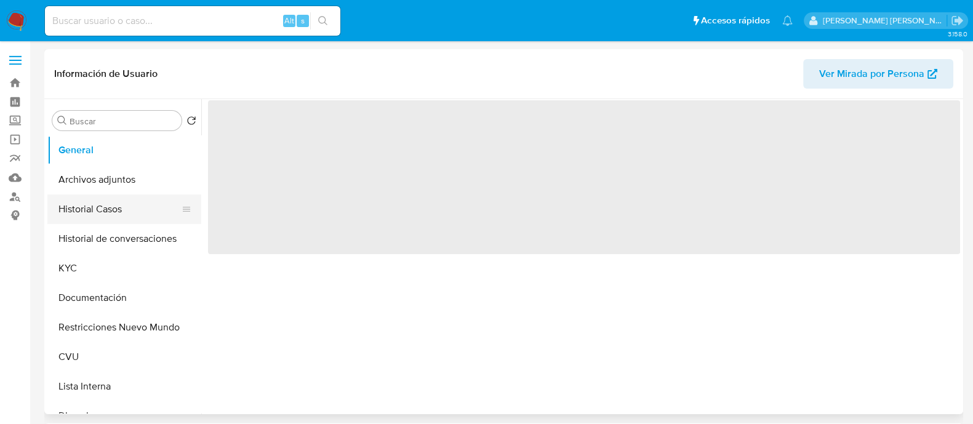
click at [117, 214] on button "Historial Casos" at bounding box center [119, 210] width 144 height 30
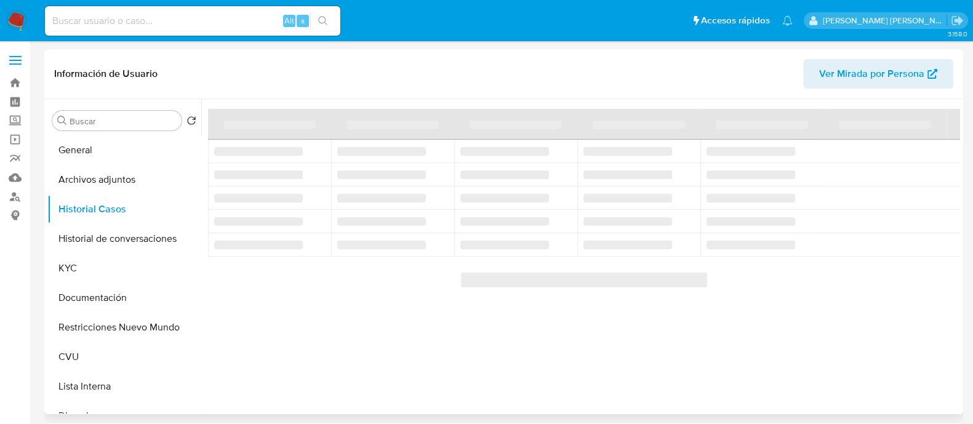
select select "10"
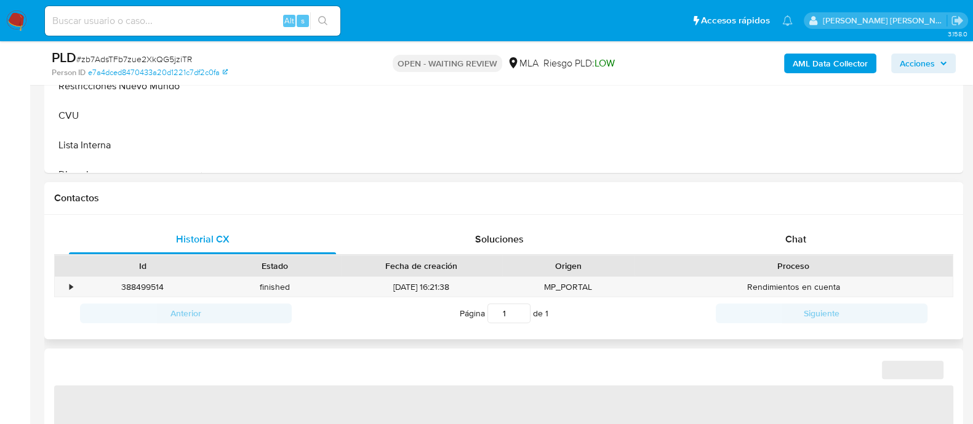
select select "10"
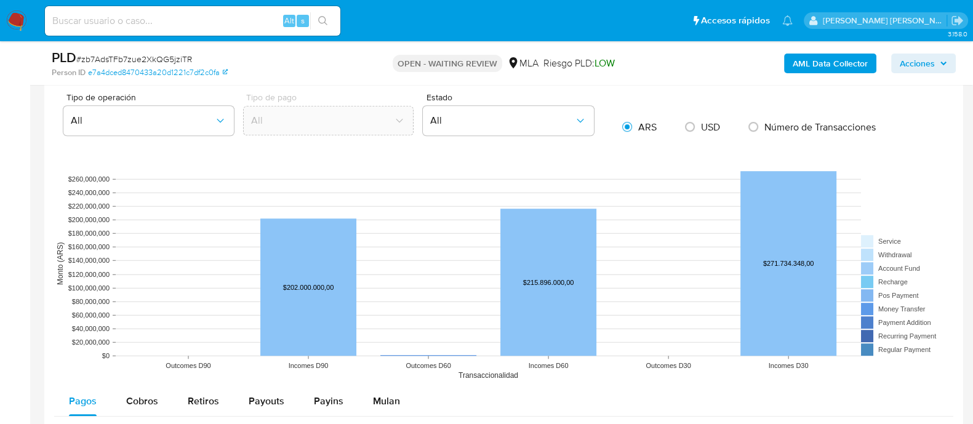
scroll to position [1154, 0]
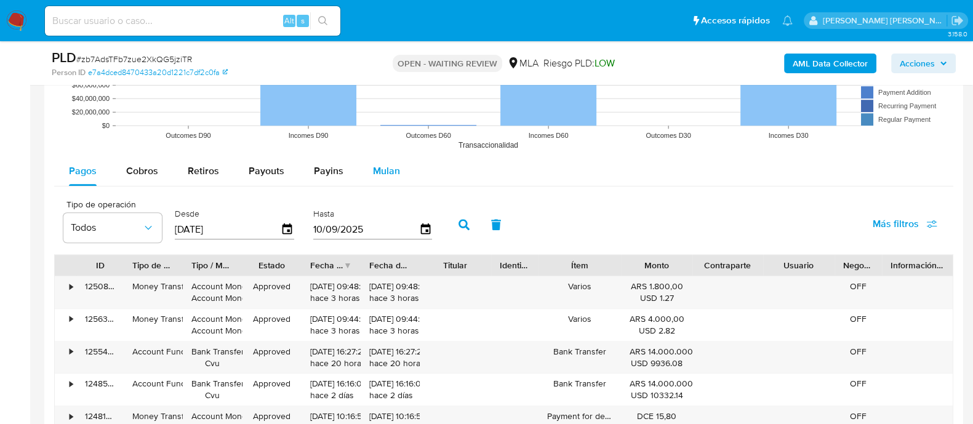
click at [376, 166] on span "Mulan" at bounding box center [386, 171] width 27 height 14
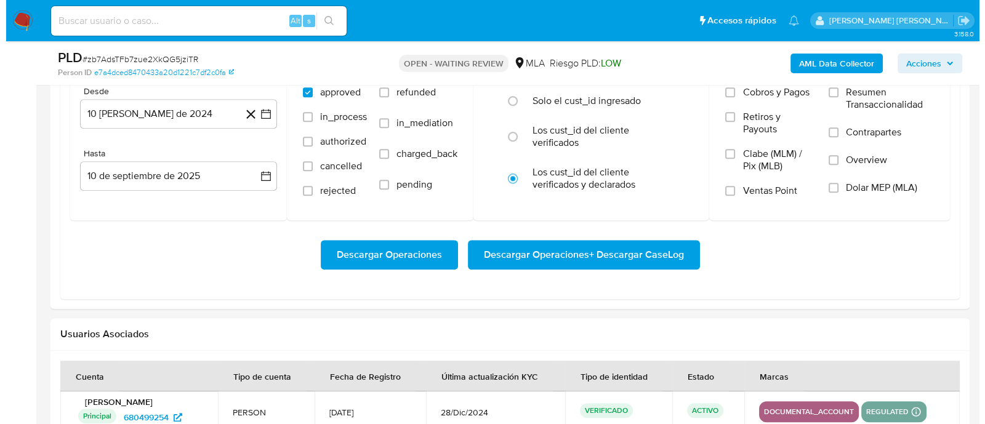
scroll to position [1308, 0]
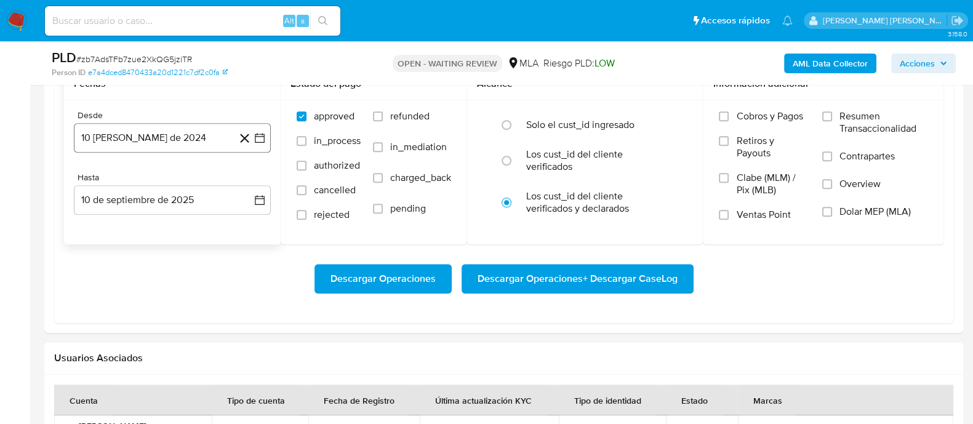
click at [260, 140] on icon "button" at bounding box center [260, 138] width 12 height 12
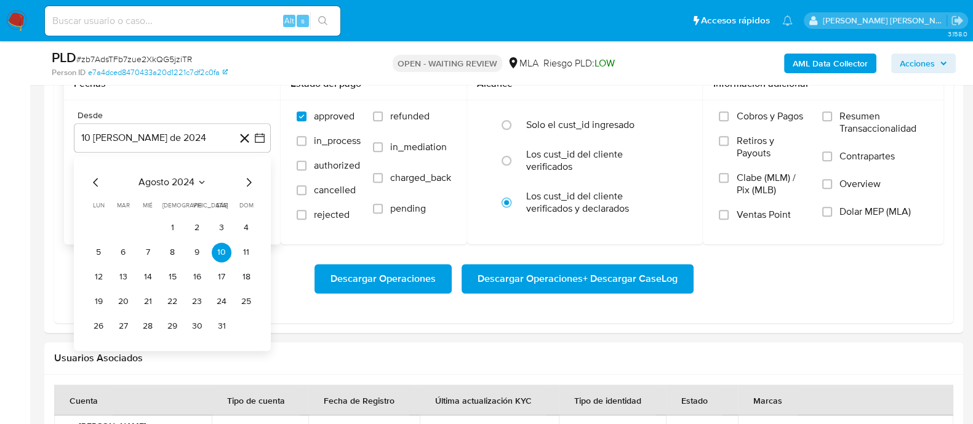
click at [247, 180] on icon "Mes siguiente" at bounding box center [248, 182] width 15 height 15
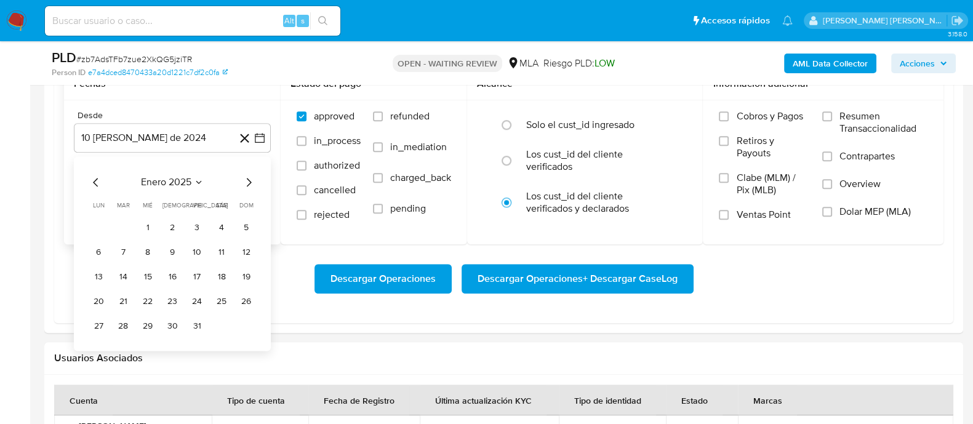
click at [247, 180] on icon "Mes siguiente" at bounding box center [248, 182] width 15 height 15
click at [218, 227] on button "1" at bounding box center [222, 228] width 20 height 20
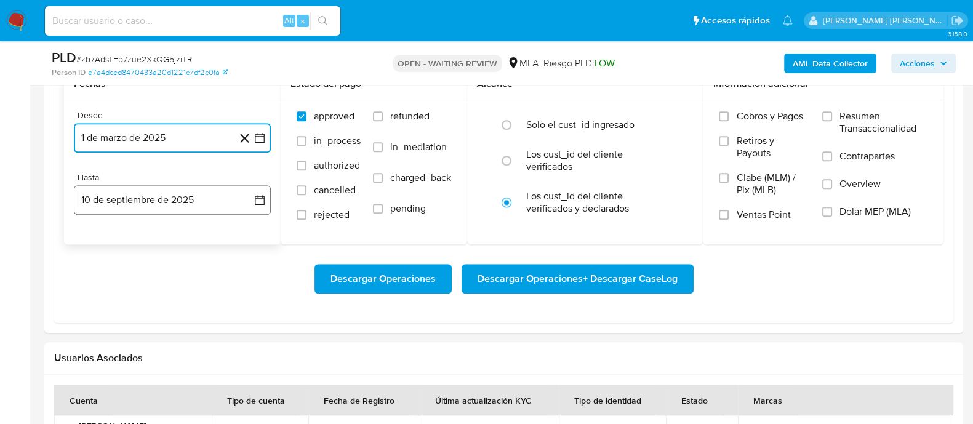
click at [240, 193] on button "10 de septiembre de 2025" at bounding box center [172, 200] width 197 height 30
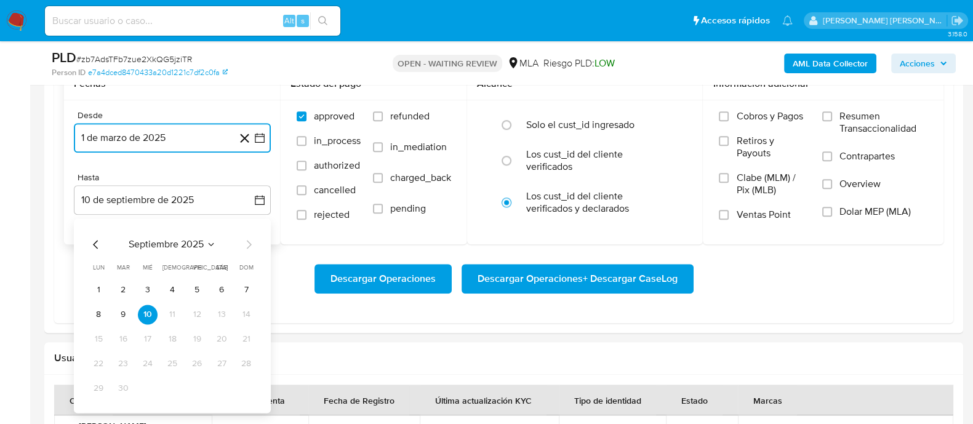
click at [103, 243] on icon "Mes anterior" at bounding box center [96, 244] width 15 height 15
click at [100, 244] on icon "Mes anterior" at bounding box center [96, 244] width 15 height 15
click at [176, 390] on button "31" at bounding box center [173, 389] width 20 height 20
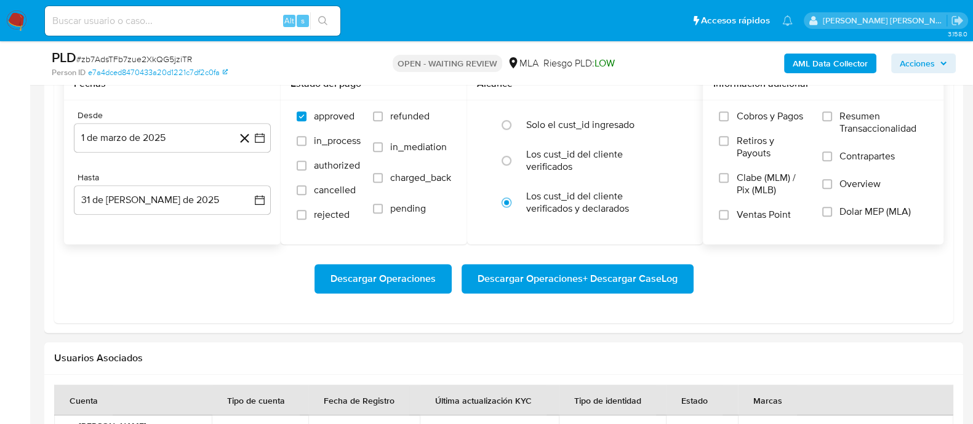
click at [902, 215] on span "Dolar MEP (MLA)" at bounding box center [875, 212] width 71 height 12
click at [832, 215] on input "Dolar MEP (MLA)" at bounding box center [828, 212] width 10 height 10
click at [586, 284] on span "Descargar Operaciones + Descargar CaseLog" at bounding box center [578, 278] width 200 height 27
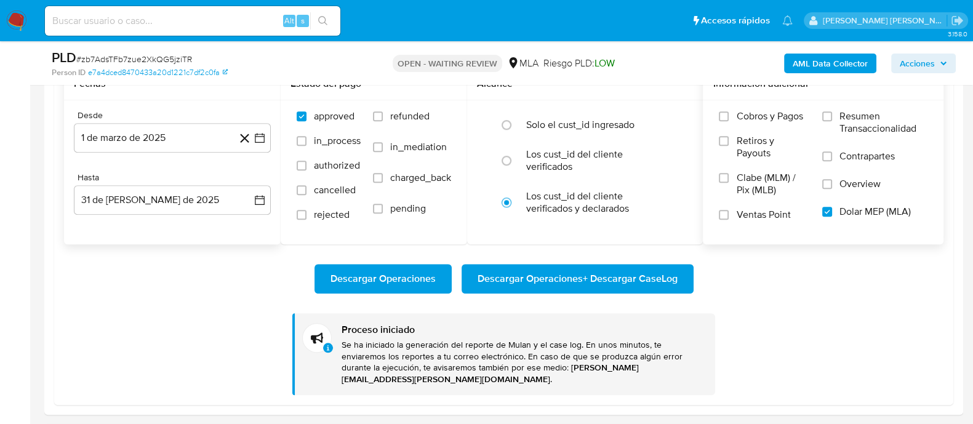
click at [821, 71] on b "AML Data Collector" at bounding box center [830, 64] width 75 height 20
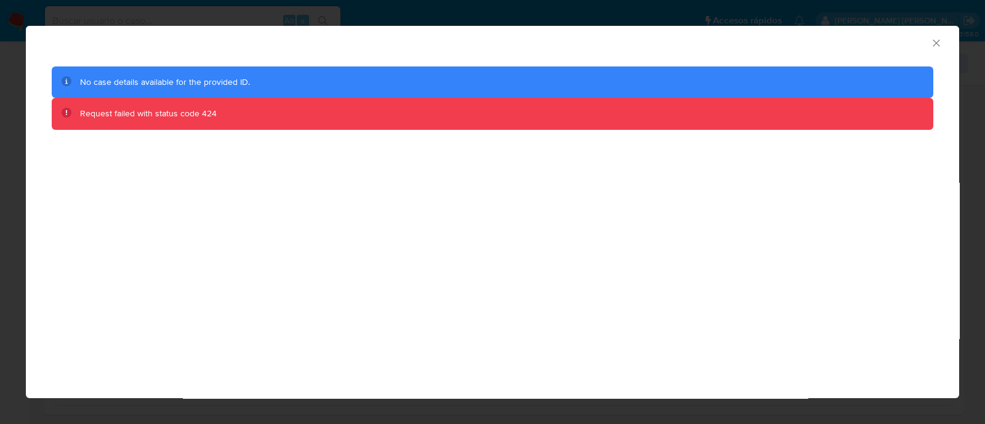
click at [935, 43] on icon "Cerrar ventana" at bounding box center [936, 43] width 12 height 12
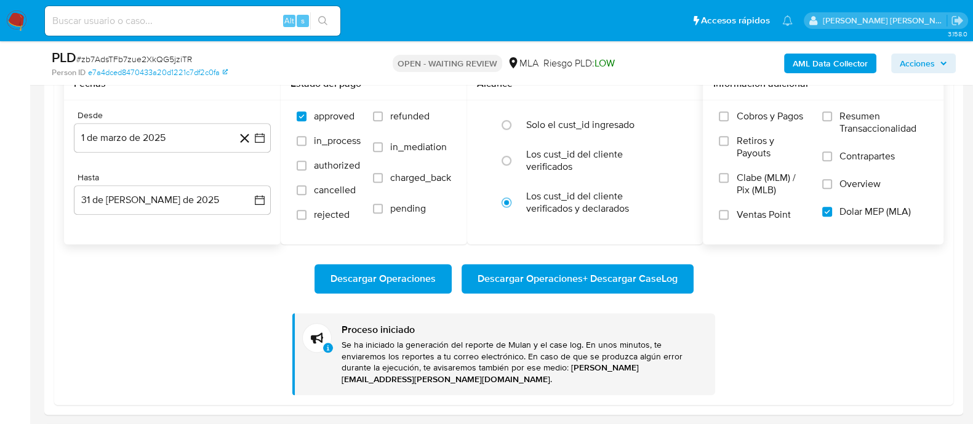
click at [821, 62] on b "AML Data Collector" at bounding box center [830, 64] width 75 height 20
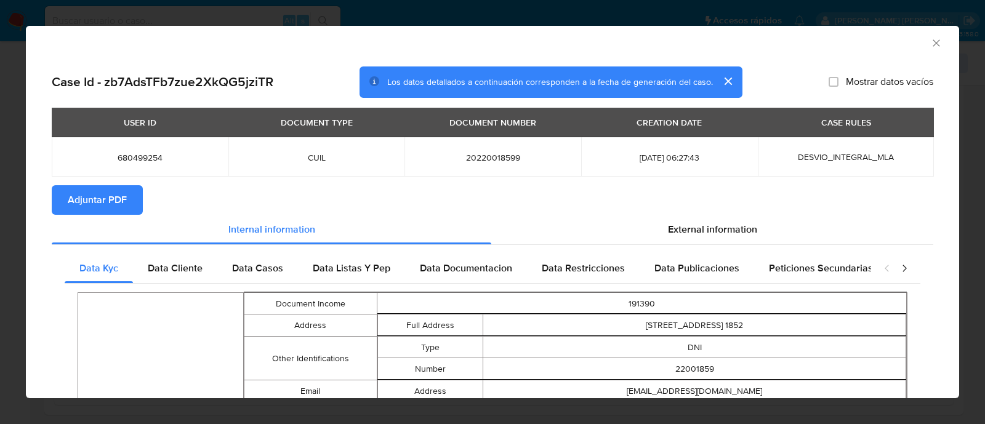
click at [102, 207] on span "Adjuntar PDF" at bounding box center [97, 200] width 59 height 27
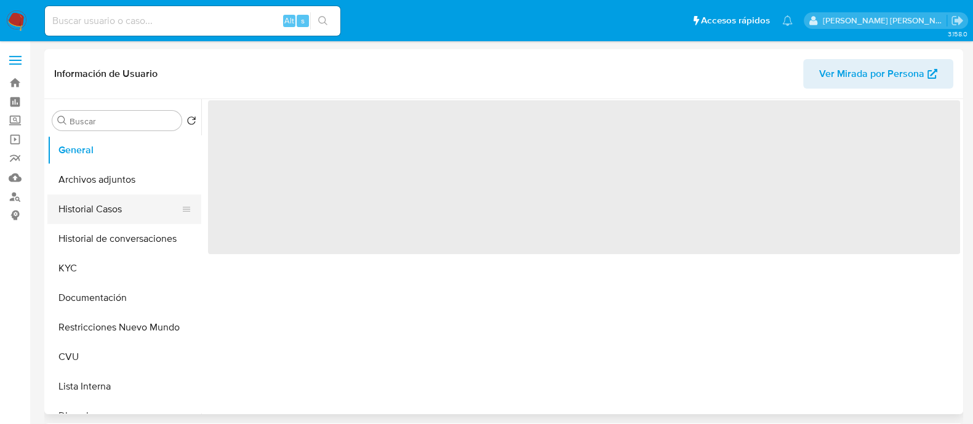
click at [96, 200] on button "Historial Casos" at bounding box center [119, 210] width 144 height 30
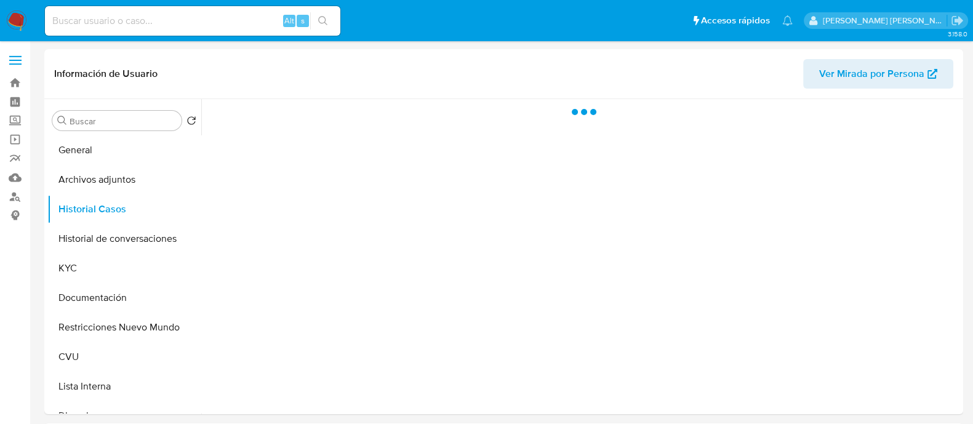
select select "10"
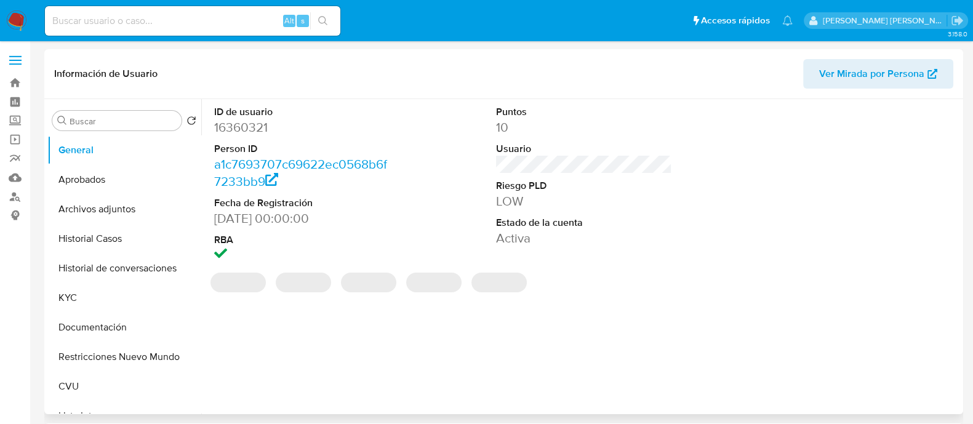
select select "10"
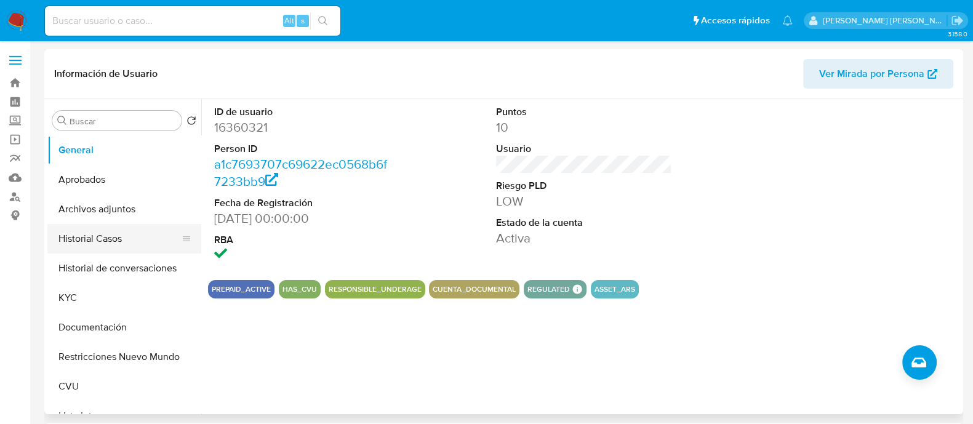
click at [125, 233] on button "Historial Casos" at bounding box center [119, 239] width 144 height 30
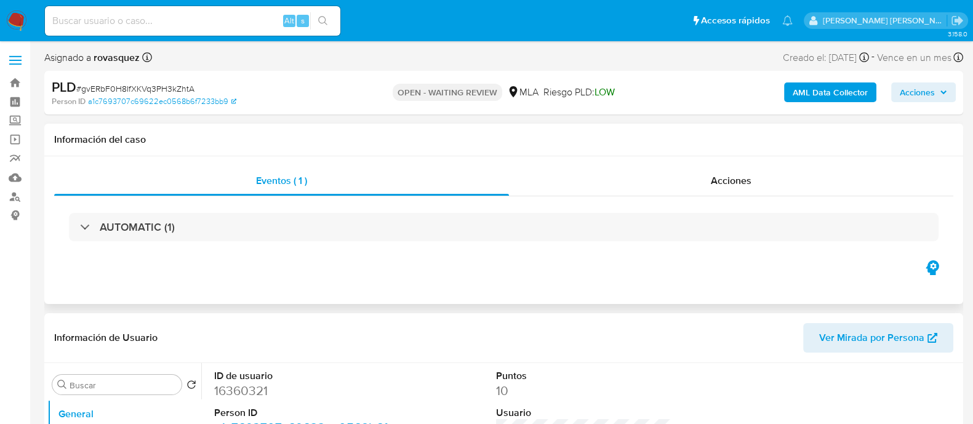
select select "10"
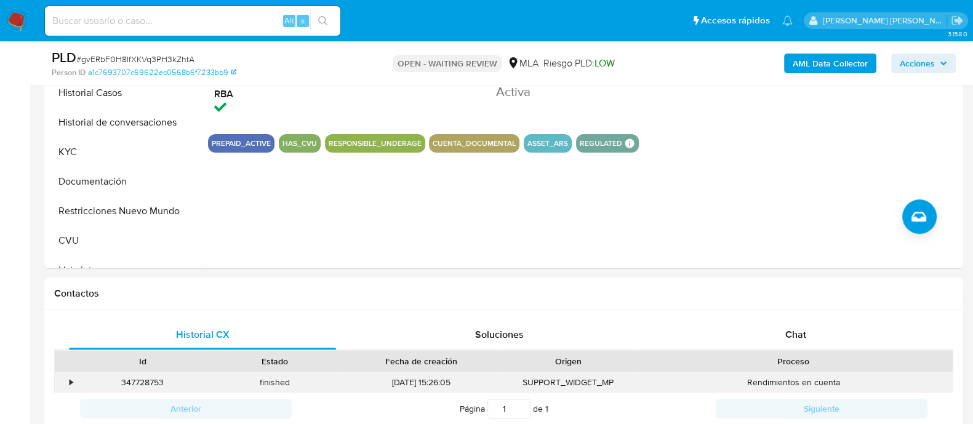
scroll to position [462, 0]
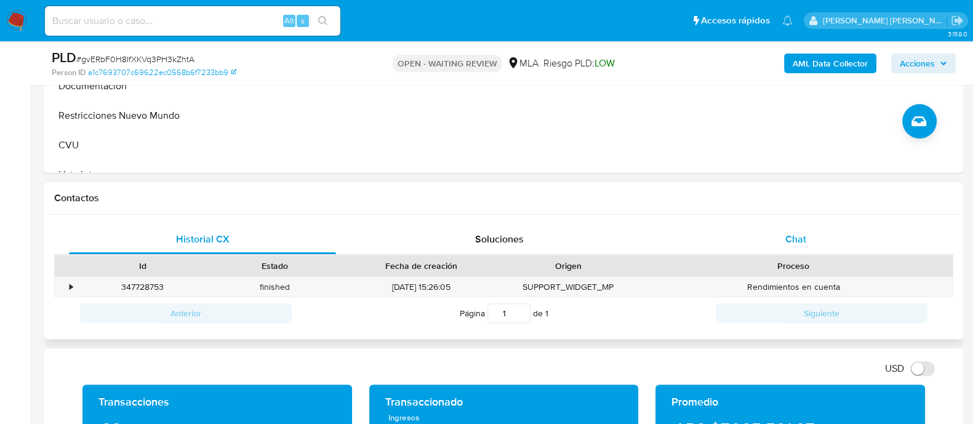
click at [799, 235] on span "Chat" at bounding box center [796, 239] width 21 height 14
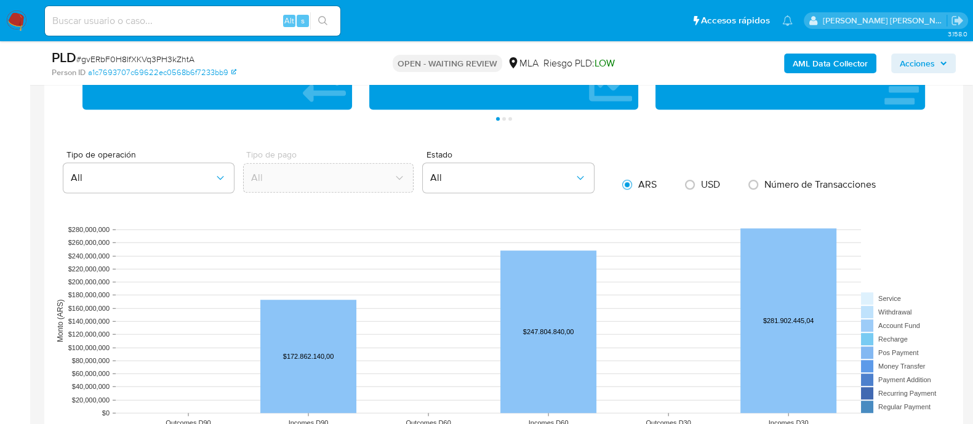
scroll to position [797, 0]
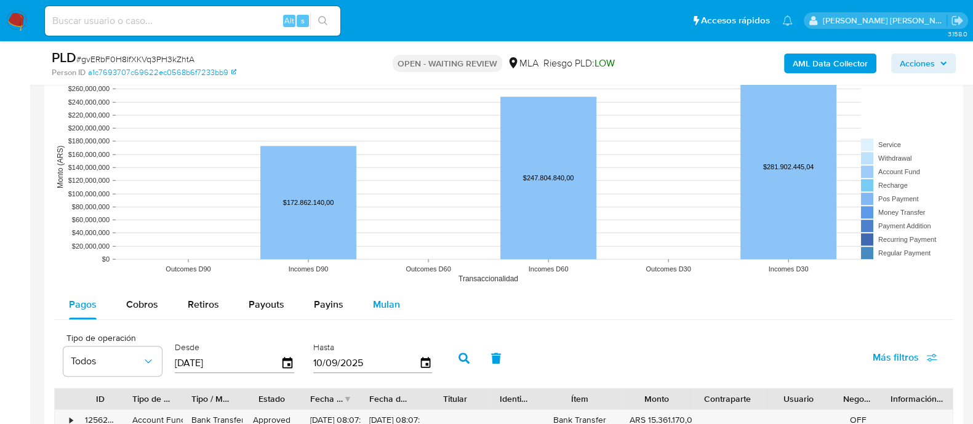
click at [395, 305] on span "Mulan" at bounding box center [386, 304] width 27 height 14
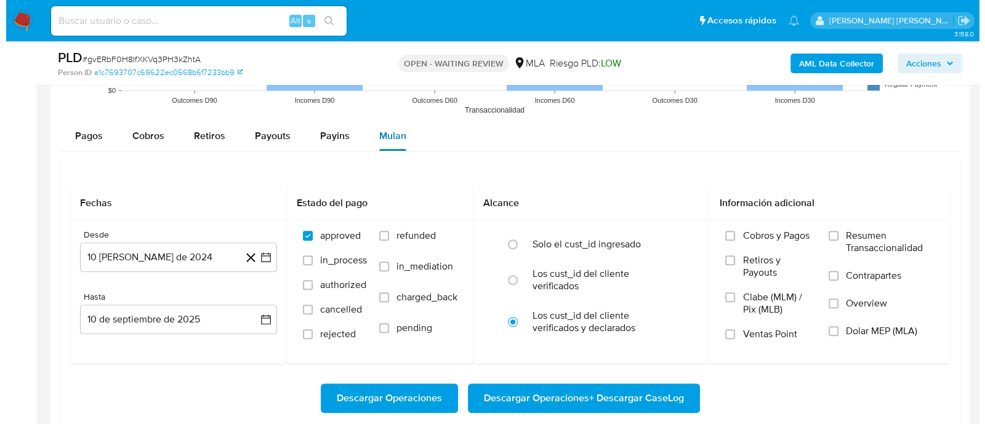
scroll to position [1385, 0]
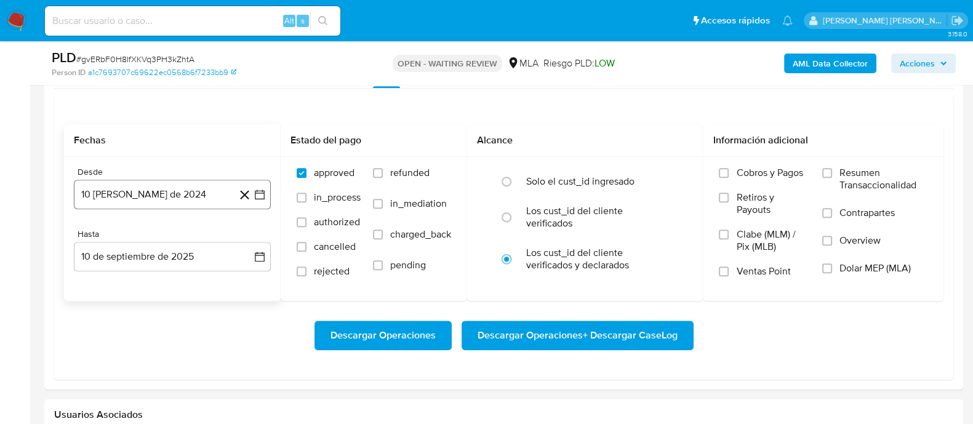
click at [256, 193] on icon "button" at bounding box center [260, 195] width 10 height 10
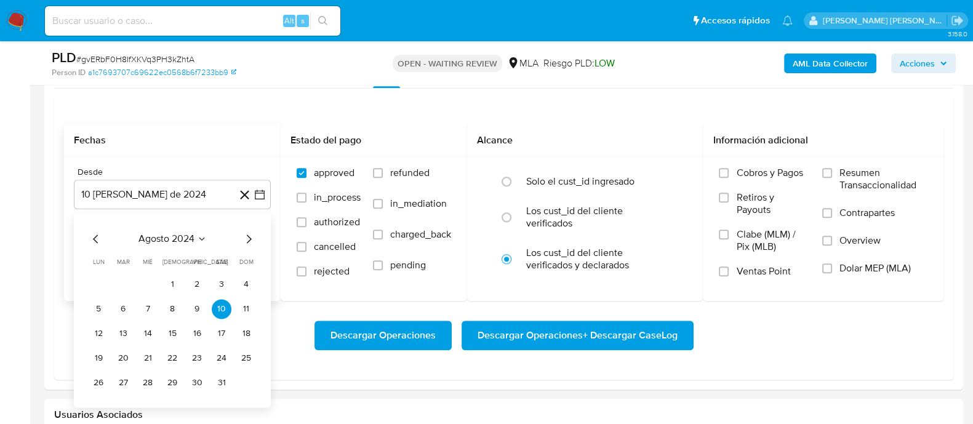
click at [251, 239] on icon "Mes siguiente" at bounding box center [249, 239] width 5 height 9
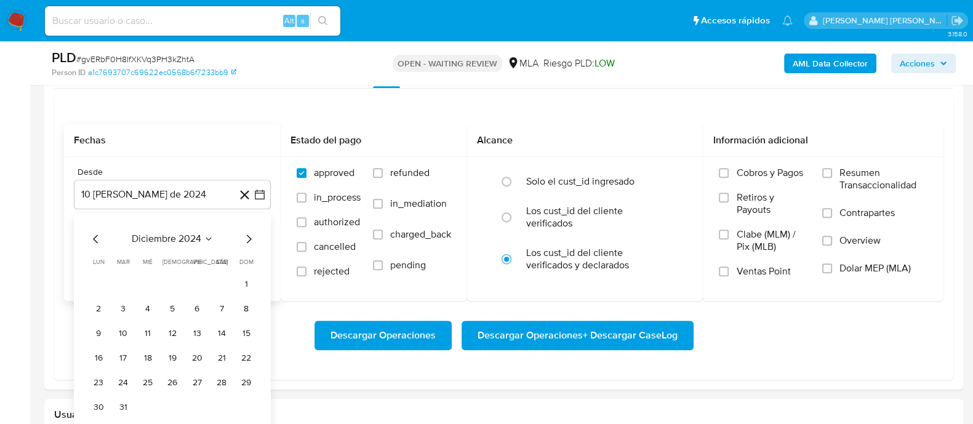
click at [251, 239] on icon "Mes siguiente" at bounding box center [249, 239] width 5 height 9
click at [225, 281] on button "1" at bounding box center [222, 285] width 20 height 20
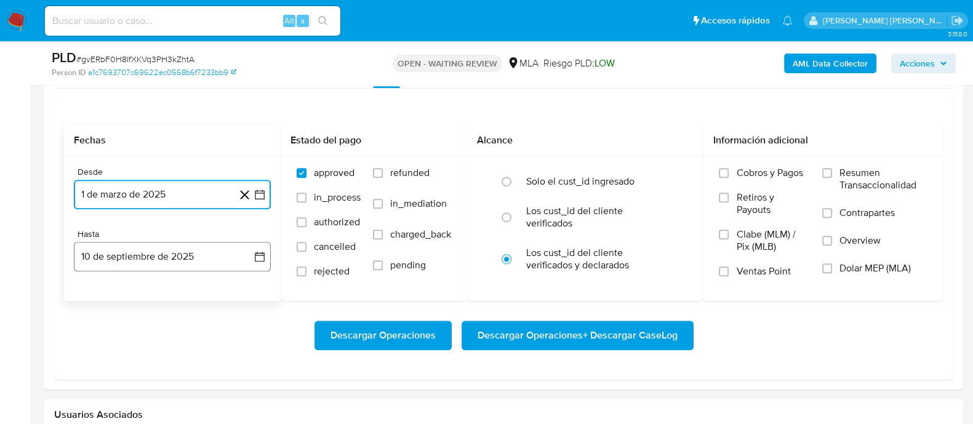
click at [254, 260] on icon "button" at bounding box center [260, 257] width 12 height 12
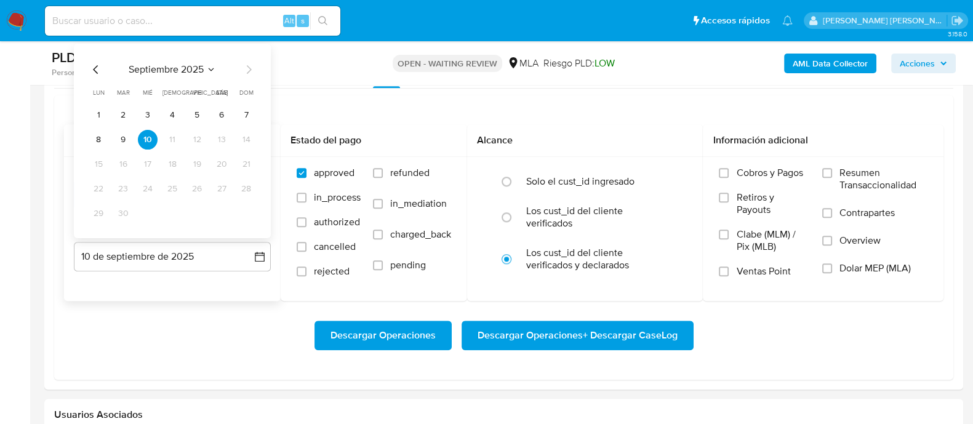
click at [91, 72] on icon "Mes anterior" at bounding box center [96, 69] width 15 height 15
click at [169, 215] on button "31" at bounding box center [173, 214] width 20 height 20
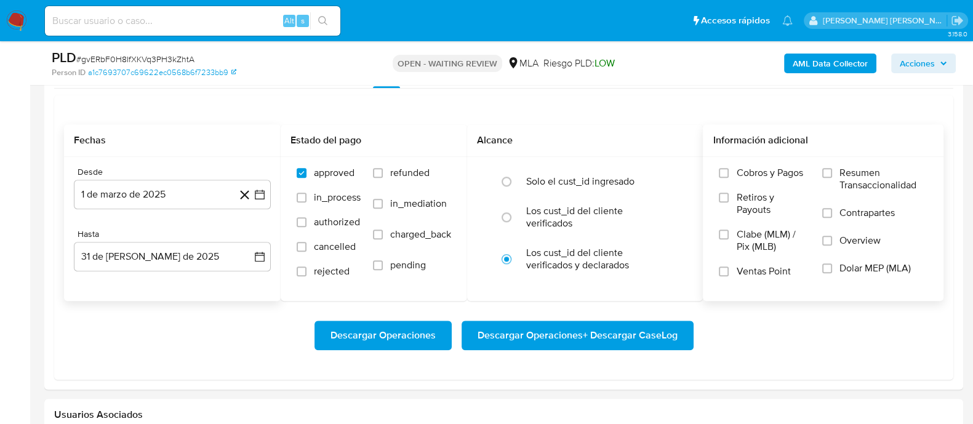
click at [847, 270] on span "Dolar MEP (MLA)" at bounding box center [875, 268] width 71 height 12
click at [832, 270] on input "Dolar MEP (MLA)" at bounding box center [828, 269] width 10 height 10
click at [574, 331] on span "Descargar Operaciones + Descargar CaseLog" at bounding box center [578, 335] width 200 height 27
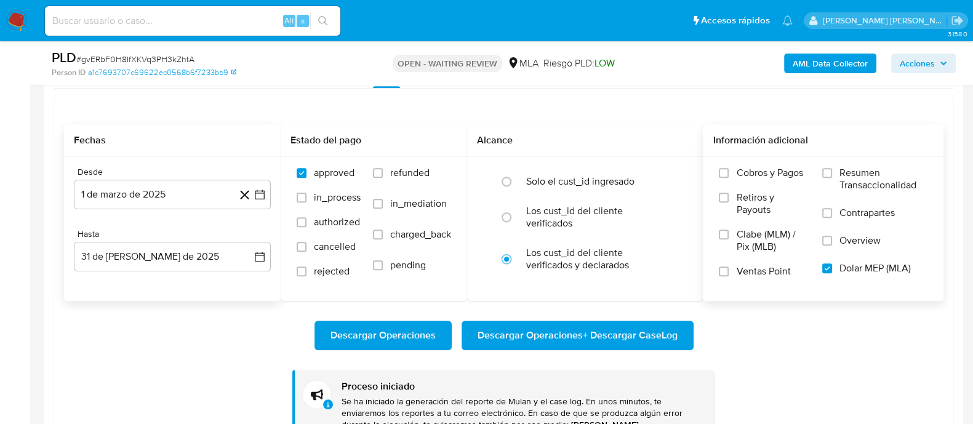
click at [850, 63] on b "AML Data Collector" at bounding box center [830, 64] width 75 height 20
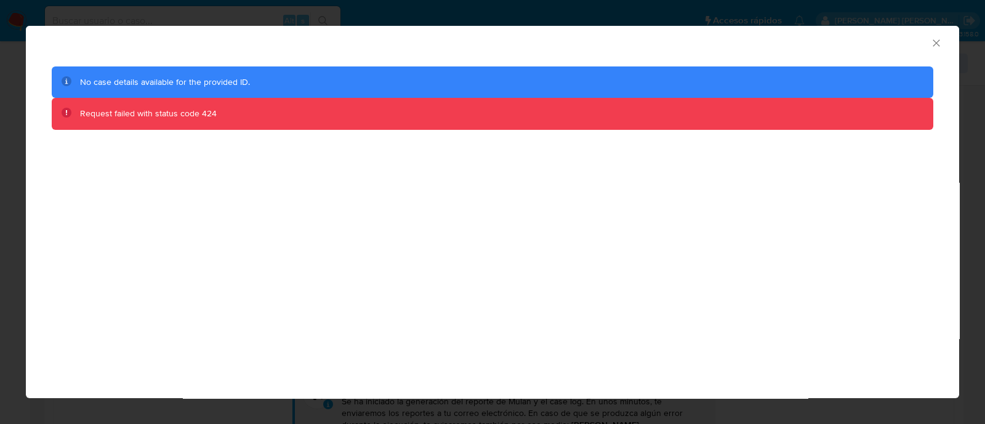
click at [942, 45] on icon "Cerrar ventana" at bounding box center [936, 43] width 12 height 12
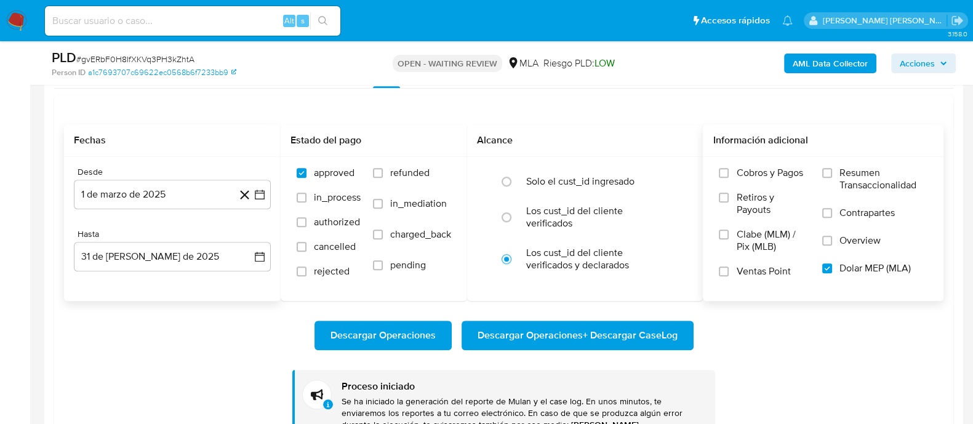
click at [834, 66] on b "AML Data Collector" at bounding box center [830, 64] width 75 height 20
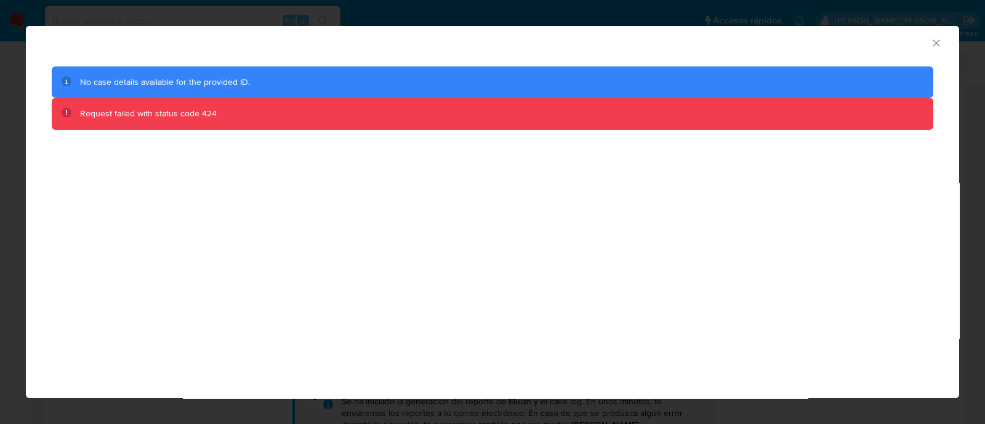
click at [933, 39] on icon "Cerrar ventana" at bounding box center [936, 42] width 7 height 7
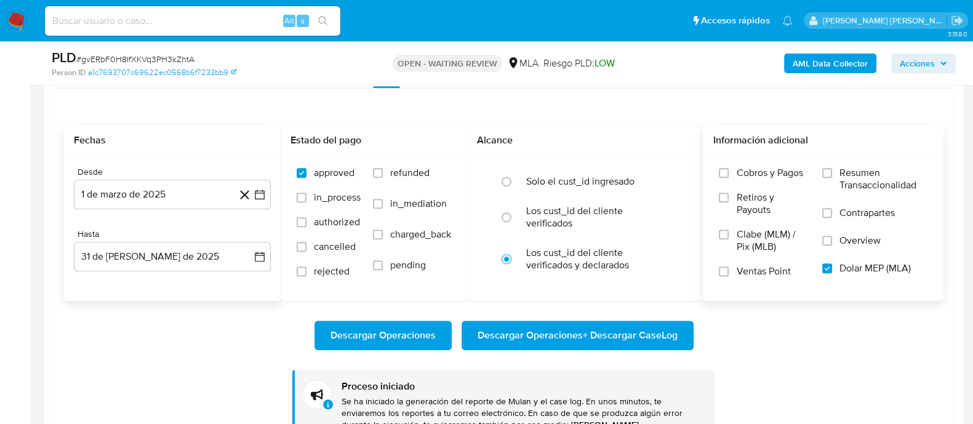
click at [858, 66] on b "AML Data Collector" at bounding box center [830, 64] width 75 height 20
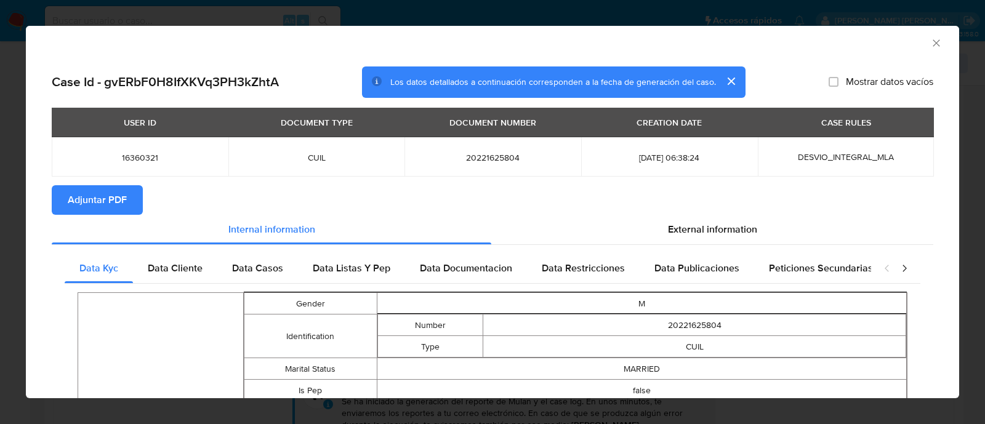
click at [119, 207] on span "Adjuntar PDF" at bounding box center [97, 200] width 59 height 27
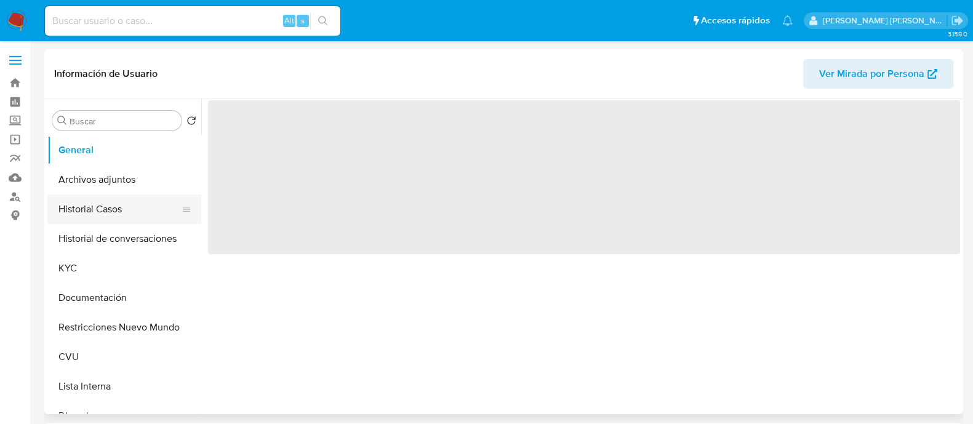
click at [92, 211] on button "Historial Casos" at bounding box center [119, 210] width 144 height 30
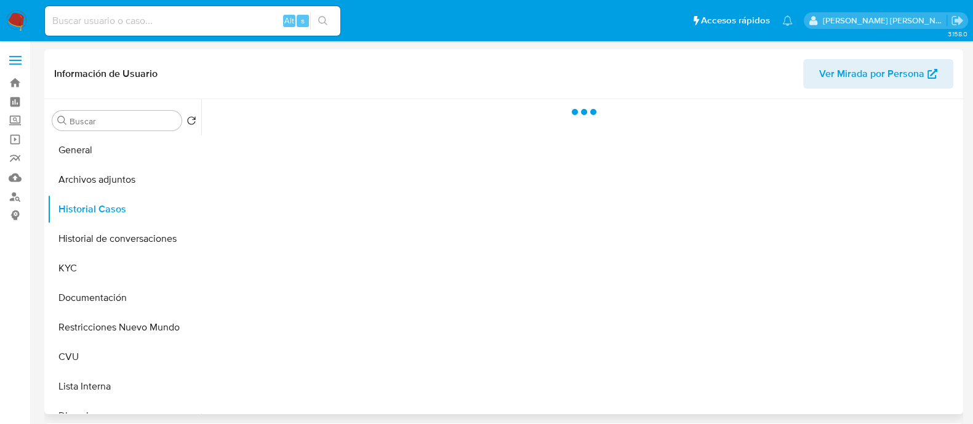
select select "10"
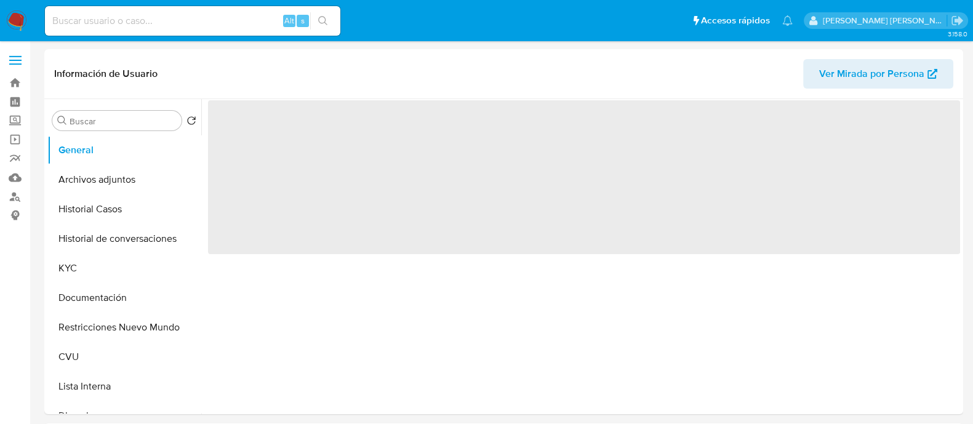
click at [95, 204] on button "Historial Casos" at bounding box center [124, 210] width 154 height 30
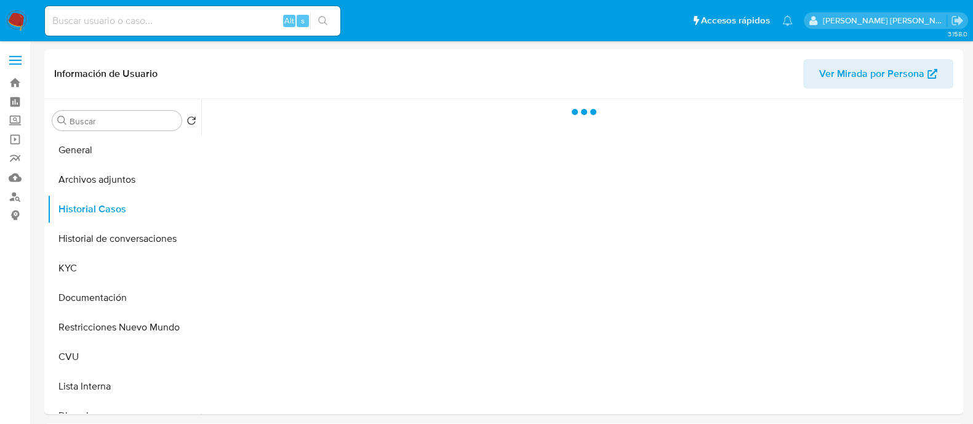
select select "10"
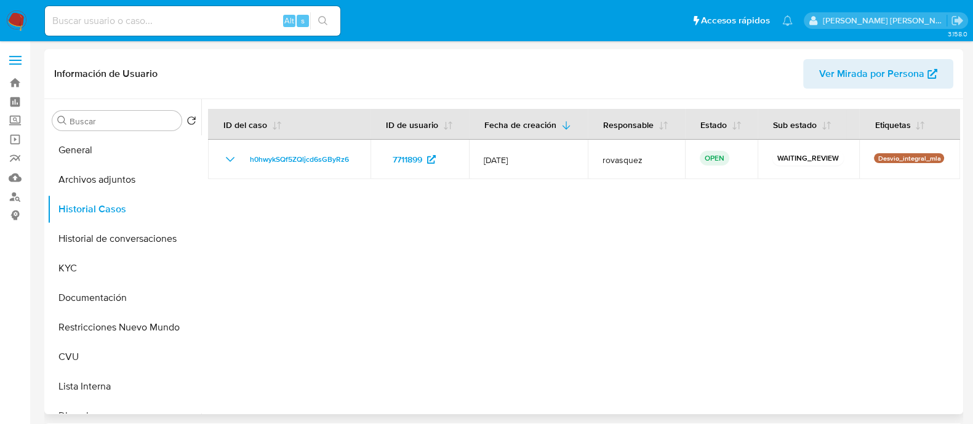
click at [822, 296] on div at bounding box center [580, 256] width 759 height 315
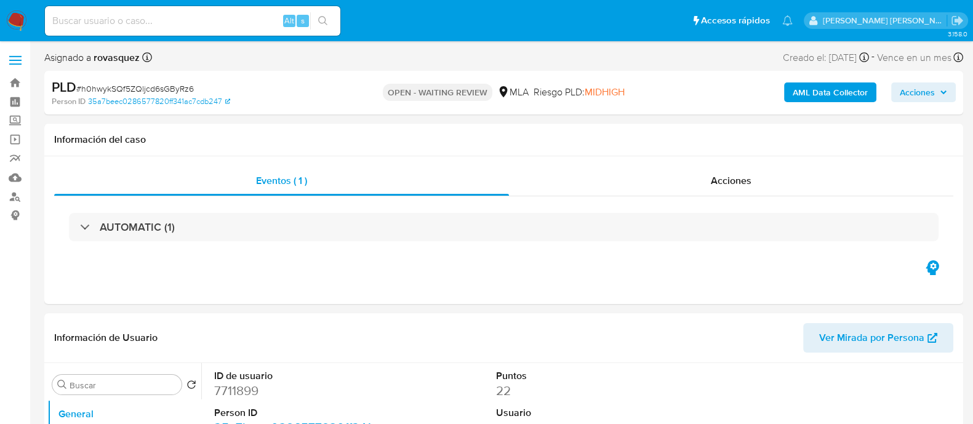
select select "10"
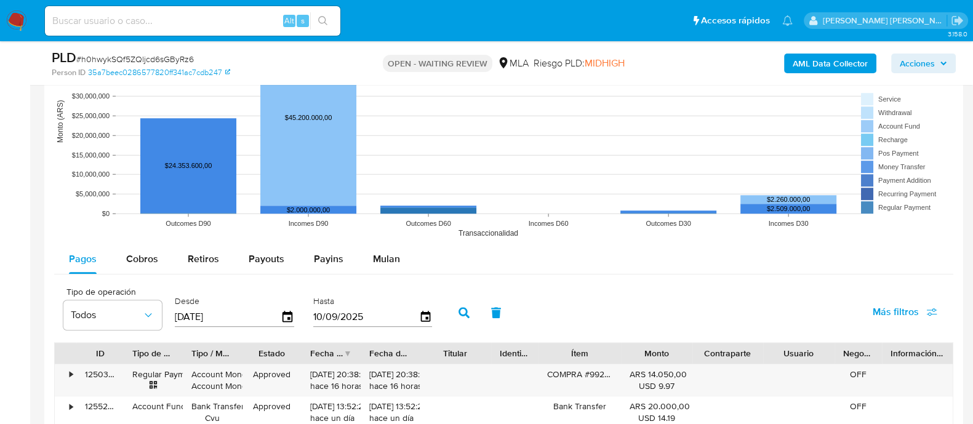
scroll to position [1308, 0]
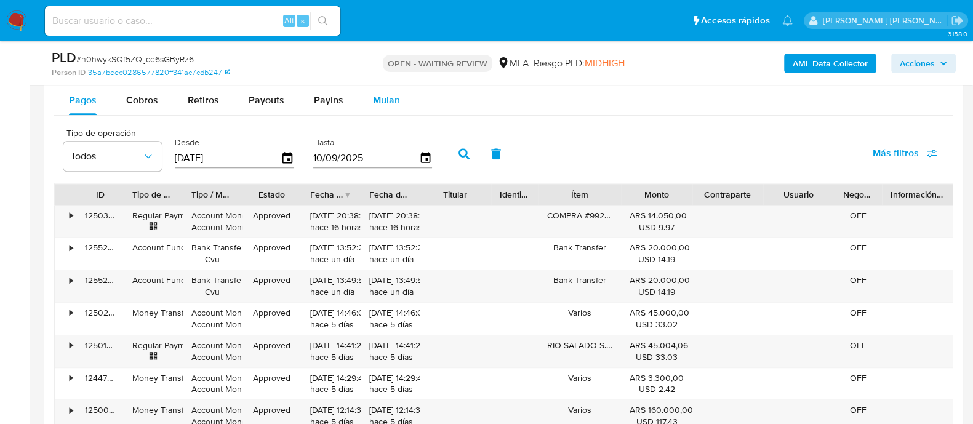
click at [382, 100] on span "Mulan" at bounding box center [386, 100] width 27 height 14
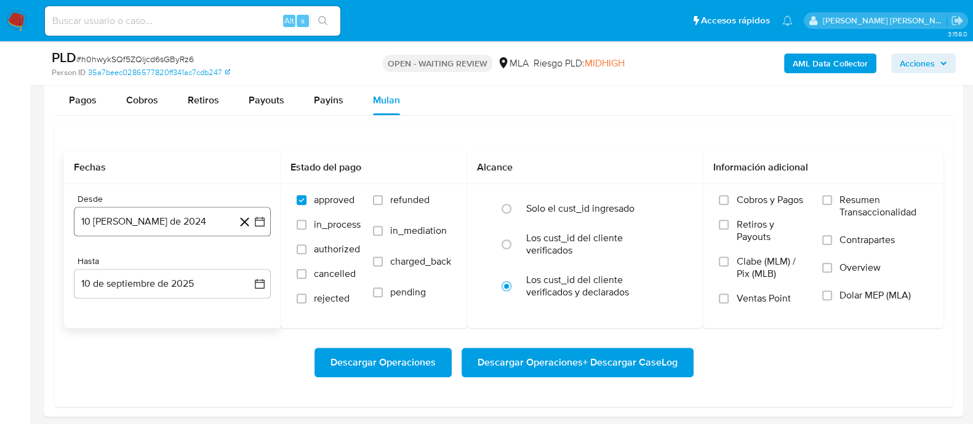
click at [257, 220] on icon "button" at bounding box center [260, 221] width 12 height 12
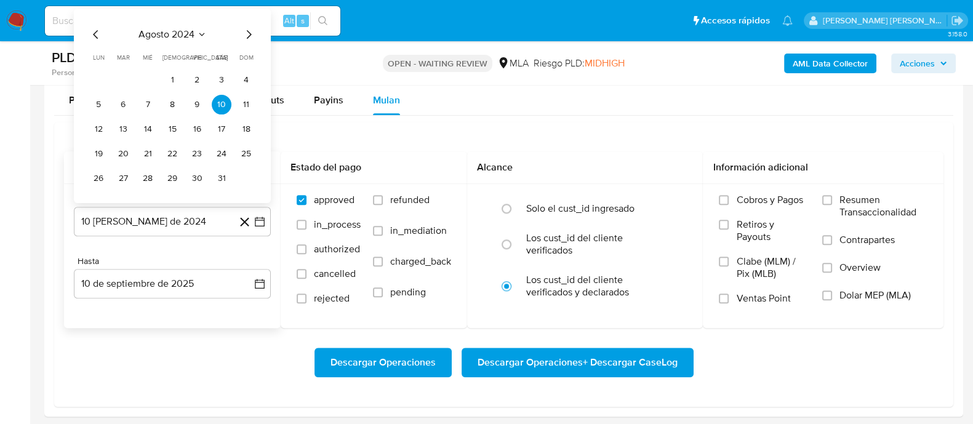
click at [243, 34] on icon "Mes siguiente" at bounding box center [248, 33] width 15 height 15
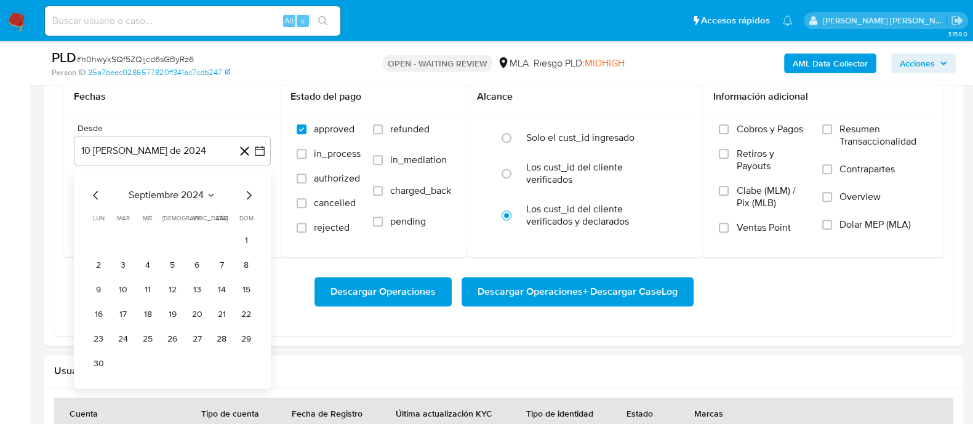
scroll to position [1533, 0]
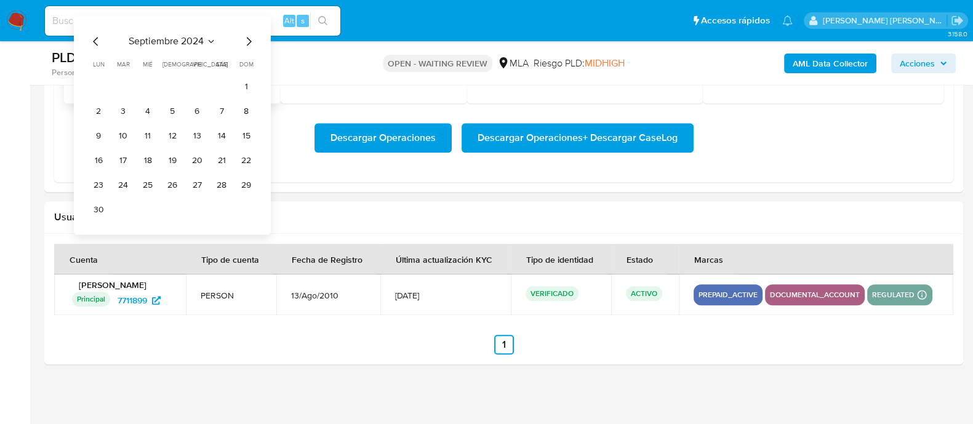
click at [251, 45] on icon "Mes siguiente" at bounding box center [248, 41] width 15 height 15
click at [251, 44] on icon "Mes siguiente" at bounding box center [248, 41] width 15 height 15
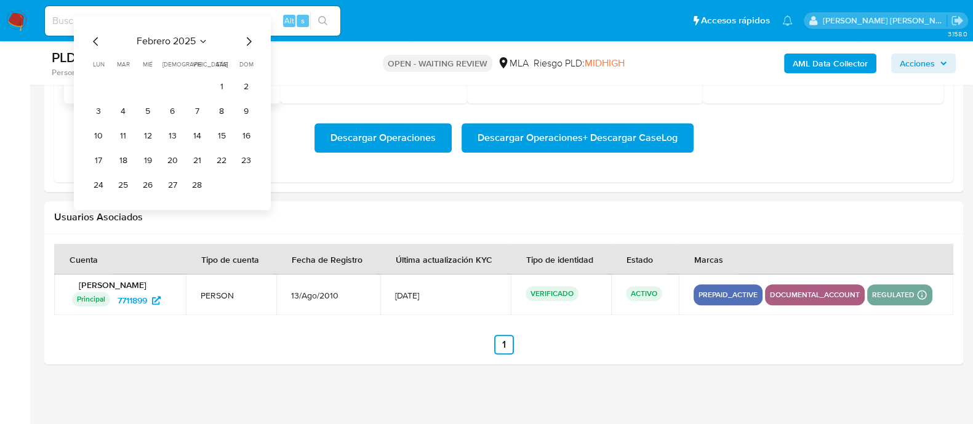
click at [251, 44] on icon "Mes siguiente" at bounding box center [248, 41] width 15 height 15
click at [217, 92] on button "1" at bounding box center [222, 87] width 20 height 20
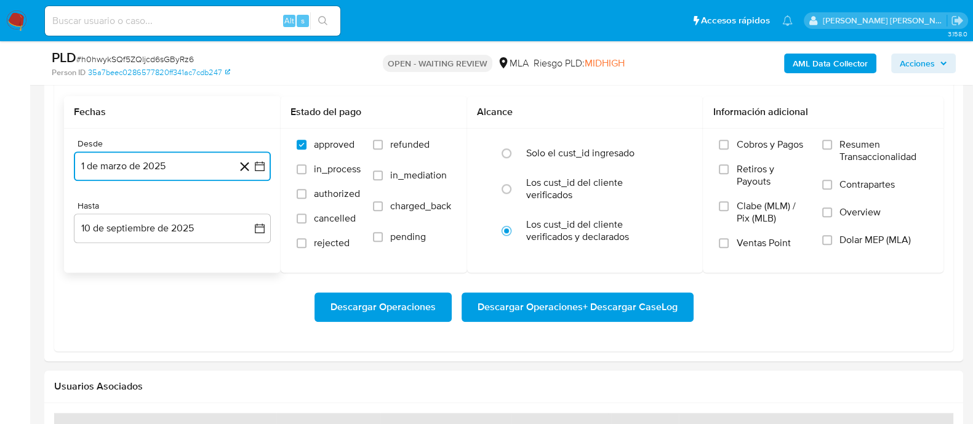
scroll to position [1360, 0]
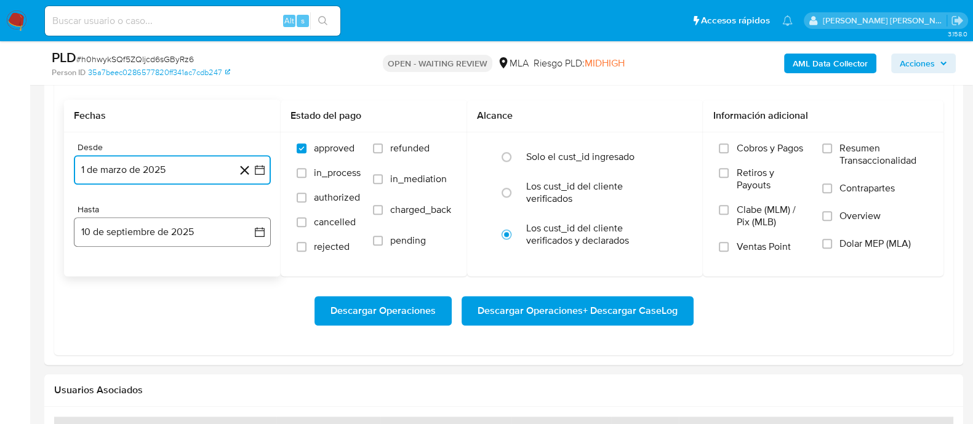
click at [166, 236] on button "10 de septiembre de 2025" at bounding box center [172, 232] width 197 height 30
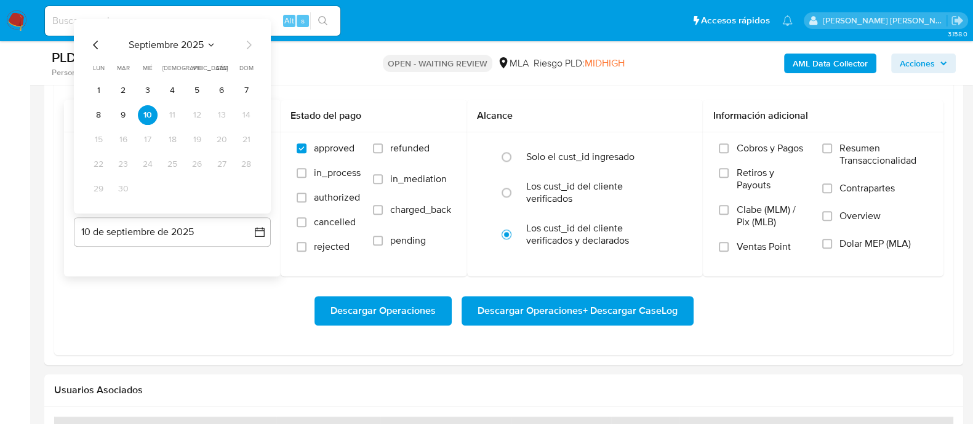
click at [98, 45] on icon "Mes anterior" at bounding box center [96, 44] width 15 height 15
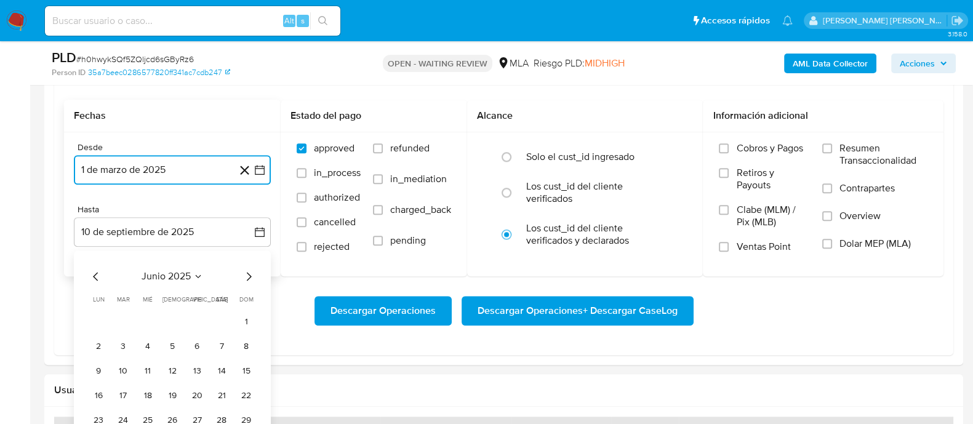
scroll to position [1437, 0]
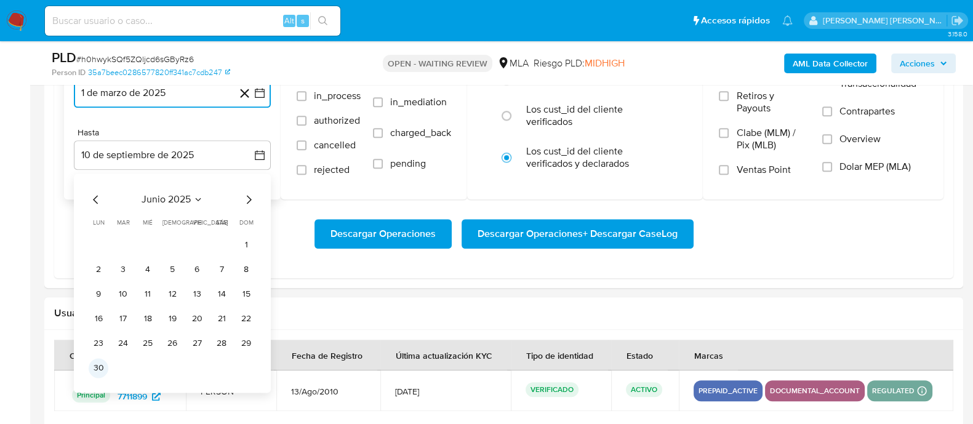
click at [105, 368] on button "30" at bounding box center [99, 368] width 20 height 20
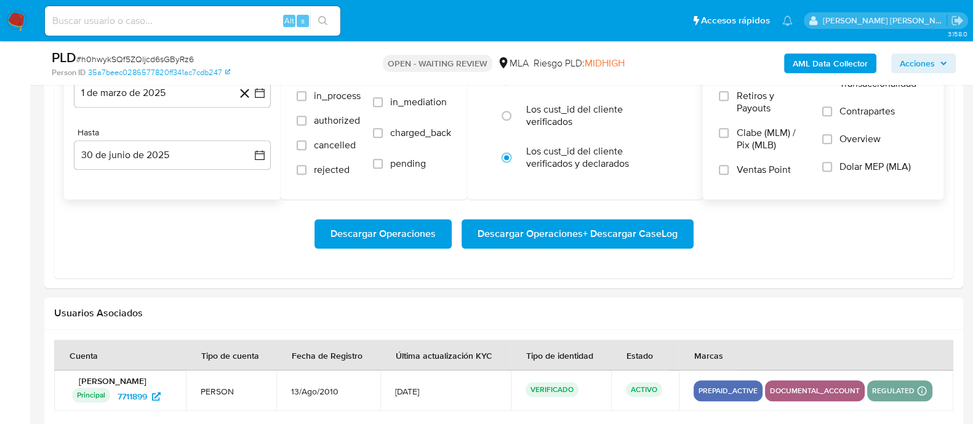
click at [864, 163] on span "Dolar MEP (MLA)" at bounding box center [875, 167] width 71 height 12
click at [832, 163] on input "Dolar MEP (MLA)" at bounding box center [828, 167] width 10 height 10
click at [598, 238] on span "Descargar Operaciones + Descargar CaseLog" at bounding box center [578, 233] width 200 height 27
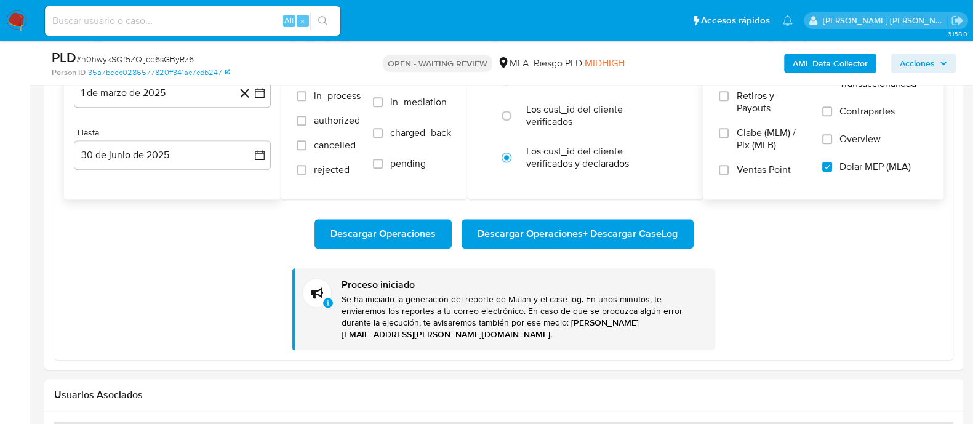
click at [843, 60] on b "AML Data Collector" at bounding box center [830, 64] width 75 height 20
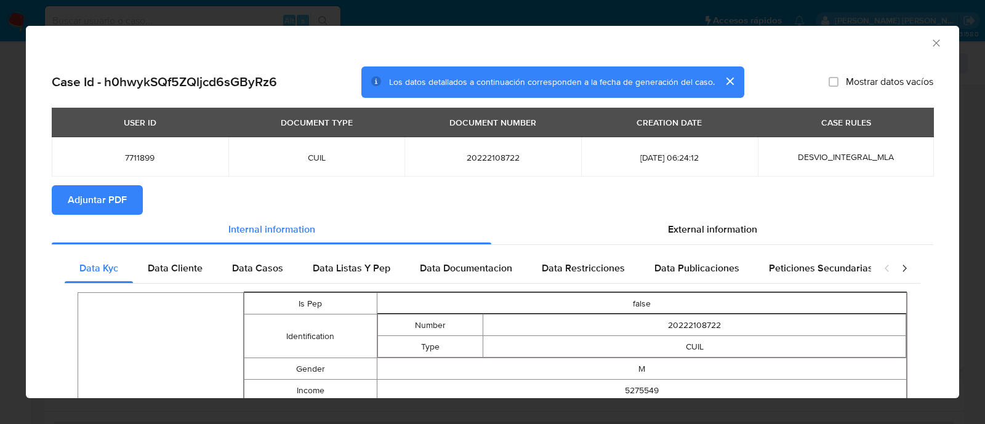
click at [930, 38] on icon "Cerrar ventana" at bounding box center [936, 43] width 12 height 12
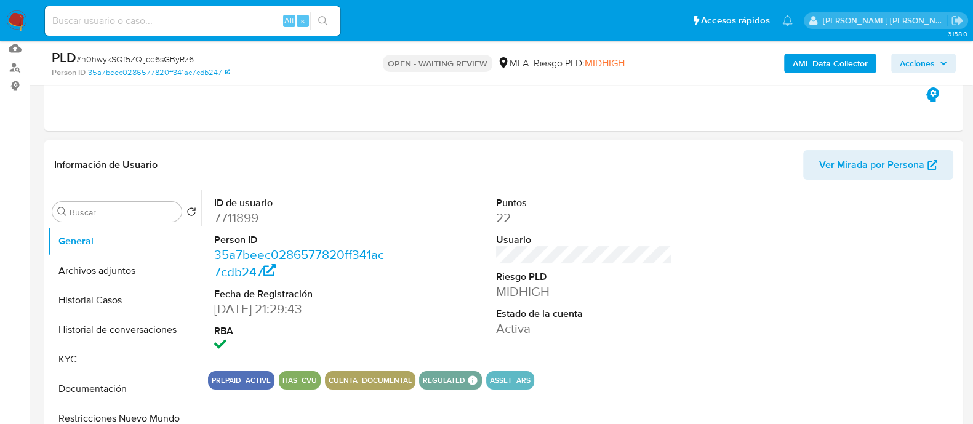
scroll to position [52, 0]
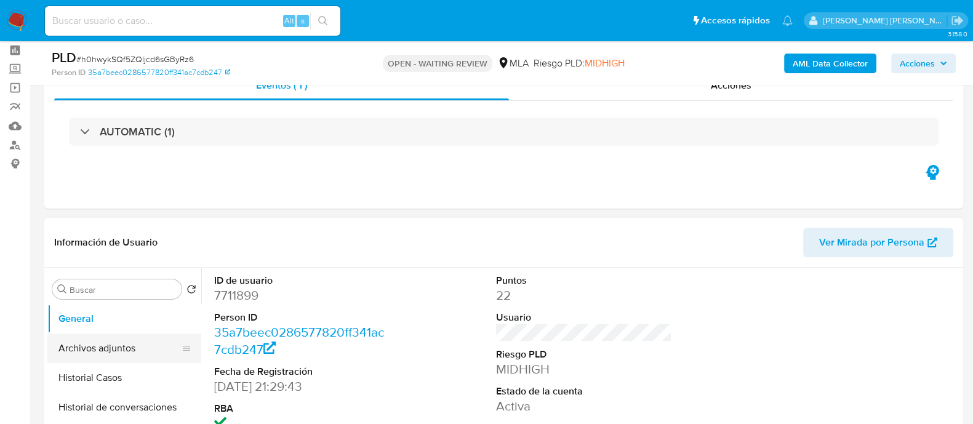
click at [94, 337] on button "Archivos adjuntos" at bounding box center [119, 349] width 144 height 30
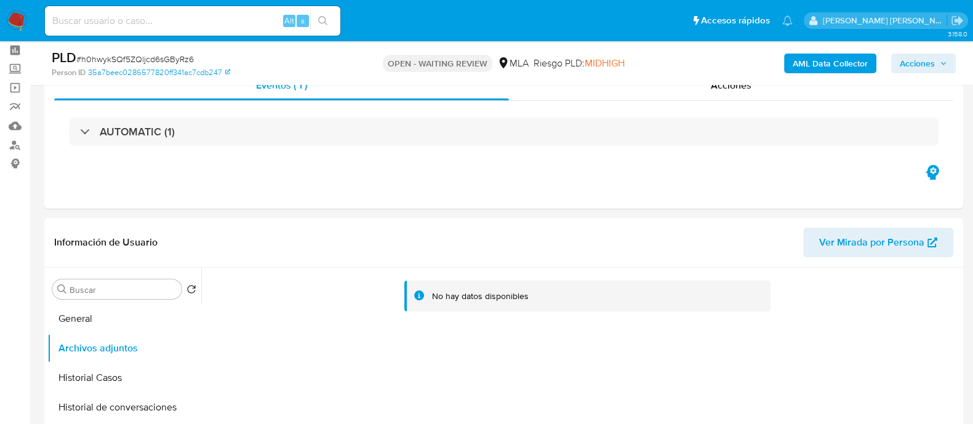
click at [825, 66] on b "AML Data Collector" at bounding box center [830, 64] width 75 height 20
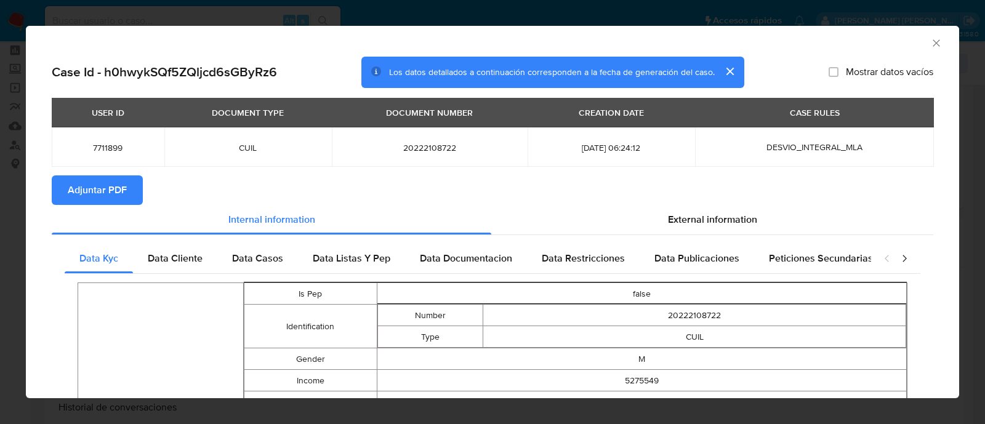
click at [117, 188] on span "Adjuntar PDF" at bounding box center [97, 190] width 59 height 27
click at [930, 42] on icon "Cerrar ventana" at bounding box center [936, 43] width 12 height 12
